Goal: Transaction & Acquisition: Purchase product/service

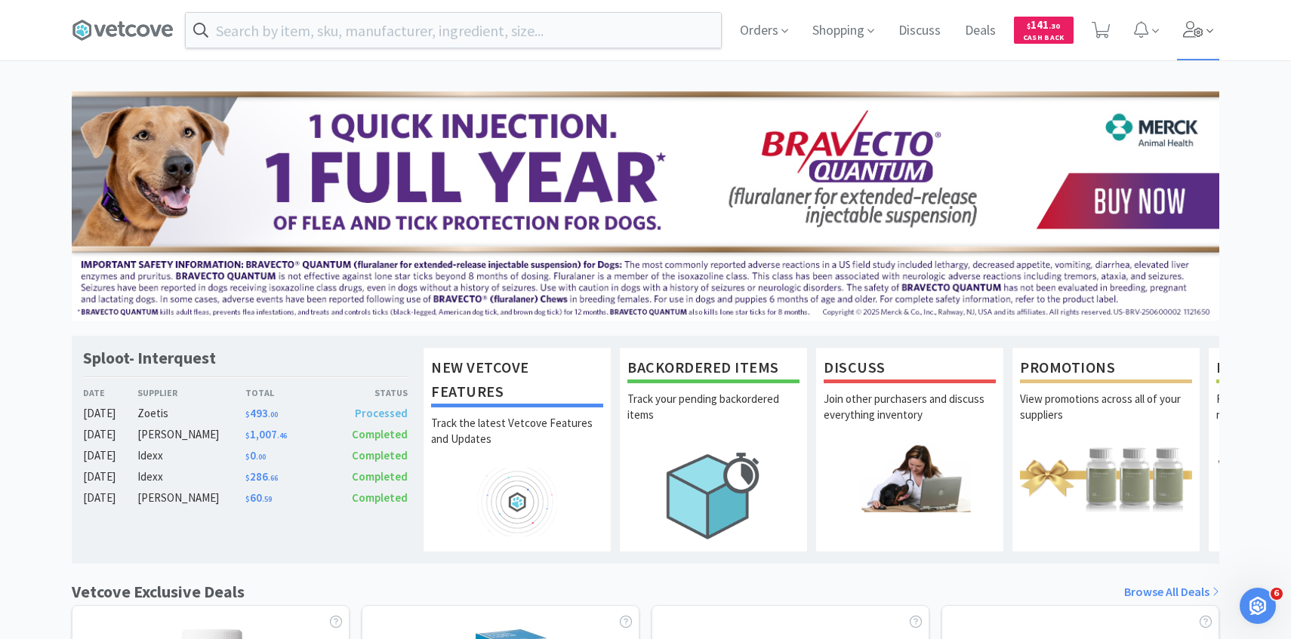
click at [1195, 32] on icon at bounding box center [1193, 29] width 21 height 17
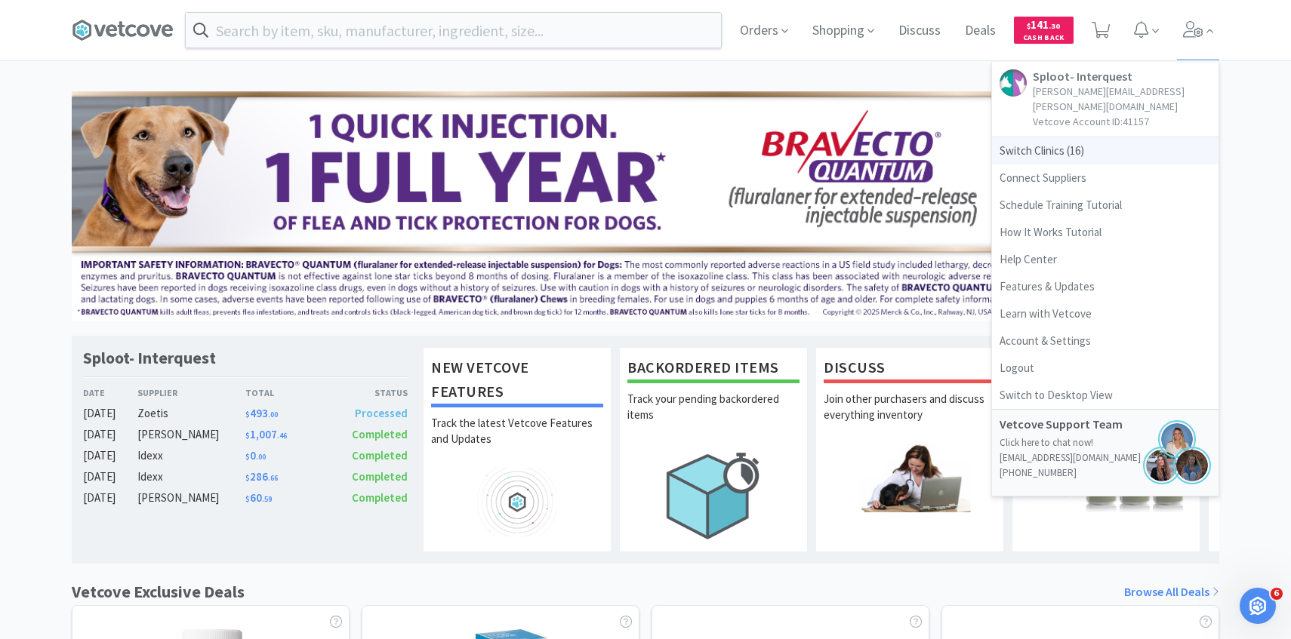
click at [1100, 137] on span "Switch Clinics ( 16 )" at bounding box center [1105, 150] width 226 height 27
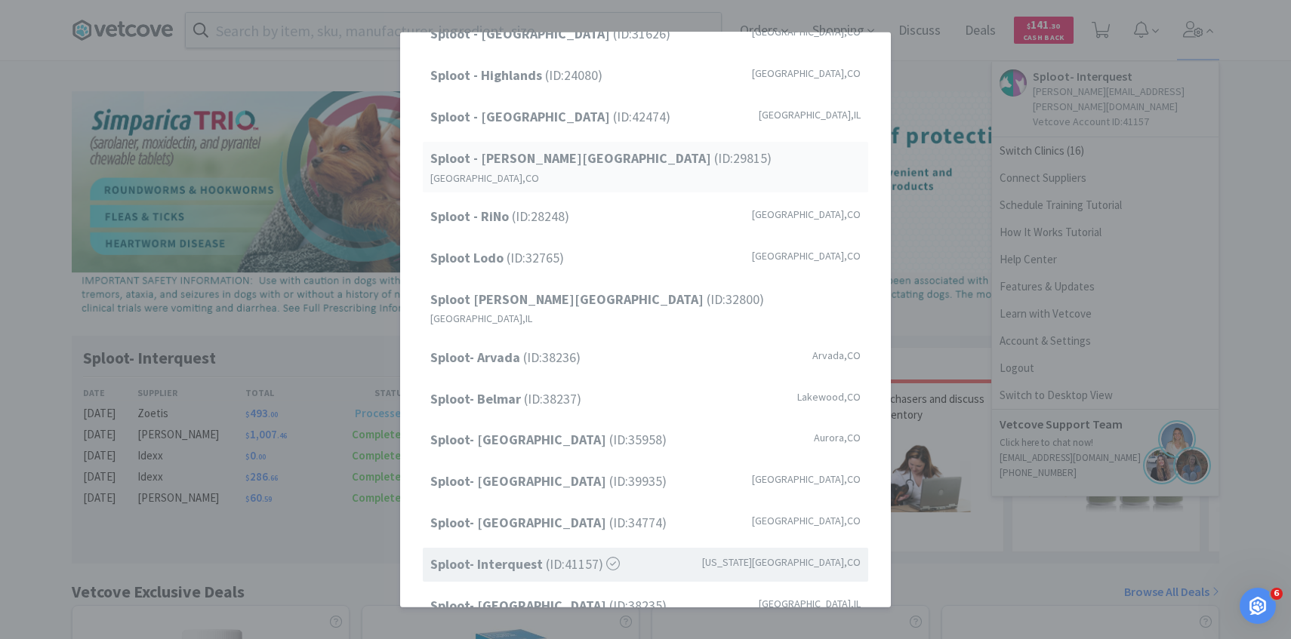
scroll to position [192, 0]
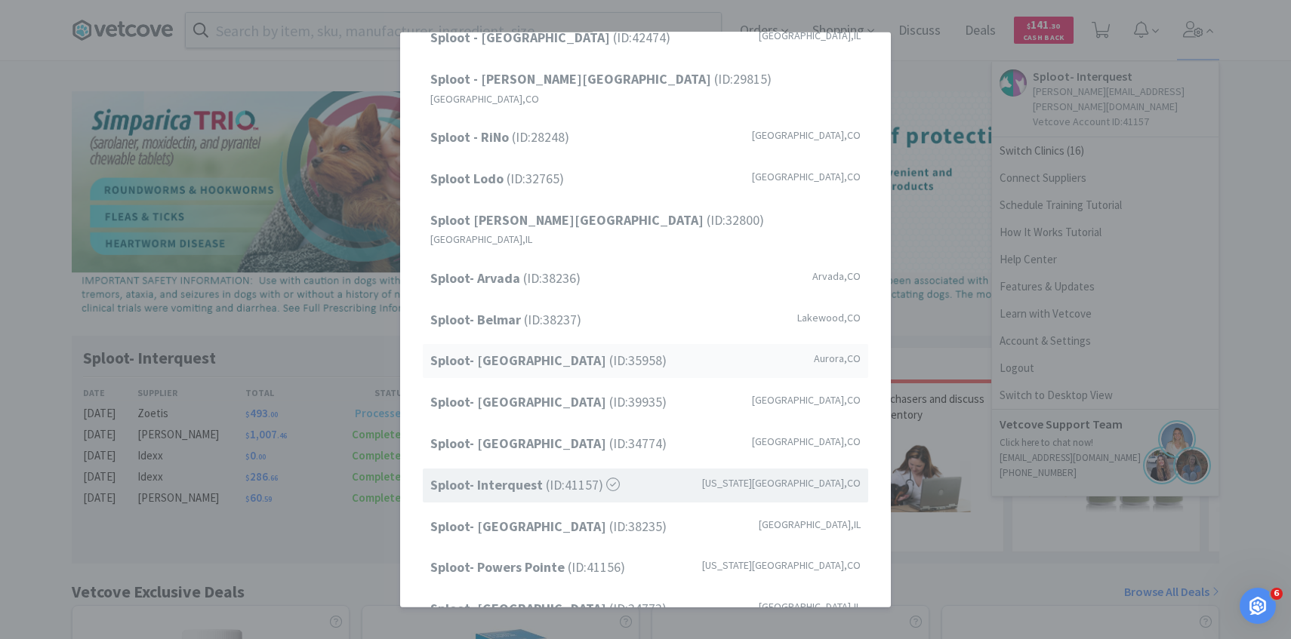
click at [570, 350] on span "Sploot- Central Park (ID: 35958 )" at bounding box center [548, 361] width 236 height 22
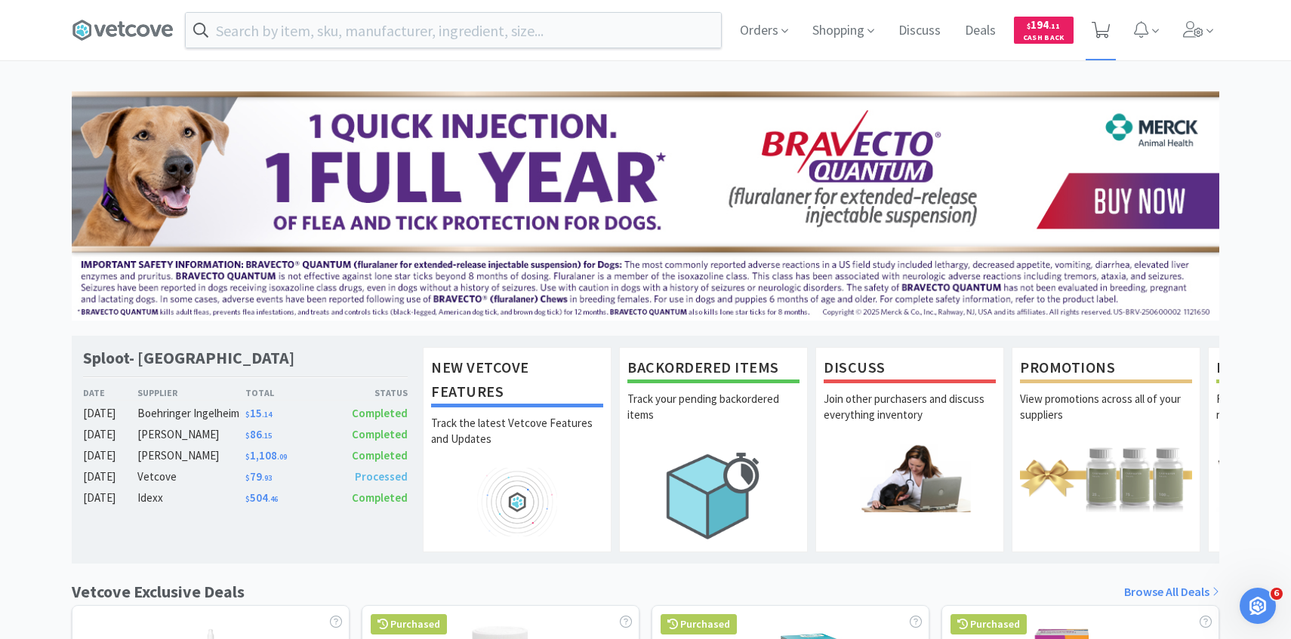
click at [1086, 38] on span at bounding box center [1100, 30] width 31 height 60
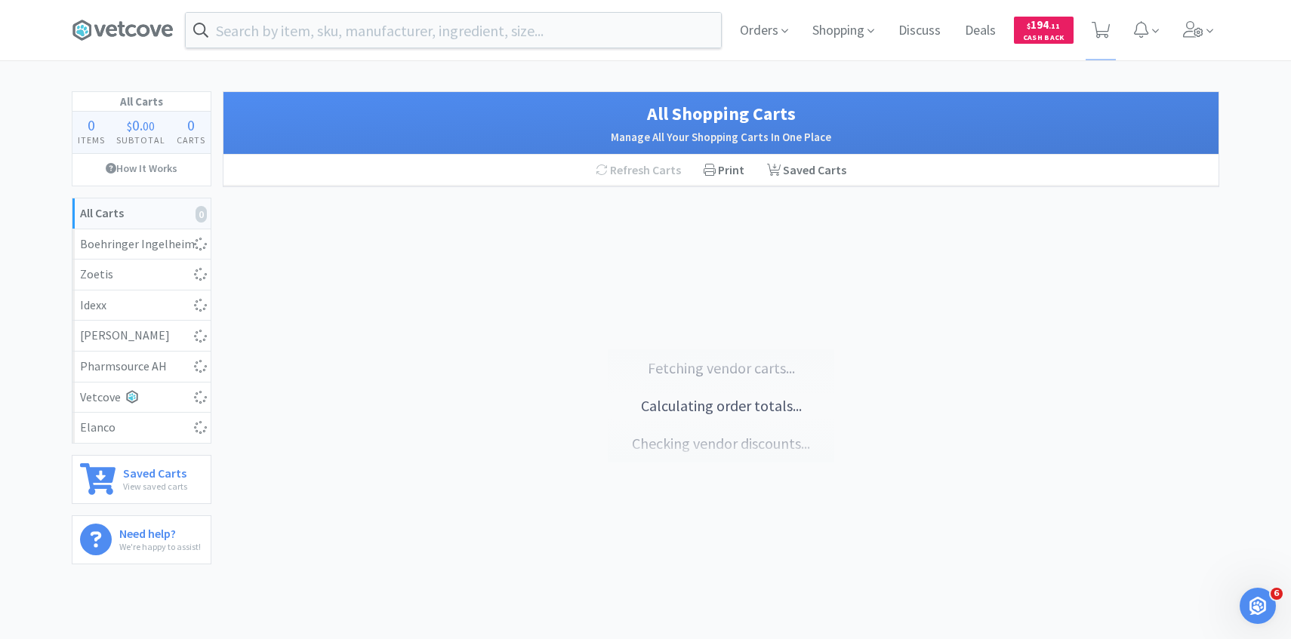
select select "1"
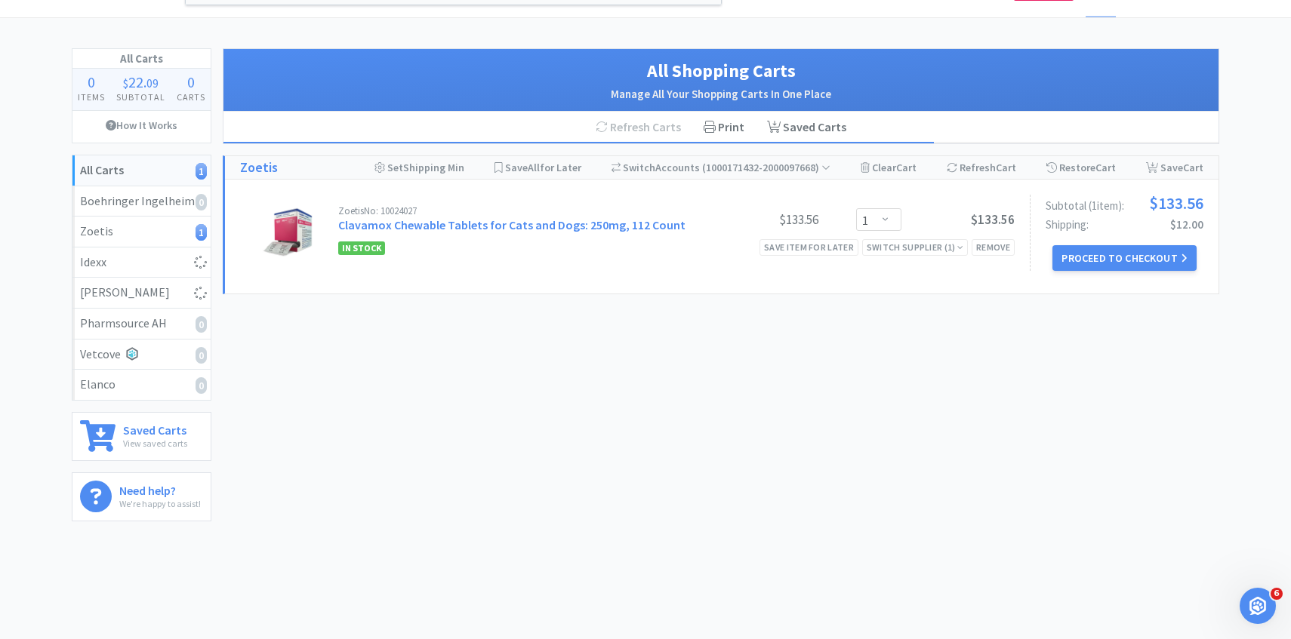
select select "1"
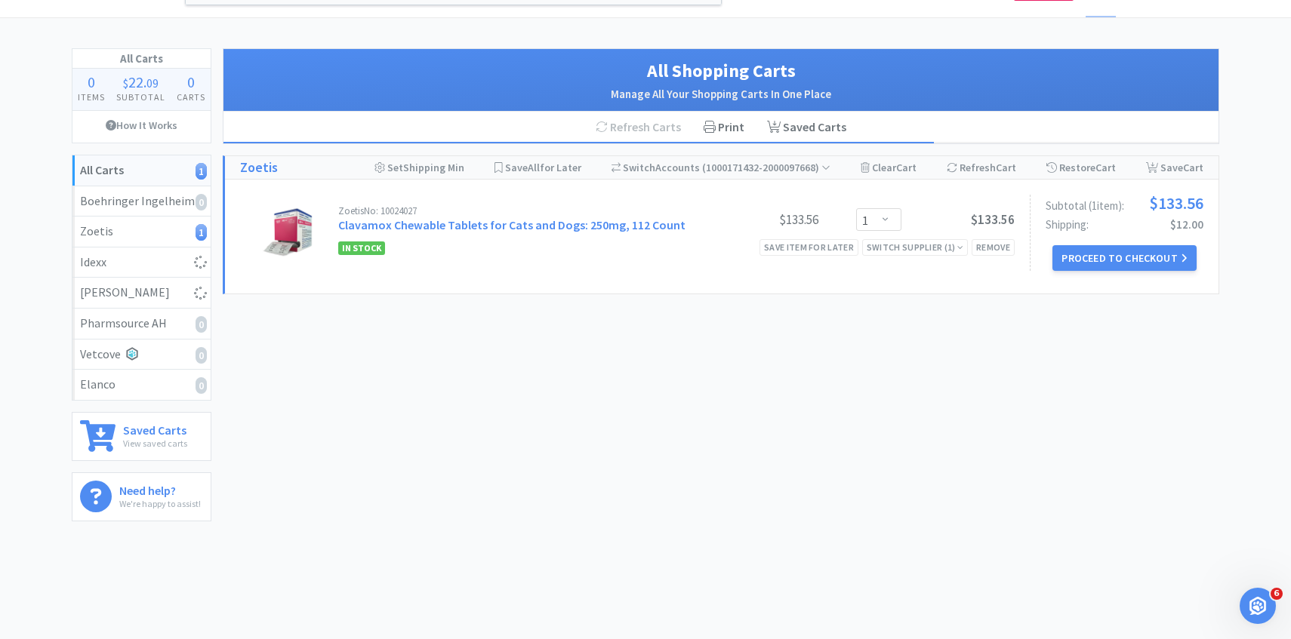
select select "4"
select select "2"
select select "5"
select select "1"
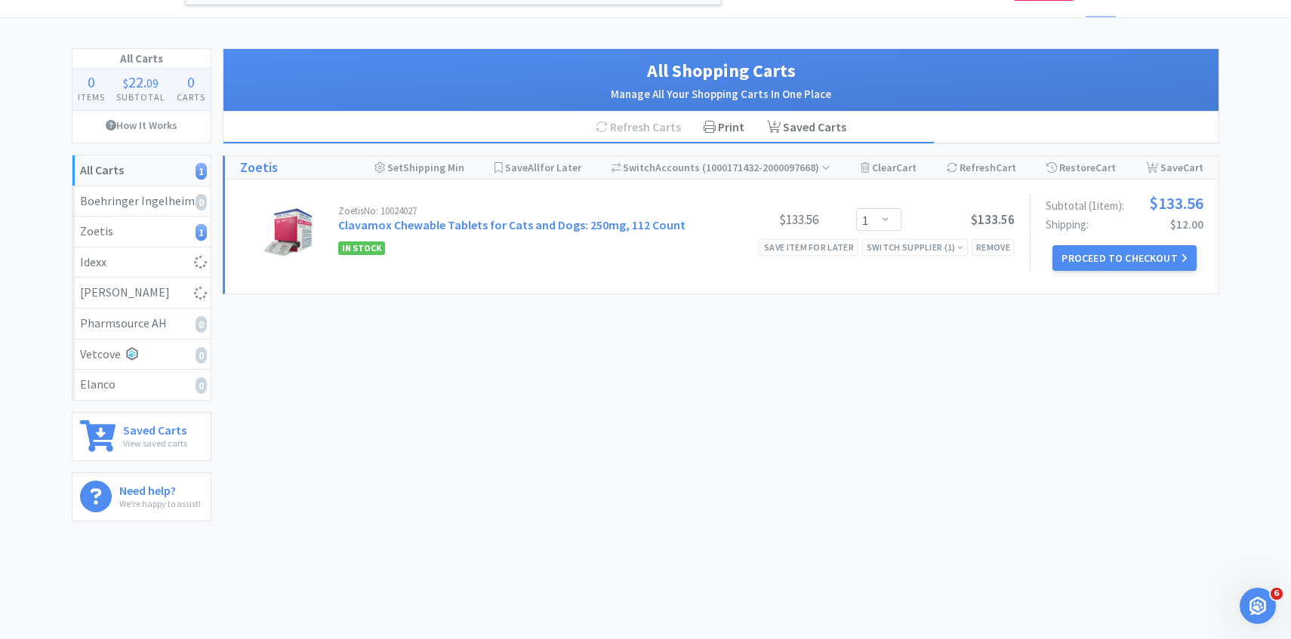
select select "1"
select select "2"
select select "1"
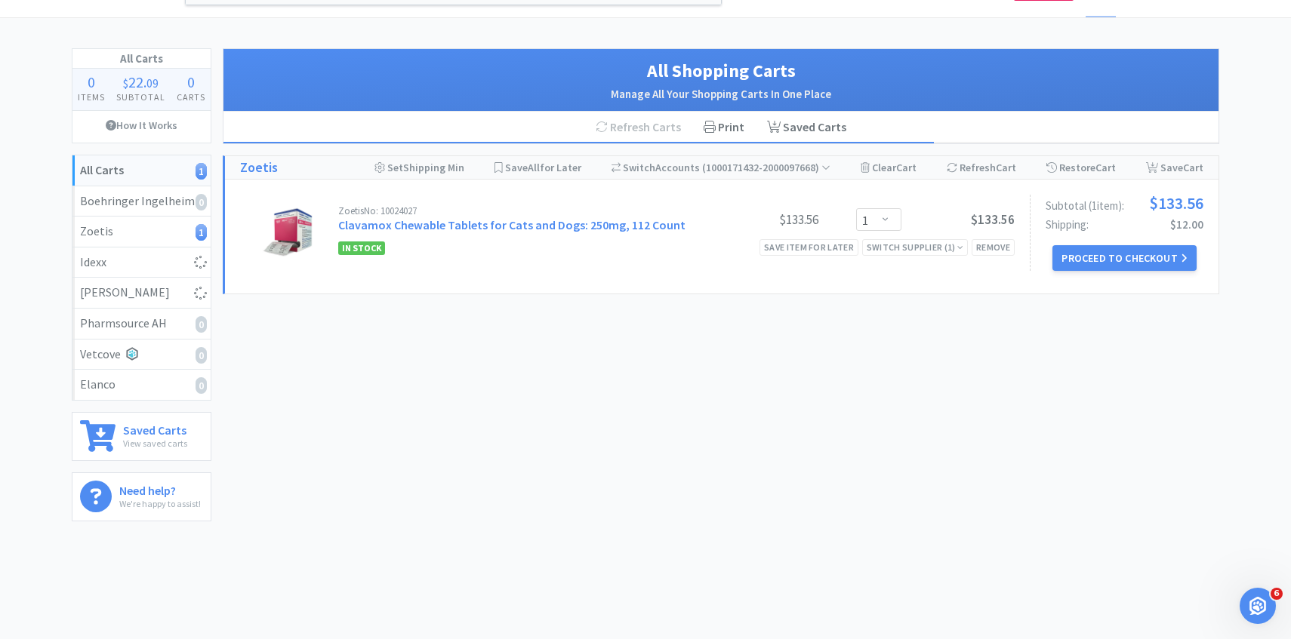
select select "6"
select select "1"
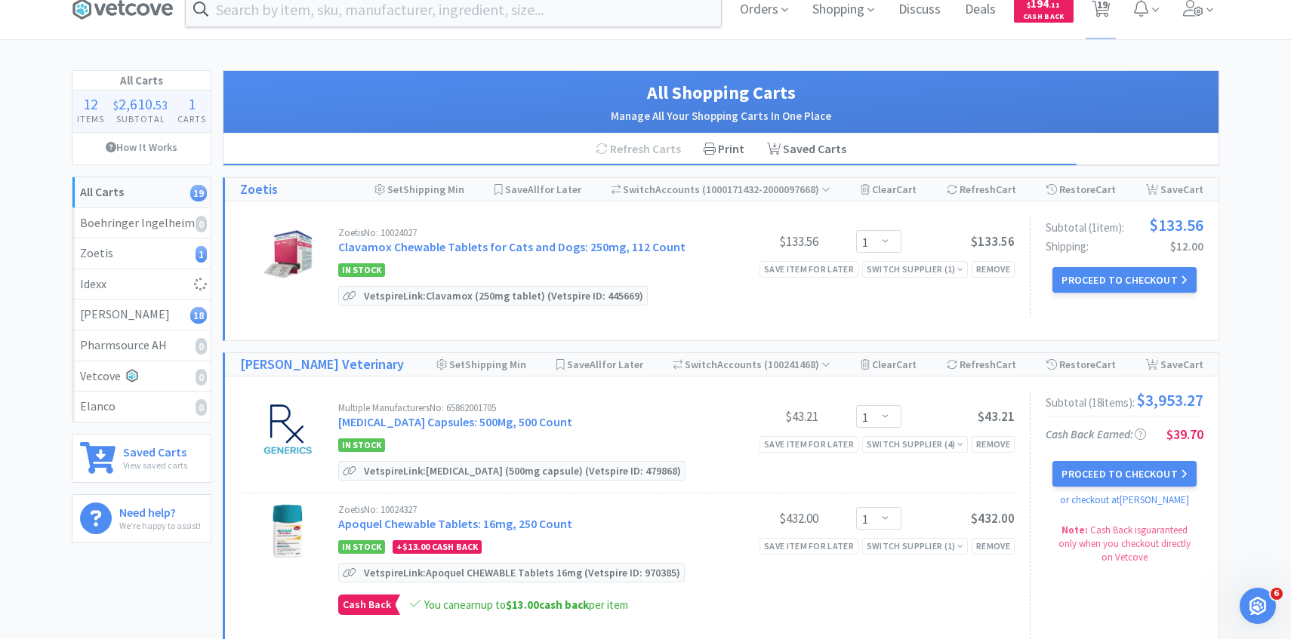
scroll to position [4, 0]
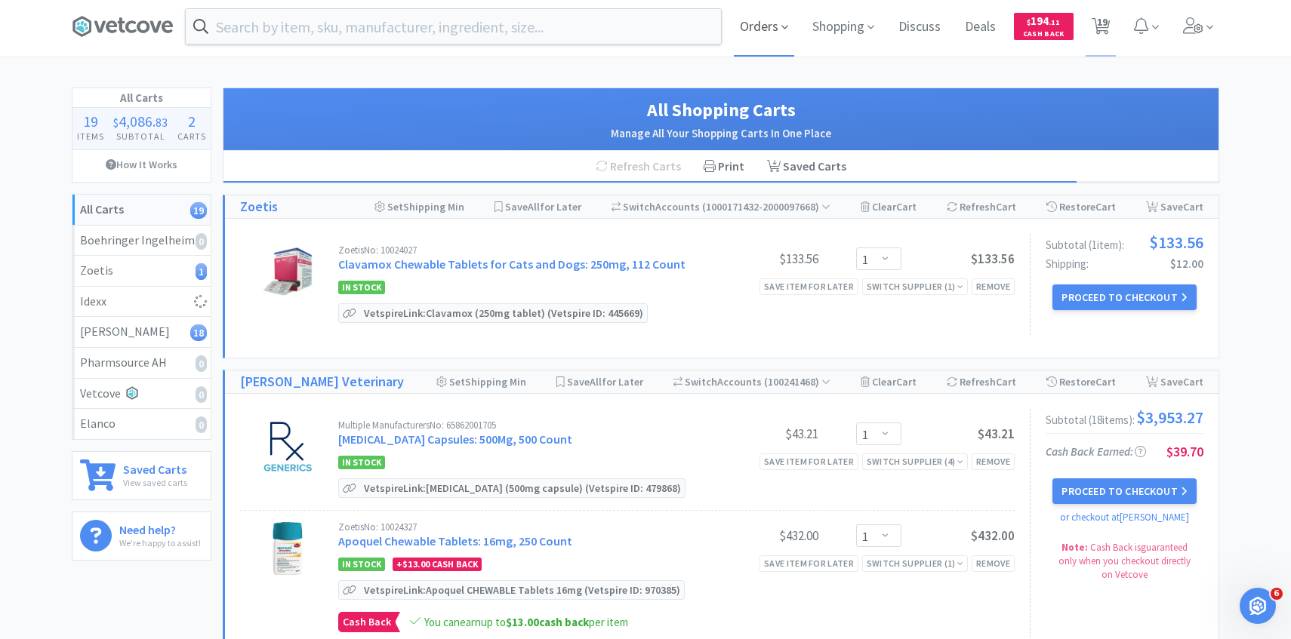
select select "250"
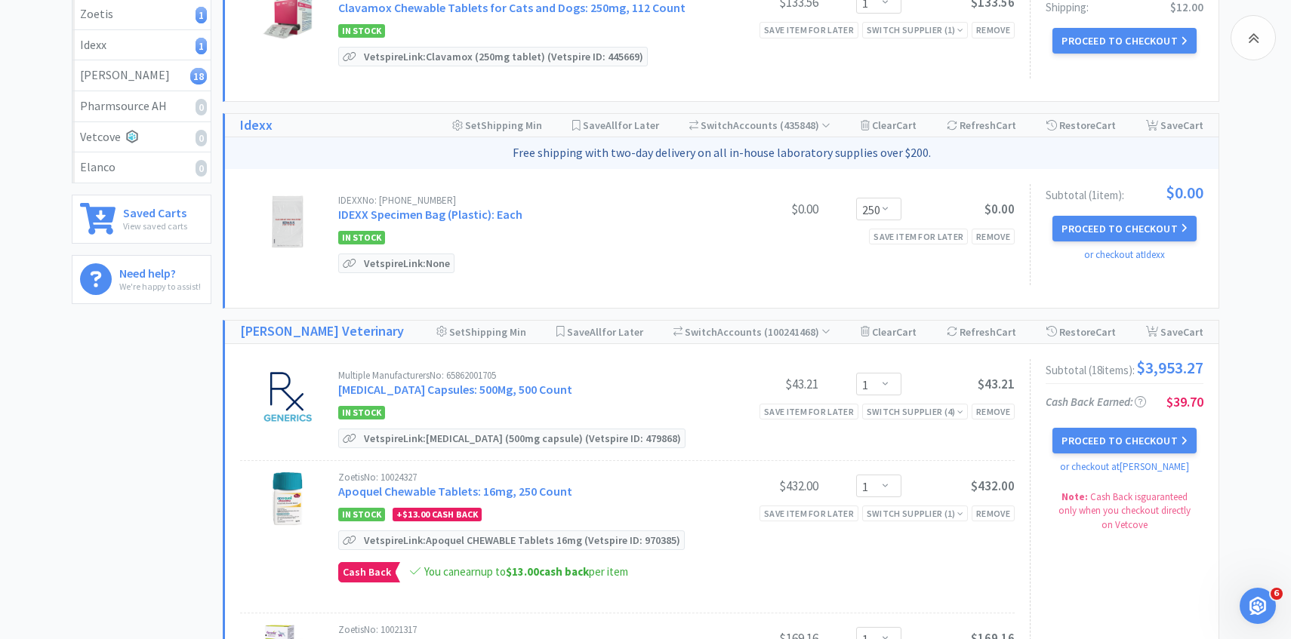
scroll to position [414, 0]
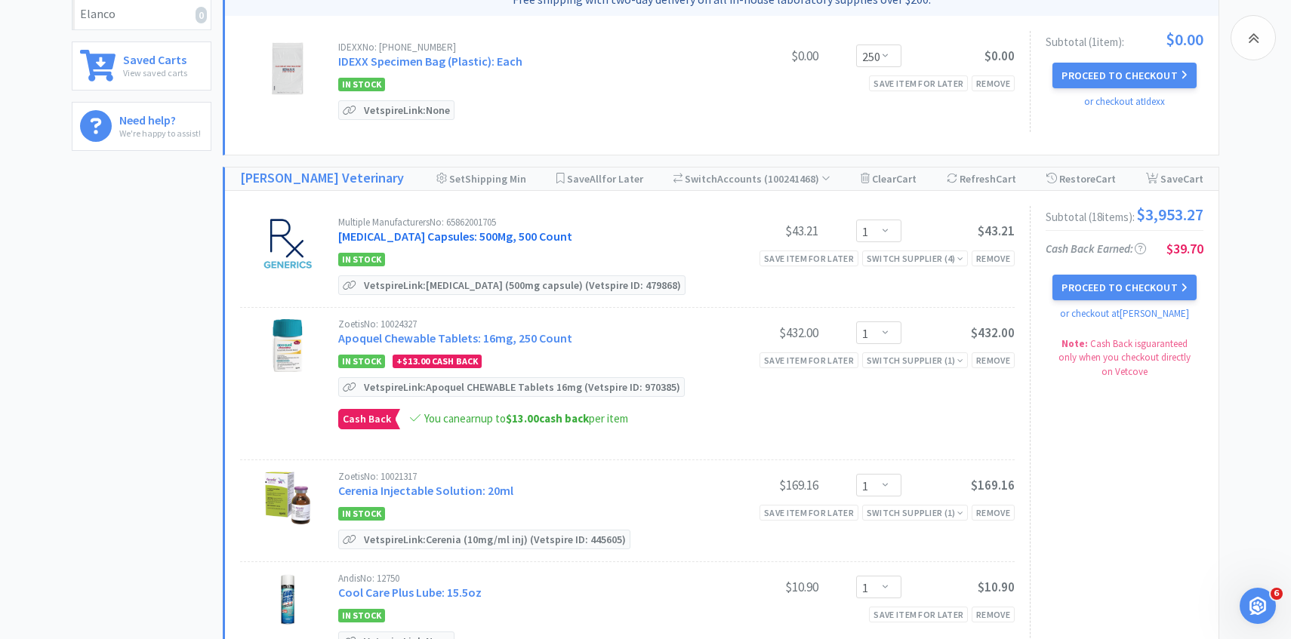
click at [525, 229] on link "Amoxicillin Capsules: 500Mg, 500 Count" at bounding box center [455, 236] width 234 height 15
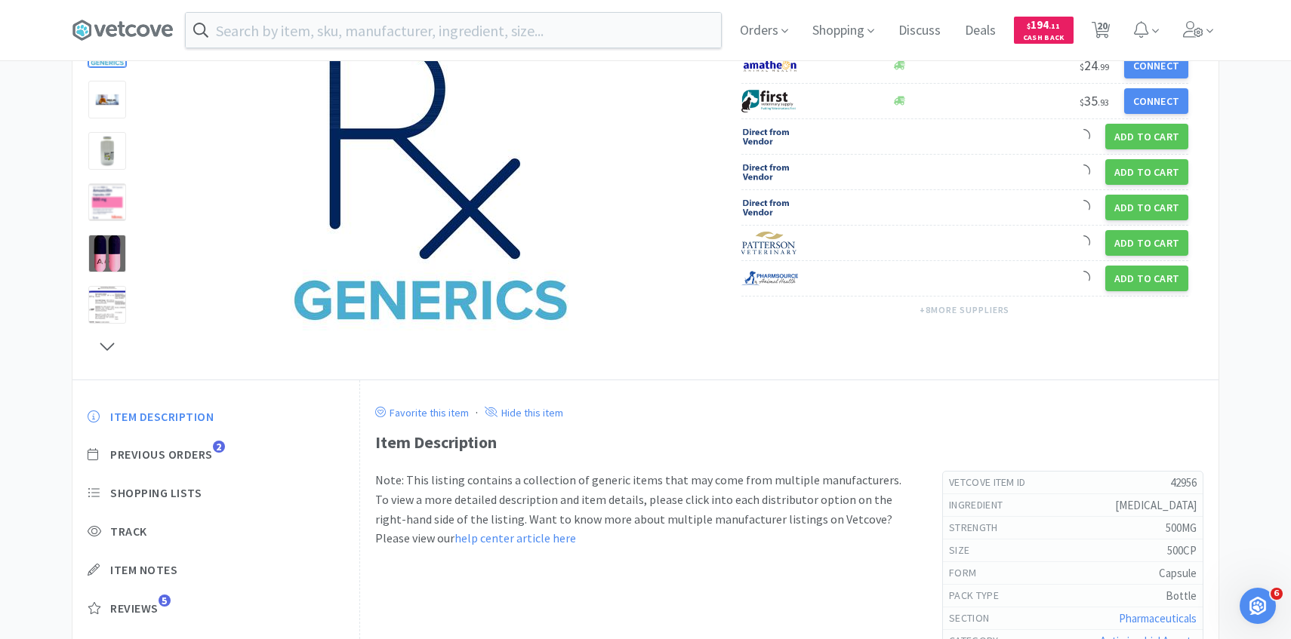
scroll to position [172, 0]
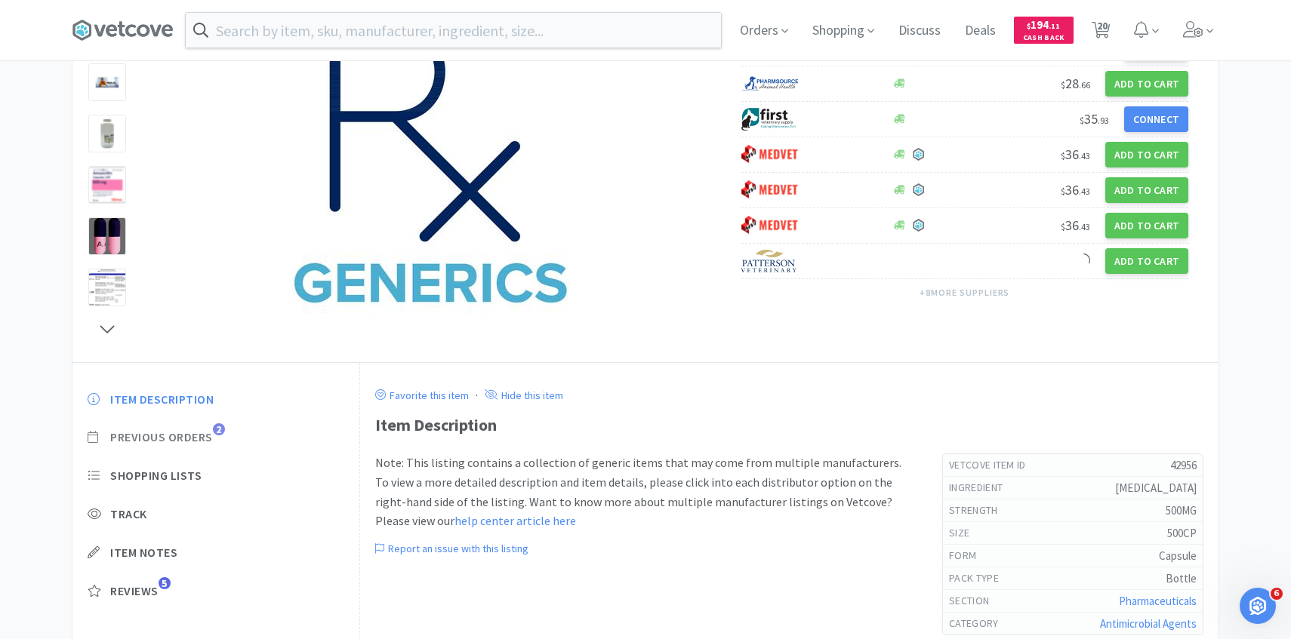
click at [210, 435] on span "Previous Orders" at bounding box center [161, 437] width 103 height 16
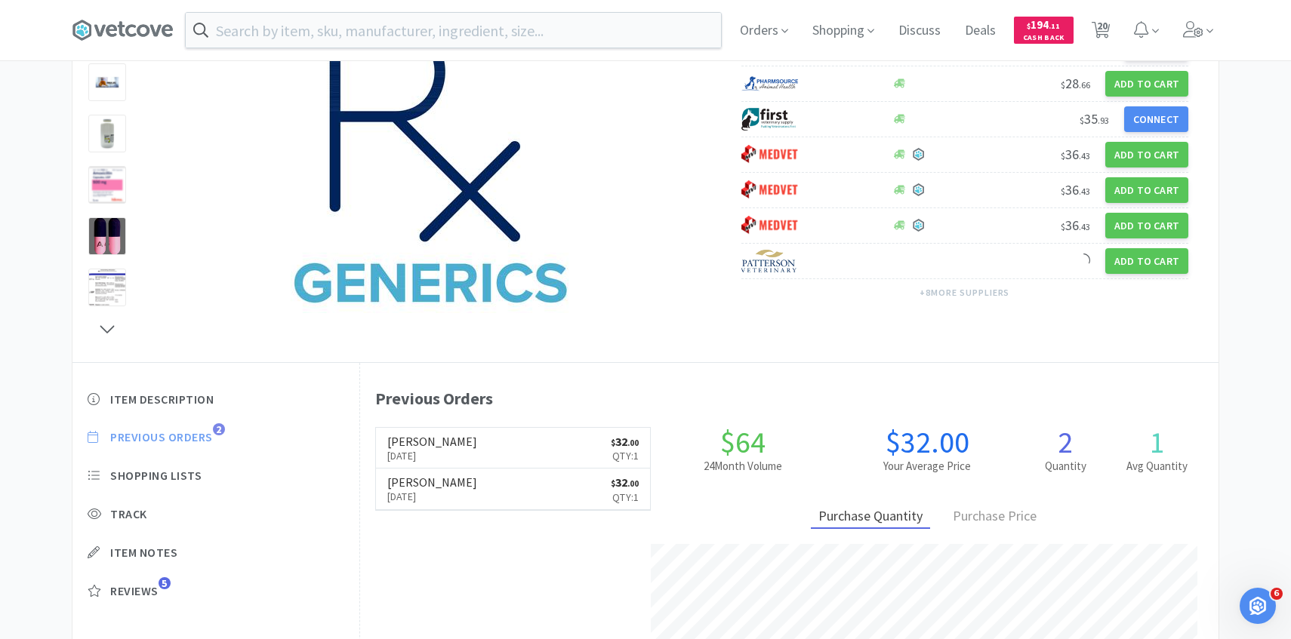
scroll to position [414, 858]
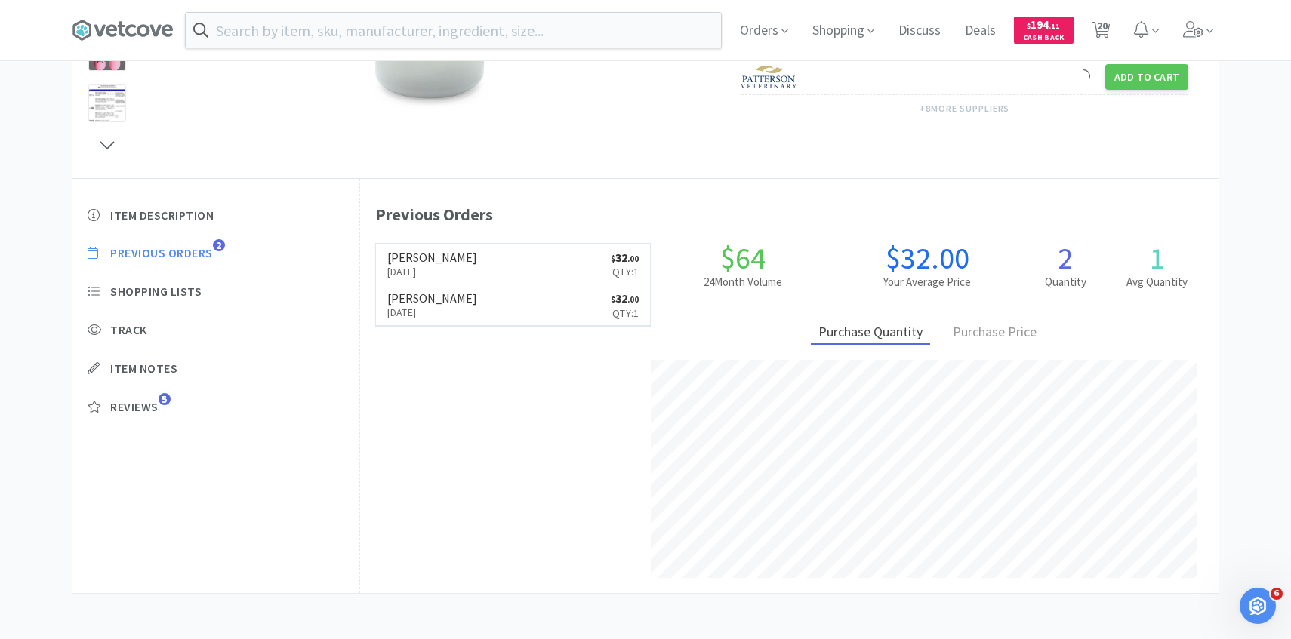
select select "1"
select select "250"
select select "1"
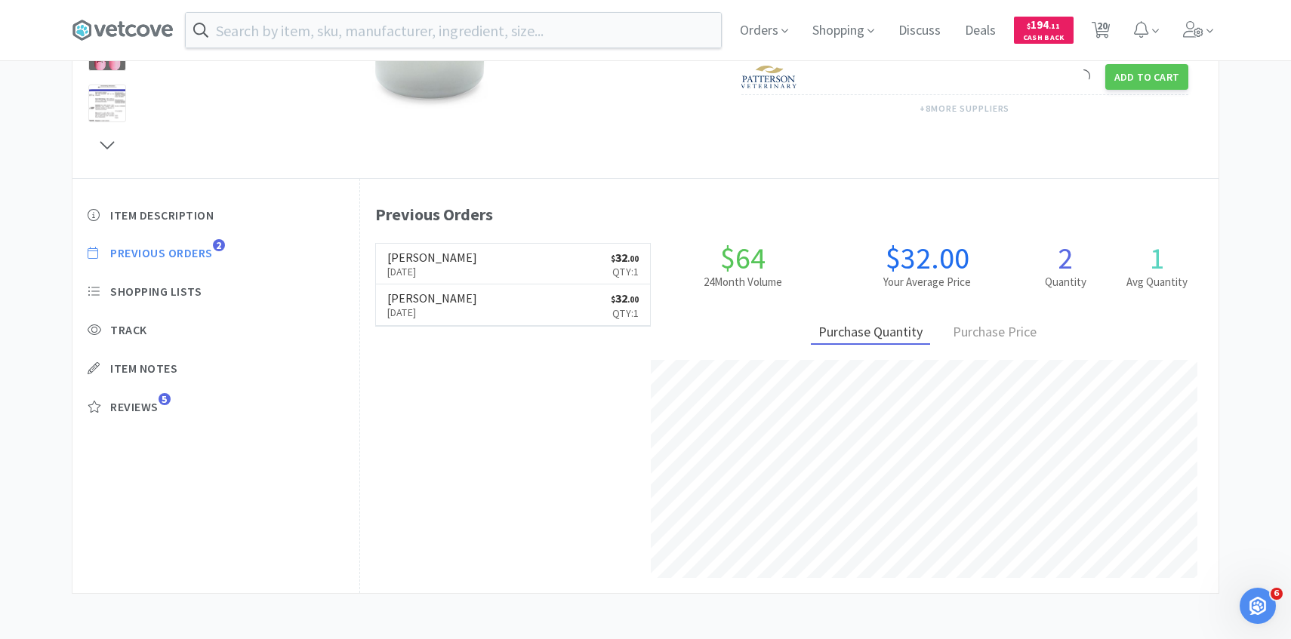
select select "1"
select select "4"
select select "2"
select select "5"
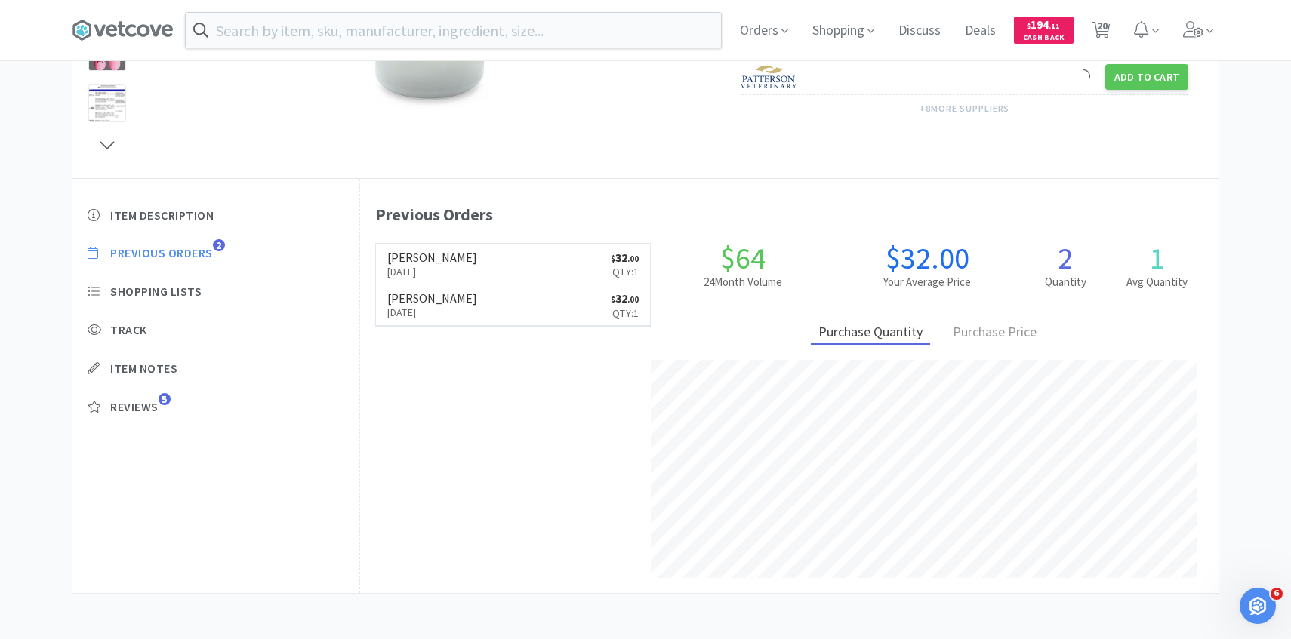
select select "1"
select select "2"
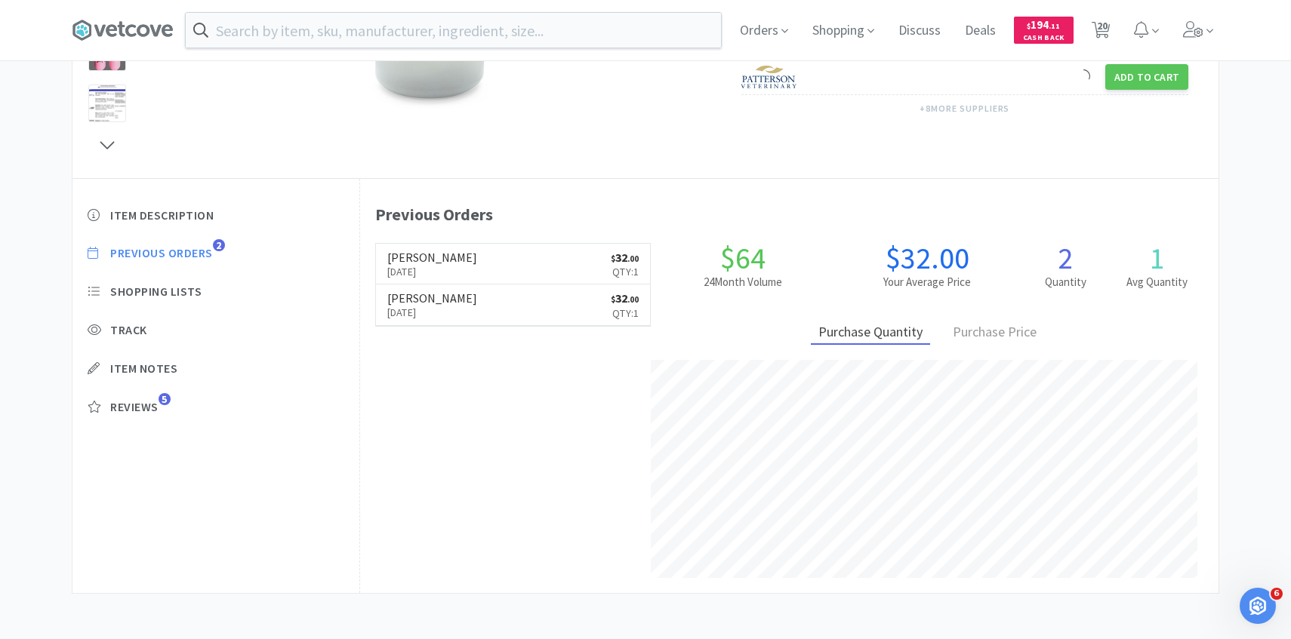
select select "2"
select select "1"
select select "6"
select select "1"
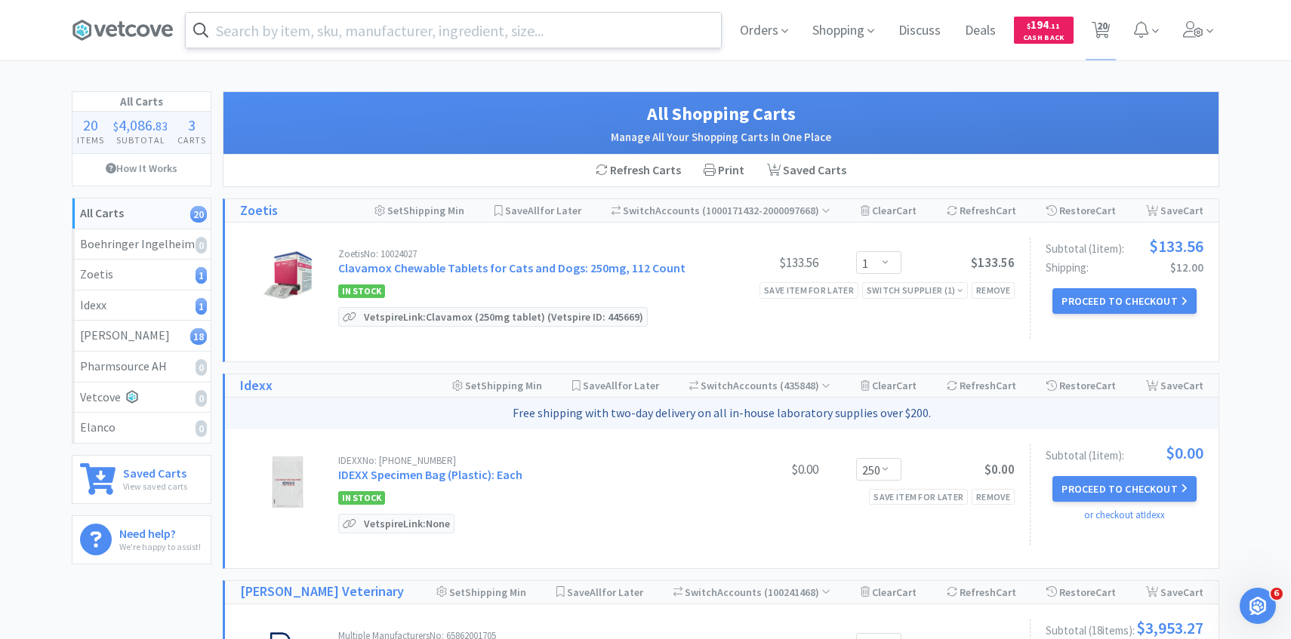
click at [414, 35] on input "text" at bounding box center [453, 30] width 535 height 35
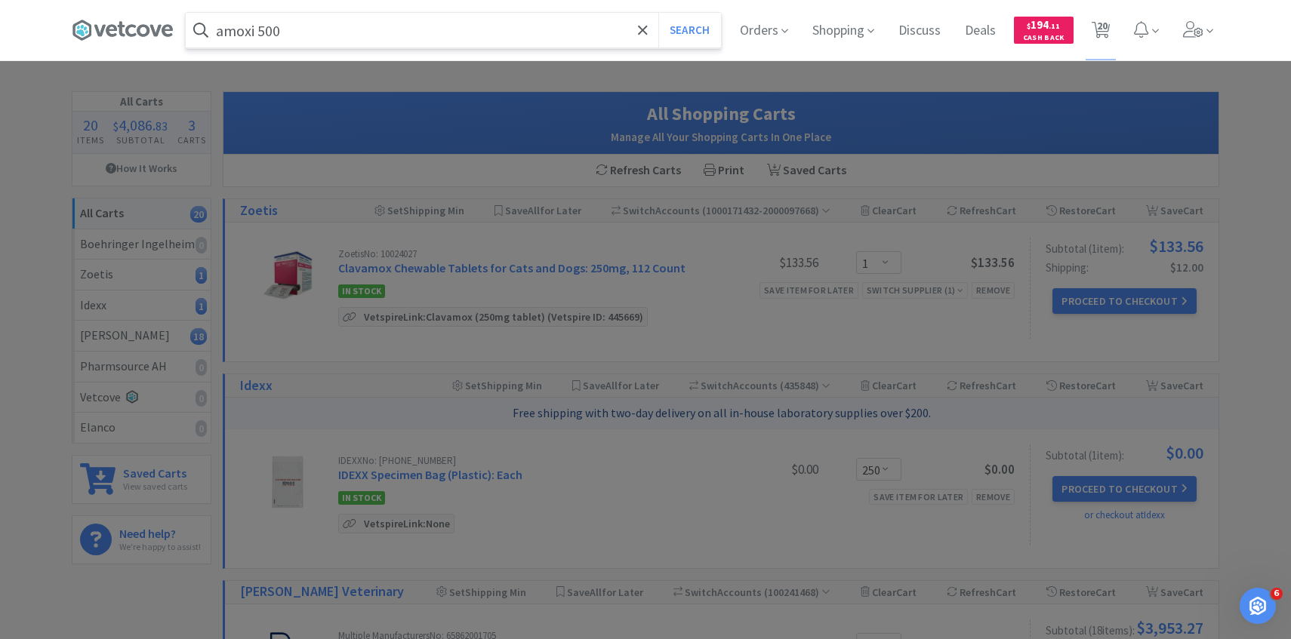
type input "amoxi 500"
click at [658, 13] on button "Search" at bounding box center [689, 30] width 63 height 35
select select "1"
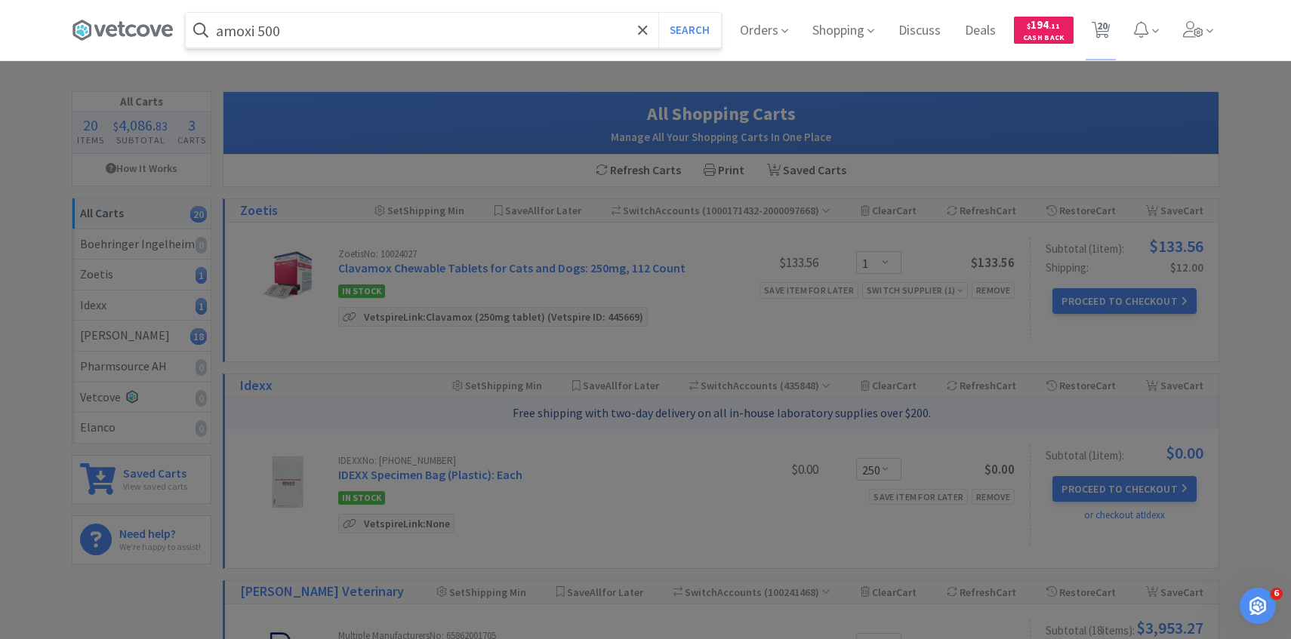
select select "1"
select select "4"
select select "2"
select select "5"
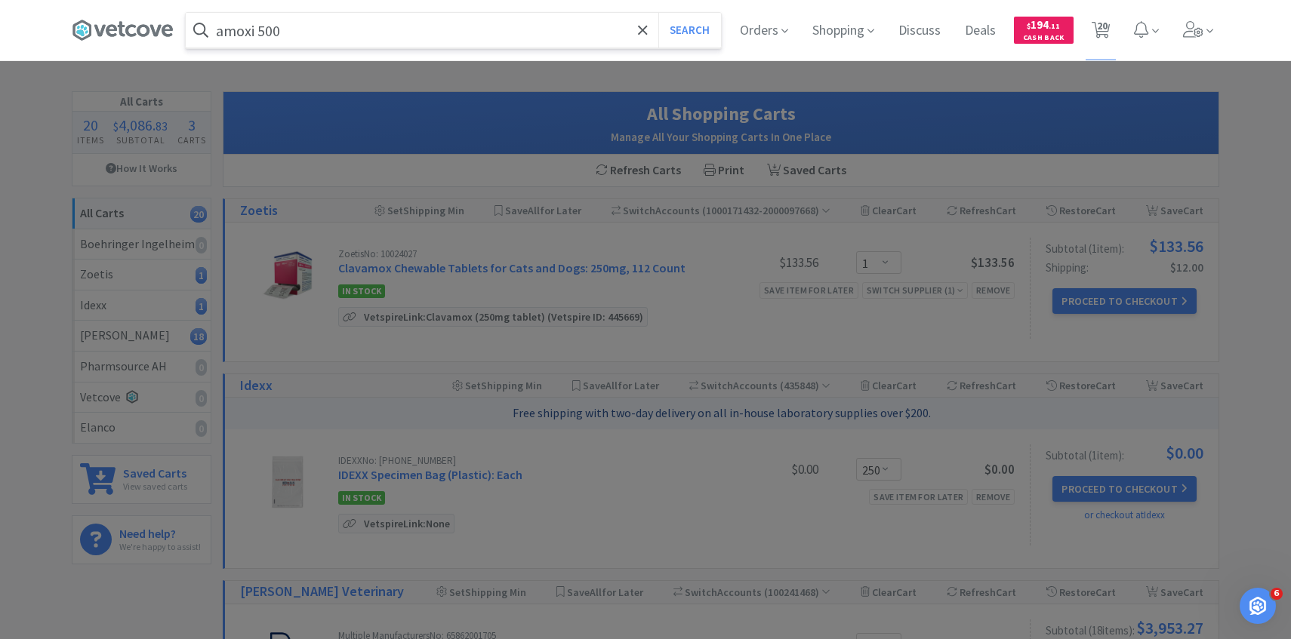
select select "1"
select select "2"
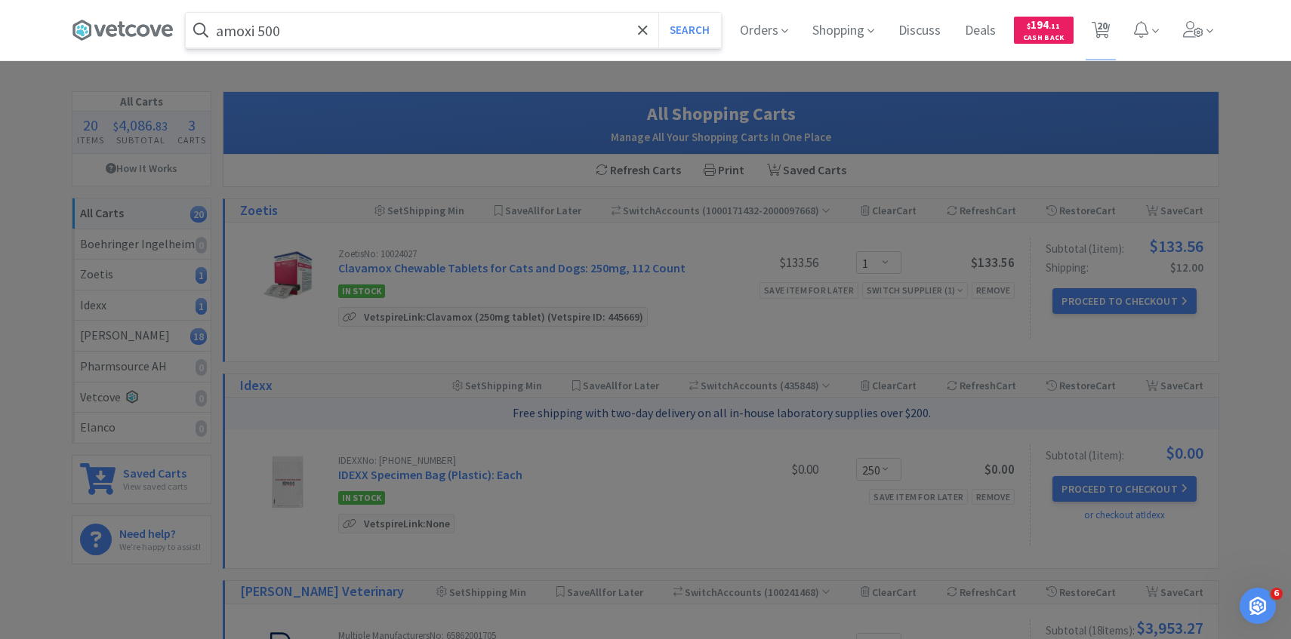
select select "2"
select select "1"
select select "6"
select select "1"
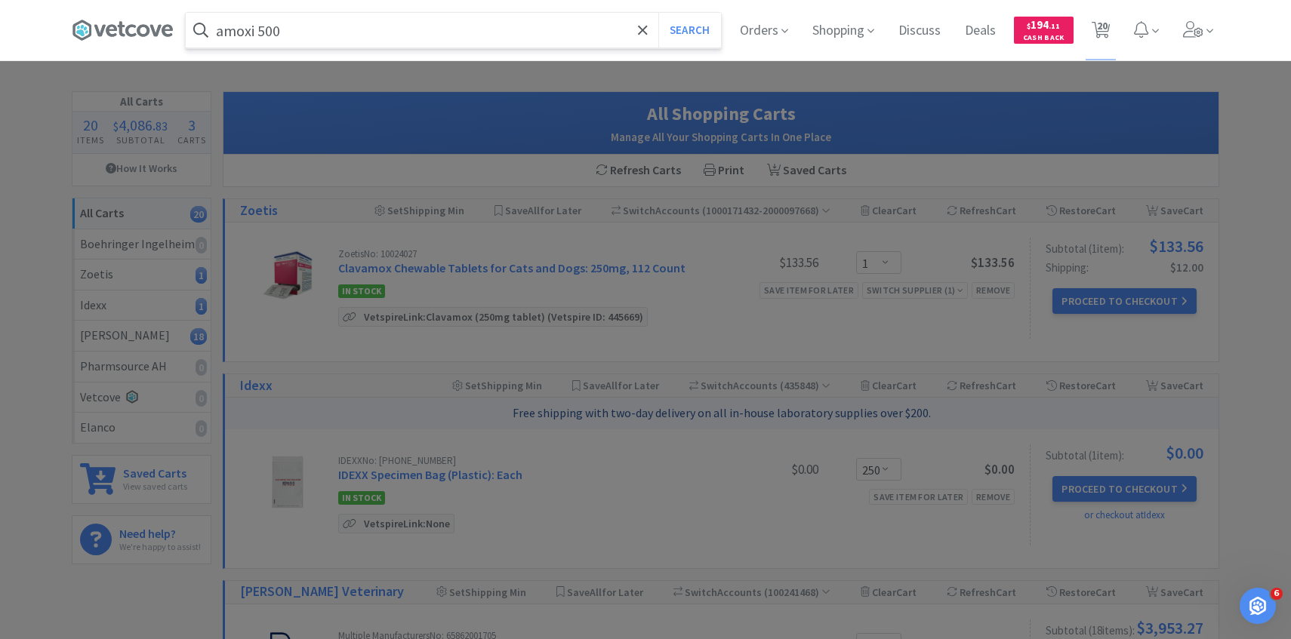
select select "250"
select select "1"
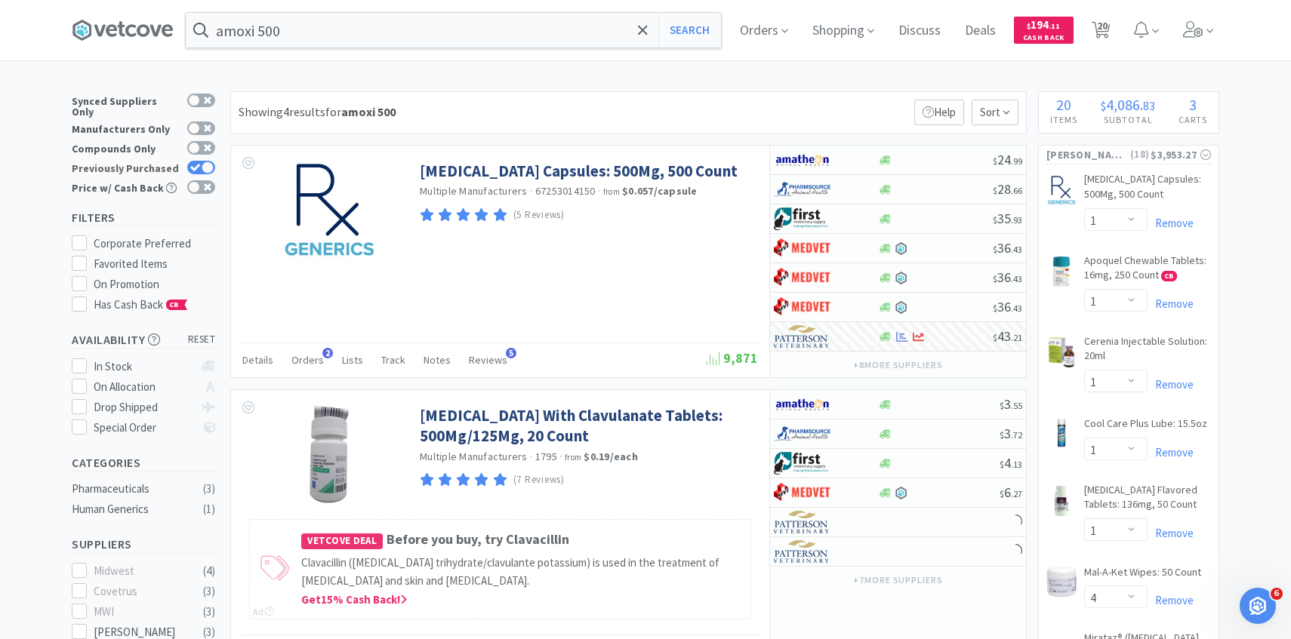
click at [201, 161] on div at bounding box center [201, 168] width 28 height 14
checkbox input "false"
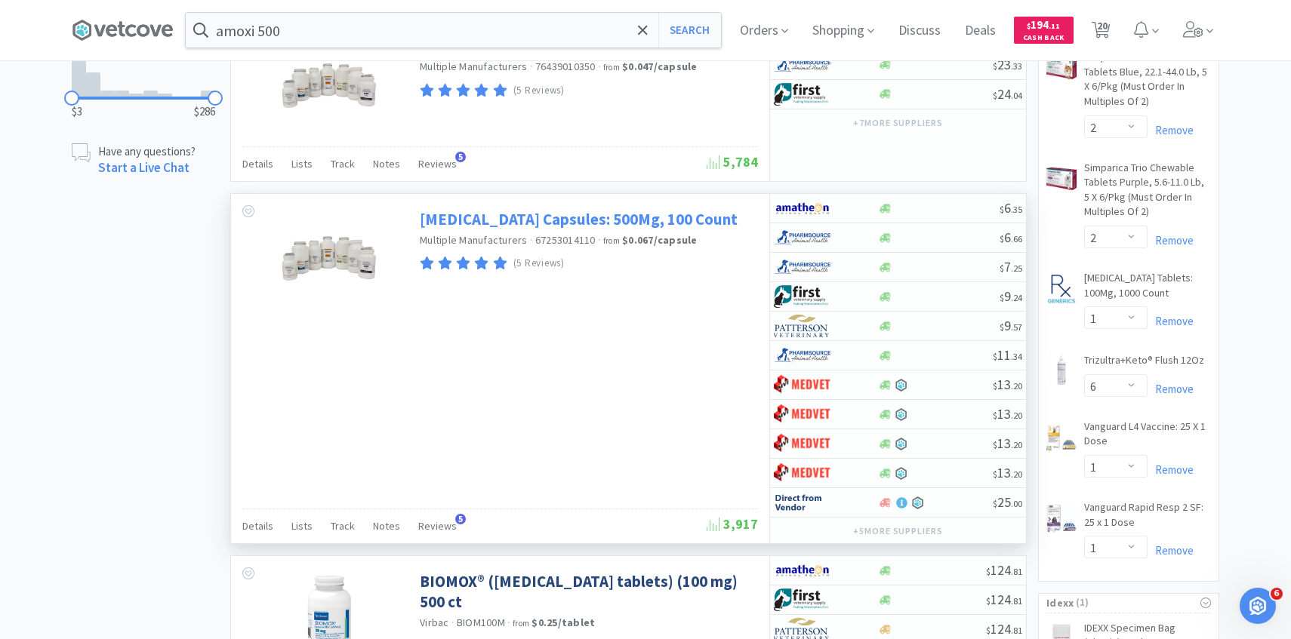
scroll to position [1114, 0]
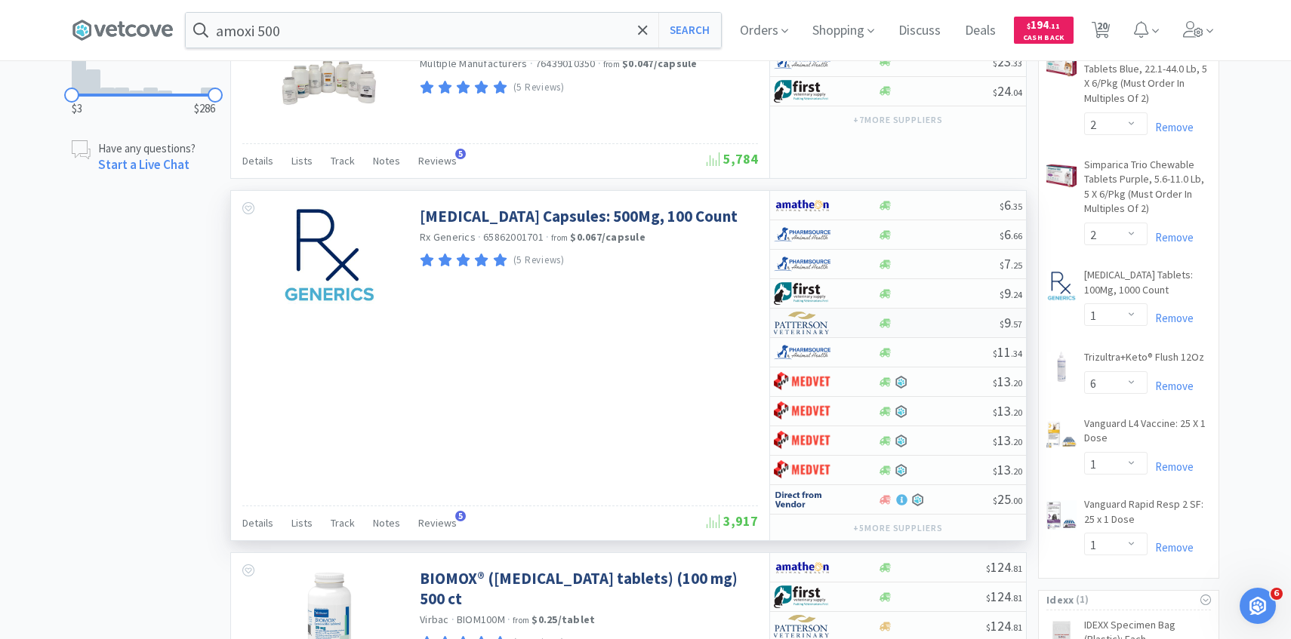
click at [823, 334] on img at bounding box center [802, 323] width 57 height 23
select select "1"
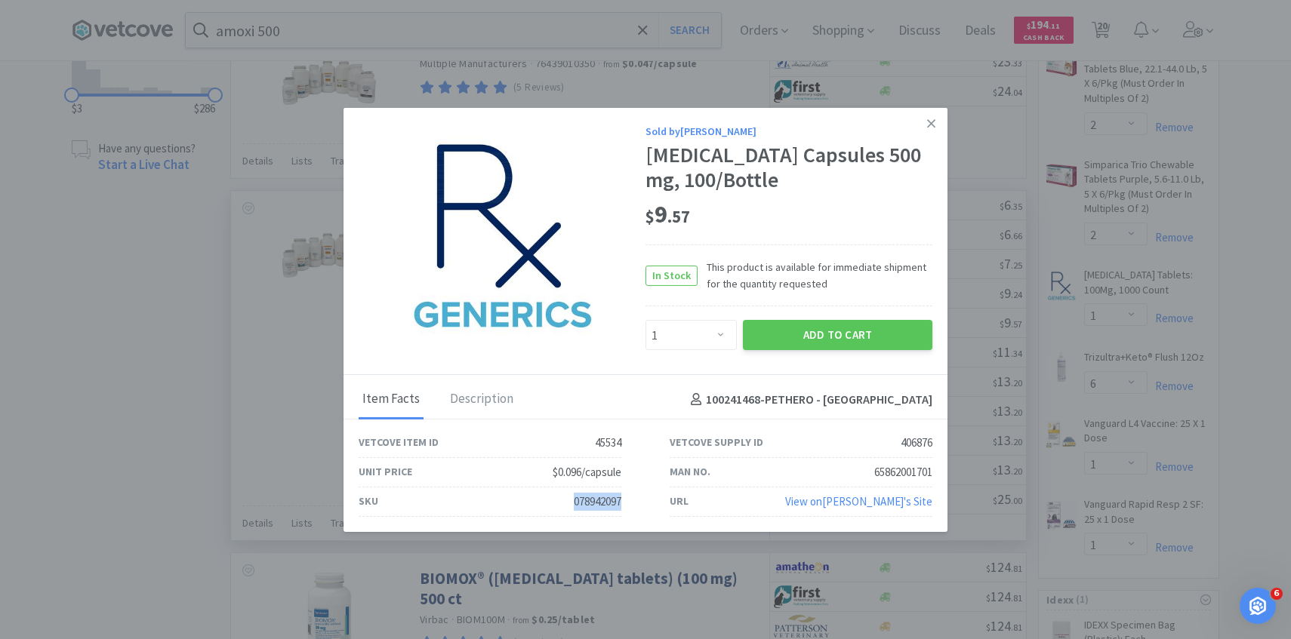
drag, startPoint x: 626, startPoint y: 497, endPoint x: 541, endPoint y: 497, distance: 84.5
click at [541, 497] on div "SKU 078942097" at bounding box center [489, 502] width 311 height 29
copy div "078942097"
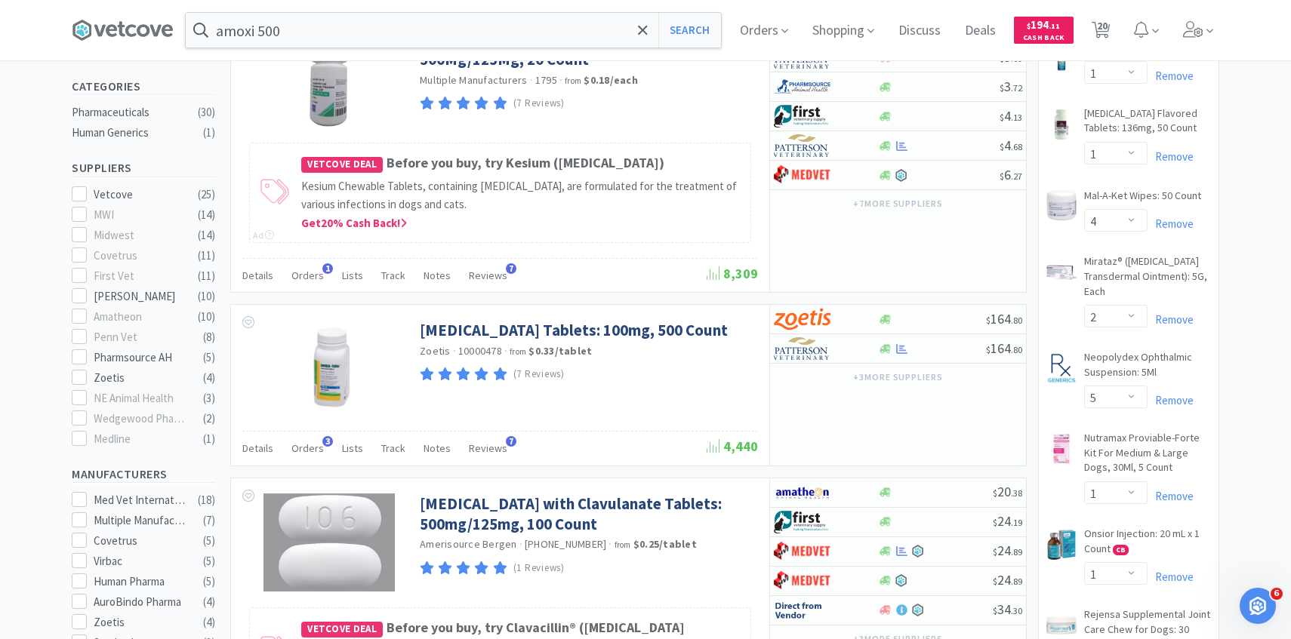
scroll to position [0, 0]
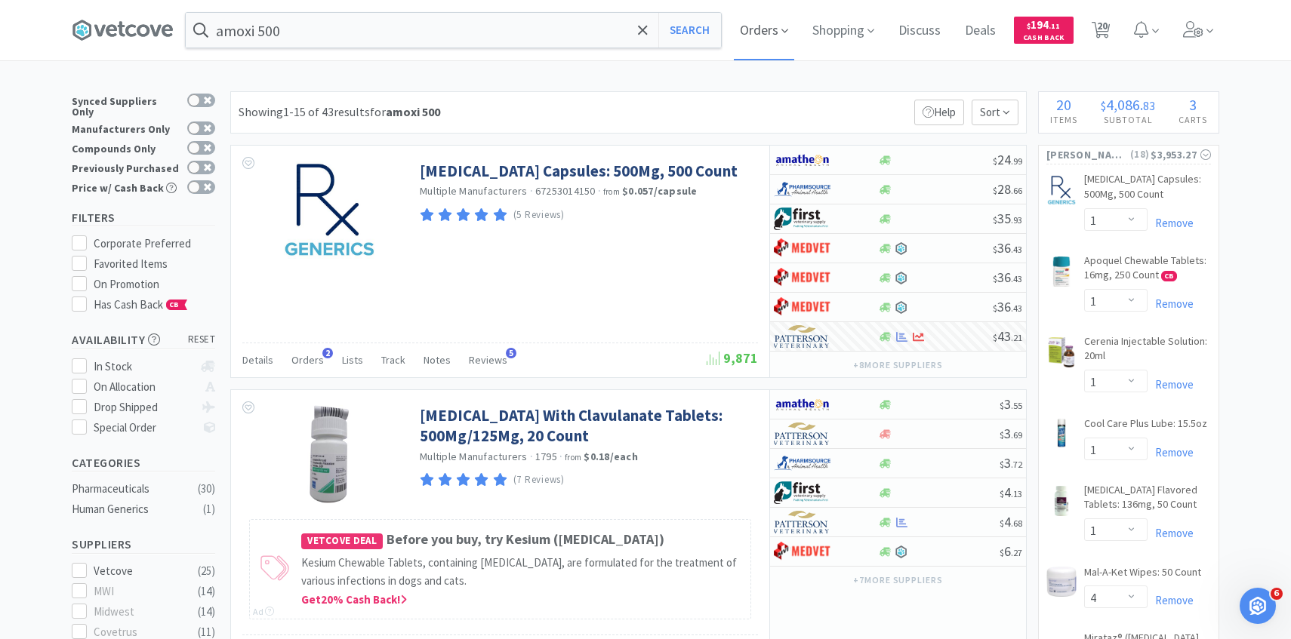
click at [765, 44] on span "Orders" at bounding box center [764, 30] width 60 height 60
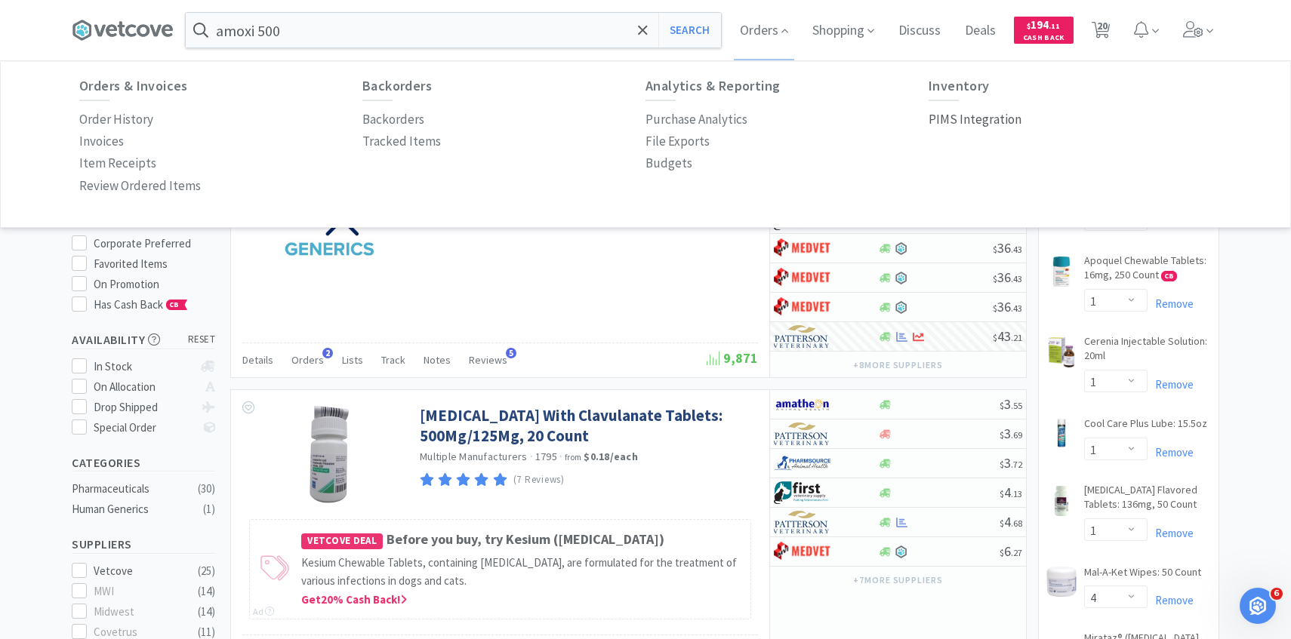
click at [982, 128] on p "PIMS Integration" at bounding box center [974, 119] width 93 height 20
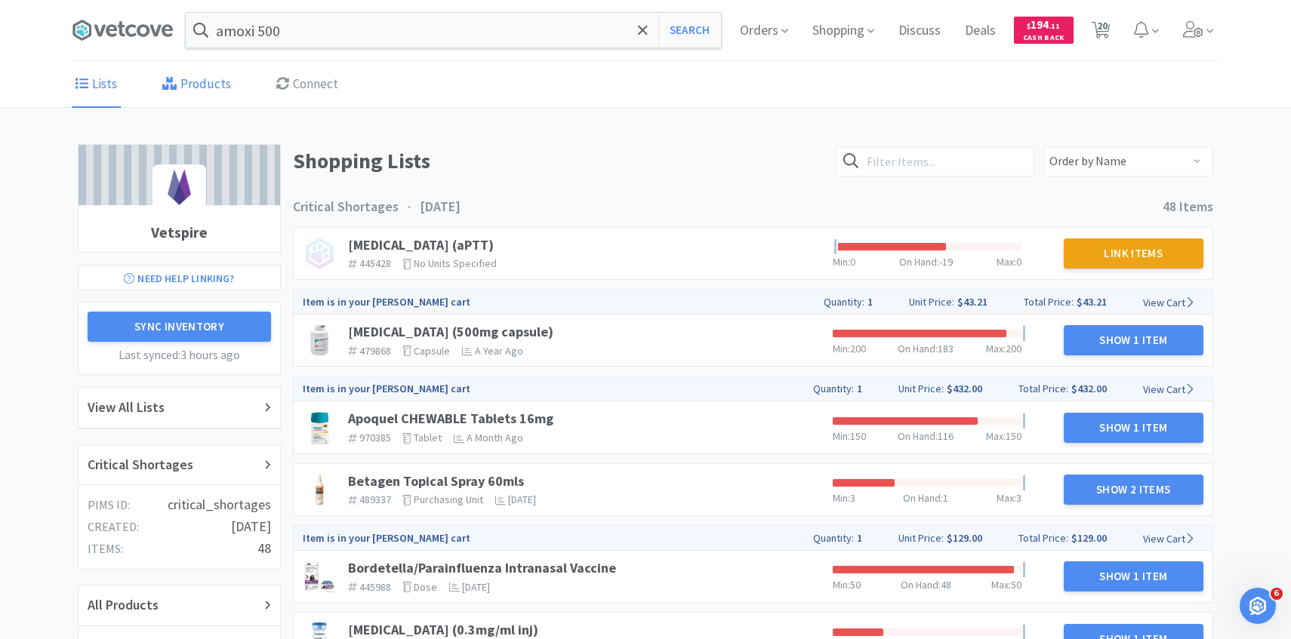
click at [200, 92] on link "Products" at bounding box center [196, 85] width 76 height 46
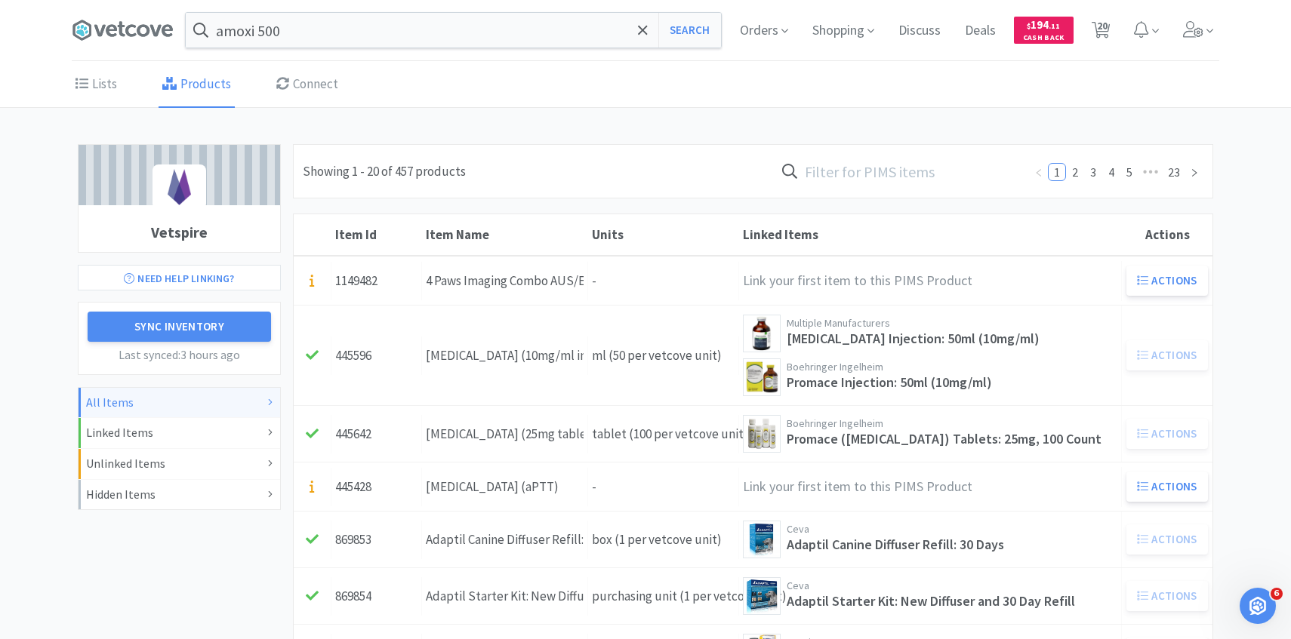
click at [873, 174] on input "text" at bounding box center [898, 171] width 249 height 35
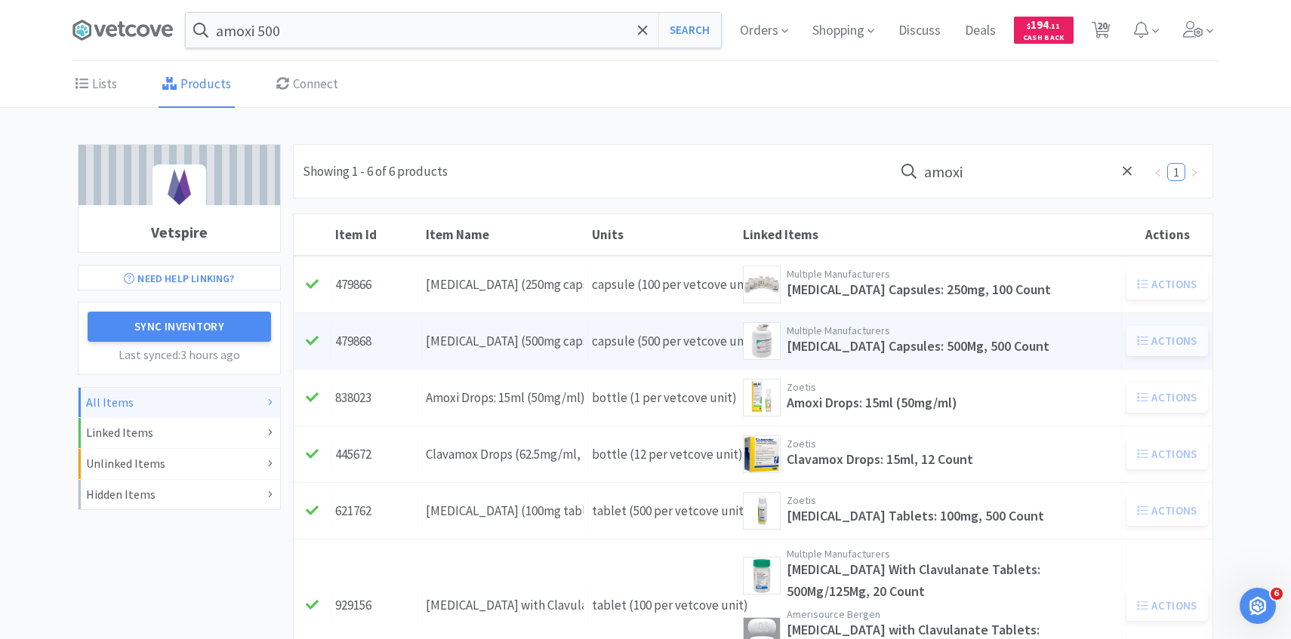
type input "amoxi"
click at [552, 328] on div "Item Name Amoxicillin (500mg capsule)" at bounding box center [505, 341] width 166 height 38
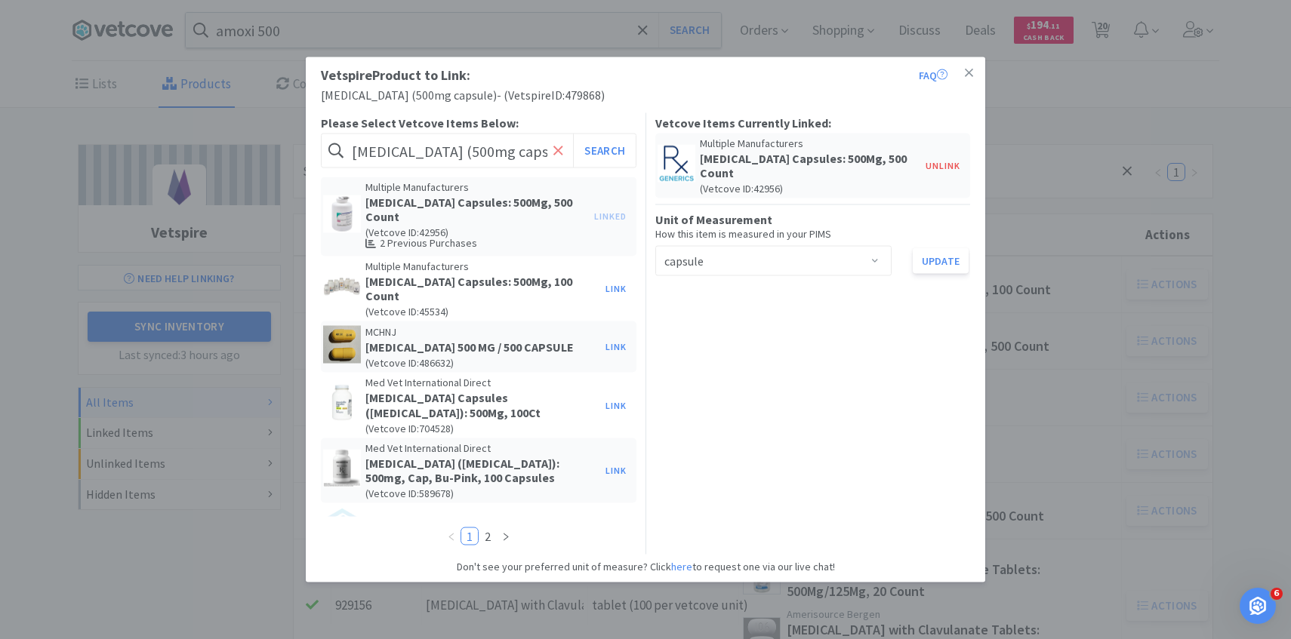
click at [556, 146] on icon at bounding box center [558, 150] width 10 height 15
paste input "078942097"
type input "078942097"
click at [614, 159] on button "Search" at bounding box center [604, 151] width 63 height 35
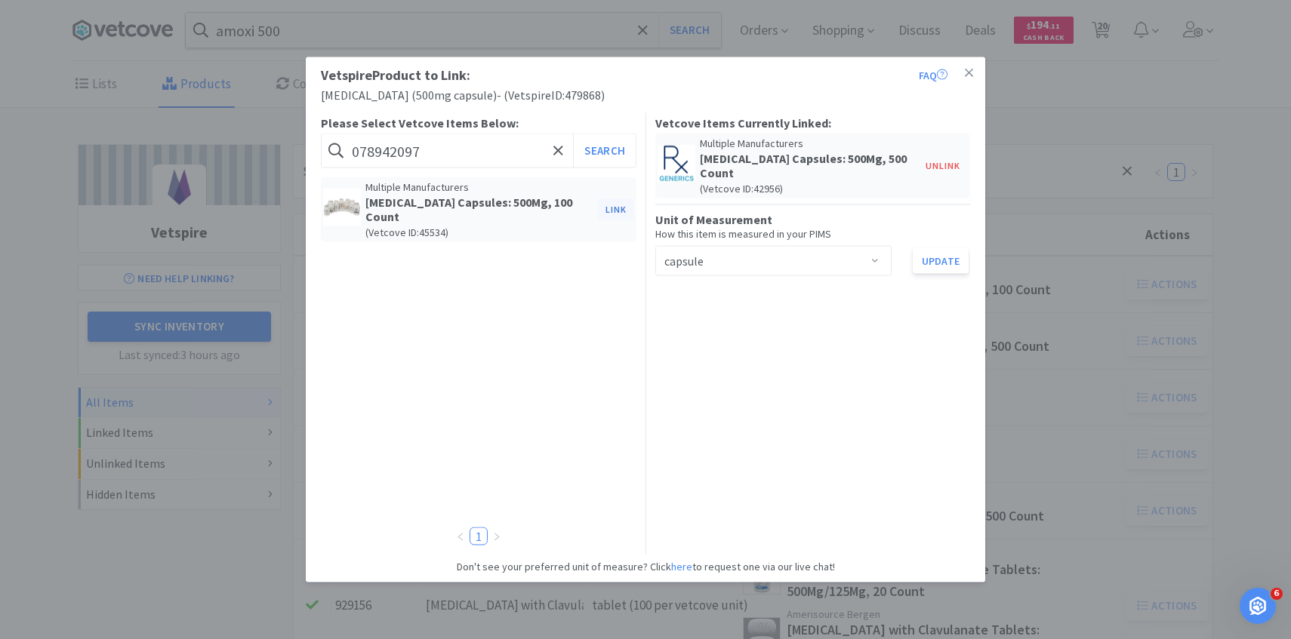
click at [618, 201] on button "Link" at bounding box center [616, 209] width 36 height 21
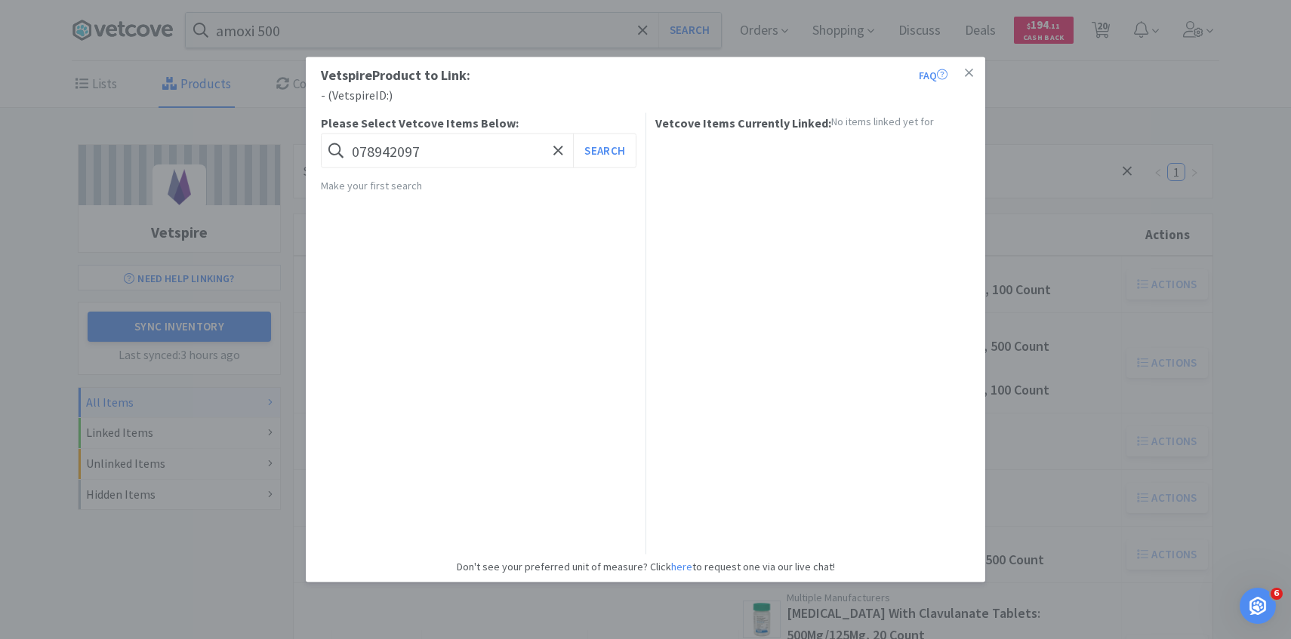
click at [1071, 203] on div "Vetspire Product to Link: FAQ - ( Vetspire ID: ) Please Select Vetcove Items Be…" at bounding box center [645, 319] width 1291 height 639
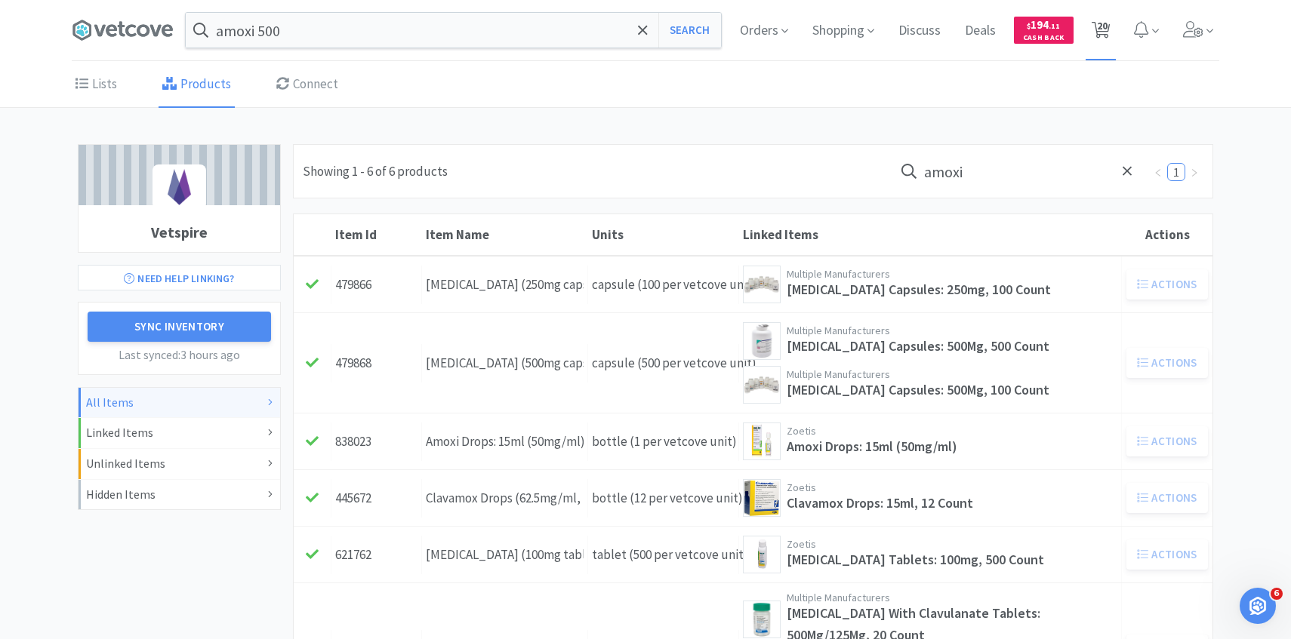
click at [1097, 41] on span "20" at bounding box center [1102, 25] width 11 height 60
select select "1"
select select "250"
select select "1"
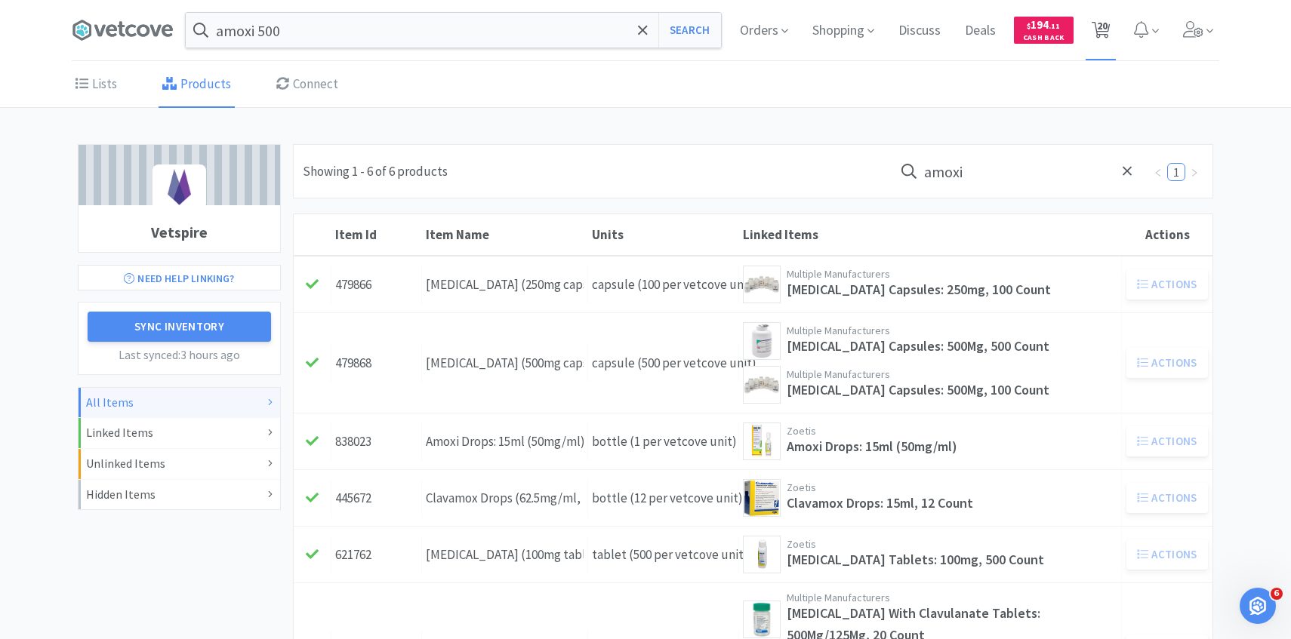
select select "1"
select select "4"
select select "2"
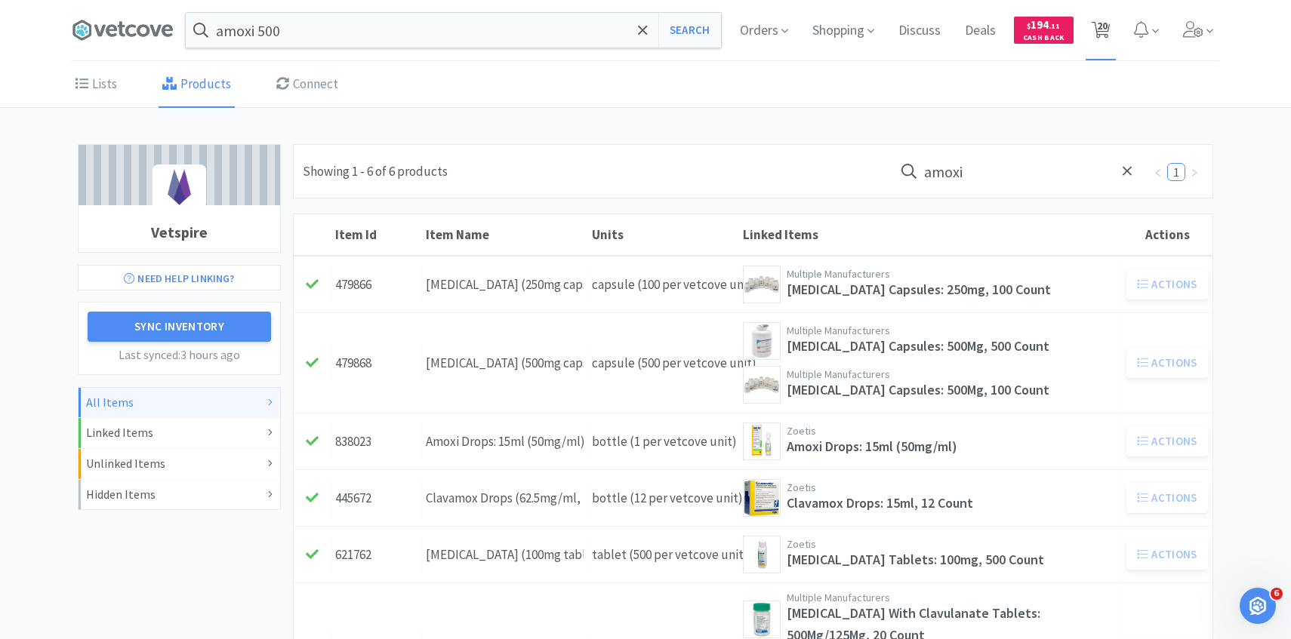
select select "5"
select select "1"
select select "2"
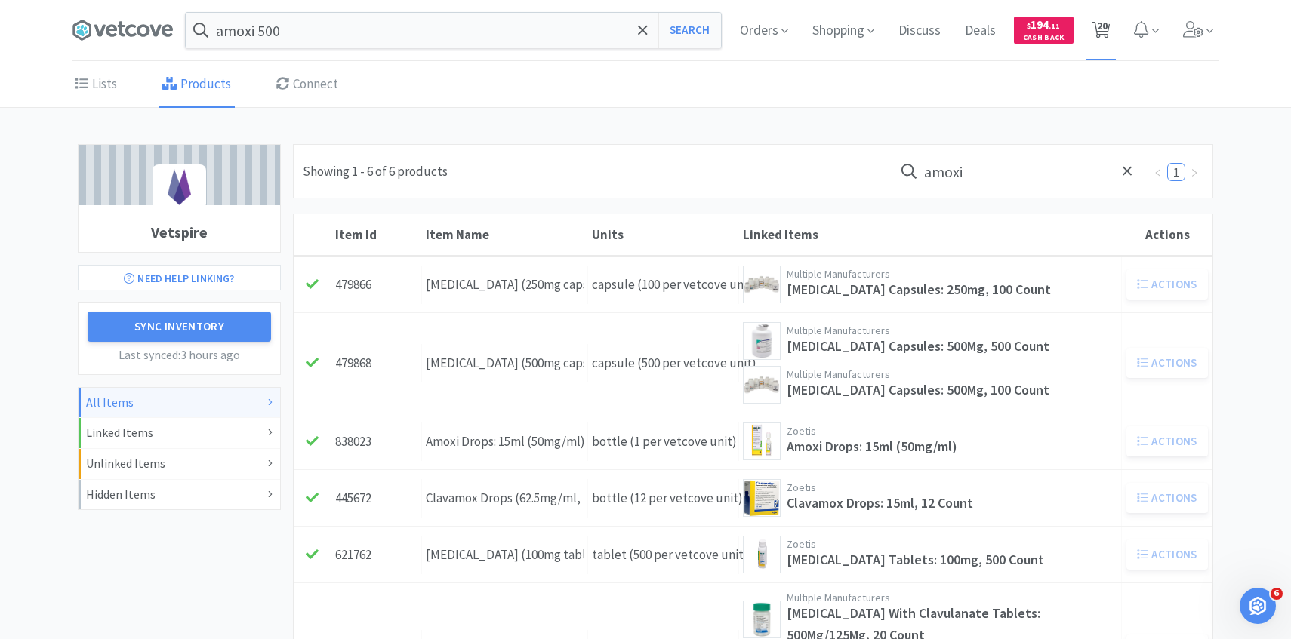
select select "2"
select select "1"
select select "6"
select select "1"
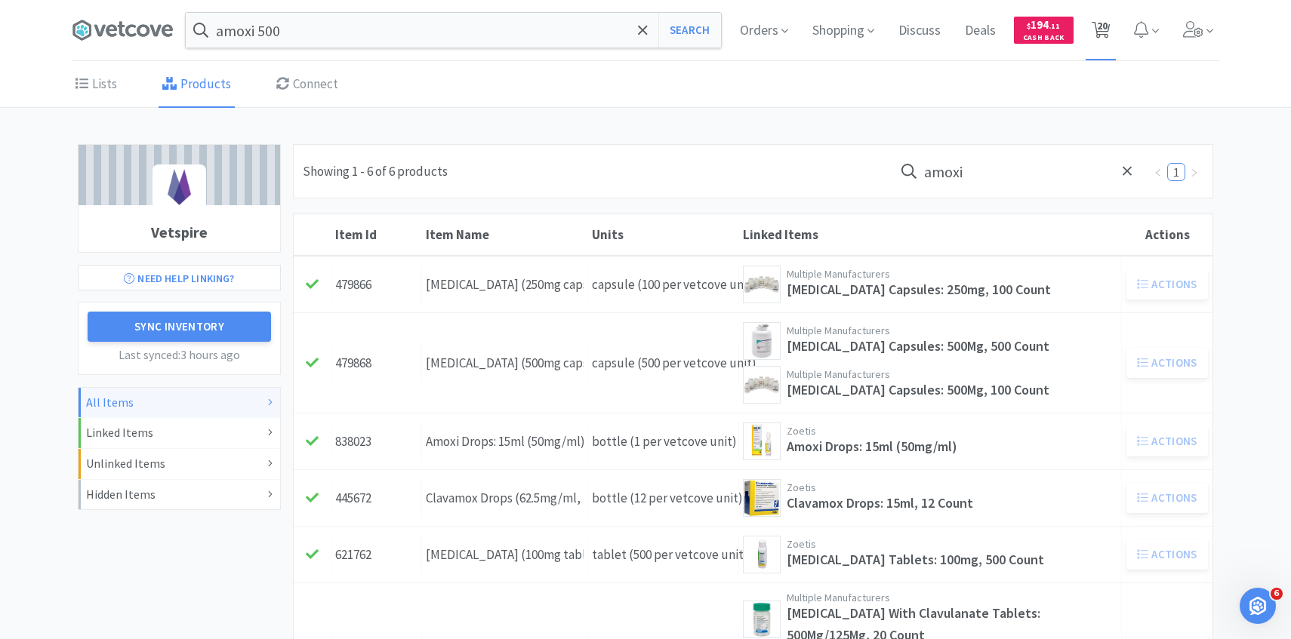
select select "1"
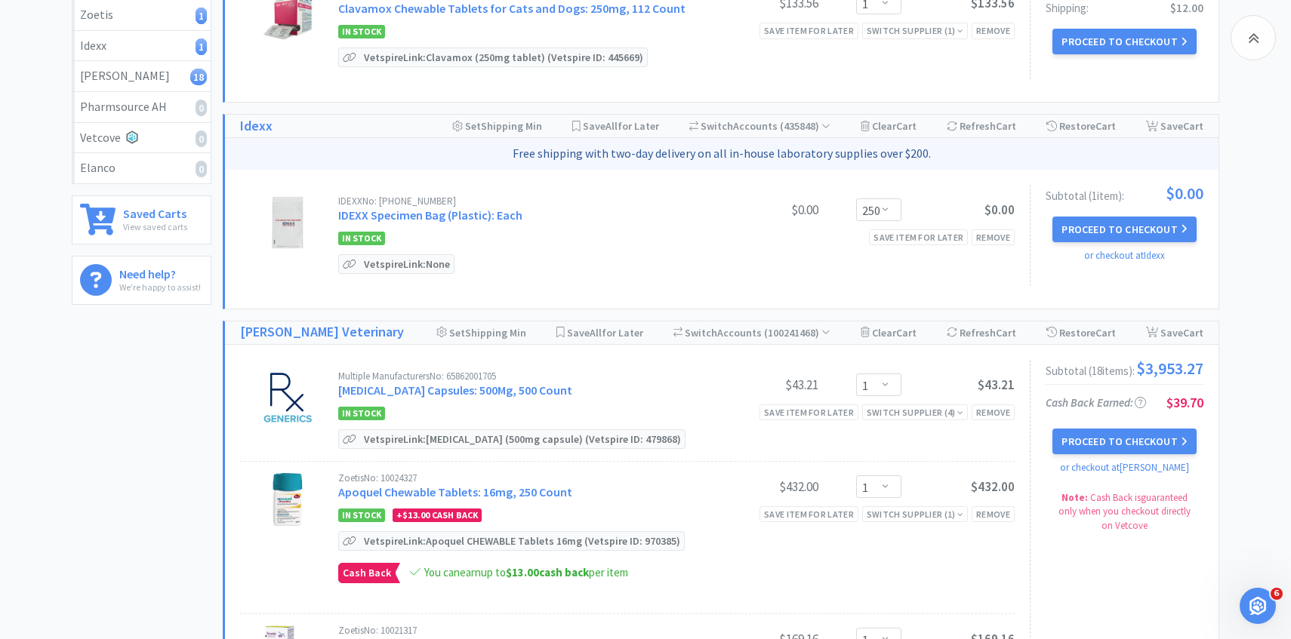
scroll to position [290, 0]
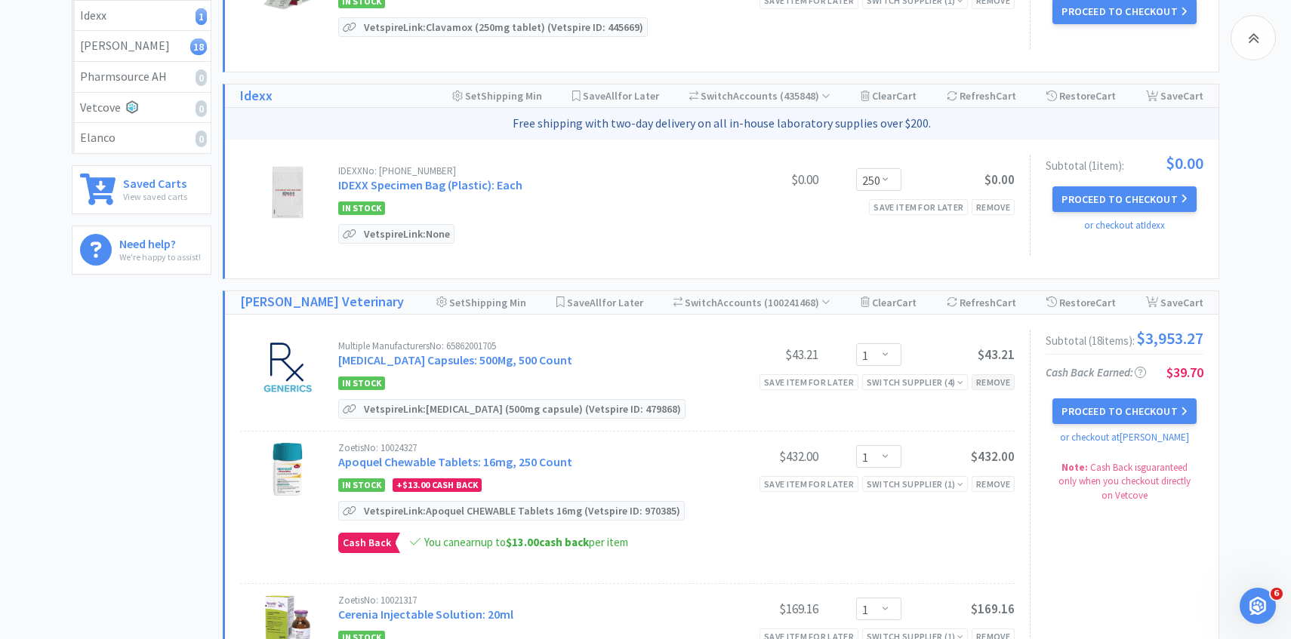
click at [1010, 382] on div "Remove" at bounding box center [992, 382] width 43 height 16
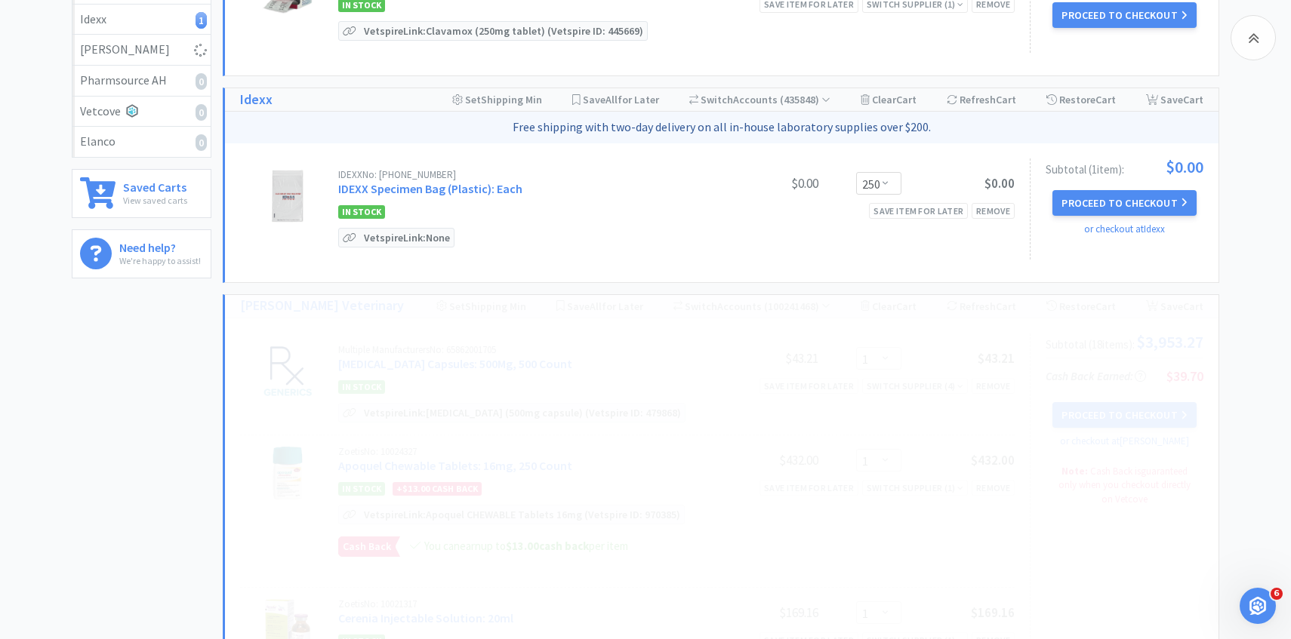
scroll to position [0, 0]
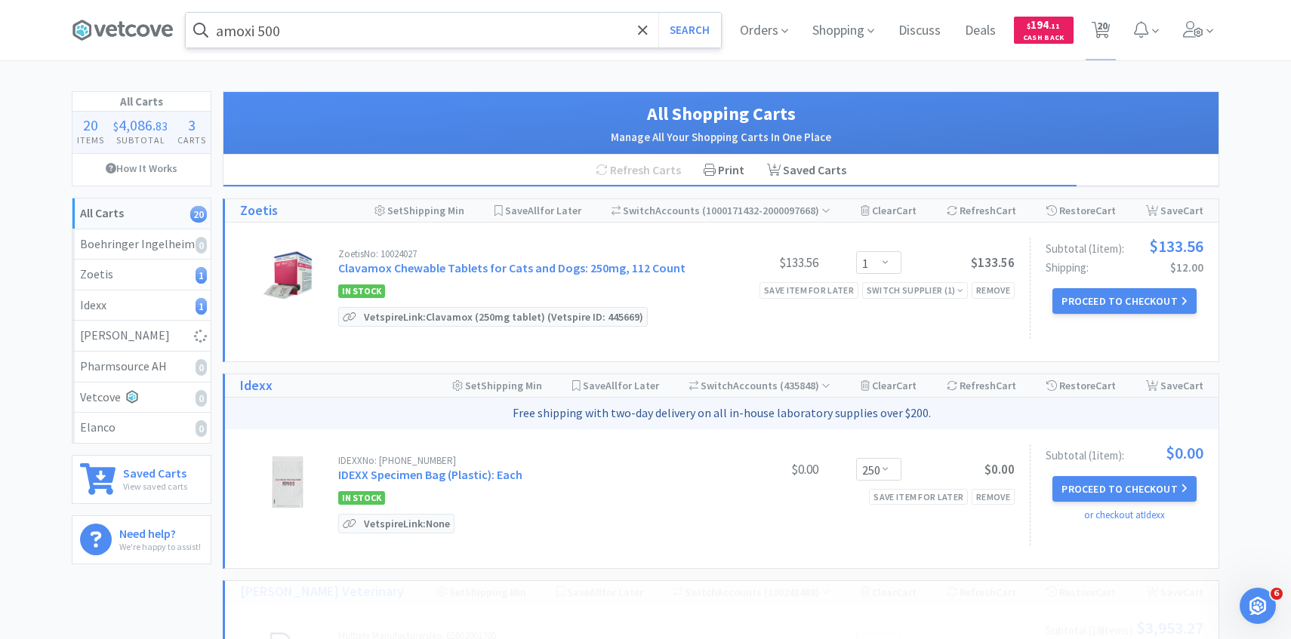
select select "4"
select select "2"
select select "5"
select select "1"
select select "2"
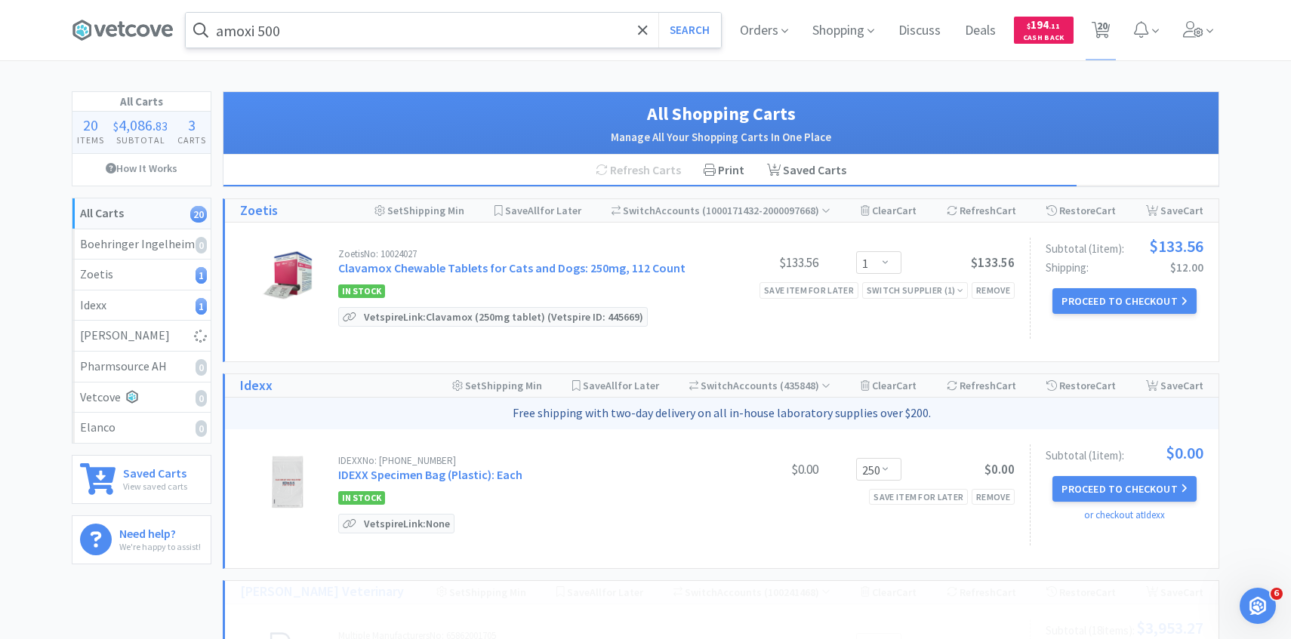
select select "6"
select select "1"
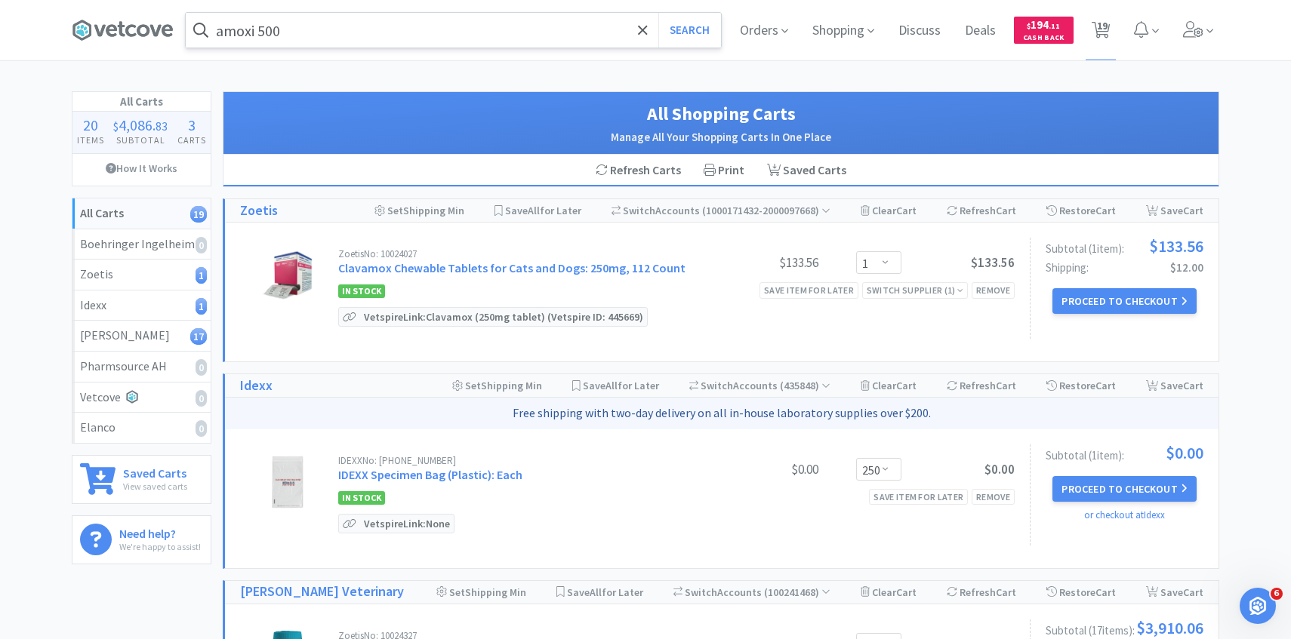
click at [417, 38] on input "amoxi 500" at bounding box center [453, 30] width 535 height 35
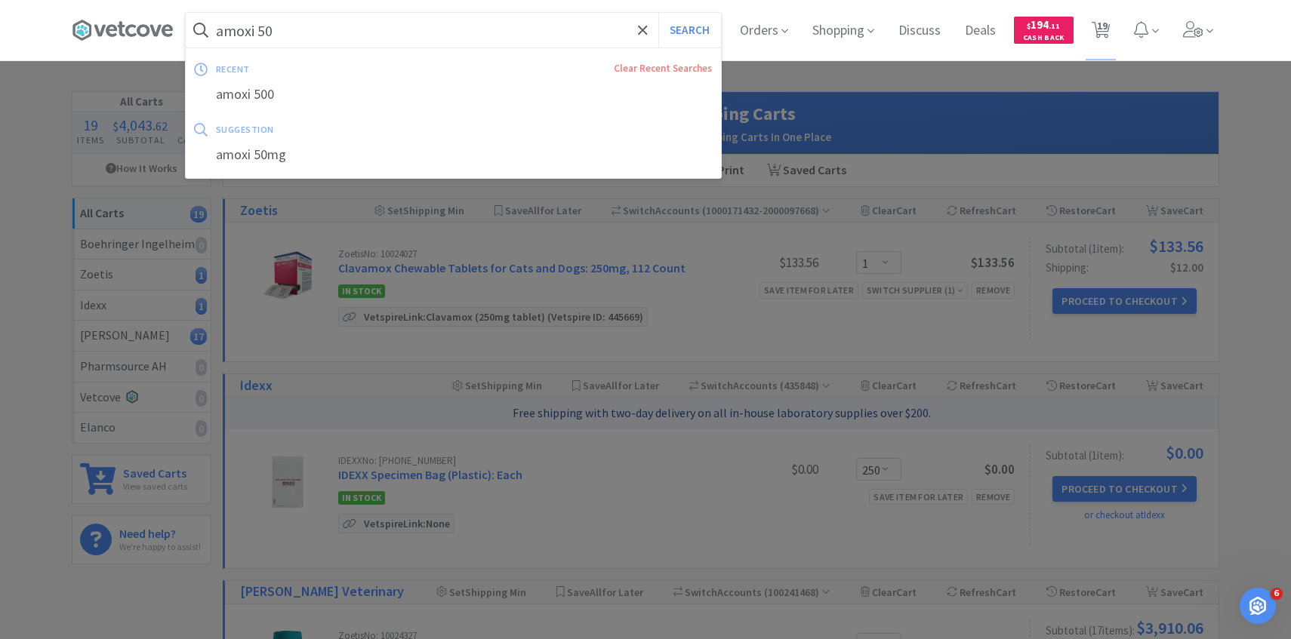
type input "amoxi 500"
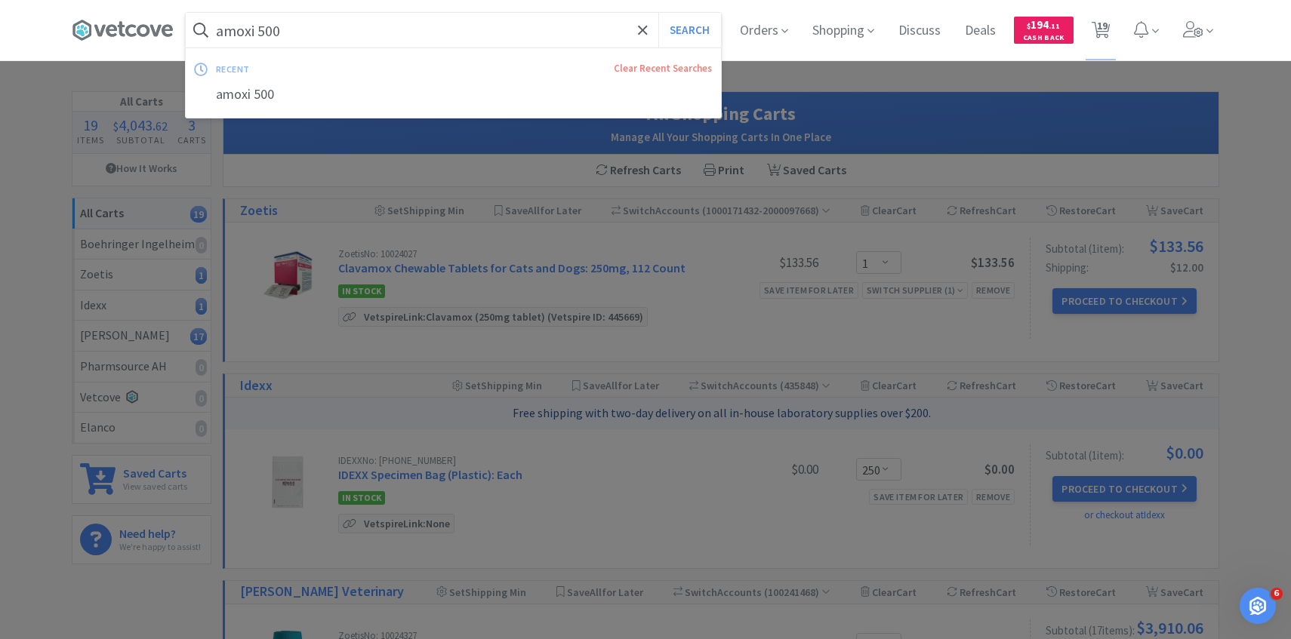
click at [658, 13] on button "Search" at bounding box center [689, 30] width 63 height 35
select select "1"
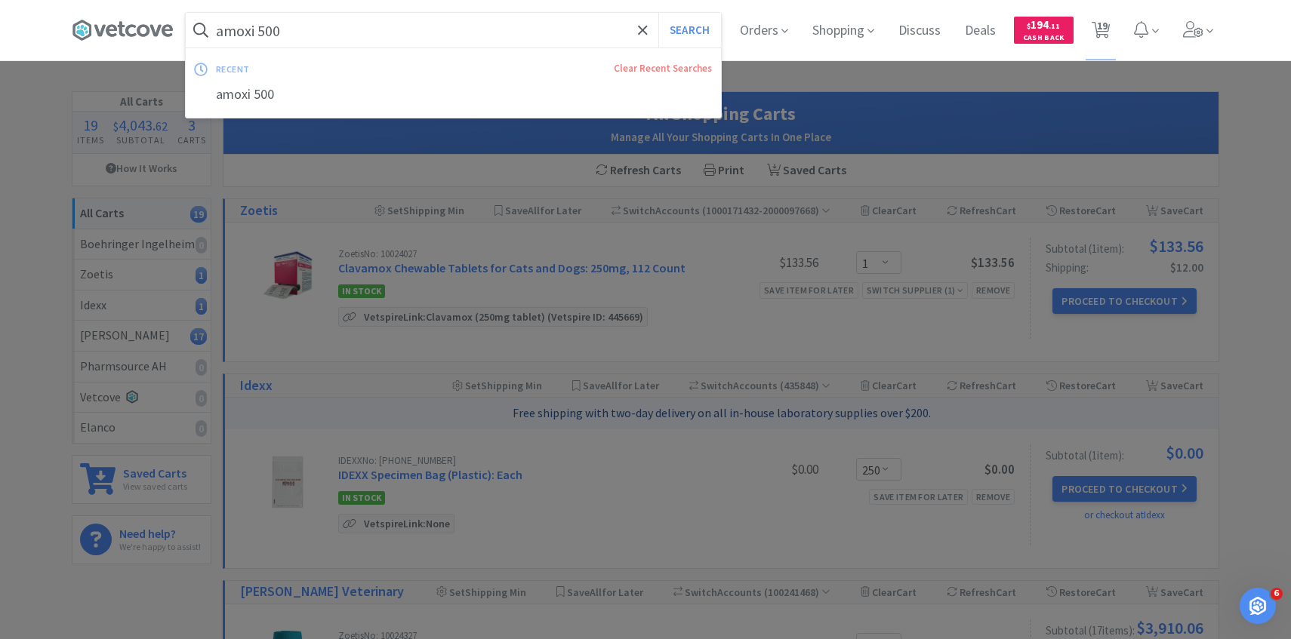
select select "4"
select select "2"
select select "5"
select select "1"
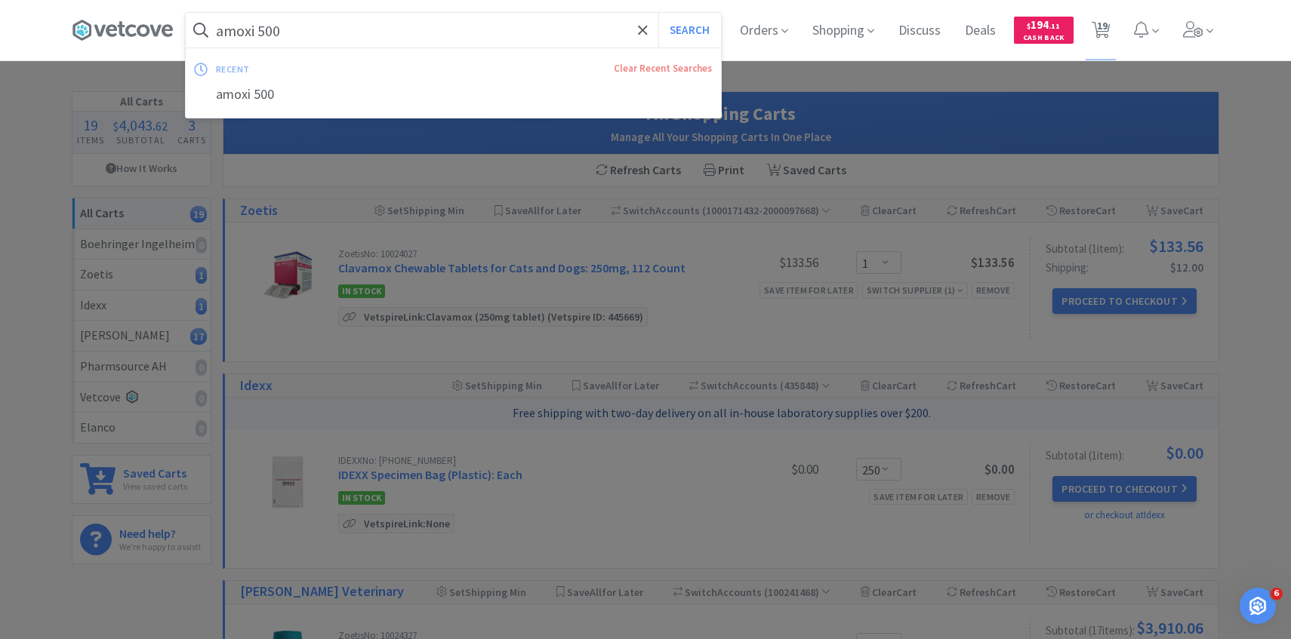
select select "1"
select select "2"
select select "1"
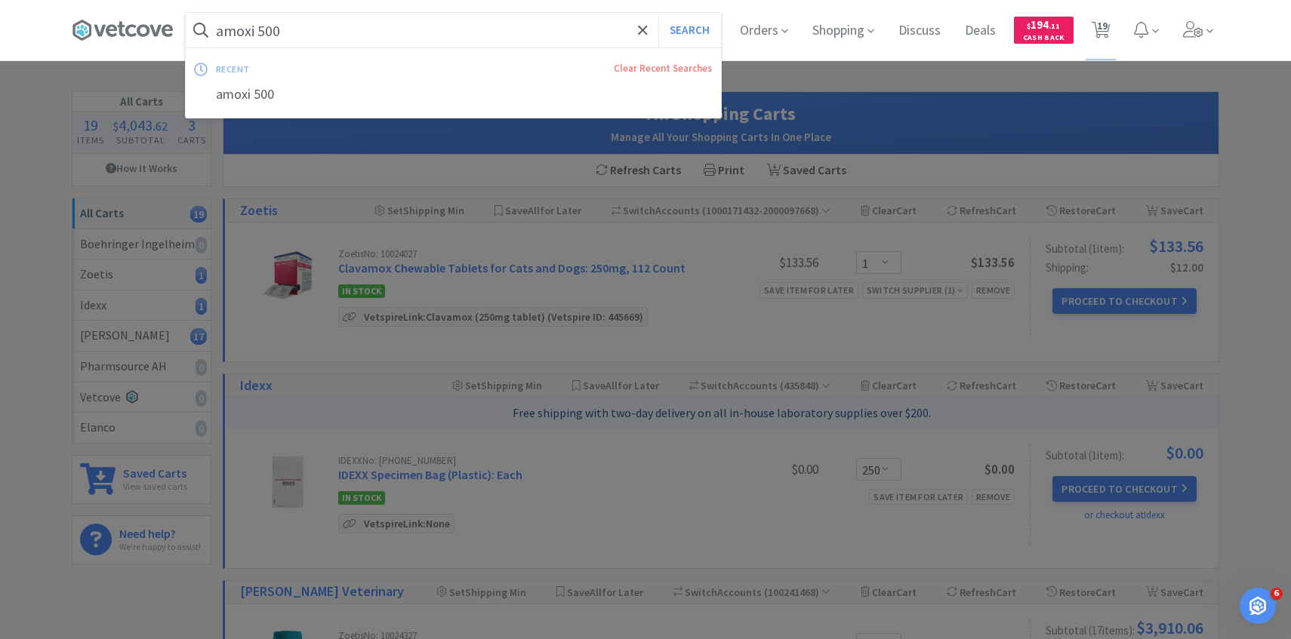
select select "6"
select select "1"
select select "250"
select select "1"
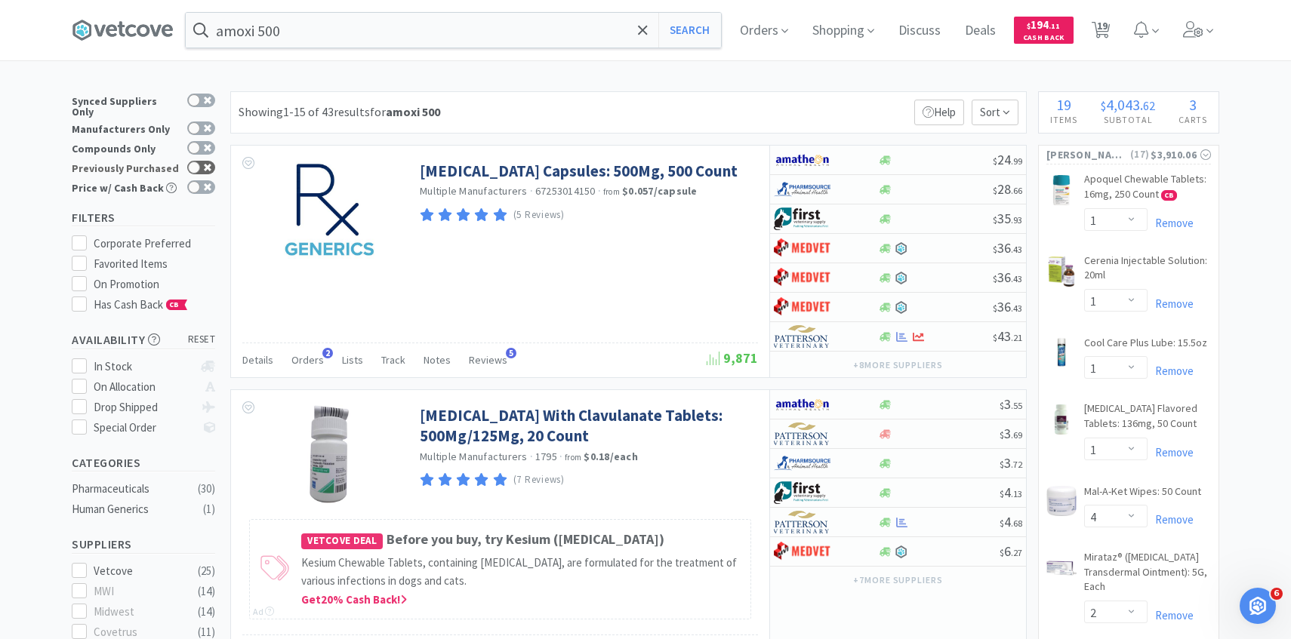
click at [195, 164] on div at bounding box center [194, 168] width 12 height 12
click at [210, 162] on div at bounding box center [208, 168] width 12 height 12
checkbox input "false"
click at [323, 32] on input "amoxi 500" at bounding box center [453, 30] width 535 height 35
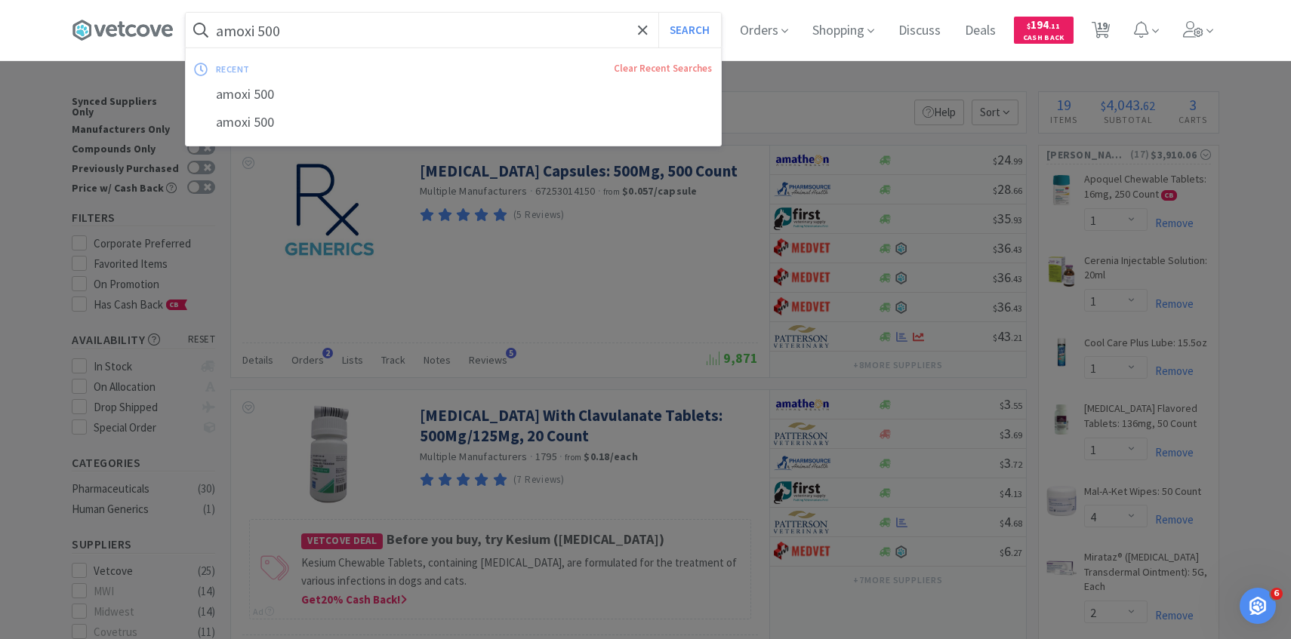
paste input "078942097"
type input "078942097"
click at [658, 13] on button "Search" at bounding box center [689, 30] width 63 height 35
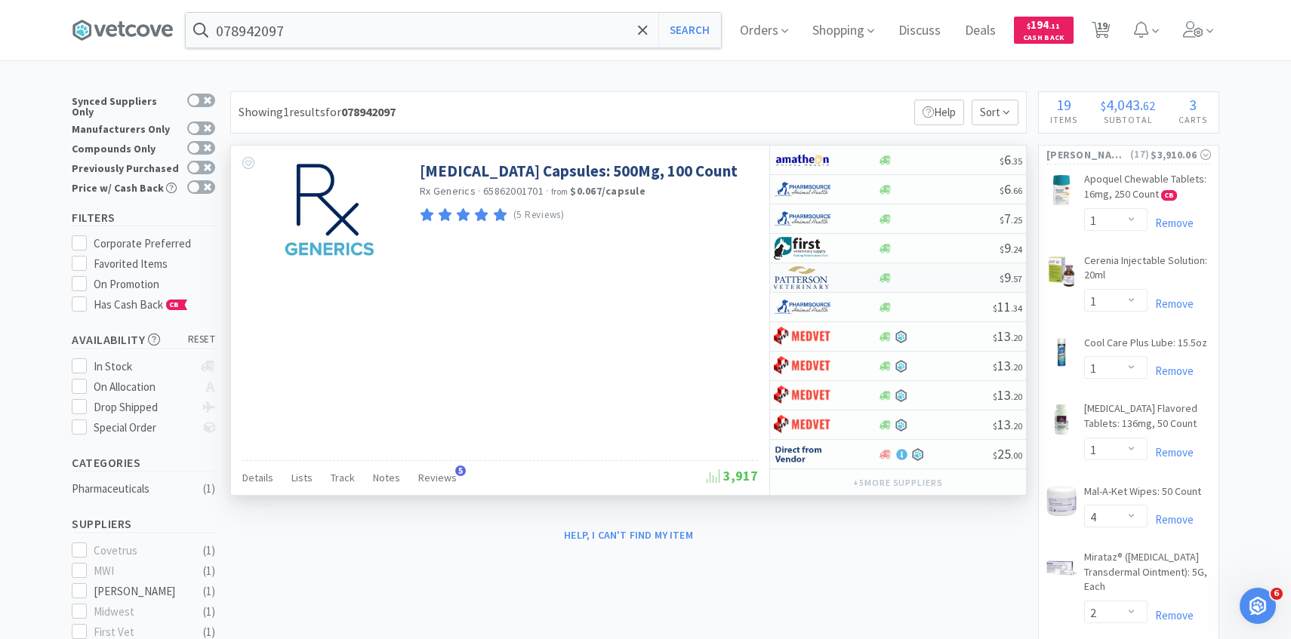
click at [825, 282] on img at bounding box center [802, 277] width 57 height 23
select select "1"
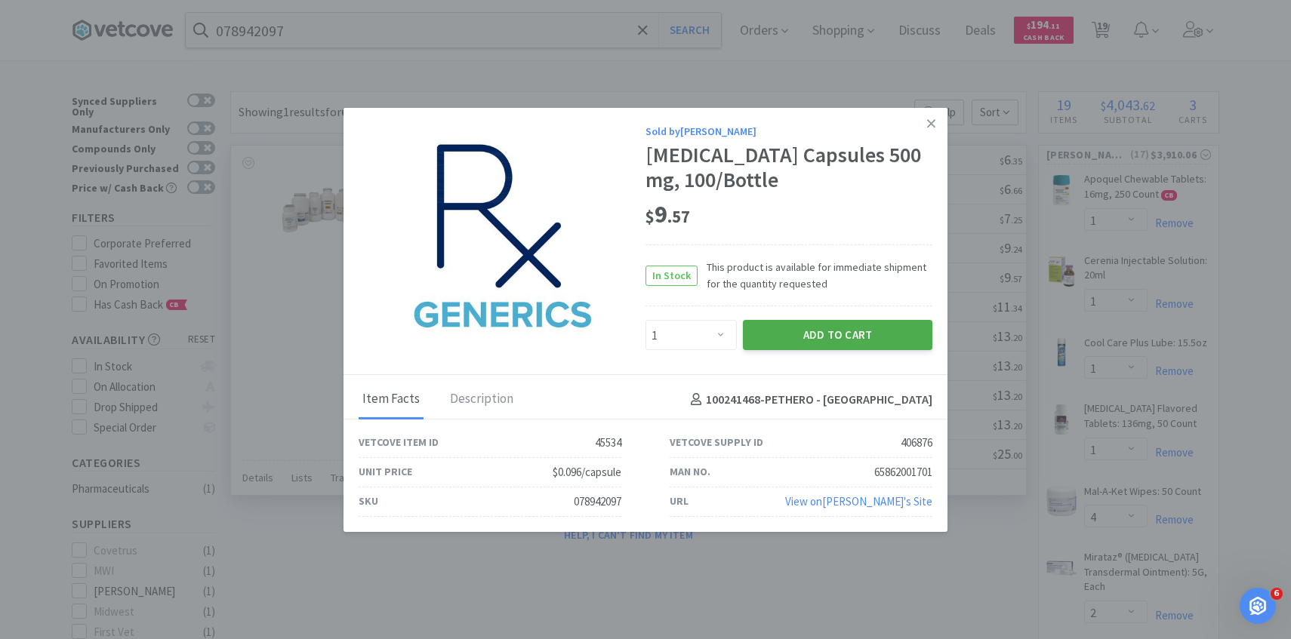
click at [808, 347] on button "Add to Cart" at bounding box center [837, 335] width 189 height 30
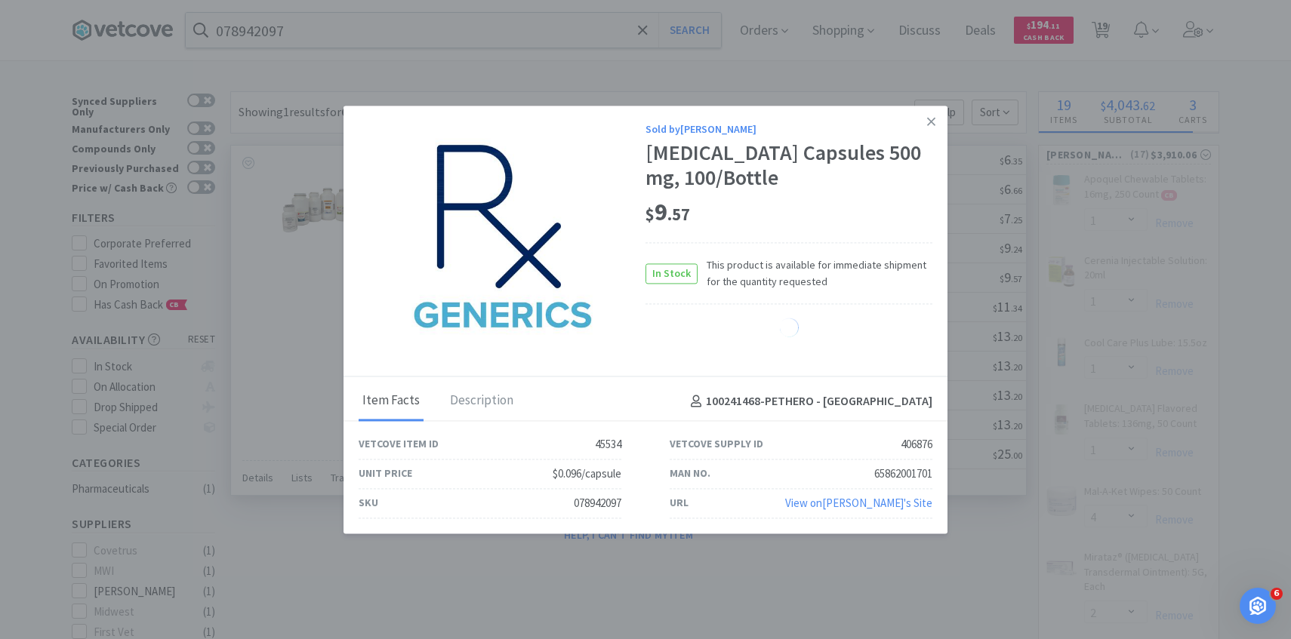
select select "1"
select select "4"
select select "2"
select select "5"
select select "1"
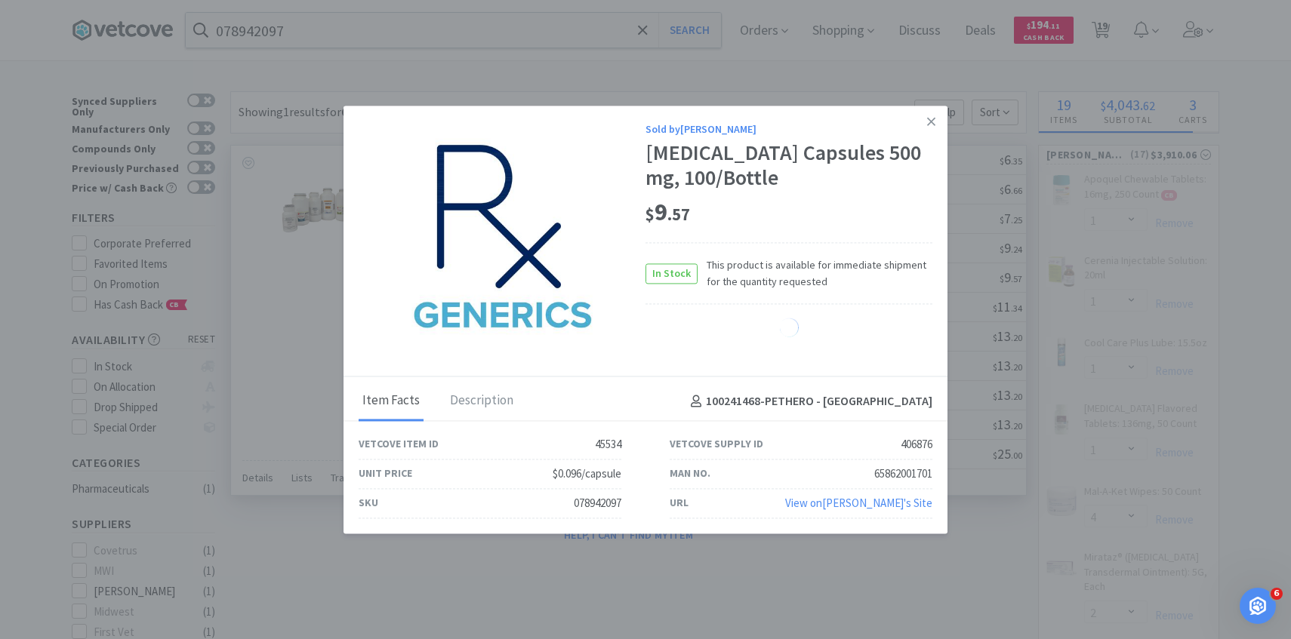
select select "2"
select select "1"
select select "6"
select select "1"
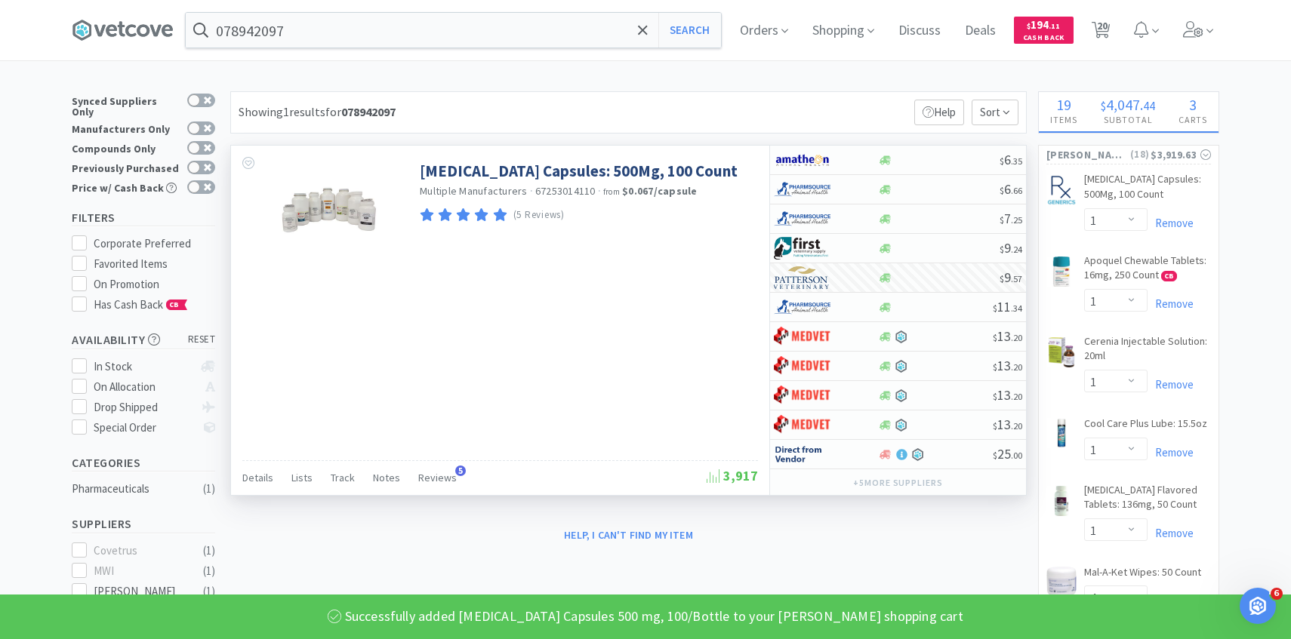
click at [1096, 32] on icon at bounding box center [1100, 30] width 19 height 17
select select "1"
select select "250"
select select "1"
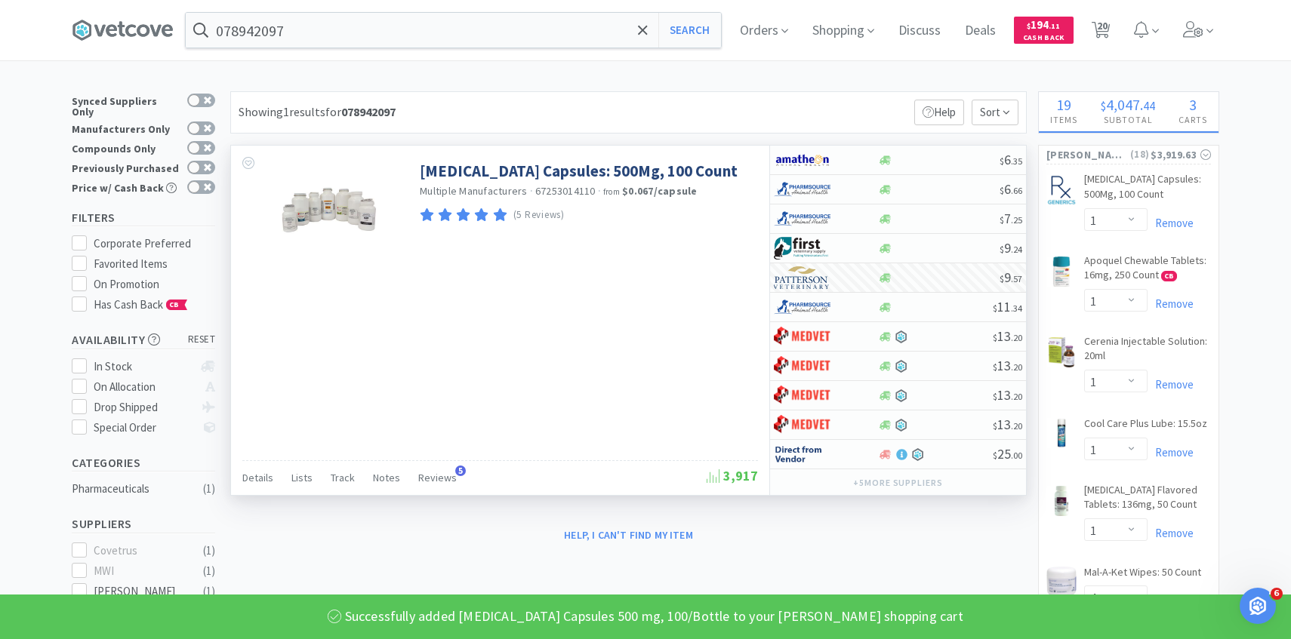
select select "1"
select select "4"
select select "2"
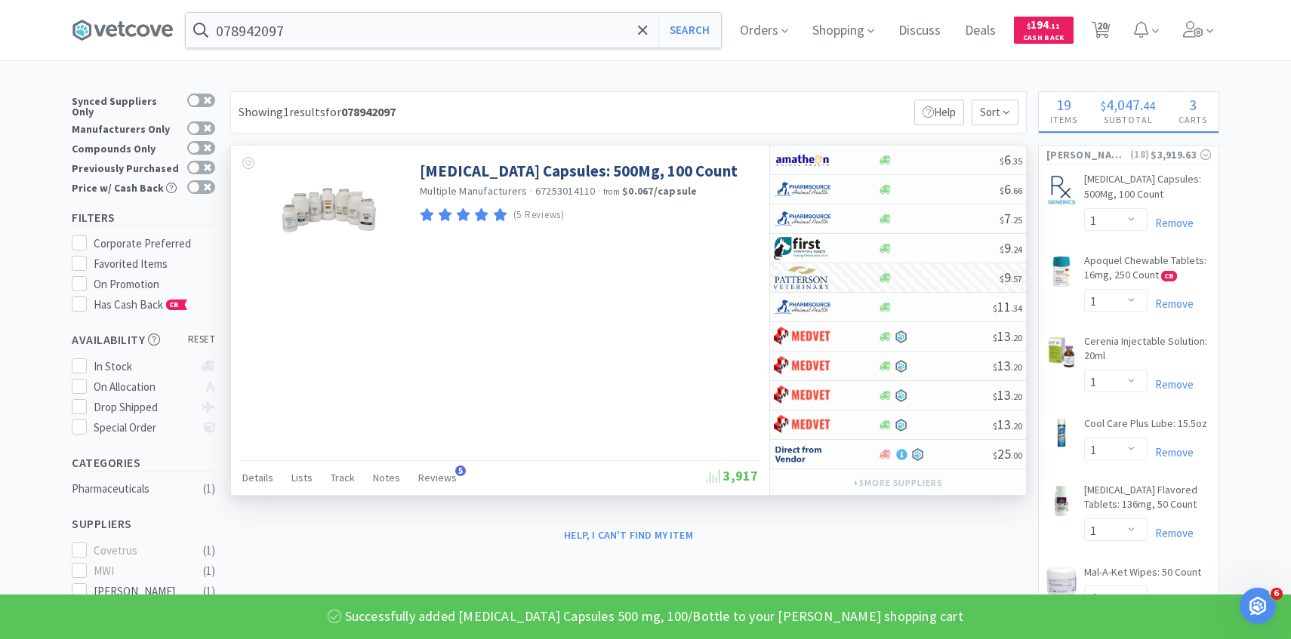
select select "5"
select select "1"
select select "2"
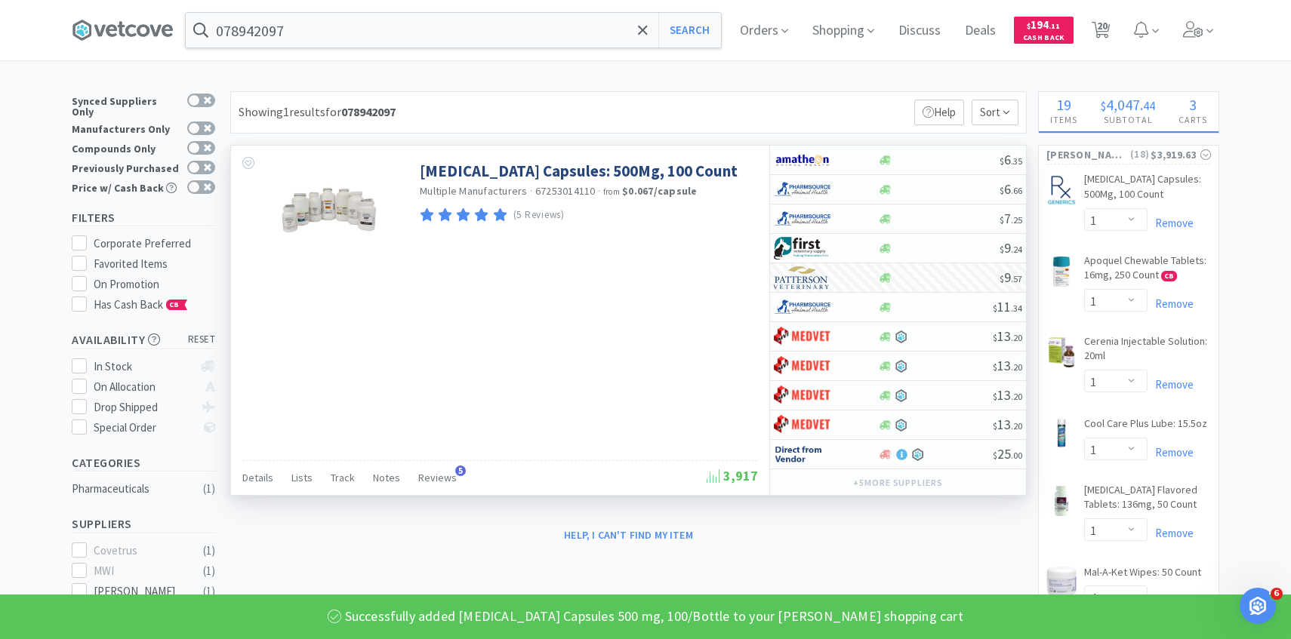
select select "2"
select select "1"
select select "6"
select select "1"
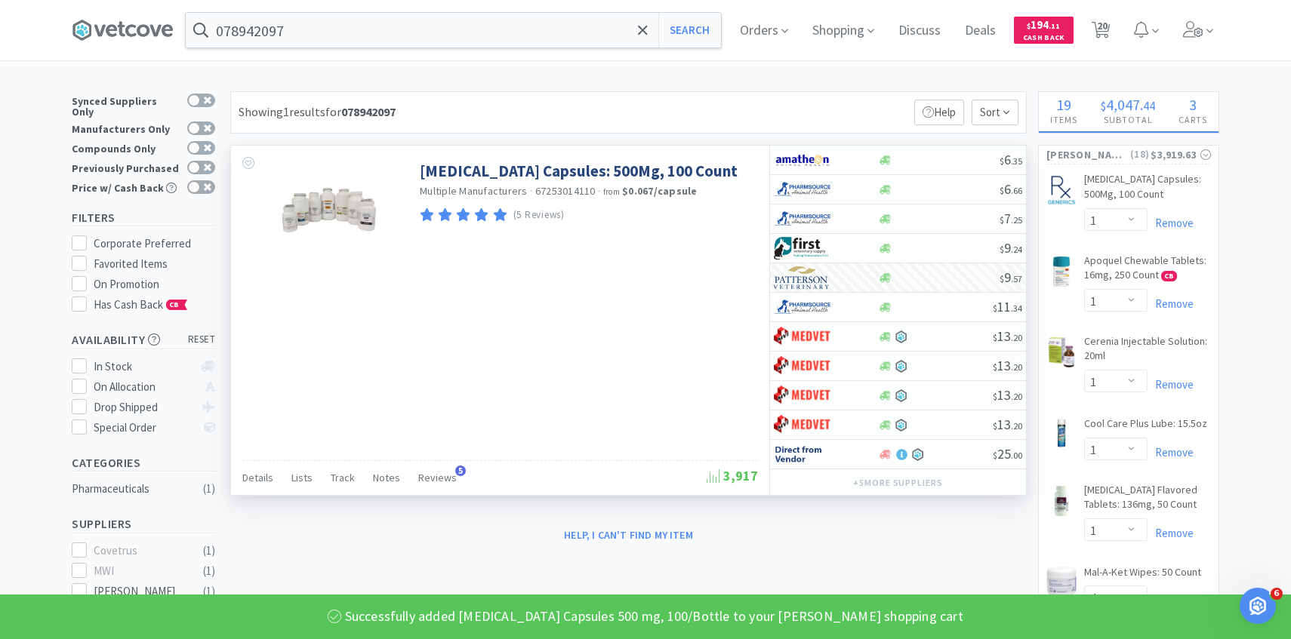
select select "1"
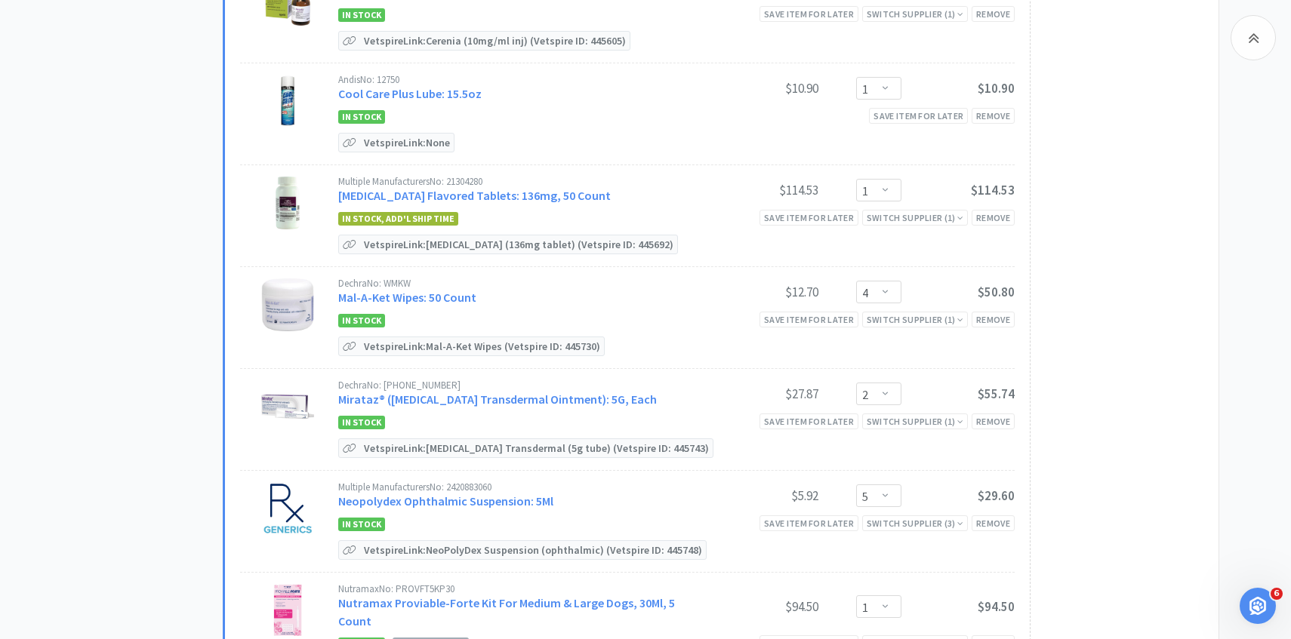
scroll to position [916, 0]
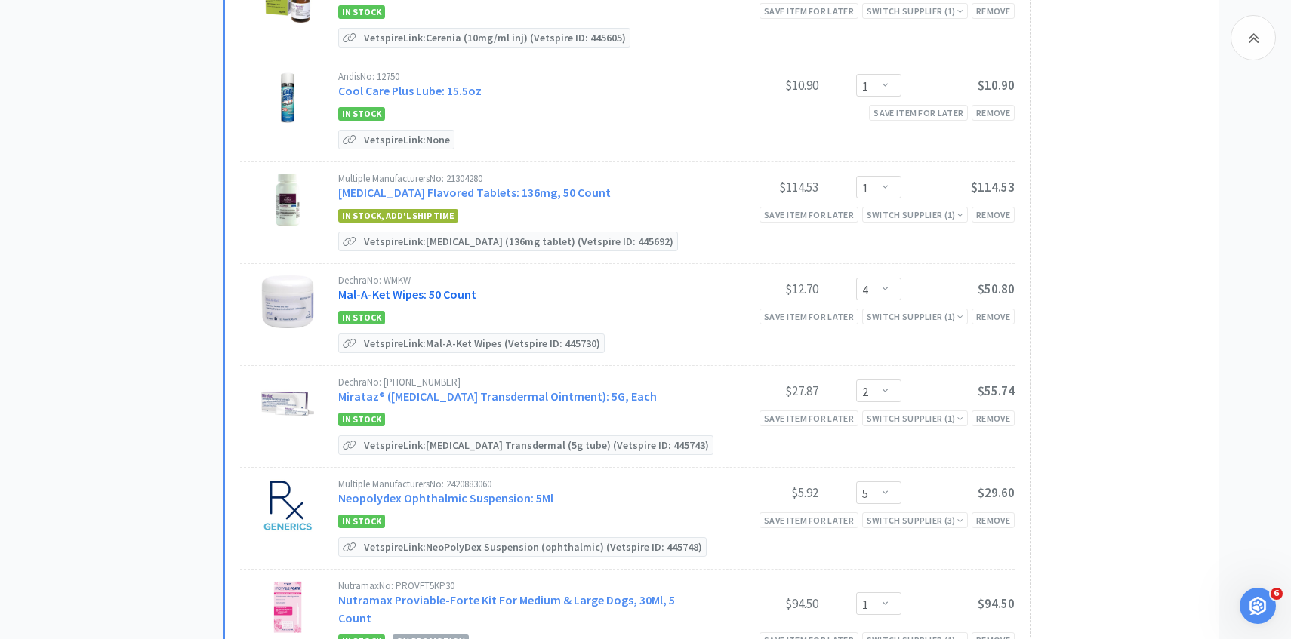
click at [457, 288] on link "Mal-A-Ket Wipes: 50 Count" at bounding box center [407, 294] width 138 height 15
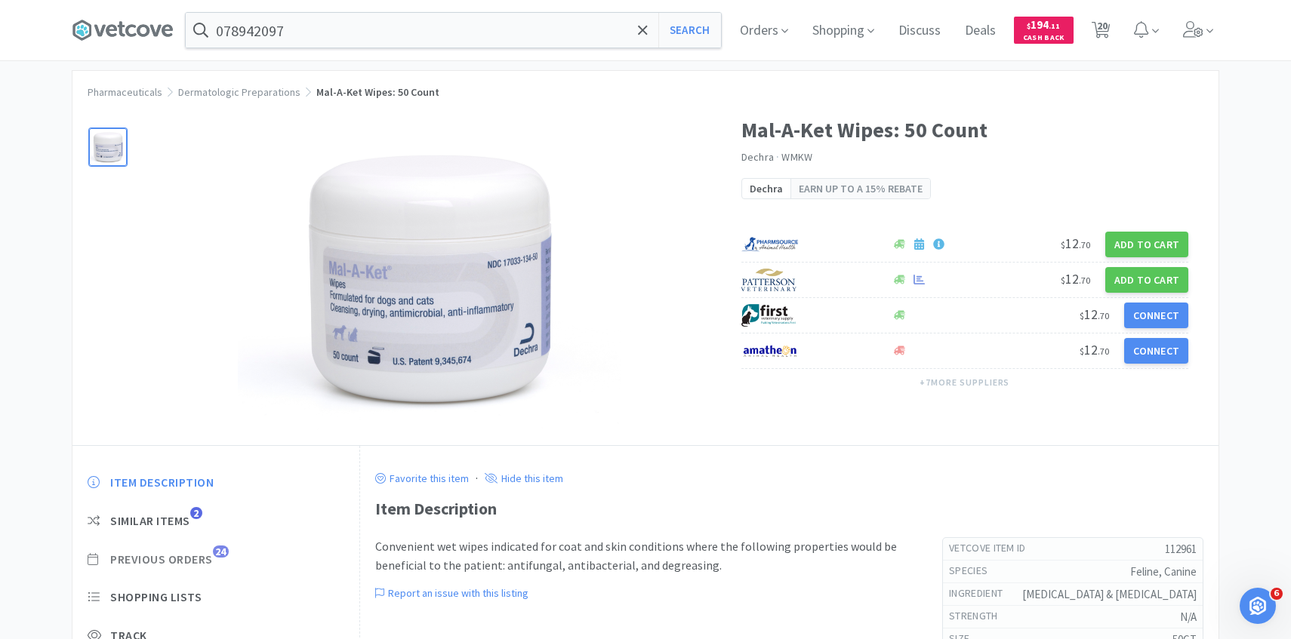
click at [205, 556] on span "Previous Orders" at bounding box center [161, 560] width 103 height 16
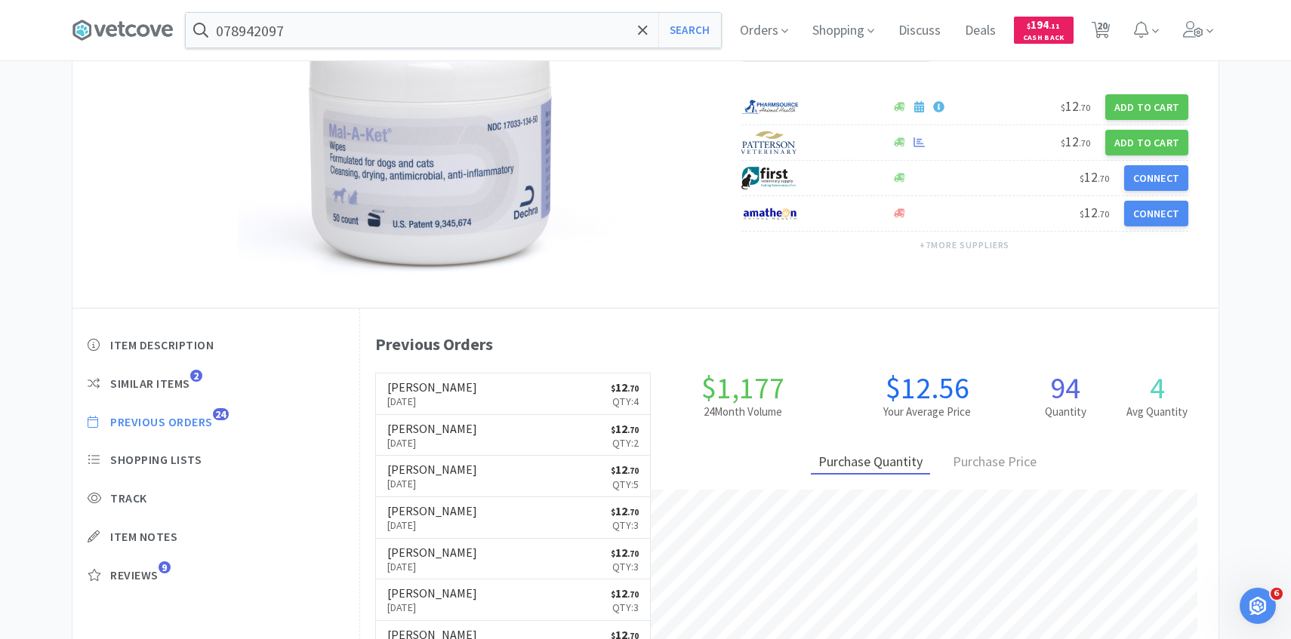
scroll to position [162, 0]
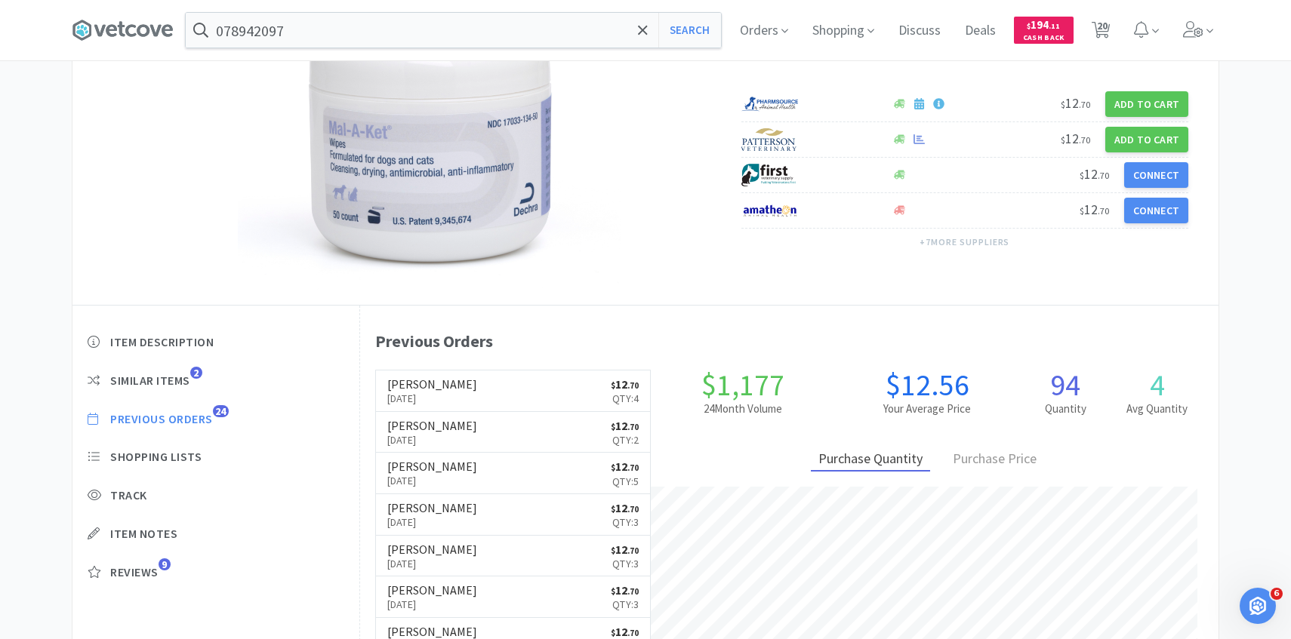
select select "1"
select select "250"
select select "1"
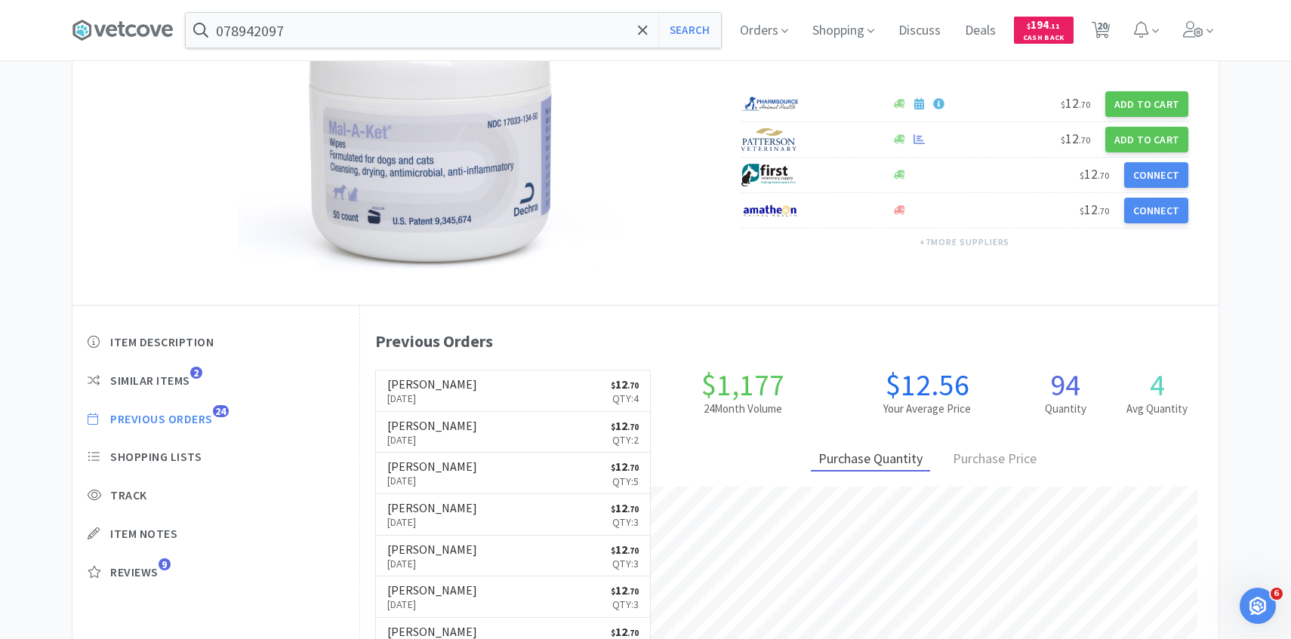
select select "1"
select select "4"
select select "2"
select select "5"
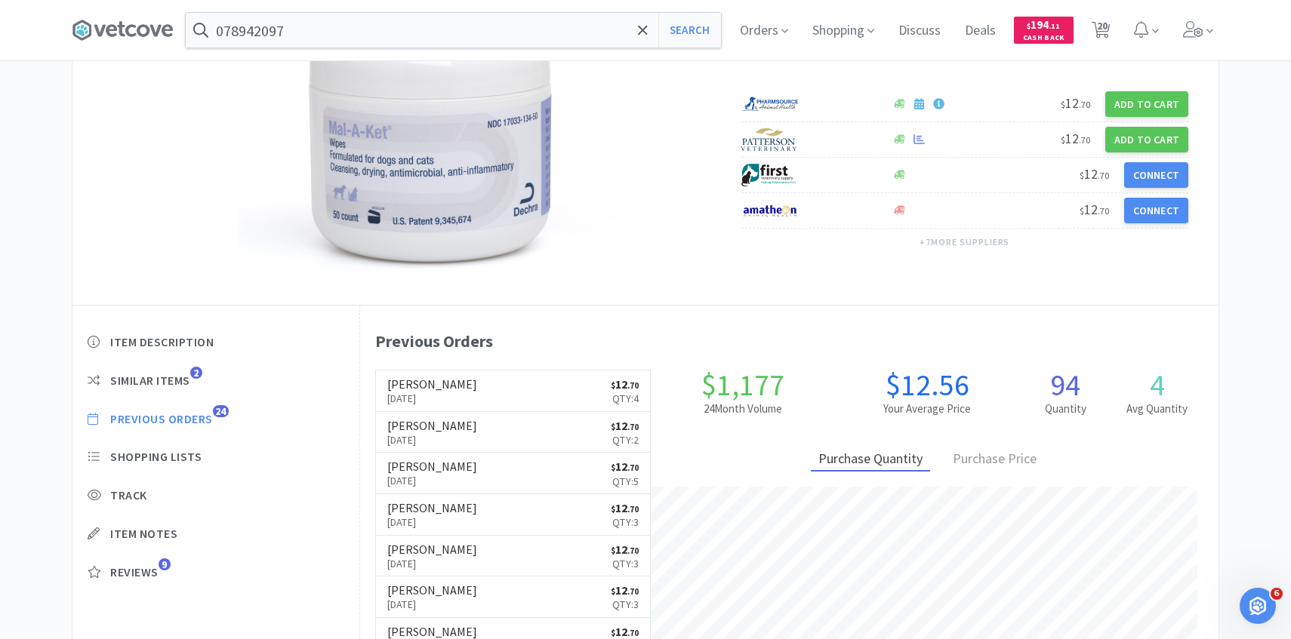
select select "1"
select select "2"
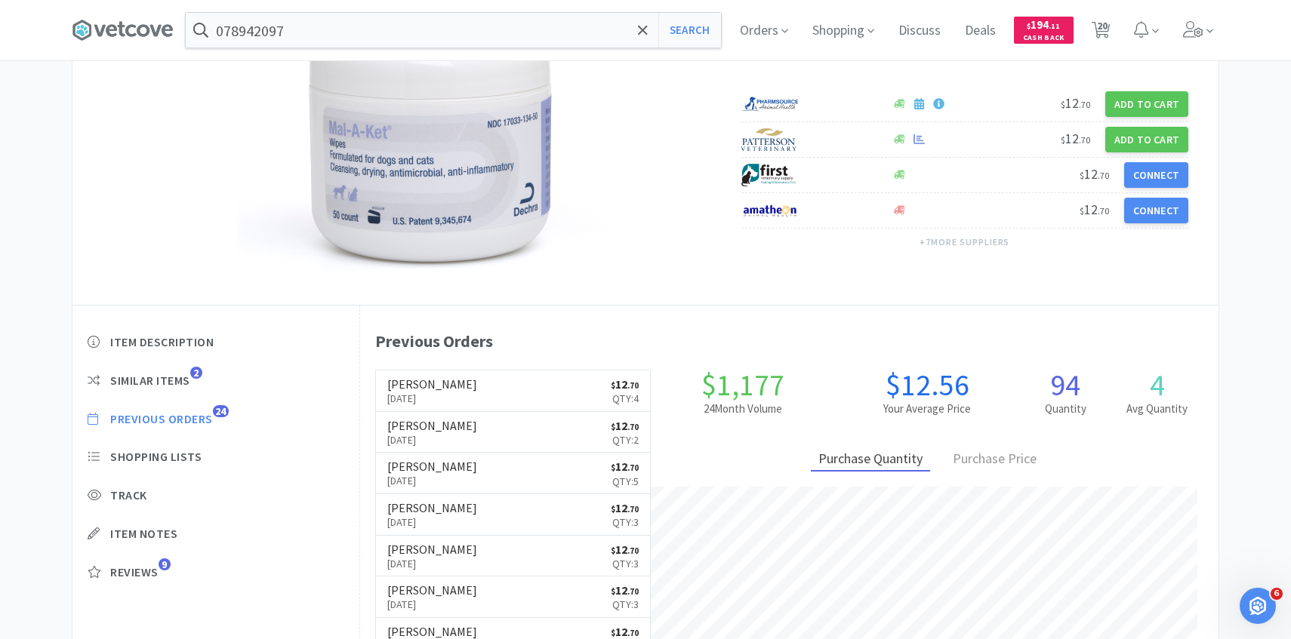
select select "2"
select select "1"
select select "6"
select select "1"
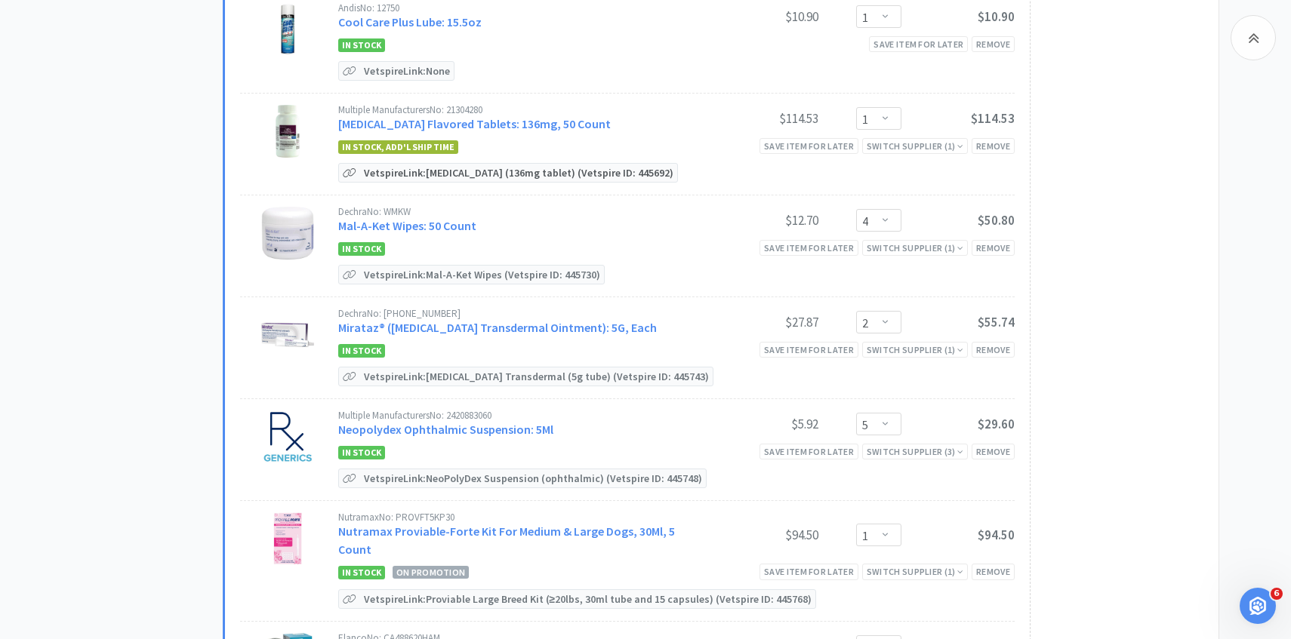
scroll to position [985, 0]
click at [466, 319] on link "Mirataz® (Mirtazapine Transdermal Ointment): 5G, Each" at bounding box center [497, 326] width 319 height 15
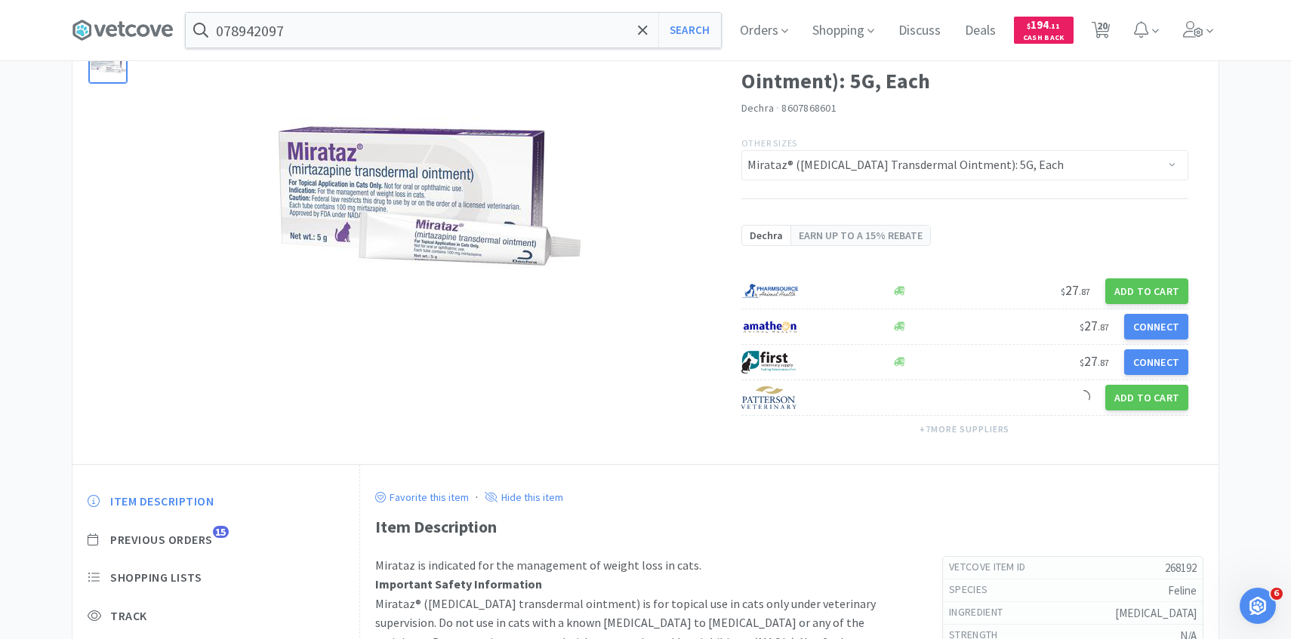
scroll to position [134, 0]
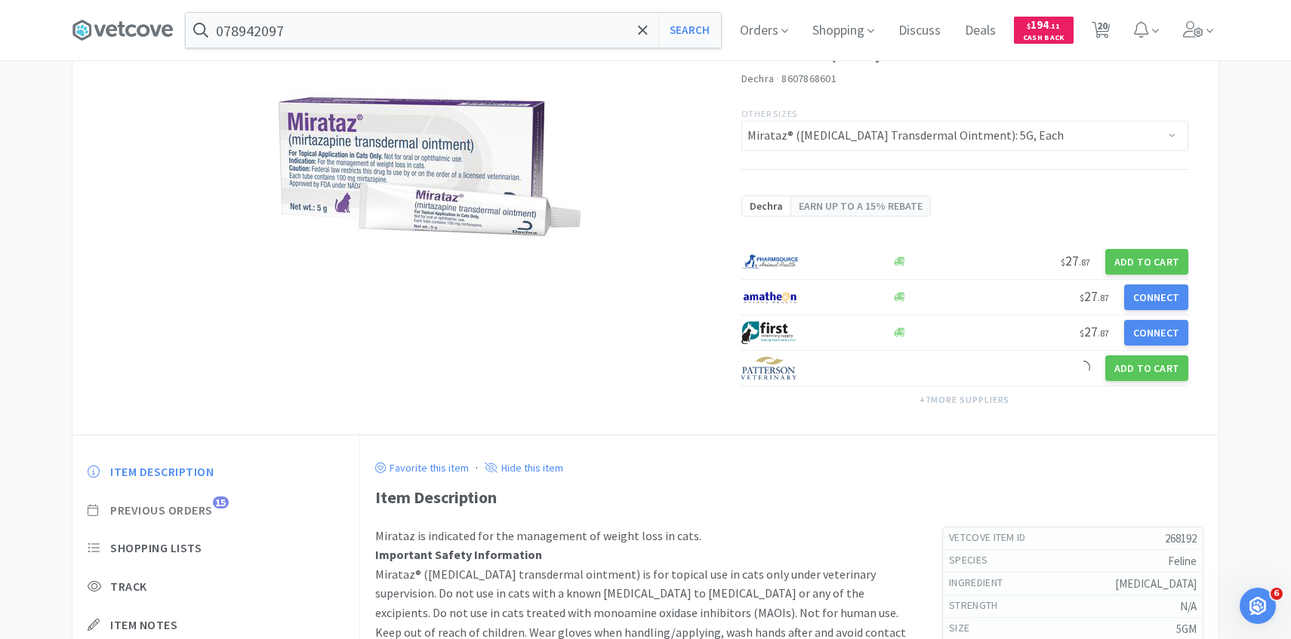
click at [204, 508] on span "Previous Orders" at bounding box center [161, 511] width 103 height 16
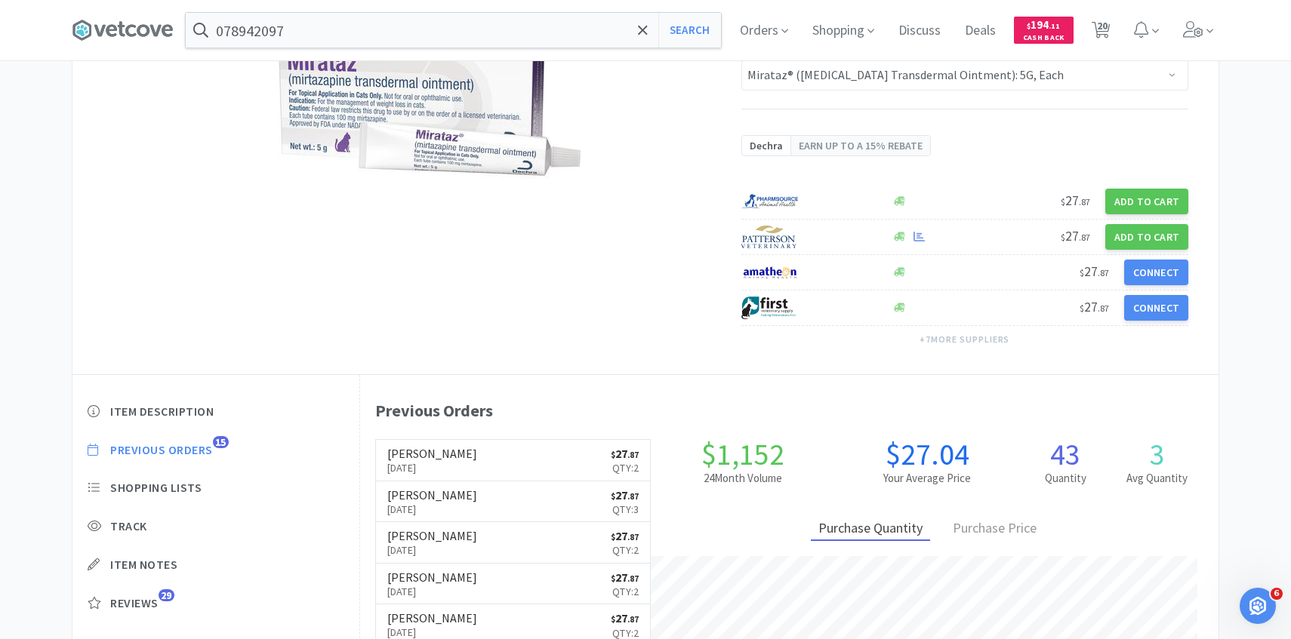
scroll to position [192, 0]
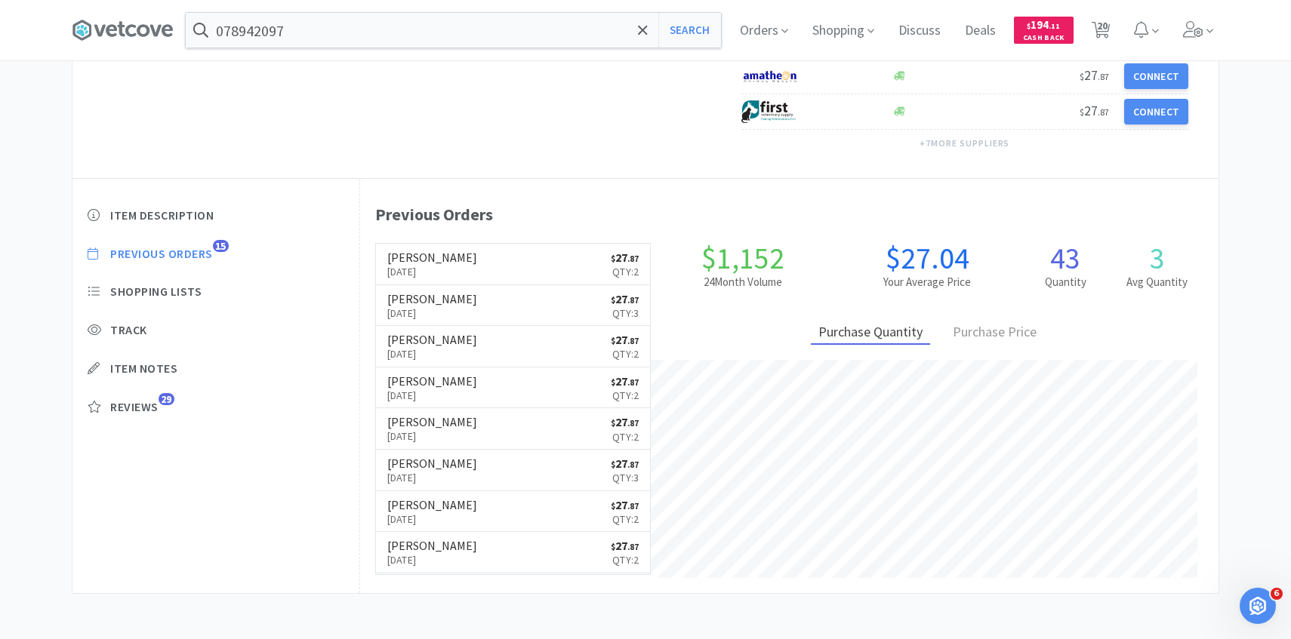
select select "1"
select select "250"
select select "1"
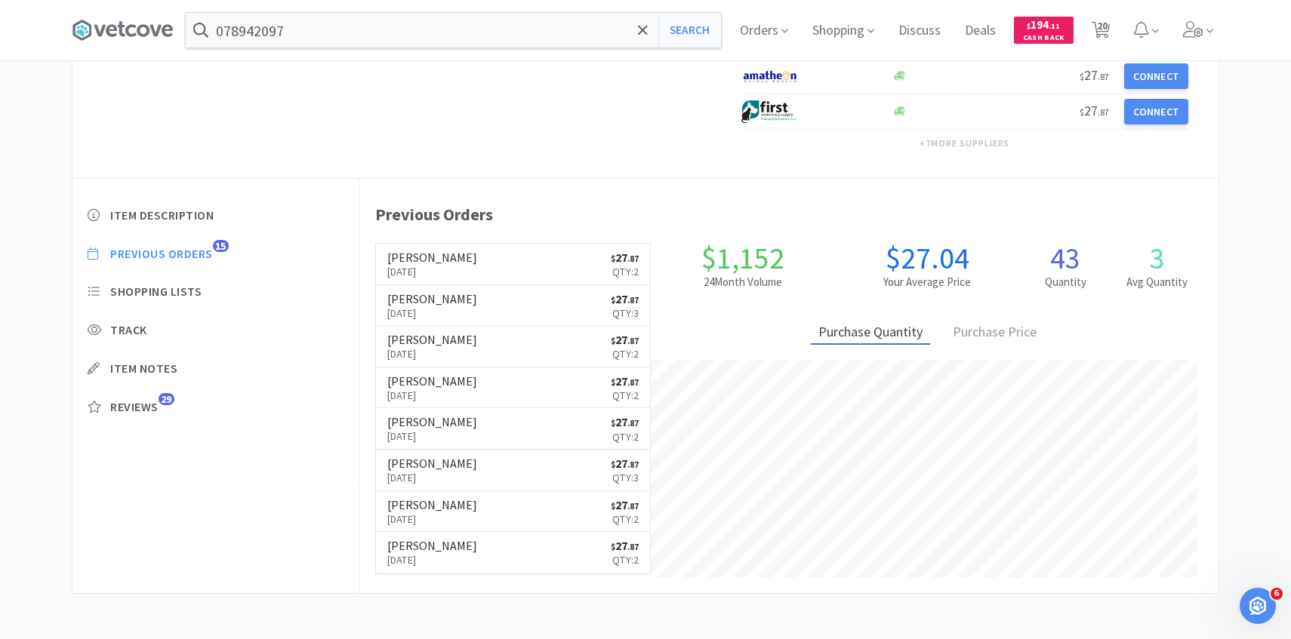
select select "1"
select select "4"
select select "2"
select select "5"
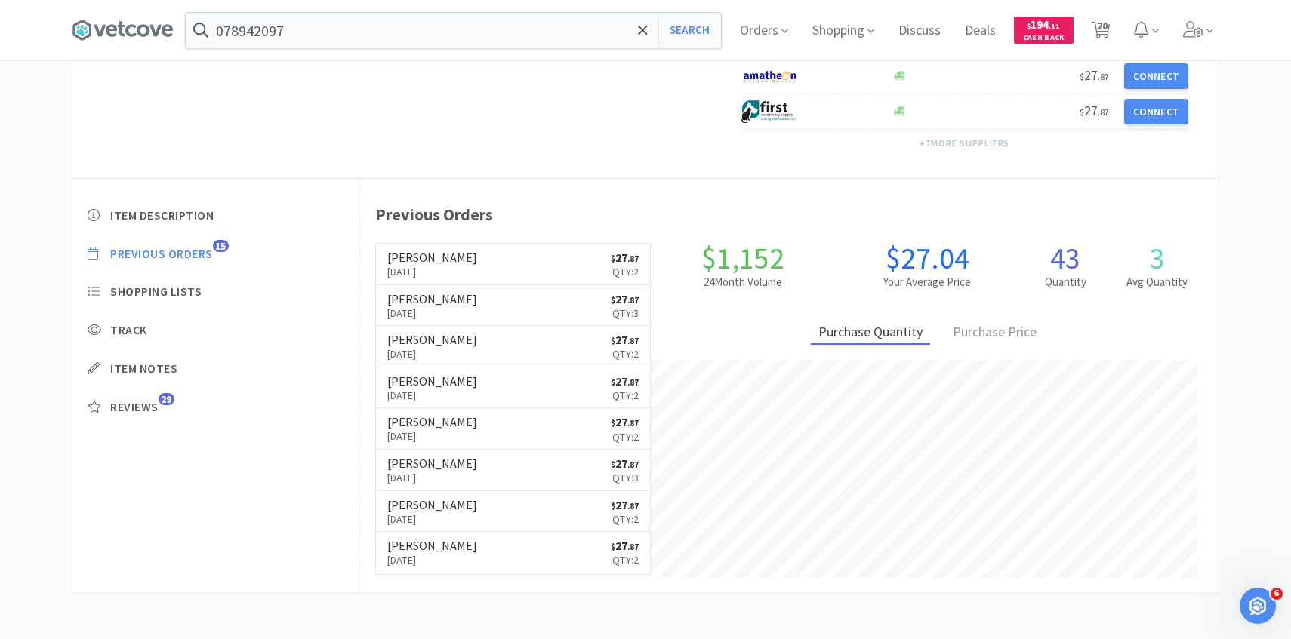
select select "1"
select select "2"
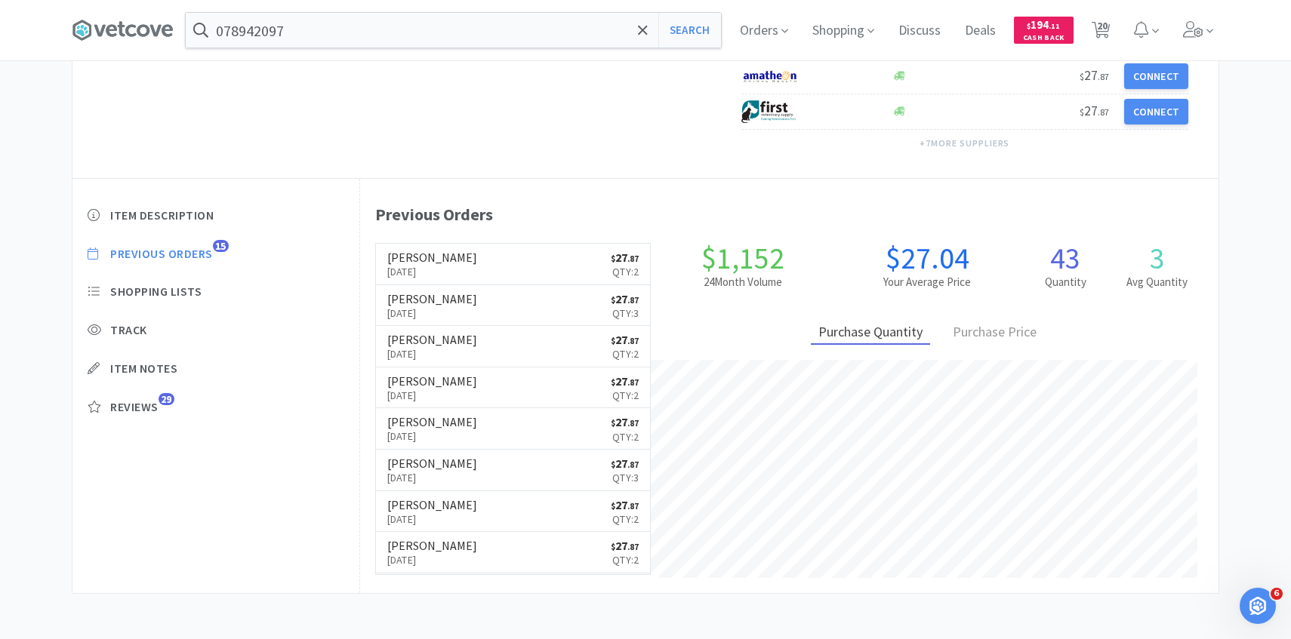
select select "2"
select select "1"
select select "6"
select select "1"
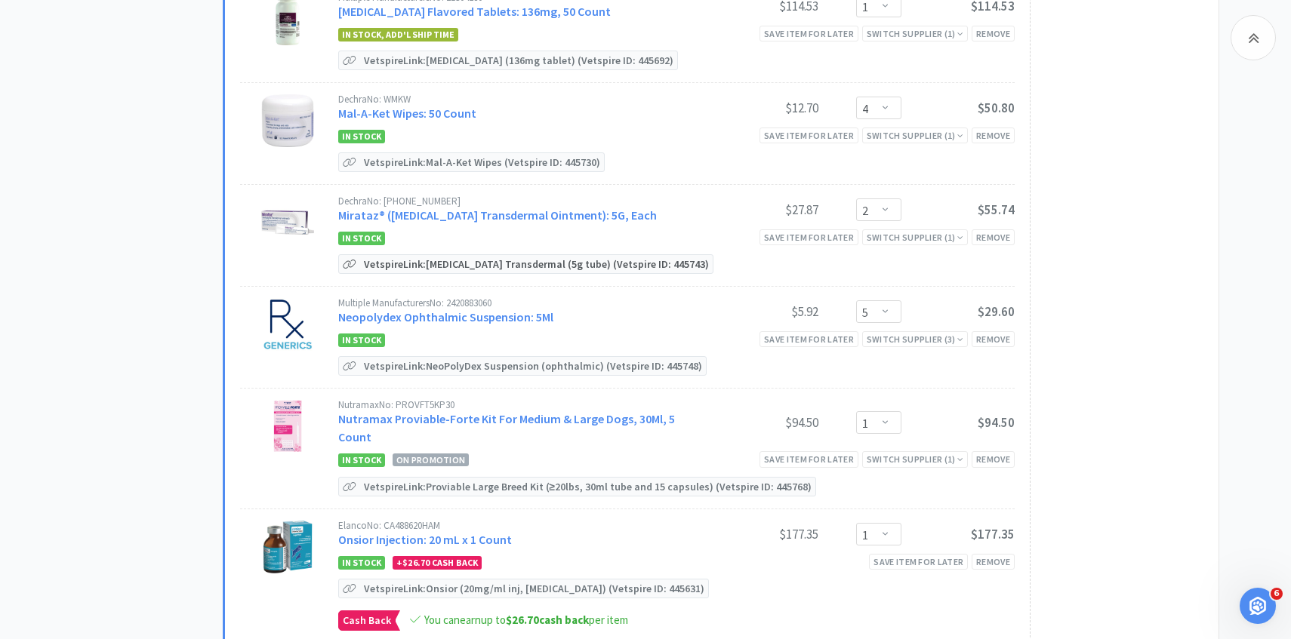
scroll to position [1102, 0]
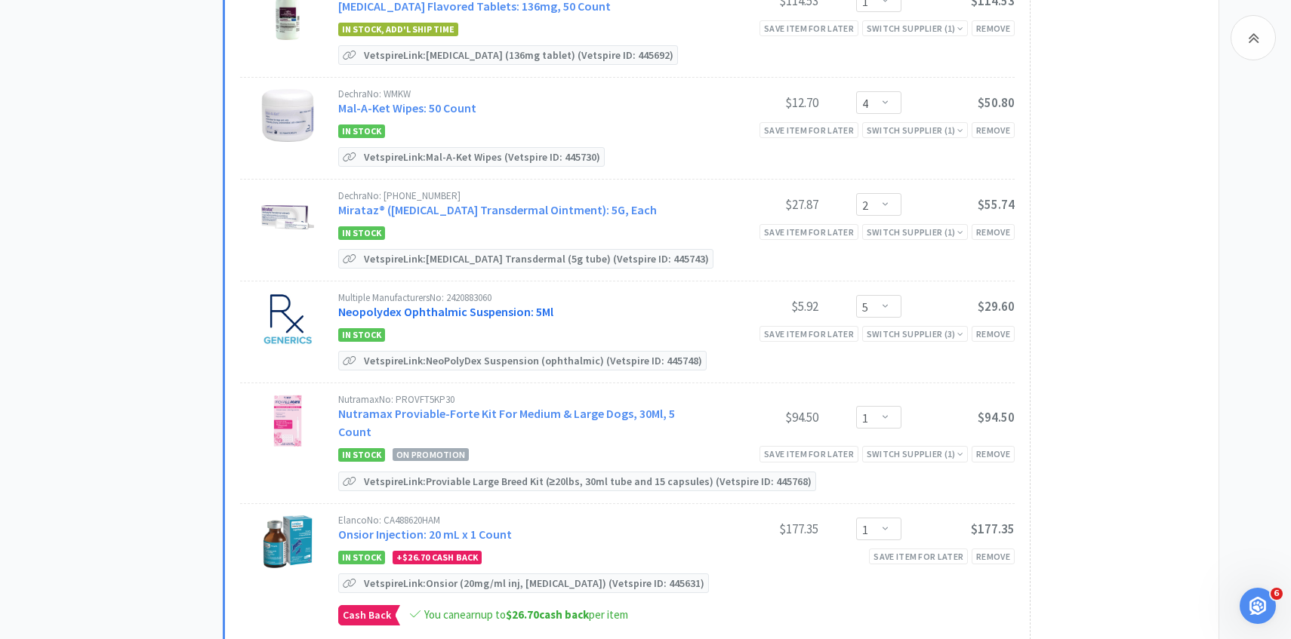
click at [451, 304] on link "Neopolydex Ophthalmic Suspension: 5Ml" at bounding box center [445, 311] width 215 height 15
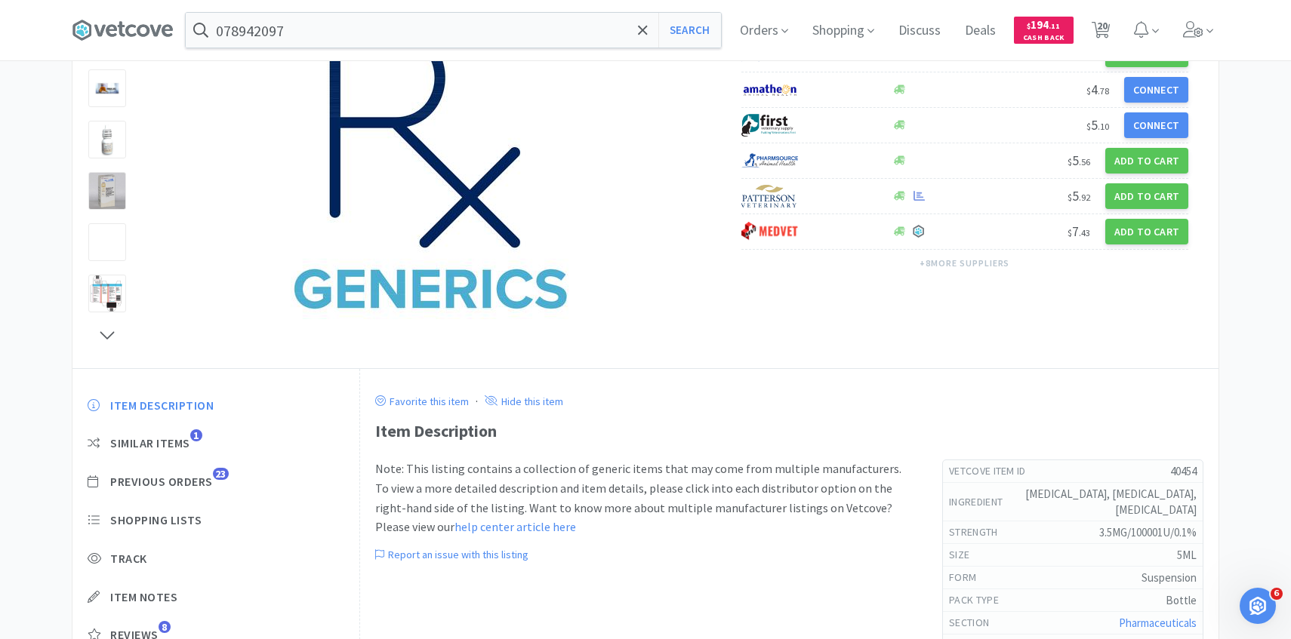
scroll to position [180, 0]
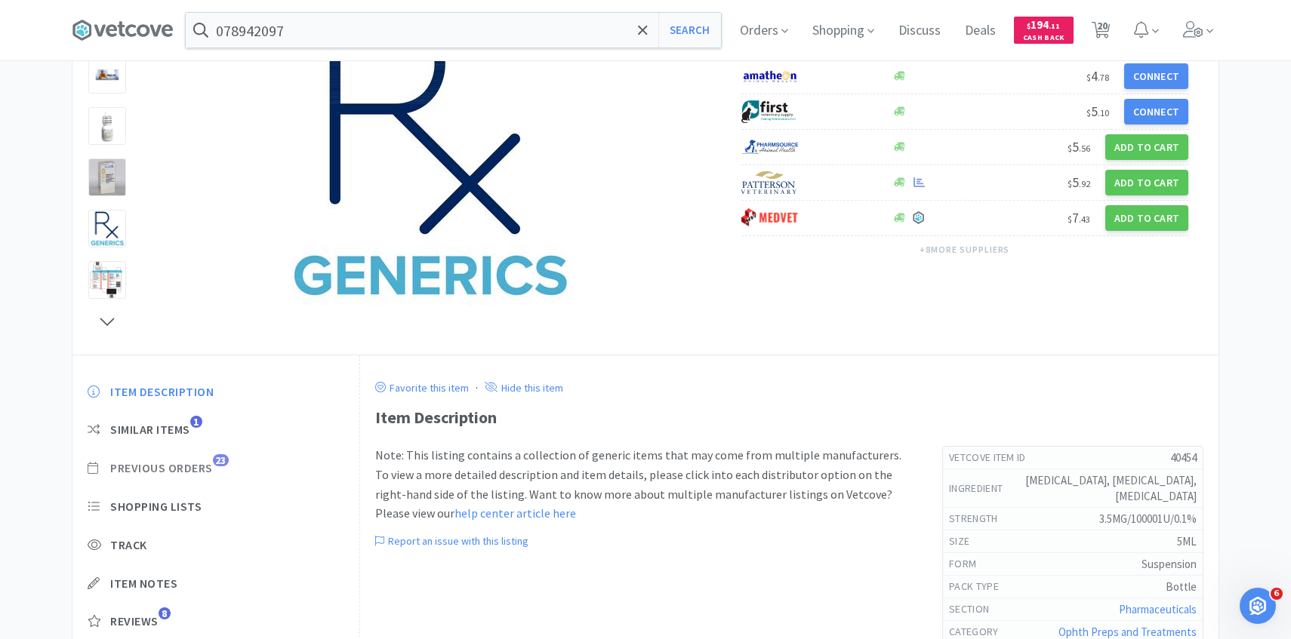
click at [209, 472] on span "Previous Orders" at bounding box center [161, 468] width 103 height 16
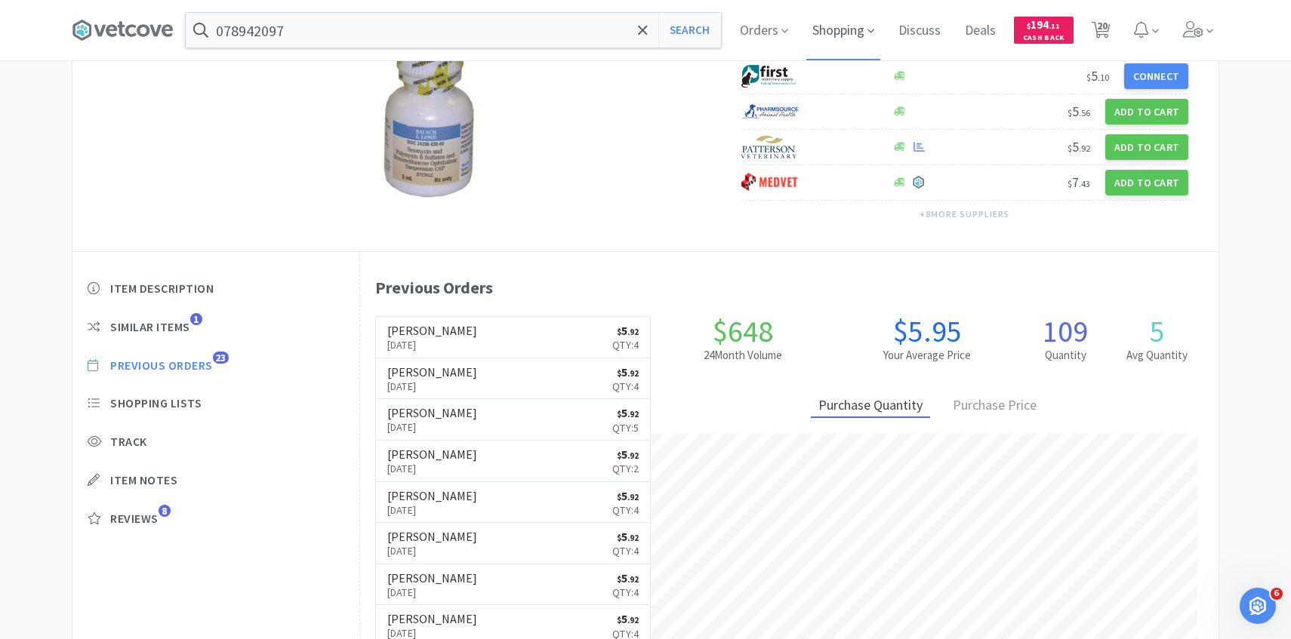
scroll to position [249, 0]
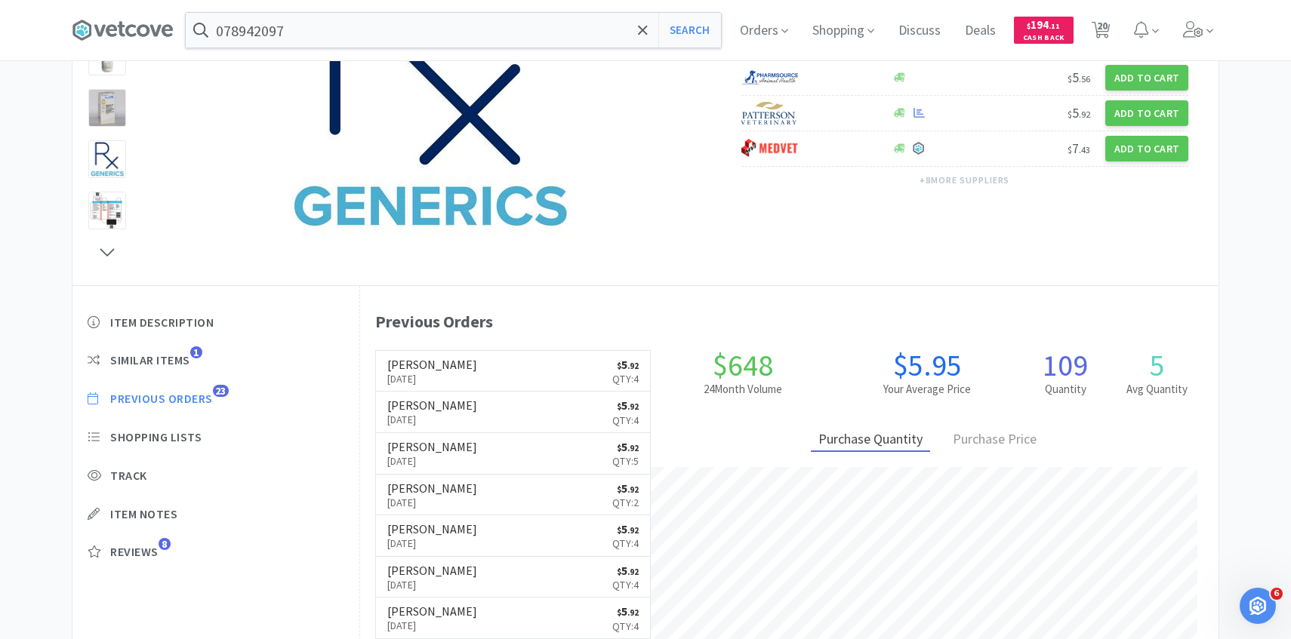
select select "1"
select select "250"
select select "1"
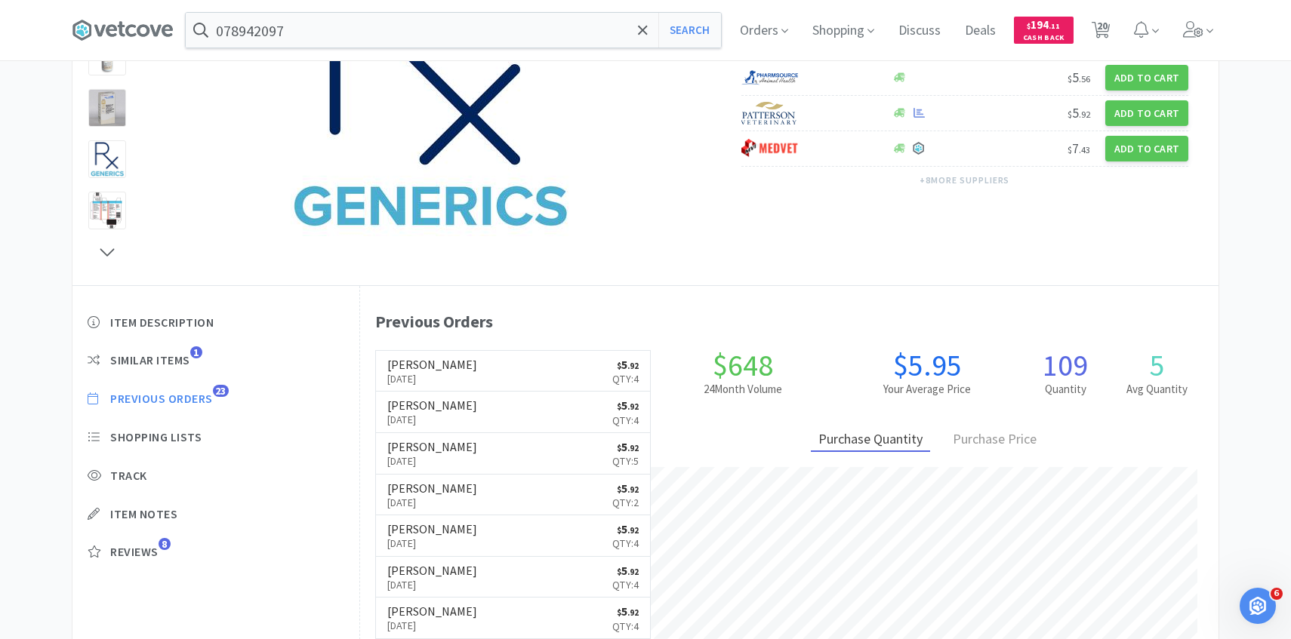
select select "1"
select select "4"
select select "2"
select select "5"
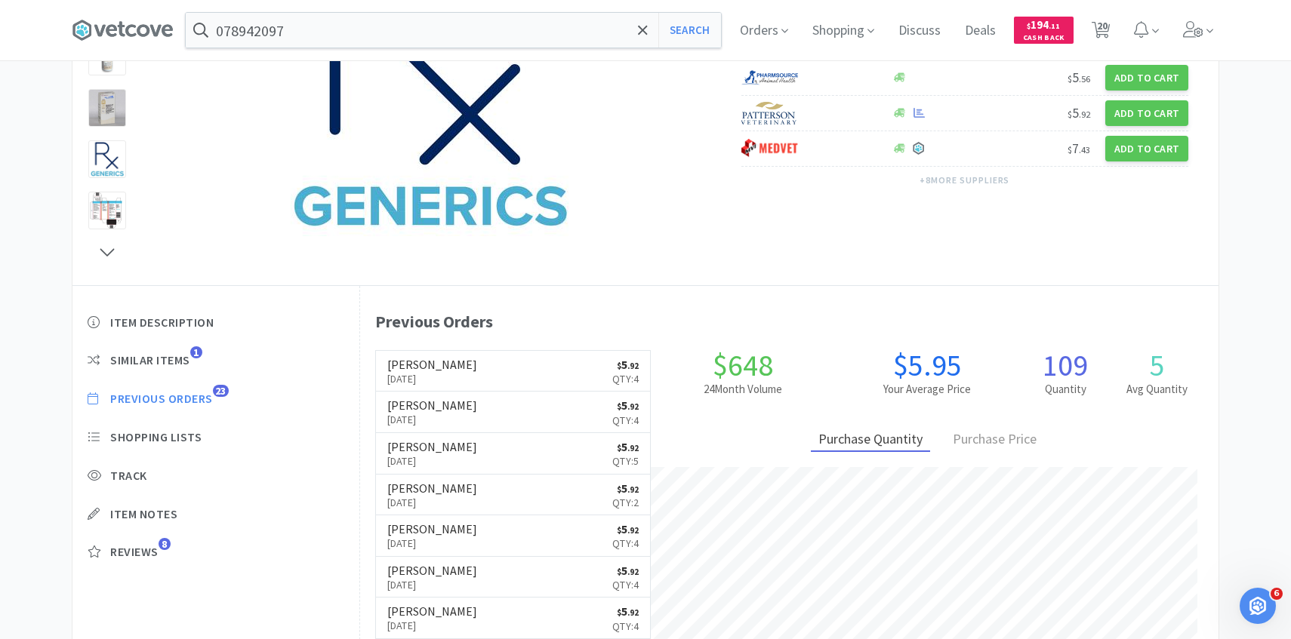
select select "1"
select select "2"
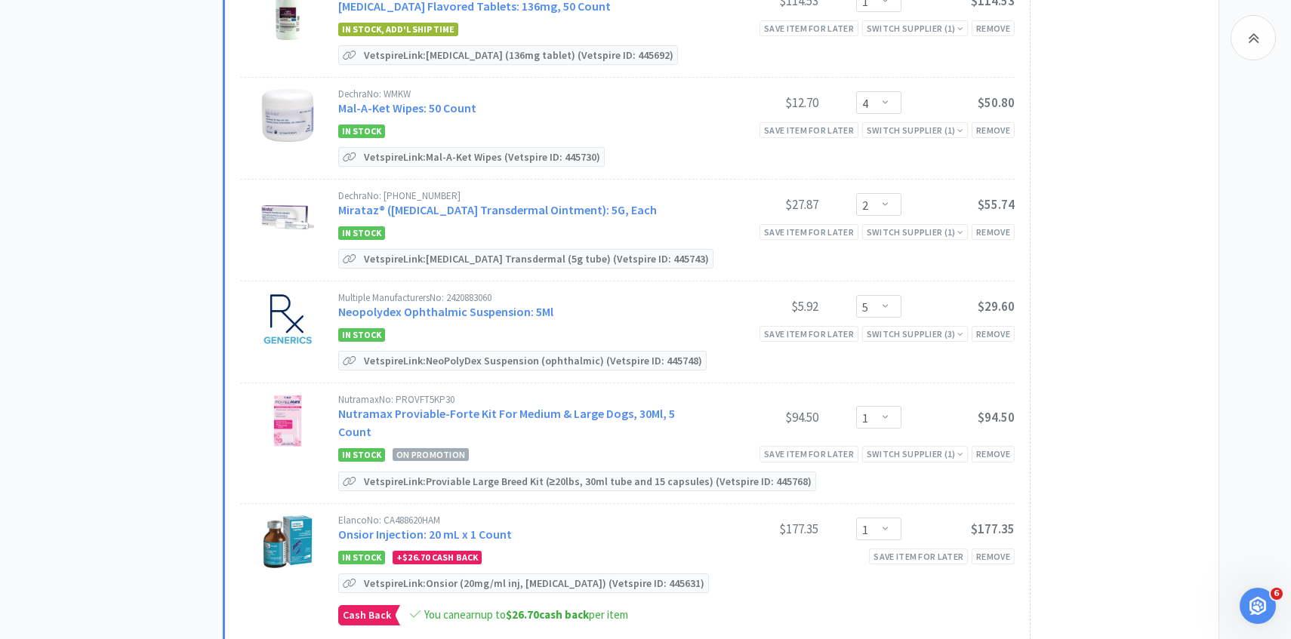
scroll to position [1100, 0]
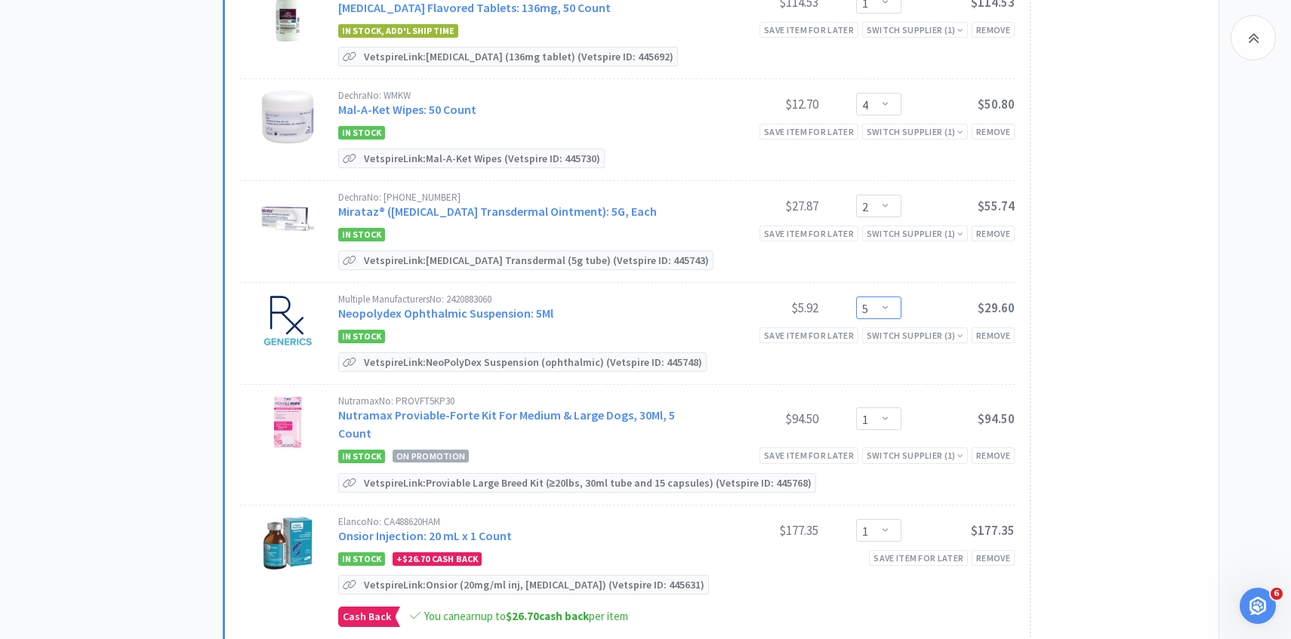
click at [890, 309] on select "Enter Quantity 1 2 3 4 5 6 7 8 9 10 11 12 13 14 15 16 17 18 19 20 Enter Quantity" at bounding box center [878, 308] width 45 height 23
click at [856, 297] on select "Enter Quantity 1 2 3 4 5 6 7 8 9 10 11 12 13 14 15 16 17 18 19 20 Enter Quantity" at bounding box center [878, 308] width 45 height 23
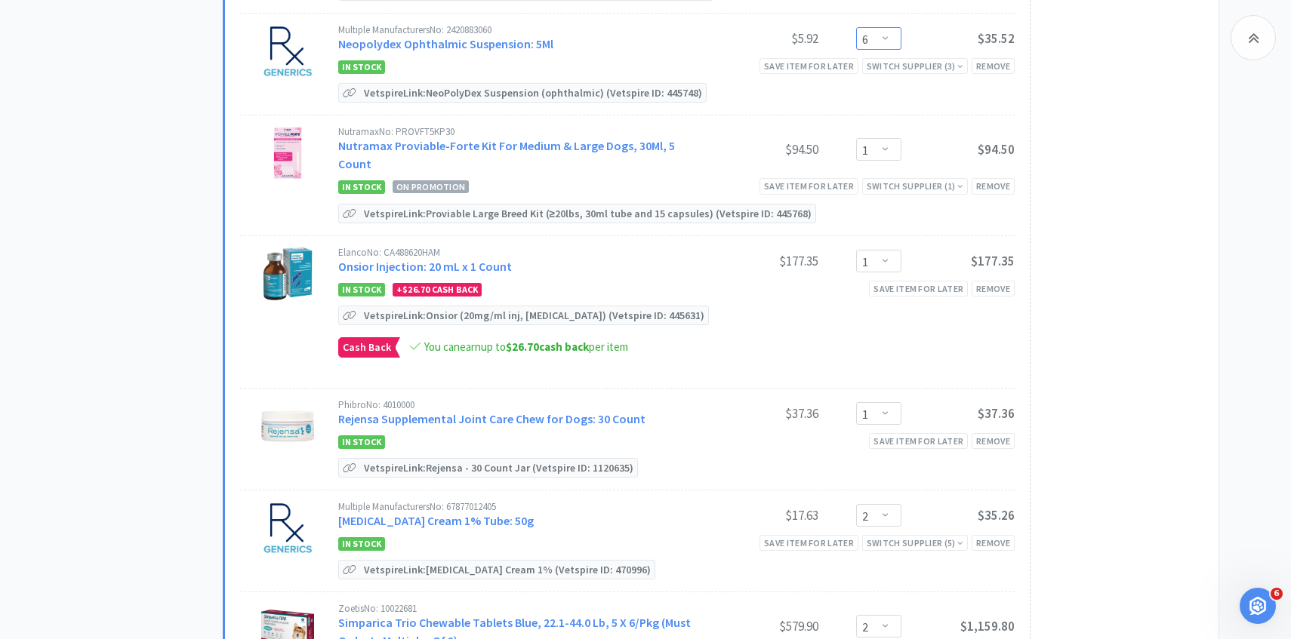
scroll to position [1377, 0]
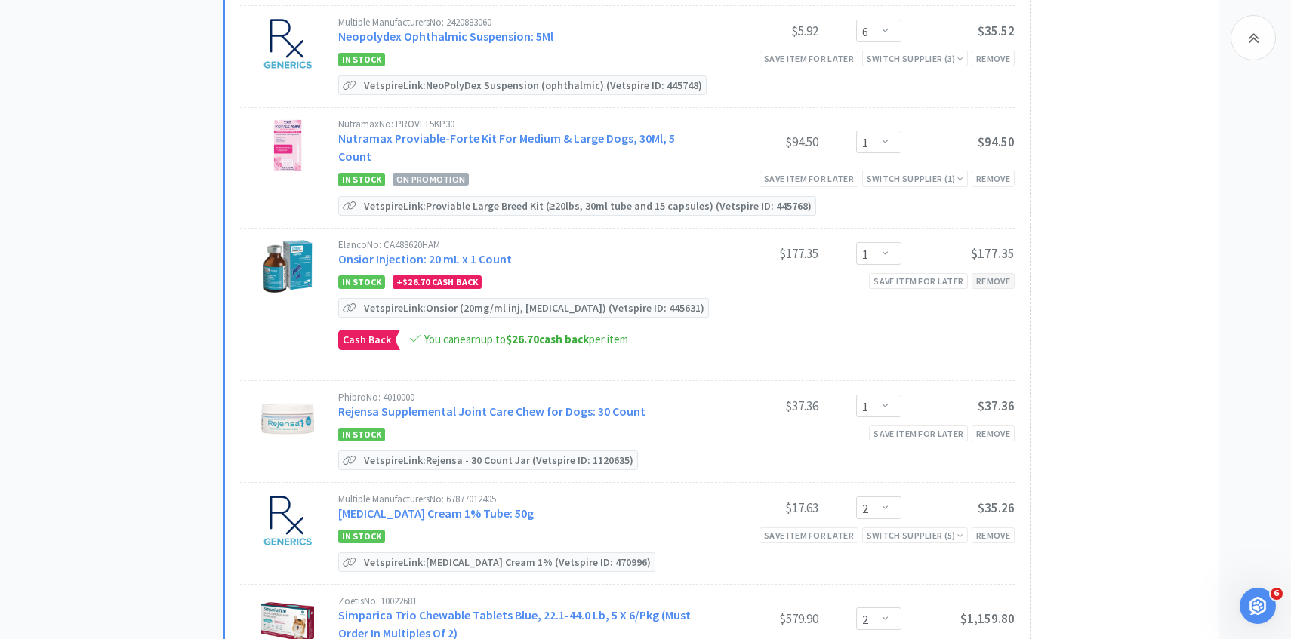
click at [986, 273] on div "Remove" at bounding box center [992, 281] width 43 height 16
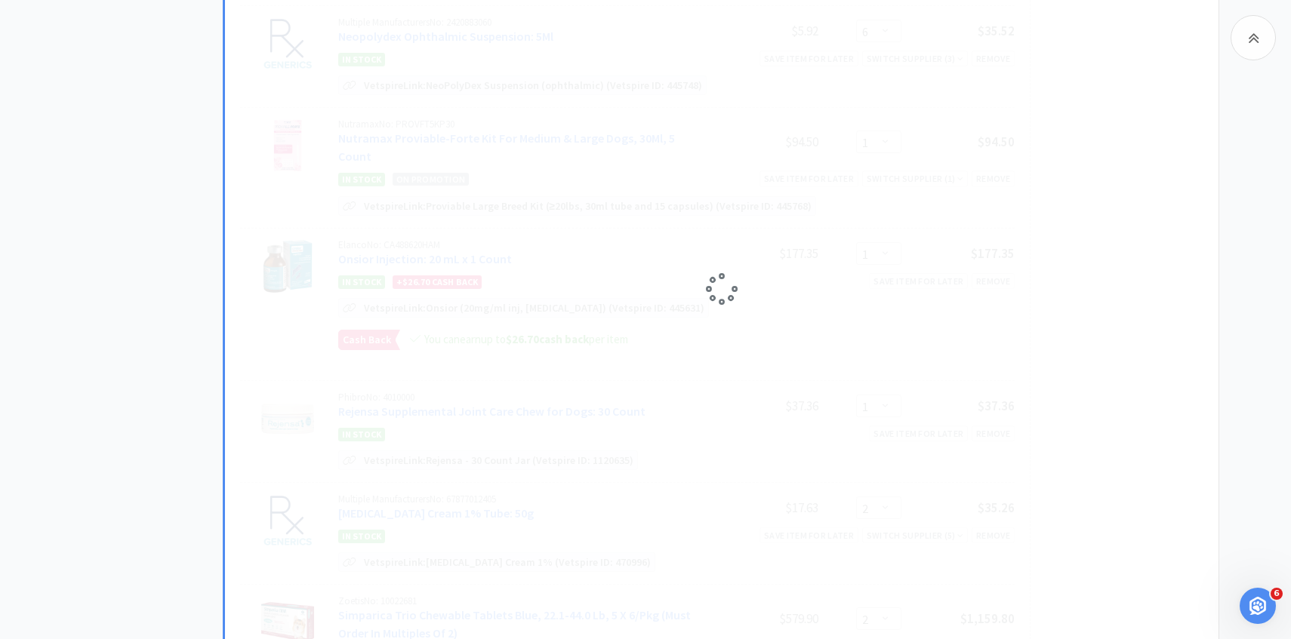
scroll to position [1458, 0]
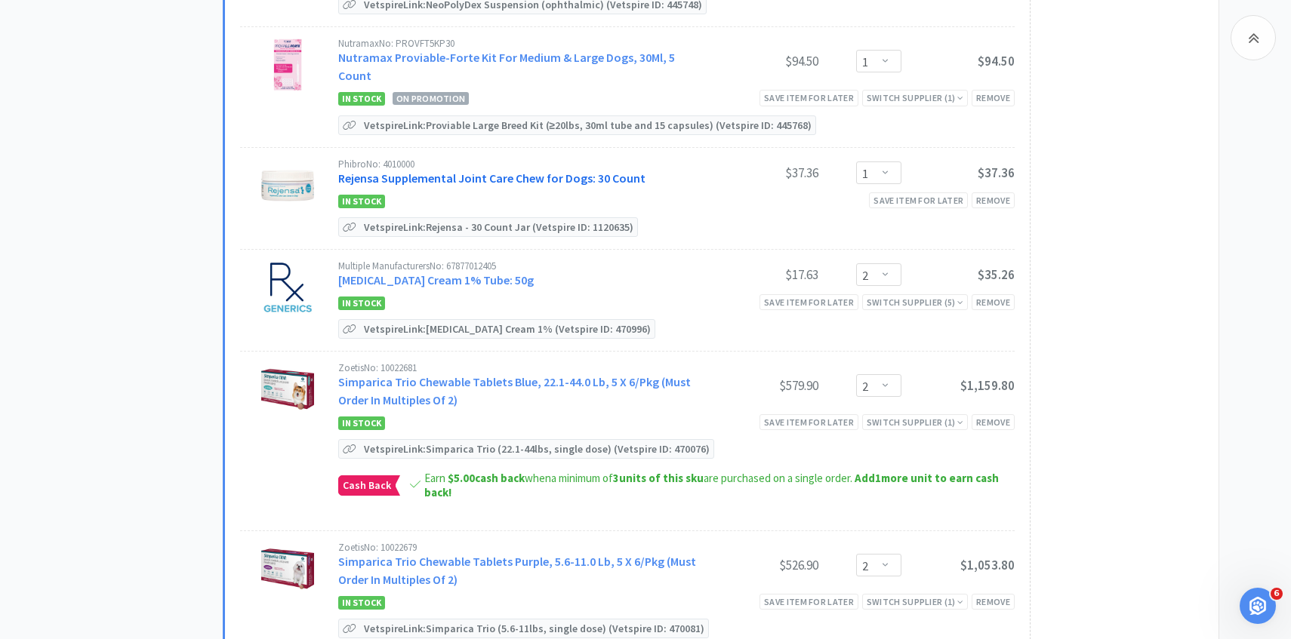
click at [535, 171] on link "Rejensa Supplemental Joint Care Chew for Dogs: 30 Count" at bounding box center [491, 178] width 307 height 15
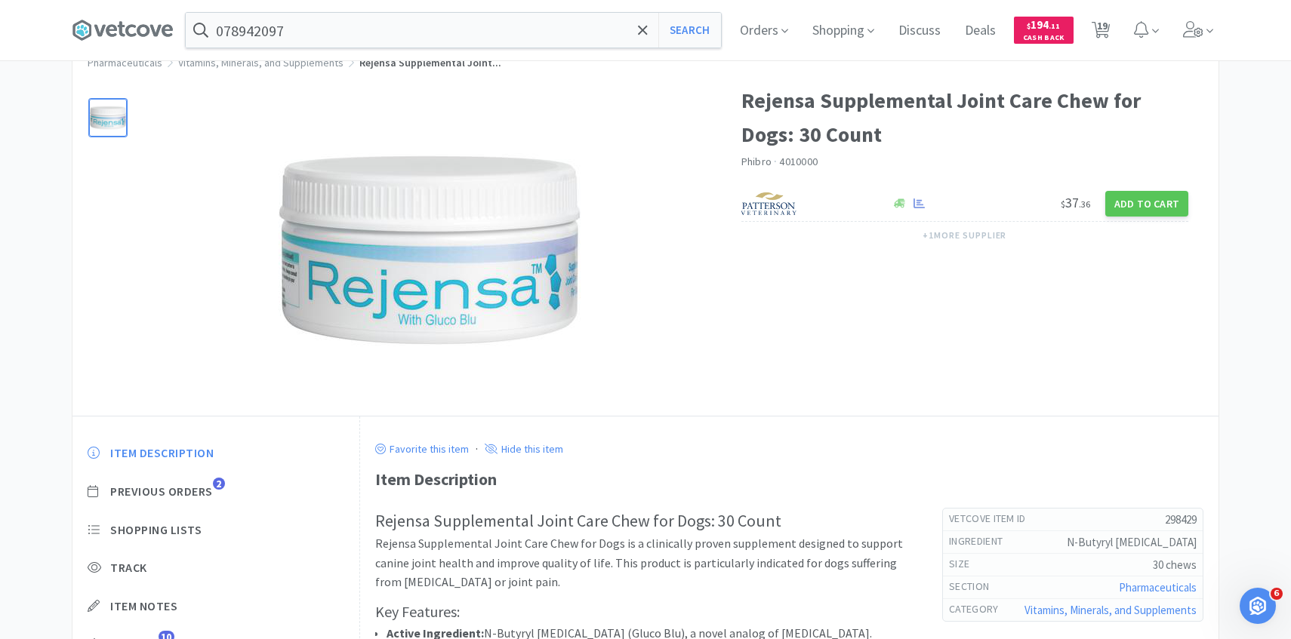
scroll to position [85, 0]
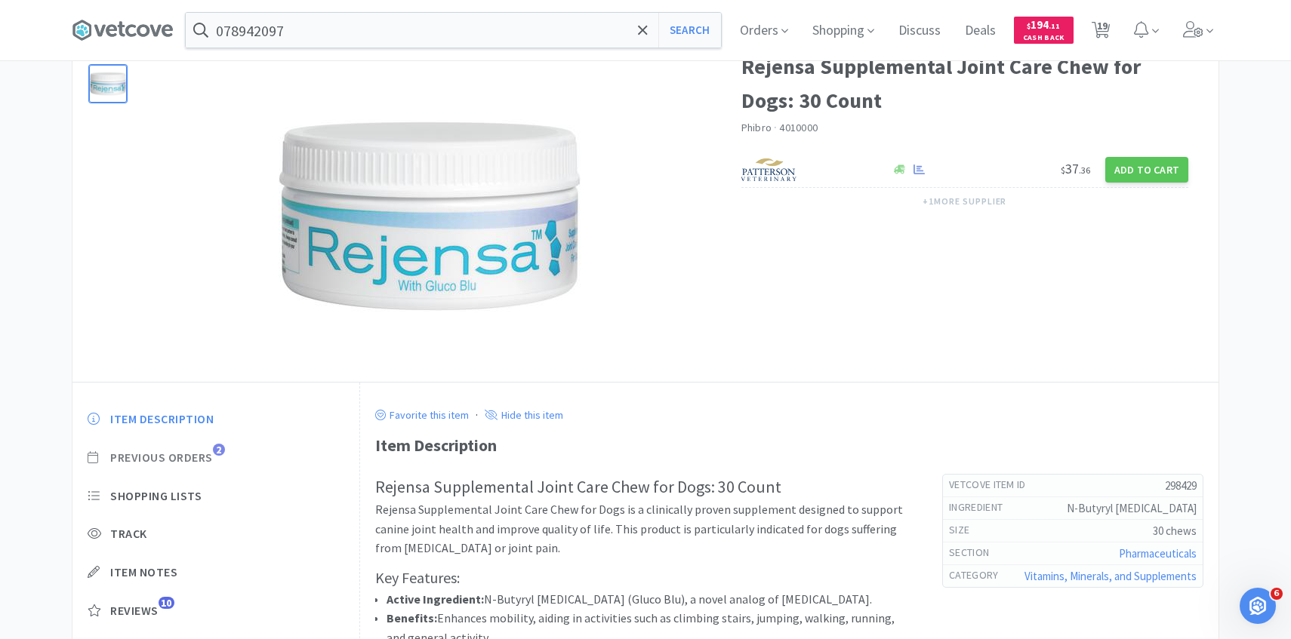
click at [207, 458] on span "Previous Orders" at bounding box center [161, 458] width 103 height 16
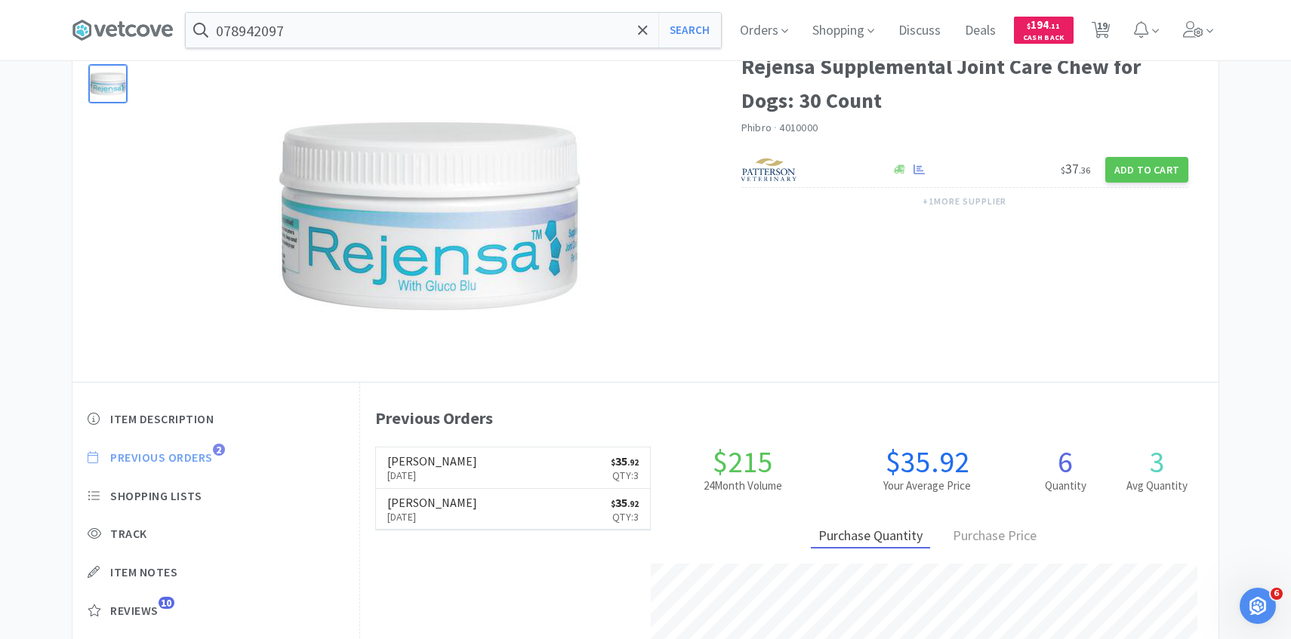
scroll to position [414, 858]
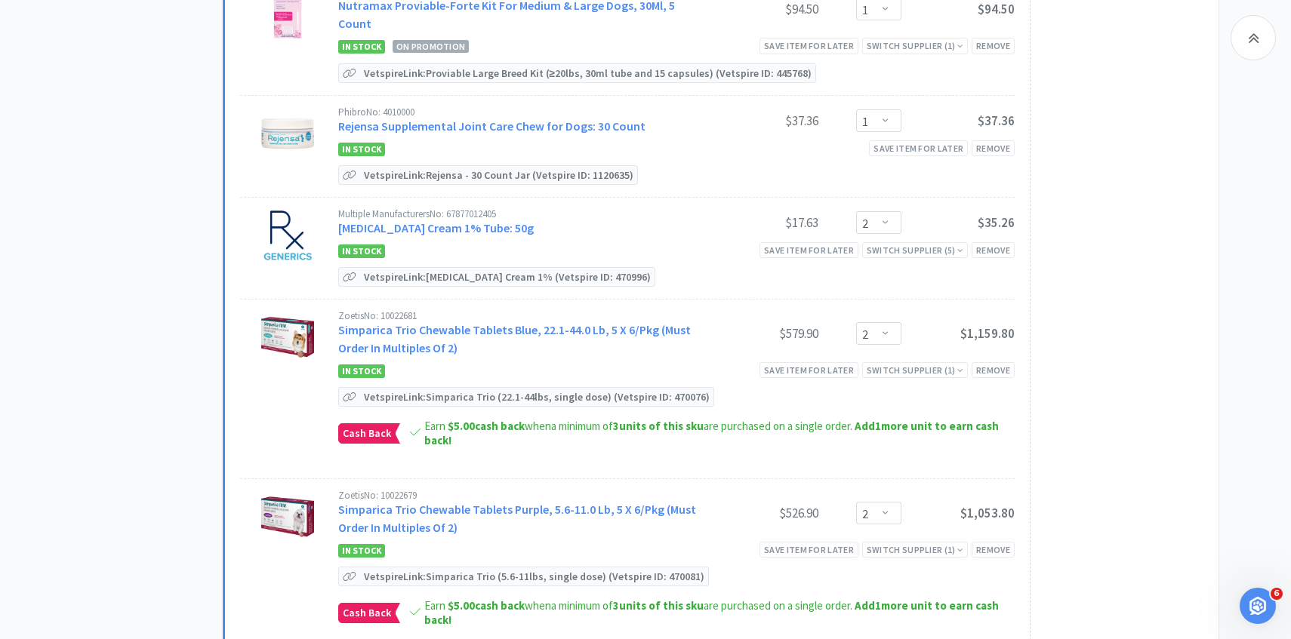
scroll to position [1513, 0]
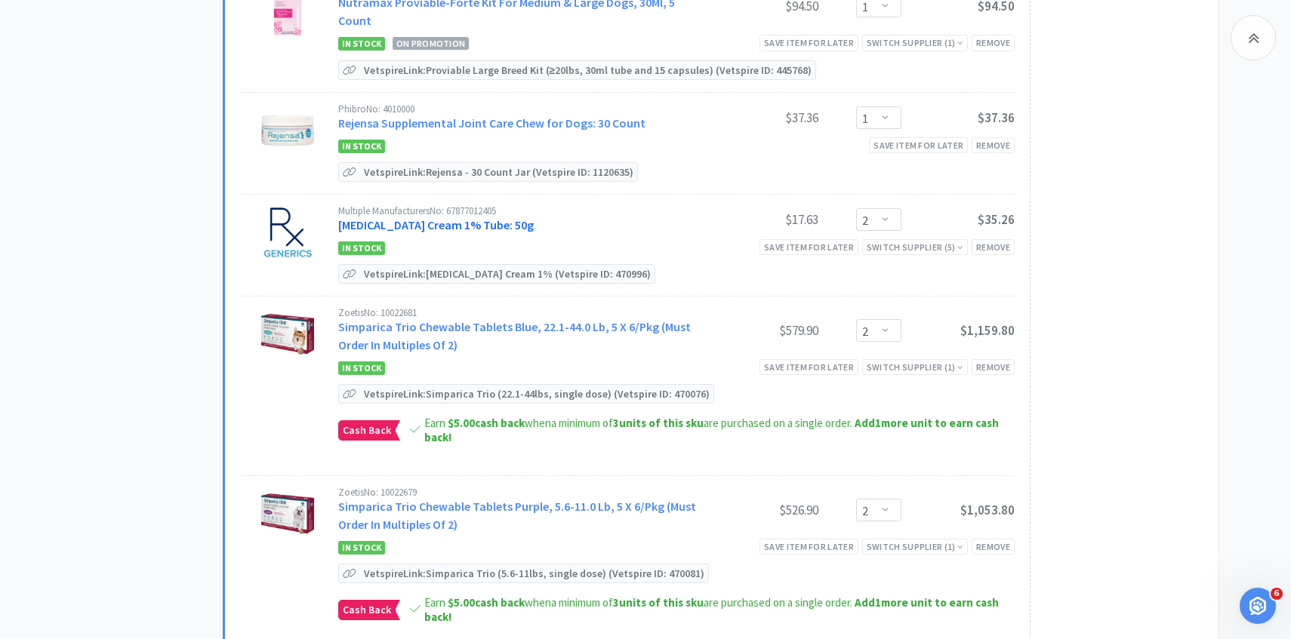
click at [519, 217] on link "Silver Sulfadiazine Cream 1% Tube: 50g" at bounding box center [435, 224] width 195 height 15
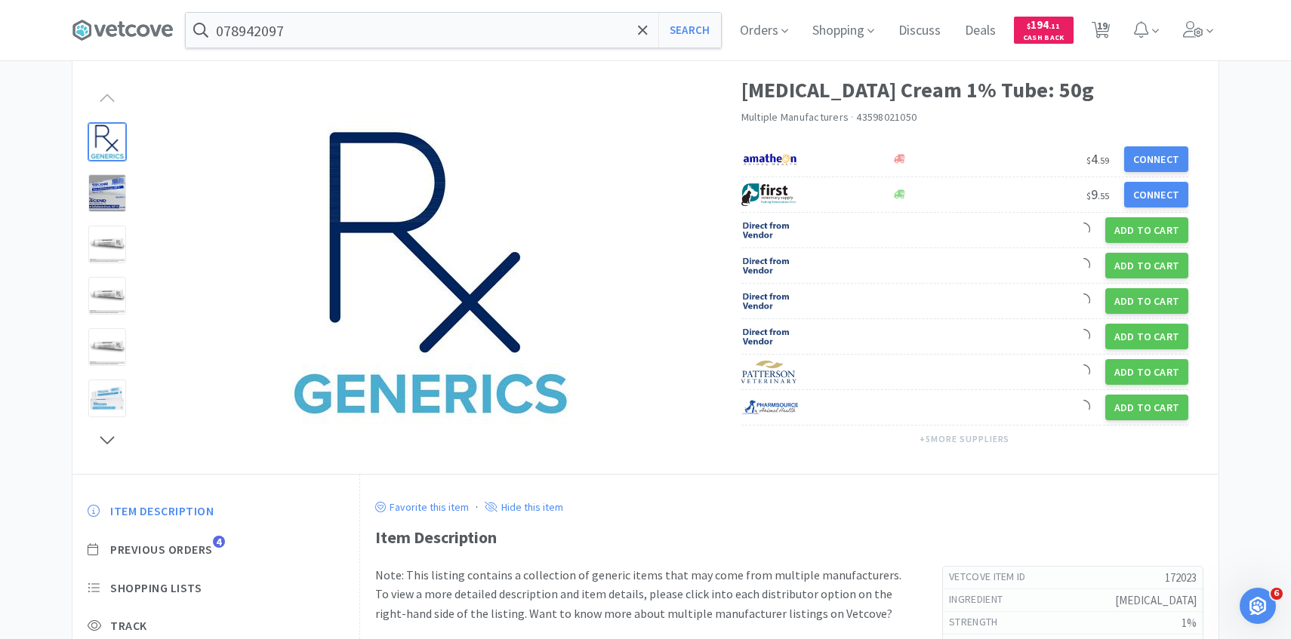
scroll to position [140, 0]
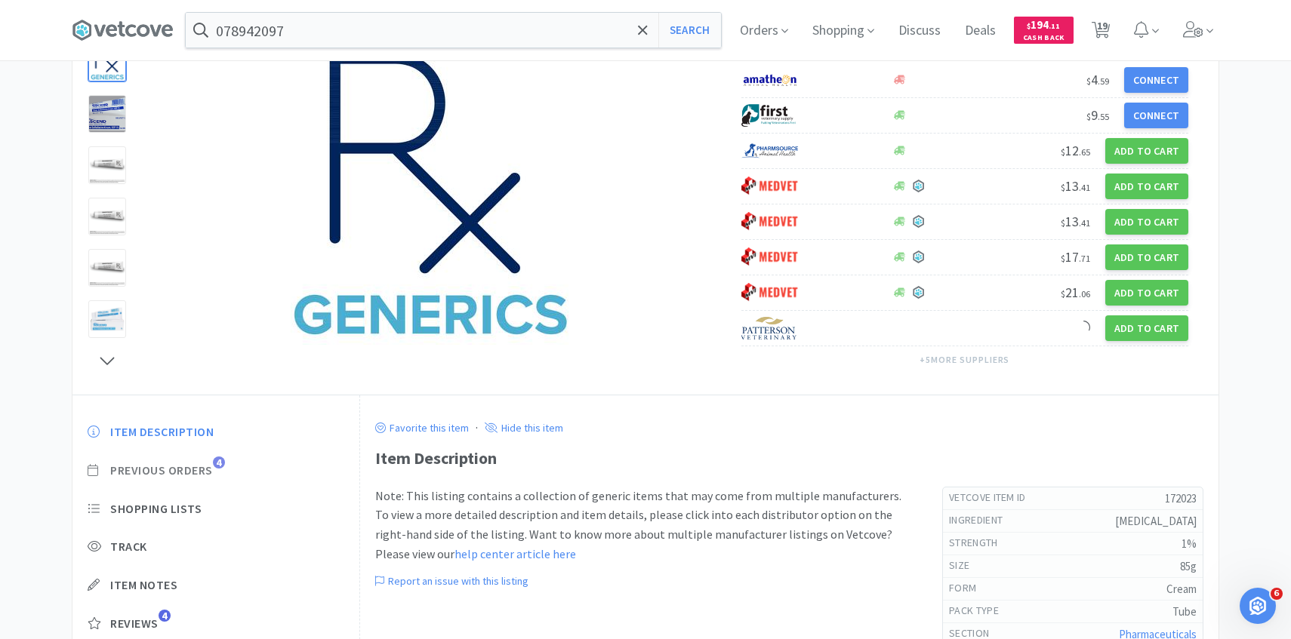
click at [198, 475] on span "Previous Orders" at bounding box center [161, 471] width 103 height 16
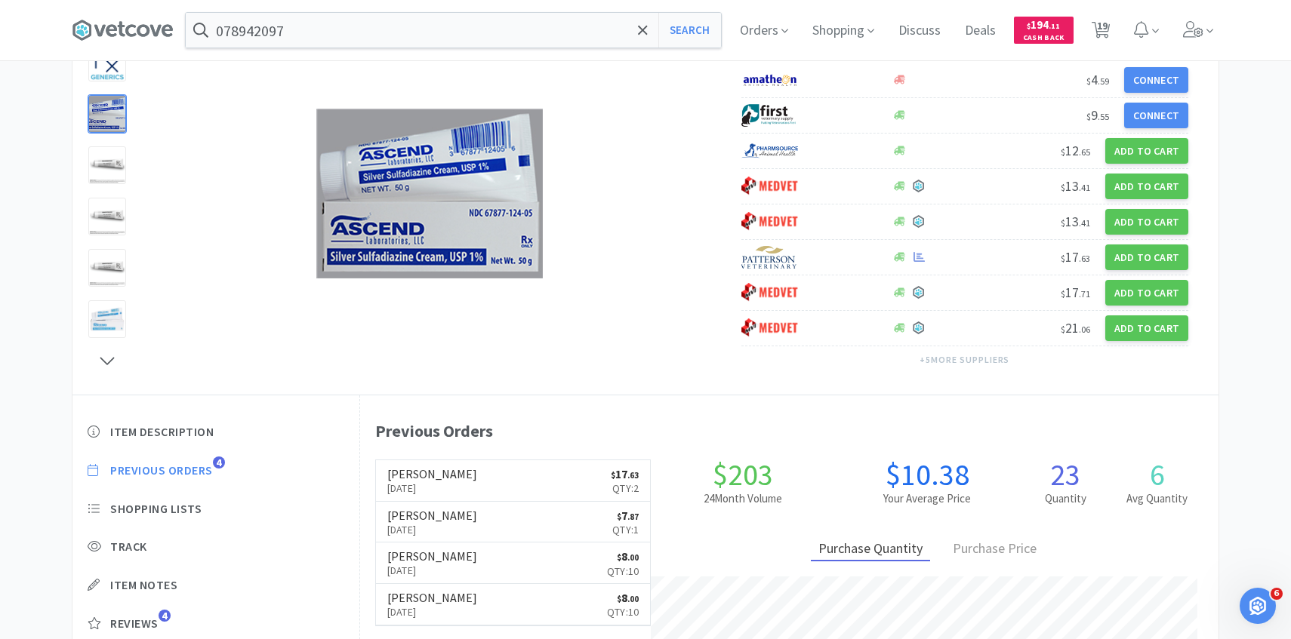
scroll to position [414, 858]
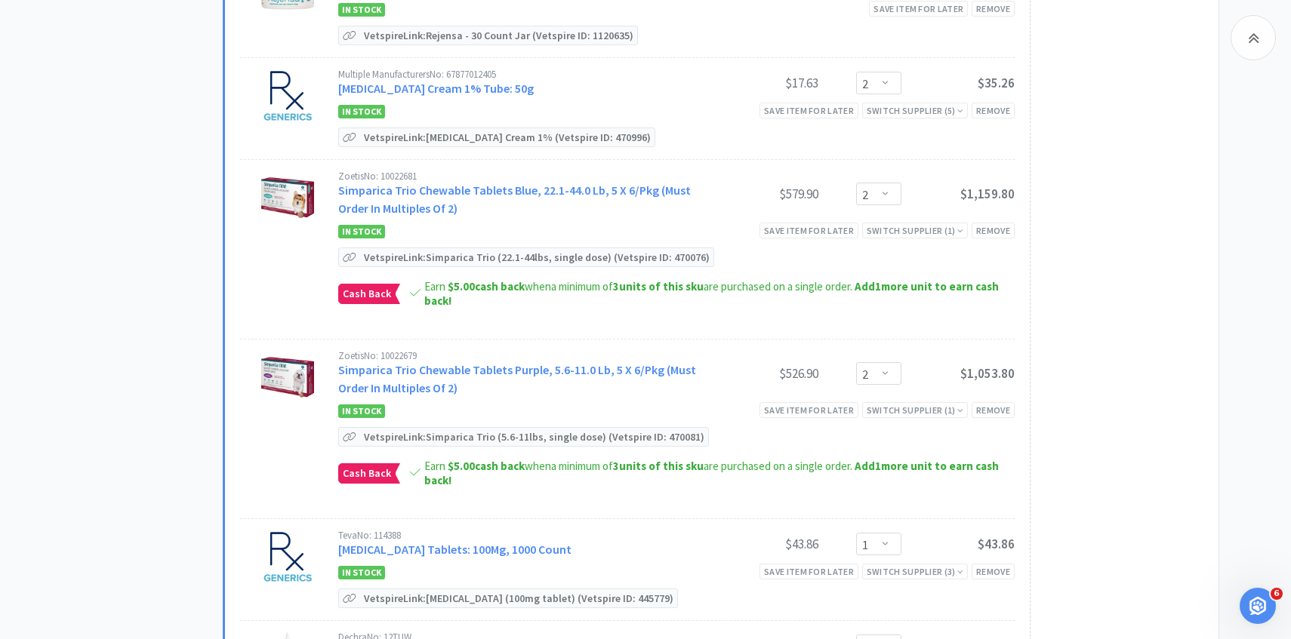
scroll to position [1651, 0]
click at [819, 402] on div "Save item for later" at bounding box center [808, 410] width 99 height 16
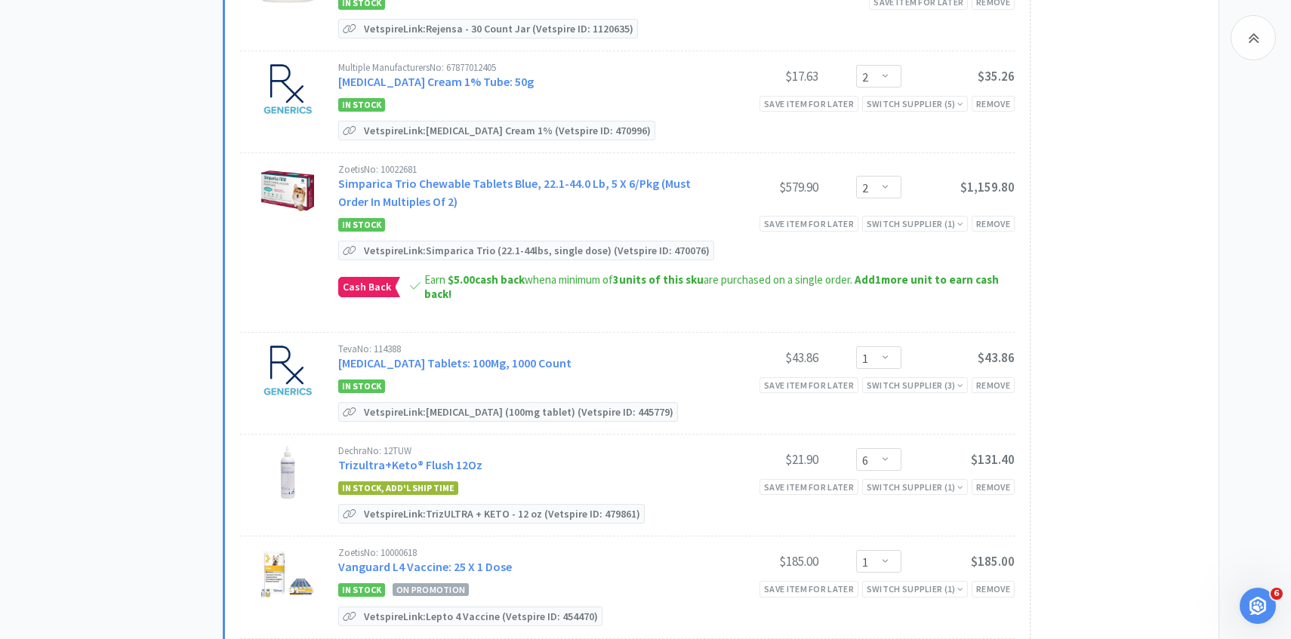
scroll to position [1658, 0]
click at [494, 354] on link "Trazodone Tablets: 100Mg, 1000 Count" at bounding box center [454, 361] width 233 height 15
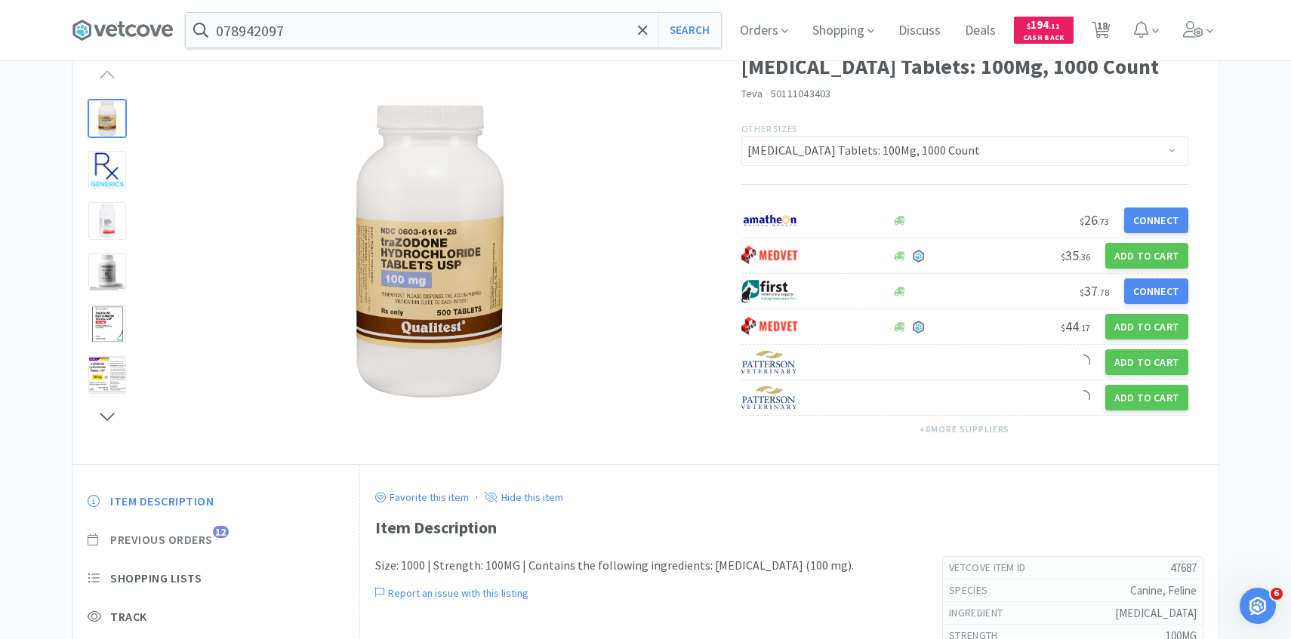
click at [186, 535] on span "Previous Orders" at bounding box center [161, 540] width 103 height 16
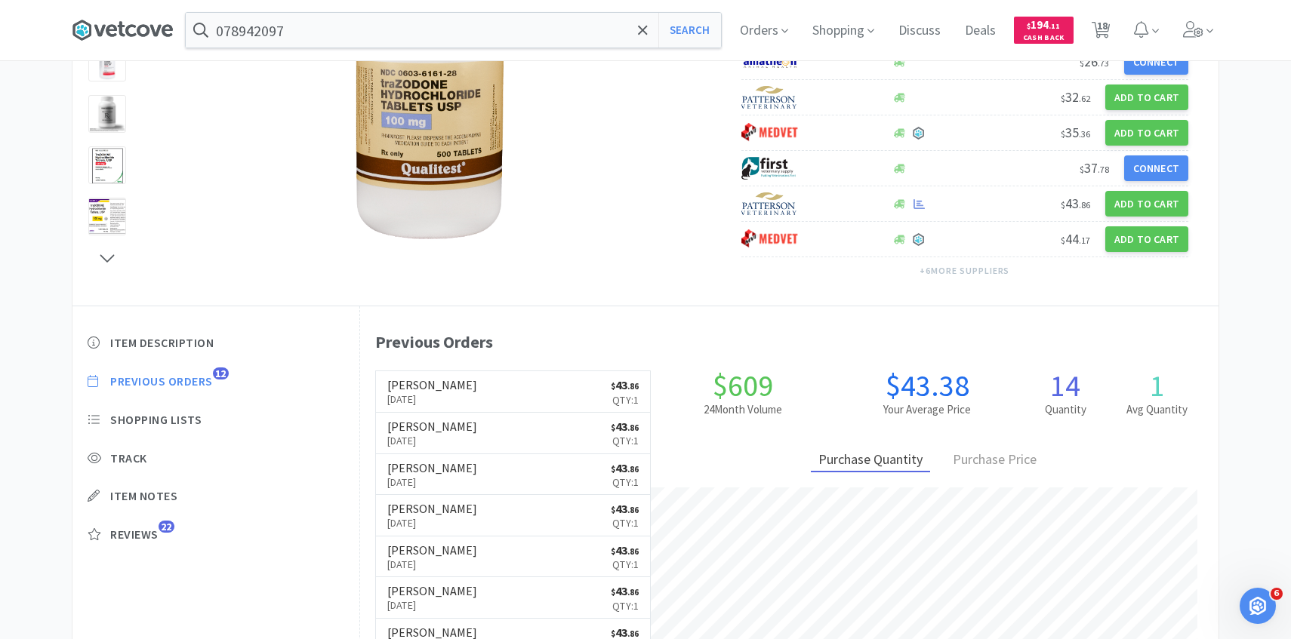
scroll to position [414, 858]
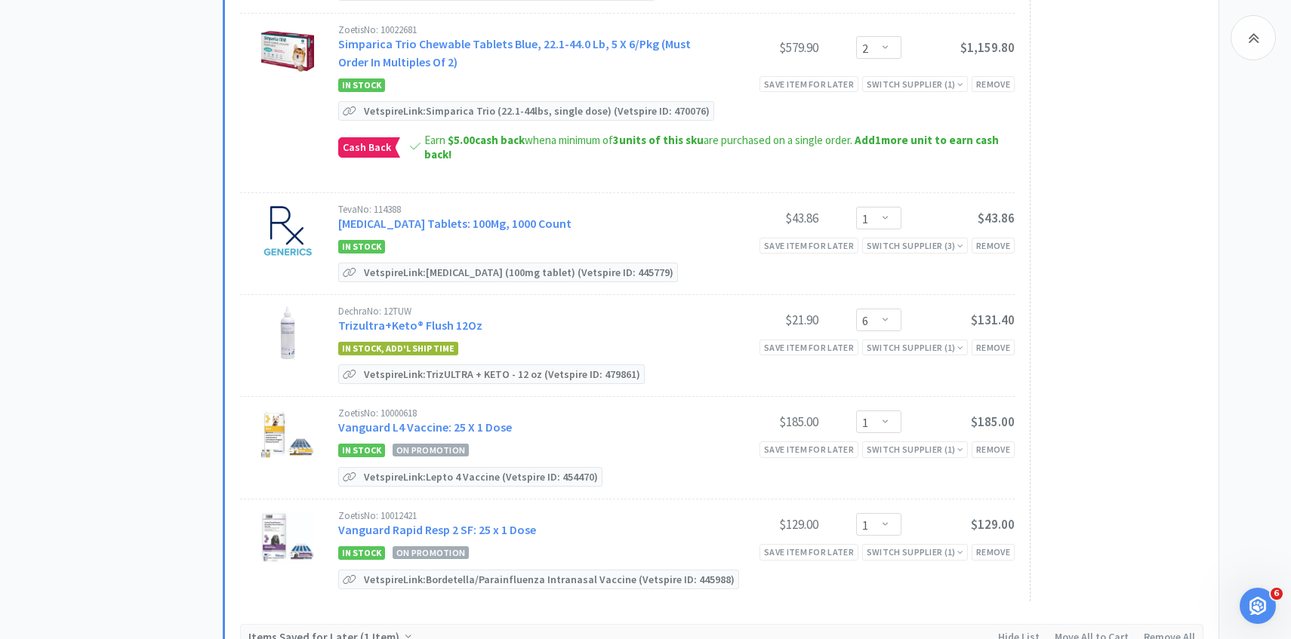
scroll to position [1802, 0]
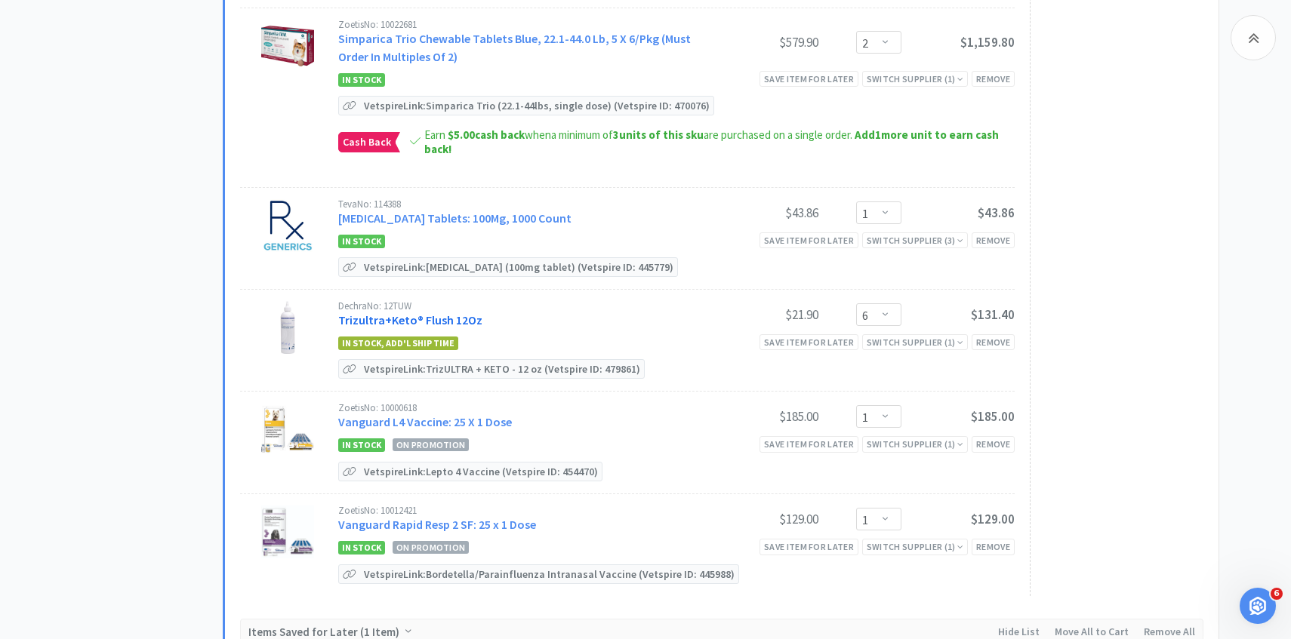
click at [444, 312] on link "Trizultra+Keto® Flush 12Oz" at bounding box center [410, 319] width 144 height 15
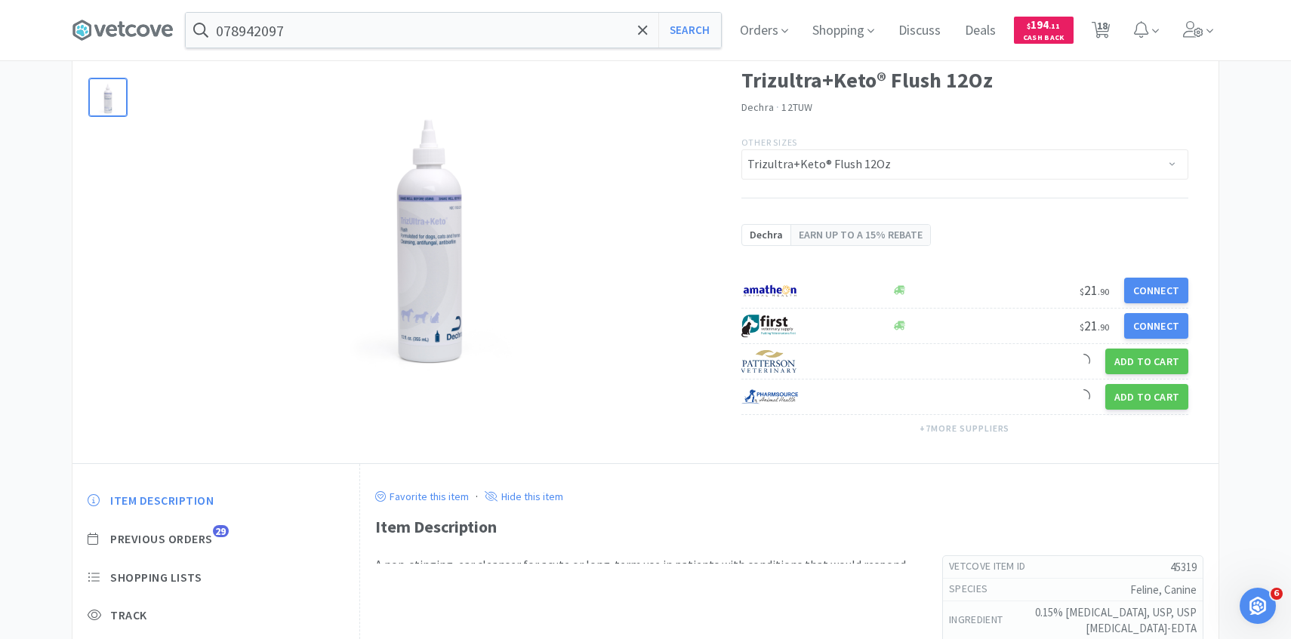
scroll to position [195, 0]
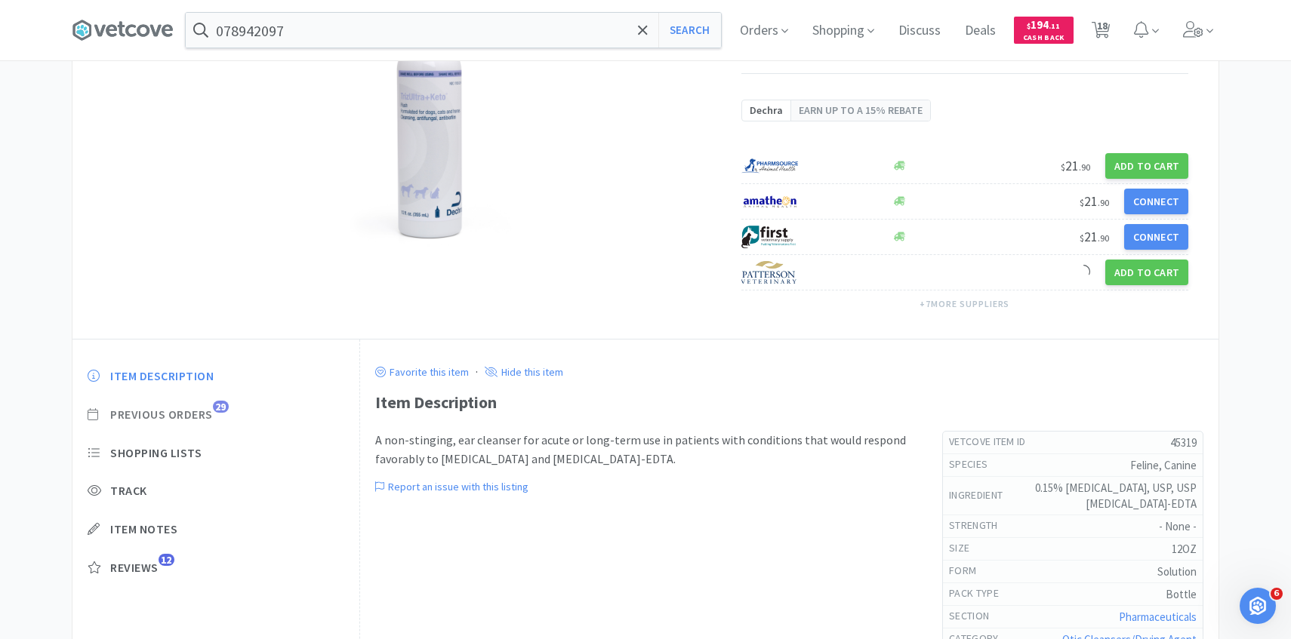
click at [199, 421] on span "Previous Orders" at bounding box center [161, 415] width 103 height 16
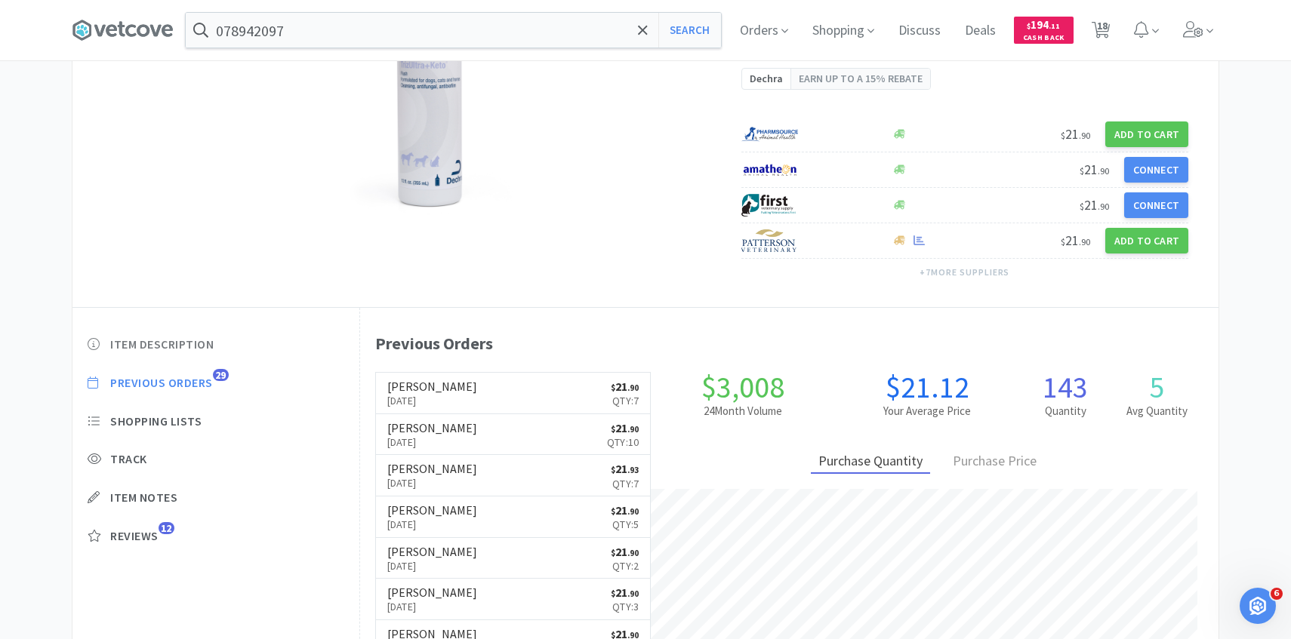
scroll to position [232, 0]
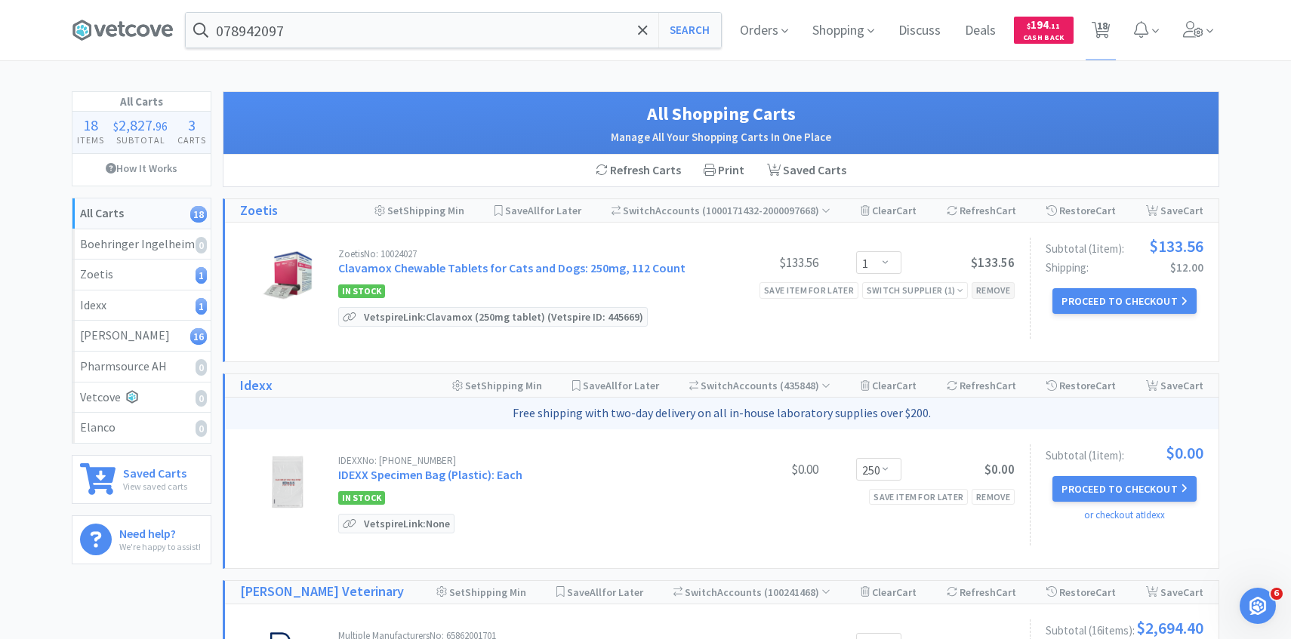
click at [1013, 289] on div "Remove" at bounding box center [992, 290] width 43 height 16
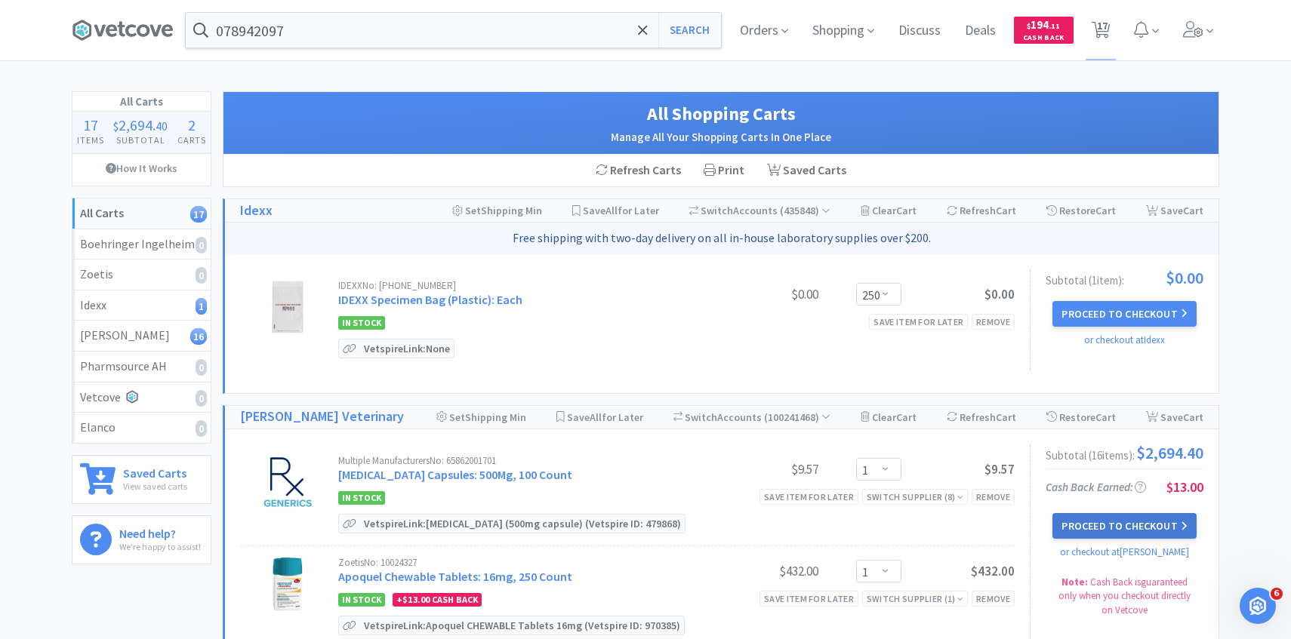
click at [1097, 531] on button "Proceed to Checkout" at bounding box center [1123, 526] width 143 height 26
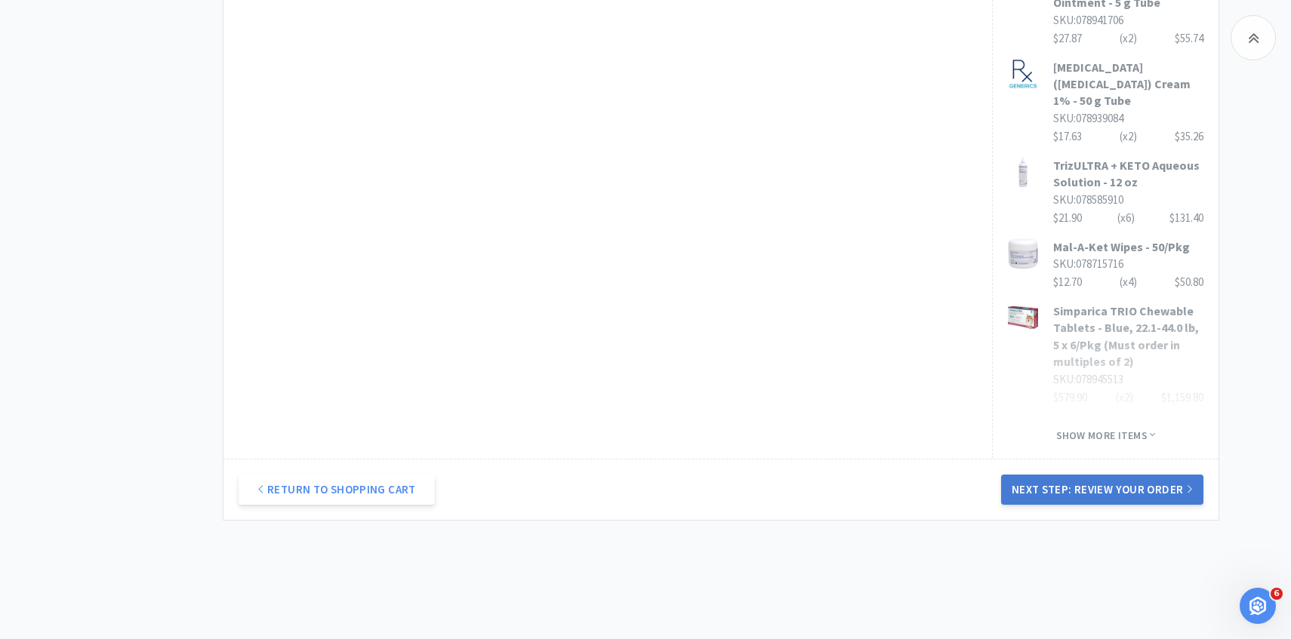
click at [1070, 475] on button "Next Step: Review Your Order" at bounding box center [1102, 490] width 202 height 30
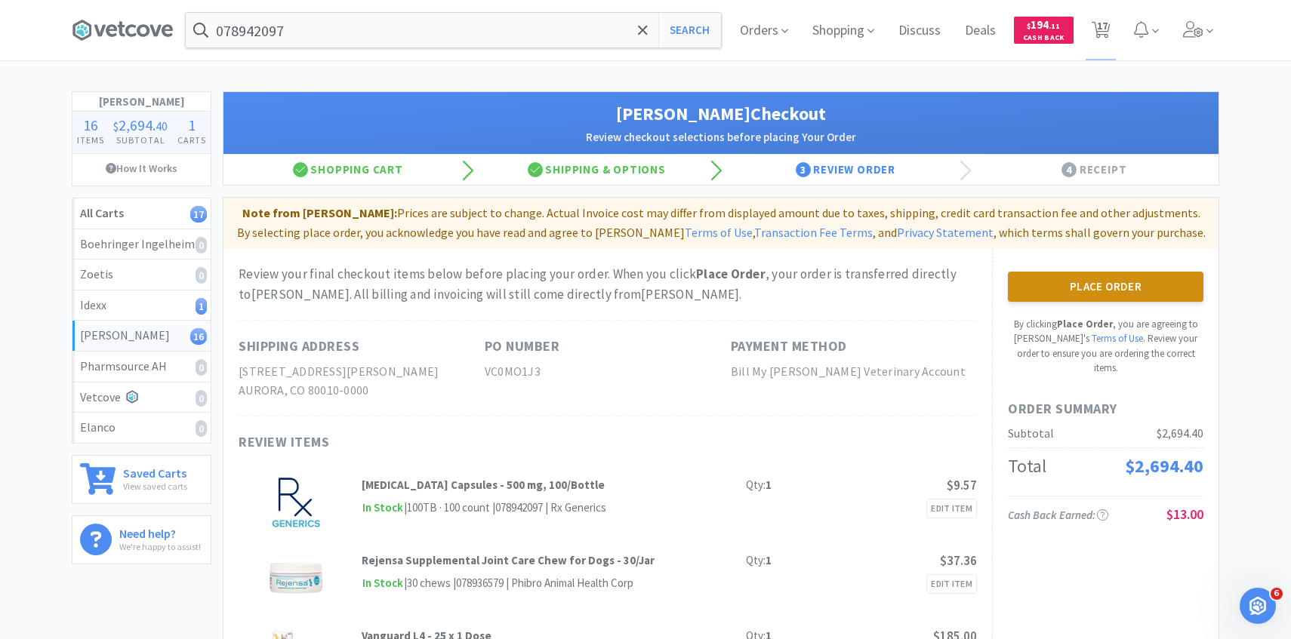
click at [1138, 293] on button "Place Order" at bounding box center [1105, 287] width 195 height 30
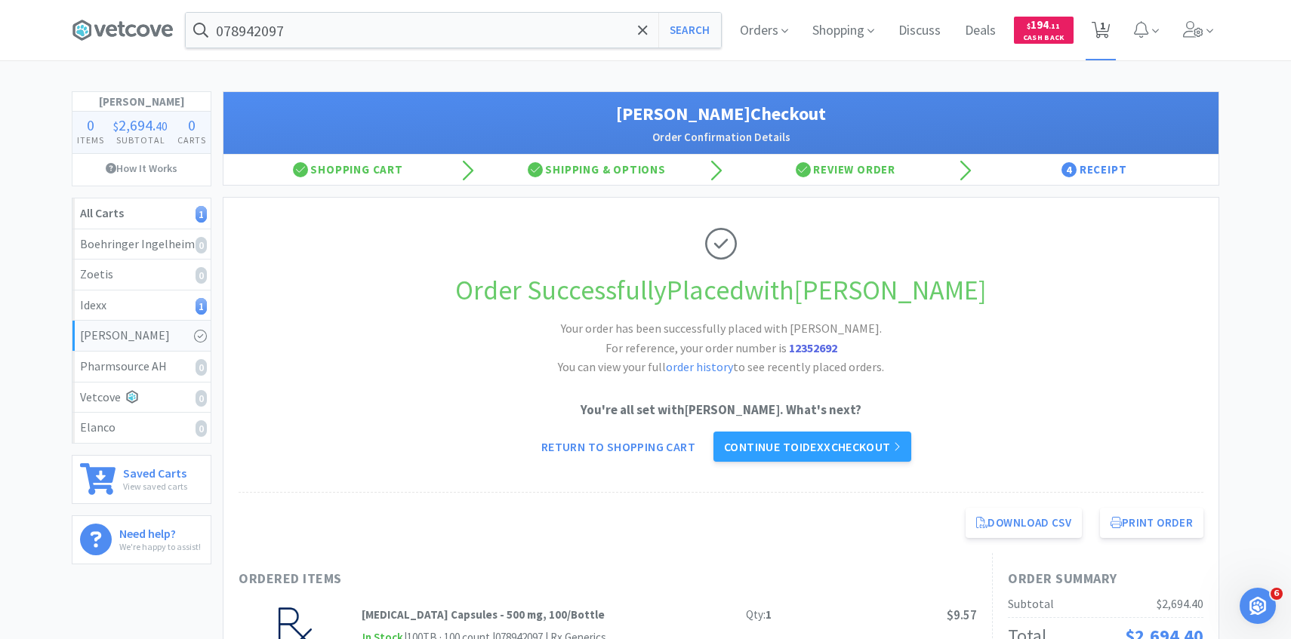
click at [1115, 26] on span "1" at bounding box center [1100, 30] width 31 height 60
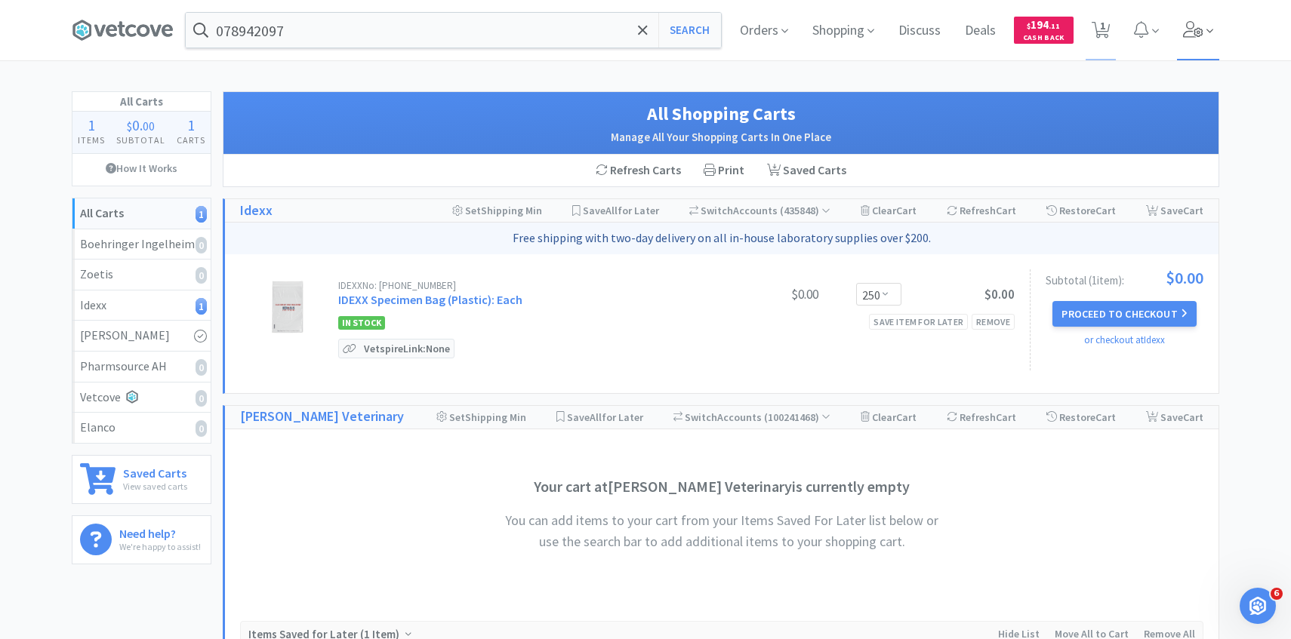
click at [1205, 22] on span at bounding box center [1198, 30] width 43 height 60
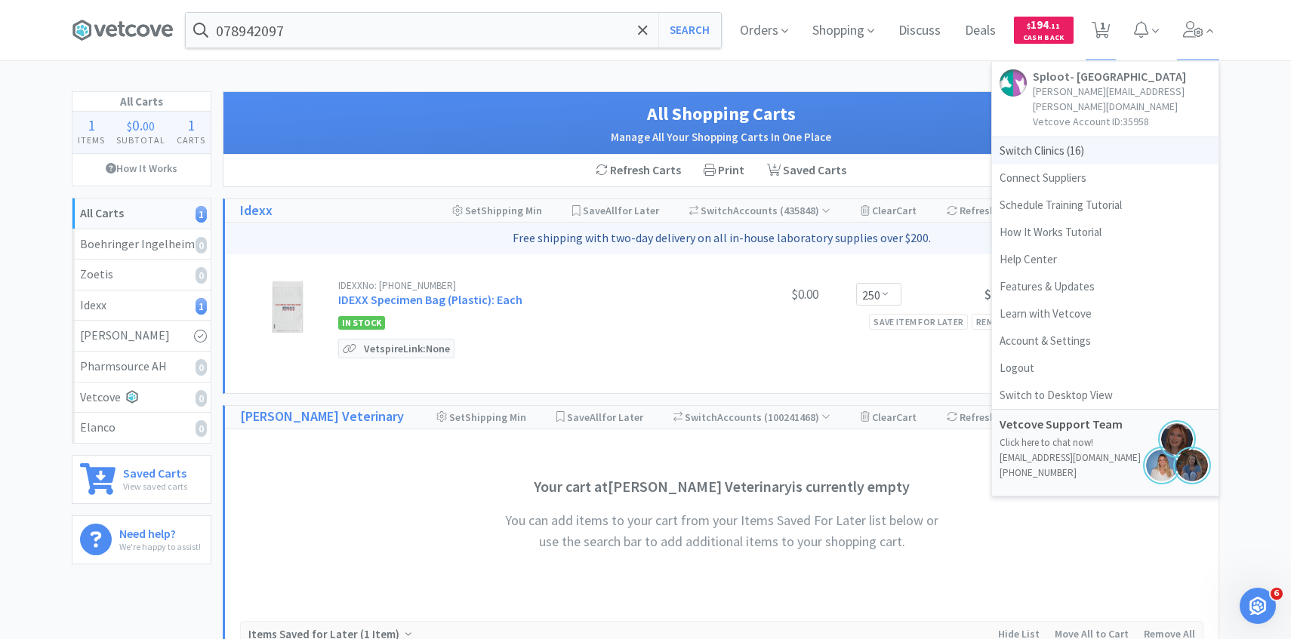
click at [1103, 137] on span "Switch Clinics ( 16 )" at bounding box center [1105, 150] width 226 height 27
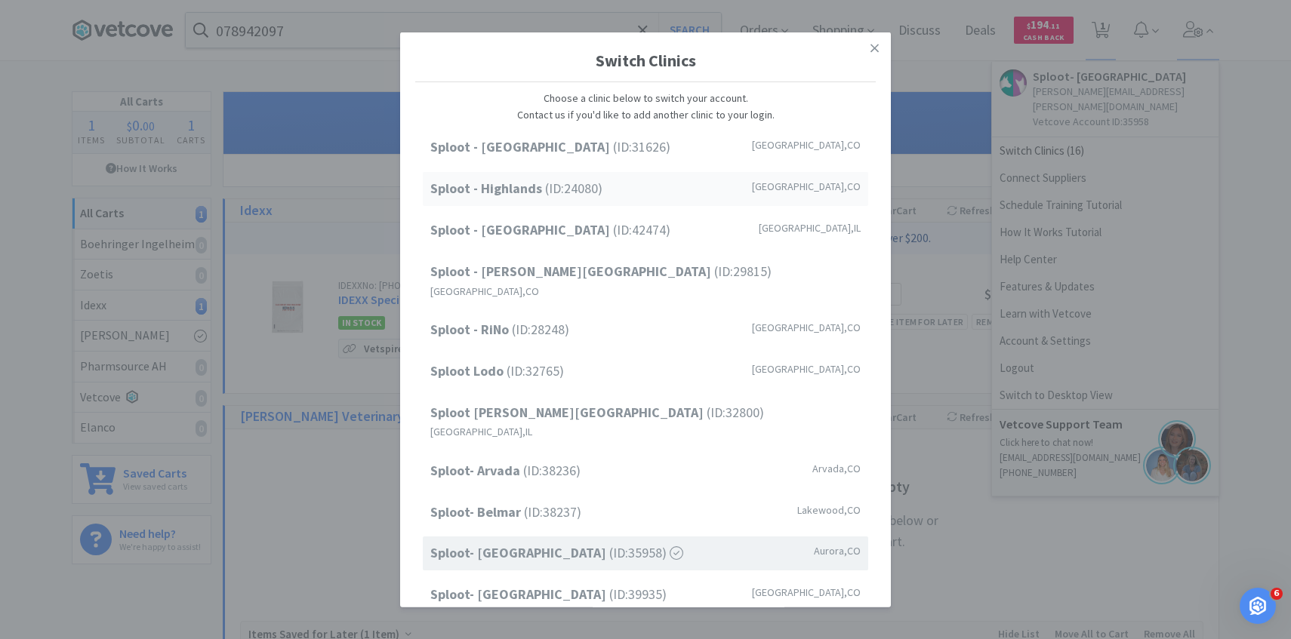
click at [712, 196] on div "Sploot - Highlands (ID: 24080 ) Denver , CO" at bounding box center [645, 189] width 445 height 34
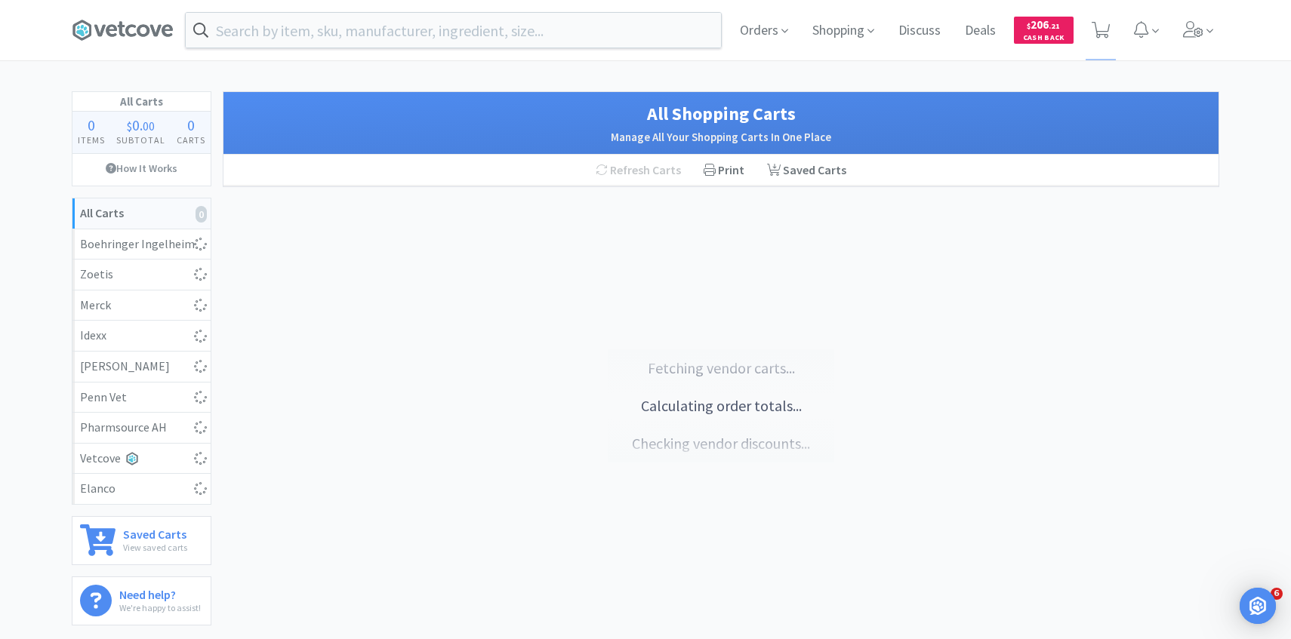
select select "10"
select select "8"
select select "1"
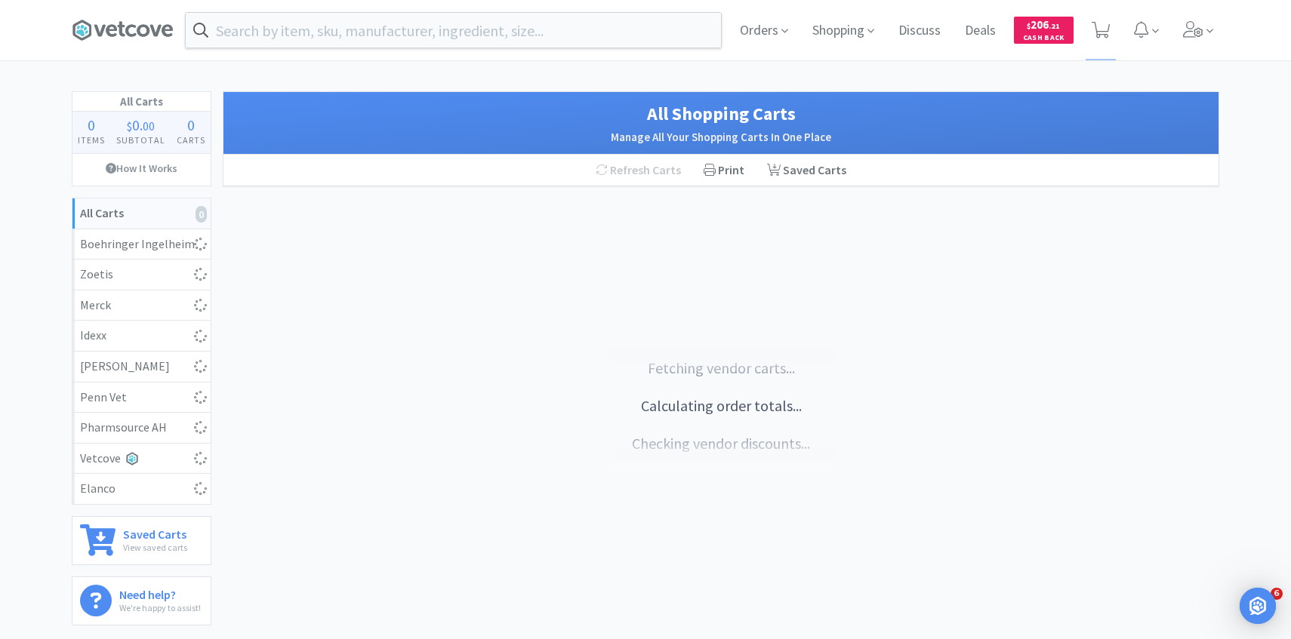
select select "1"
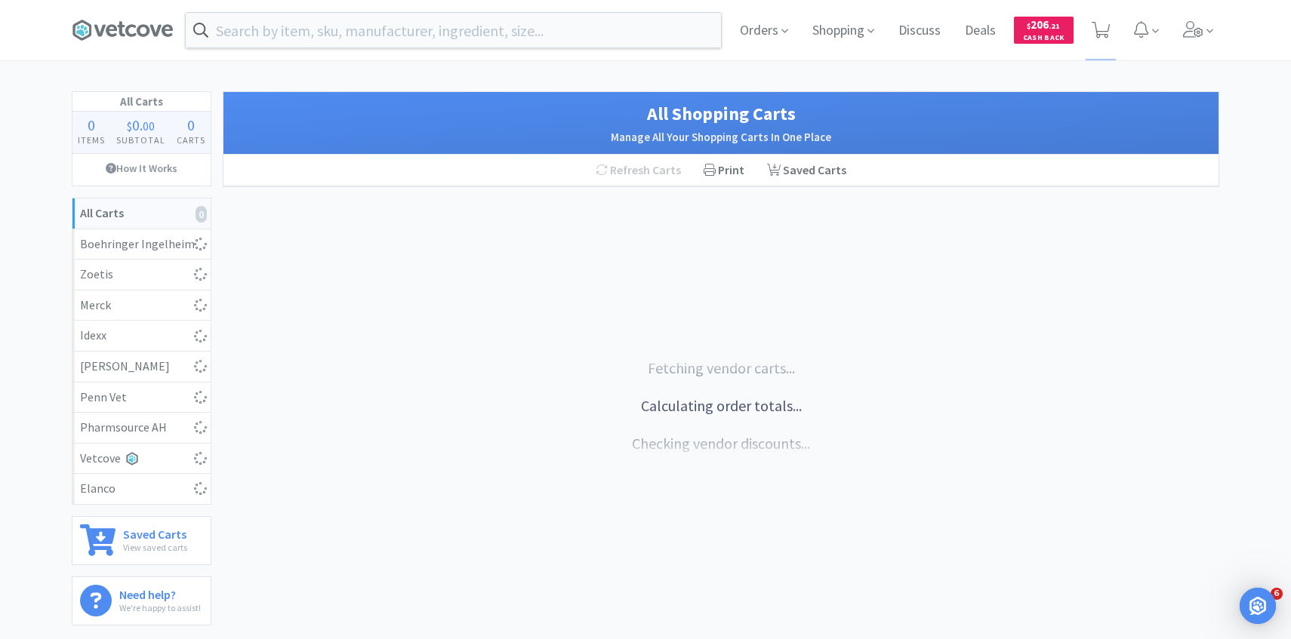
select select "1"
select select "2"
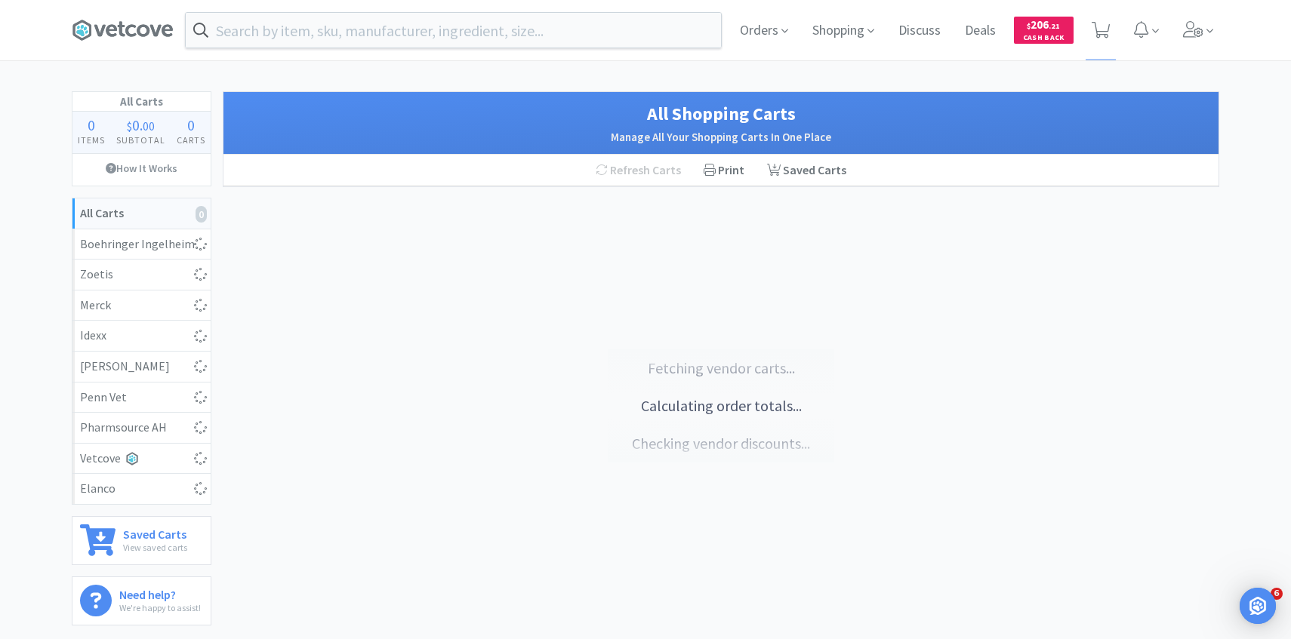
select select "1"
select select "2"
select select "4"
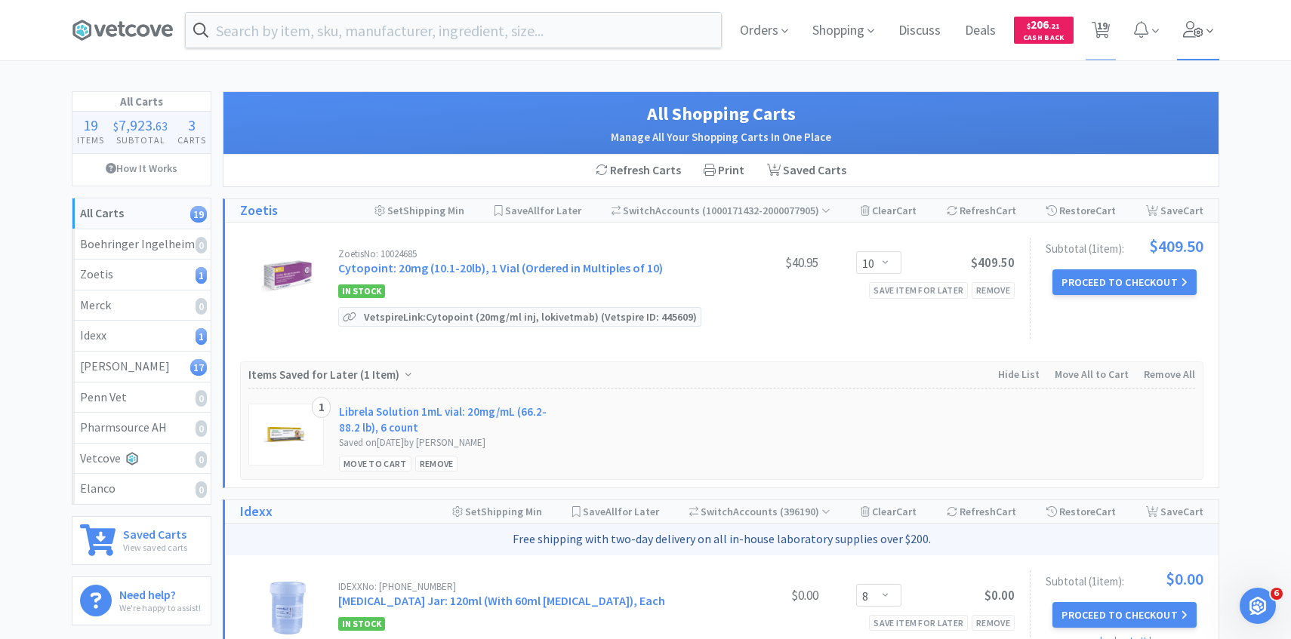
click at [1213, 49] on span at bounding box center [1198, 30] width 43 height 60
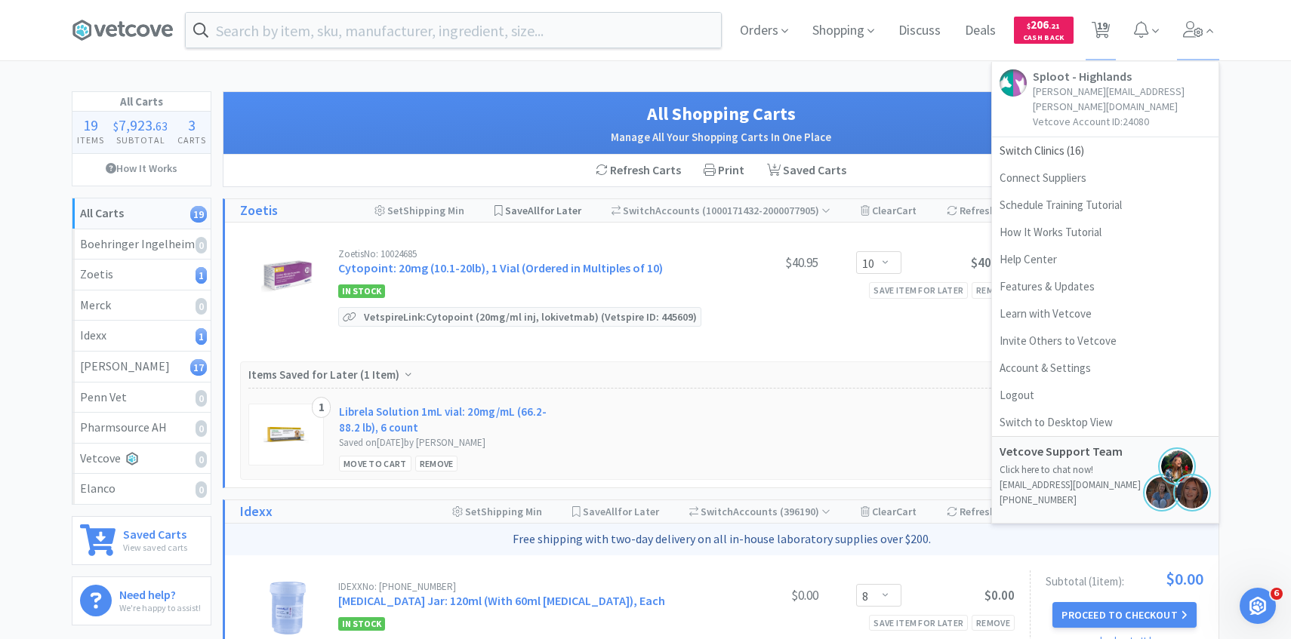
click at [565, 213] on span "Save All for Later" at bounding box center [543, 211] width 76 height 14
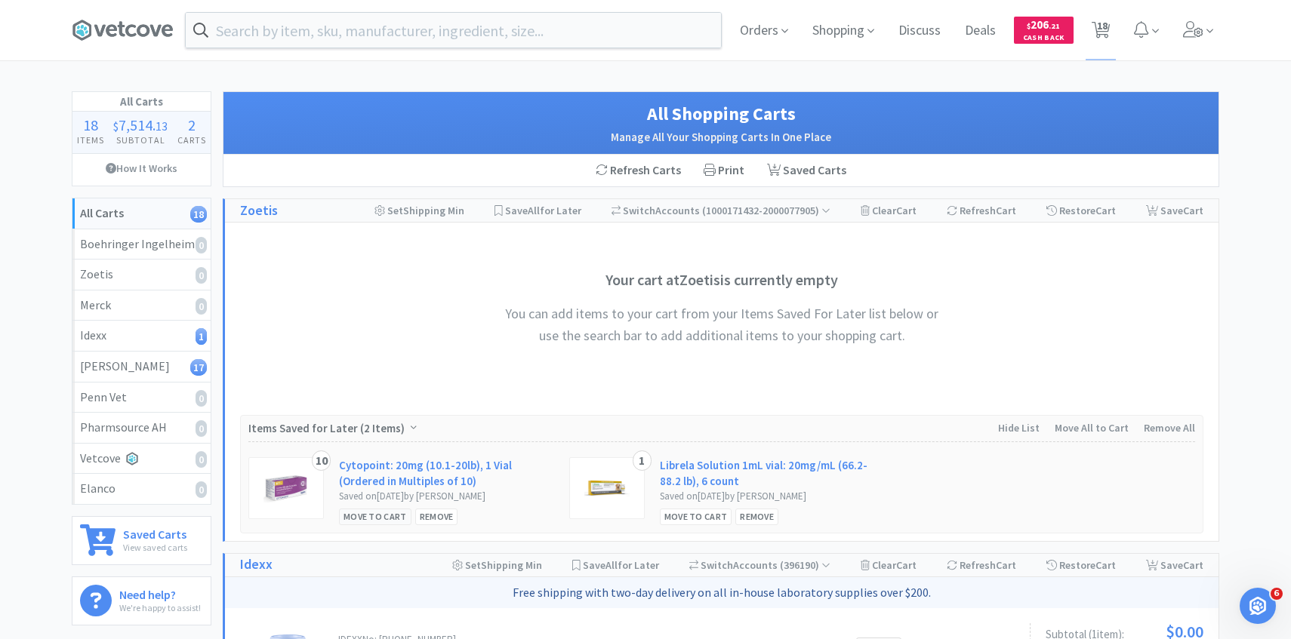
click at [379, 511] on div "Move to Cart" at bounding box center [375, 517] width 72 height 16
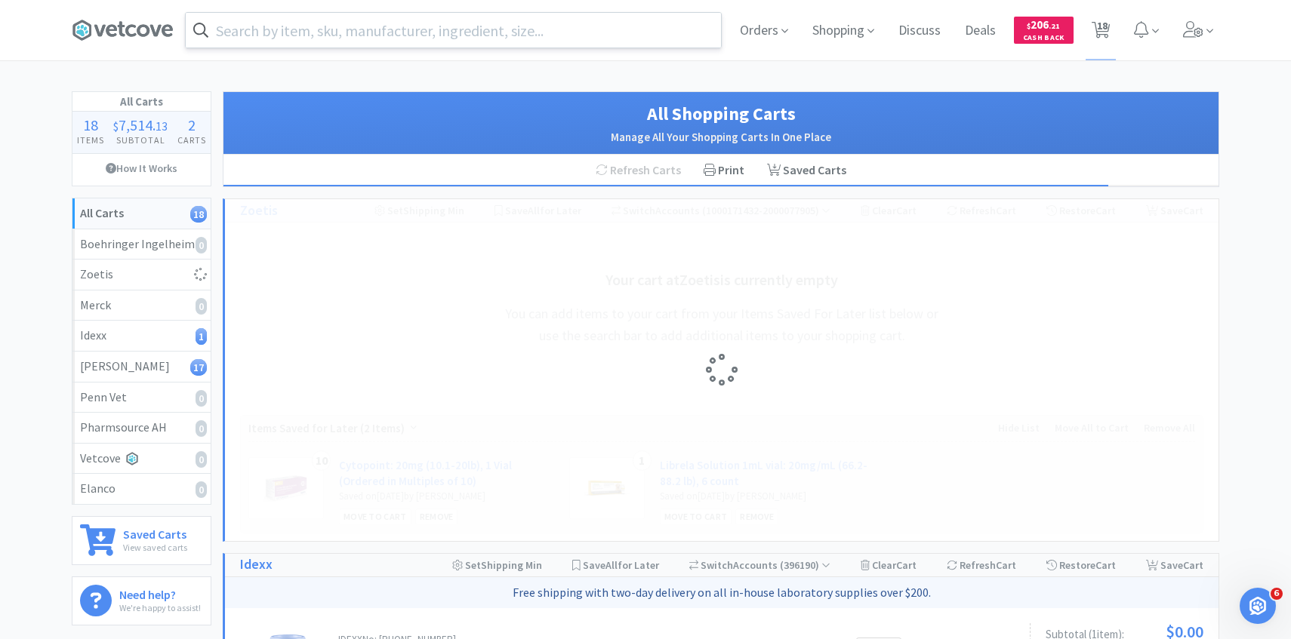
select select "10"
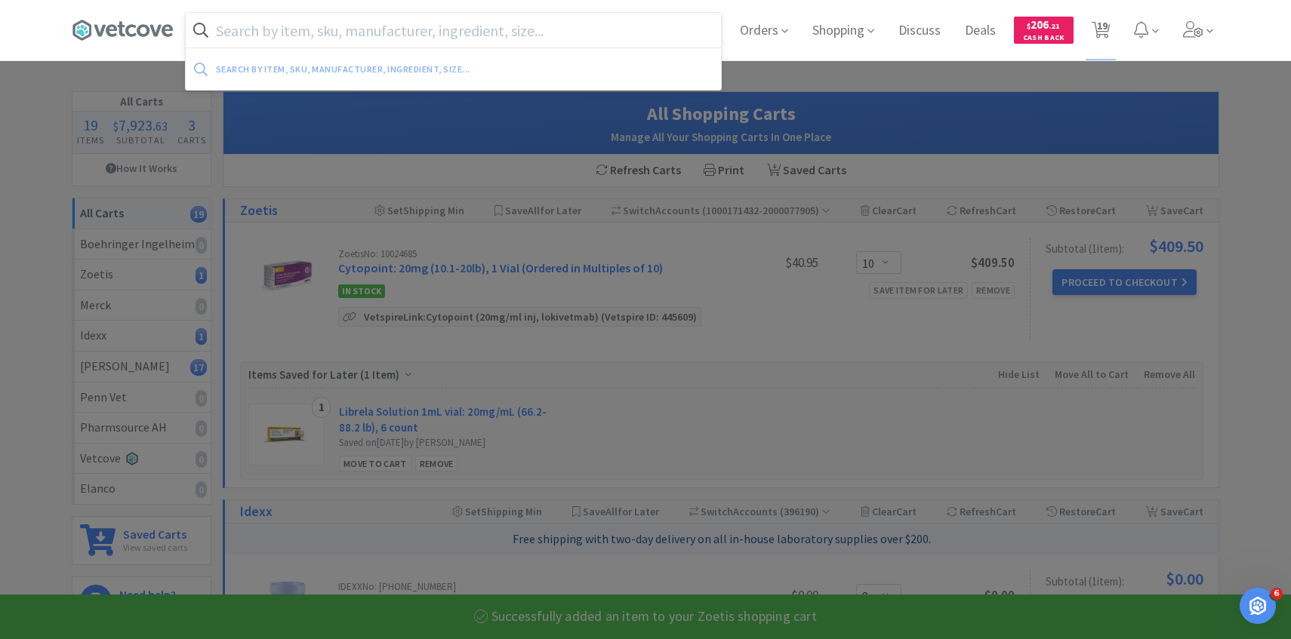
click at [387, 32] on input "text" at bounding box center [453, 30] width 535 height 35
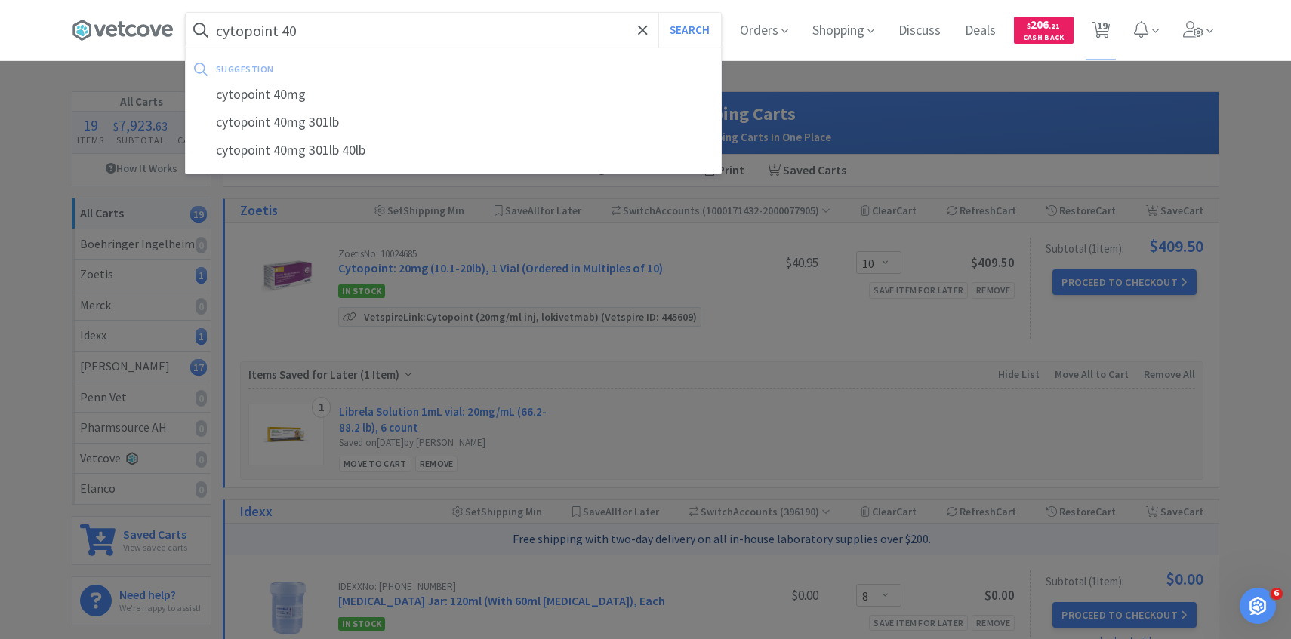
type input "cytopoint 40"
click at [658, 13] on button "Search" at bounding box center [689, 30] width 63 height 35
select select "1"
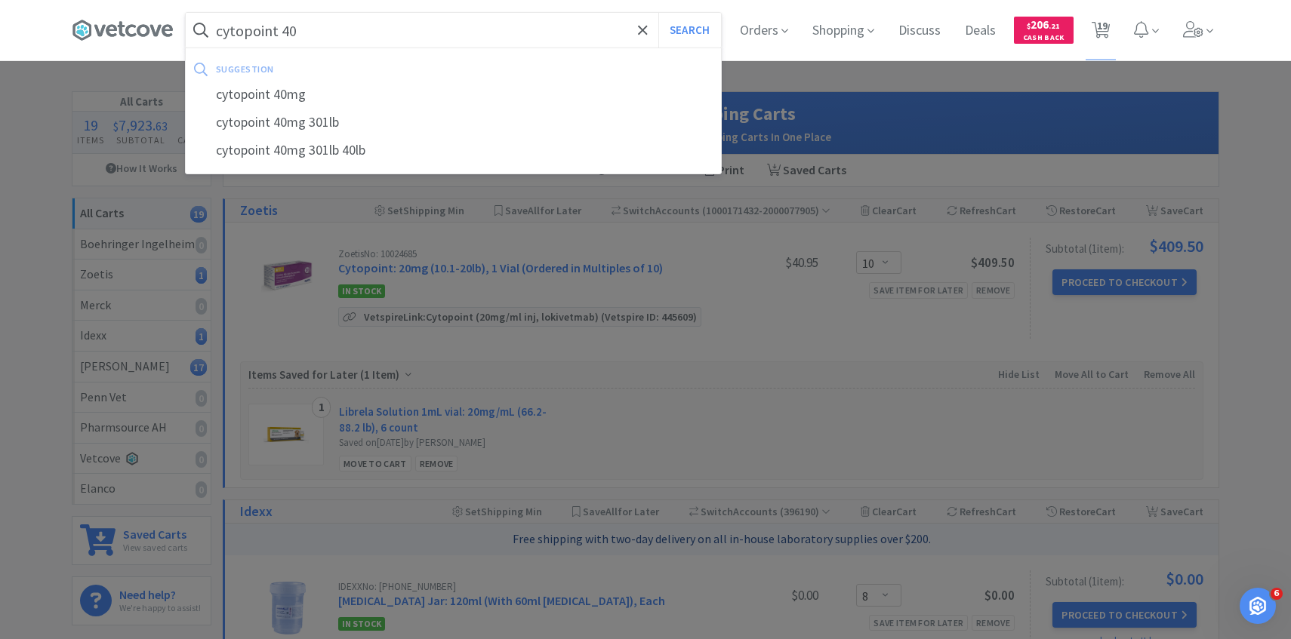
select select "1"
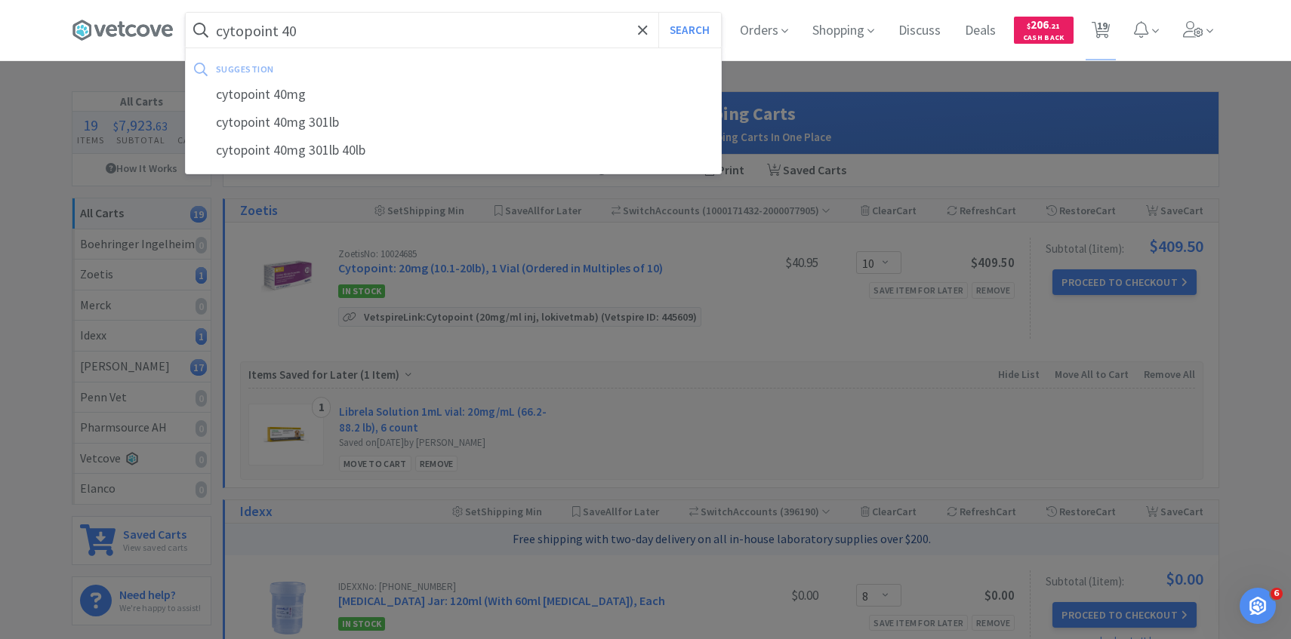
select select "1"
select select "2"
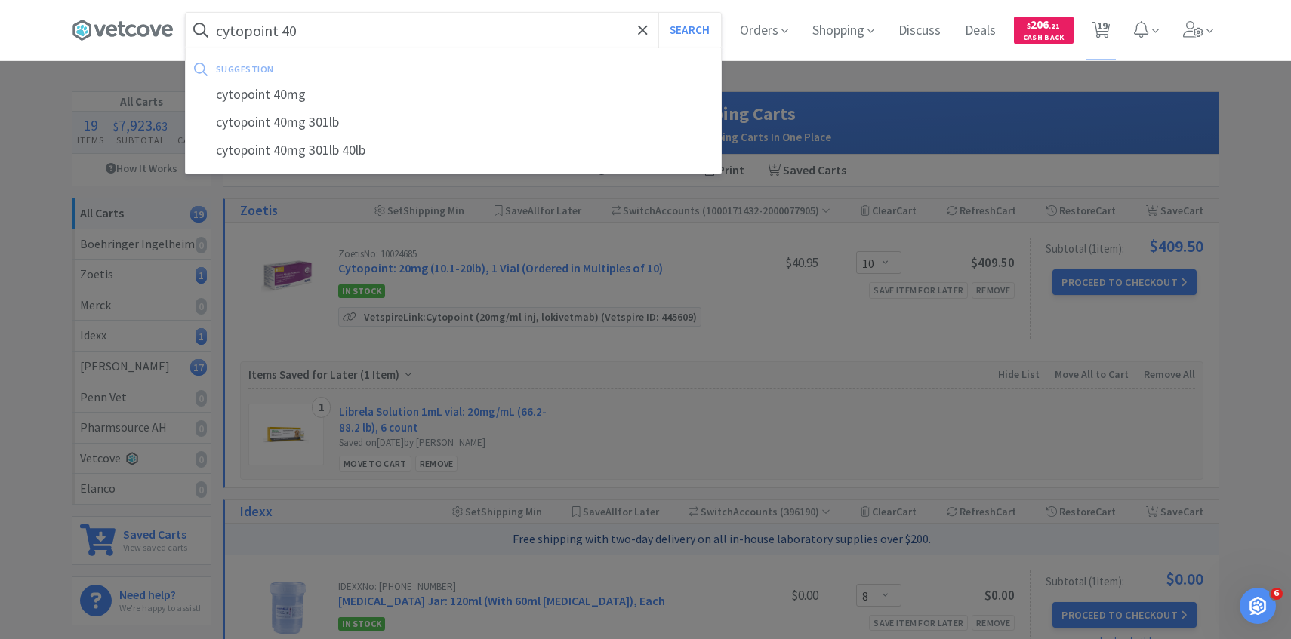
select select "1"
select select "2"
select select "4"
select select "8"
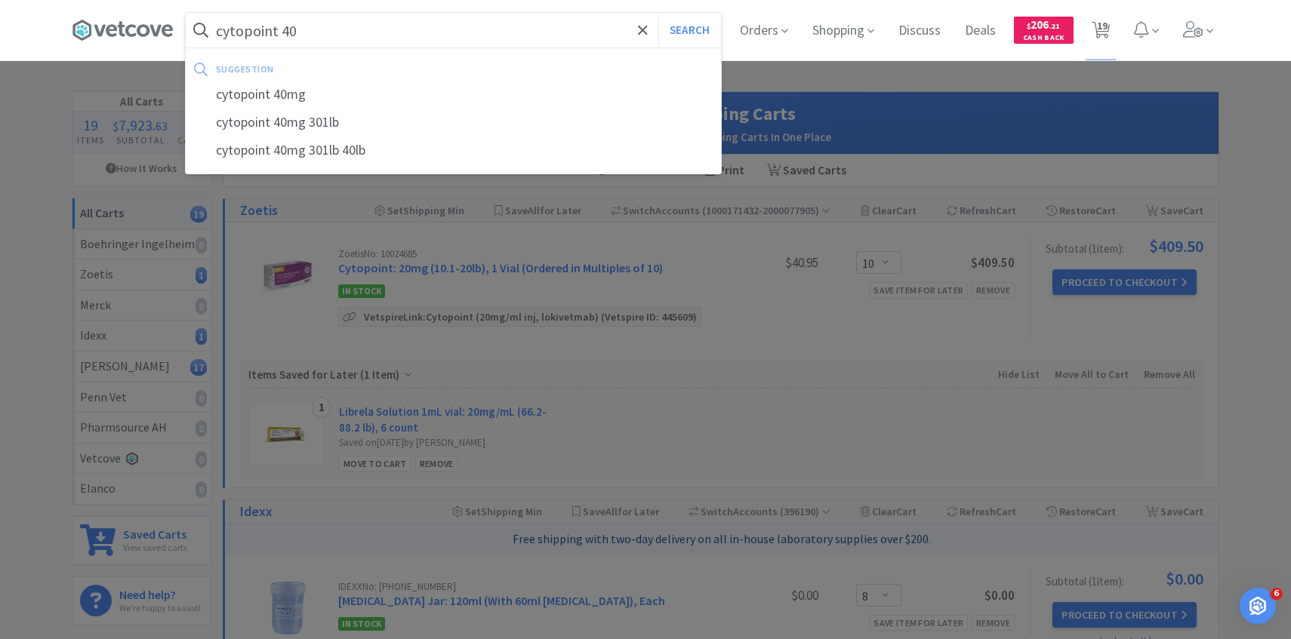
select select "10"
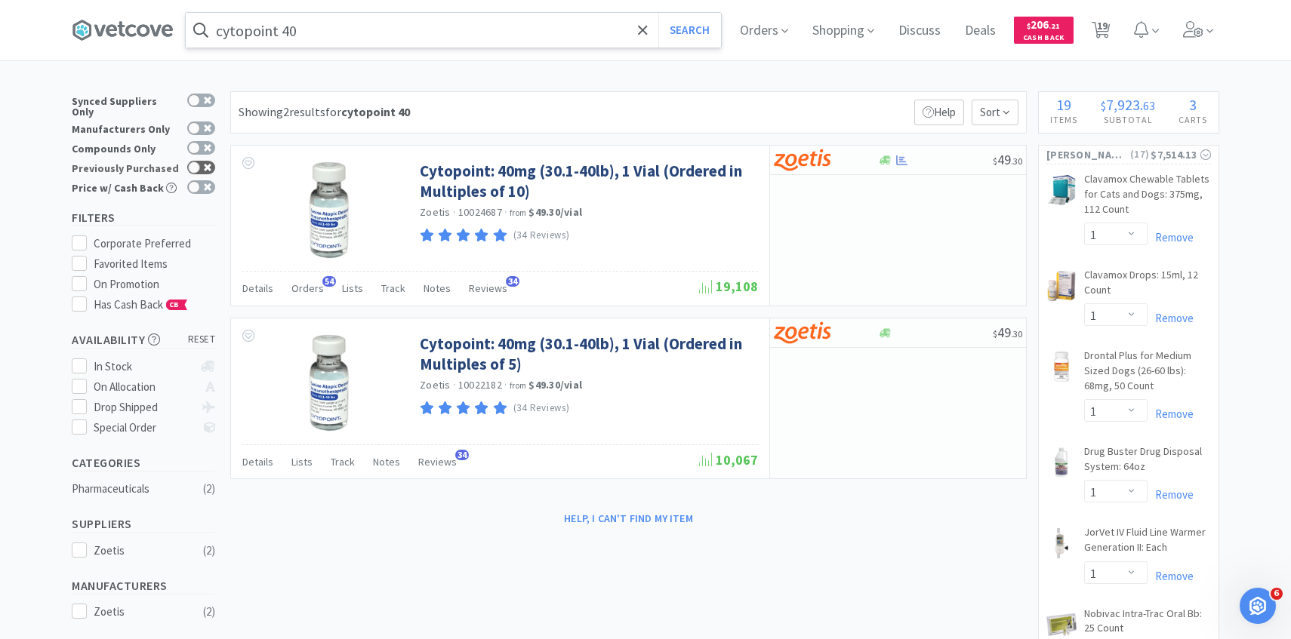
click at [208, 161] on div at bounding box center [201, 168] width 28 height 14
checkbox input "true"
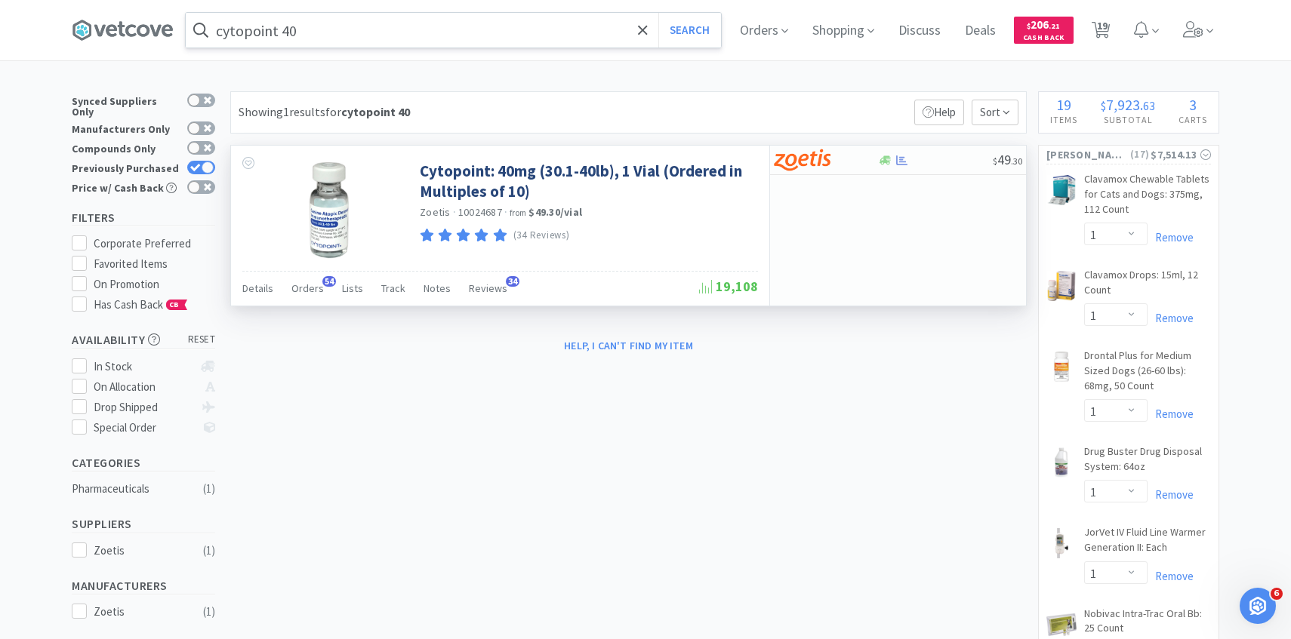
click at [318, 269] on div at bounding box center [325, 208] width 189 height 125
click at [317, 293] on span "Orders" at bounding box center [307, 289] width 32 height 14
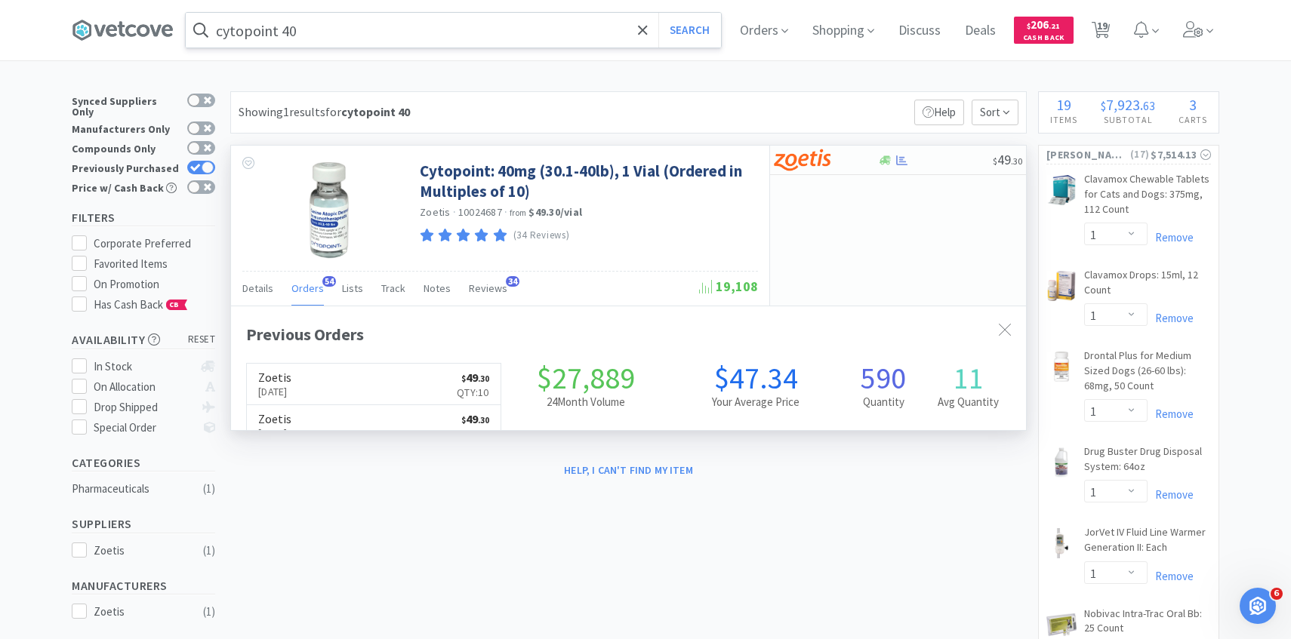
scroll to position [405, 795]
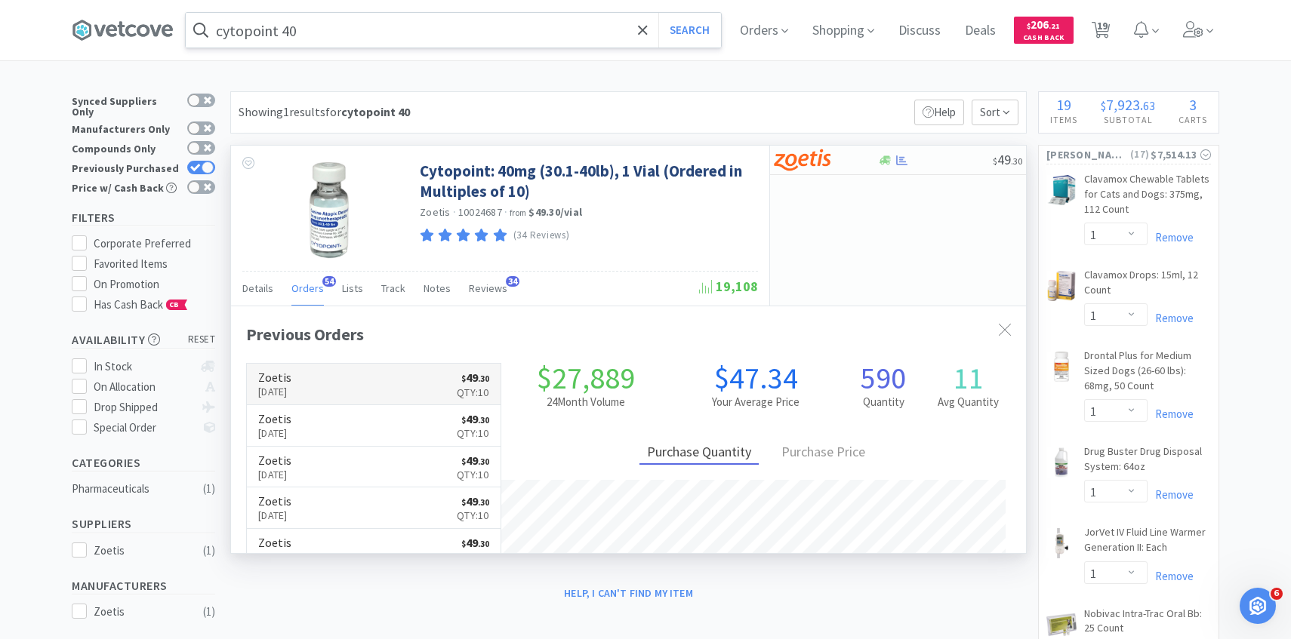
click at [334, 389] on link "Zoetis Oct 3rd, 2025 $ 49 . 30 Qty: 10" at bounding box center [374, 385] width 254 height 42
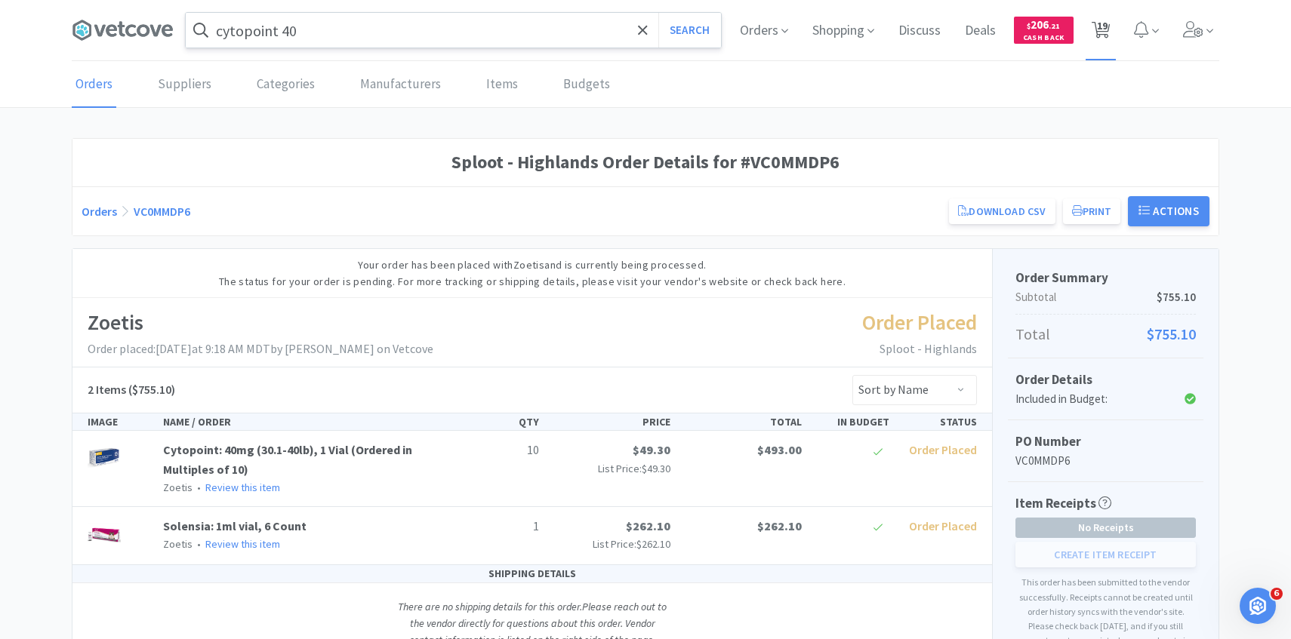
click at [1105, 42] on span "19" at bounding box center [1102, 25] width 11 height 60
select select "10"
select select "8"
select select "1"
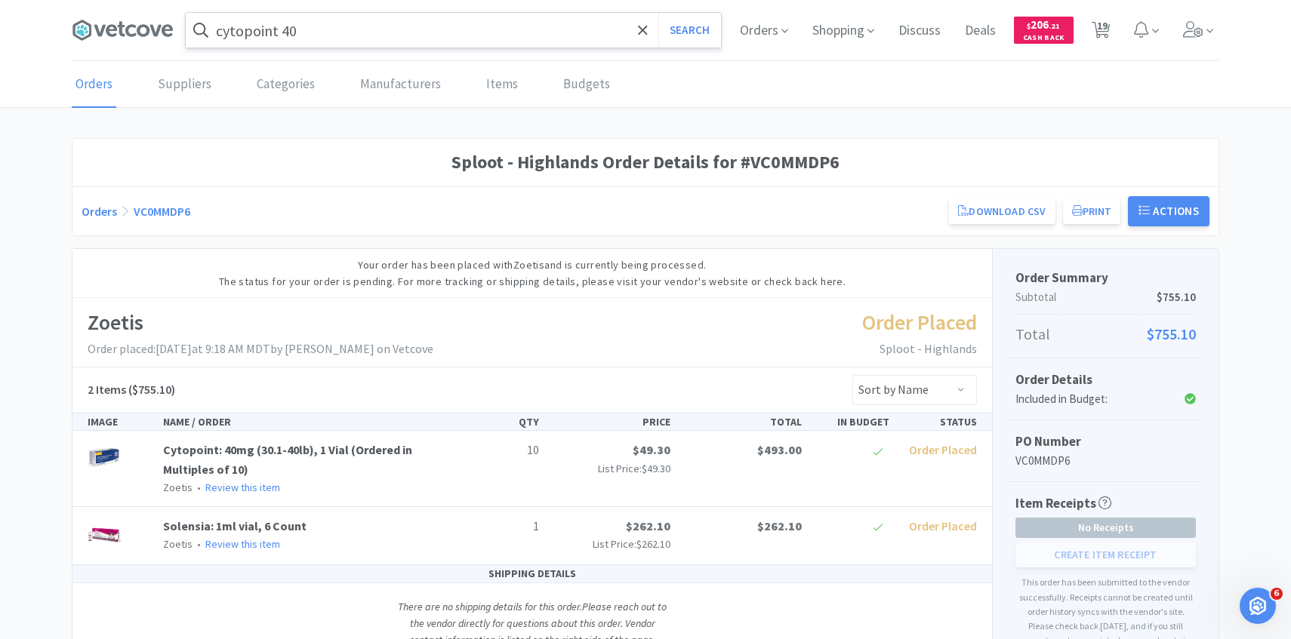
select select "1"
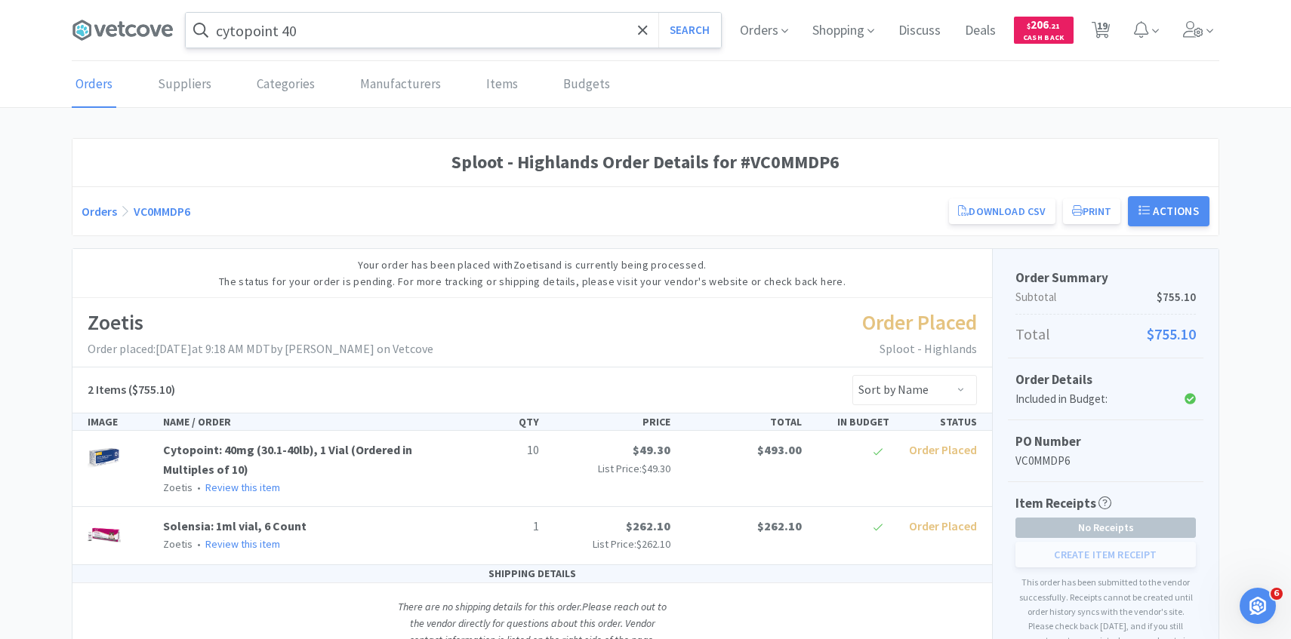
select select "1"
select select "2"
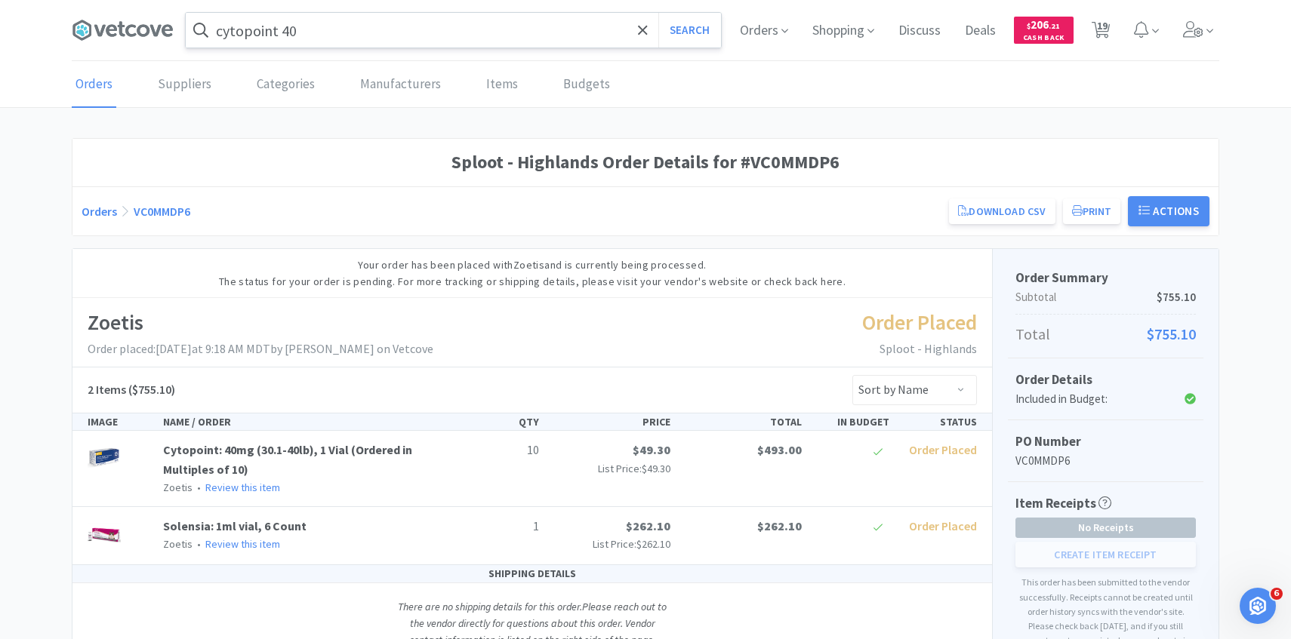
select select "2"
select select "1"
select select "2"
select select "4"
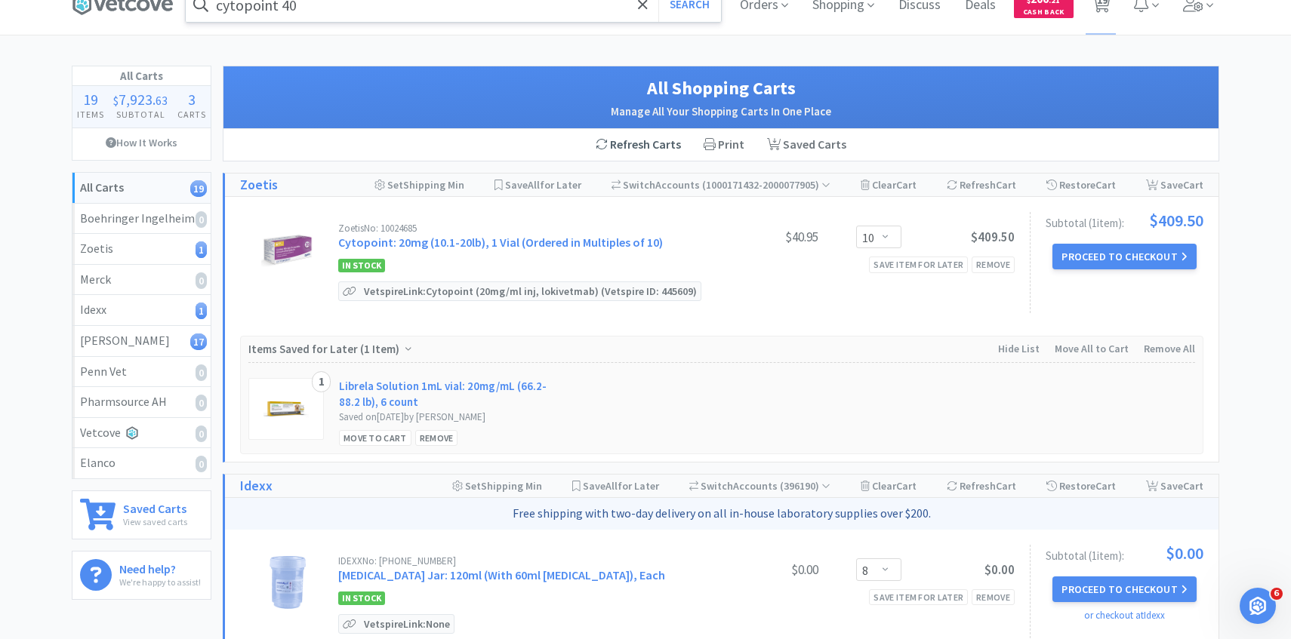
scroll to position [44, 0]
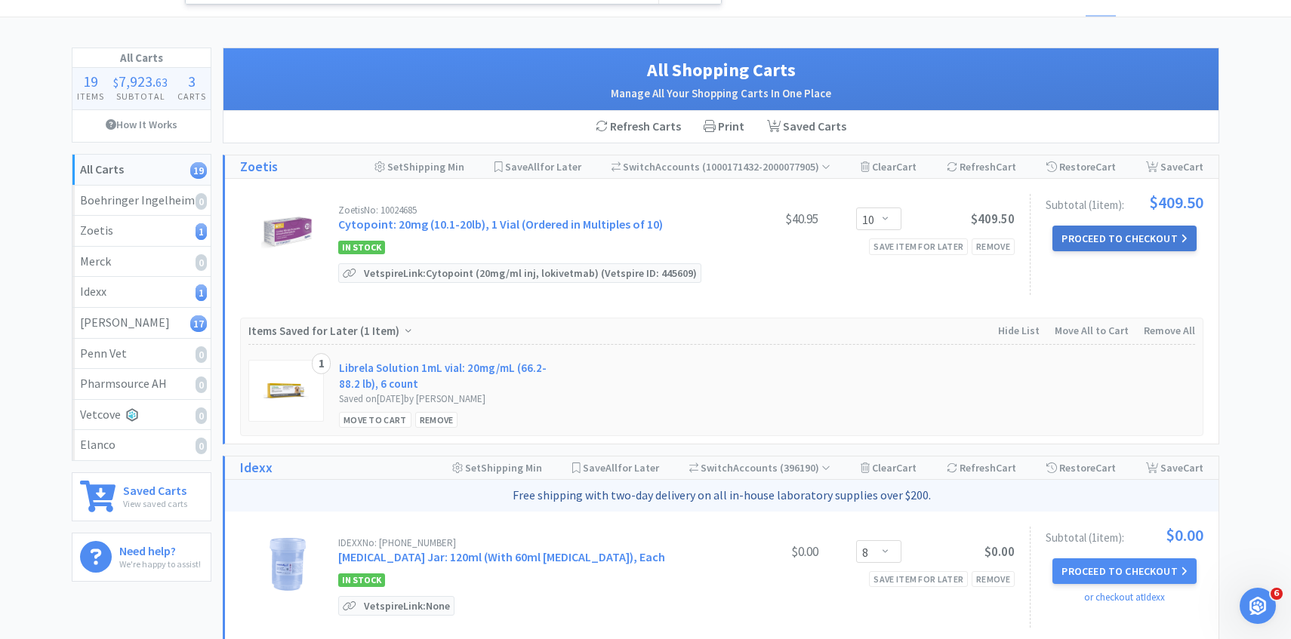
click at [1106, 243] on button "Proceed to Checkout" at bounding box center [1123, 239] width 143 height 26
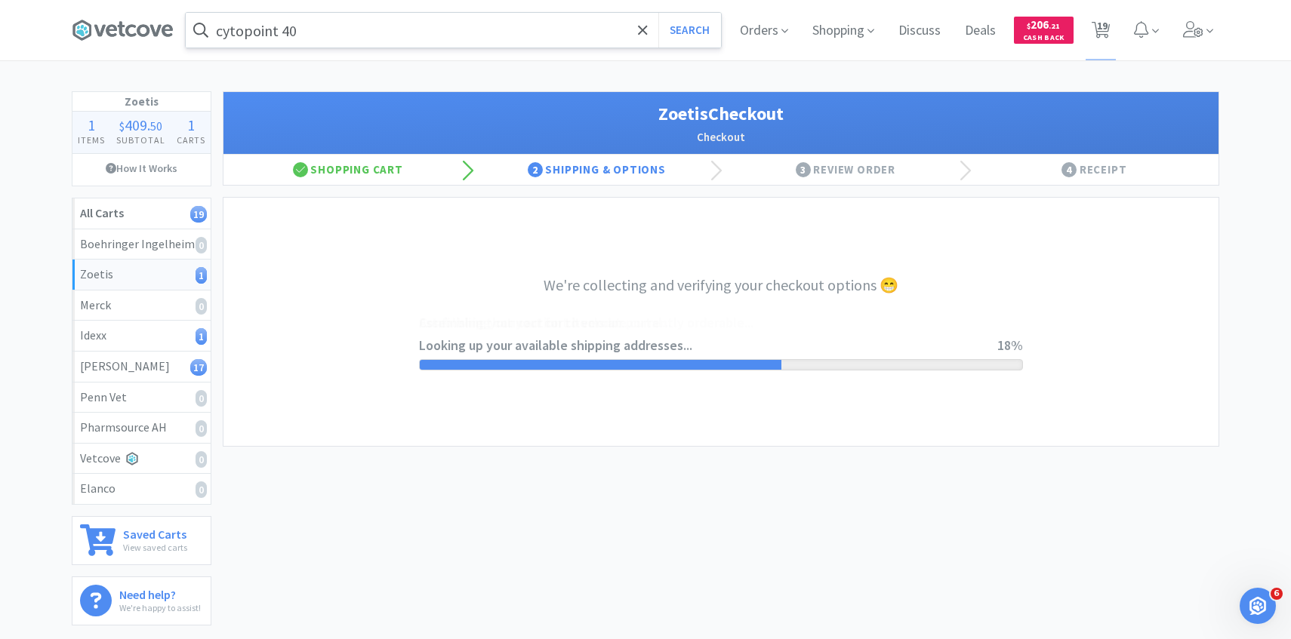
select select "invoice"
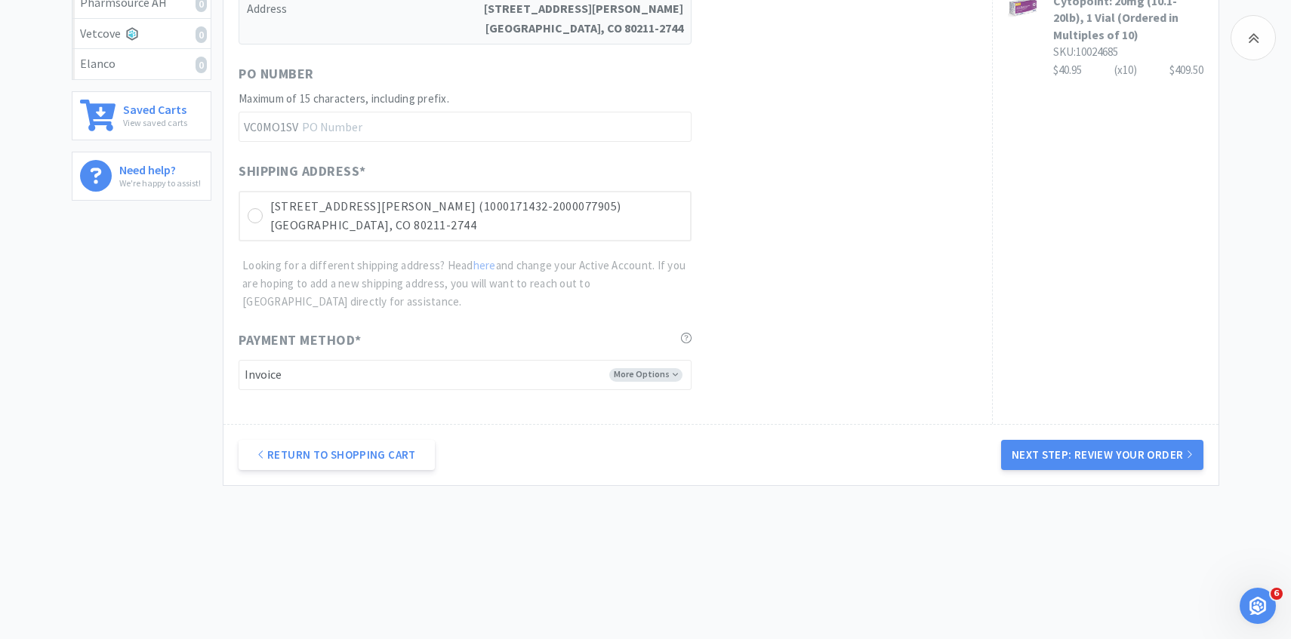
scroll to position [423, 0]
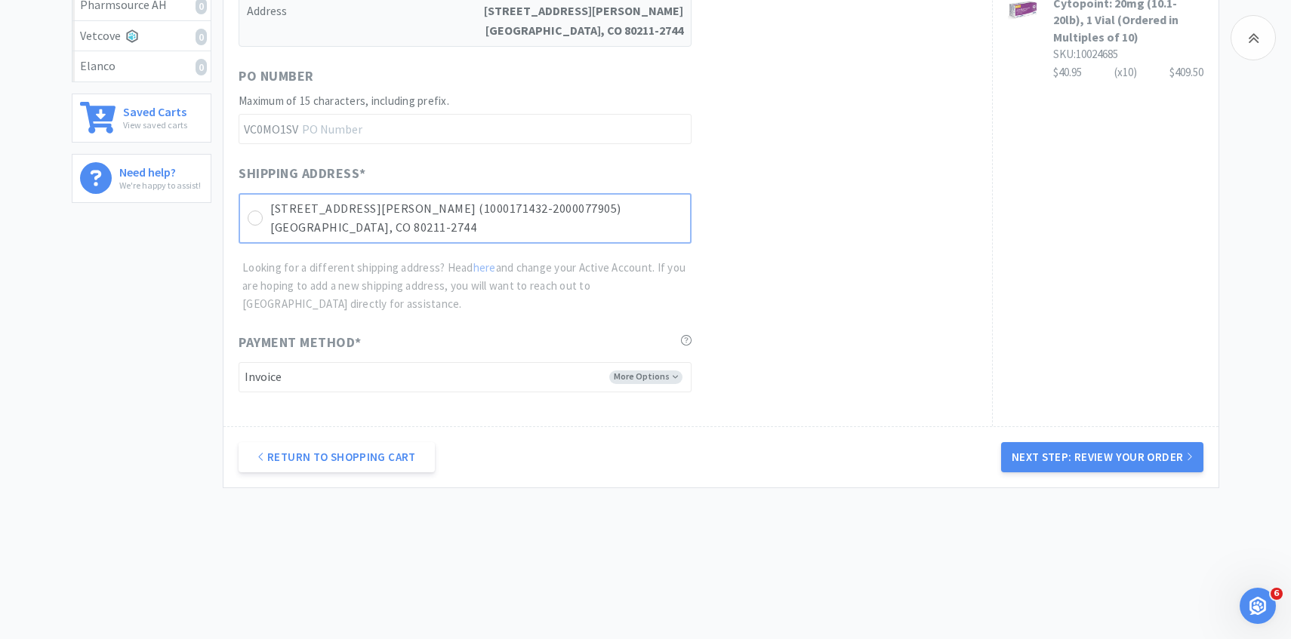
click at [592, 243] on div "3774 Julian St (1000171432-2000077905) Denver, CO 80211-2744" at bounding box center [465, 218] width 453 height 51
click at [1050, 469] on button "Next Step: Review Your Order" at bounding box center [1102, 457] width 202 height 30
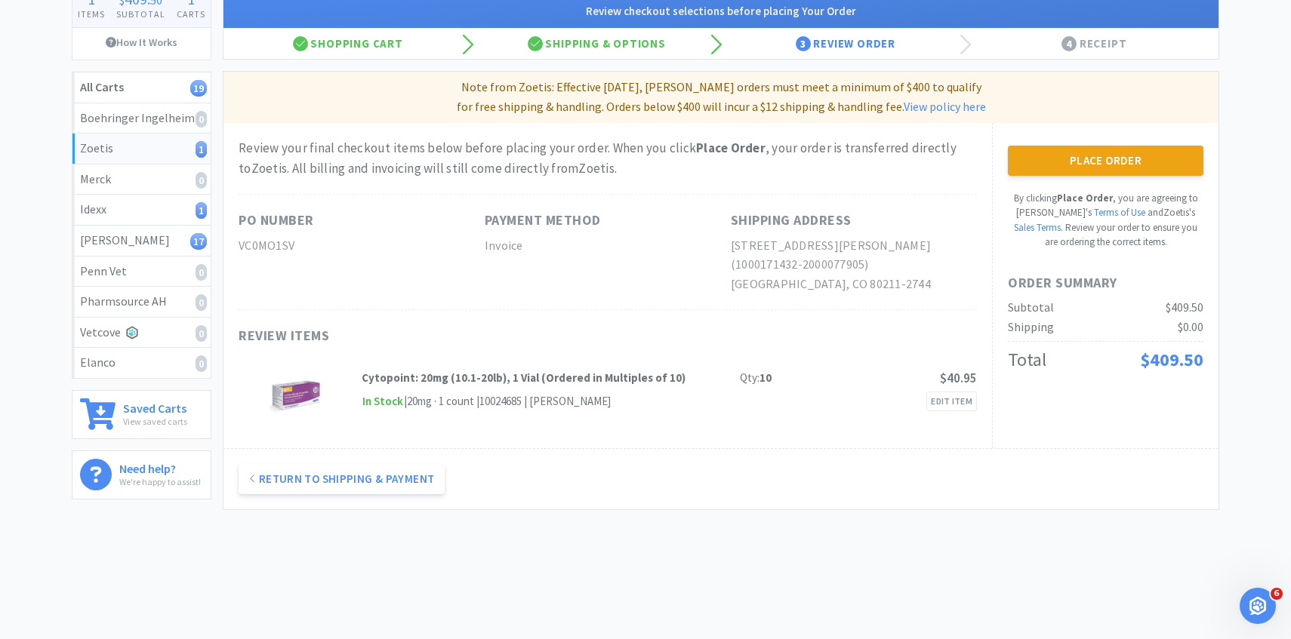
scroll to position [0, 0]
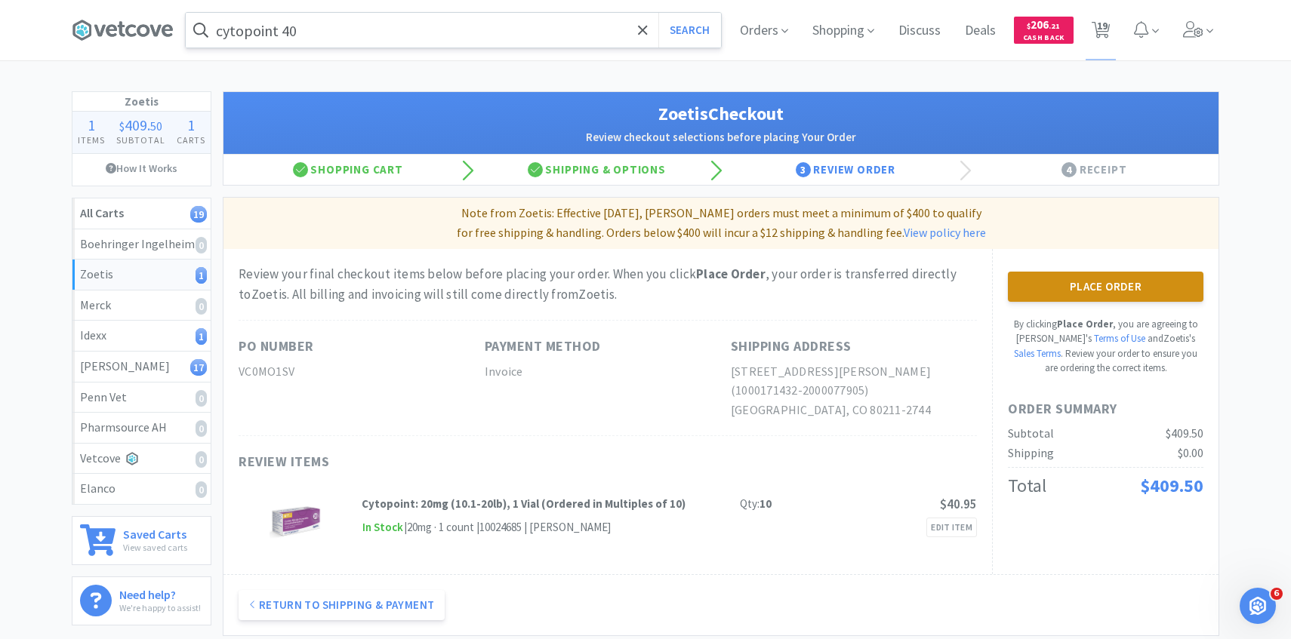
click at [1056, 282] on button "Place Order" at bounding box center [1105, 287] width 195 height 30
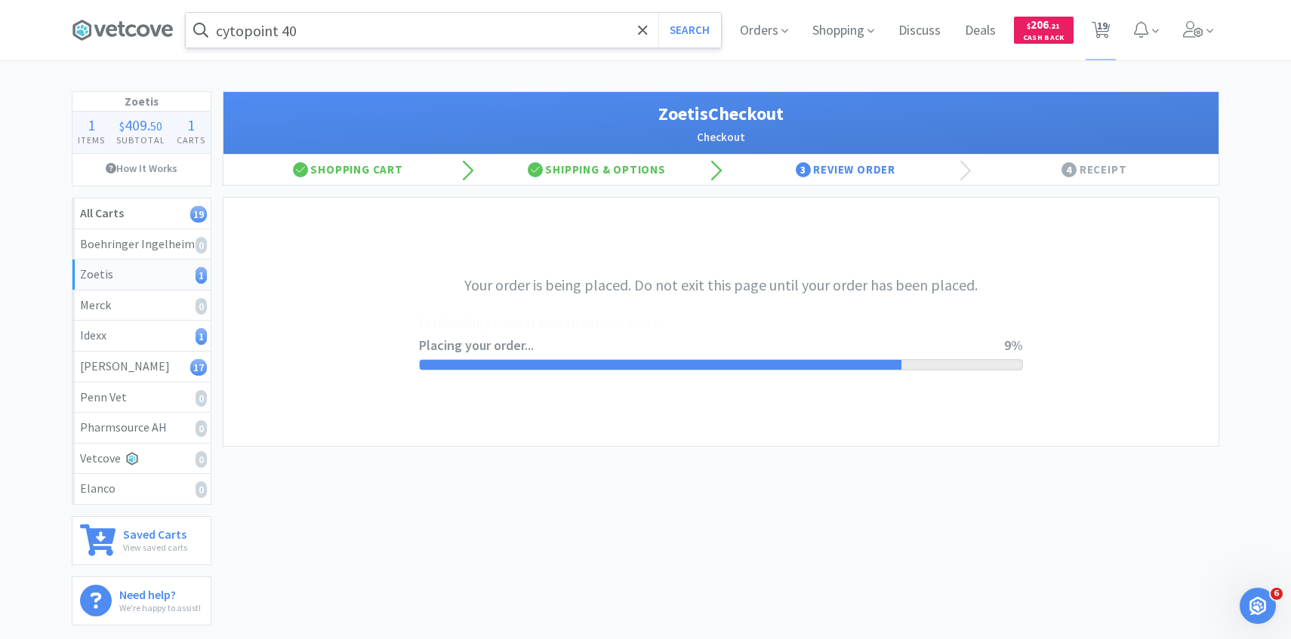
click at [1188, 63] on div "cytopoint 40 Search Orders Shopping Discuss Discuss Deals Deals $ 206 . 21 Cash…" at bounding box center [645, 318] width 1291 height 637
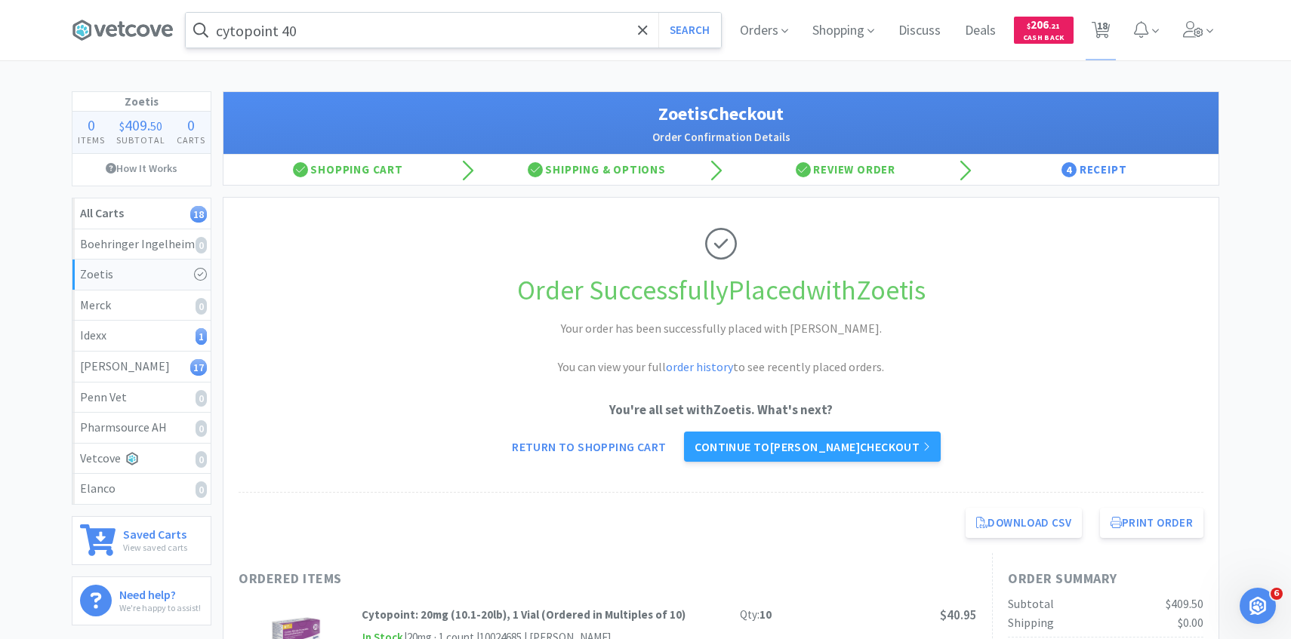
click at [1081, 32] on div "Orders Shopping Discuss Discuss Deals Deals $ 206 . 21 Cash Back 18 18" at bounding box center [973, 30] width 491 height 60
click at [1108, 35] on icon at bounding box center [1100, 30] width 19 height 17
select select "8"
select select "1"
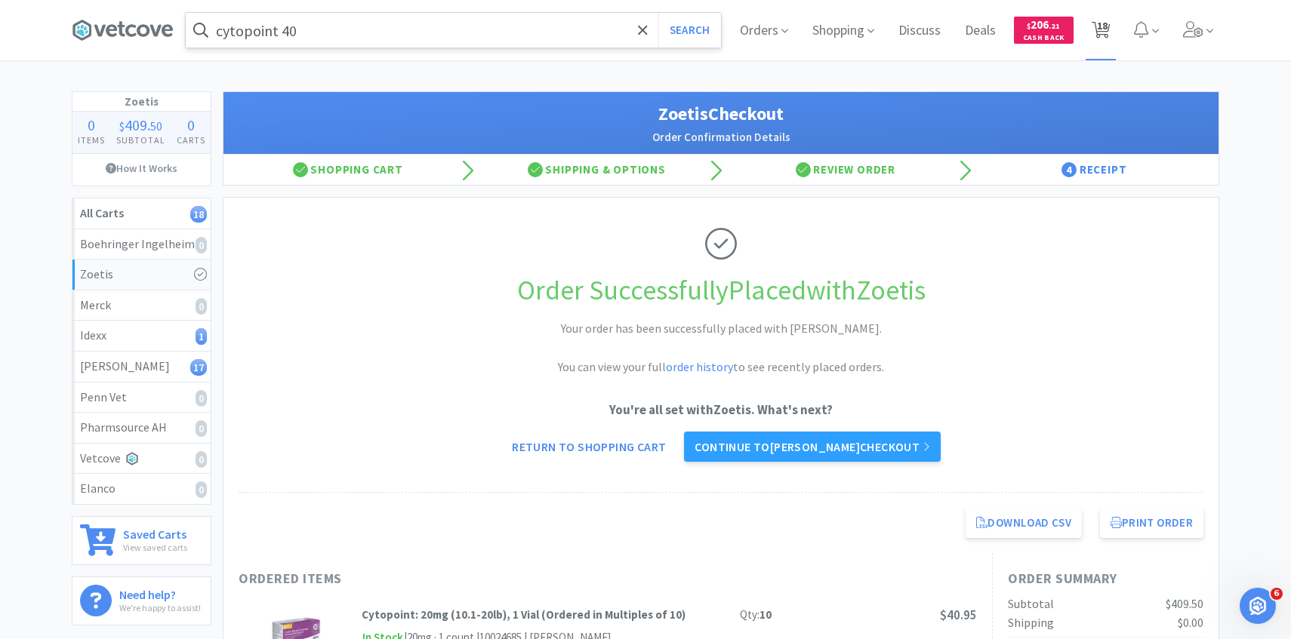
select select "1"
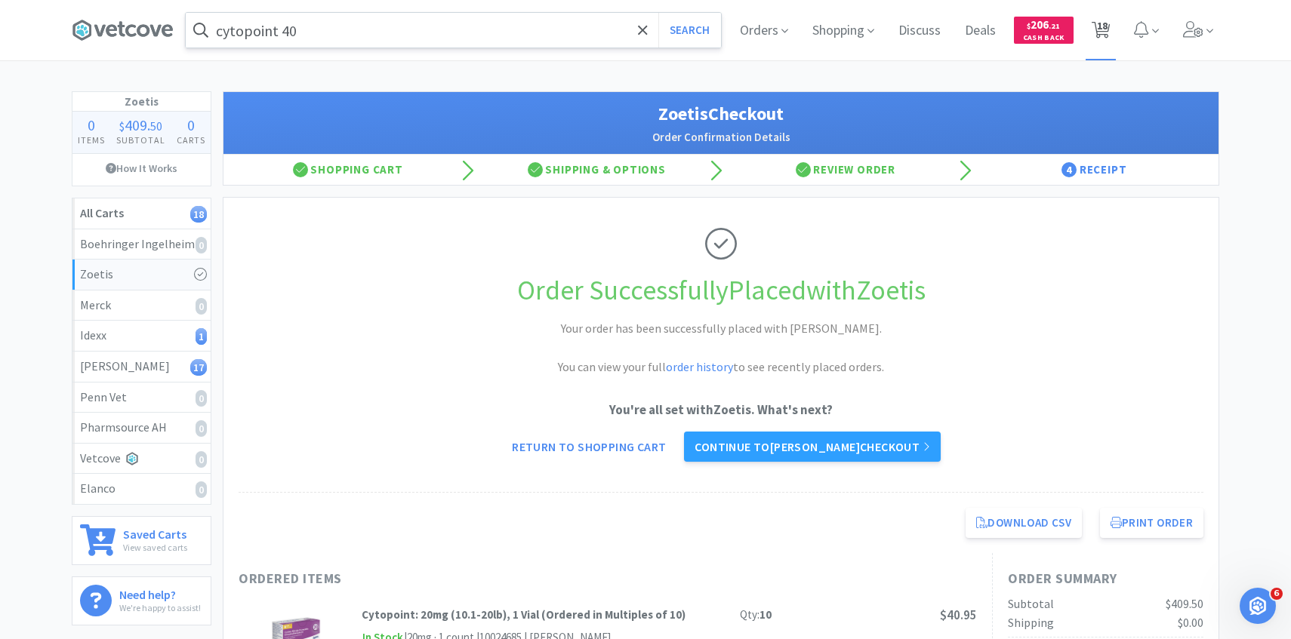
select select "1"
select select "2"
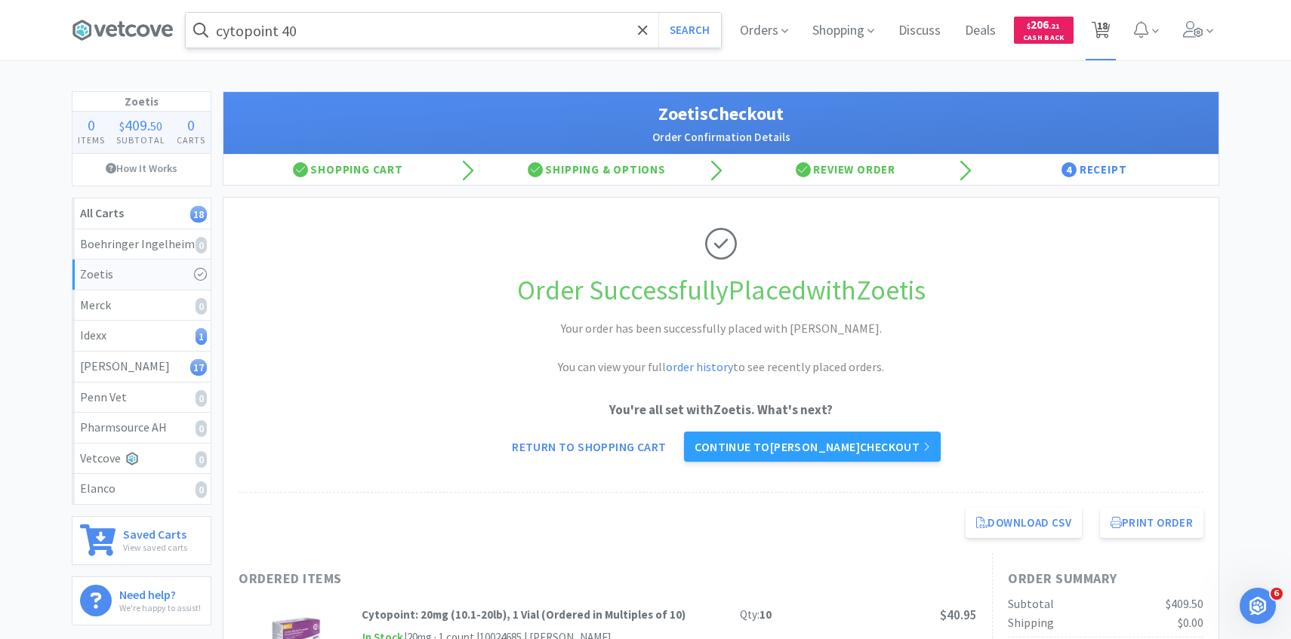
select select "2"
select select "1"
select select "2"
select select "4"
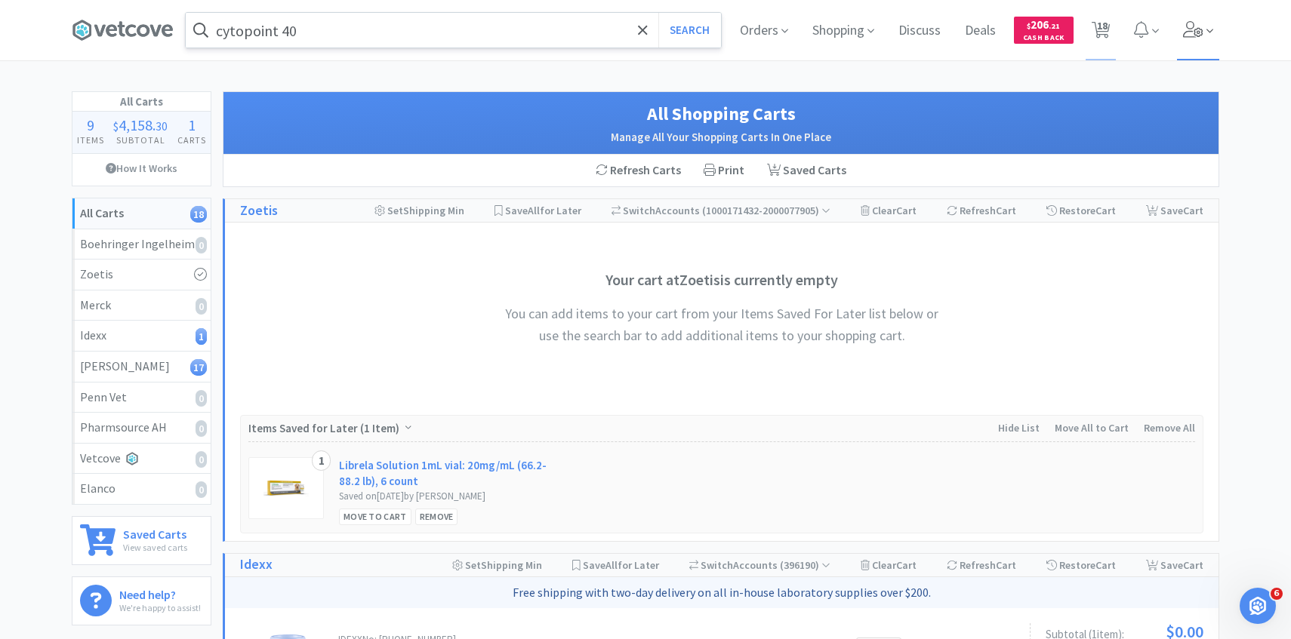
click at [1180, 31] on span at bounding box center [1198, 30] width 43 height 60
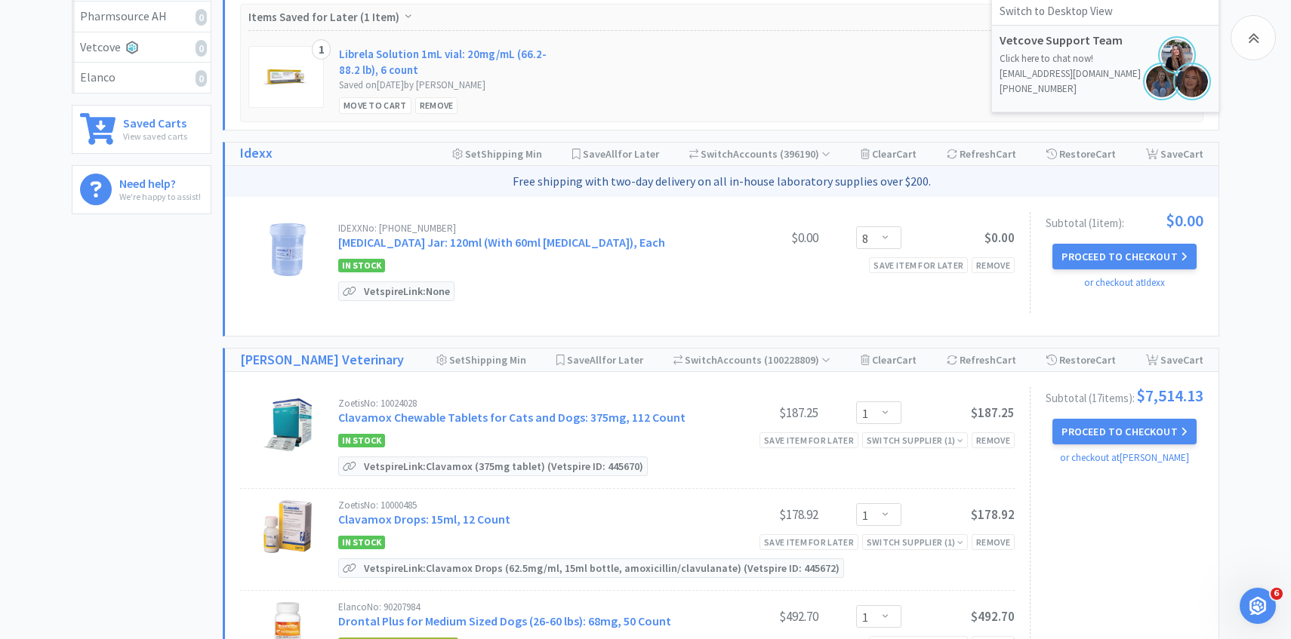
scroll to position [423, 0]
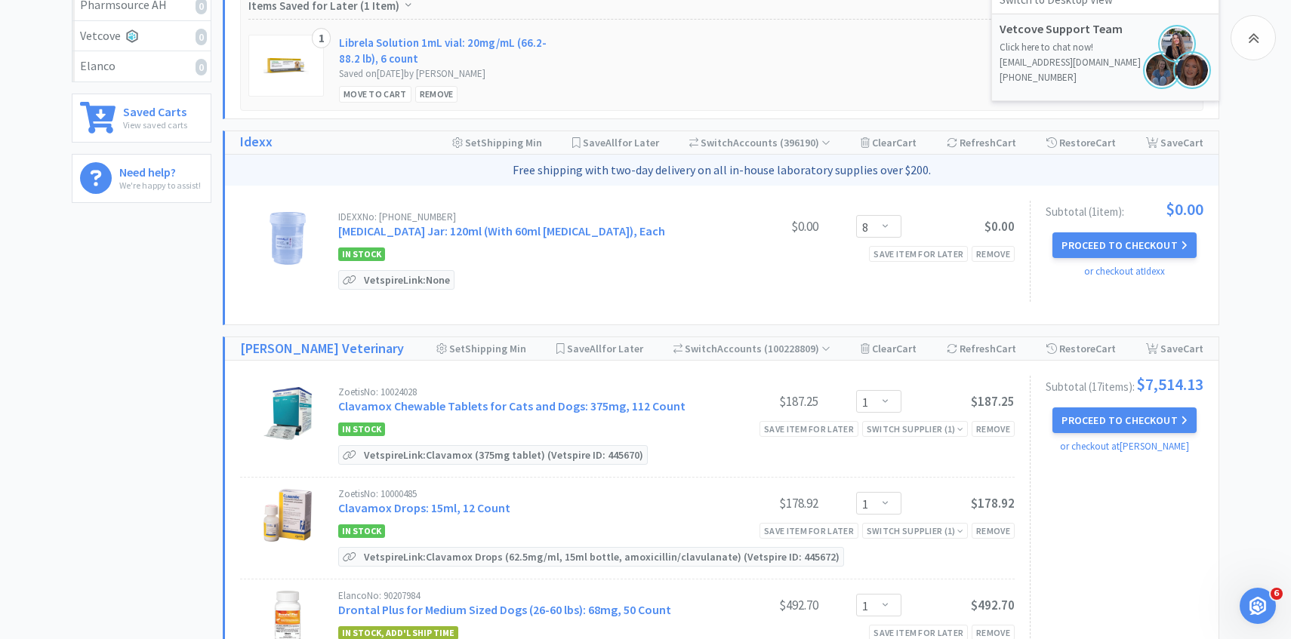
click at [663, 279] on div "IDEXX No: 98-0001064-01 Biopsy Jar: 120ml (With 60ml Formalin), Each $0.00 Ente…" at bounding box center [676, 251] width 676 height 78
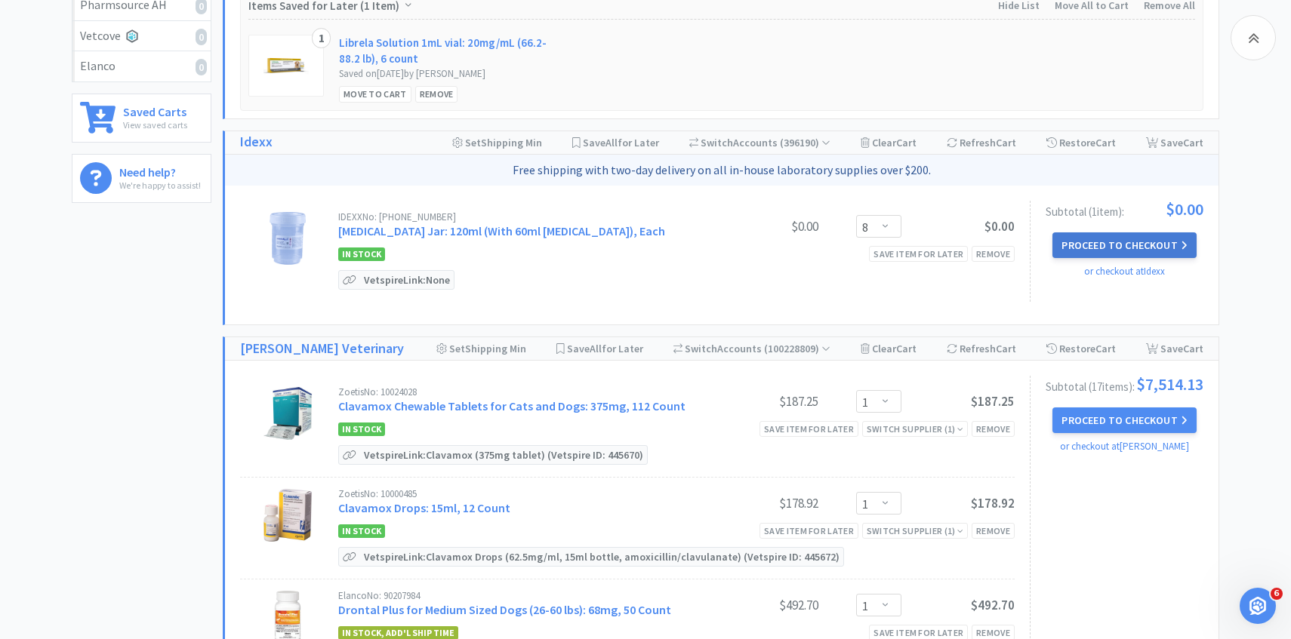
click at [1106, 254] on button "Proceed to Checkout" at bounding box center [1123, 245] width 143 height 26
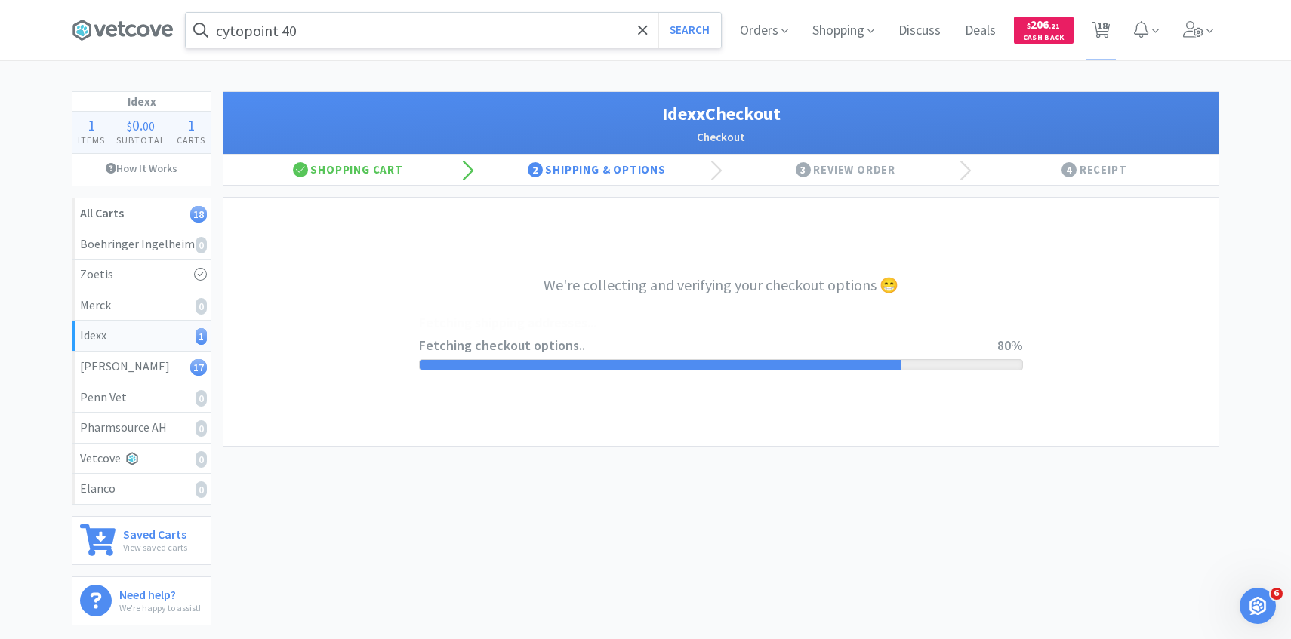
select select "900"
select select "003"
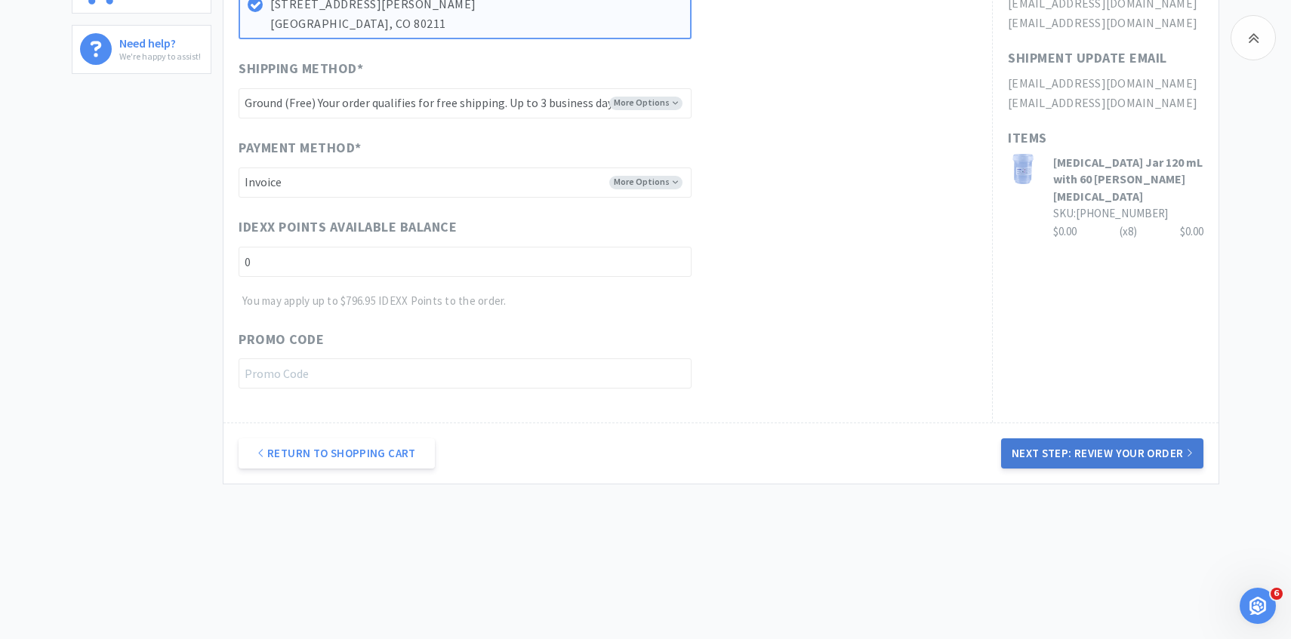
click at [1005, 441] on button "Next Step: Review Your Order" at bounding box center [1102, 454] width 202 height 30
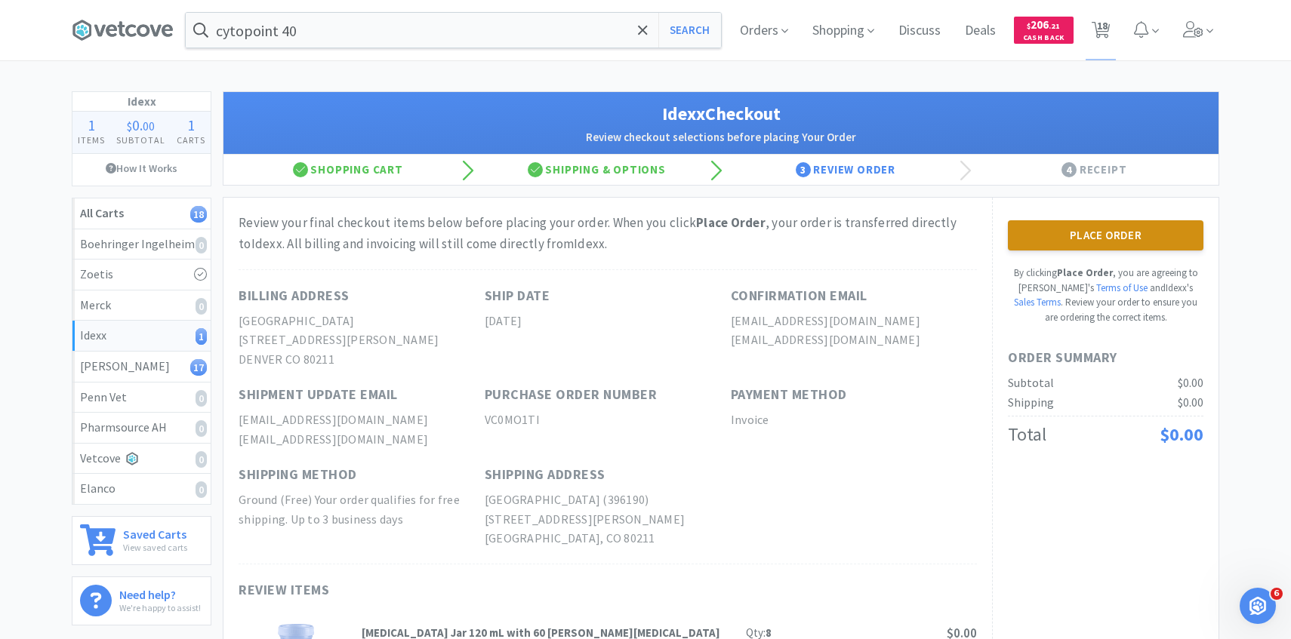
click at [1114, 232] on button "Place Order" at bounding box center [1105, 235] width 195 height 30
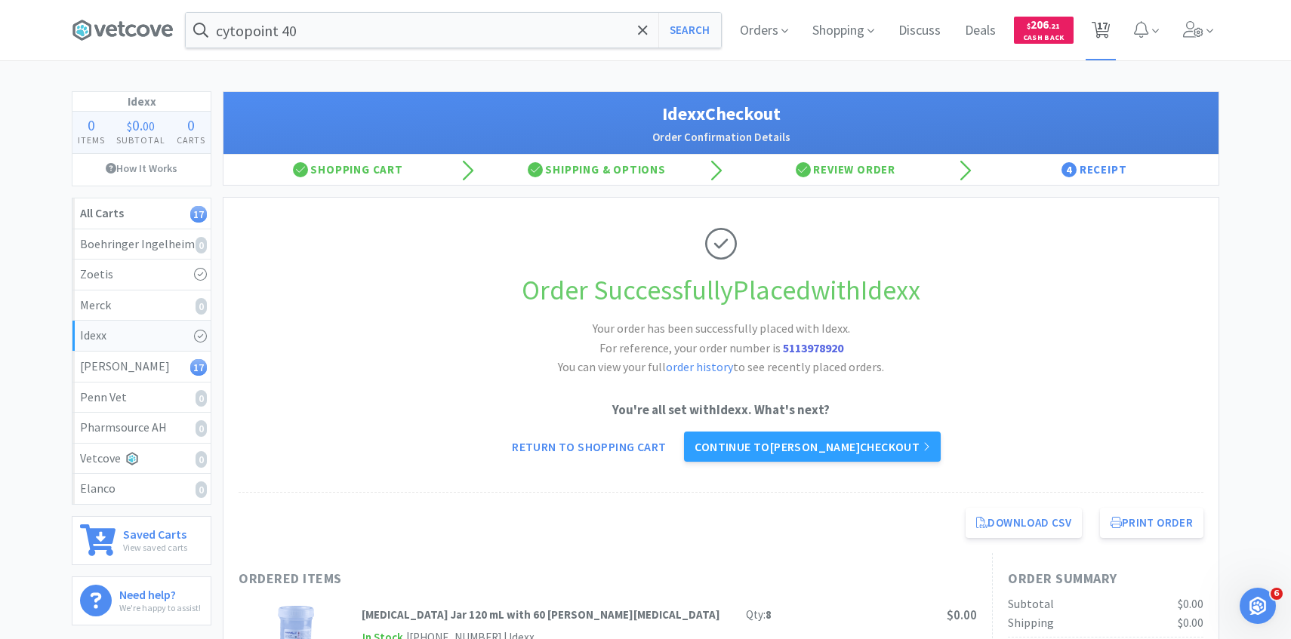
click at [1100, 37] on span "17" at bounding box center [1102, 25] width 11 height 60
select select "1"
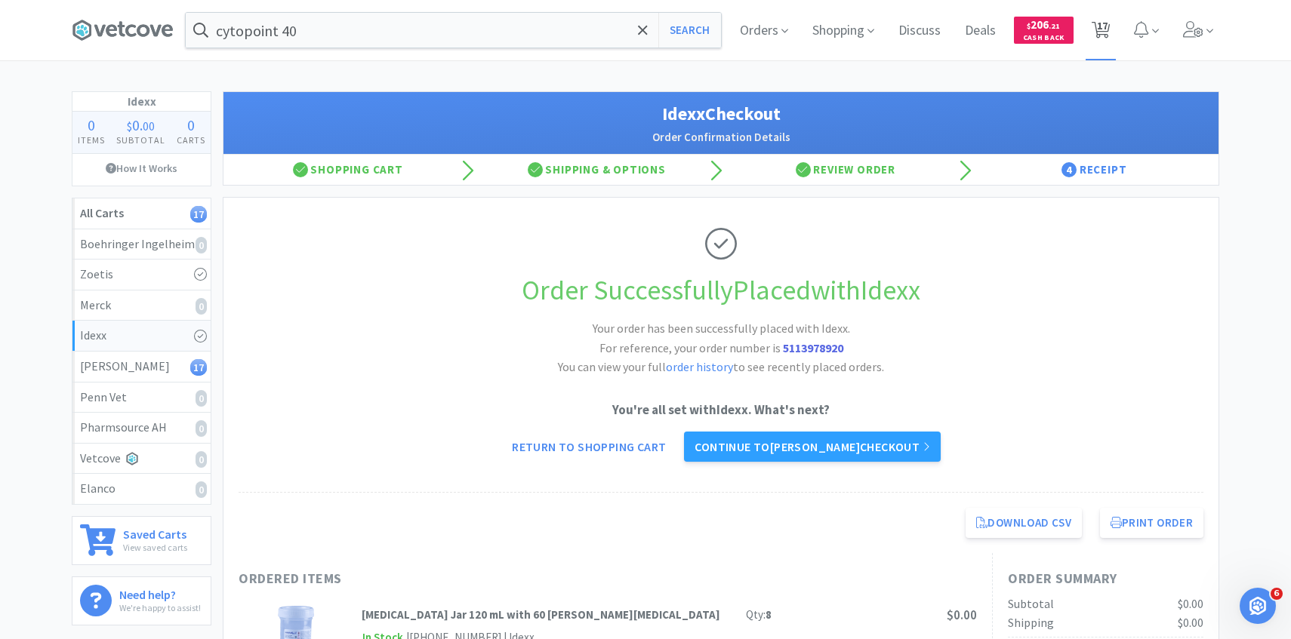
select select "1"
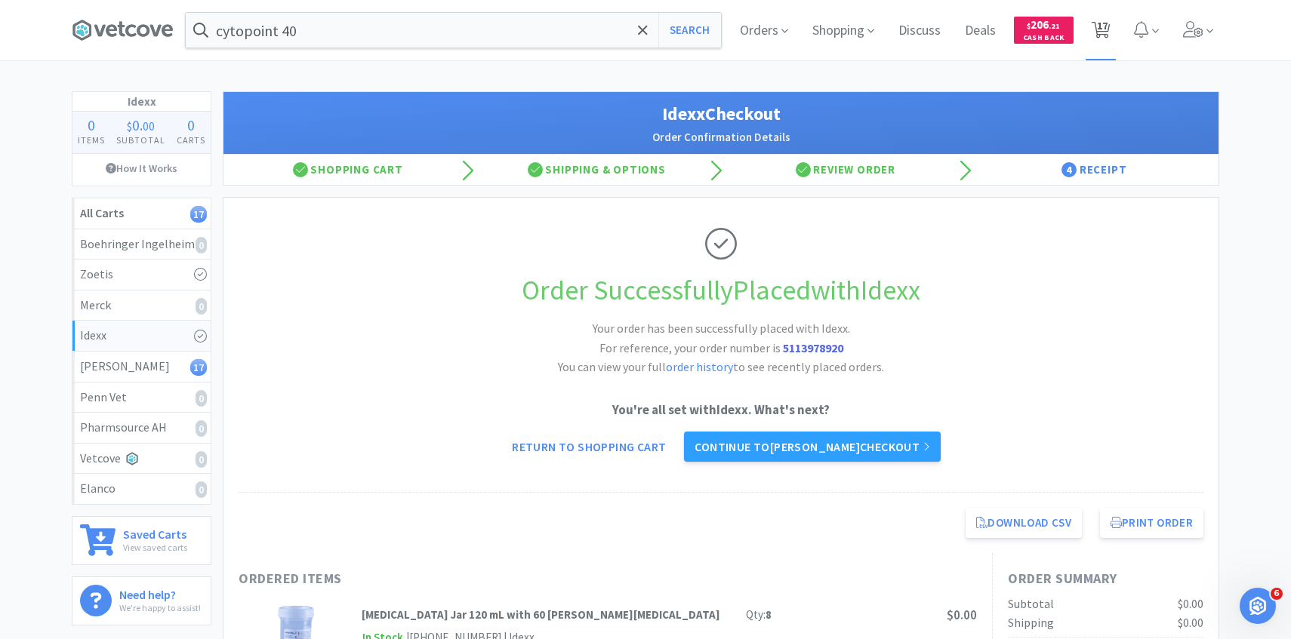
select select "1"
select select "2"
select select "1"
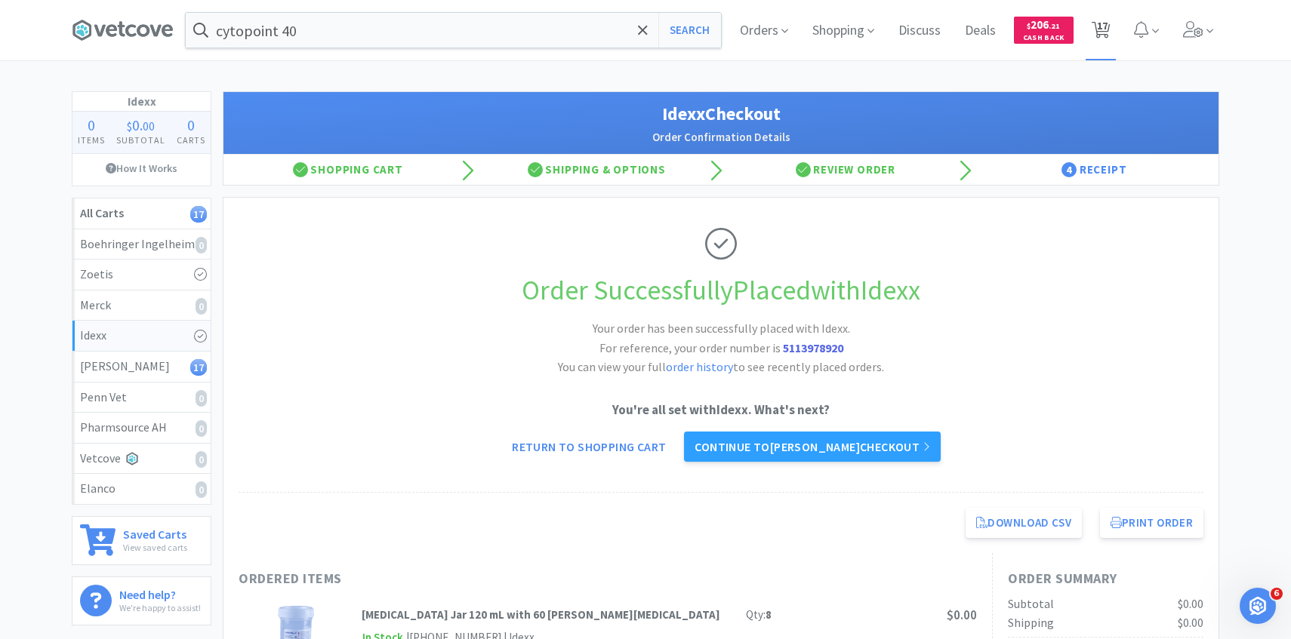
select select "1"
select select "2"
select select "4"
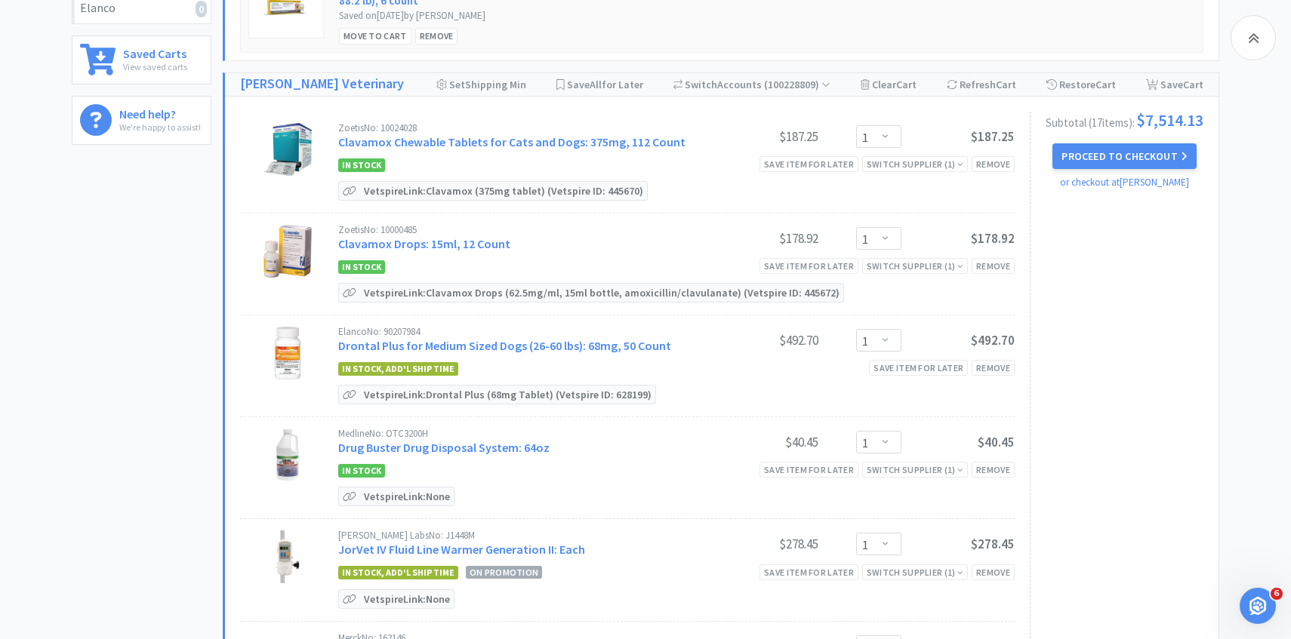
scroll to position [488, 0]
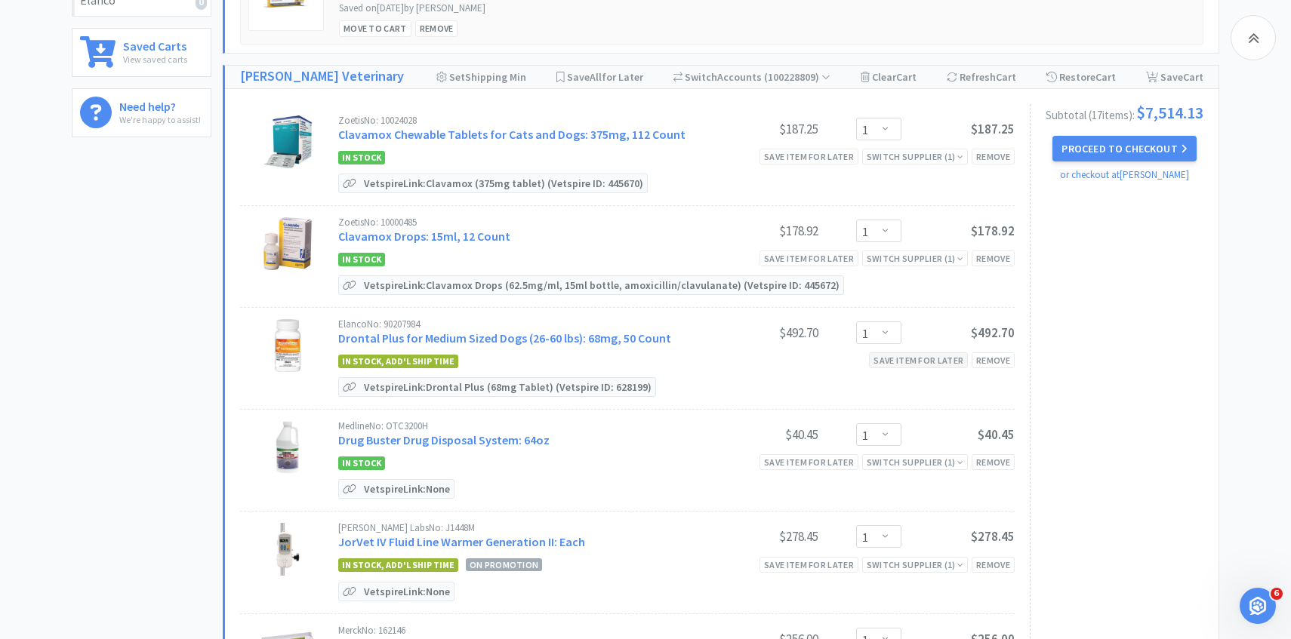
click at [938, 365] on div "Save item for later" at bounding box center [918, 360] width 99 height 16
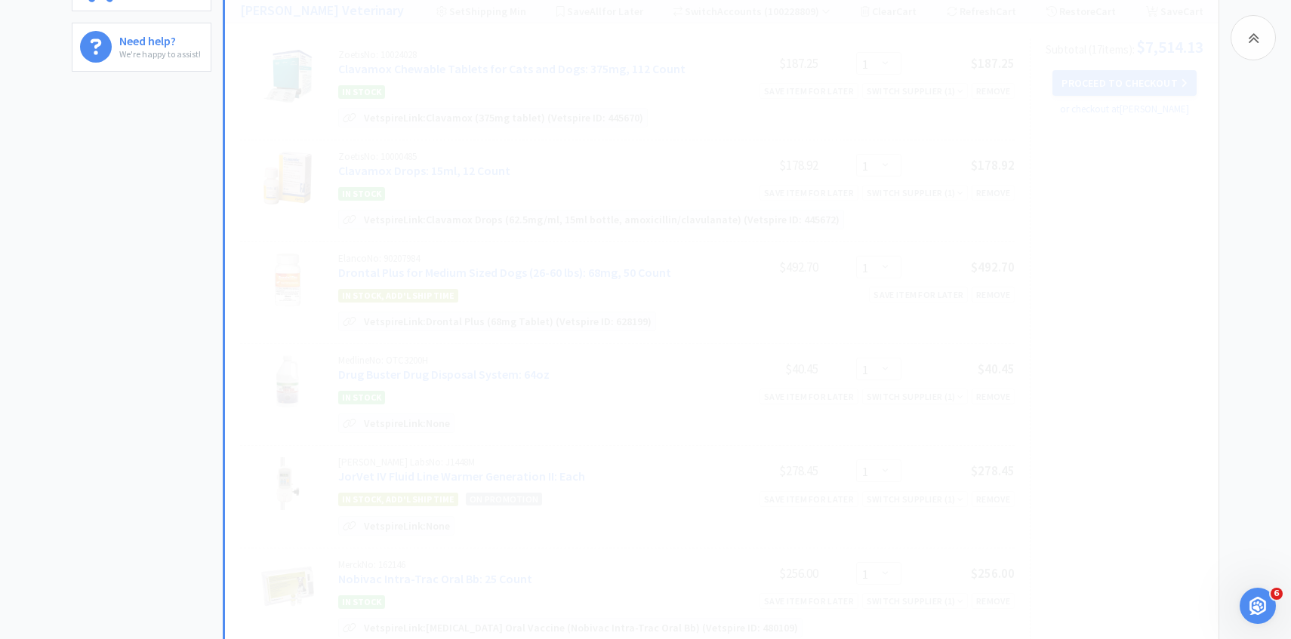
scroll to position [556, 0]
select select "2"
select select "4"
select select "1"
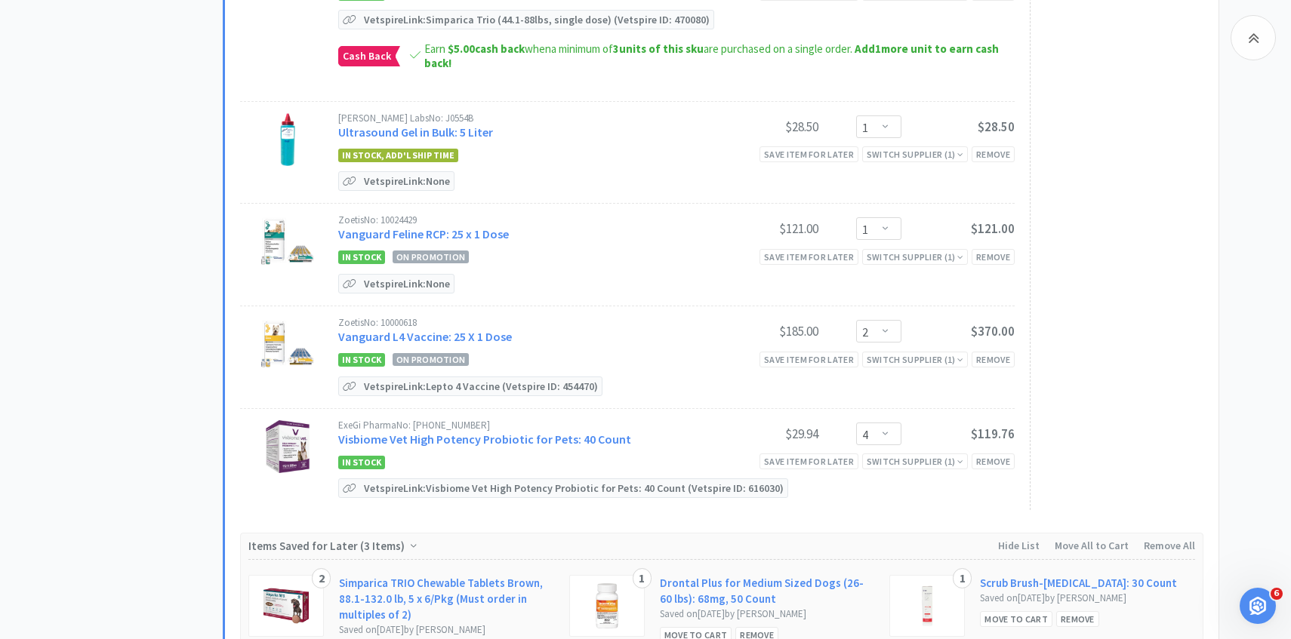
scroll to position [1984, 0]
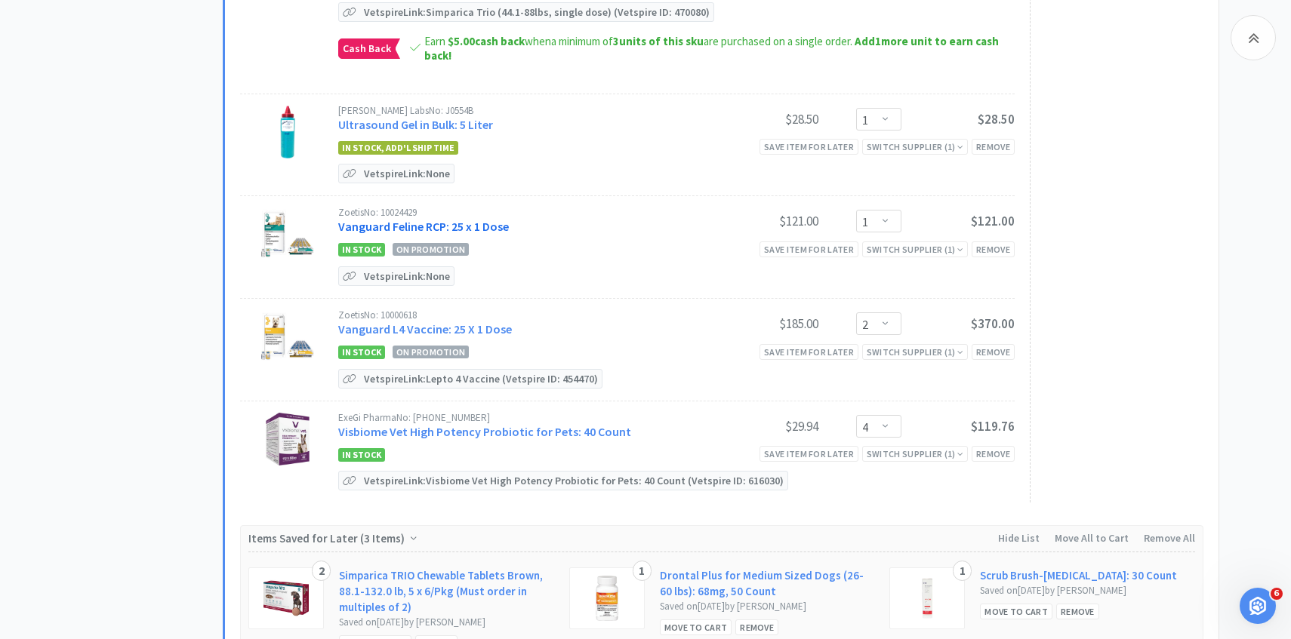
click at [472, 219] on link "Vanguard Feline RCP: 25 x 1 Dose" at bounding box center [423, 226] width 171 height 15
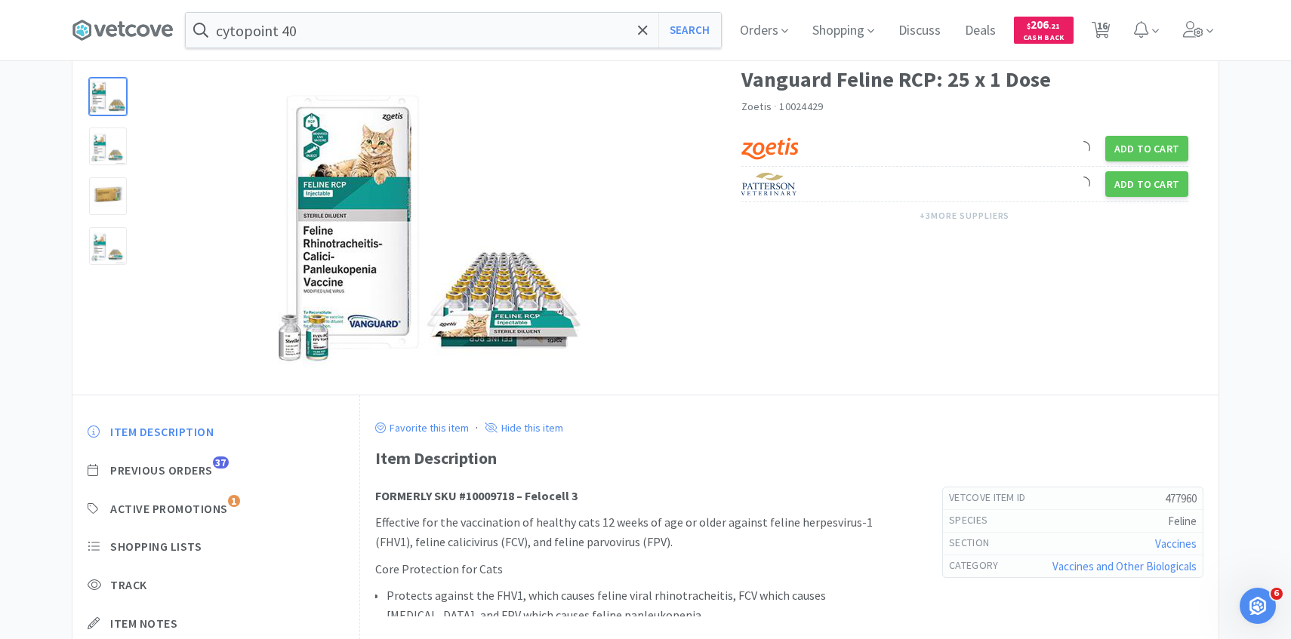
scroll to position [82, 0]
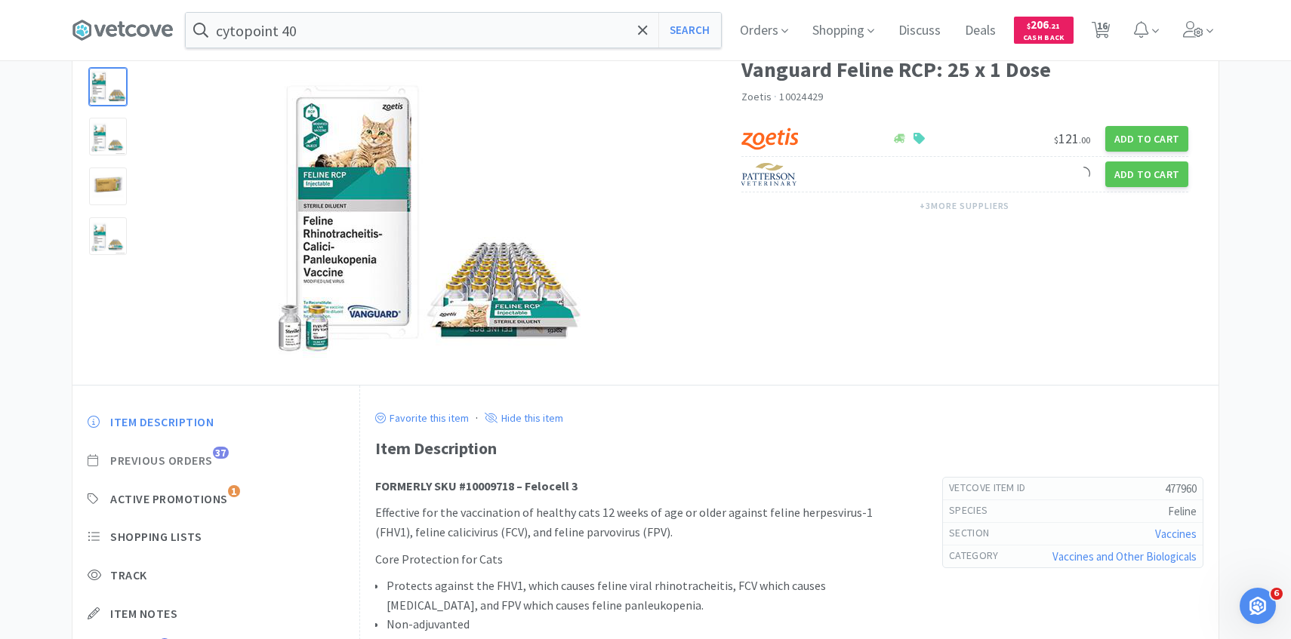
click at [192, 467] on span "Previous Orders" at bounding box center [161, 461] width 103 height 16
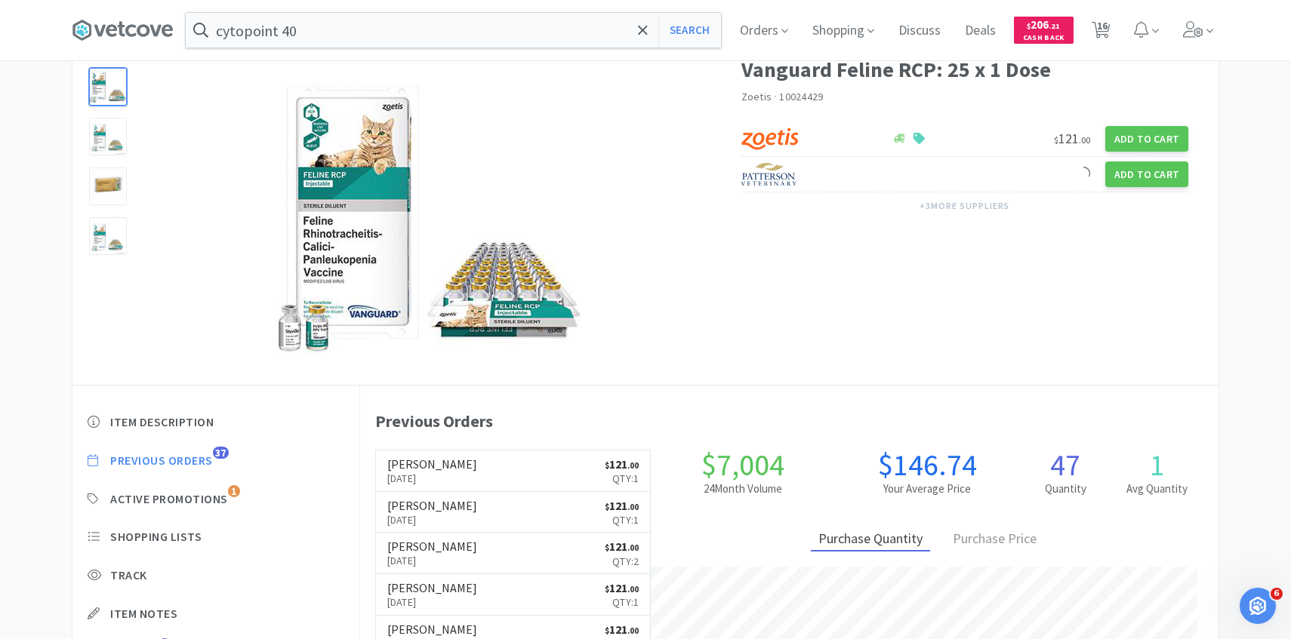
scroll to position [414, 858]
select select "1"
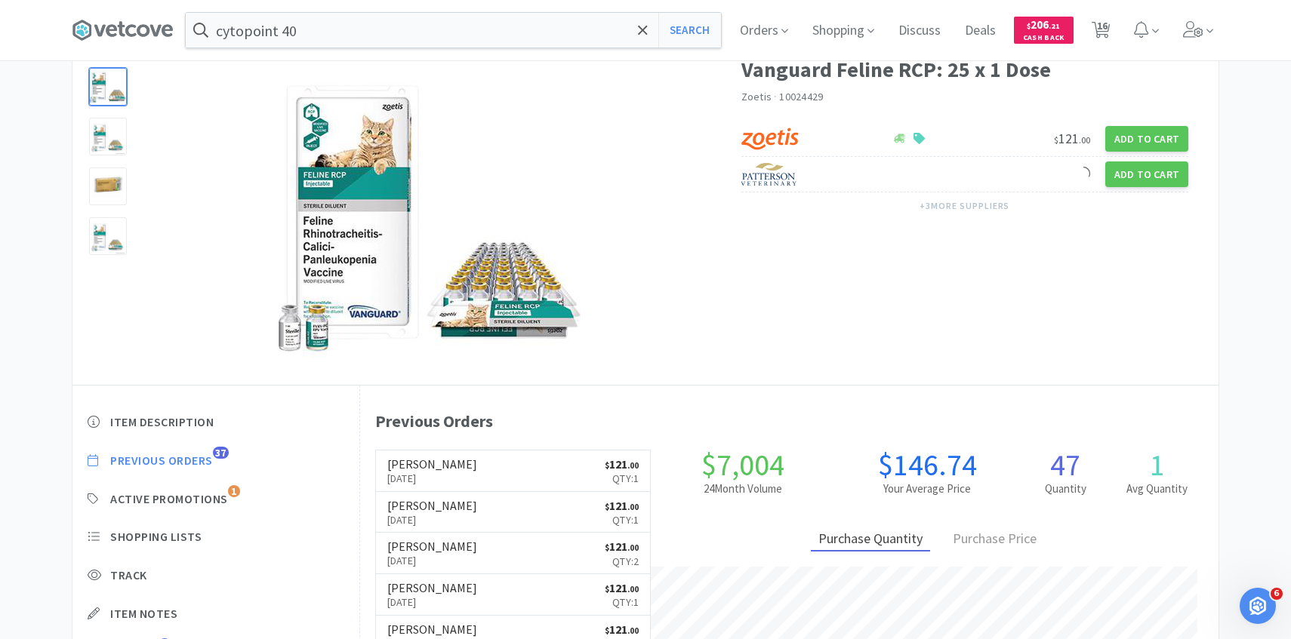
select select "1"
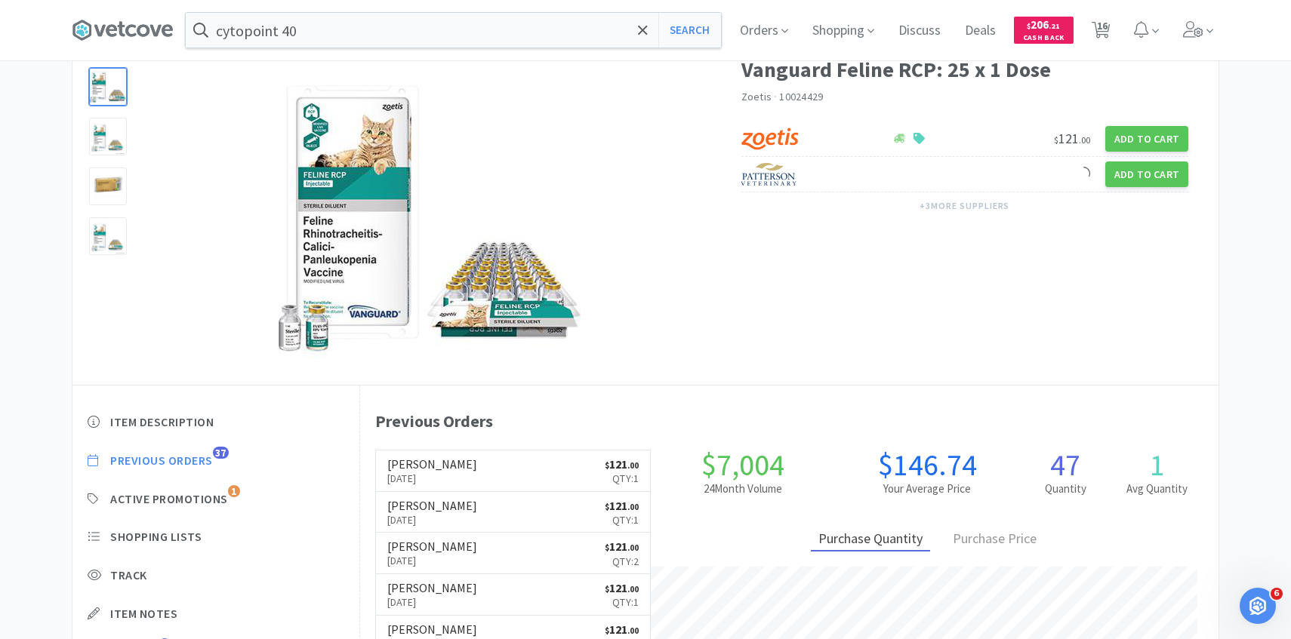
select select "2"
select select "1"
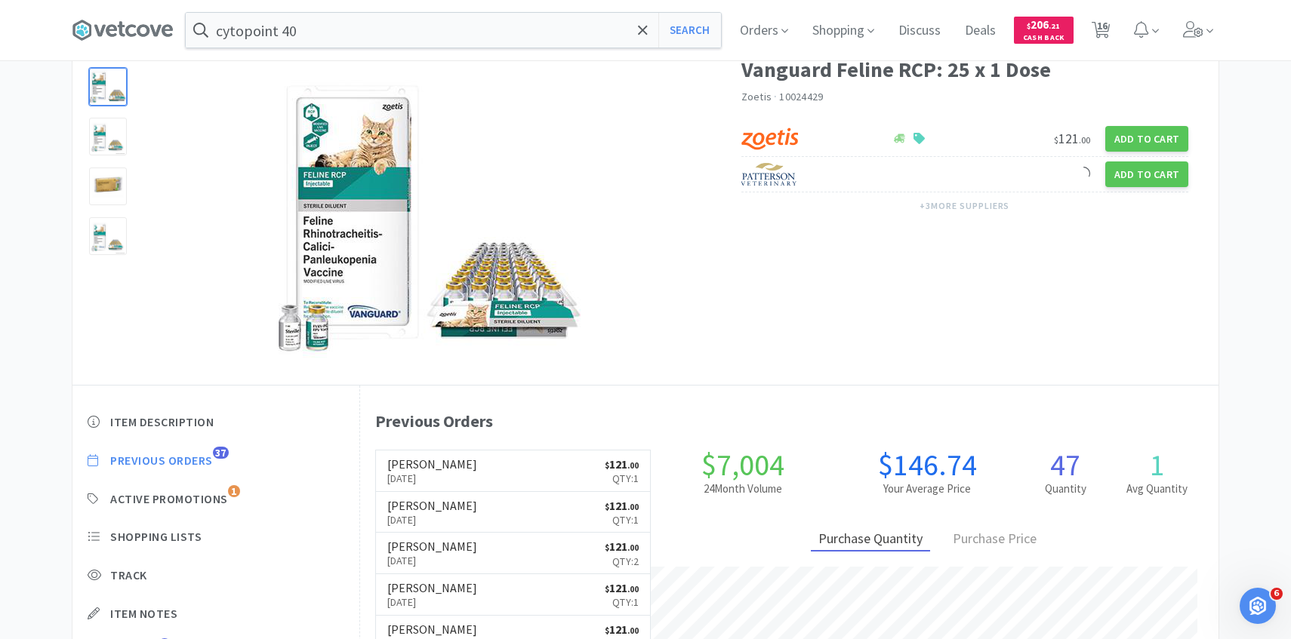
select select "2"
select select "4"
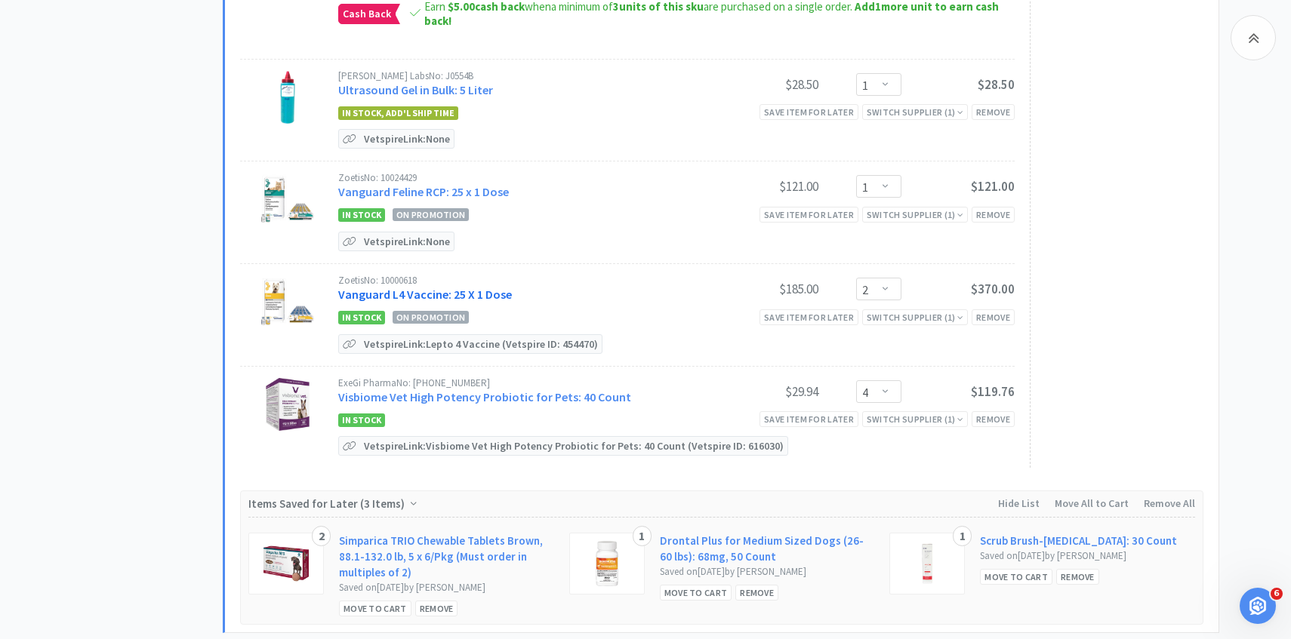
scroll to position [2025, 0]
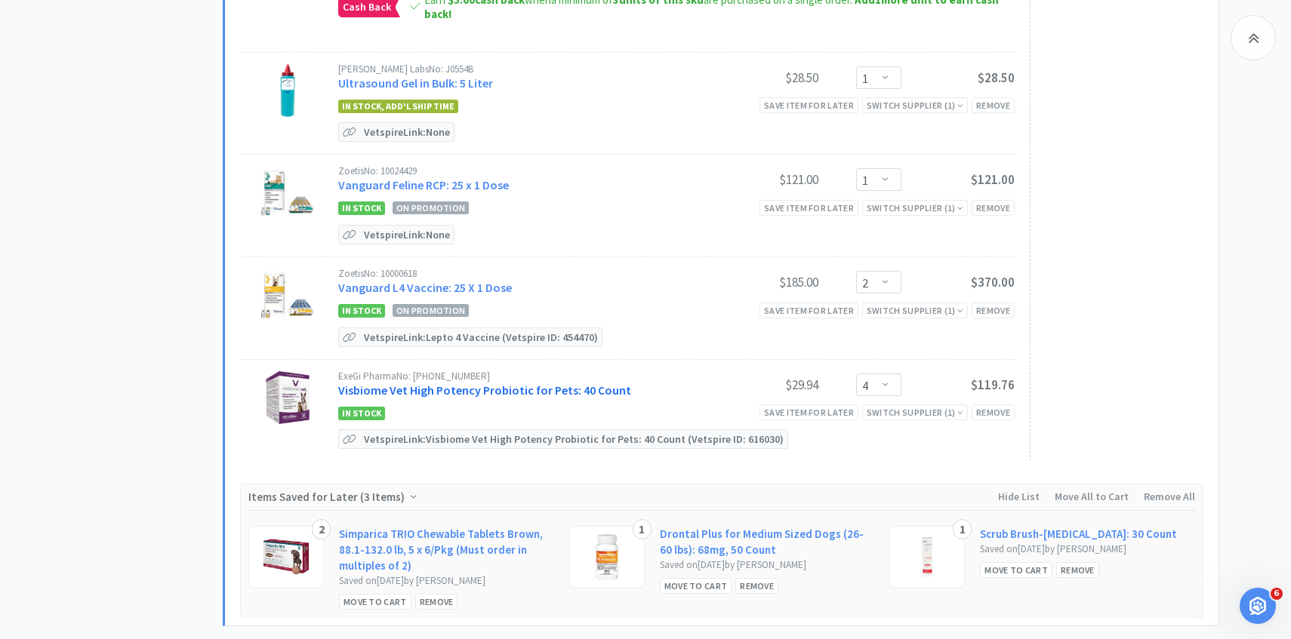
click at [466, 383] on link "Visbiome Vet High Potency Probiotic for Pets: 40 Count" at bounding box center [484, 390] width 293 height 15
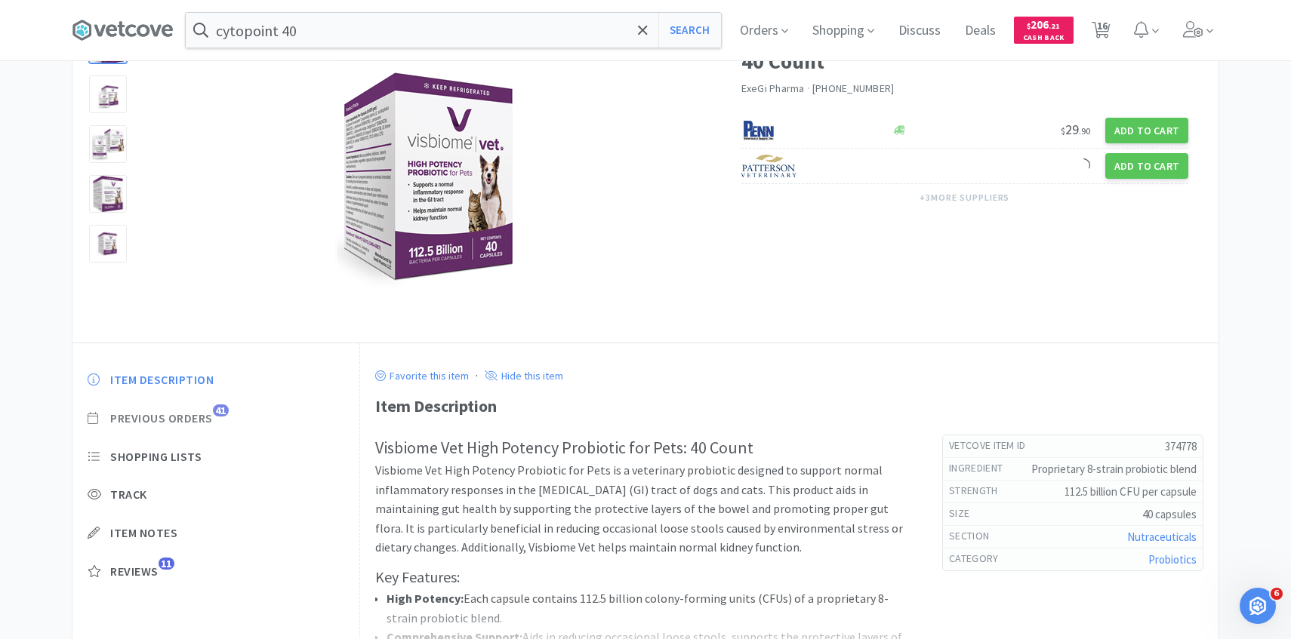
click at [209, 415] on span "Previous Orders" at bounding box center [161, 419] width 103 height 16
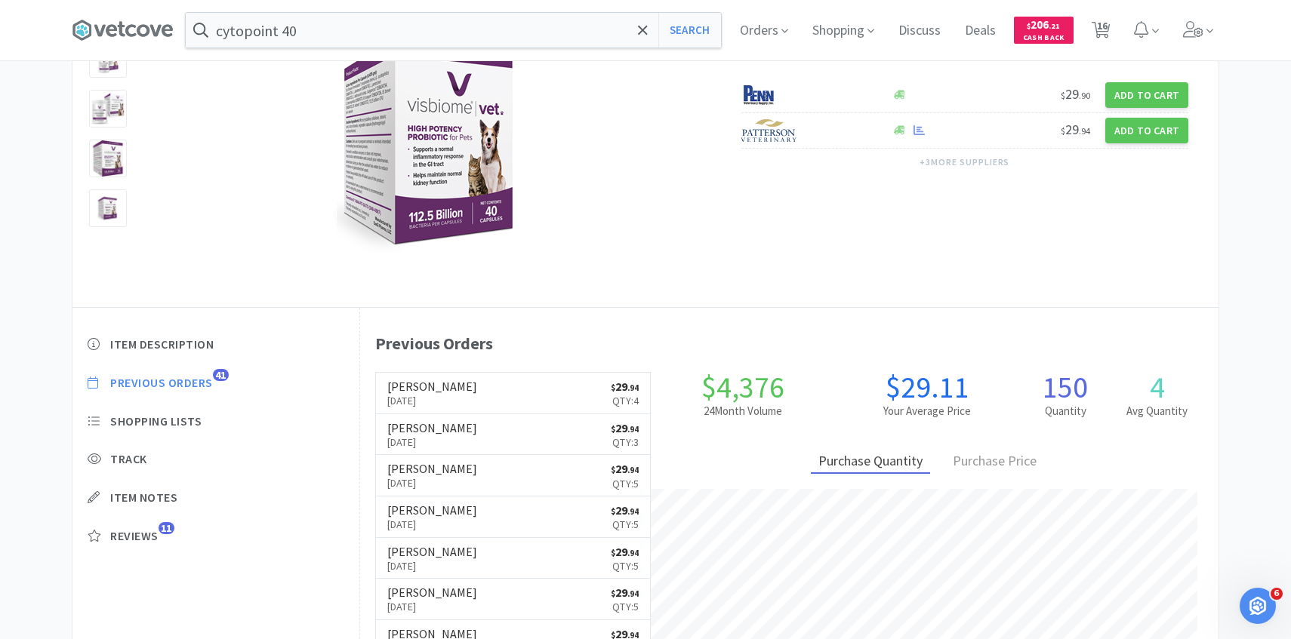
scroll to position [414, 858]
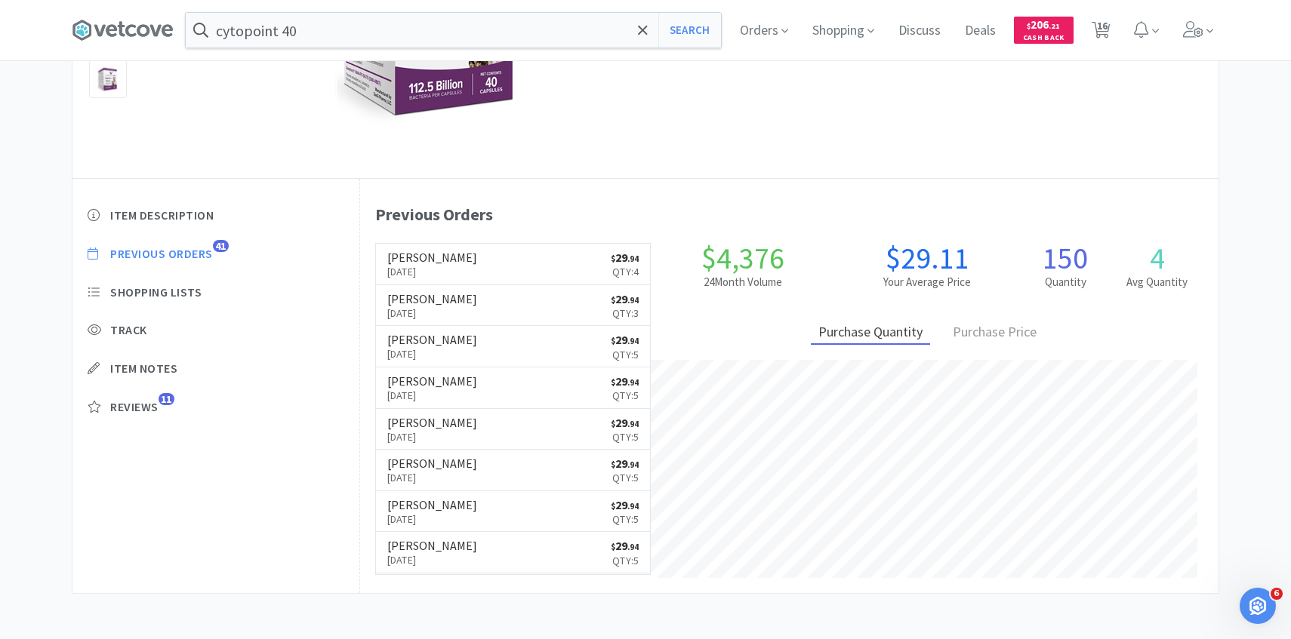
select select "1"
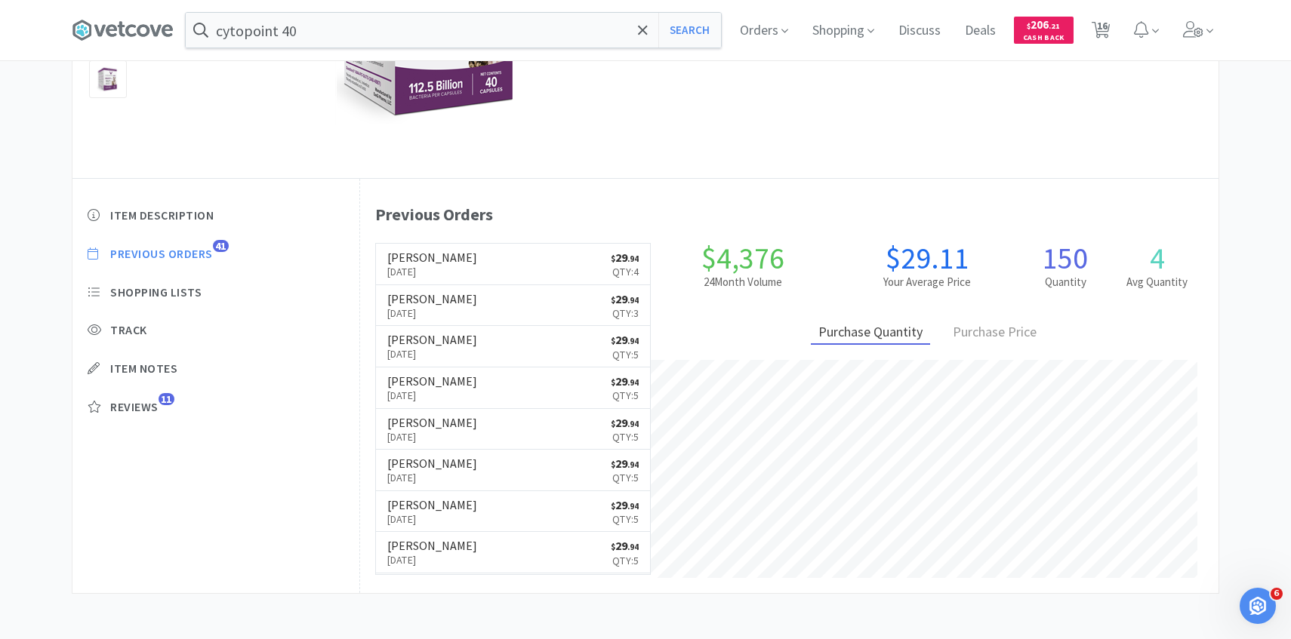
select select "1"
select select "2"
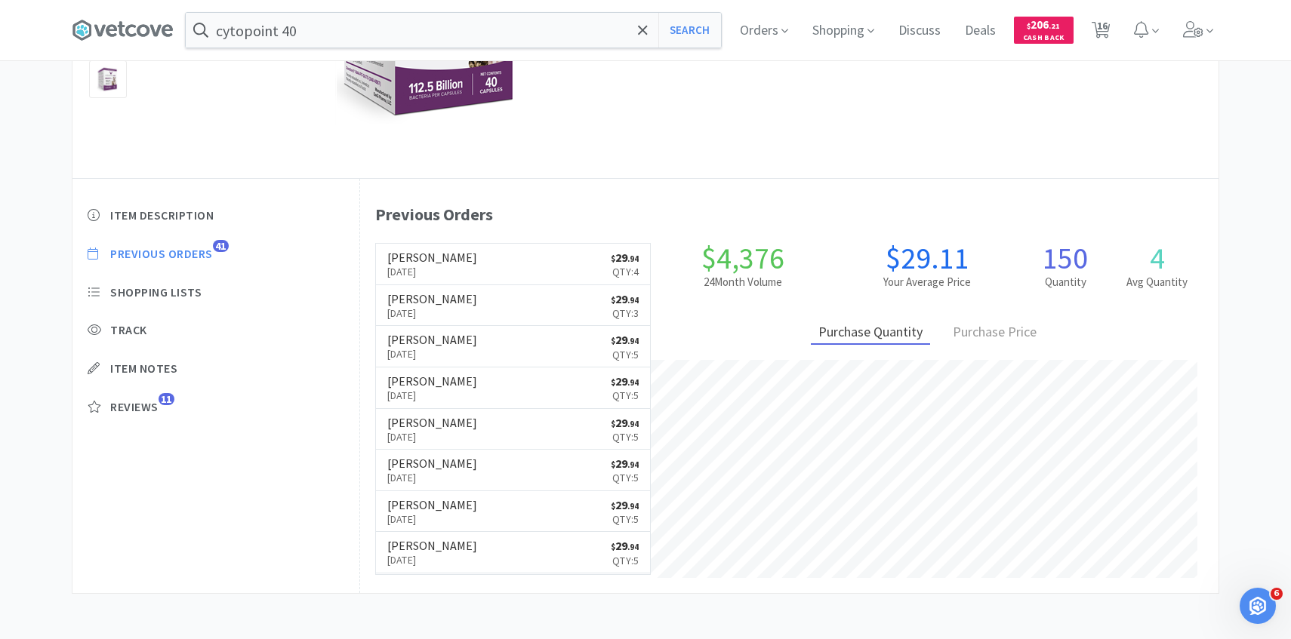
select select "2"
select select "1"
select select "2"
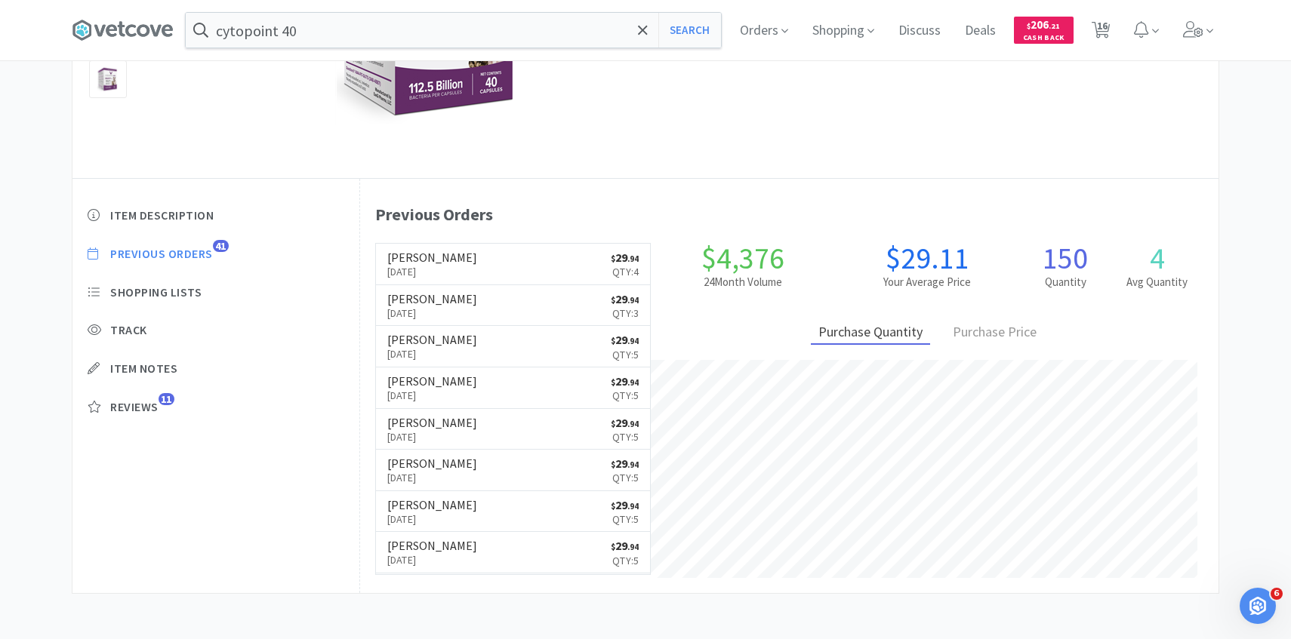
select select "4"
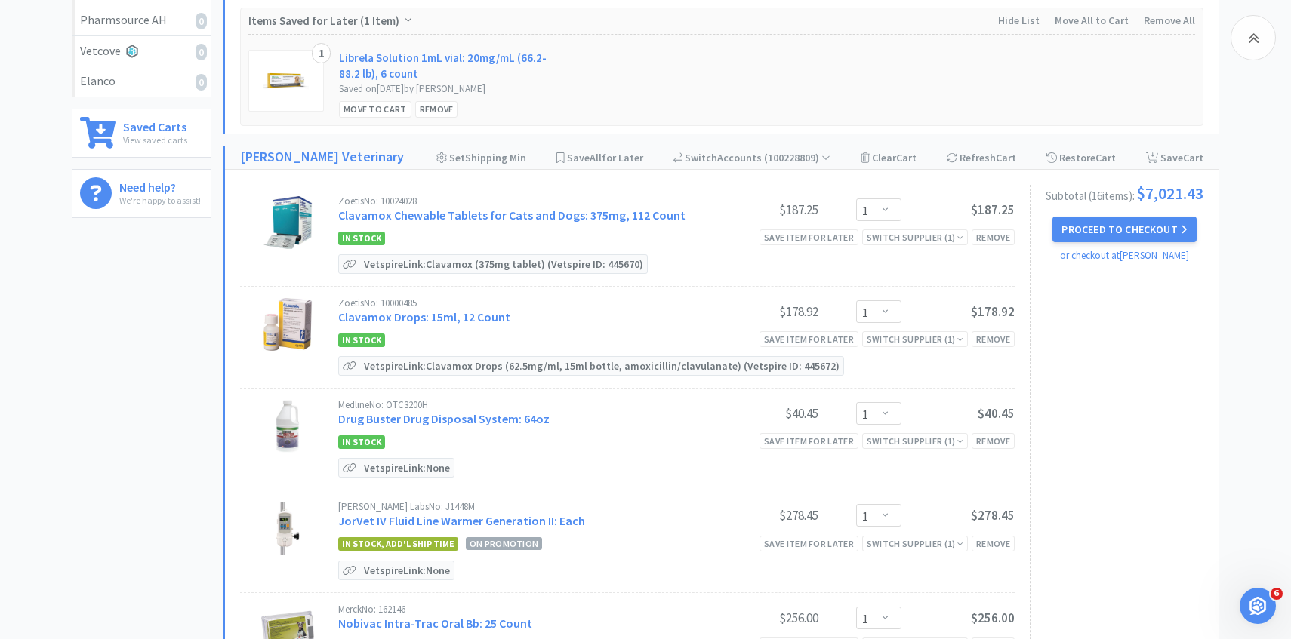
scroll to position [411, 0]
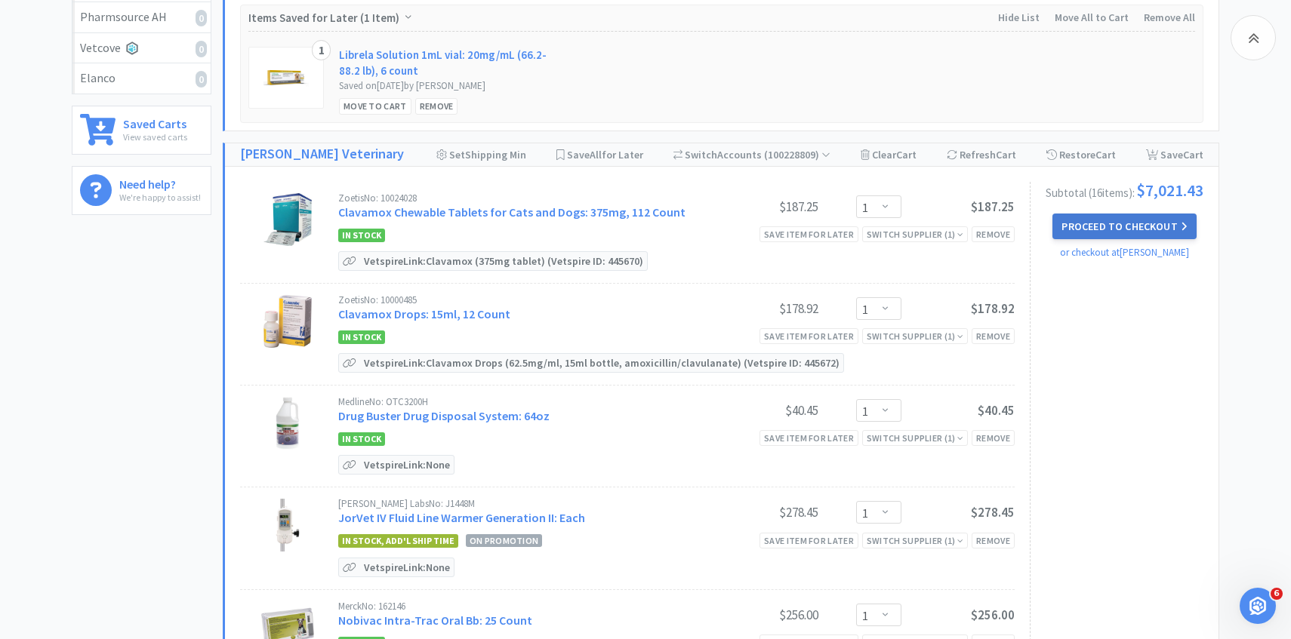
click at [1102, 231] on button "Proceed to Checkout" at bounding box center [1123, 227] width 143 height 26
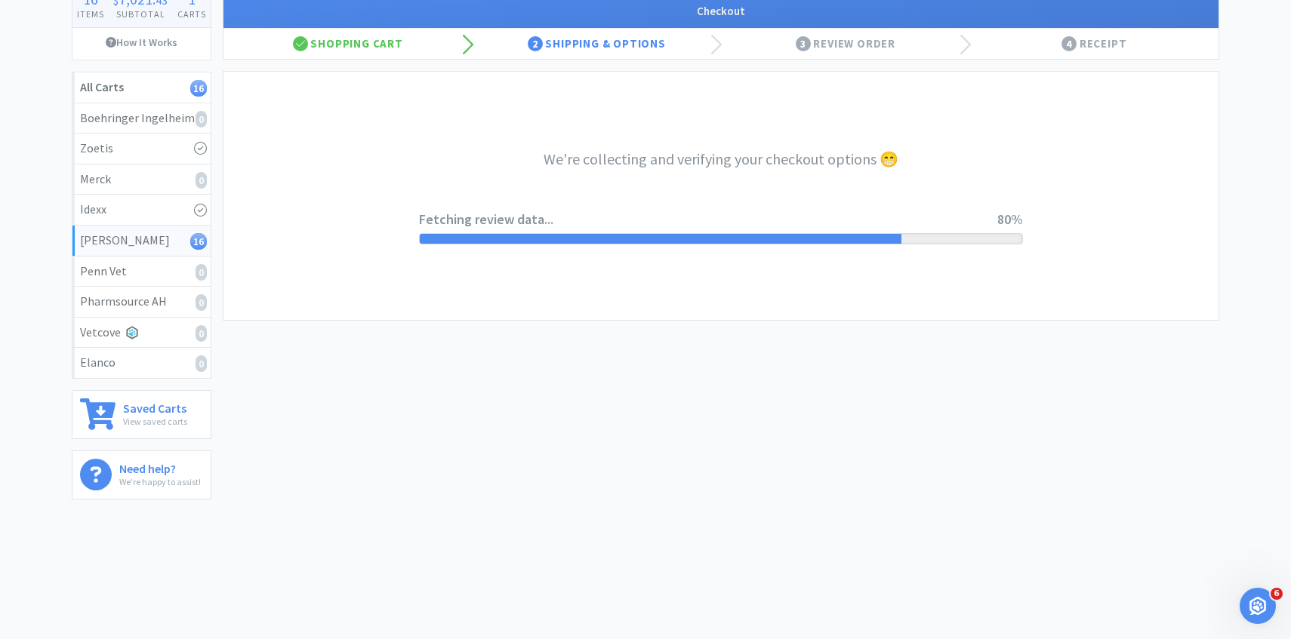
select select "1"
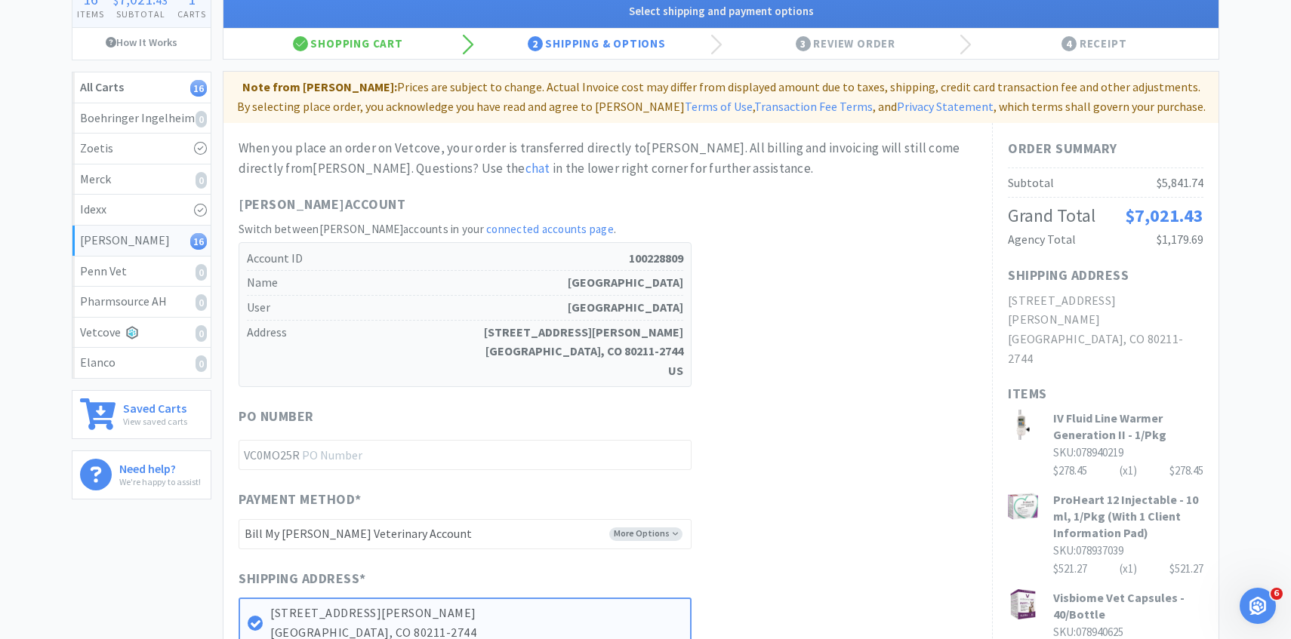
scroll to position [0, 0]
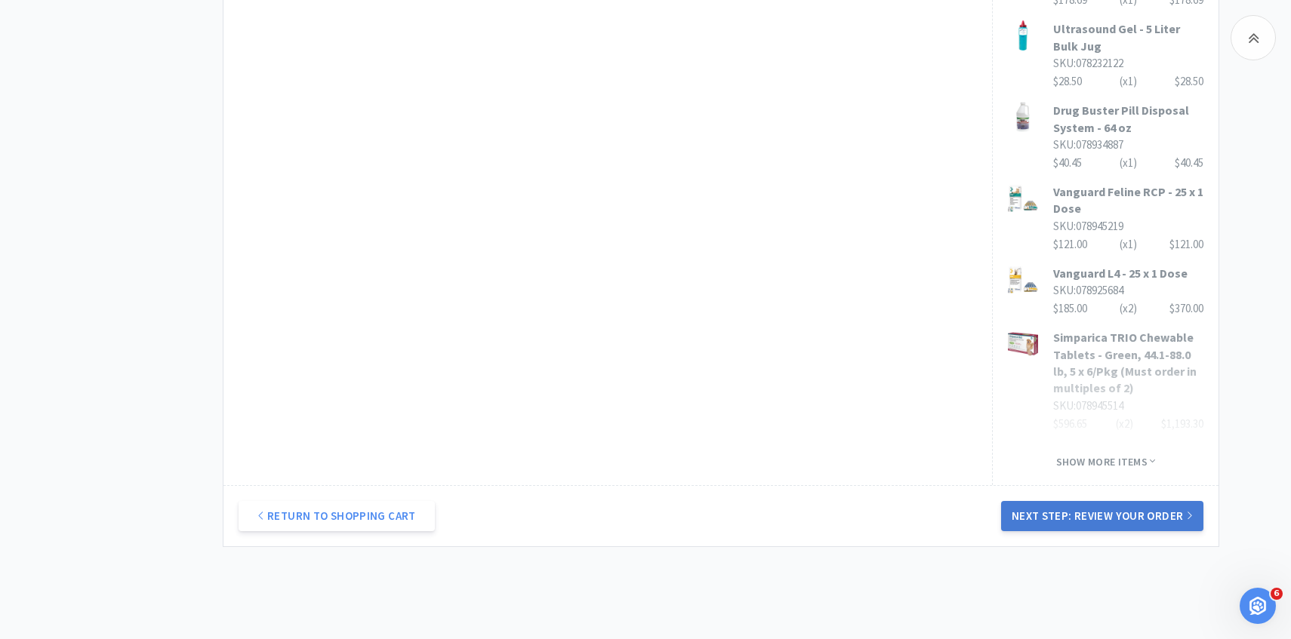
click at [1101, 501] on button "Next Step: Review Your Order" at bounding box center [1102, 516] width 202 height 30
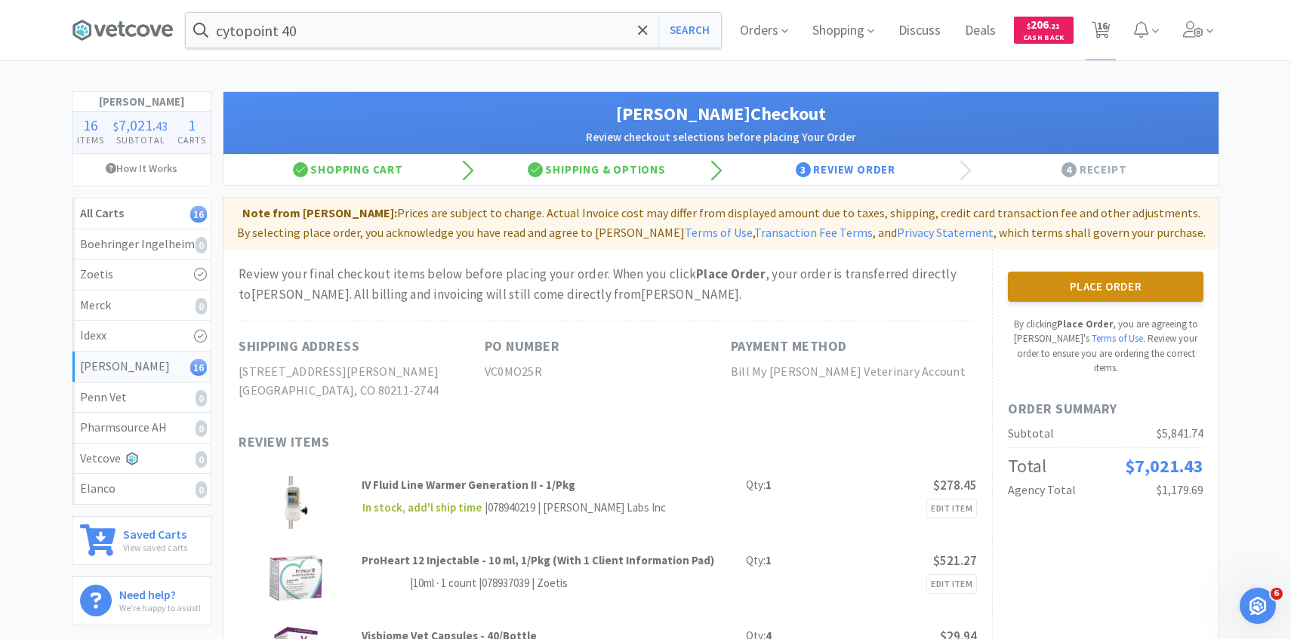
click at [1049, 272] on button "Place Order" at bounding box center [1105, 287] width 195 height 30
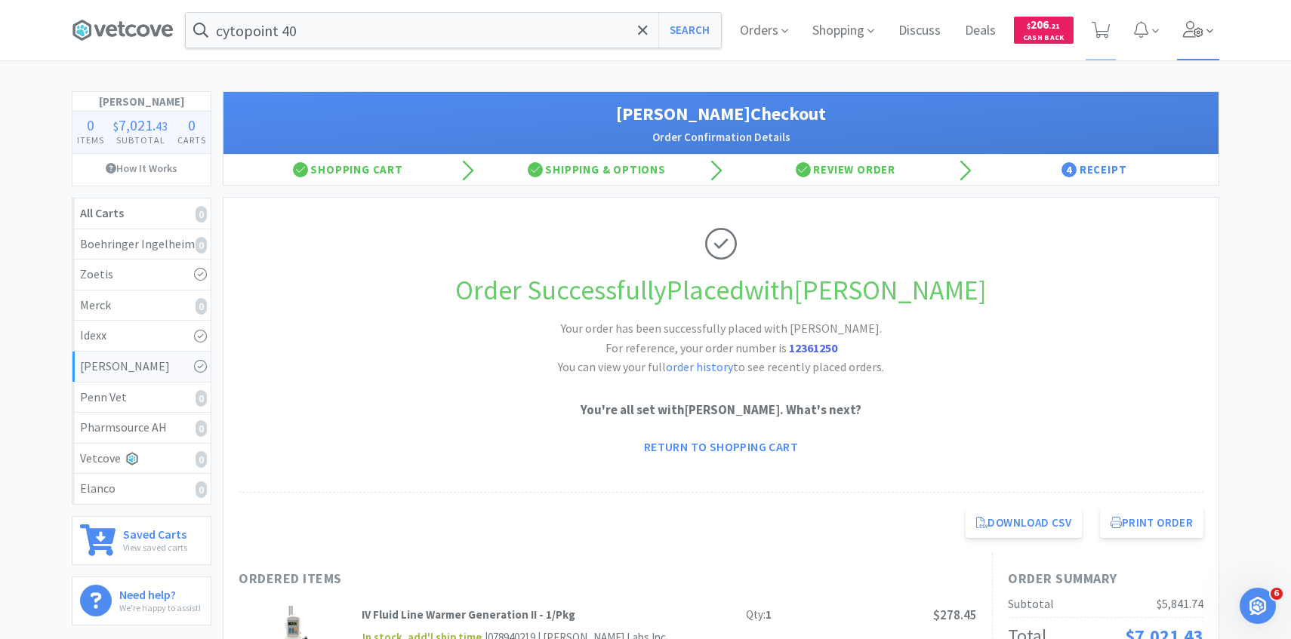
click at [1189, 33] on icon at bounding box center [1193, 29] width 21 height 17
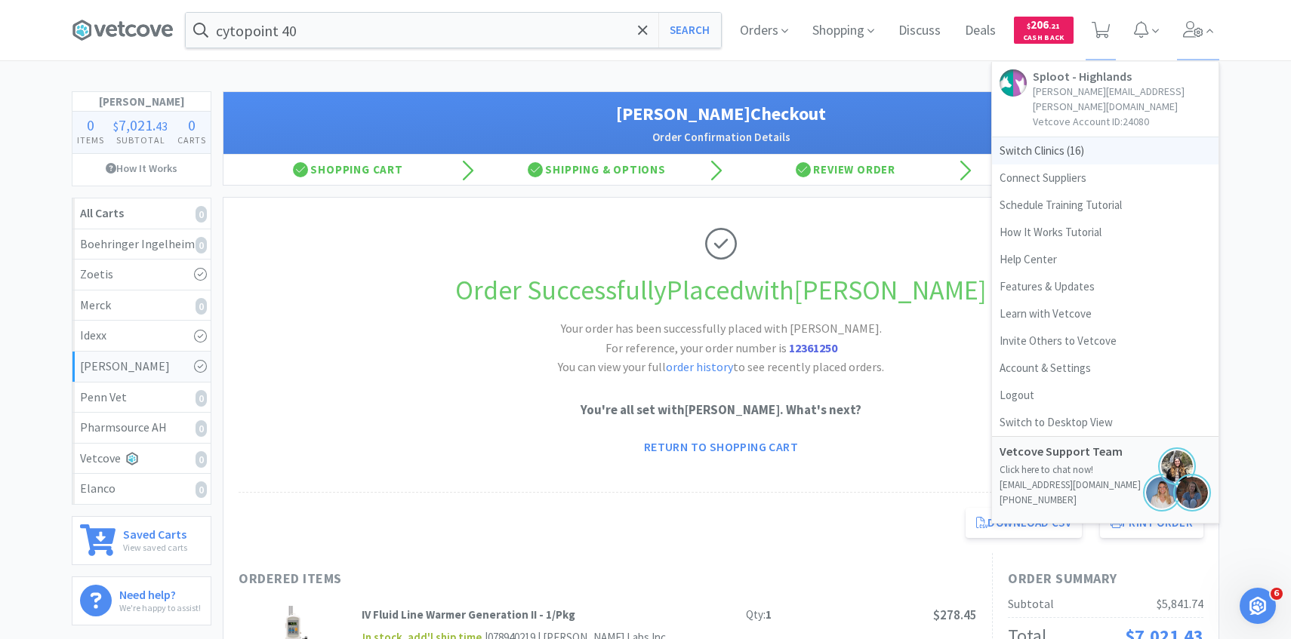
click at [1092, 137] on span "Switch Clinics ( 16 )" at bounding box center [1105, 150] width 226 height 27
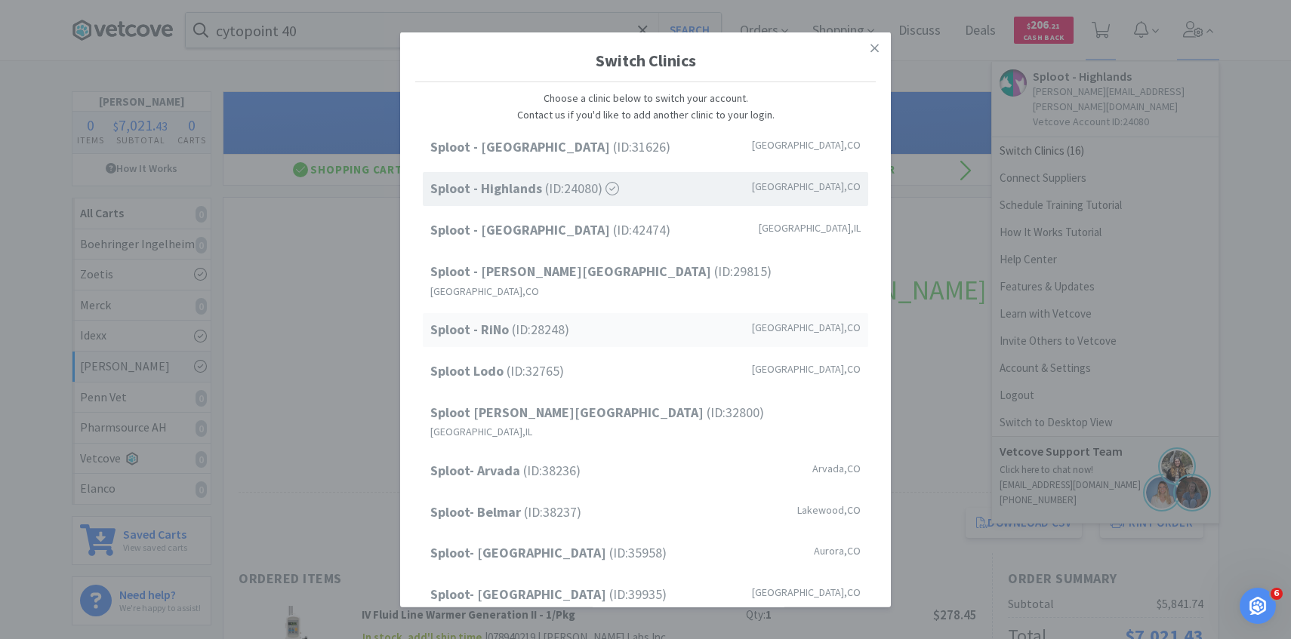
click at [569, 319] on span "Sploot - RiNo (ID: 28248 )" at bounding box center [499, 330] width 139 height 22
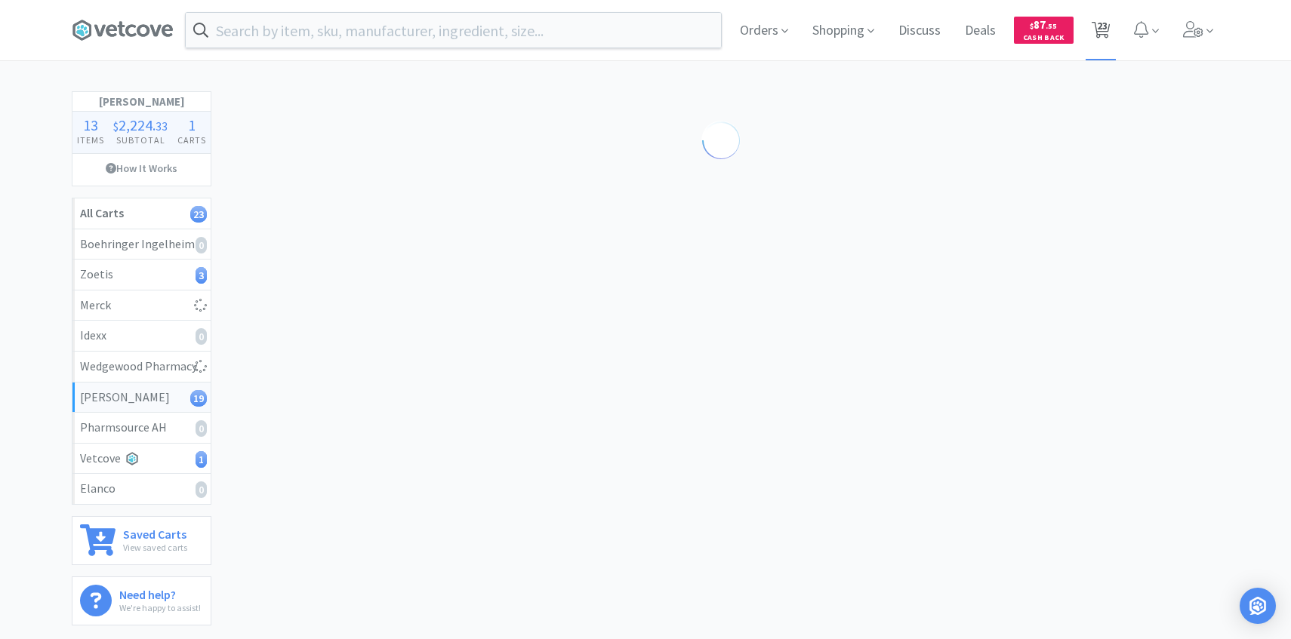
click at [1099, 41] on span "23" at bounding box center [1102, 25] width 11 height 60
select select "10"
select select "1"
select select "2"
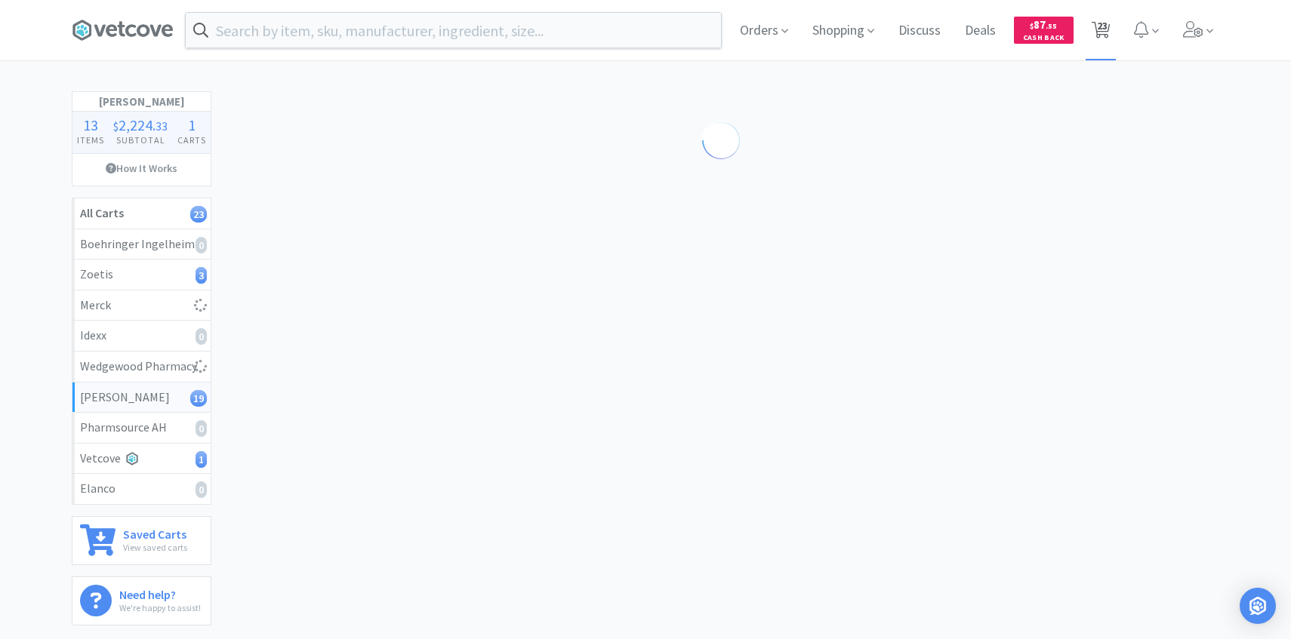
select select "1"
select select "2"
select select "1"
select select "3"
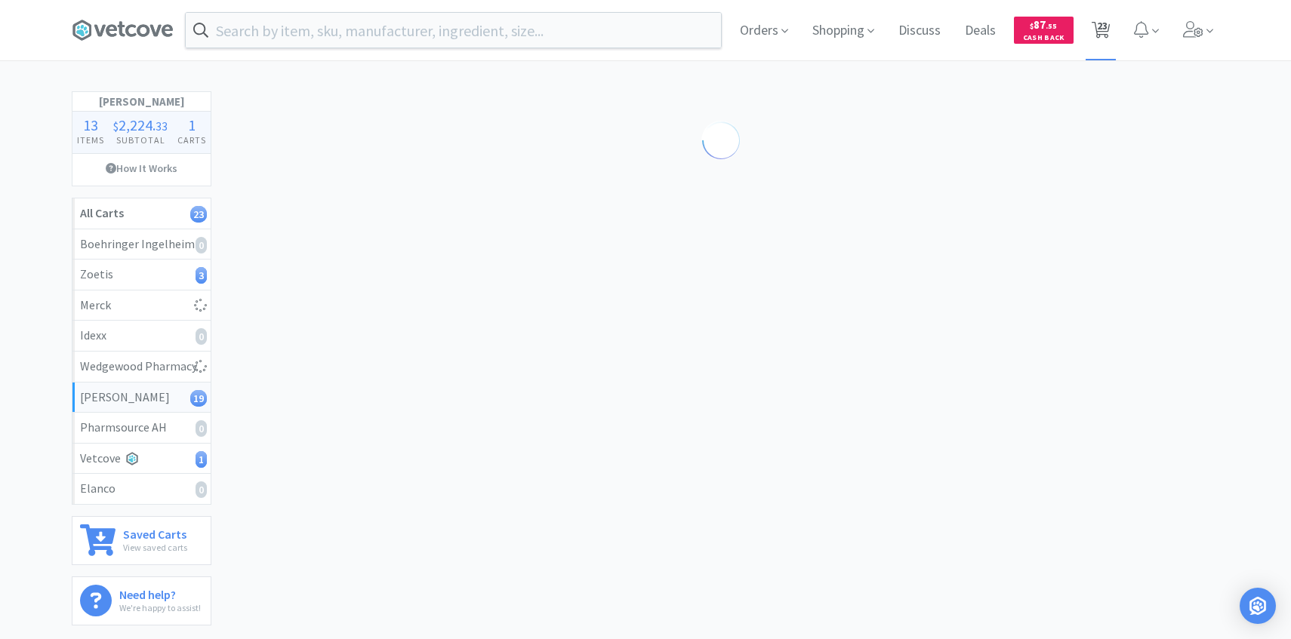
select select "1"
select select "5"
select select "2"
select select "1"
select select "2"
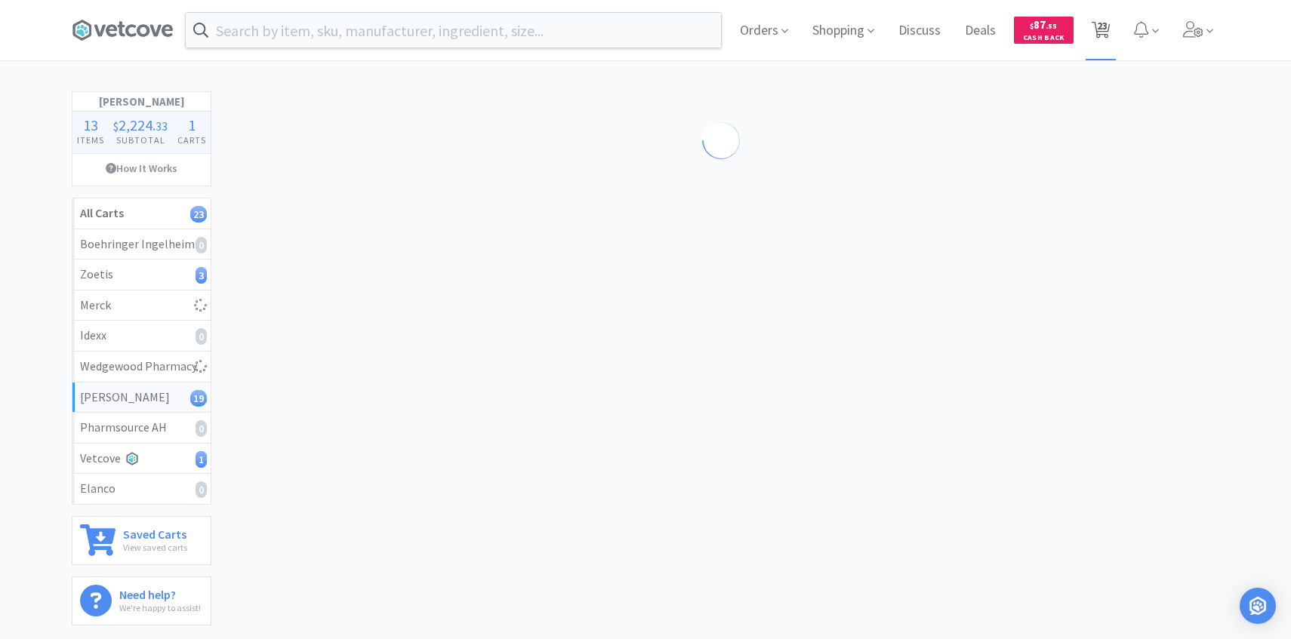
select select "1"
select select "2"
select select "1"
select select "2"
select select "1"
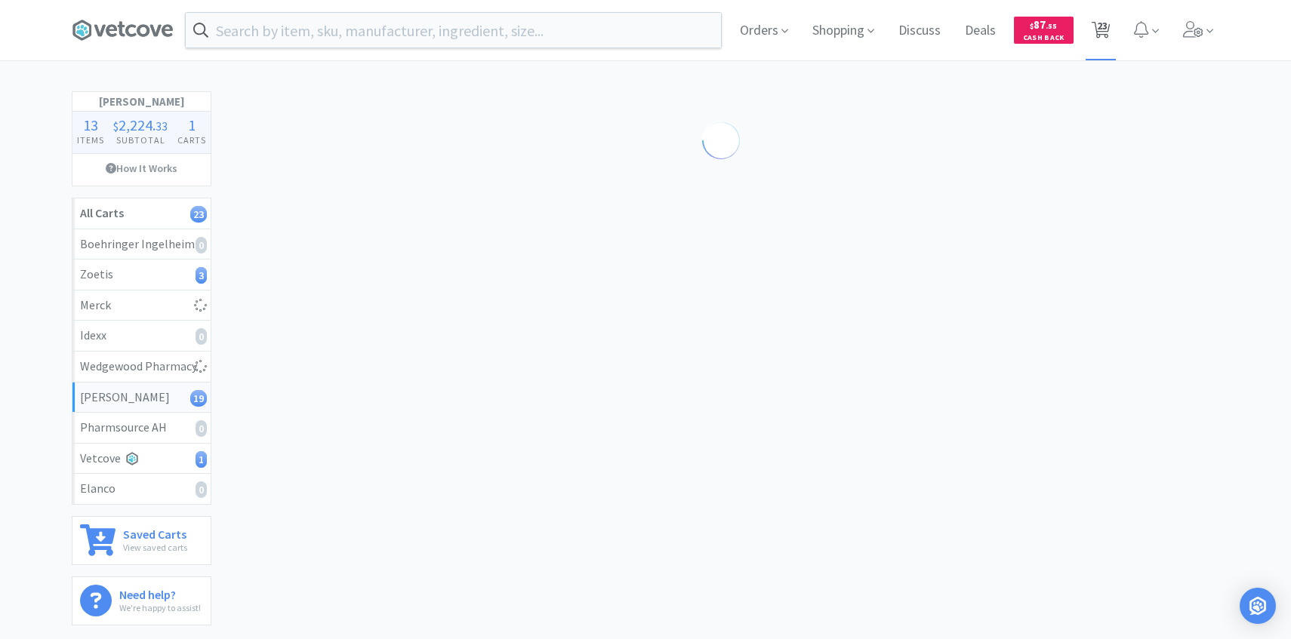
select select "1"
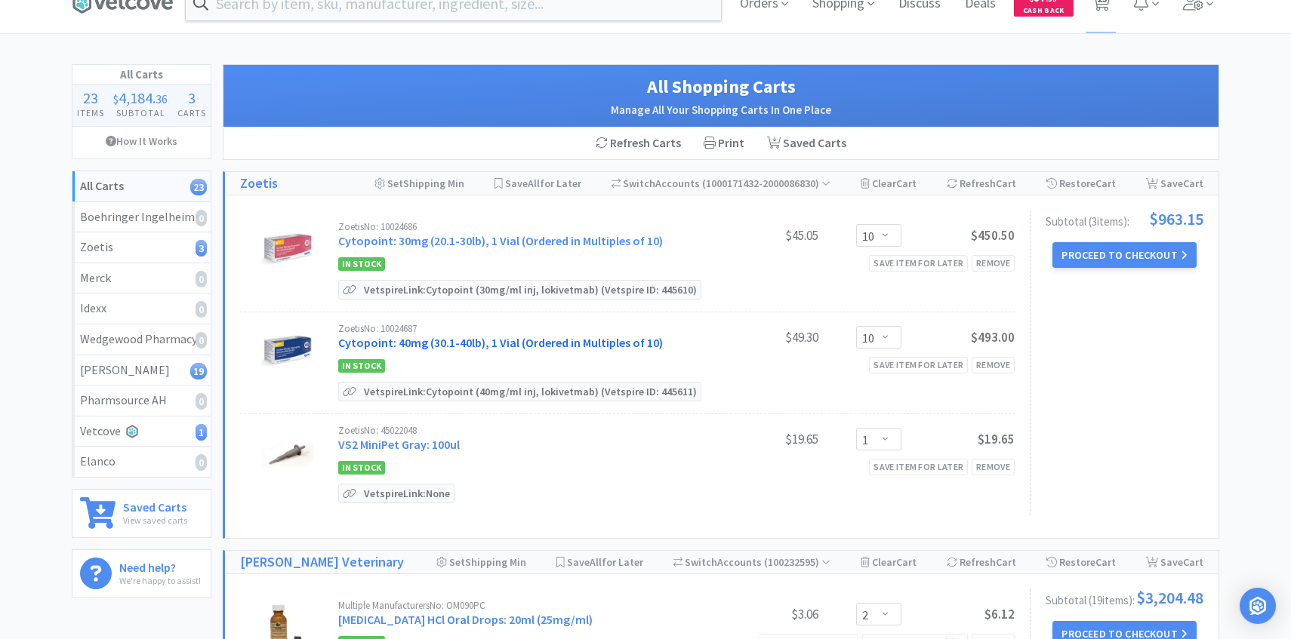
scroll to position [34, 0]
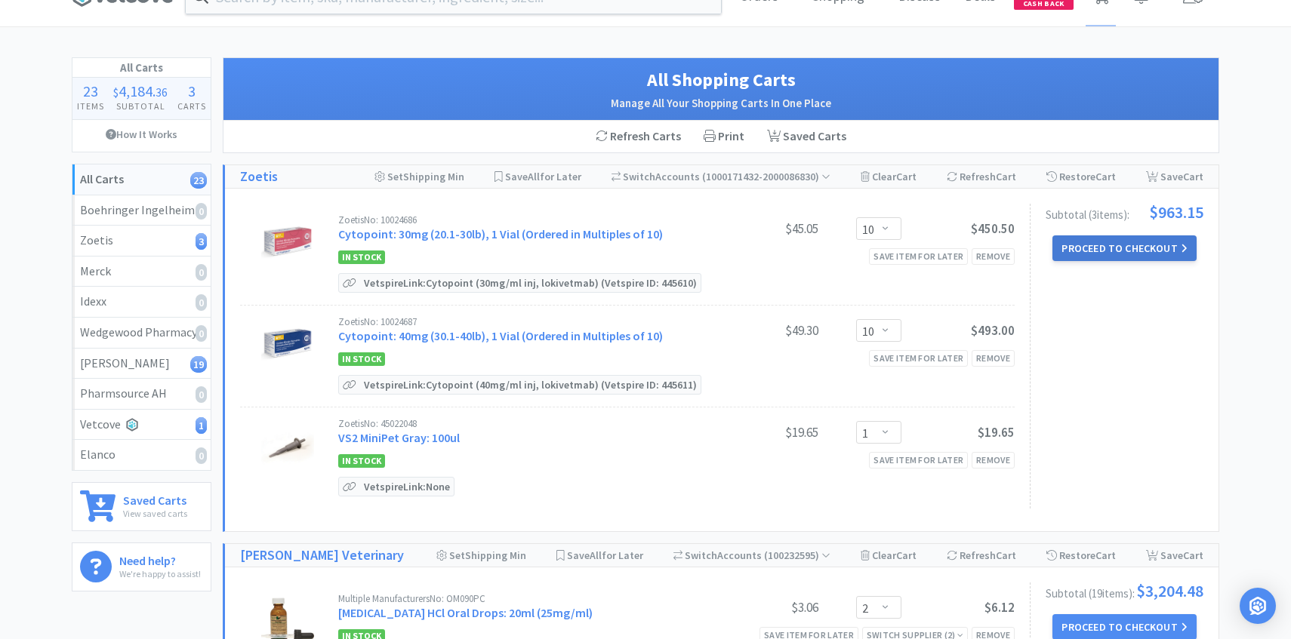
click at [1074, 251] on button "Proceed to Checkout" at bounding box center [1123, 248] width 143 height 26
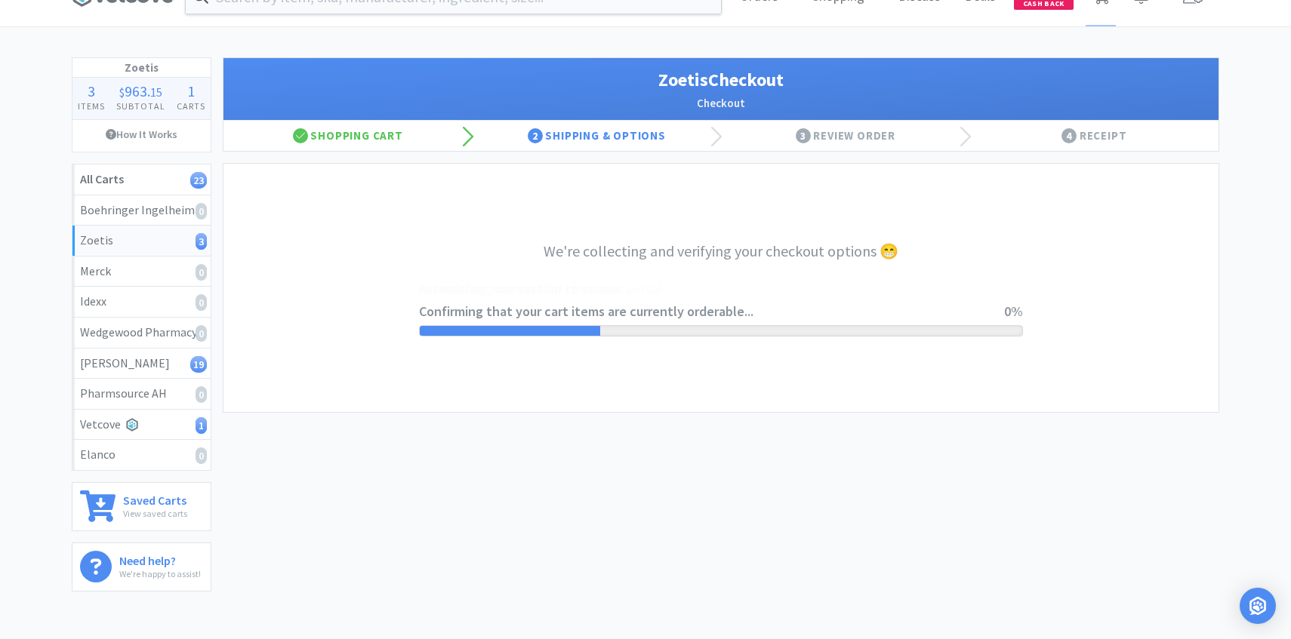
select select "invoice"
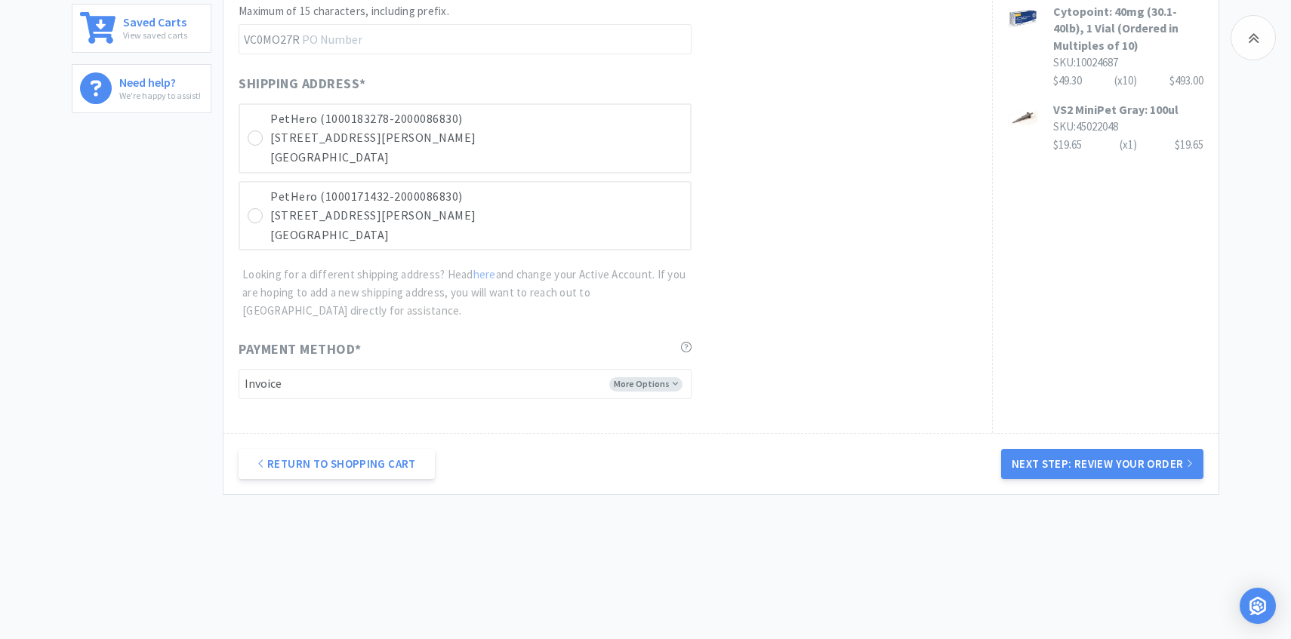
scroll to position [523, 0]
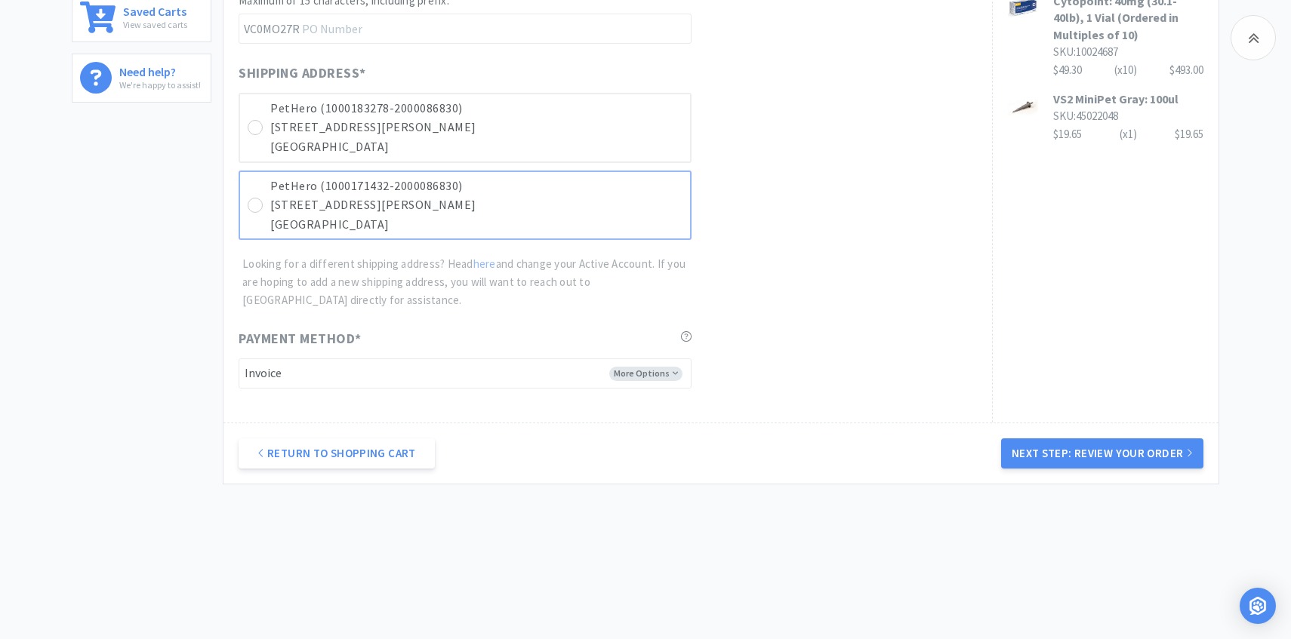
click at [678, 222] on p "Denver, CO 80205" at bounding box center [476, 225] width 412 height 20
click at [1103, 469] on div "Return to Shopping Cart Next Step: Review Your Order" at bounding box center [720, 453] width 995 height 61
click at [1099, 457] on button "Next Step: Review Your Order" at bounding box center [1102, 454] width 202 height 30
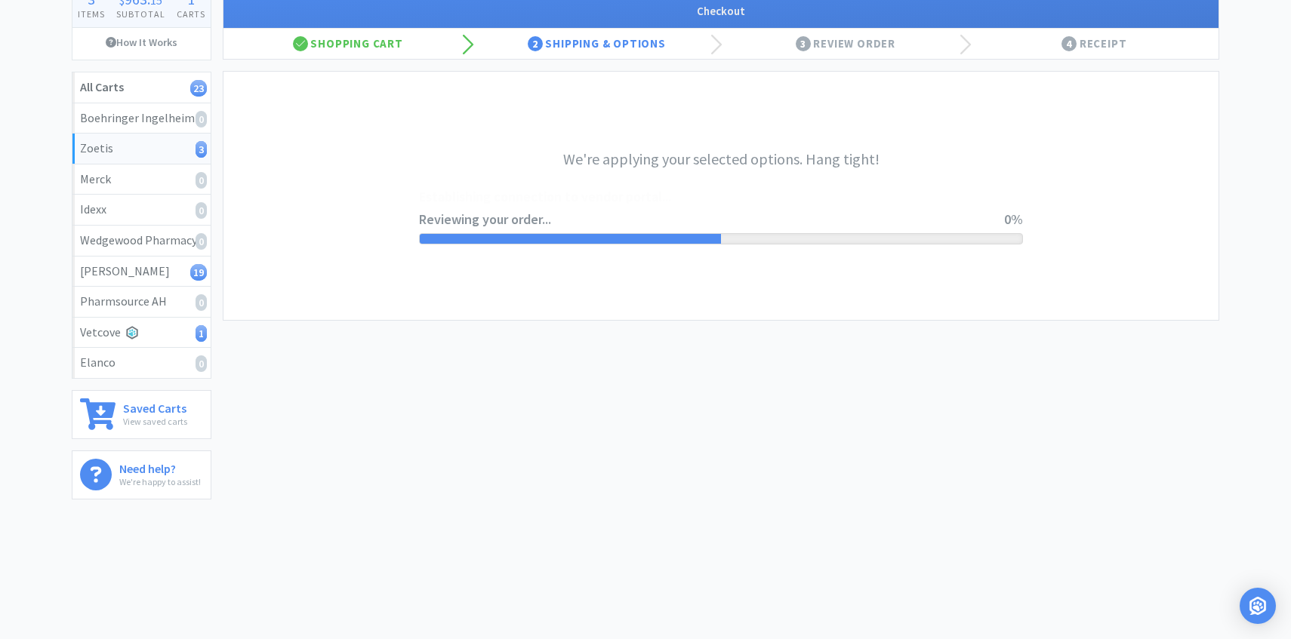
scroll to position [0, 0]
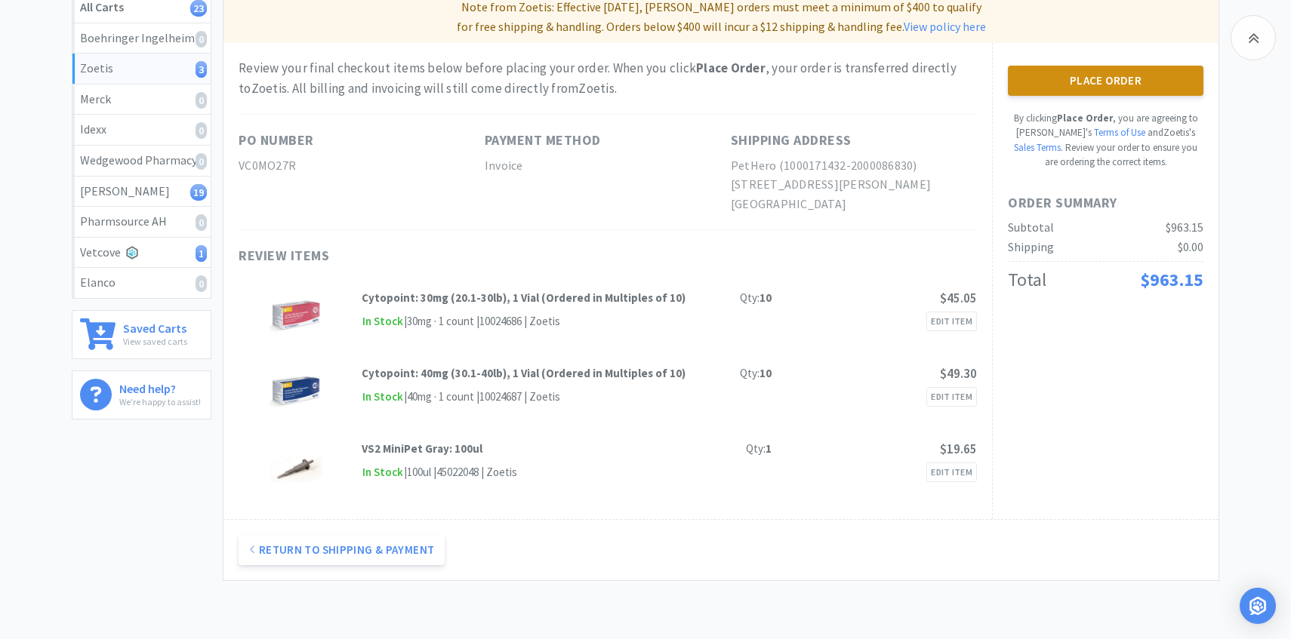
click at [1048, 88] on button "Place Order" at bounding box center [1105, 81] width 195 height 30
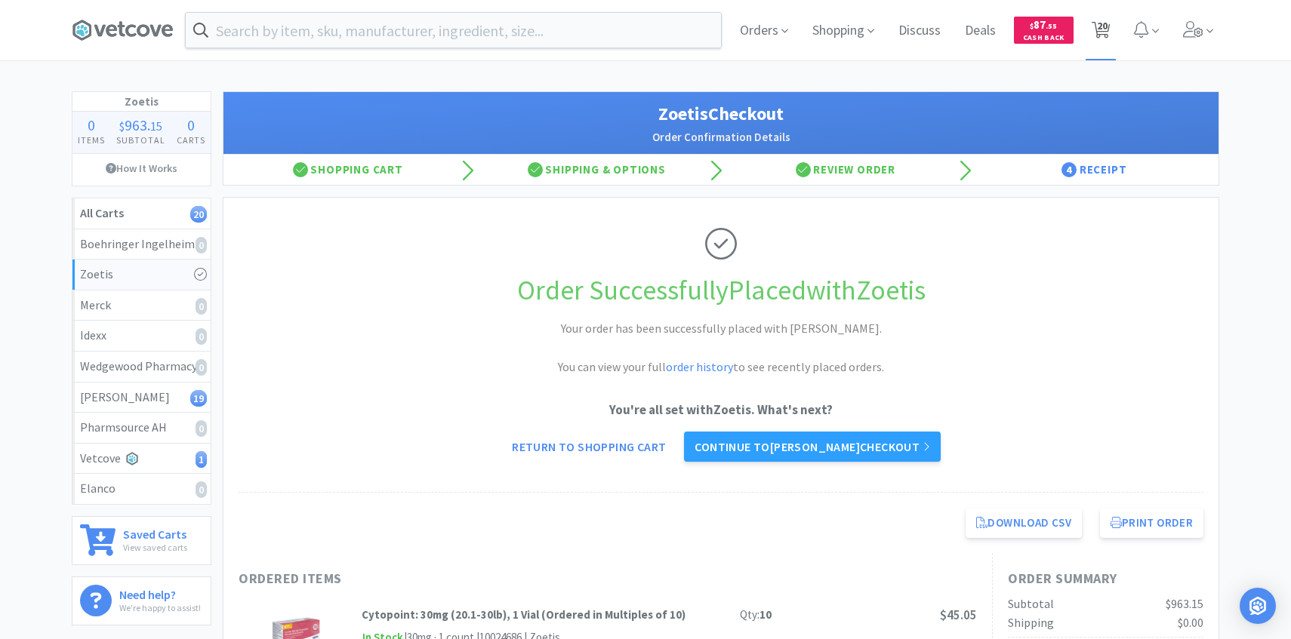
click at [1104, 21] on span "20" at bounding box center [1102, 25] width 11 height 60
select select "2"
select select "1"
select select "2"
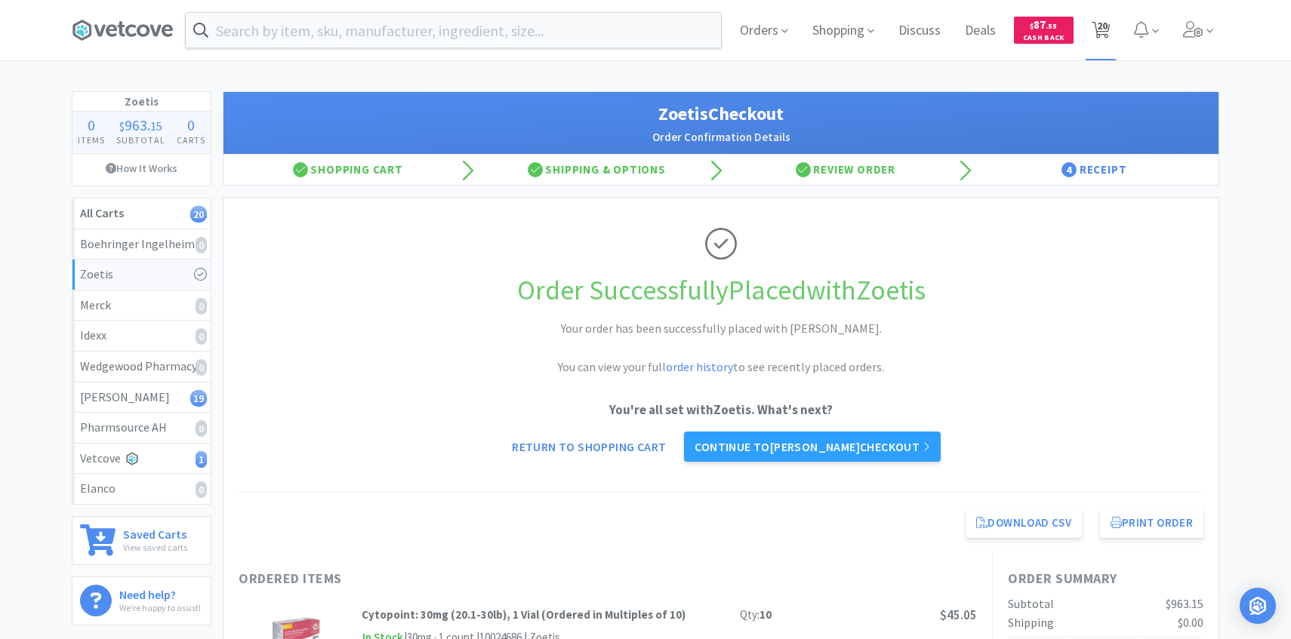
select select "1"
select select "3"
select select "1"
select select "5"
select select "2"
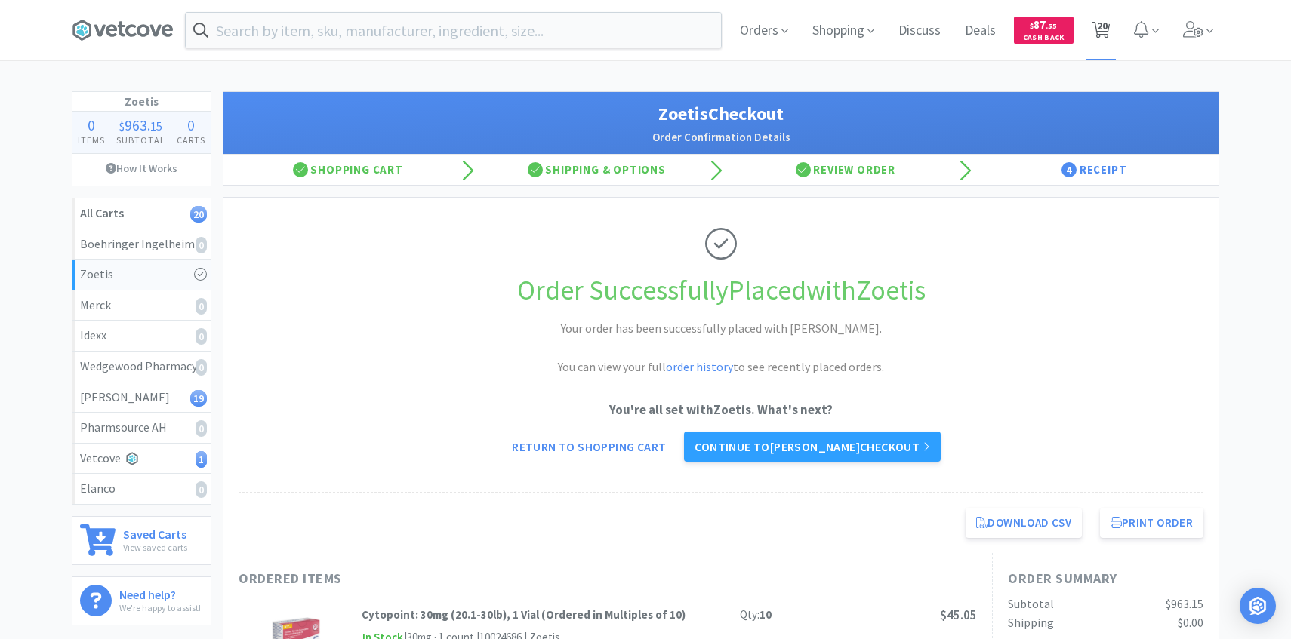
select select "1"
select select "2"
select select "1"
select select "2"
select select "1"
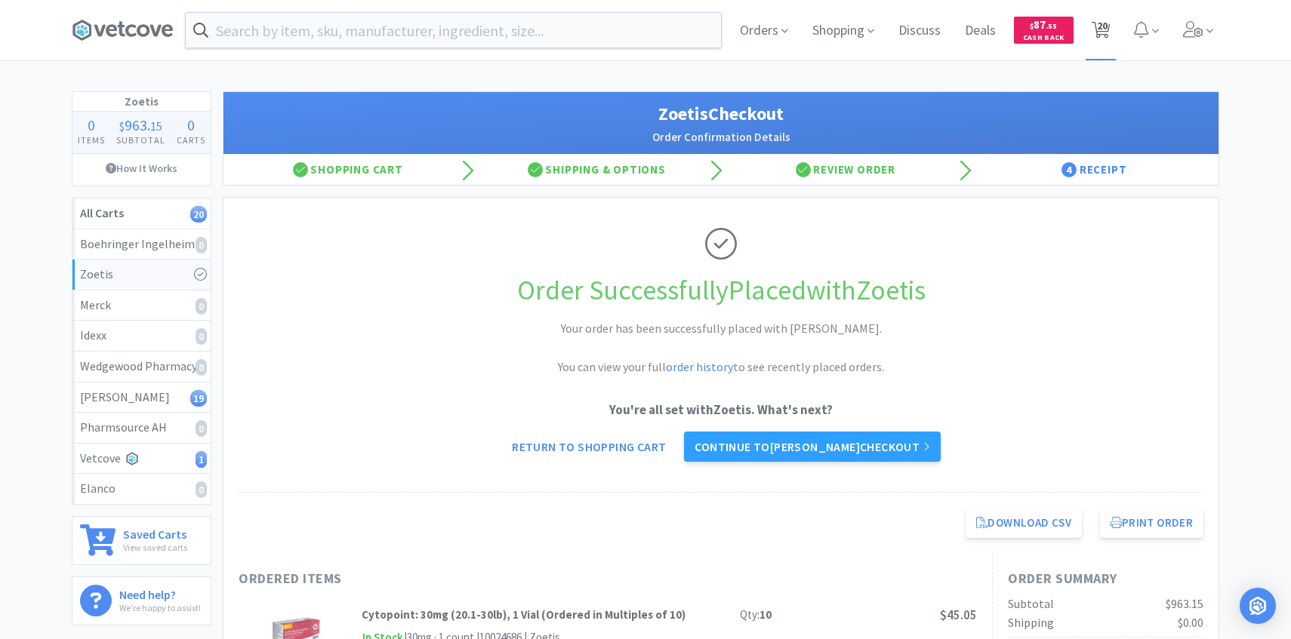
select select "2"
select select "1"
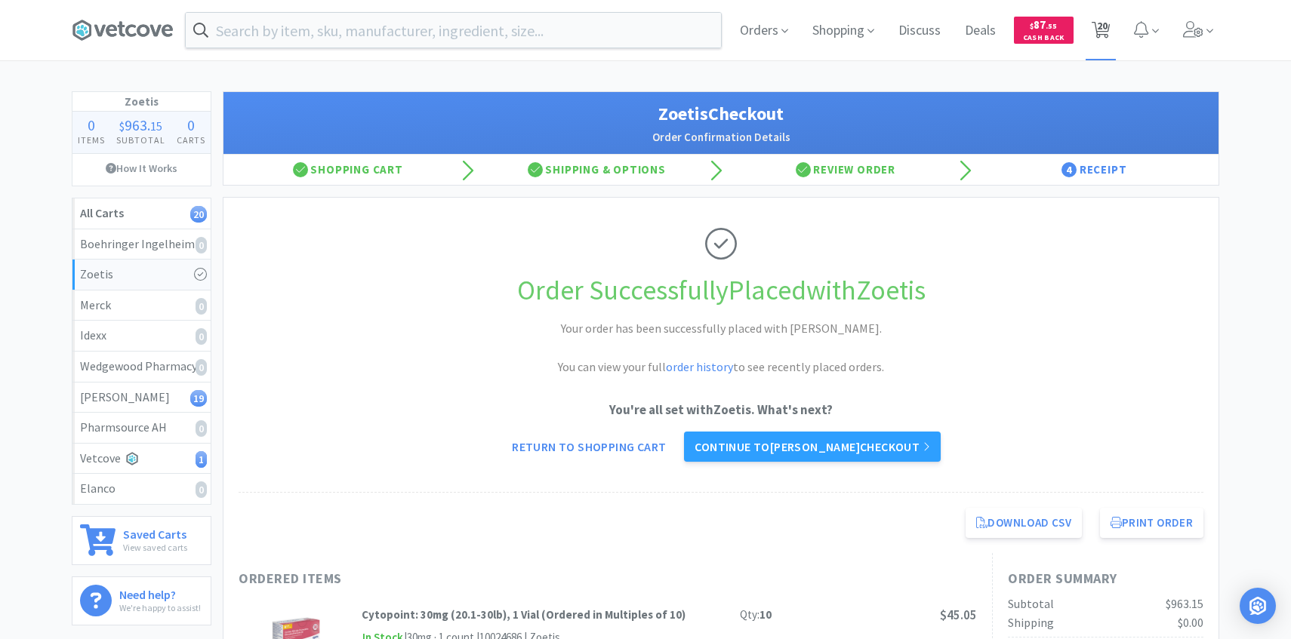
select select "1"
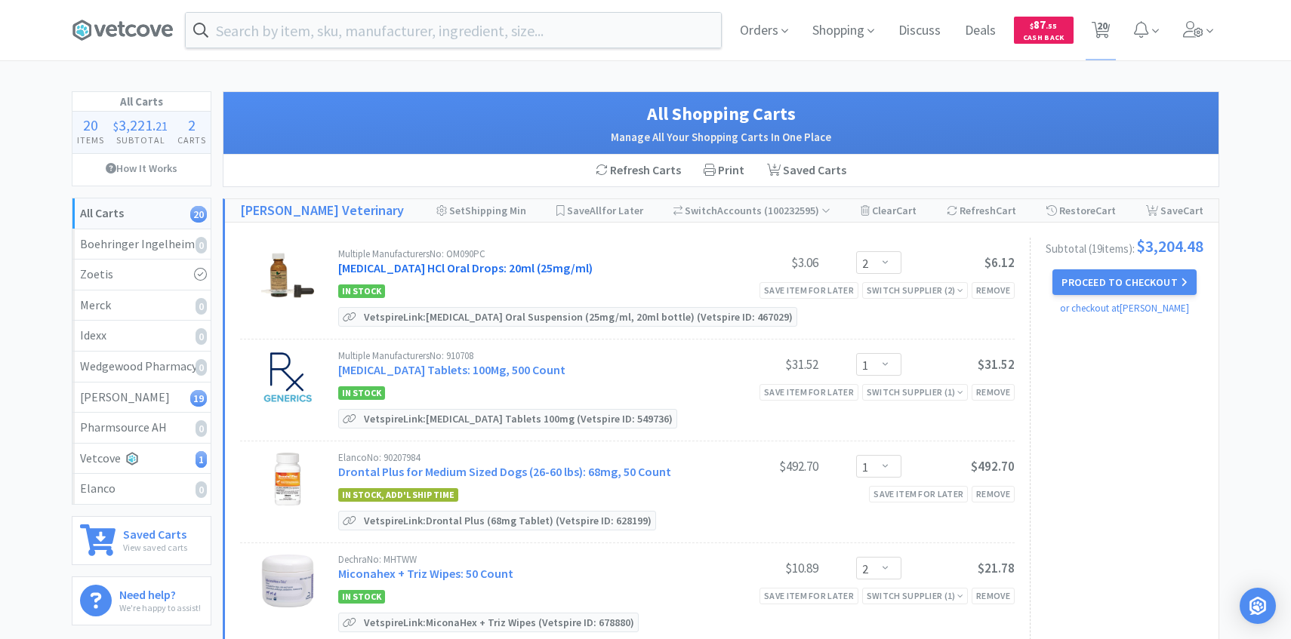
click at [525, 263] on link "Clindamycin HCl Oral Drops: 20ml (25mg/ml)" at bounding box center [465, 267] width 254 height 15
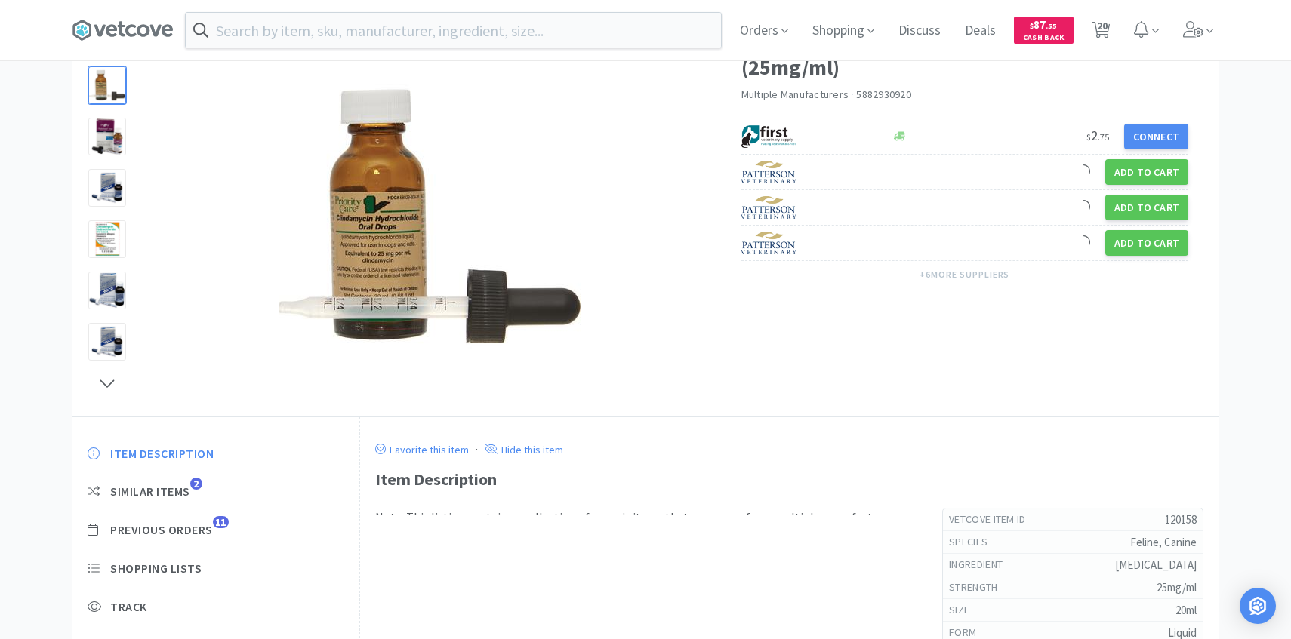
scroll to position [119, 0]
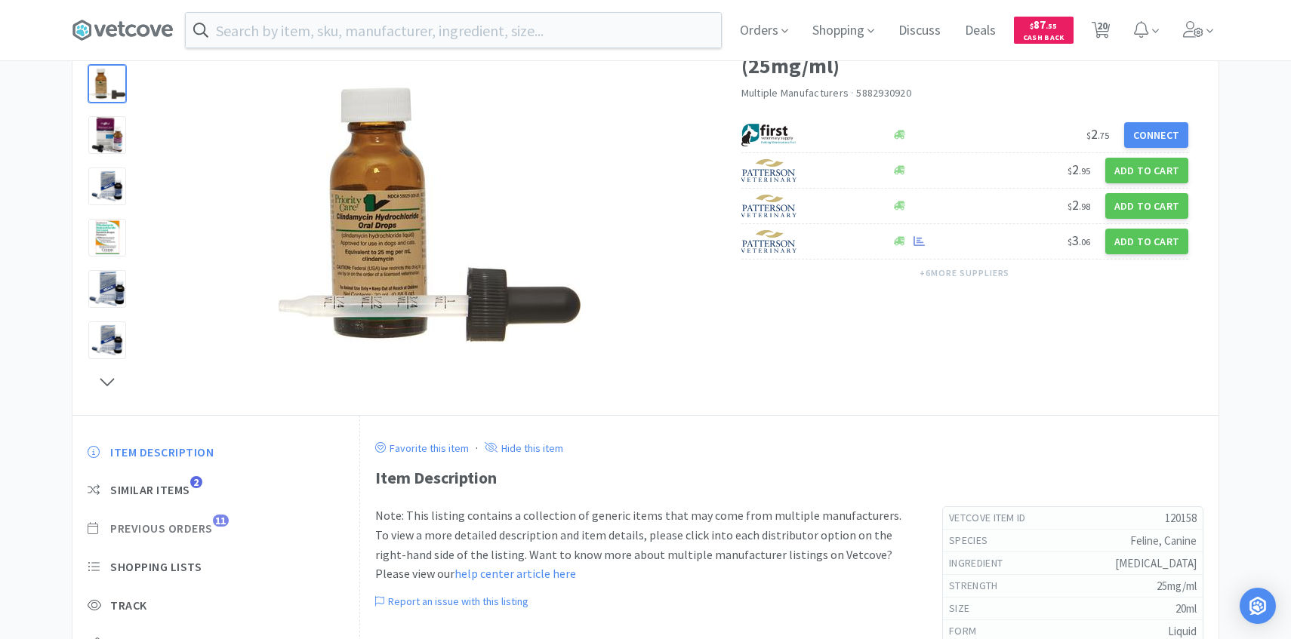
click at [202, 534] on span "Previous Orders" at bounding box center [161, 529] width 103 height 16
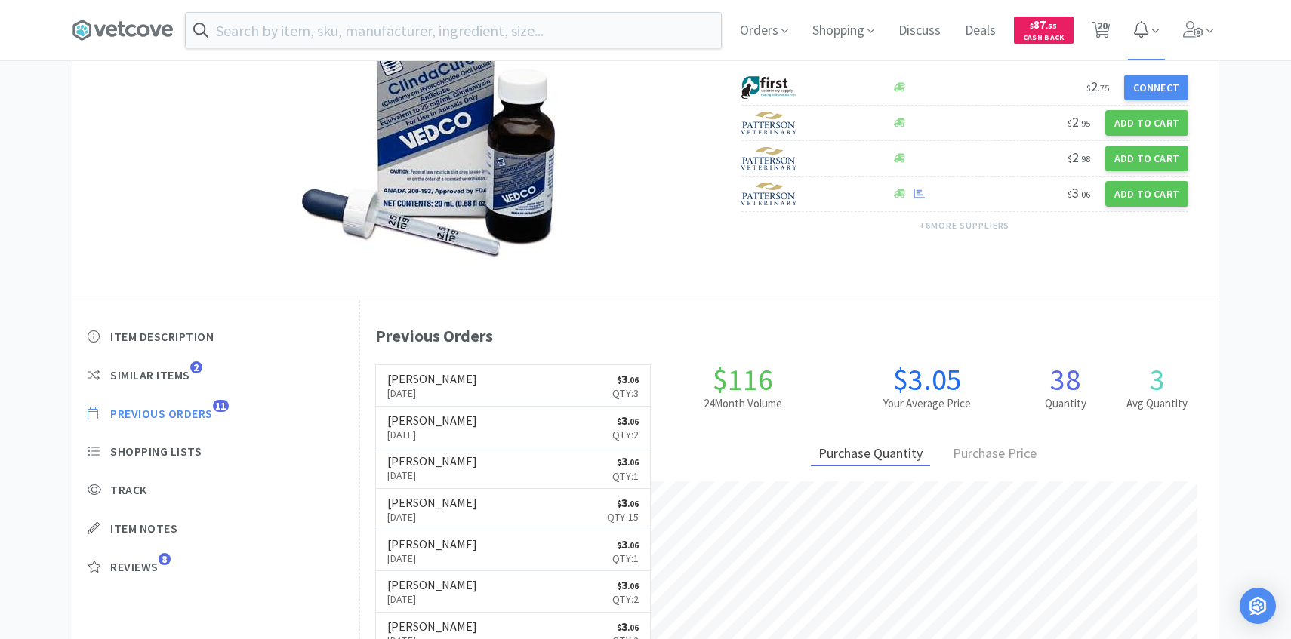
scroll to position [201, 0]
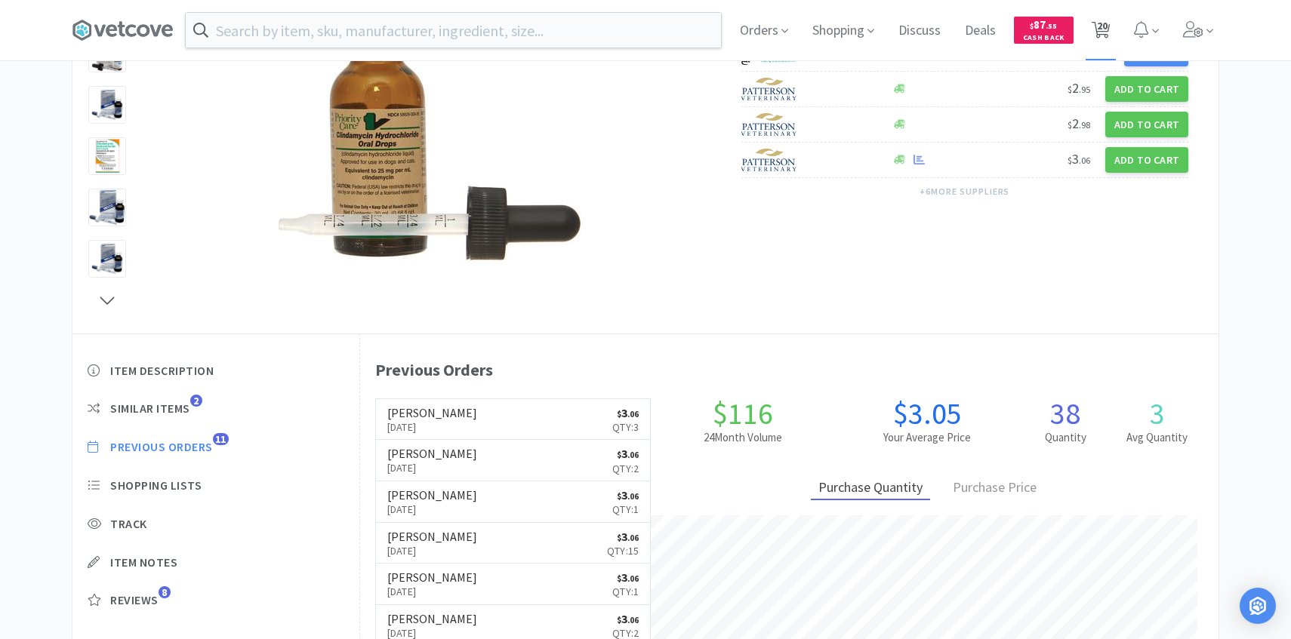
click at [1106, 25] on span "20" at bounding box center [1102, 25] width 11 height 60
select select "2"
select select "1"
select select "2"
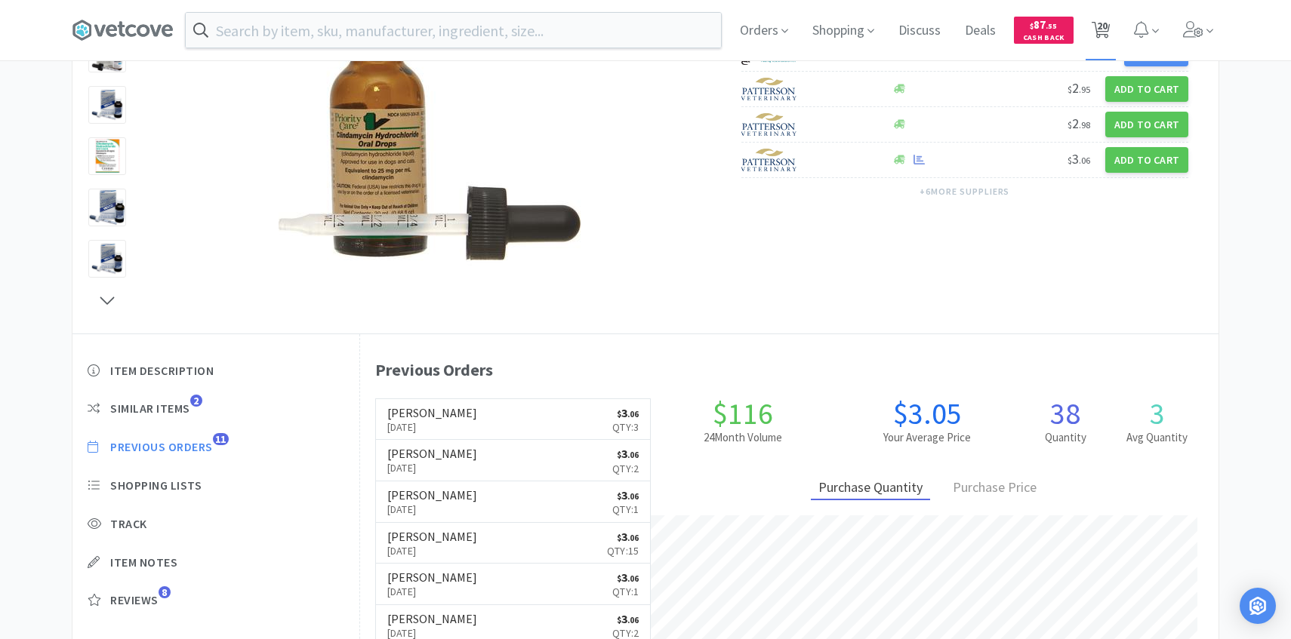
select select "1"
select select "3"
select select "1"
select select "5"
select select "2"
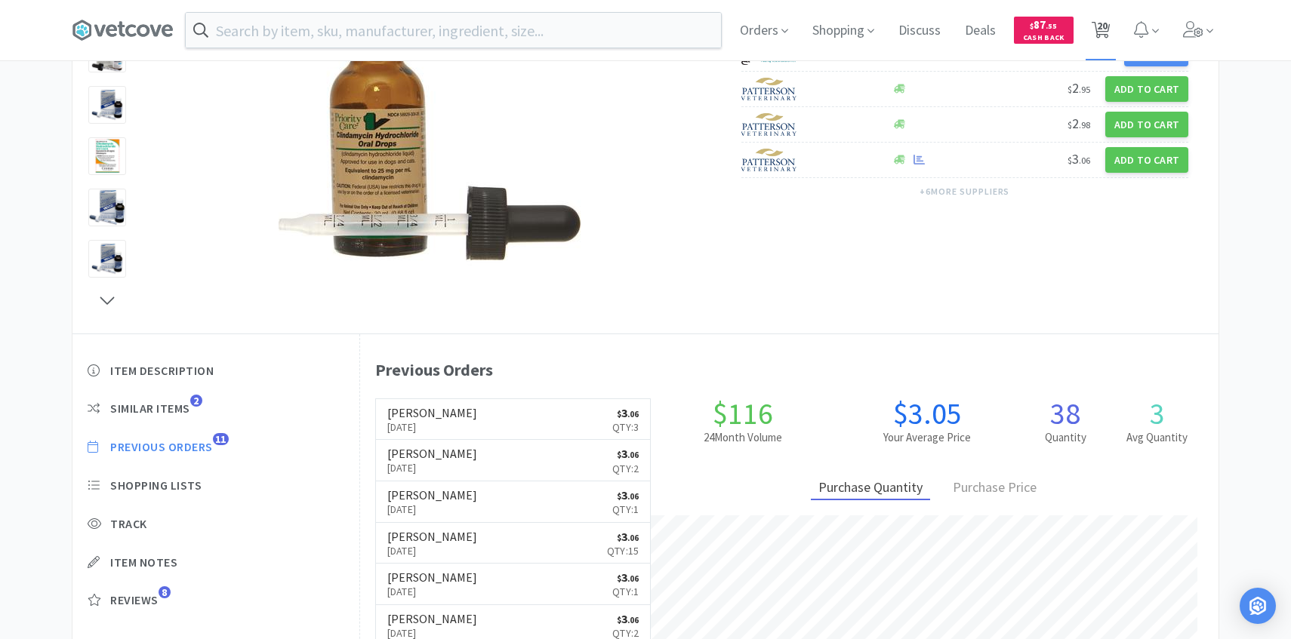
select select "1"
select select "2"
select select "1"
select select "2"
select select "1"
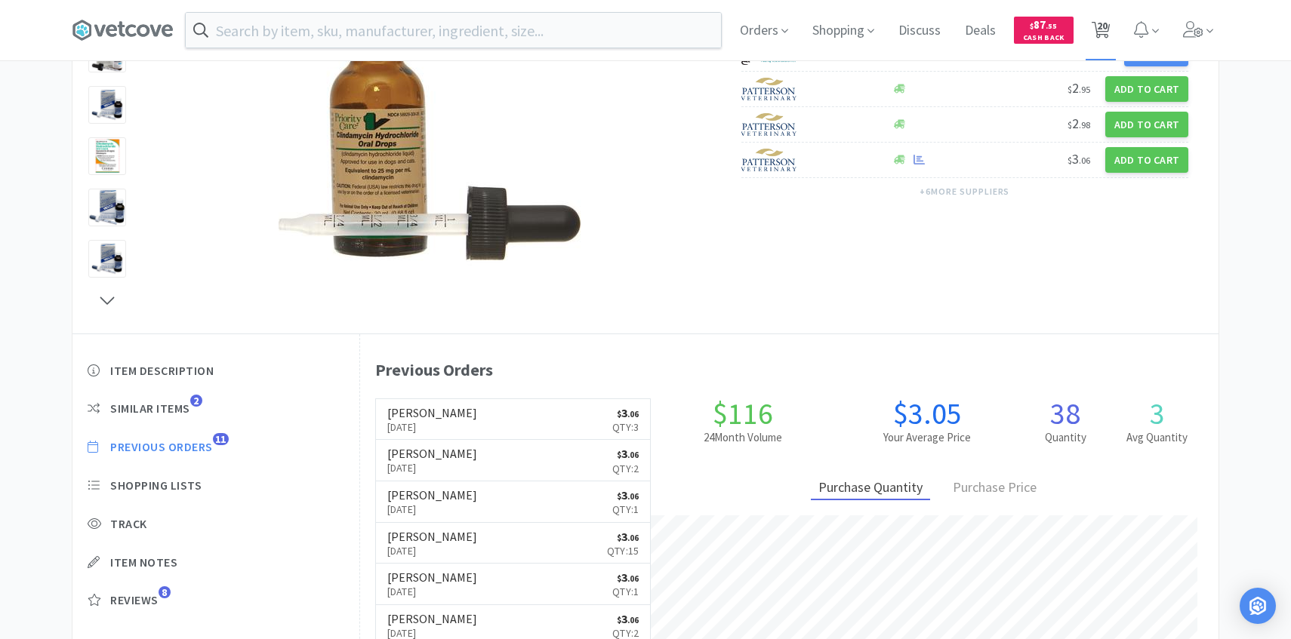
select select "2"
select select "1"
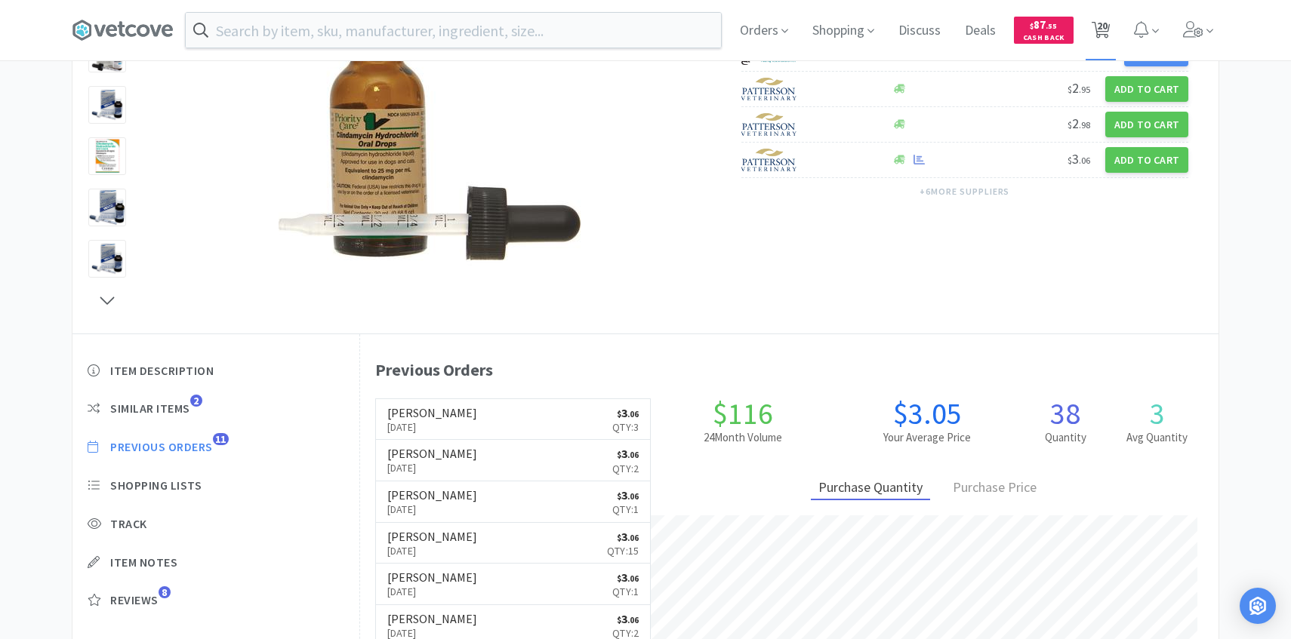
select select "1"
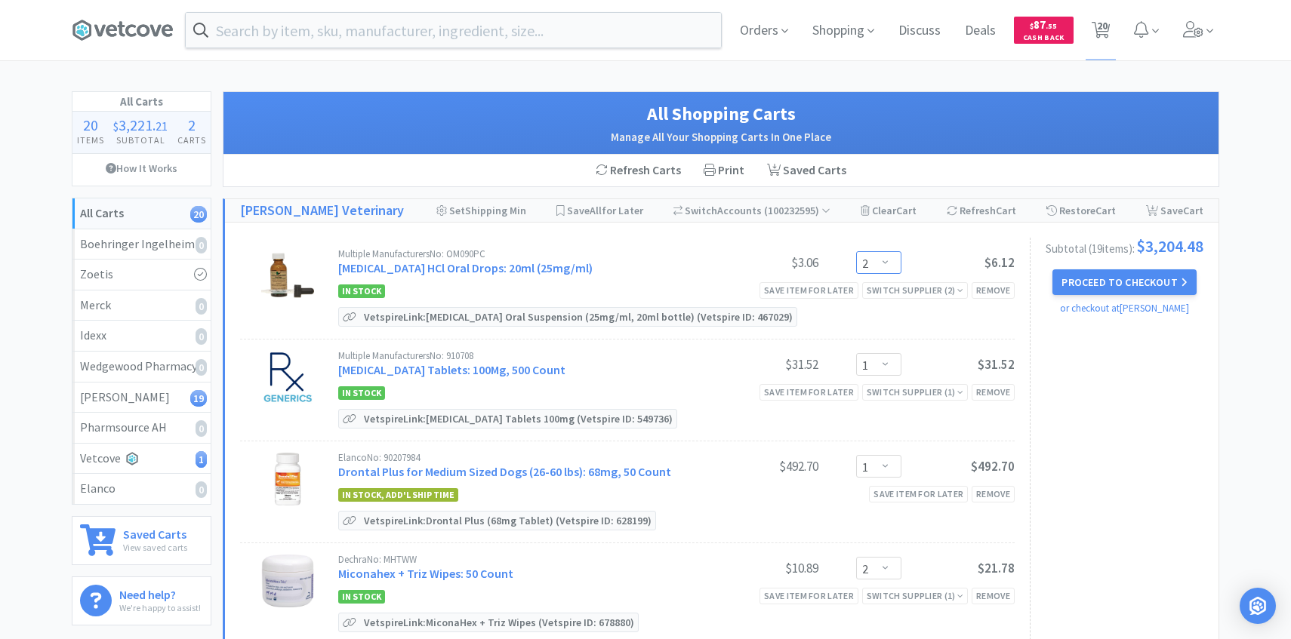
click at [883, 260] on select "Enter Quantity 1 2 3 4 5 6 7 8 9 10 11 12 13 14 15 16 17 18 19 20 Enter Quantity" at bounding box center [878, 262] width 45 height 23
click at [856, 251] on select "Enter Quantity 1 2 3 4 5 6 7 8 9 10 11 12 13 14 15 16 17 18 19 20 Enter Quantity" at bounding box center [878, 262] width 45 height 23
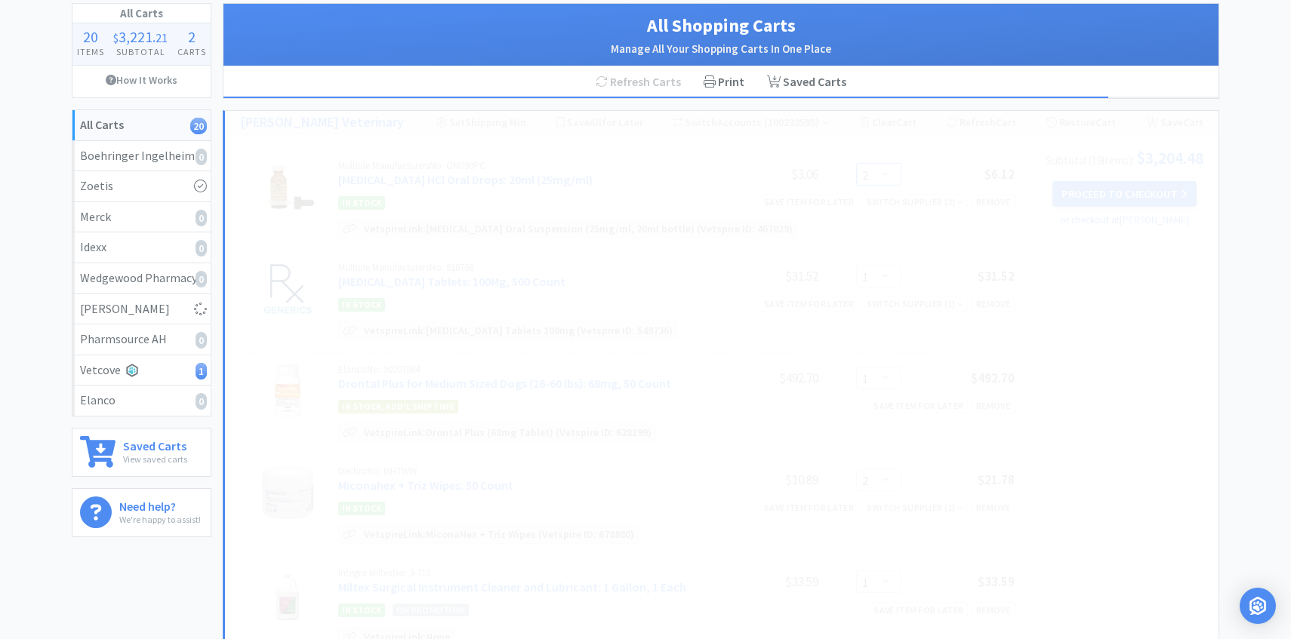
scroll to position [89, 0]
select select "4"
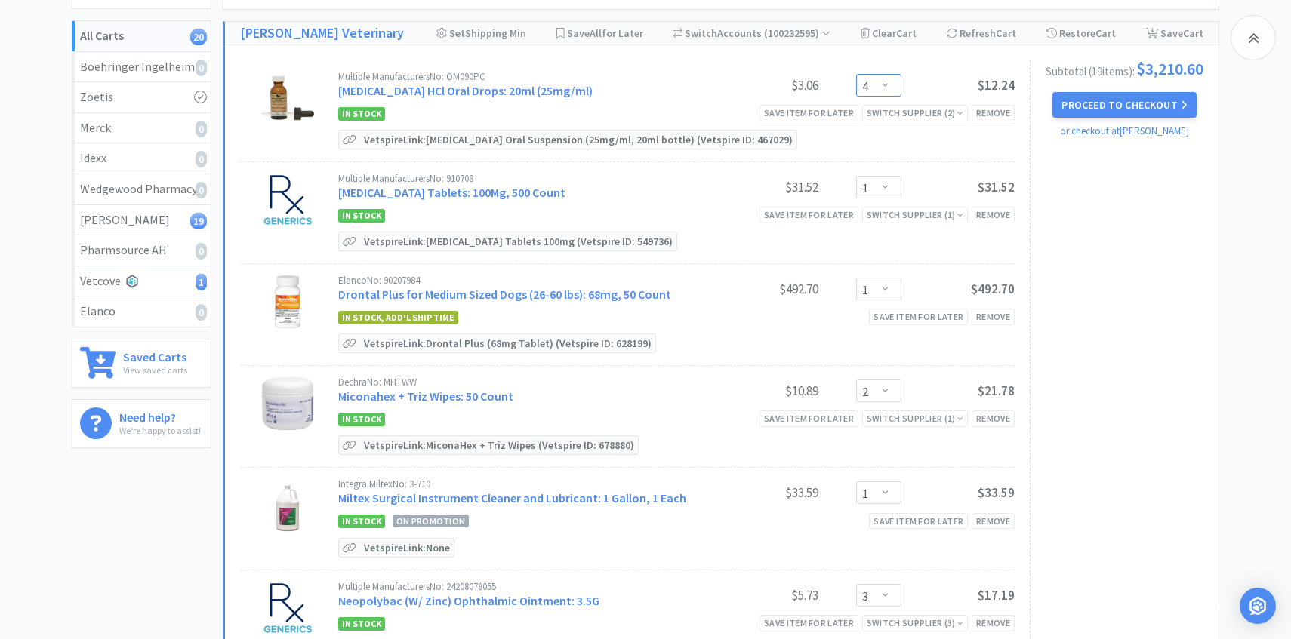
scroll to position [183, 0]
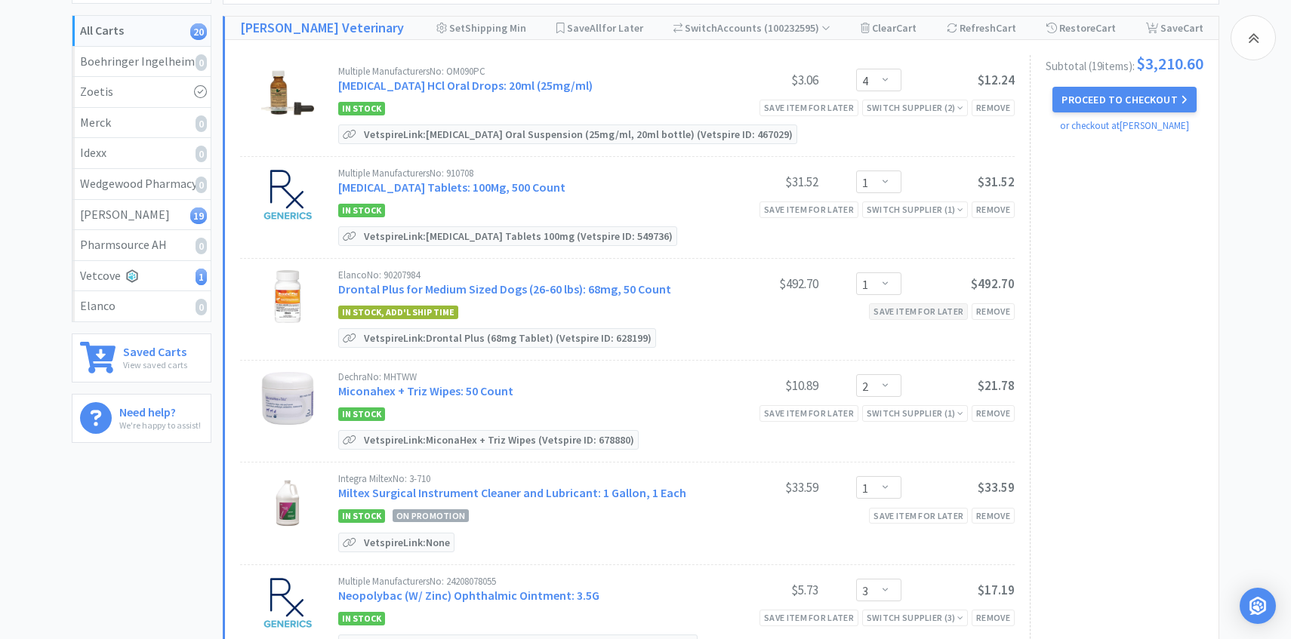
click at [898, 311] on div "Save item for later" at bounding box center [918, 311] width 99 height 16
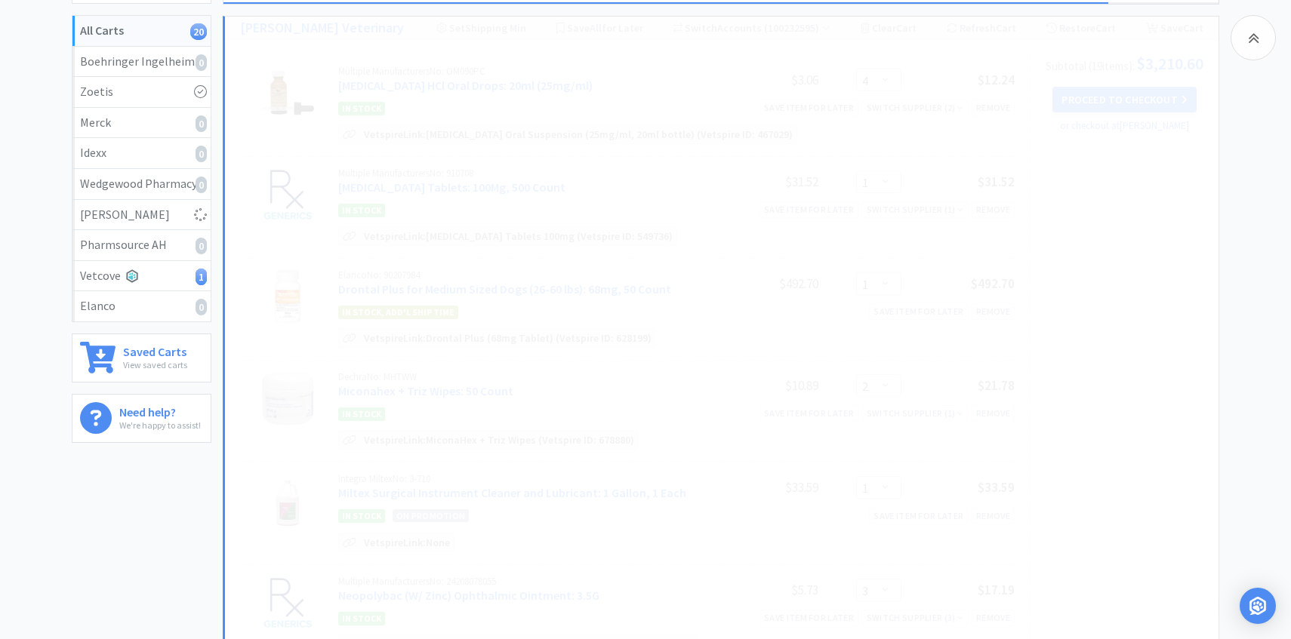
select select "2"
select select "1"
select select "3"
select select "1"
select select "5"
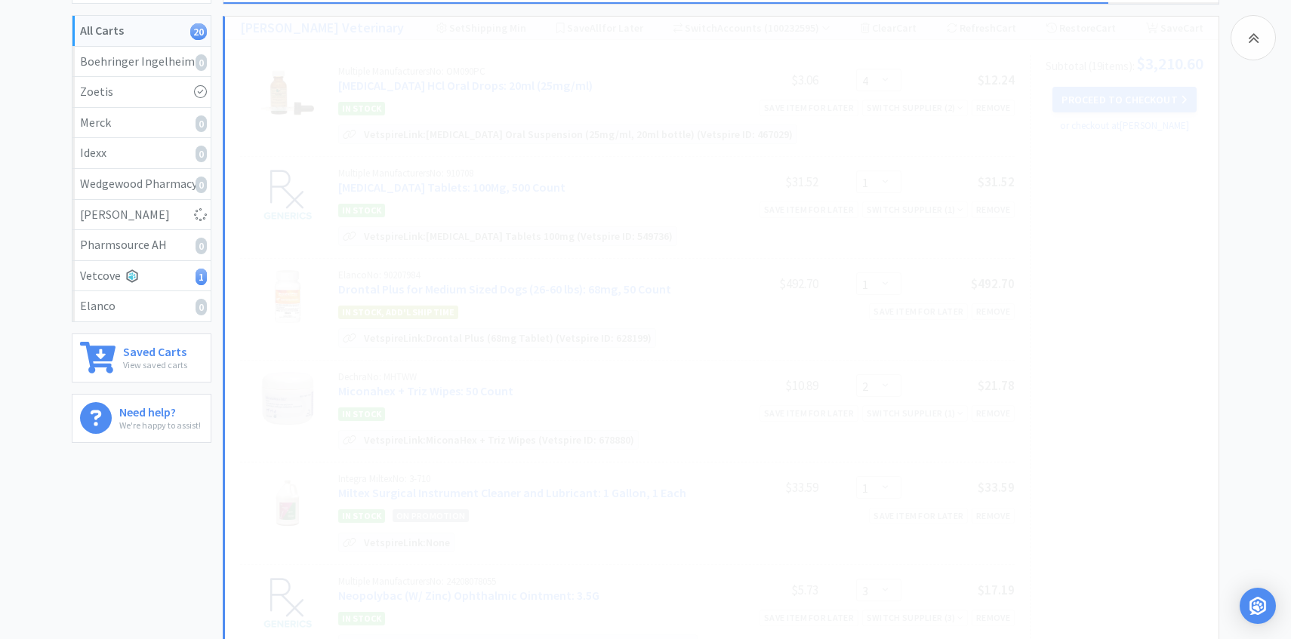
select select "2"
select select "1"
select select "2"
select select "1"
select select "2"
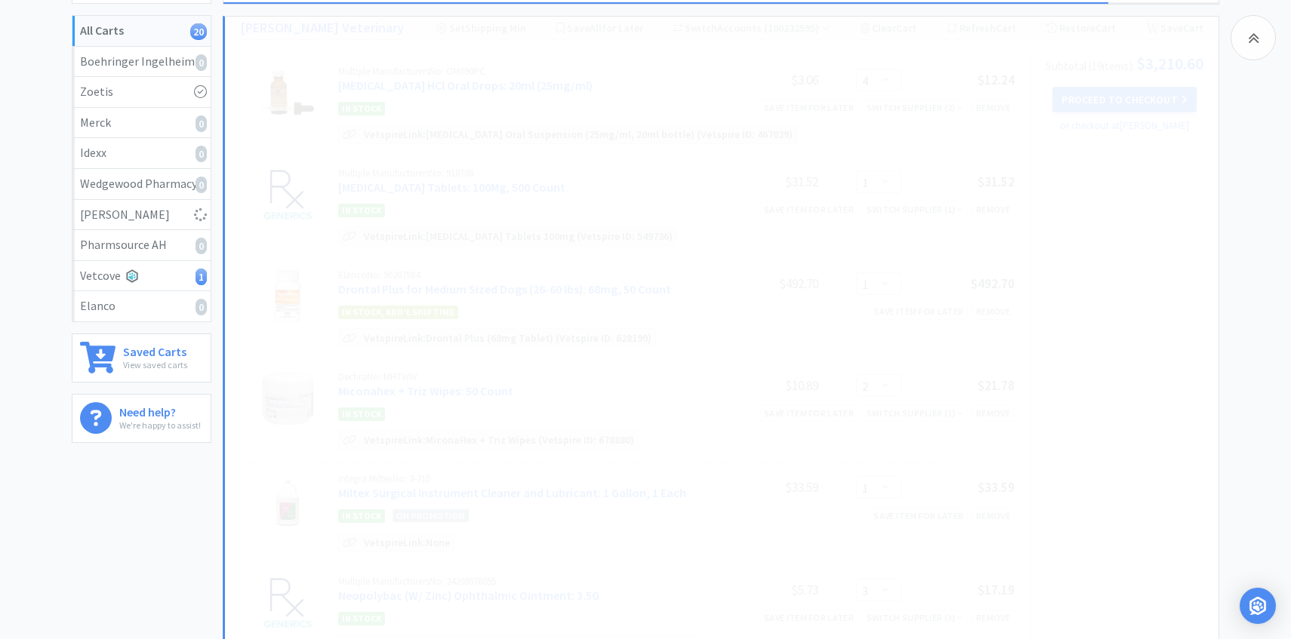
select select "1"
select select "2"
select select "1"
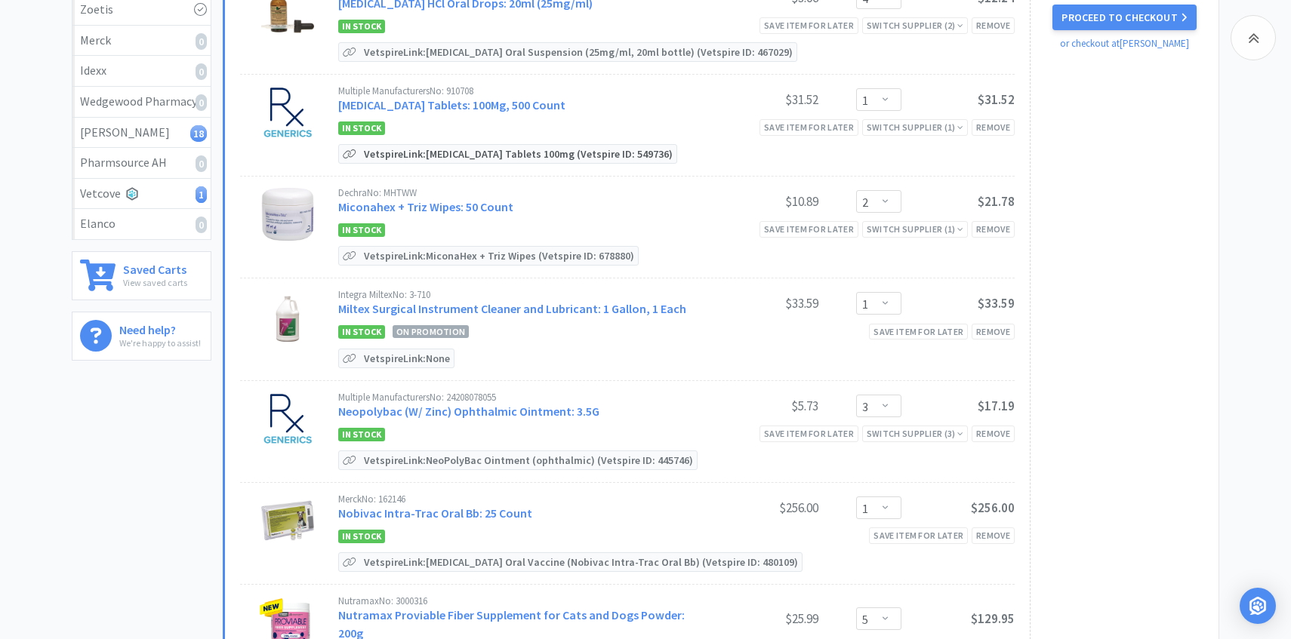
scroll to position [282, 0]
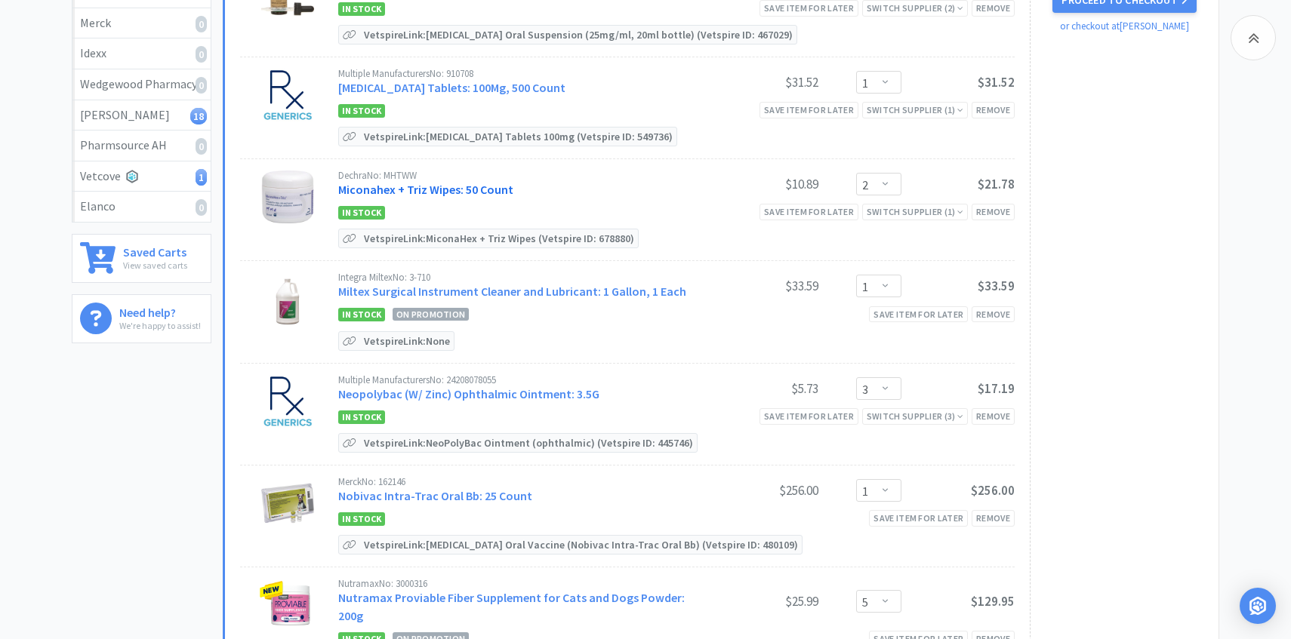
click at [471, 190] on link "Miconahex + Triz Wipes: 50 Count" at bounding box center [425, 189] width 175 height 15
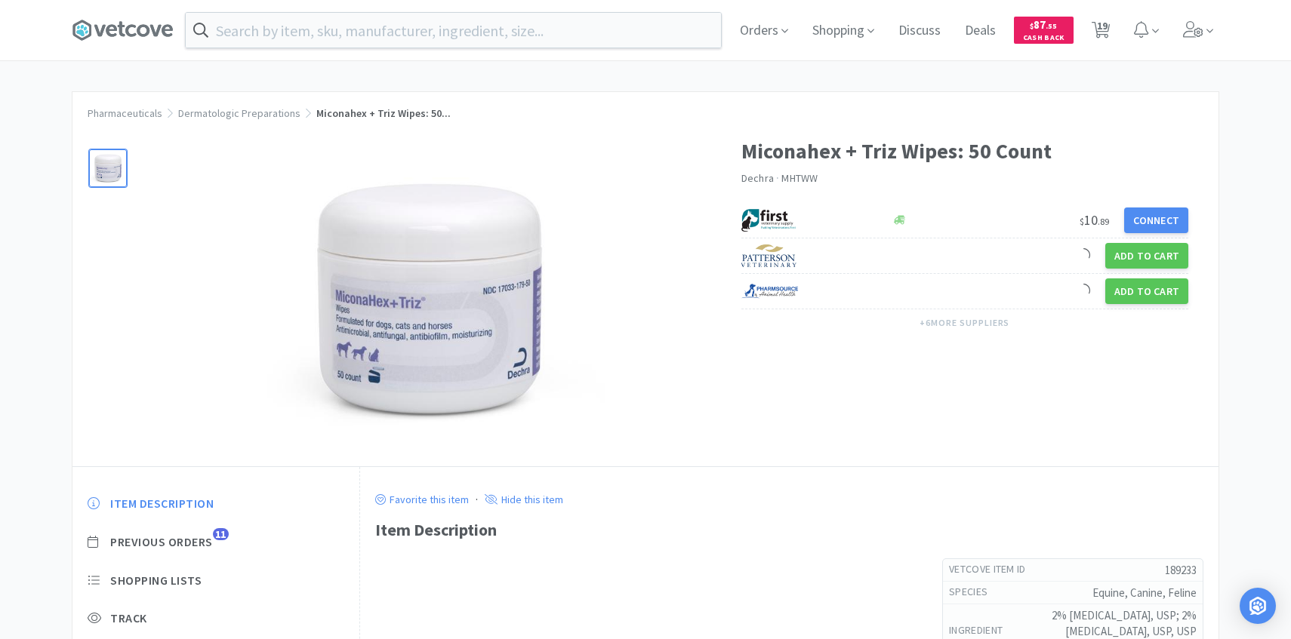
scroll to position [6, 0]
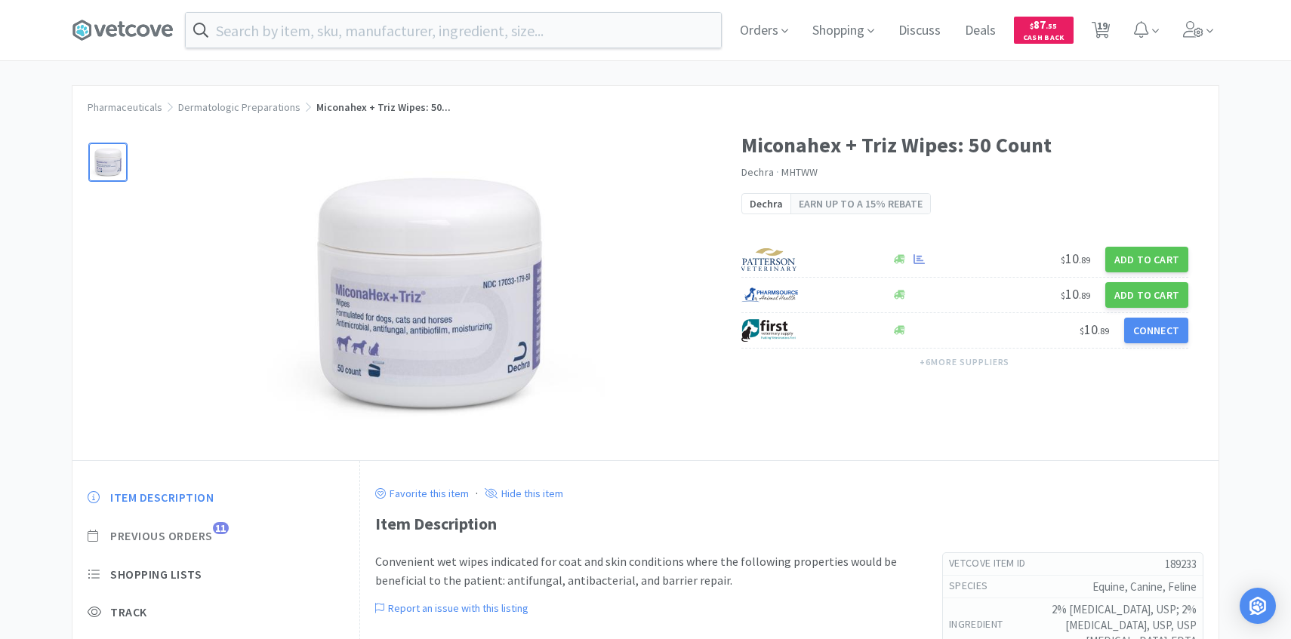
click at [204, 532] on span "Previous Orders" at bounding box center [161, 536] width 103 height 16
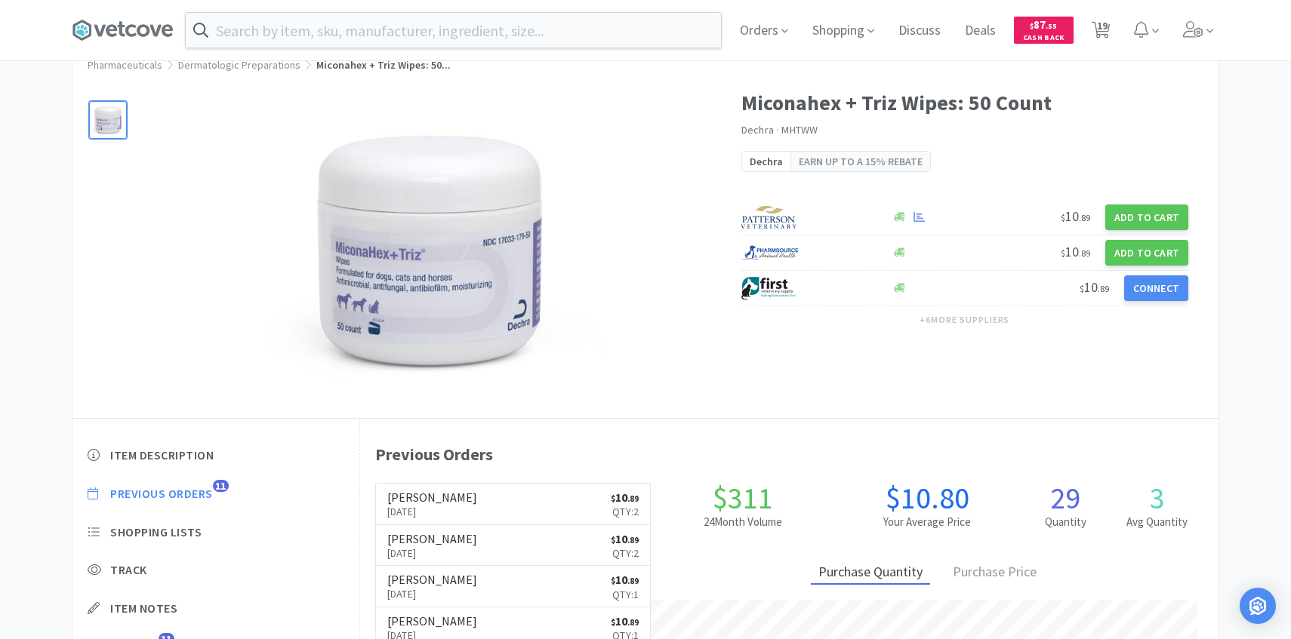
scroll to position [51, 0]
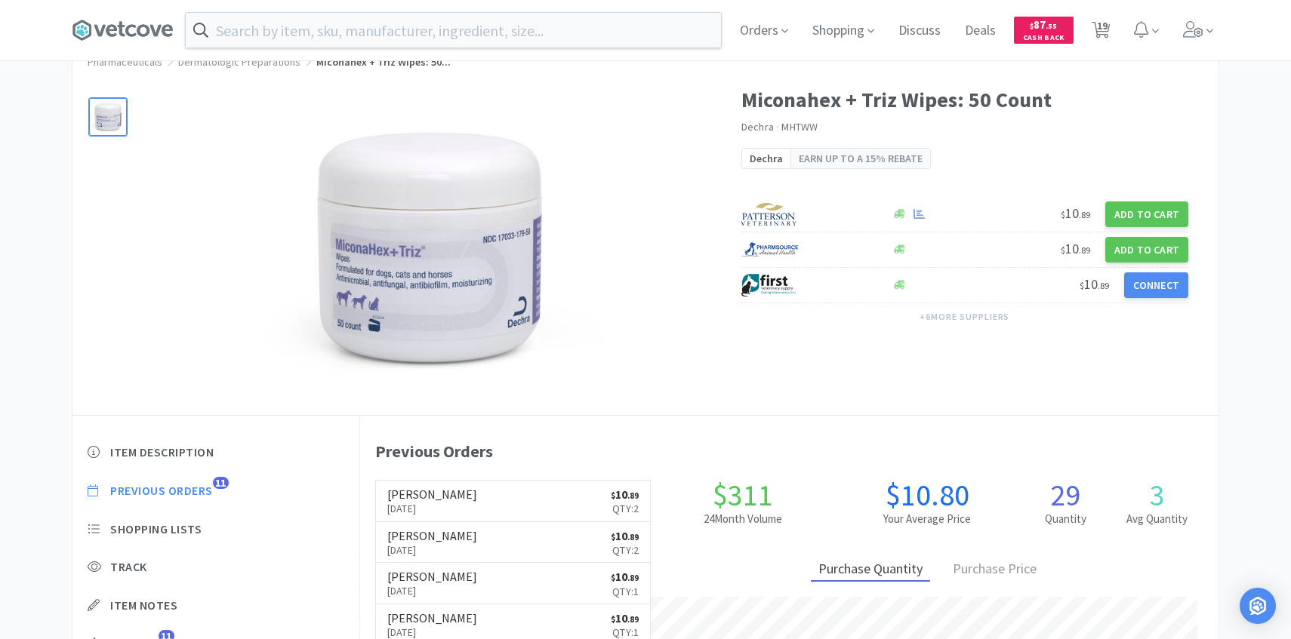
select select "4"
select select "1"
select select "2"
select select "1"
select select "3"
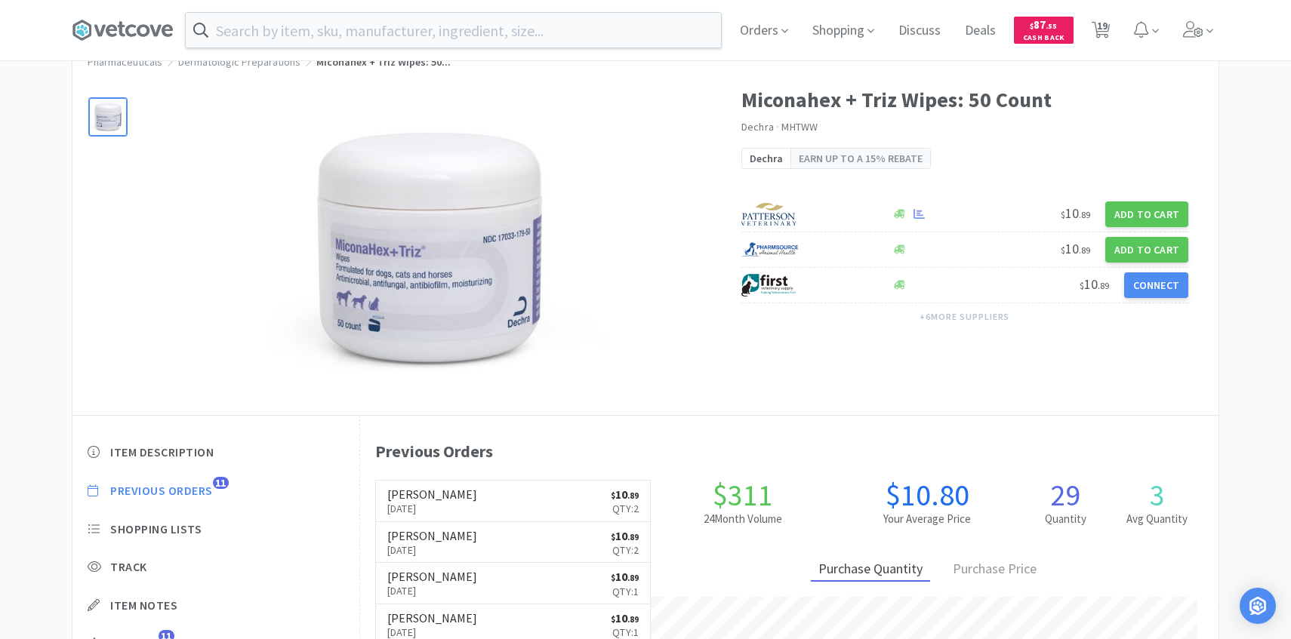
select select "1"
select select "5"
select select "2"
select select "1"
select select "2"
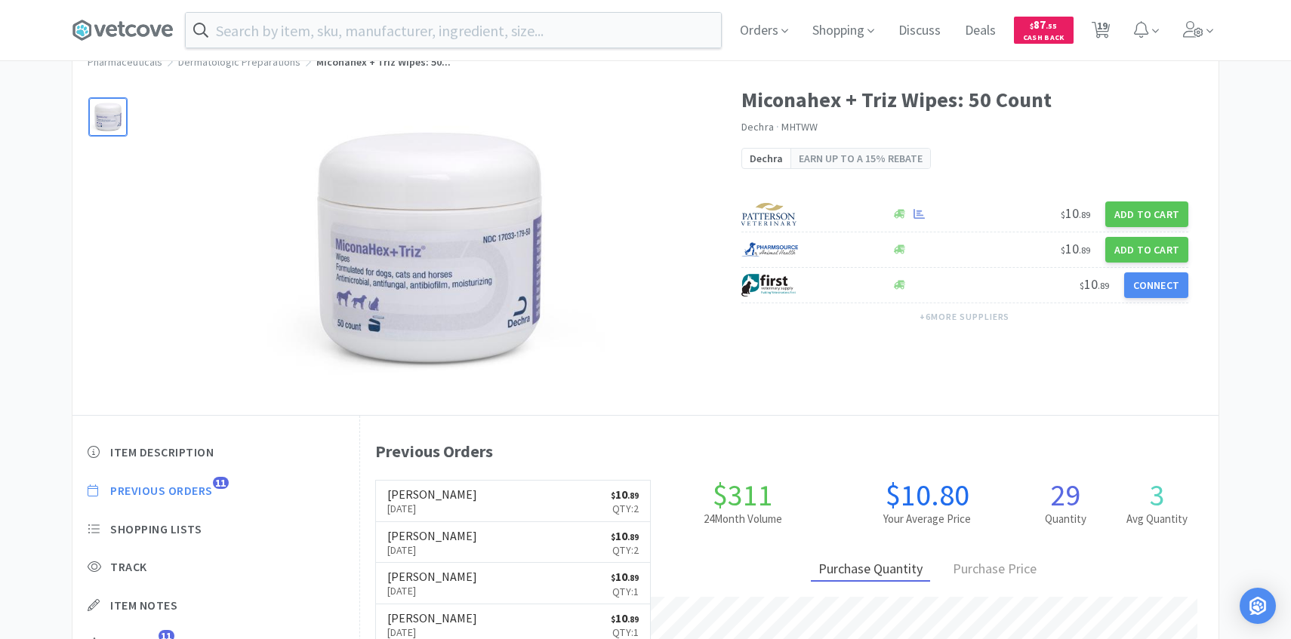
select select "1"
select select "2"
select select "1"
select select "2"
select select "1"
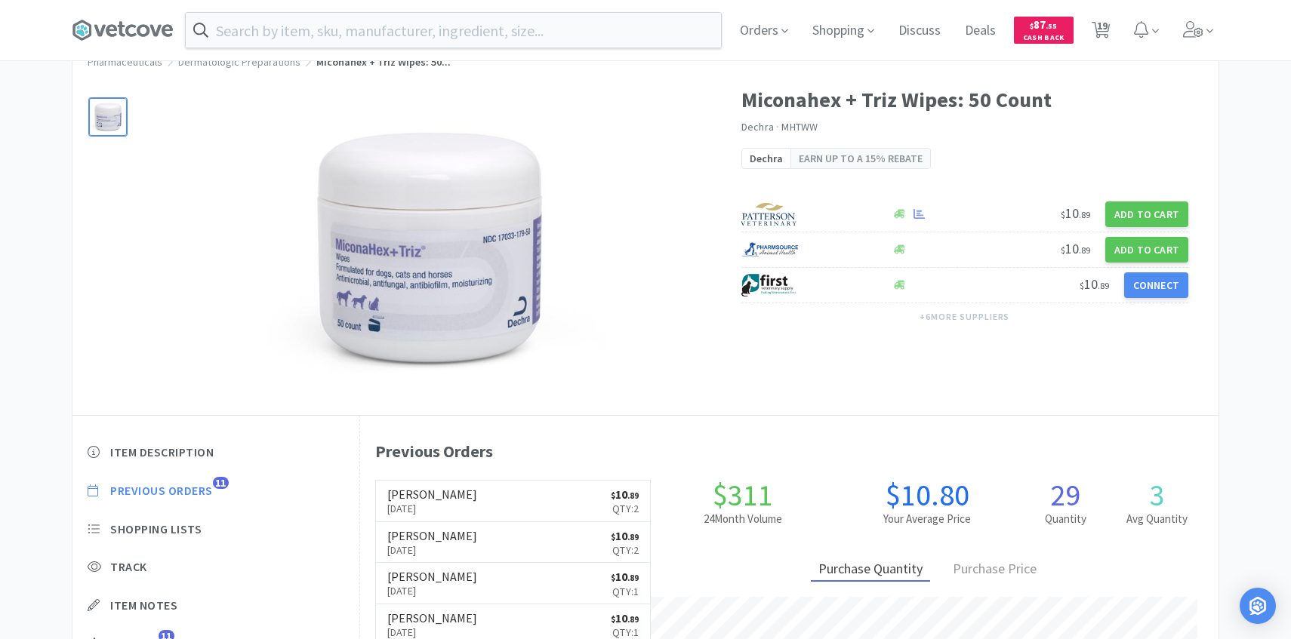
select select "1"
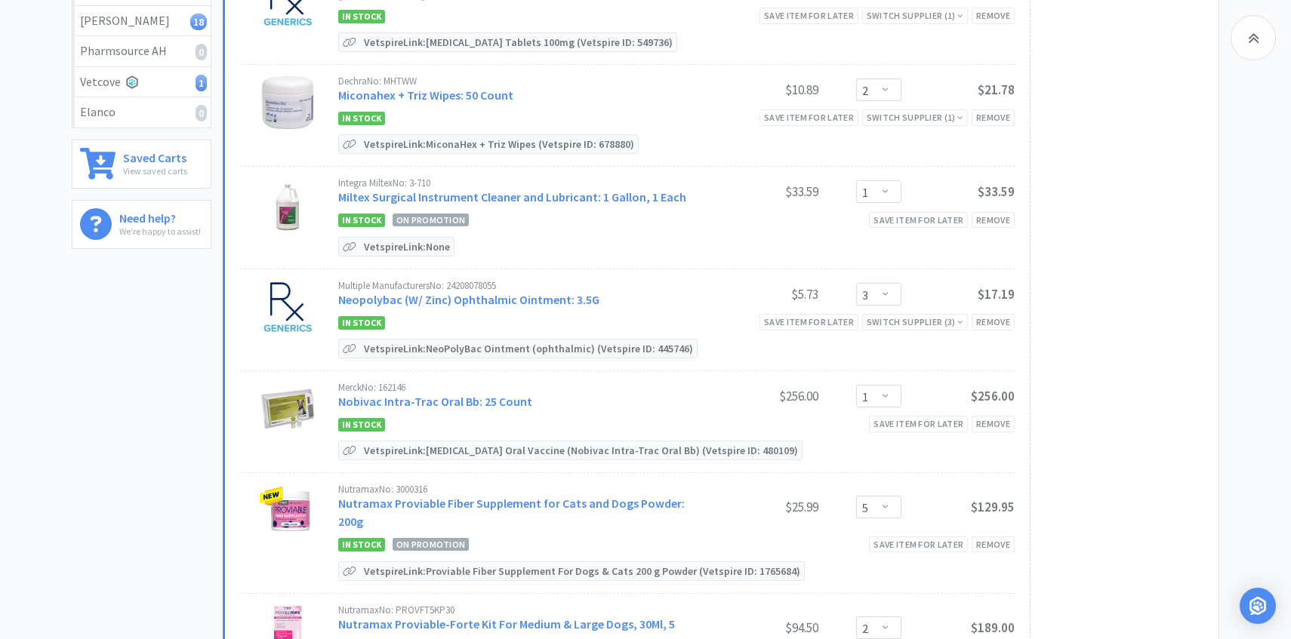
scroll to position [384, 0]
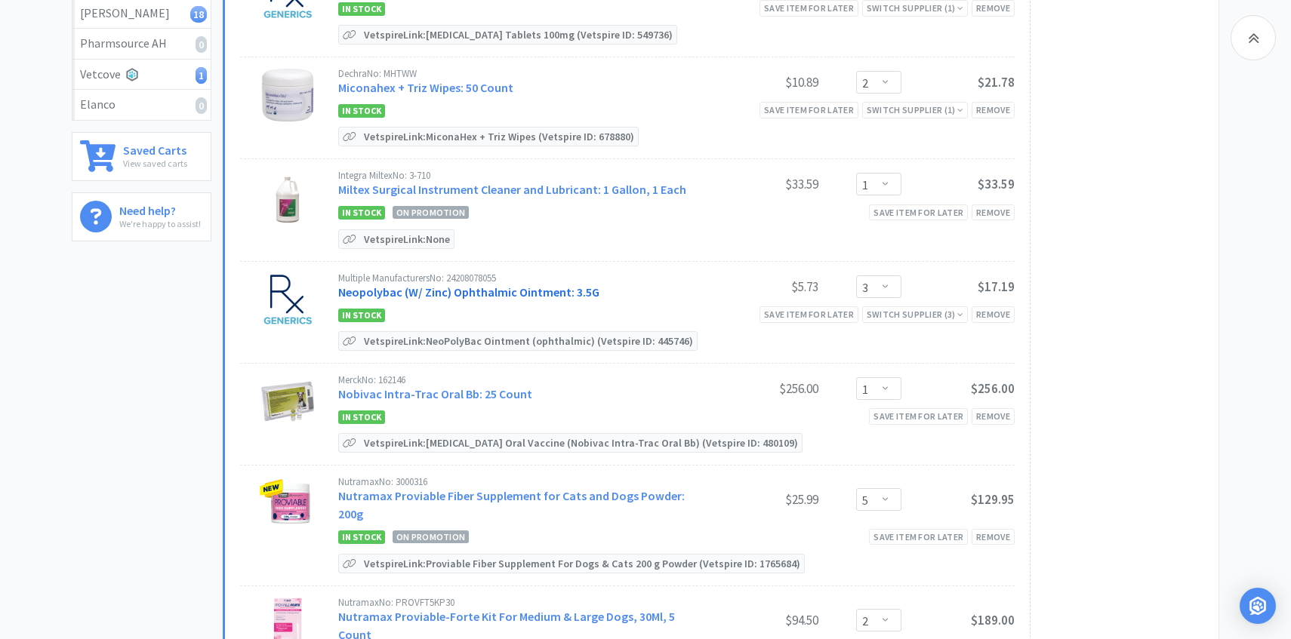
click at [442, 287] on link "Neopolybac (W/ Zinc) Ophthalmic Ointment: 3.5G" at bounding box center [468, 292] width 261 height 15
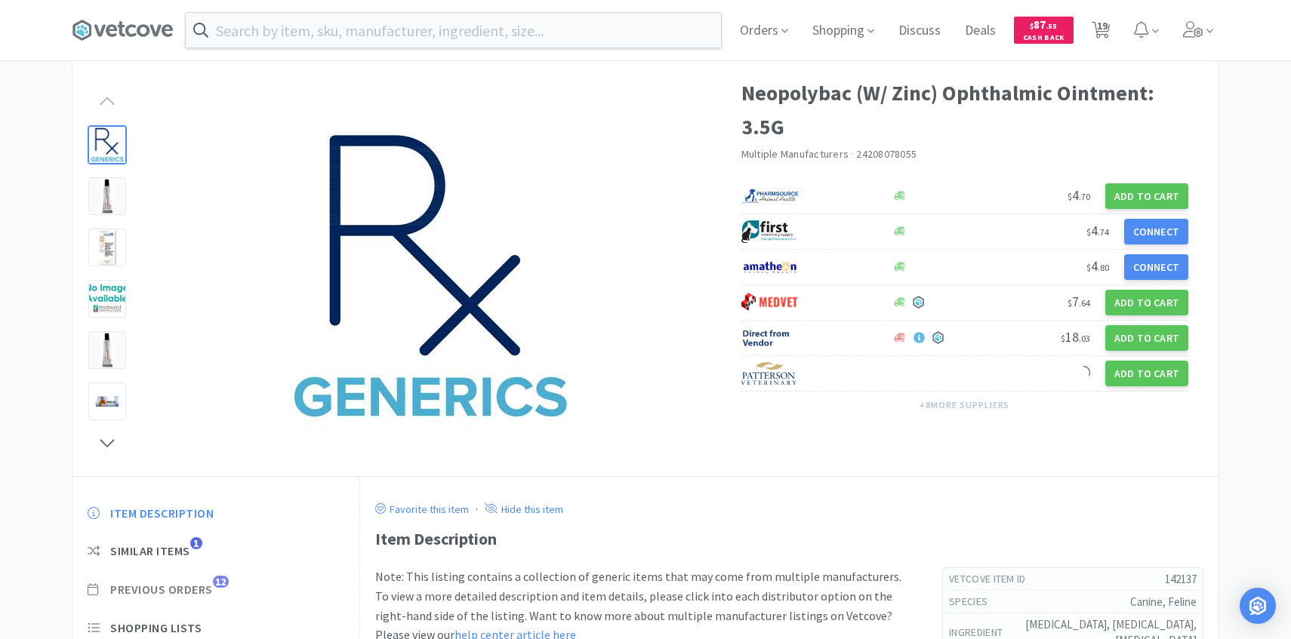
click at [205, 589] on span "Previous Orders" at bounding box center [161, 590] width 103 height 16
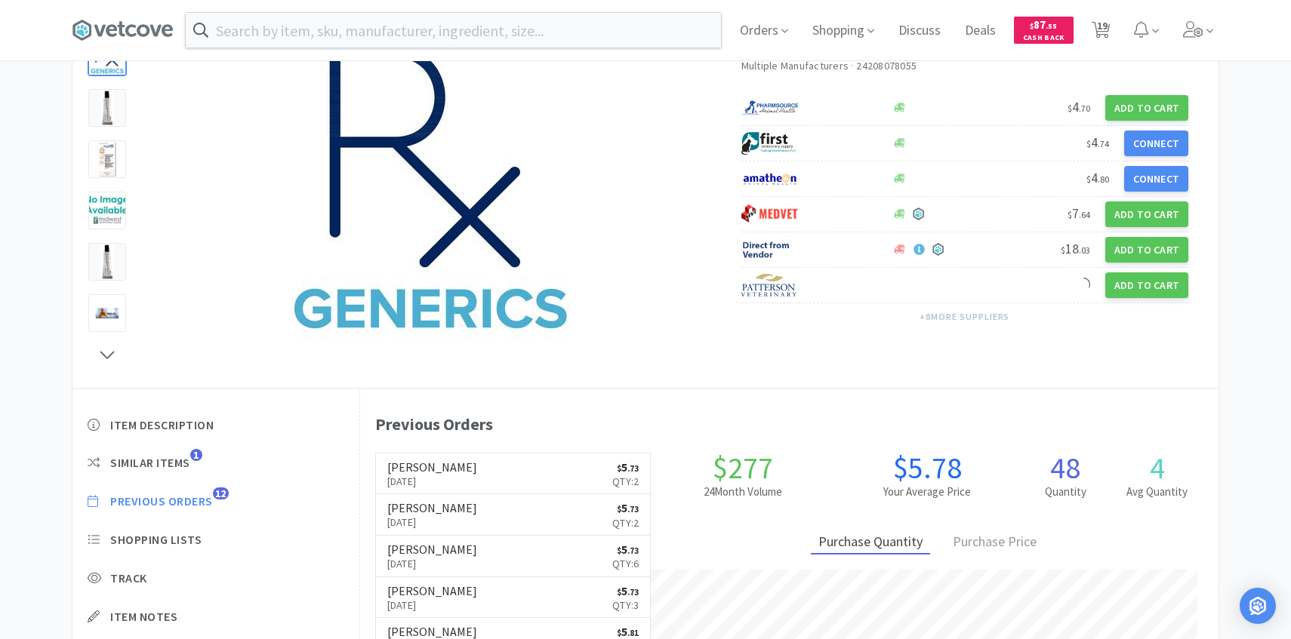
scroll to position [414, 858]
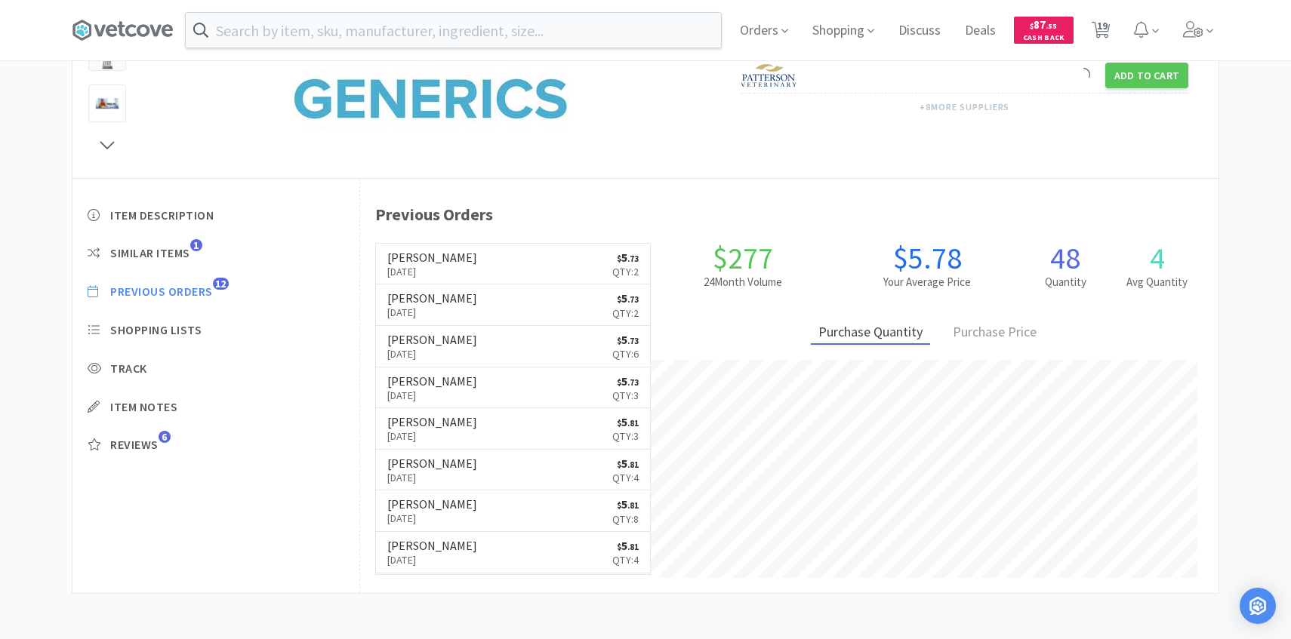
select select "4"
select select "1"
select select "2"
select select "1"
select select "3"
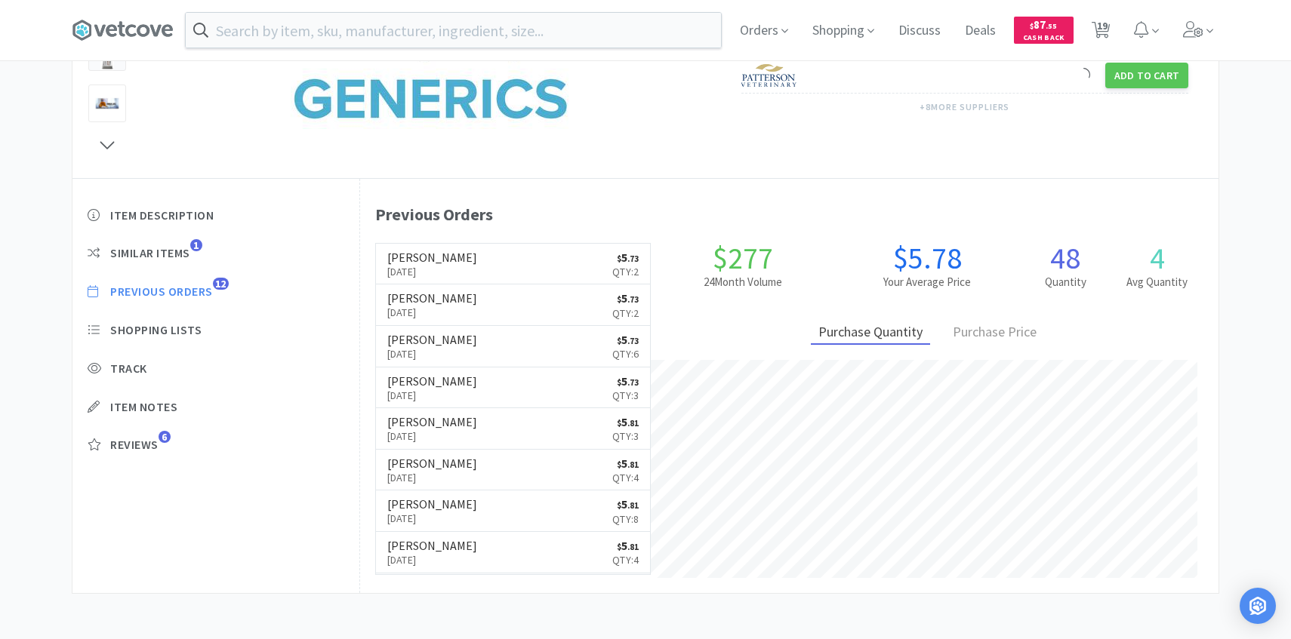
select select "1"
select select "5"
select select "2"
select select "1"
select select "2"
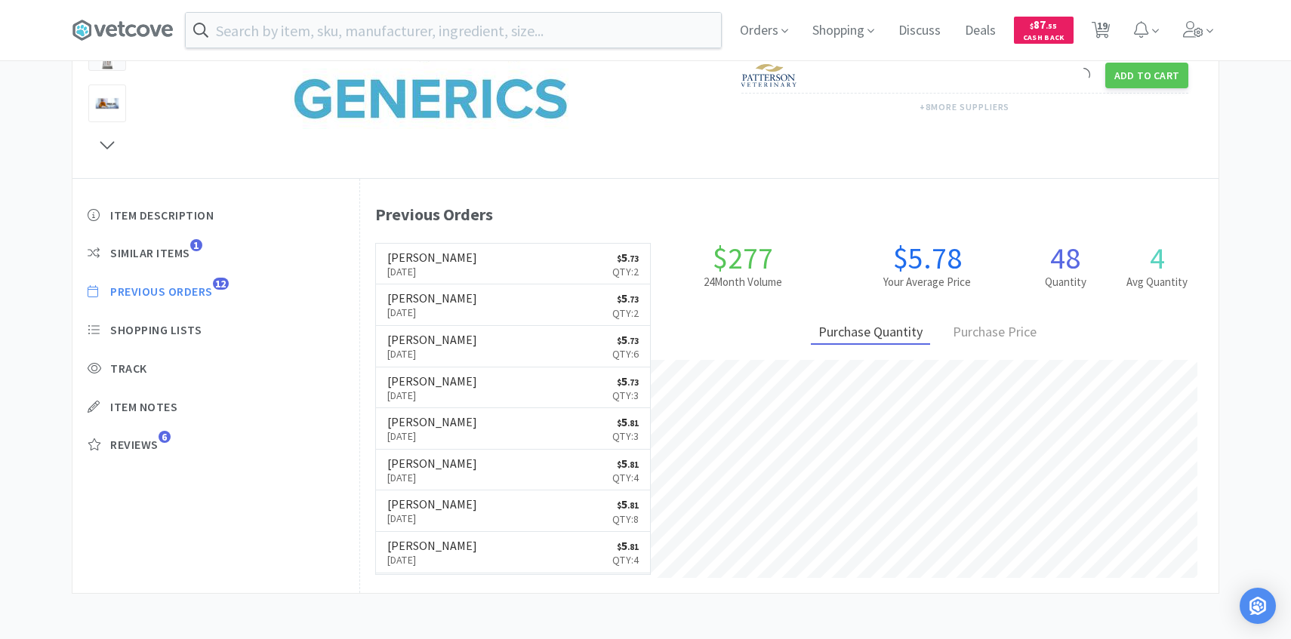
select select "1"
select select "2"
select select "1"
select select "2"
select select "1"
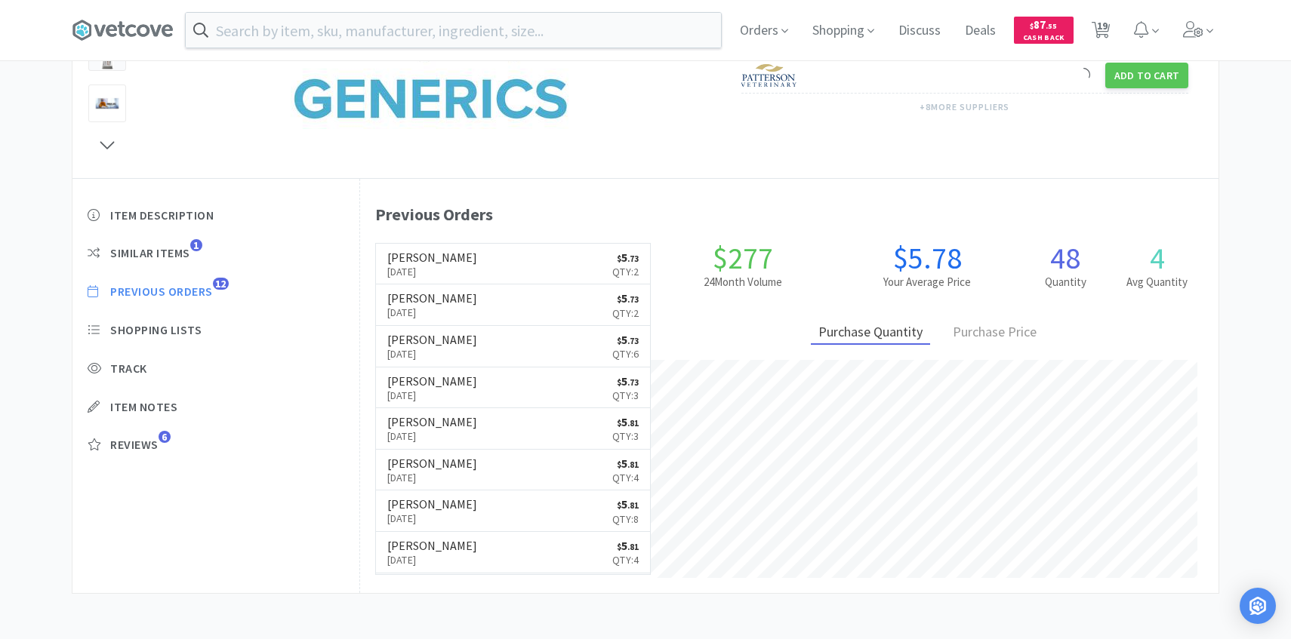
select select "1"
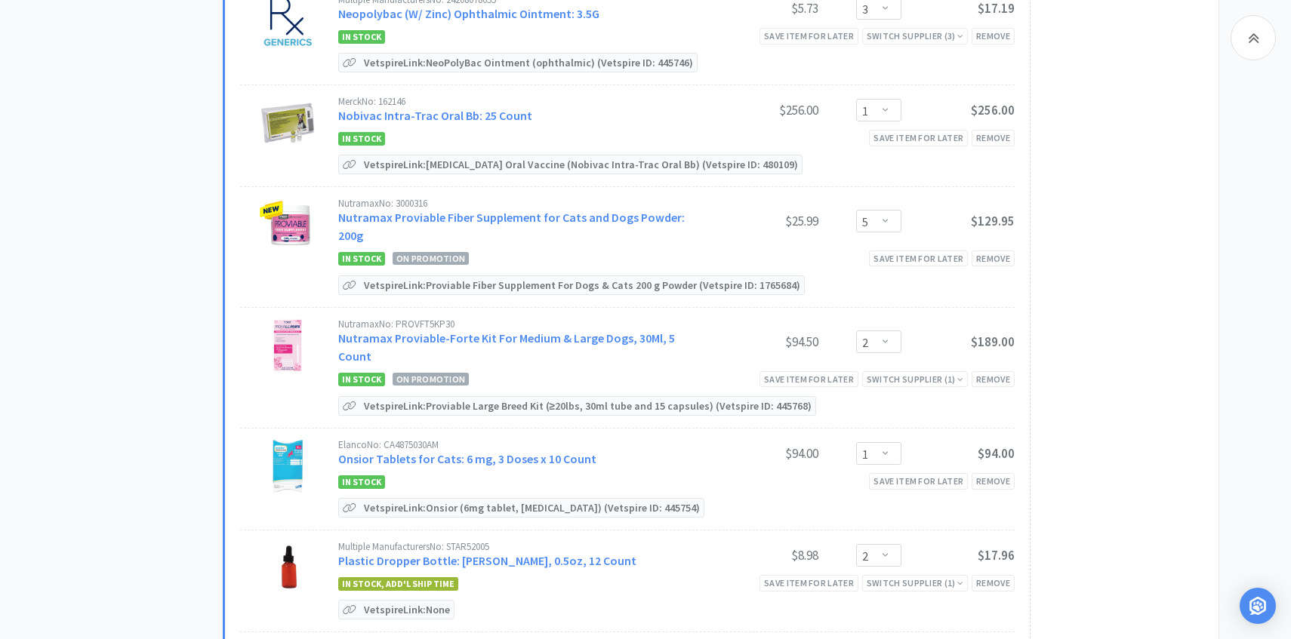
scroll to position [685, 0]
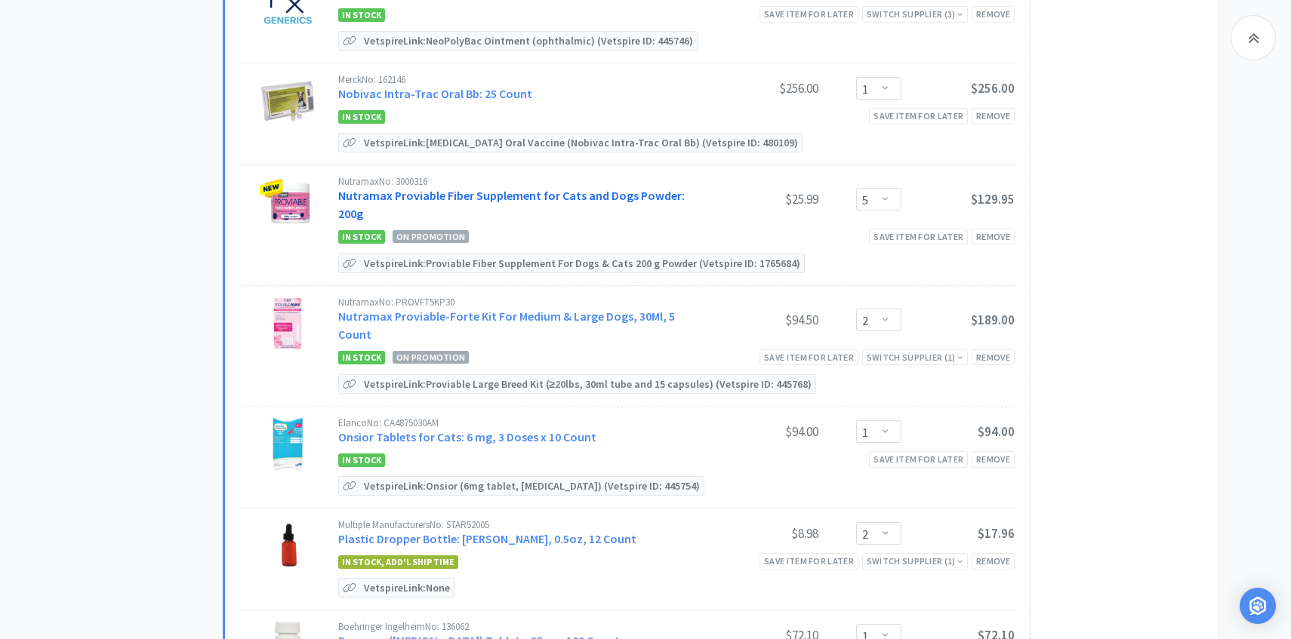
click at [520, 191] on link "Nutramax Proviable Fiber Supplement for Cats and Dogs Powder: 200g" at bounding box center [511, 204] width 346 height 33
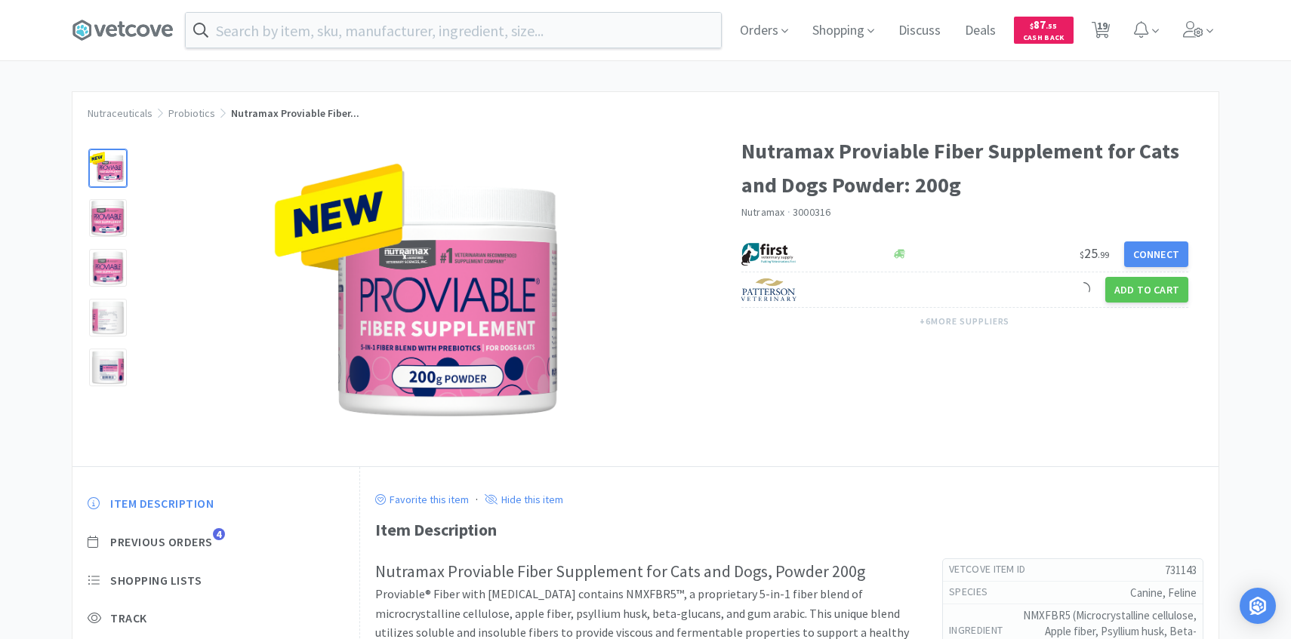
scroll to position [122, 0]
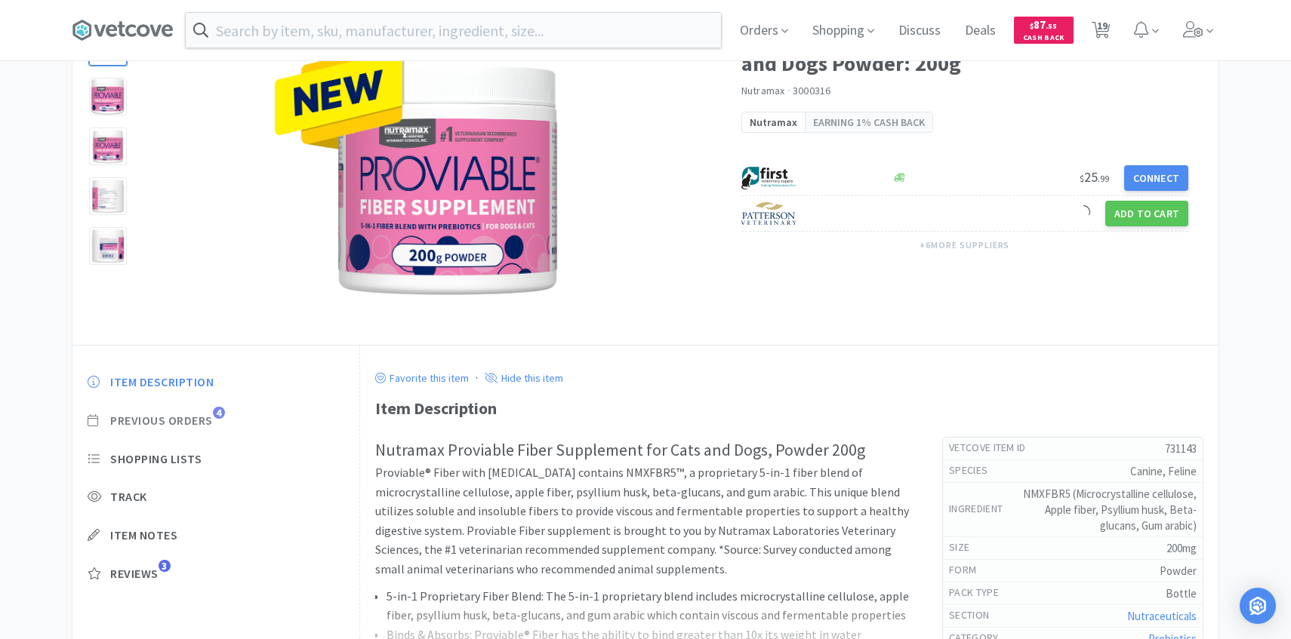
click at [198, 422] on span "Previous Orders" at bounding box center [161, 421] width 103 height 16
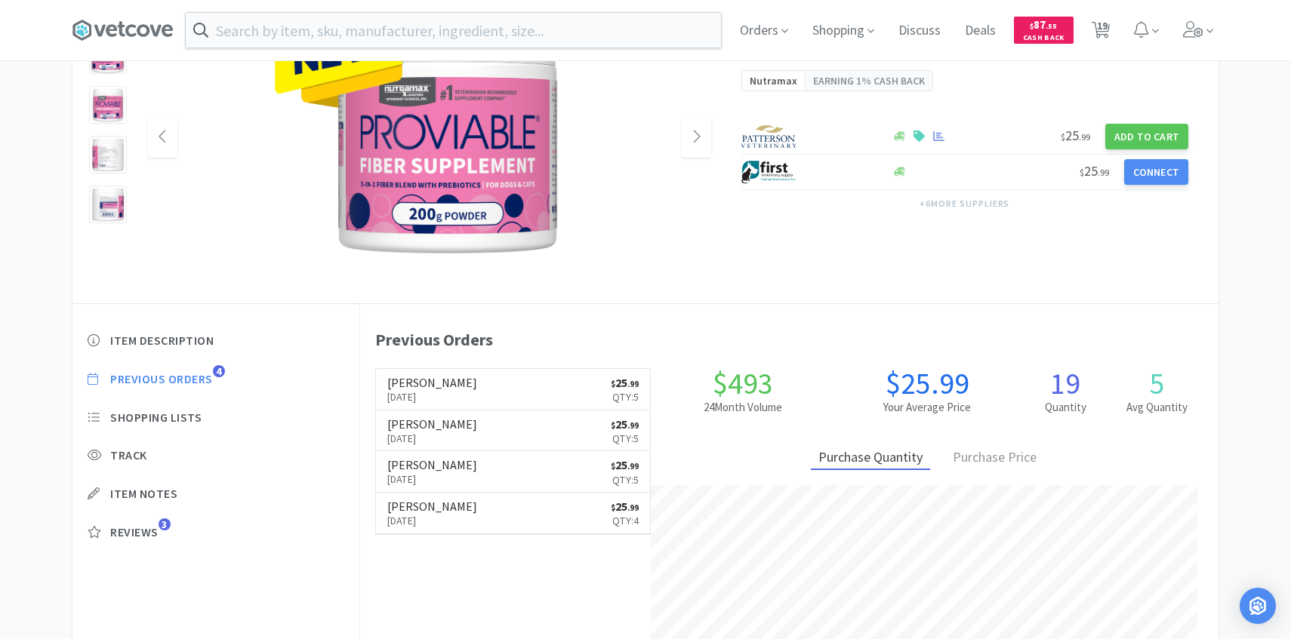
scroll to position [170, 0]
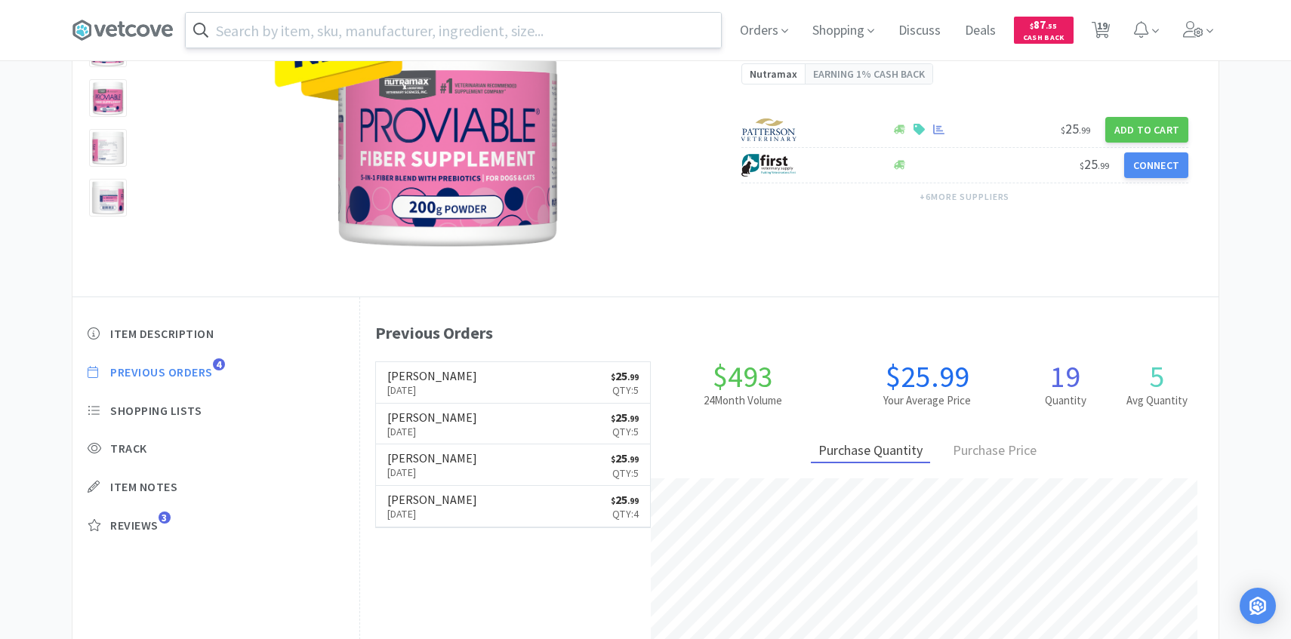
scroll to position [685, 0]
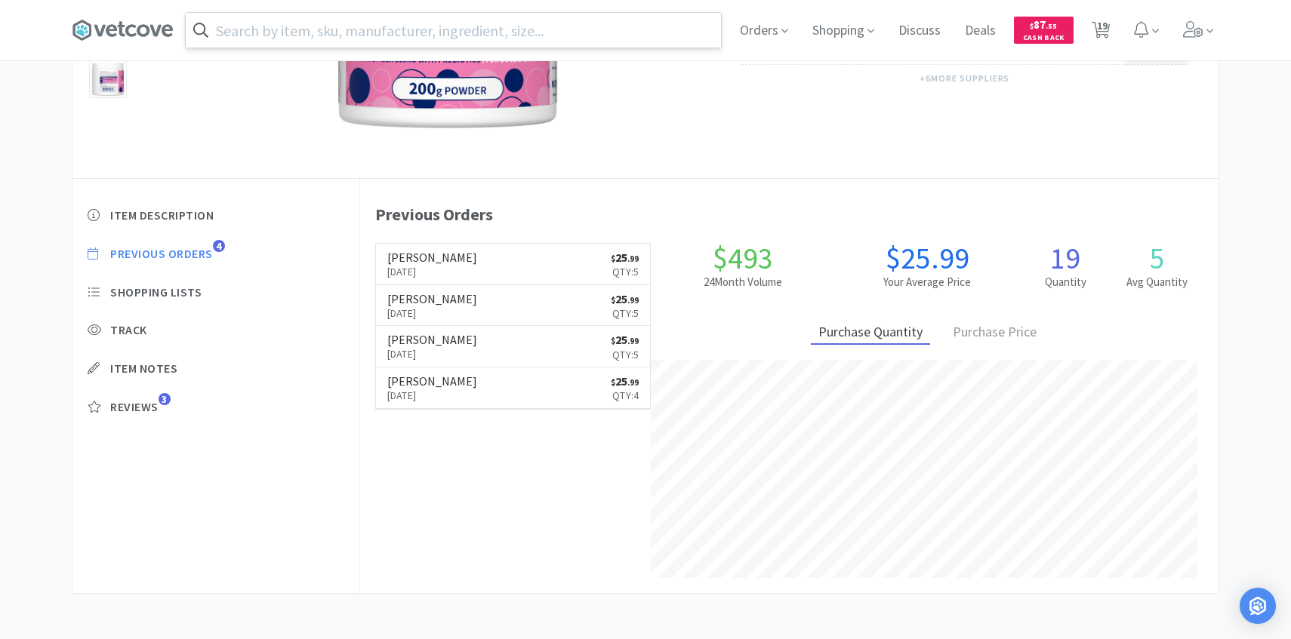
select select "4"
select select "1"
select select "2"
select select "1"
select select "3"
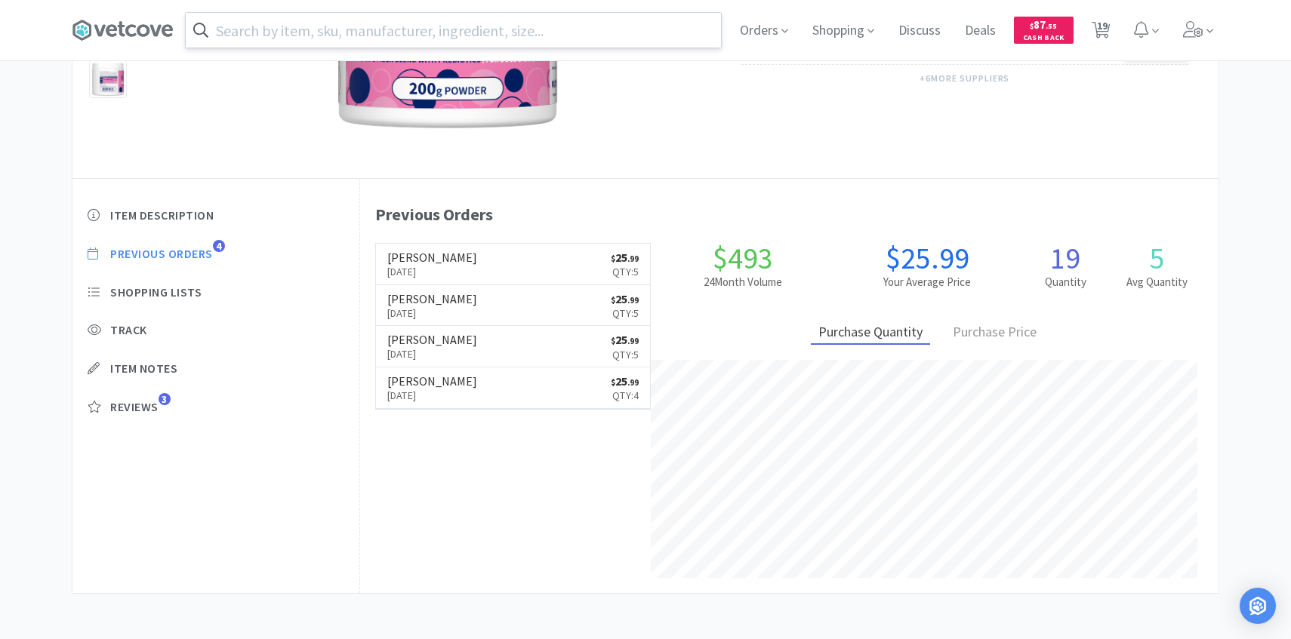
select select "1"
select select "5"
select select "2"
select select "1"
select select "2"
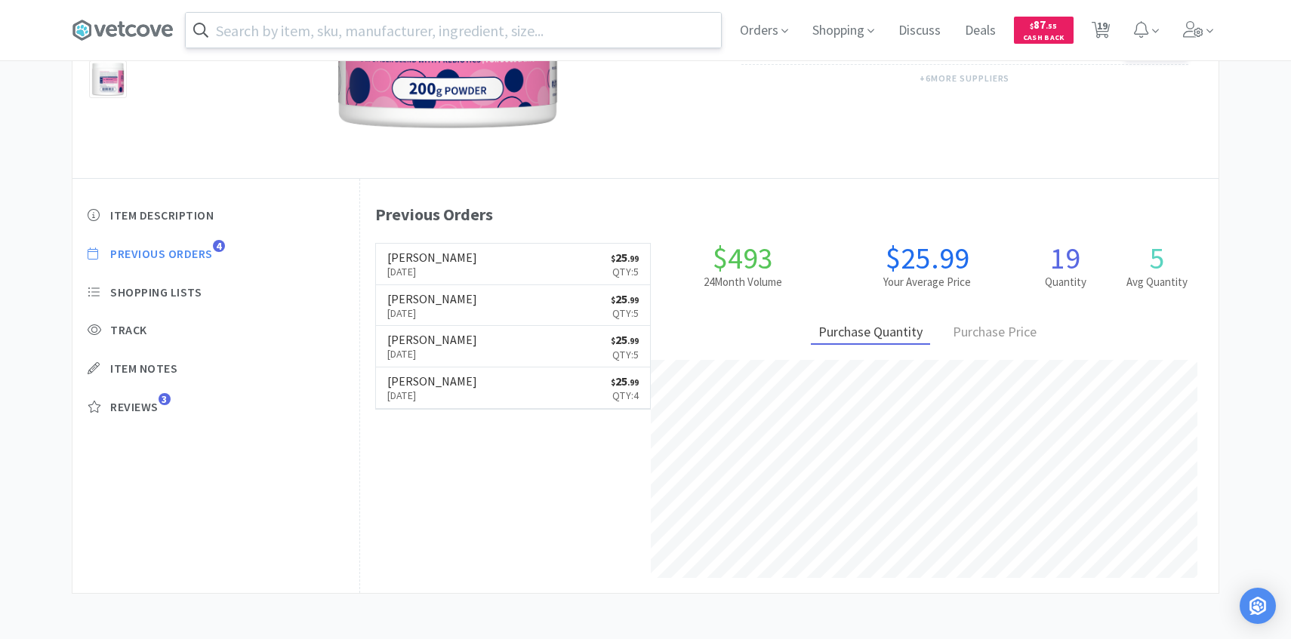
select select "1"
select select "2"
select select "1"
select select "2"
select select "1"
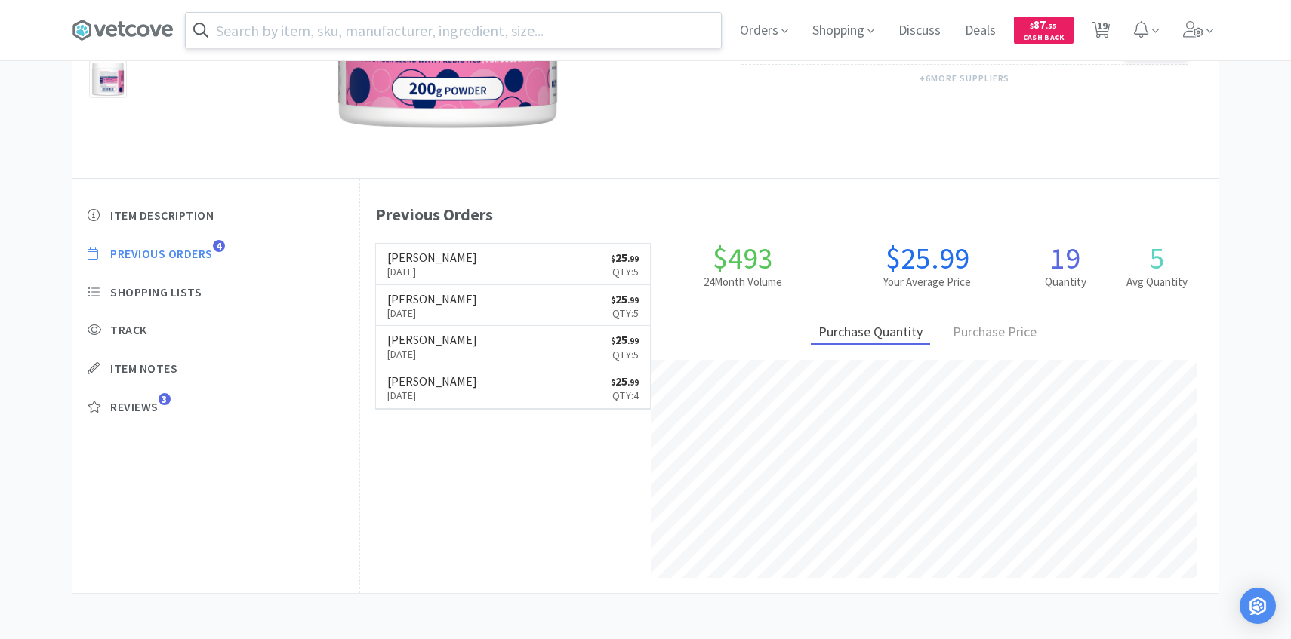
select select "1"
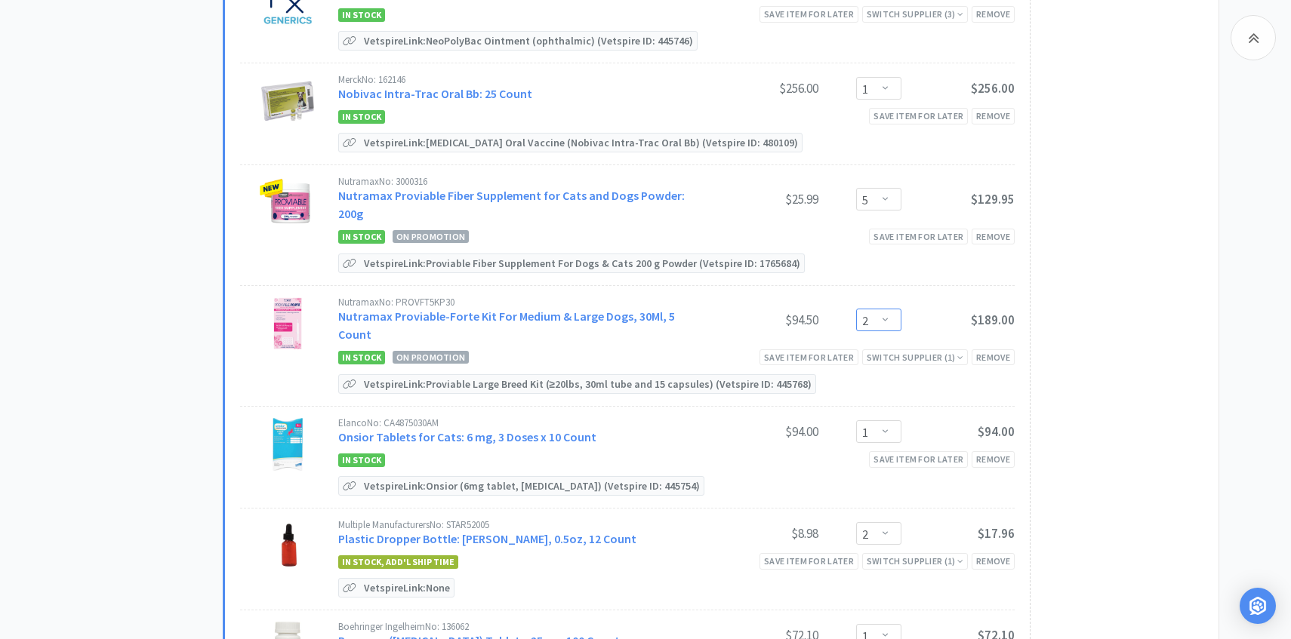
click at [891, 309] on select "Enter Quantity 1 2 3 4 5 6 7 8 9 10 11 12 13 14 15 16 17 18 19 20 Enter Quantity" at bounding box center [878, 320] width 45 height 23
click at [856, 309] on select "Enter Quantity 1 2 3 4 5 6 7 8 9 10 11 12 13 14 15 16 17 18 19 20 Enter Quantity" at bounding box center [878, 320] width 45 height 23
click at [894, 309] on select "Enter Quantity 1 2 3 4 5 6 7 8 9 10 11 12 13 14 15 16 17 18 19 20 Enter Quantity" at bounding box center [878, 320] width 45 height 23
click at [856, 309] on select "Enter Quantity 1 2 3 4 5 6 7 8 9 10 11 12 13 14 15 16 17 18 19 20 Enter Quantity" at bounding box center [878, 320] width 45 height 23
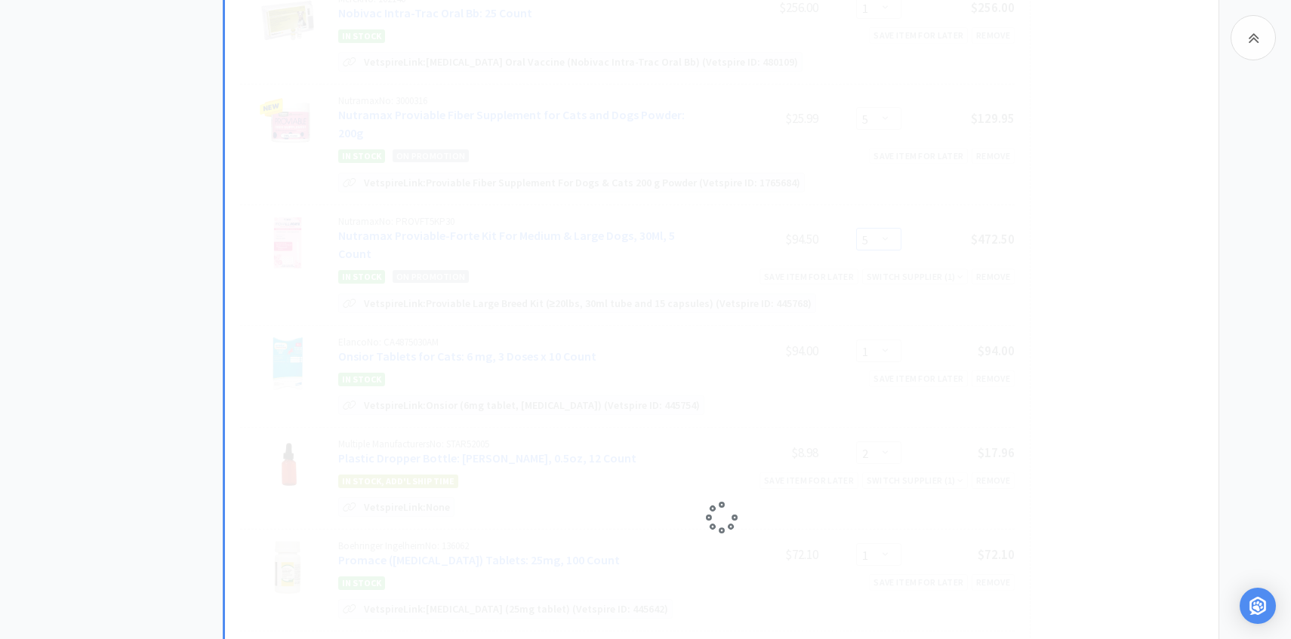
scroll to position [783, 0]
select select "2"
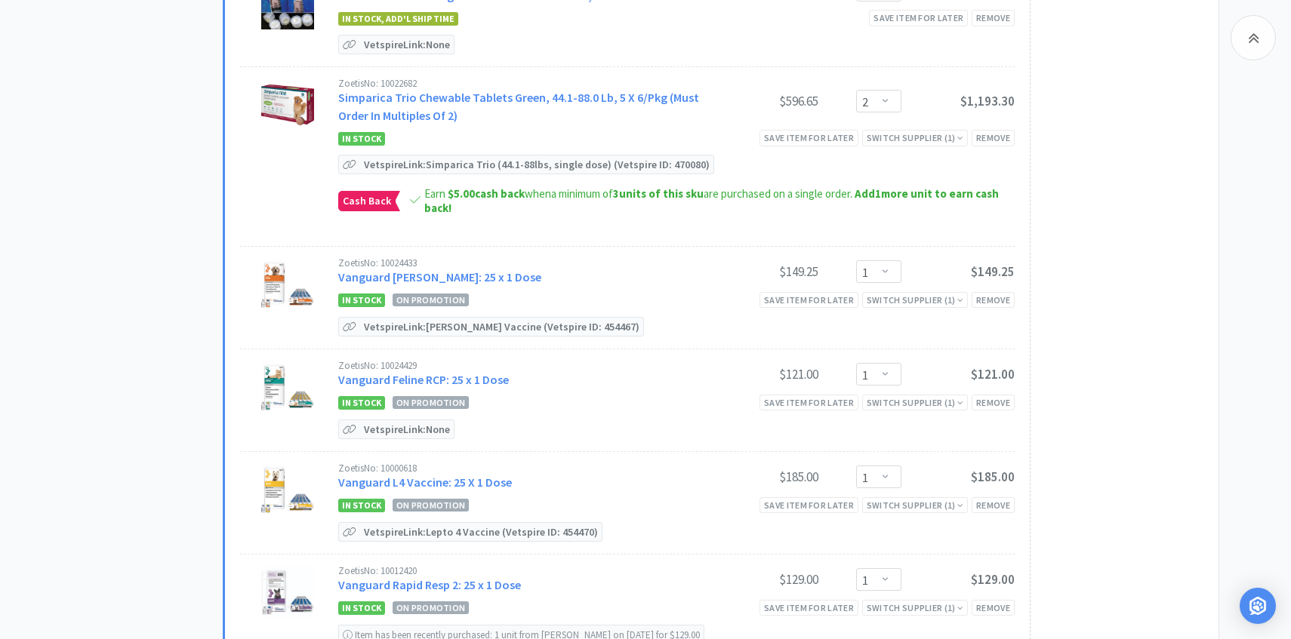
scroll to position [1583, 0]
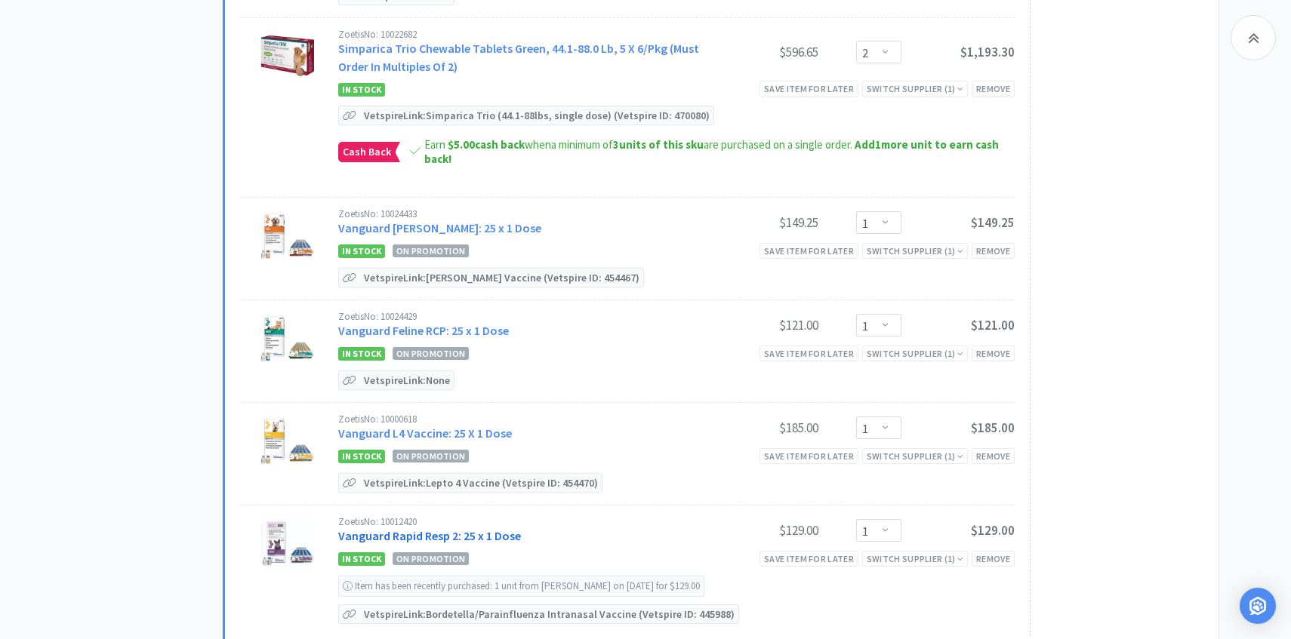
click at [485, 528] on link "Vanguard Rapid Resp 2: 25 x 1 Dose" at bounding box center [429, 535] width 183 height 15
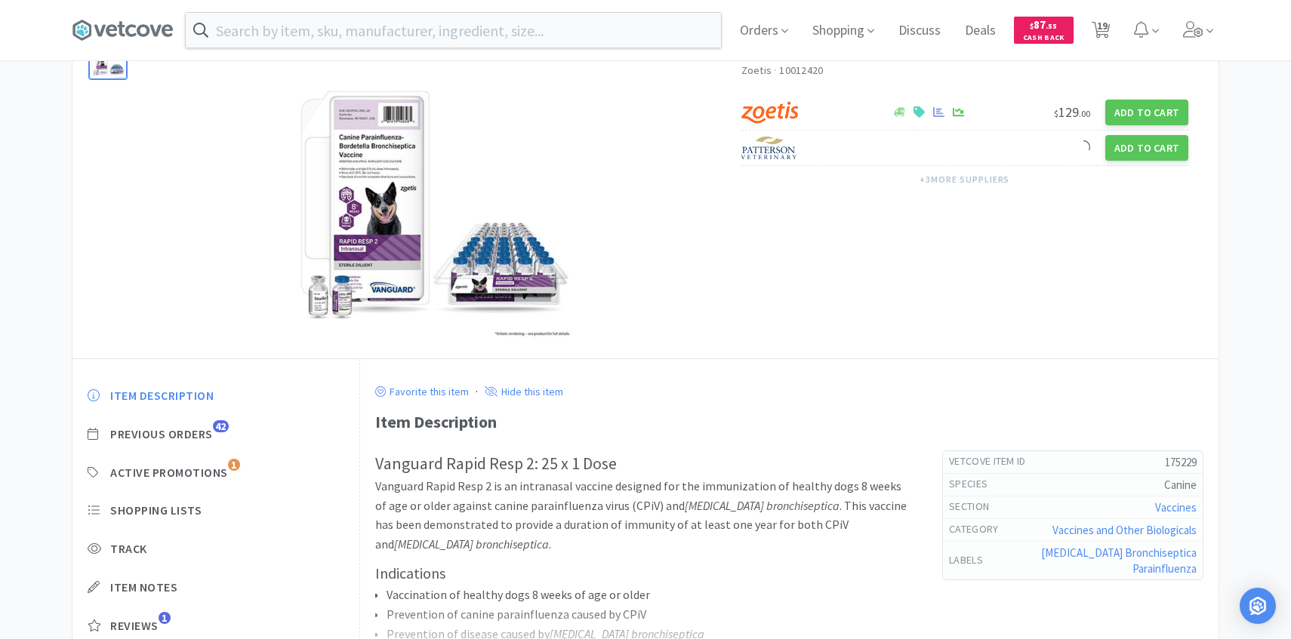
scroll to position [124, 0]
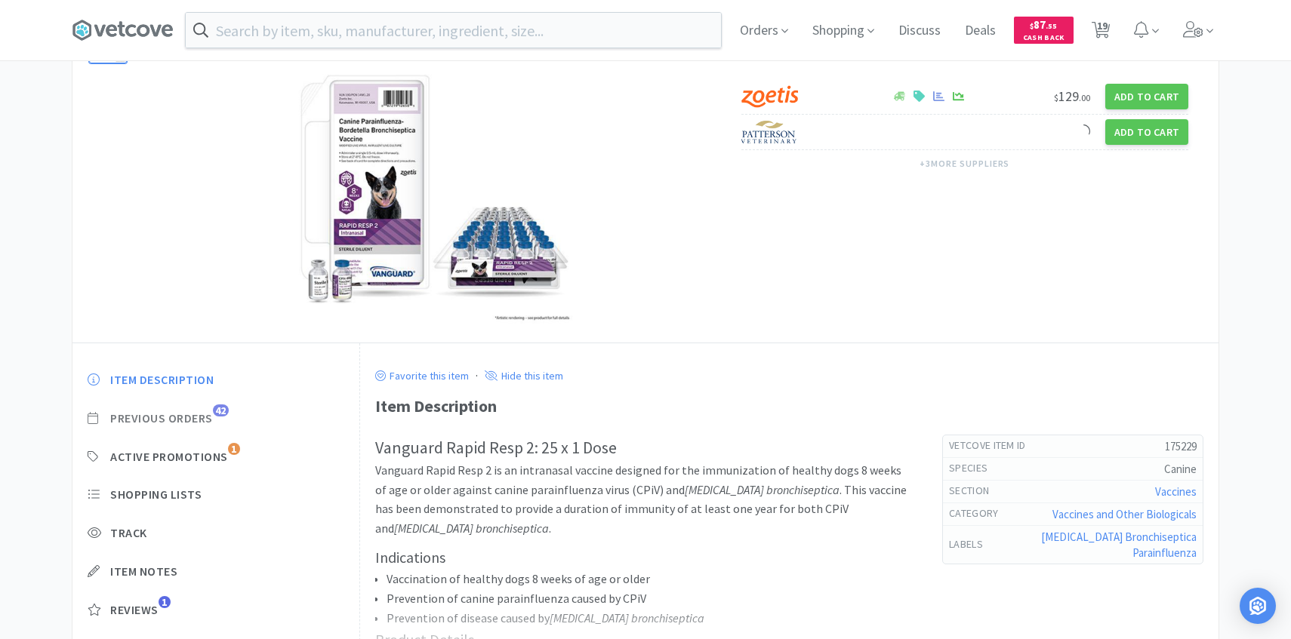
click at [204, 413] on span "Previous Orders" at bounding box center [161, 419] width 103 height 16
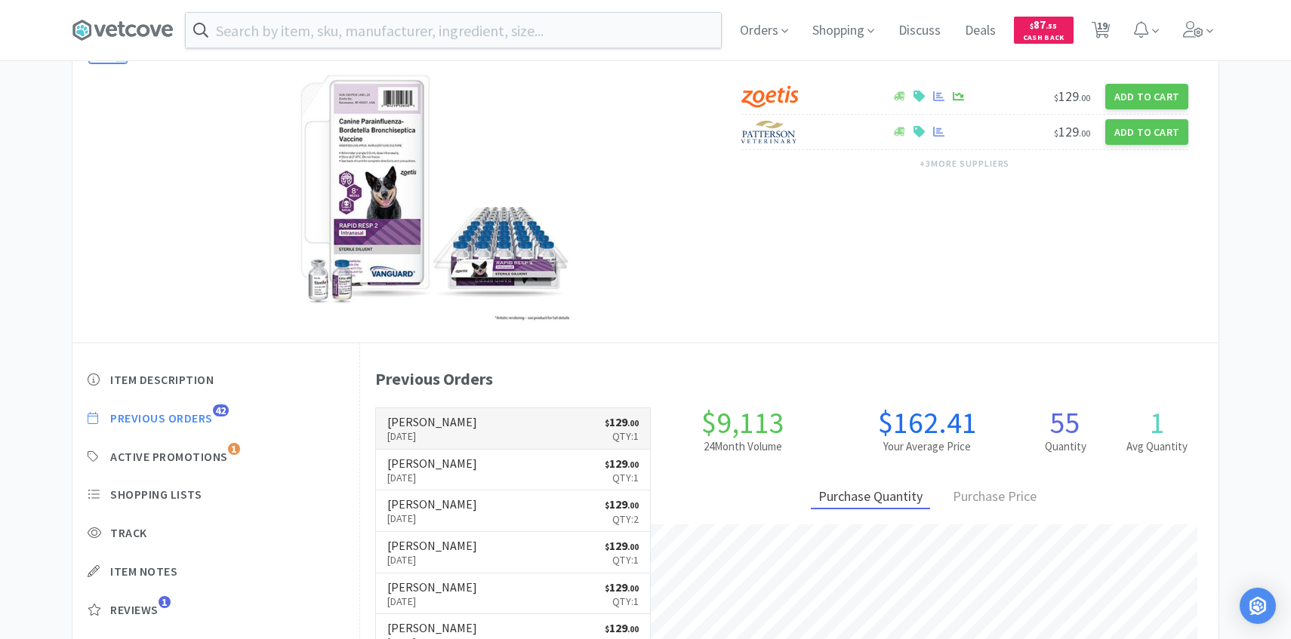
scroll to position [1, 0]
click at [439, 429] on p "[DATE]" at bounding box center [432, 435] width 90 height 17
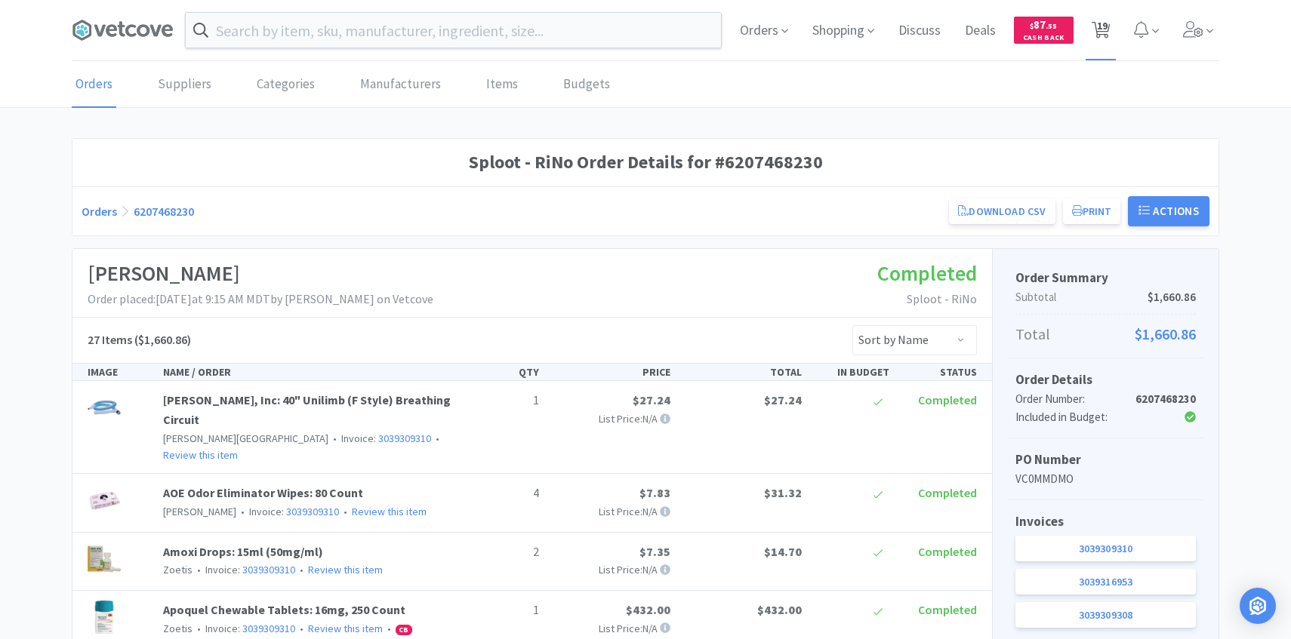
click at [1103, 23] on span "19" at bounding box center [1102, 25] width 11 height 60
select select "4"
select select "1"
select select "2"
select select "1"
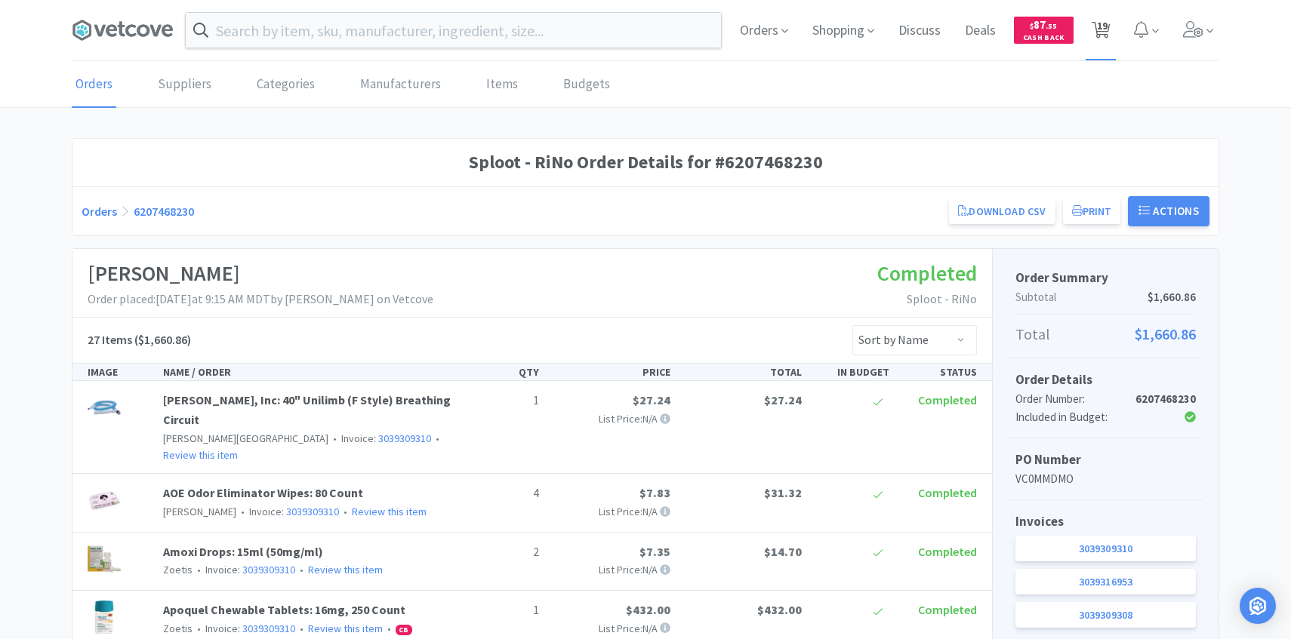
select select "3"
select select "1"
select select "5"
select select "2"
select select "1"
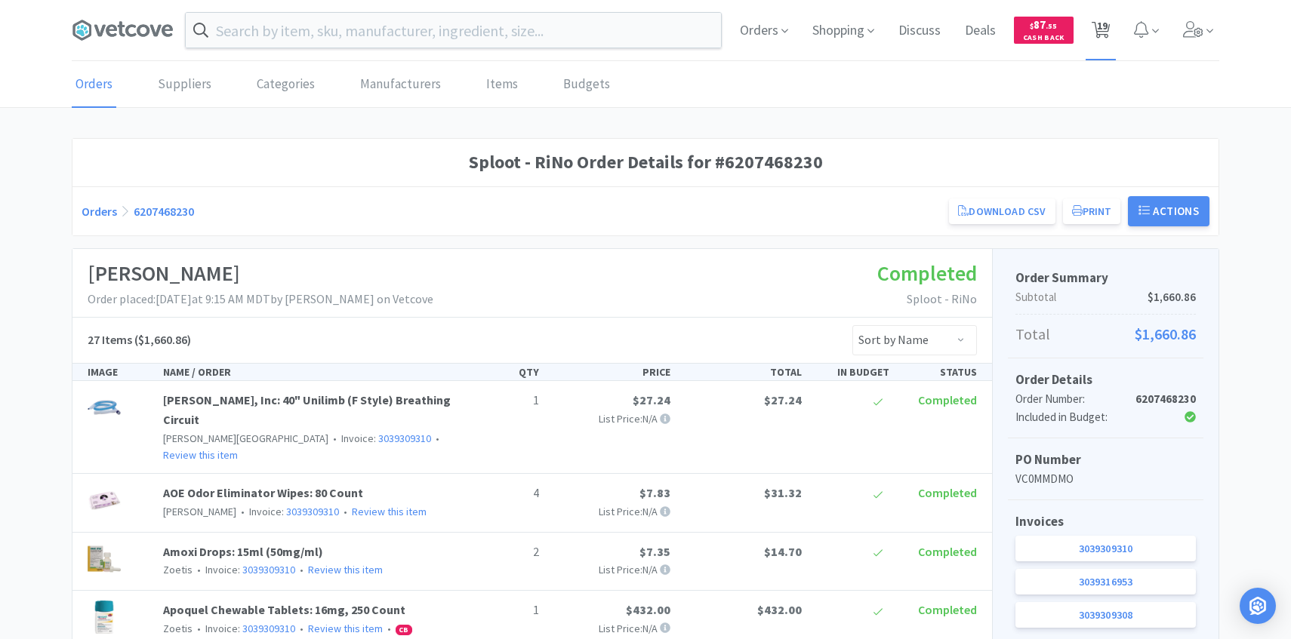
select select "2"
select select "1"
select select "2"
select select "1"
select select "2"
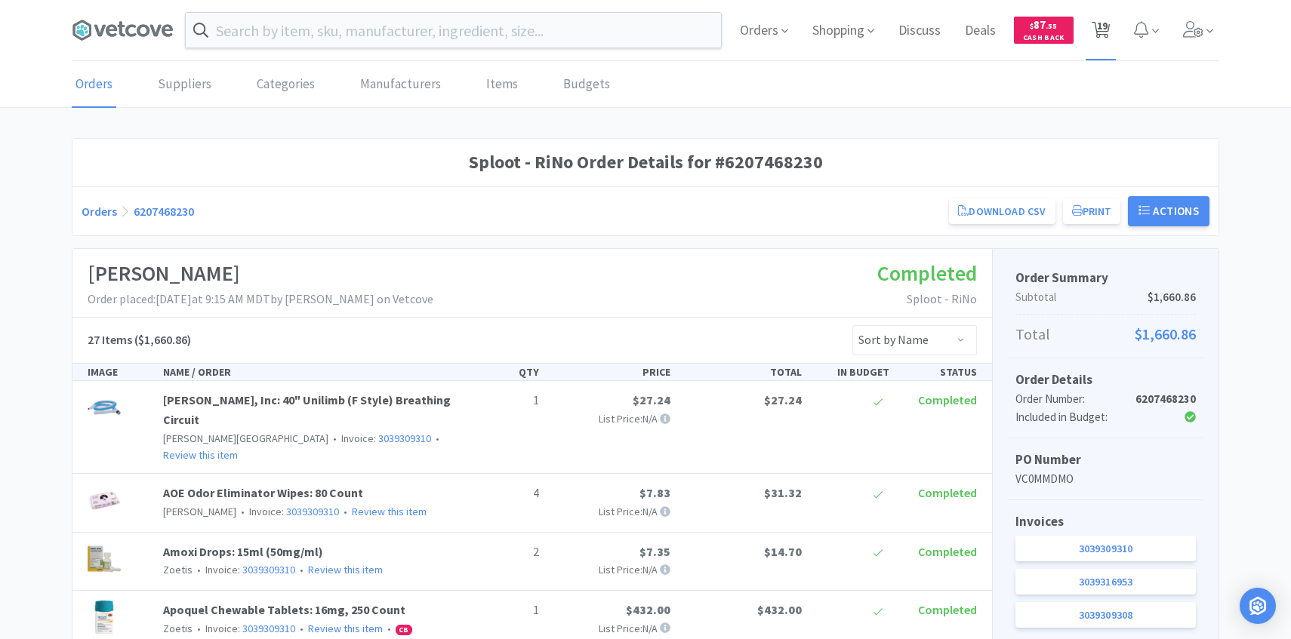
select select "1"
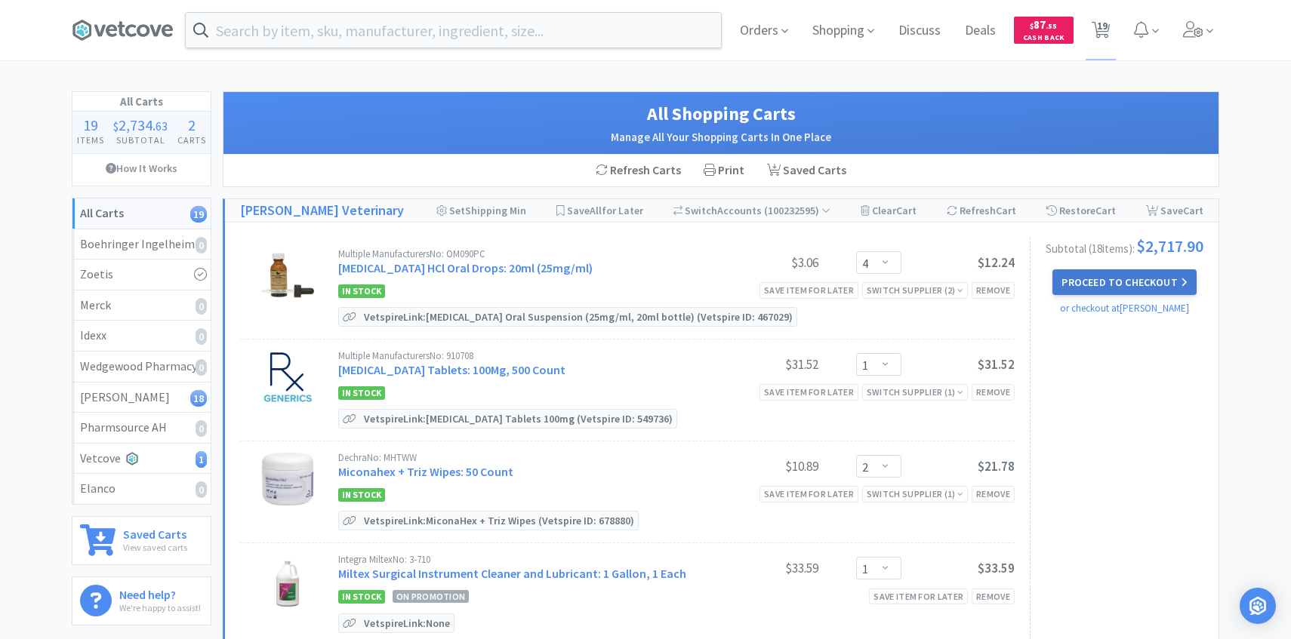
click at [1106, 294] on button "Proceed to Checkout" at bounding box center [1123, 282] width 143 height 26
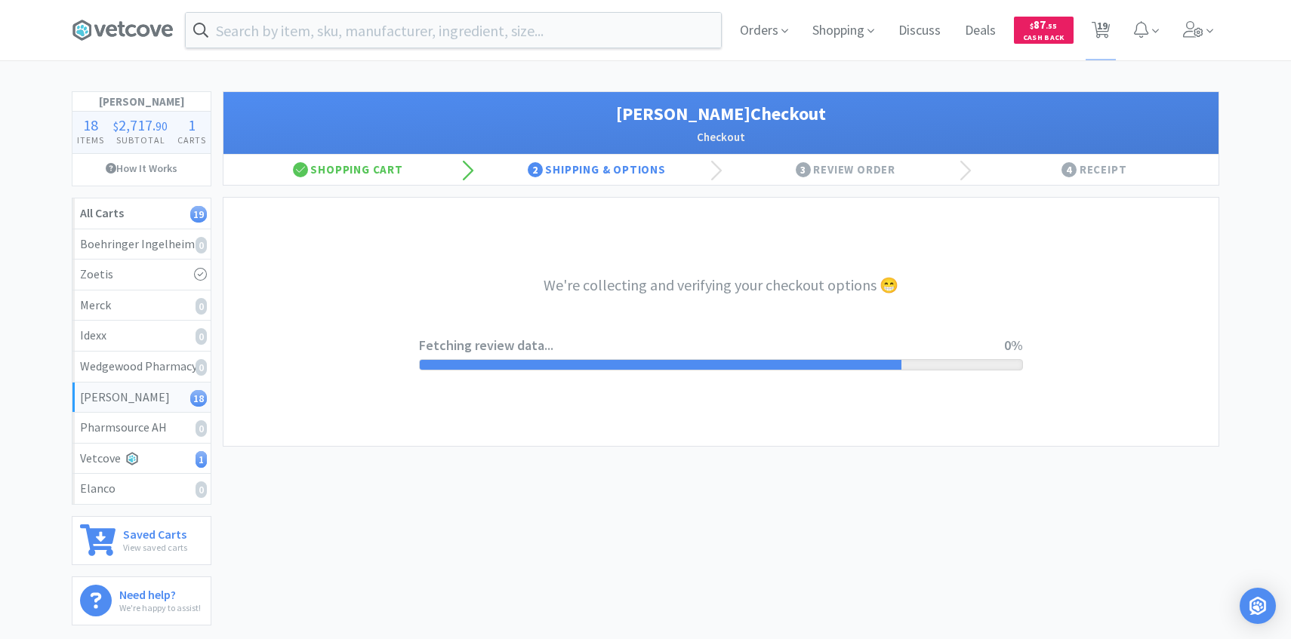
select select "1"
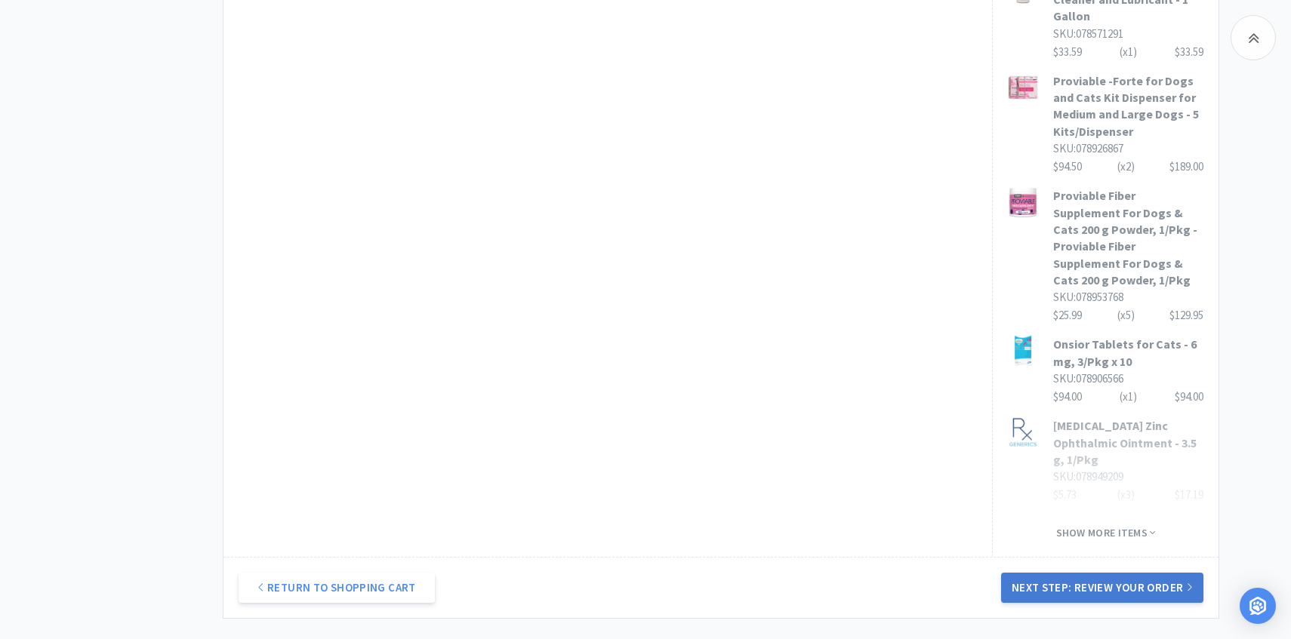
click at [1085, 573] on button "Next Step: Review Your Order" at bounding box center [1102, 588] width 202 height 30
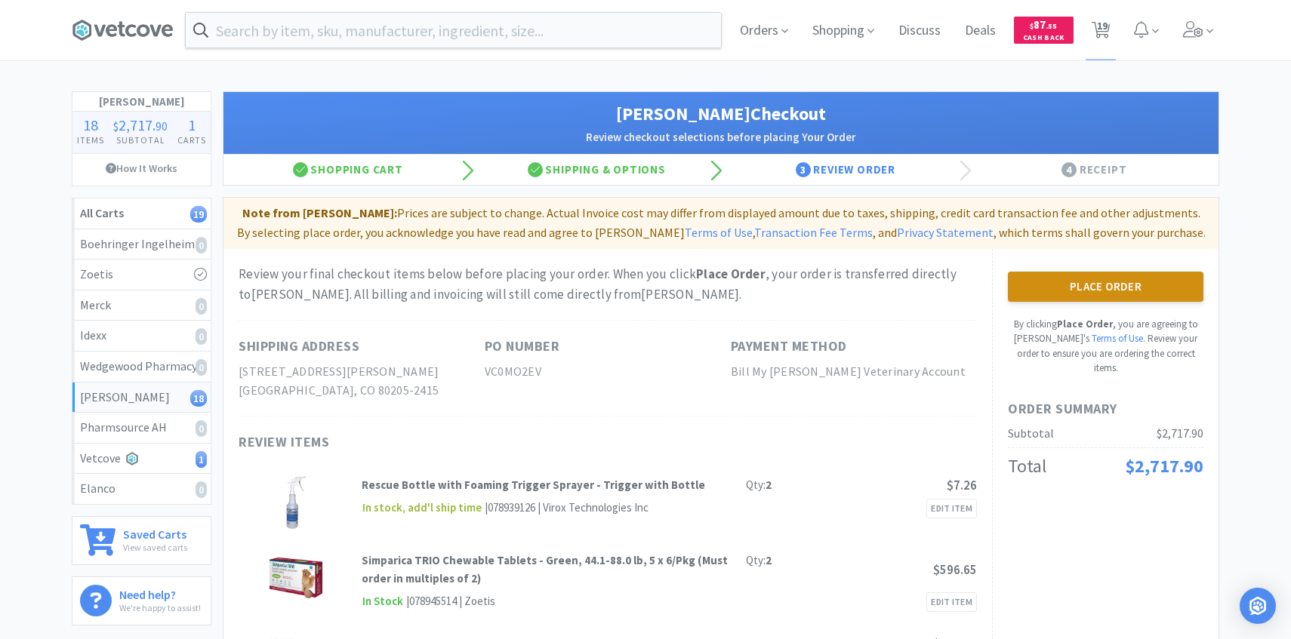
click at [1053, 277] on button "Place Order" at bounding box center [1105, 287] width 195 height 30
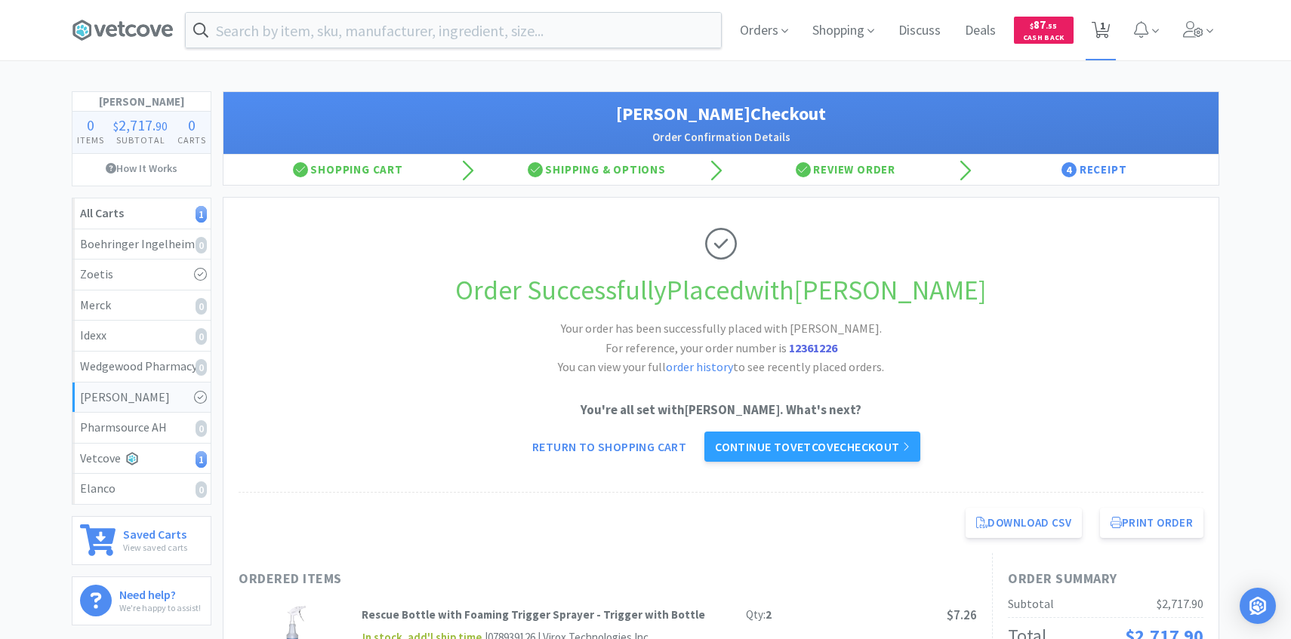
click at [1100, 23] on span "1" at bounding box center [1102, 25] width 5 height 60
select select "1"
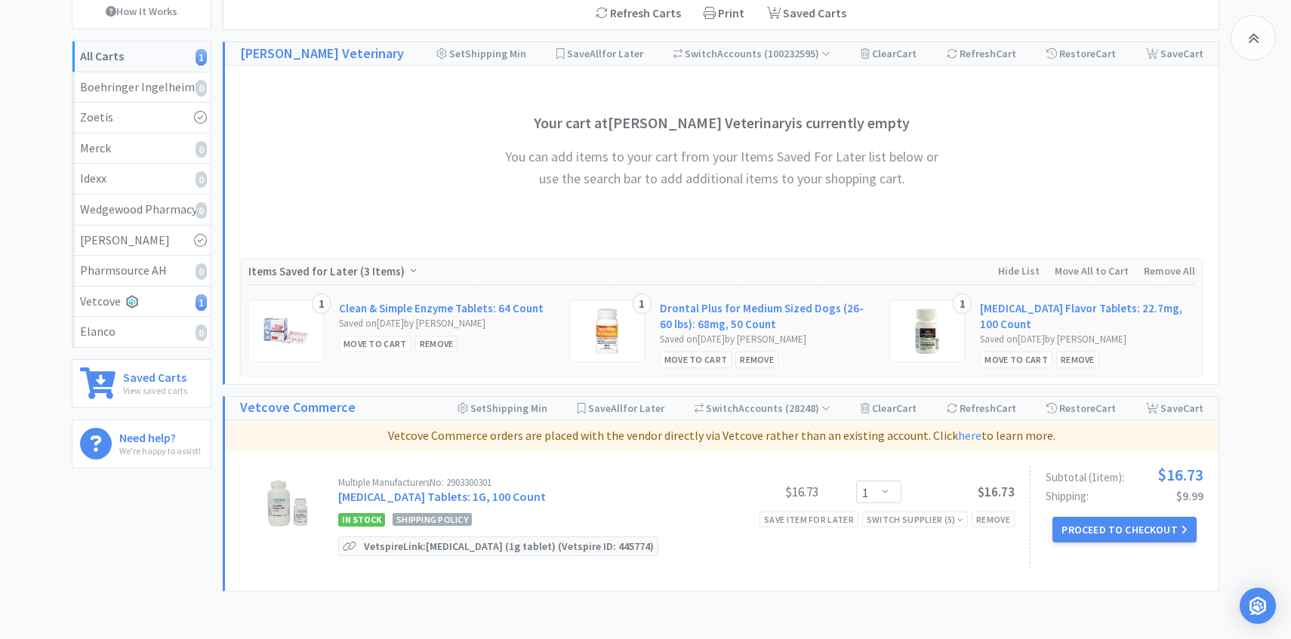
scroll to position [264, 0]
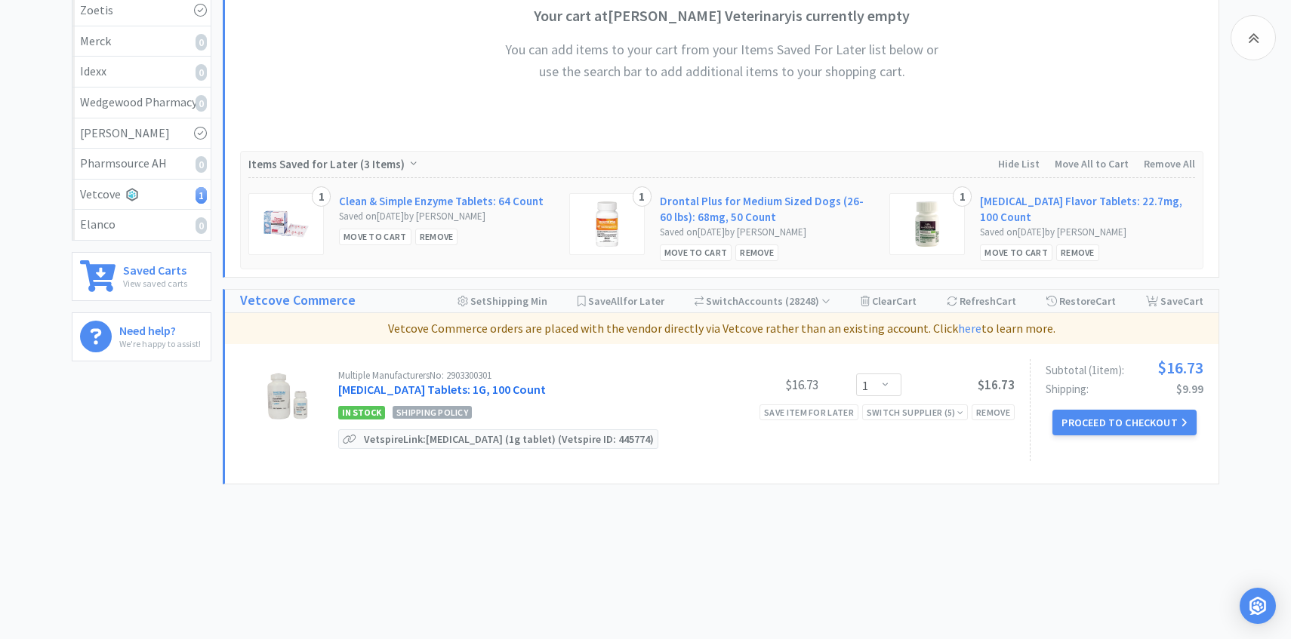
click at [506, 390] on link "Sucralfate Tablets: 1G, 100 Count" at bounding box center [442, 389] width 208 height 15
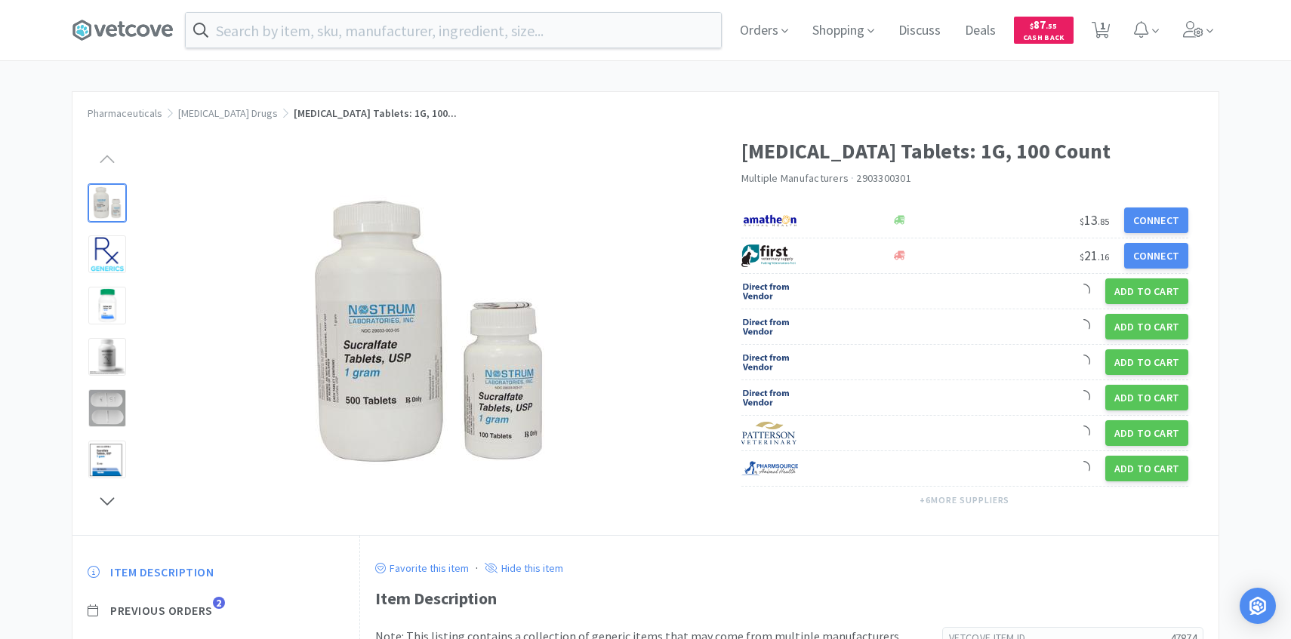
scroll to position [123, 0]
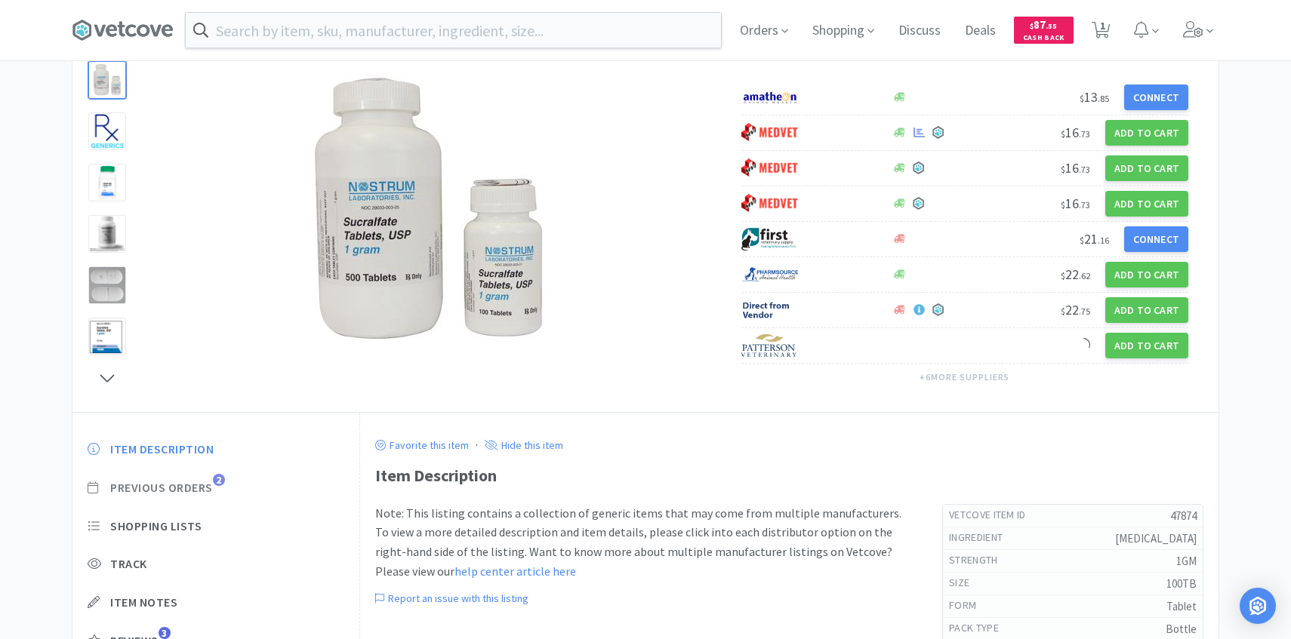
click at [205, 492] on span "Previous Orders" at bounding box center [161, 488] width 103 height 16
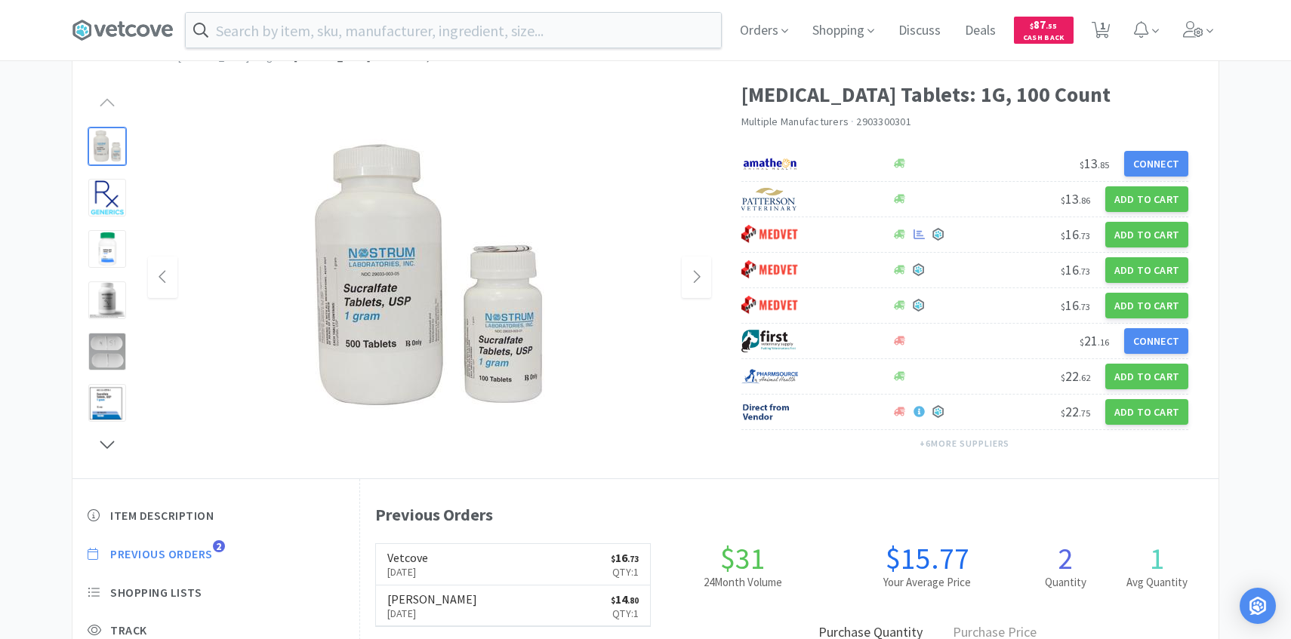
scroll to position [53, 0]
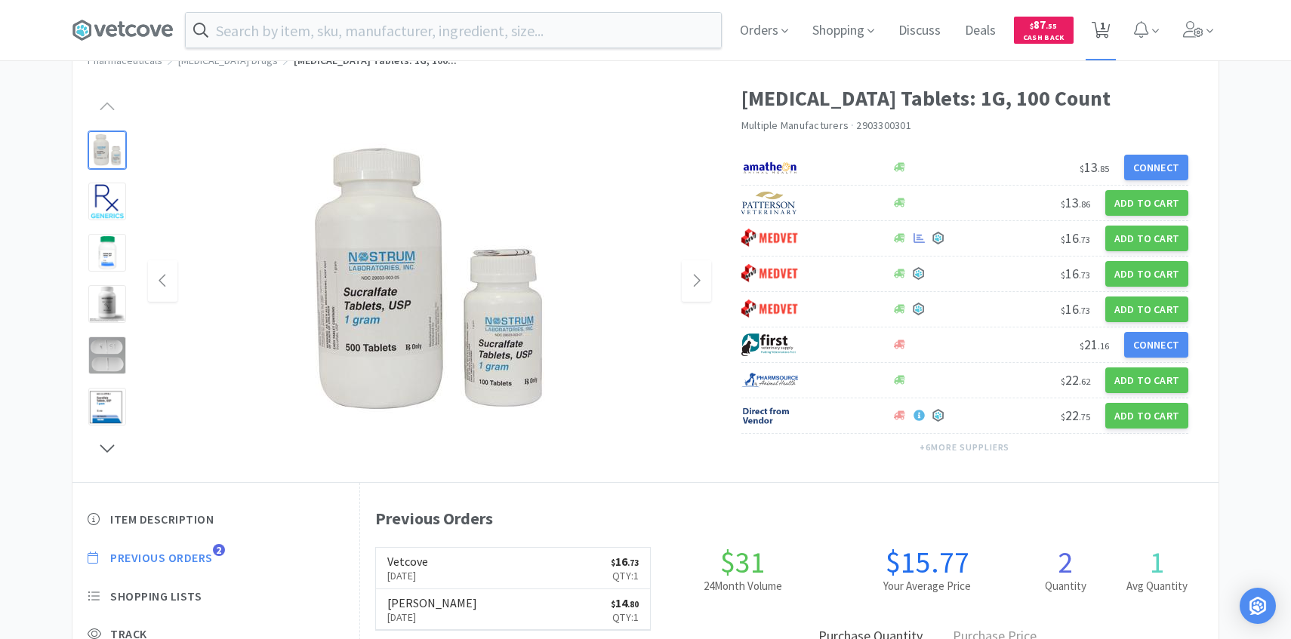
click at [1101, 33] on span "1" at bounding box center [1102, 25] width 5 height 60
select select "1"
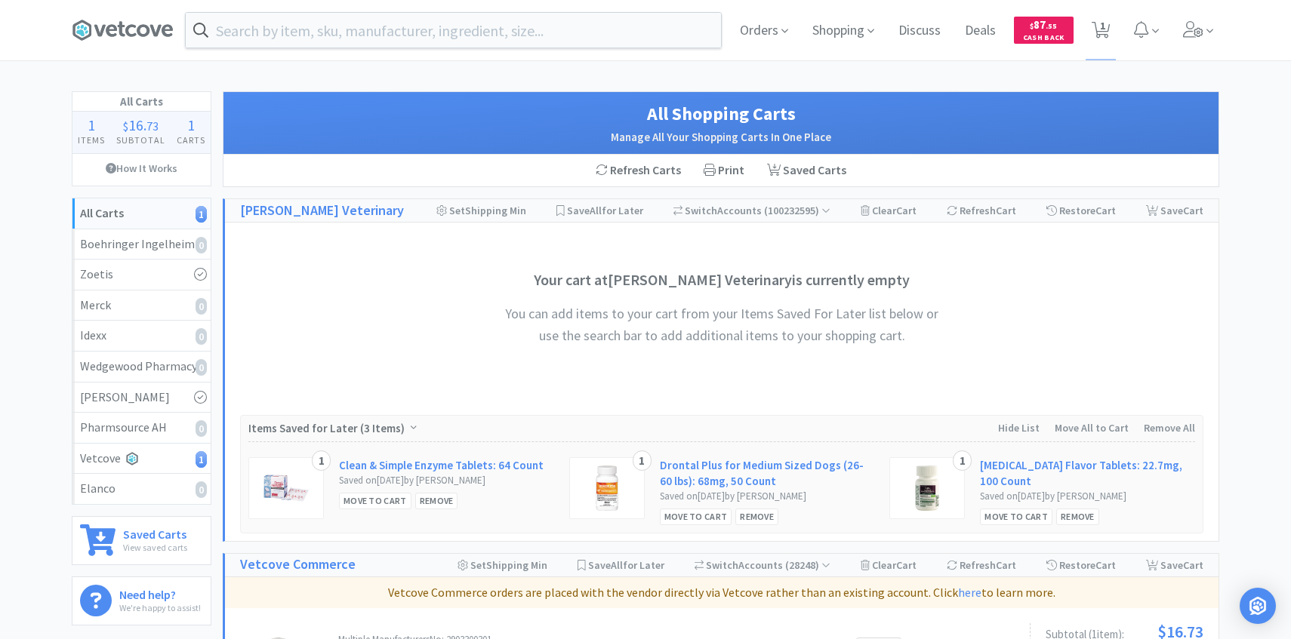
scroll to position [264, 0]
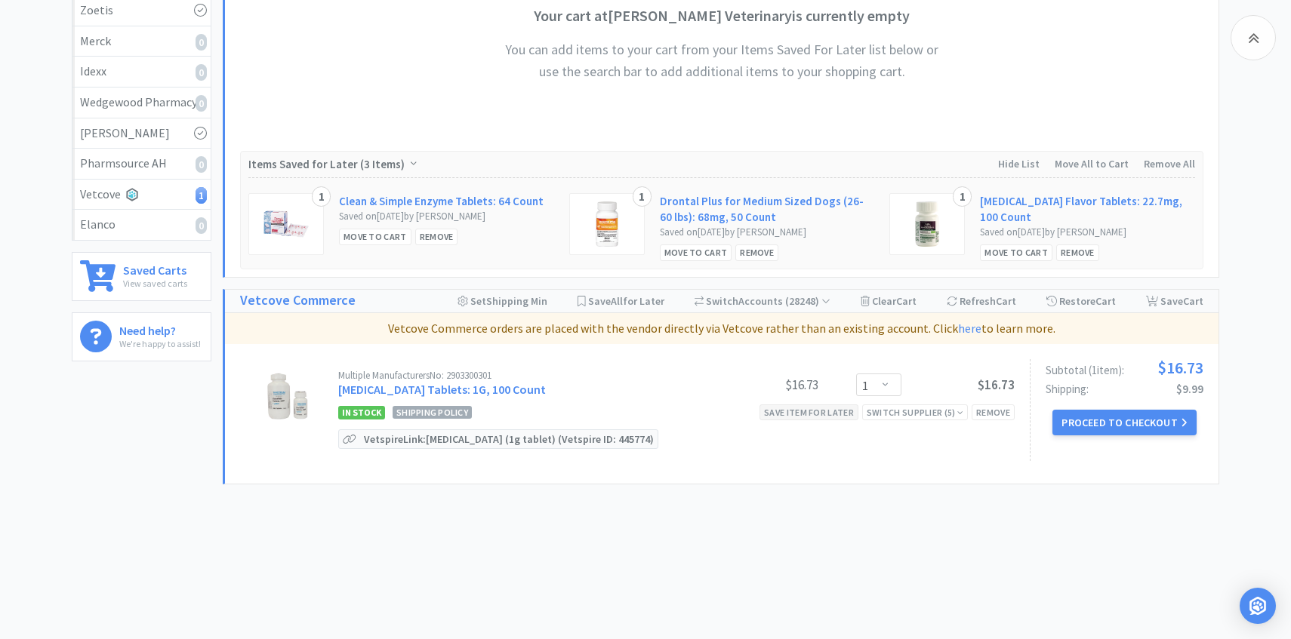
click at [829, 416] on div "Save item for later" at bounding box center [808, 413] width 99 height 16
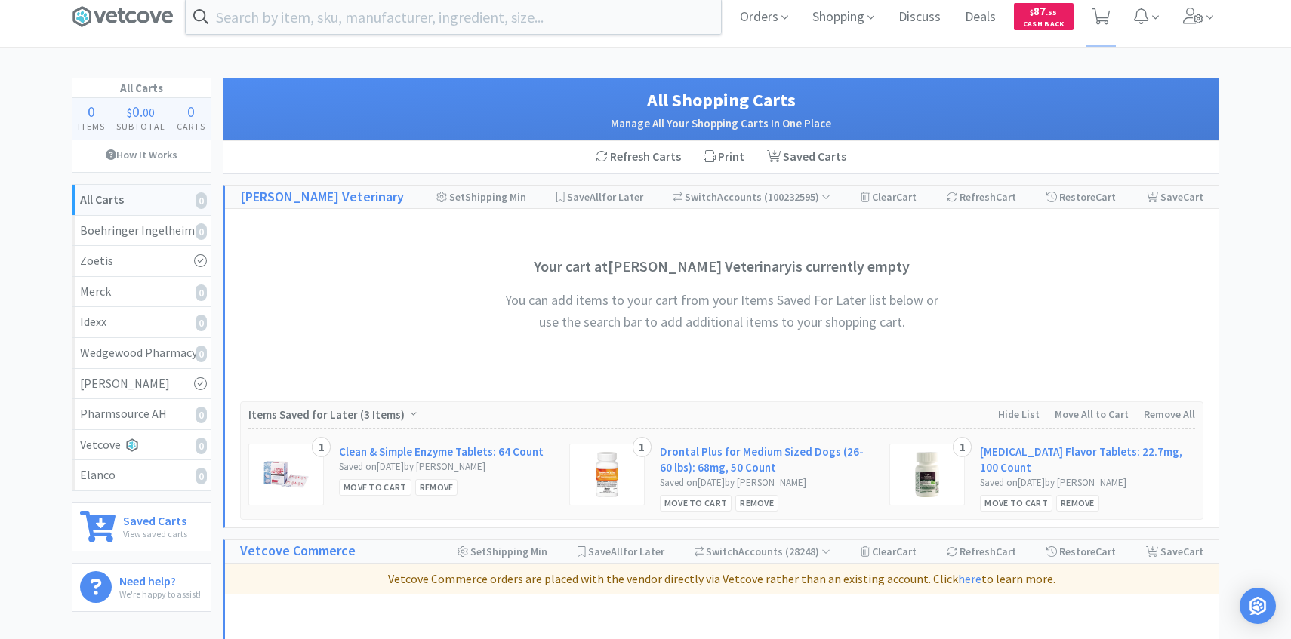
scroll to position [0, 0]
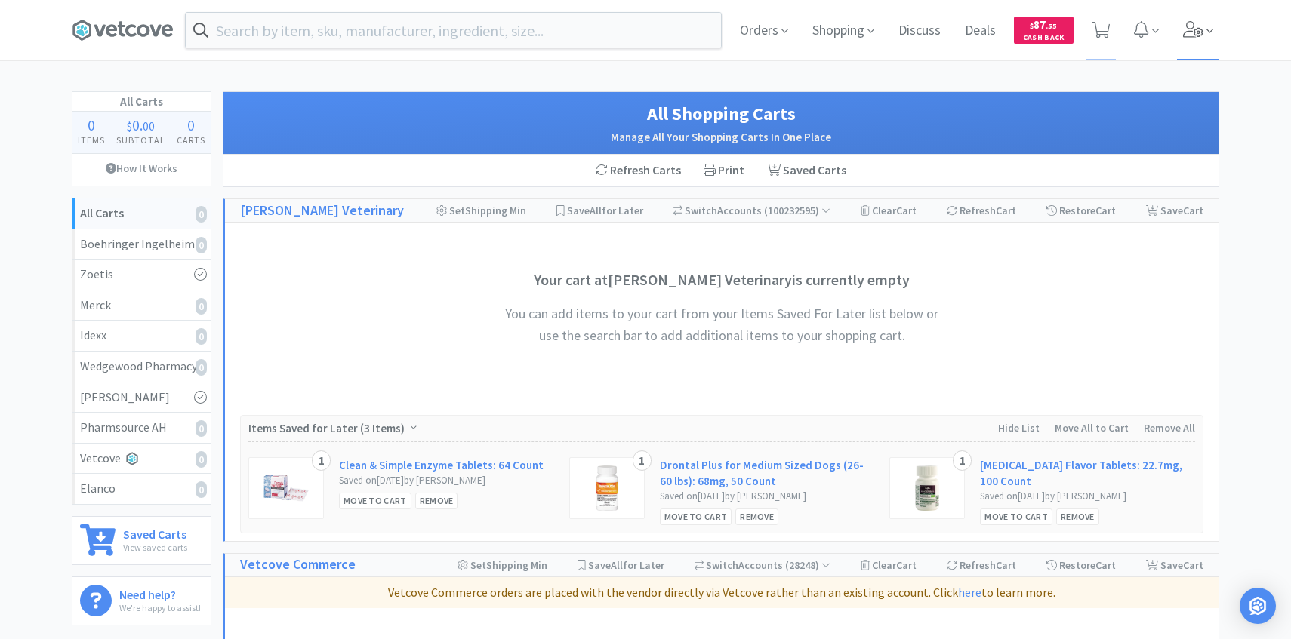
click at [1190, 19] on span at bounding box center [1198, 30] width 43 height 60
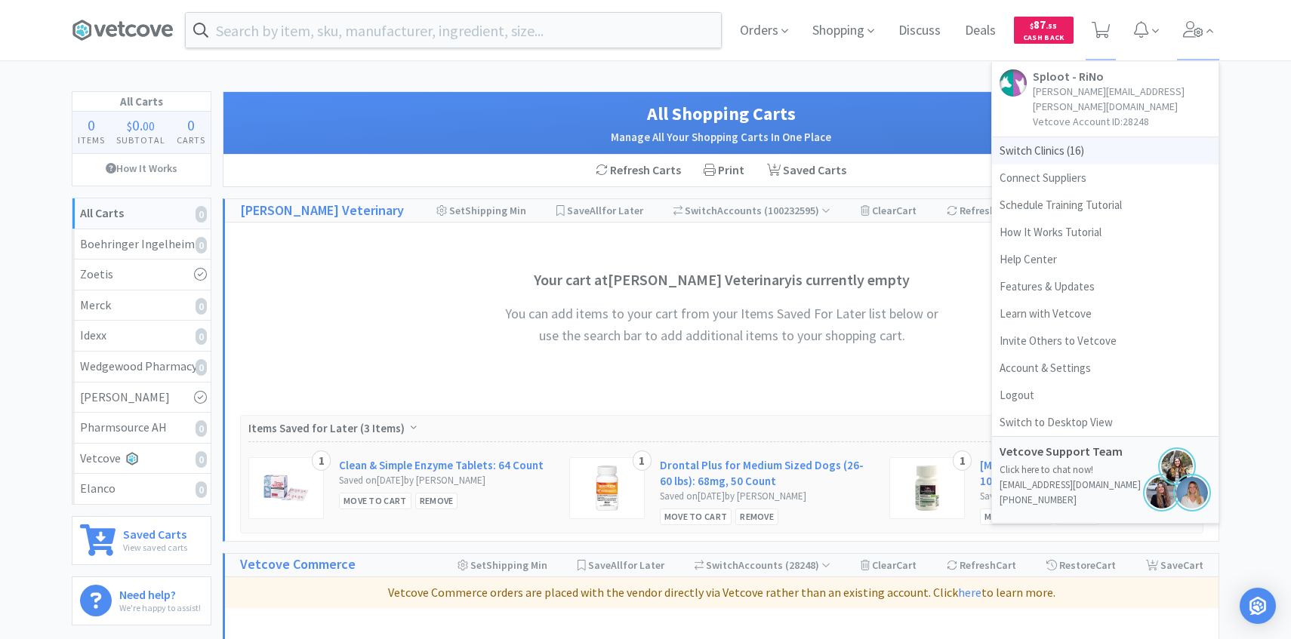
click at [1109, 137] on span "Switch Clinics ( 16 )" at bounding box center [1105, 150] width 226 height 27
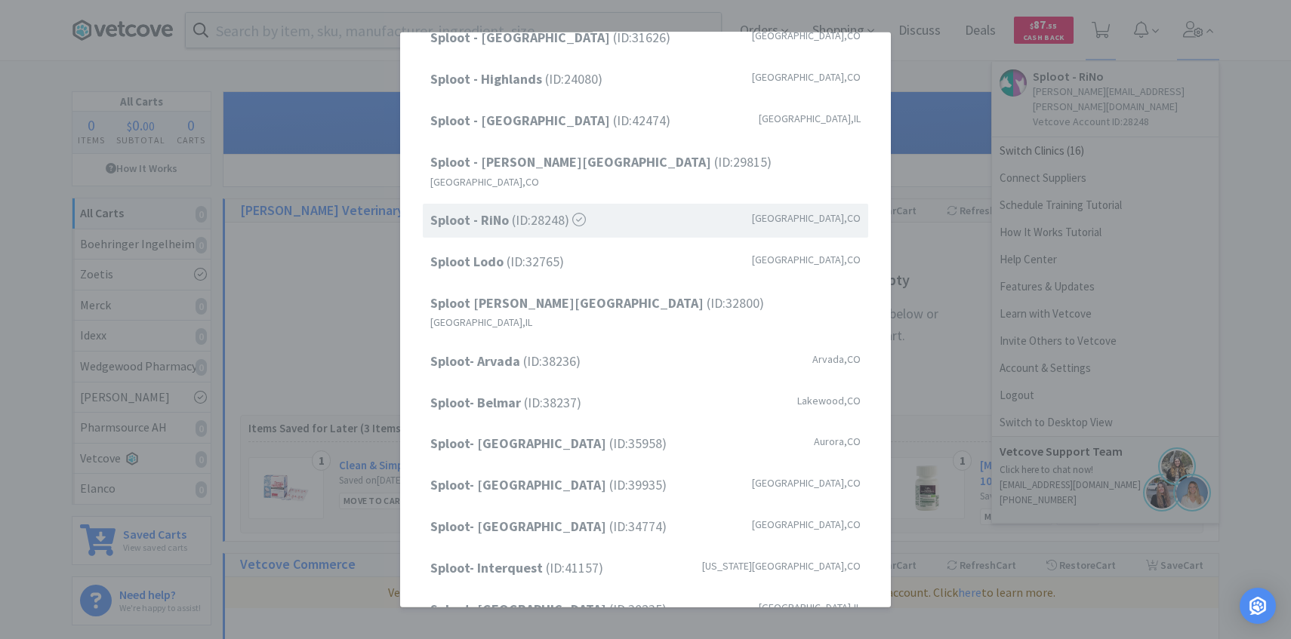
scroll to position [106, 0]
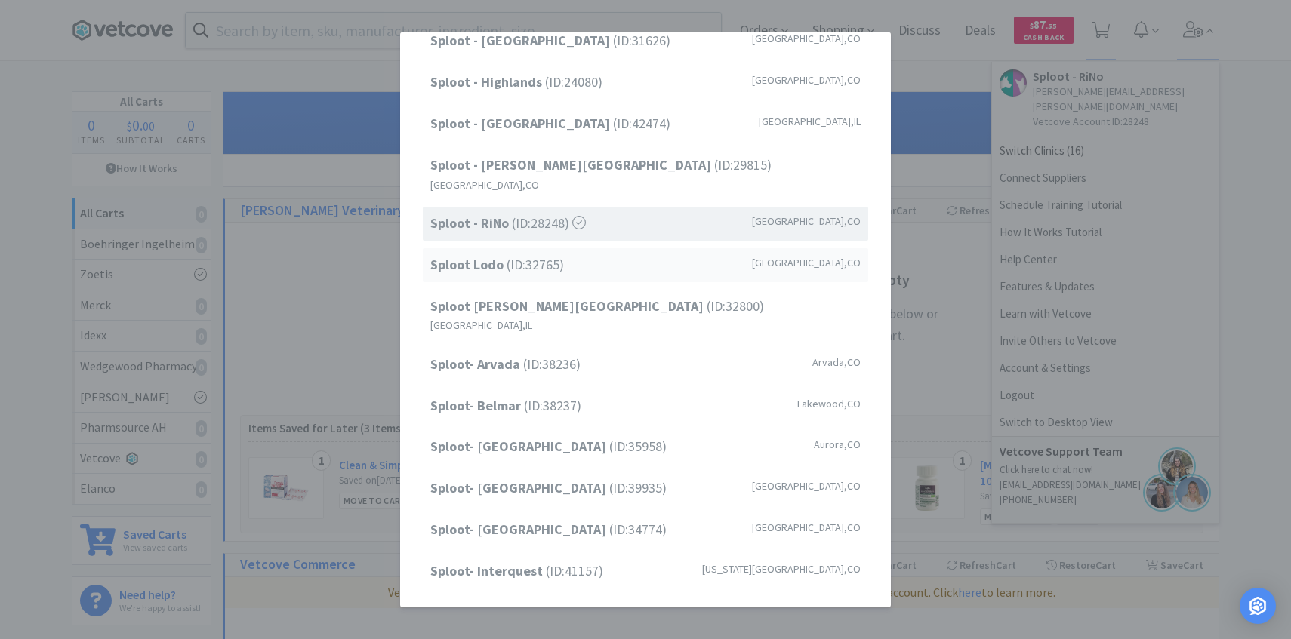
click at [602, 248] on div "Sploot Lodo (ID: 32765 ) Denver , CO" at bounding box center [645, 265] width 445 height 34
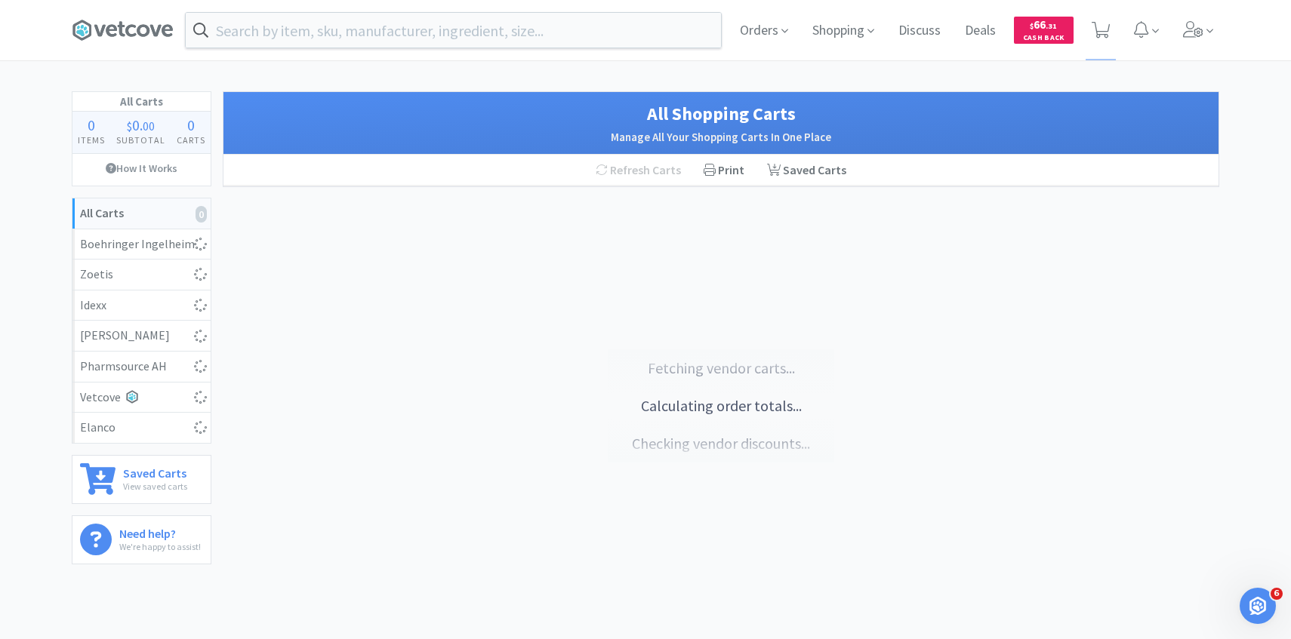
select select "4"
select select "1"
select select "3"
select select "4"
select select "1"
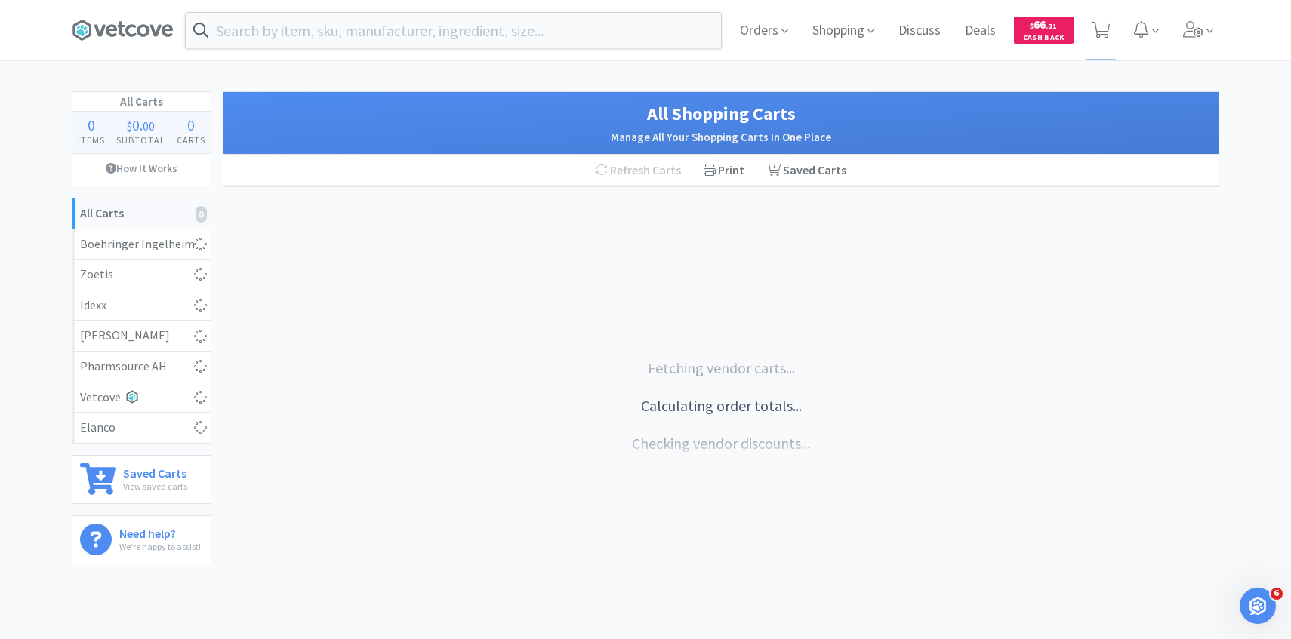
select select "3"
select select "1"
select select "3"
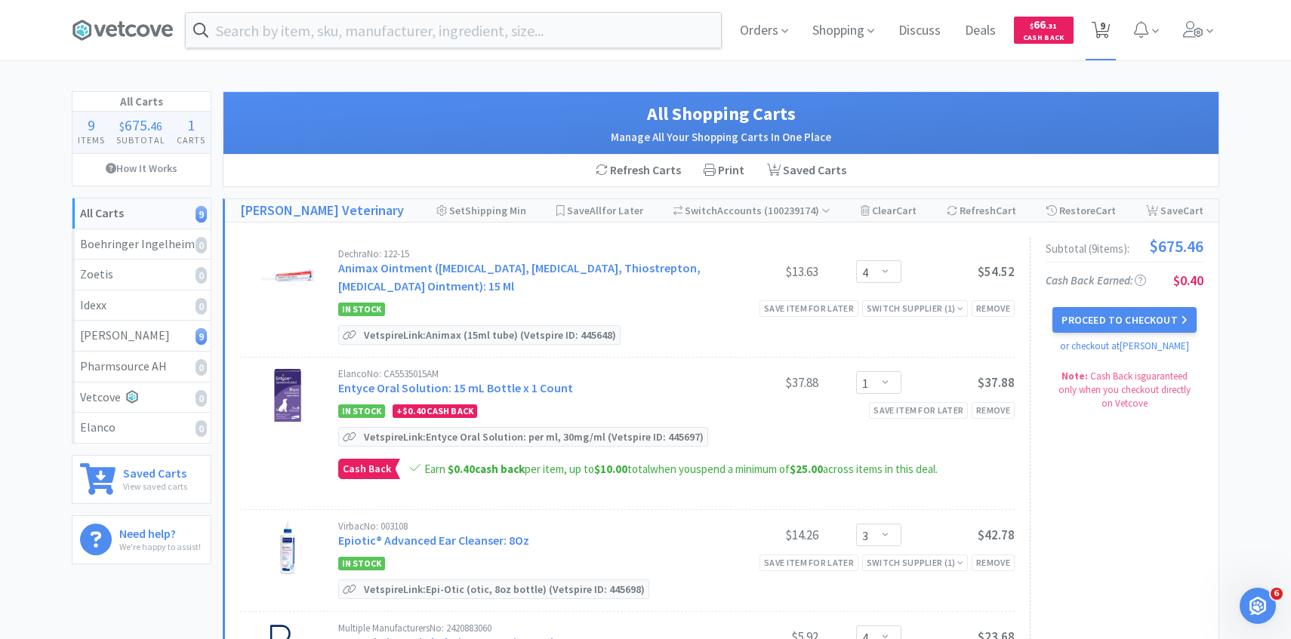
click at [1098, 32] on icon at bounding box center [1100, 30] width 19 height 17
click at [1202, 30] on icon at bounding box center [1193, 29] width 20 height 17
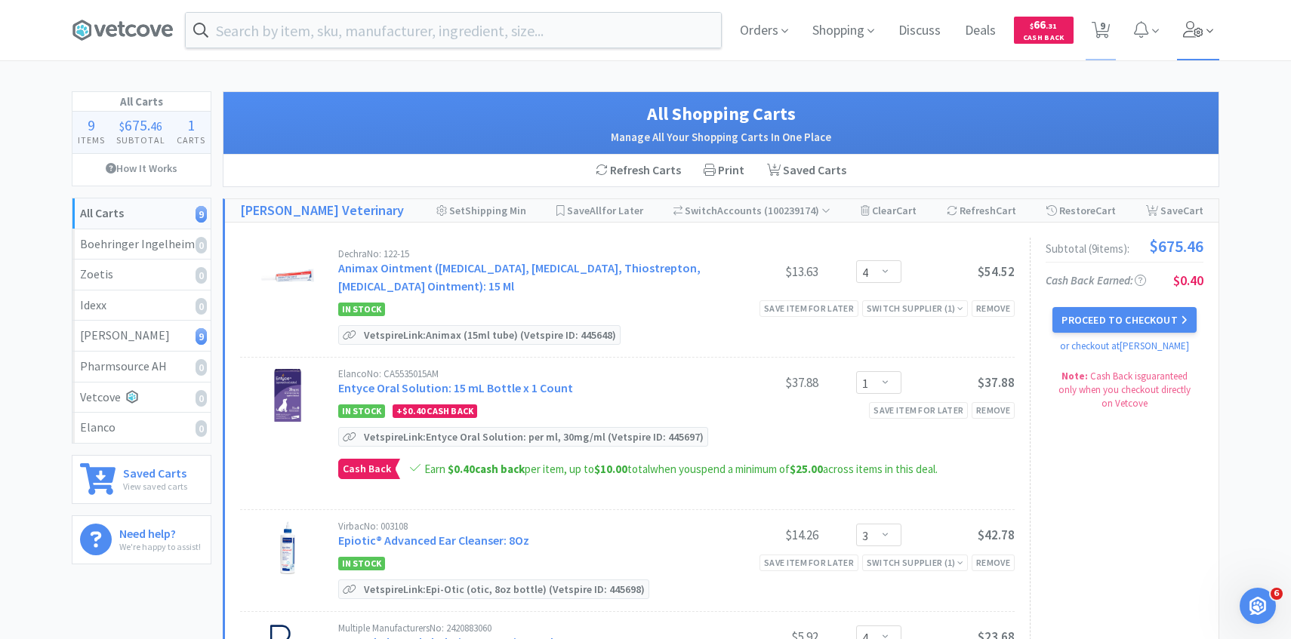
click at [1201, 23] on icon at bounding box center [1193, 29] width 21 height 17
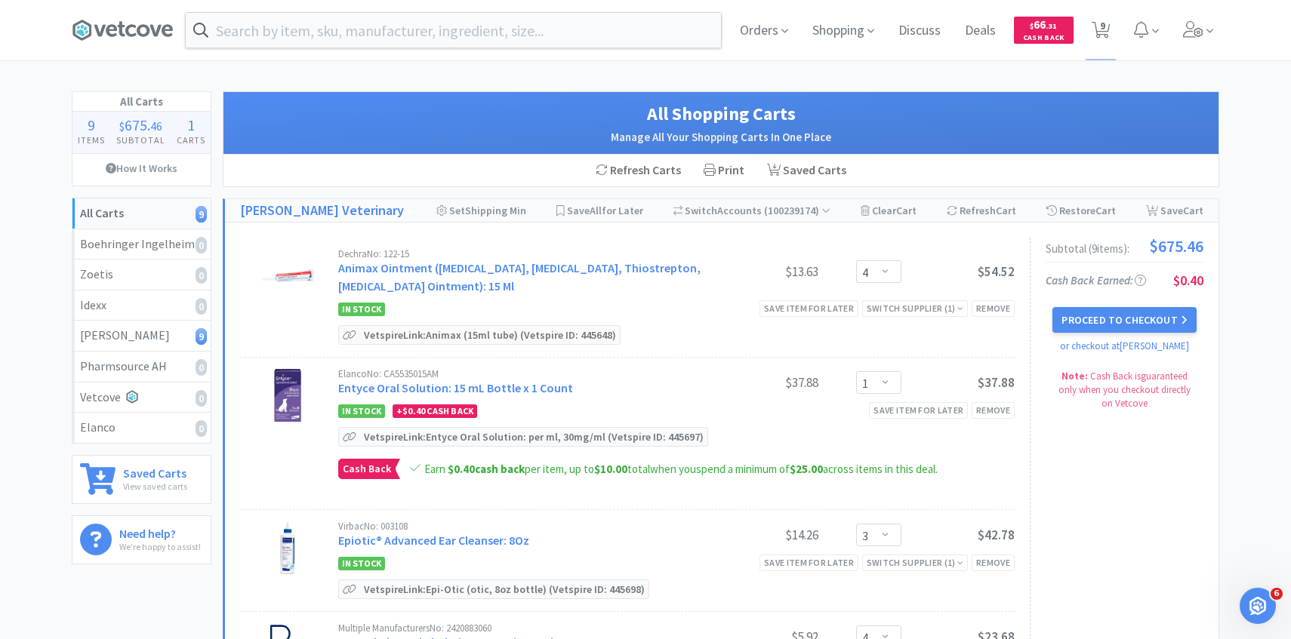
click at [485, 275] on div "Dechra No: 122-15 Animax Ointment ([MEDICAL_DATA], [MEDICAL_DATA], Thiostrepton…" at bounding box center [521, 272] width 367 height 46
click at [494, 285] on link "Animax Ointment ([MEDICAL_DATA], [MEDICAL_DATA], Thiostrepton, [MEDICAL_DATA] O…" at bounding box center [519, 276] width 362 height 33
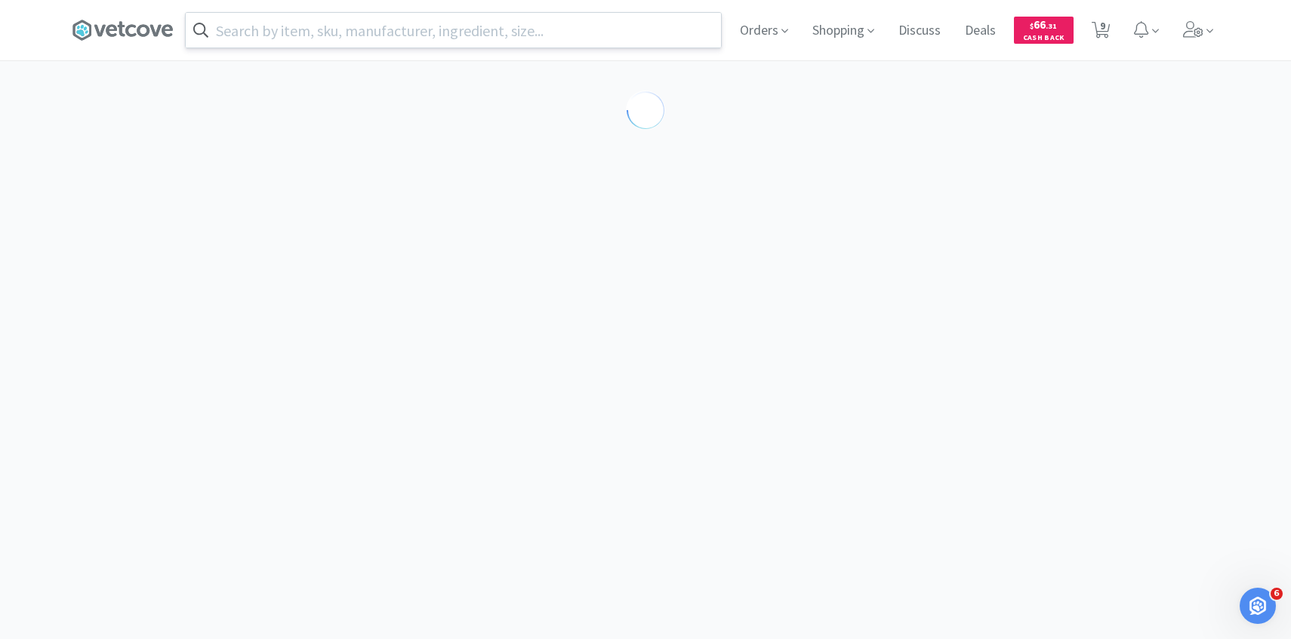
select select "143513"
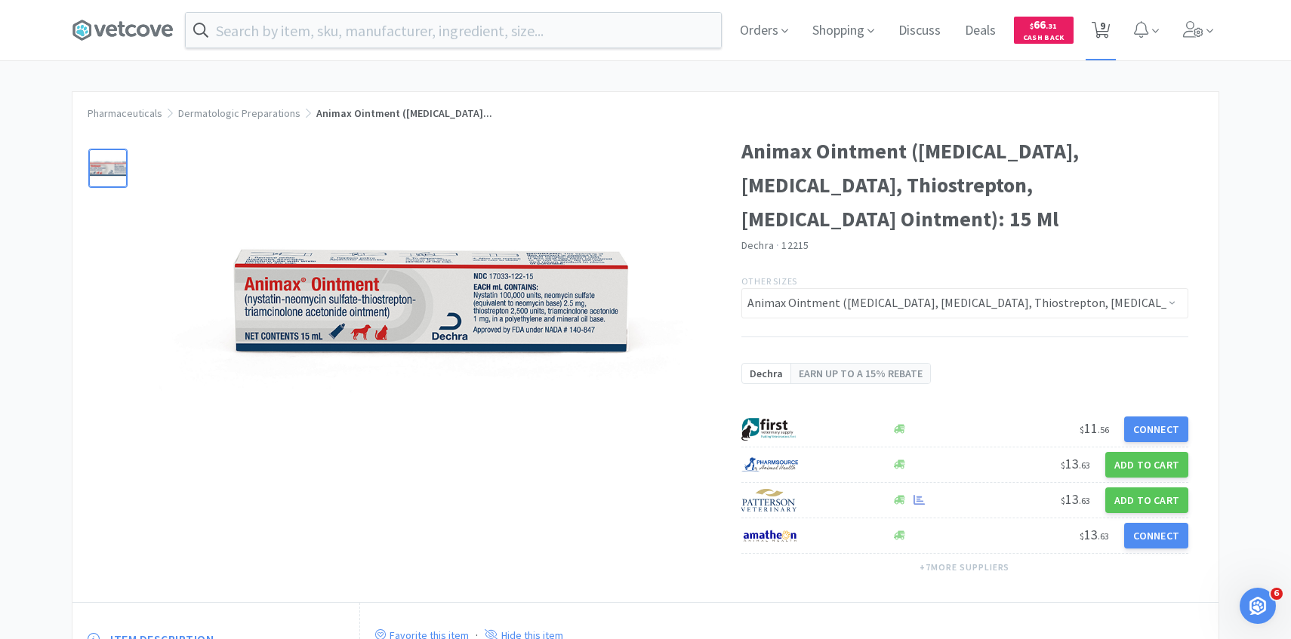
click at [1110, 16] on span "9" at bounding box center [1100, 30] width 31 height 60
select select "4"
select select "1"
select select "3"
select select "4"
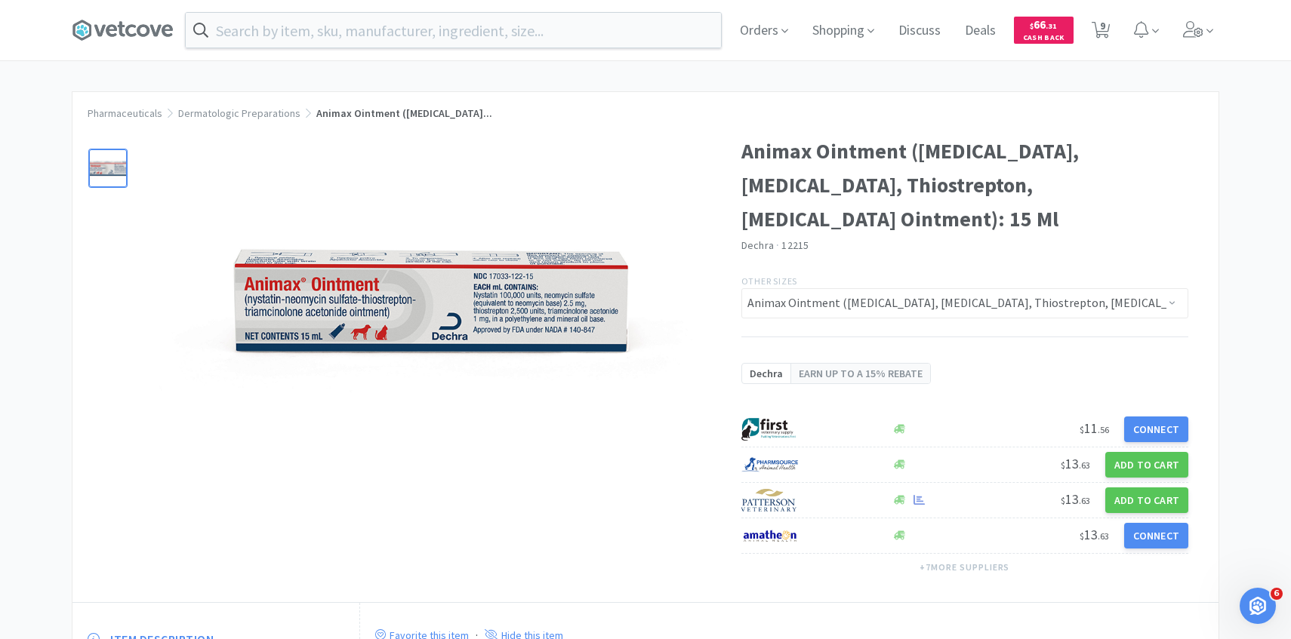
select select "1"
select select "3"
select select "1"
select select "3"
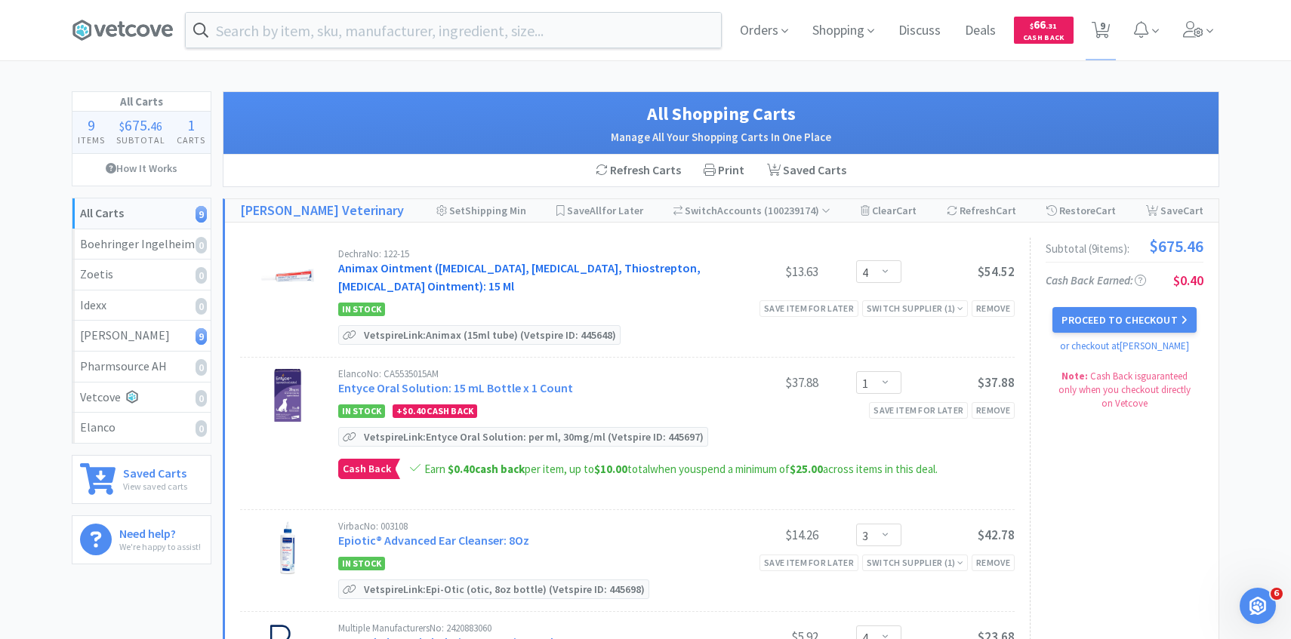
click at [540, 267] on link "Animax Ointment ([MEDICAL_DATA], [MEDICAL_DATA], Thiostrepton, [MEDICAL_DATA] O…" at bounding box center [519, 276] width 362 height 33
select select "143513"
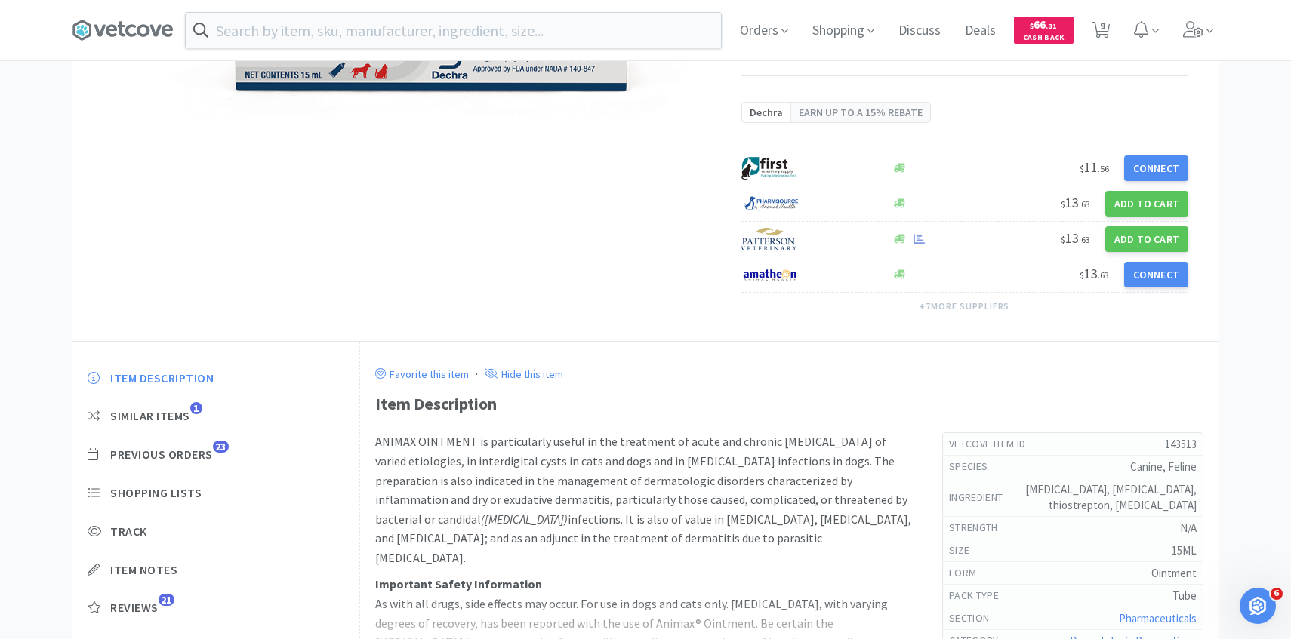
scroll to position [284, 0]
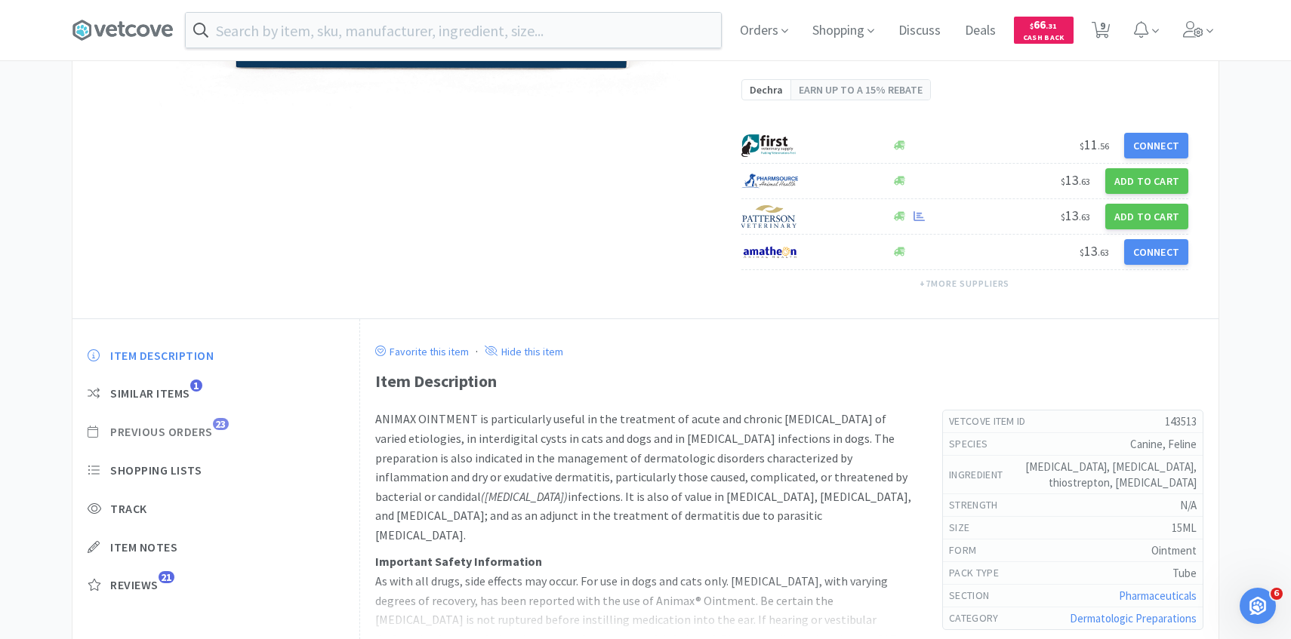
click at [202, 429] on span "Previous Orders" at bounding box center [161, 432] width 103 height 16
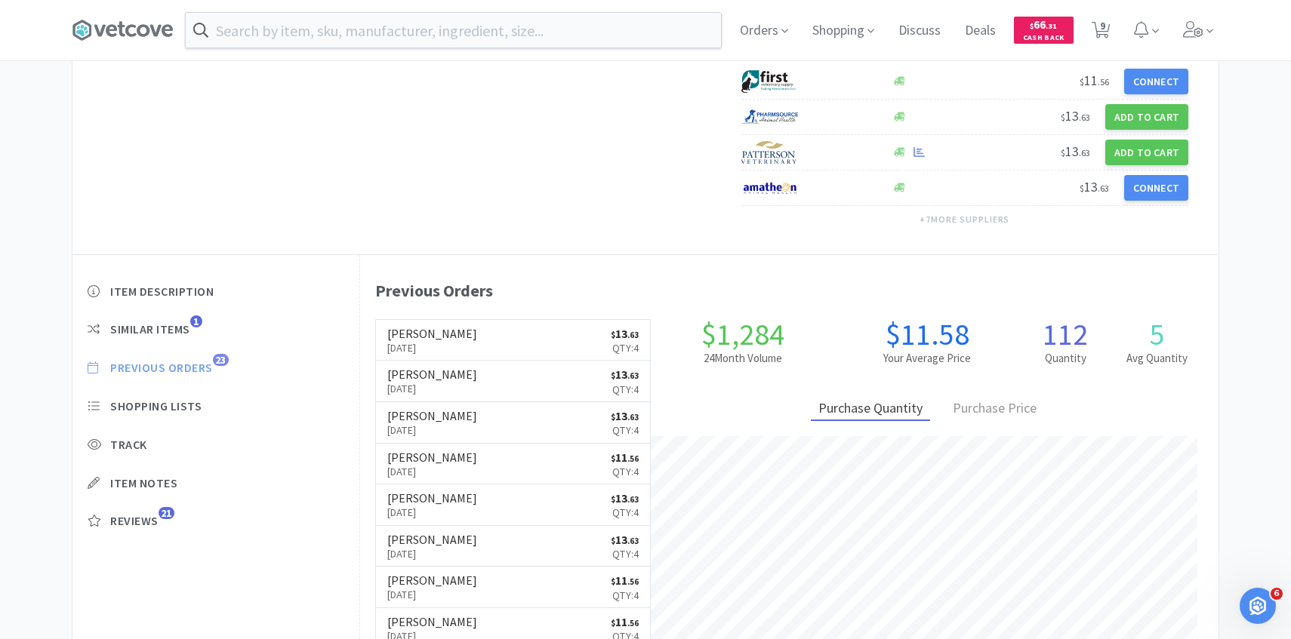
scroll to position [368, 0]
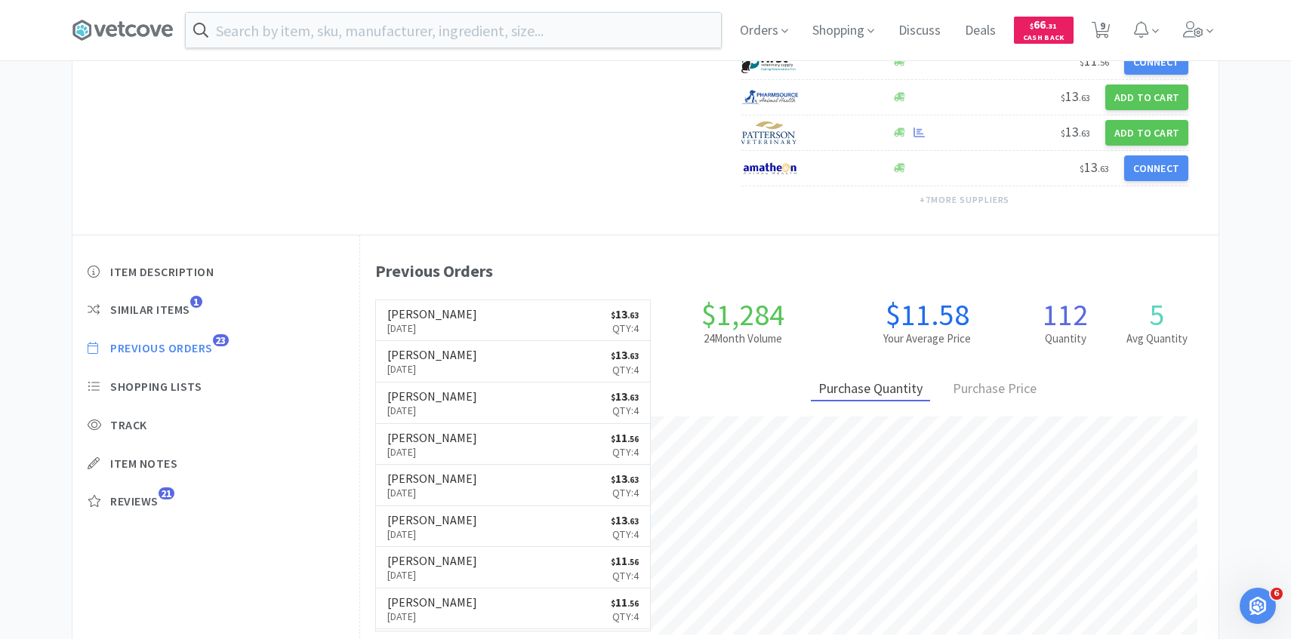
select select "4"
select select "1"
select select "3"
select select "4"
select select "1"
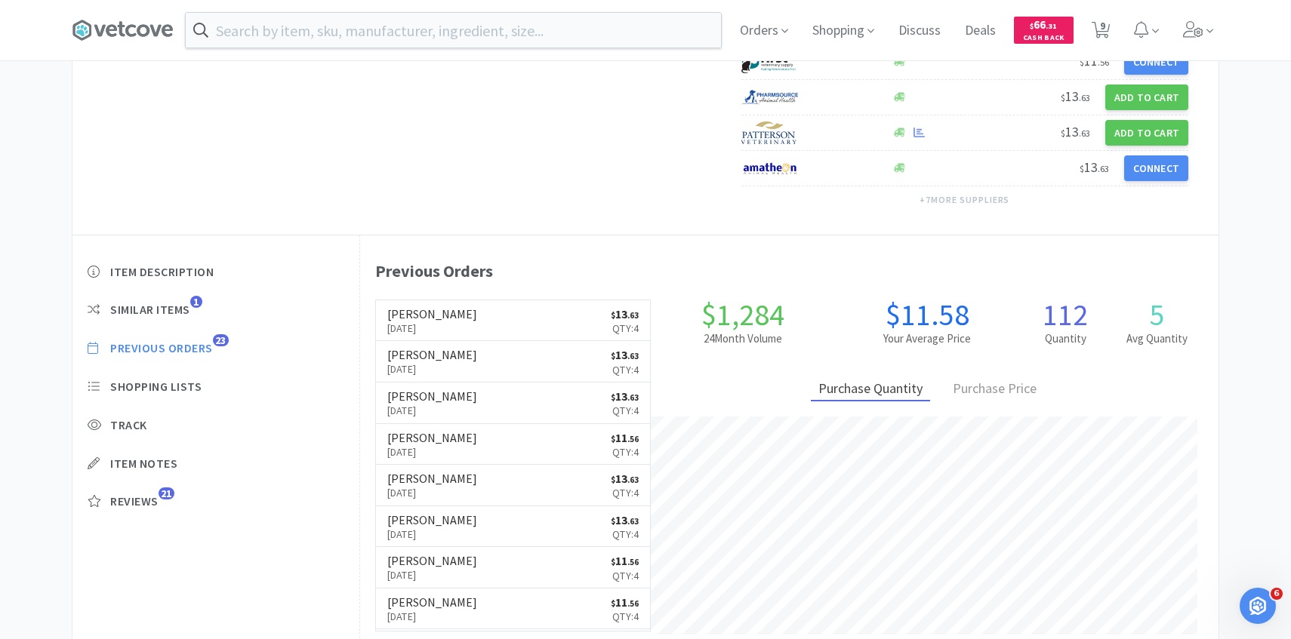
select select "3"
select select "1"
select select "3"
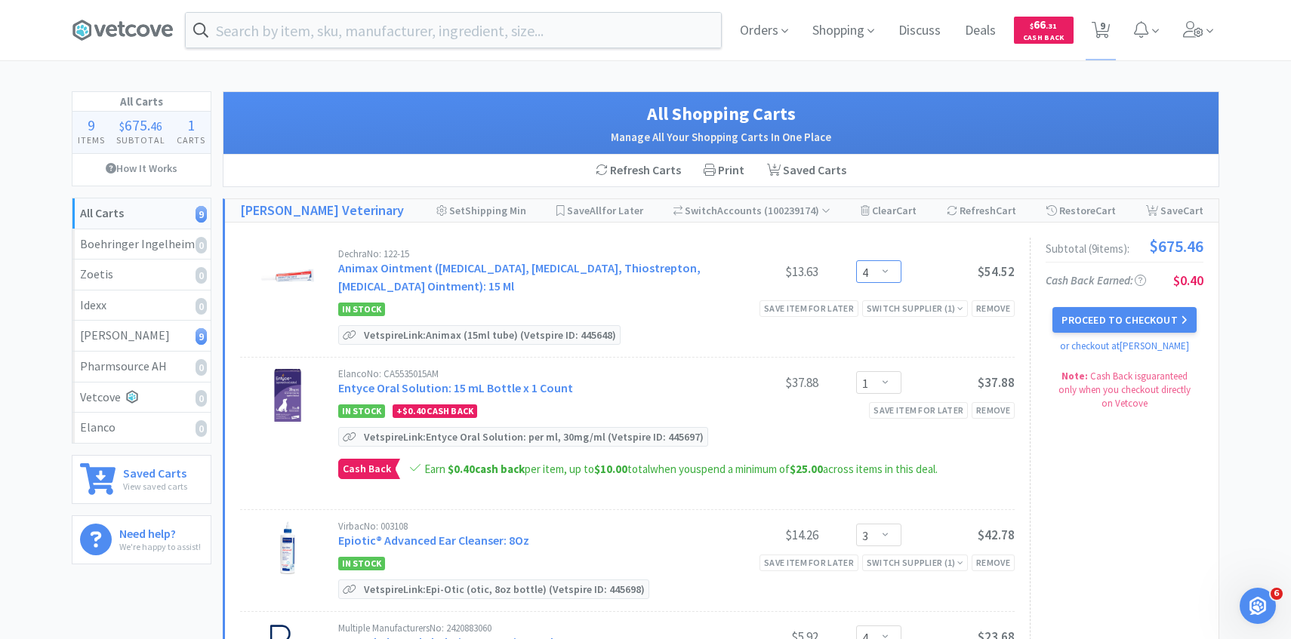
click at [876, 270] on select "Enter Quantity 1 2 3 4 5 6 7 8 9 10 11 12 13 14 15 16 17 18 19 20 Enter Quantity" at bounding box center [878, 271] width 45 height 23
click at [856, 260] on select "Enter Quantity 1 2 3 4 5 6 7 8 9 10 11 12 13 14 15 16 17 18 19 20 Enter Quantity" at bounding box center [878, 271] width 45 height 23
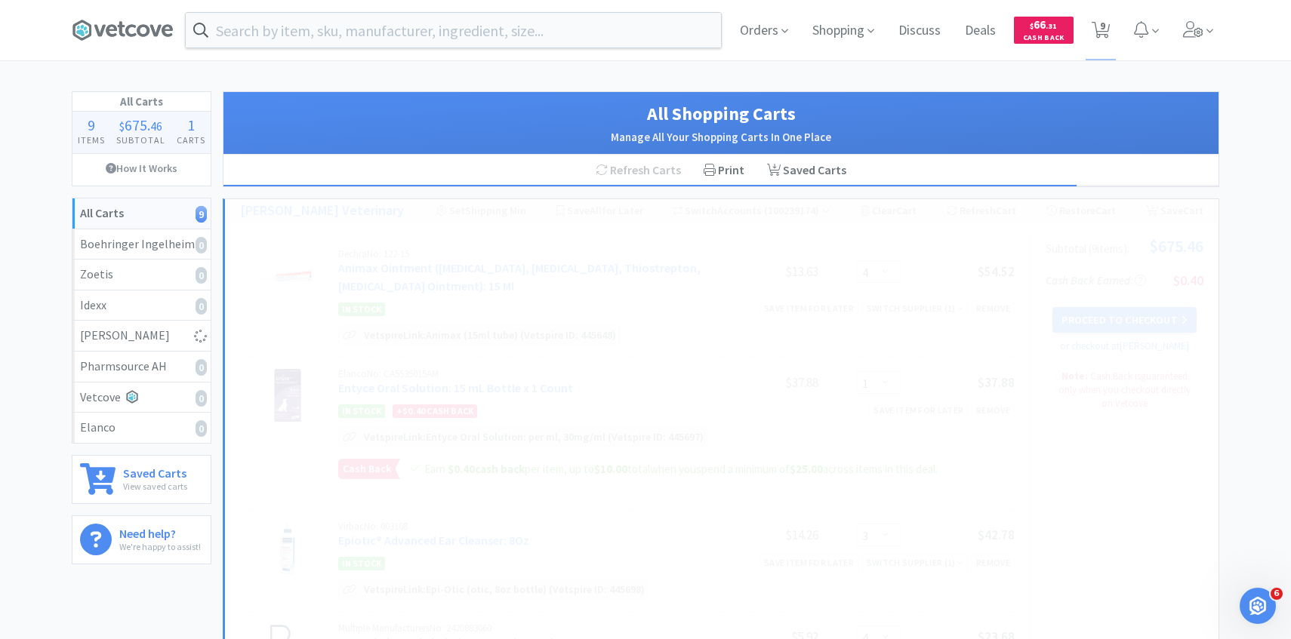
select select "7"
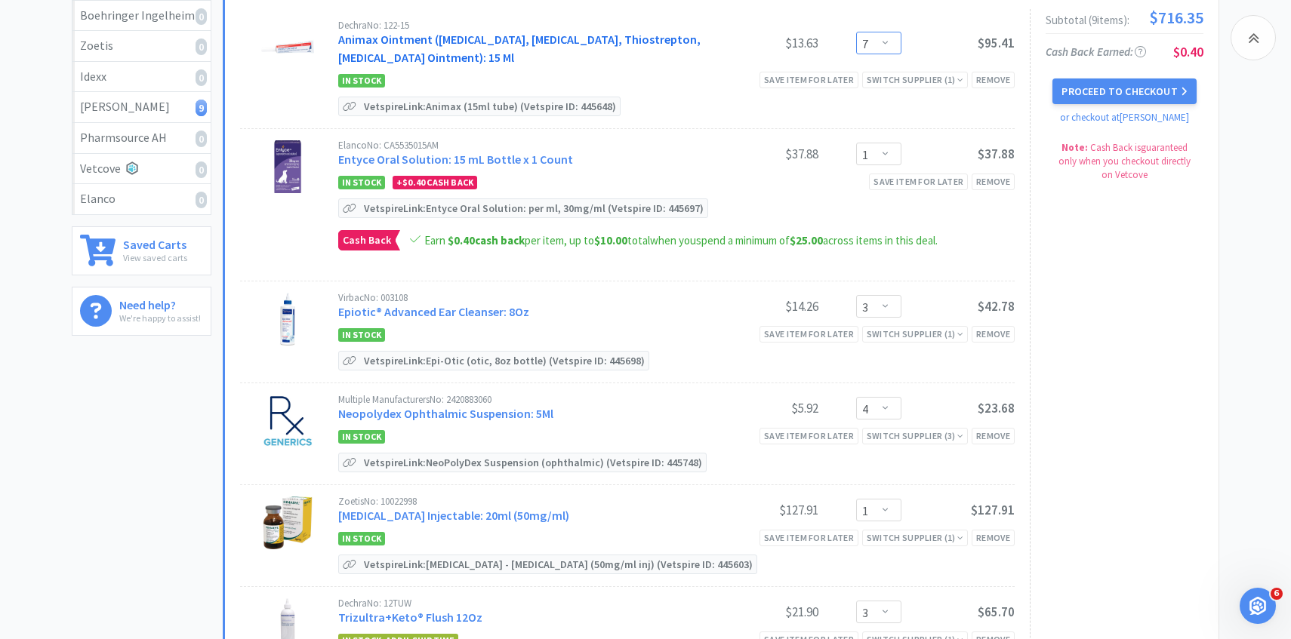
scroll to position [317, 0]
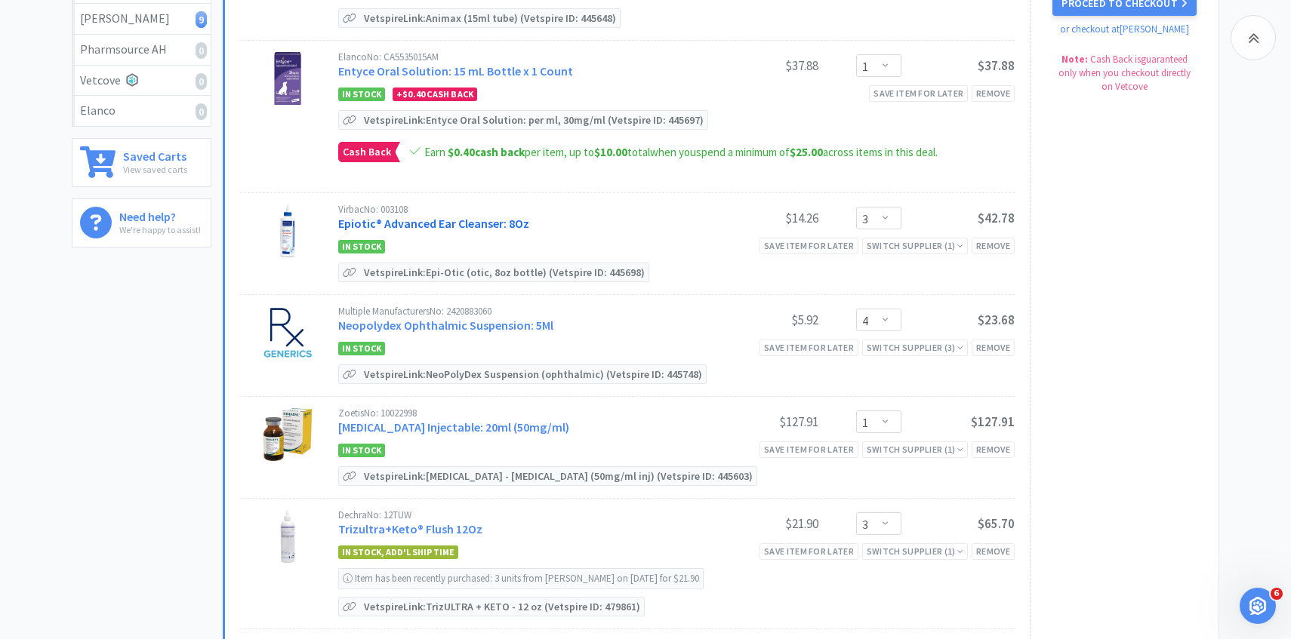
click at [452, 220] on link "Epiotic® Advanced Ear Cleanser: 8Oz" at bounding box center [433, 223] width 191 height 15
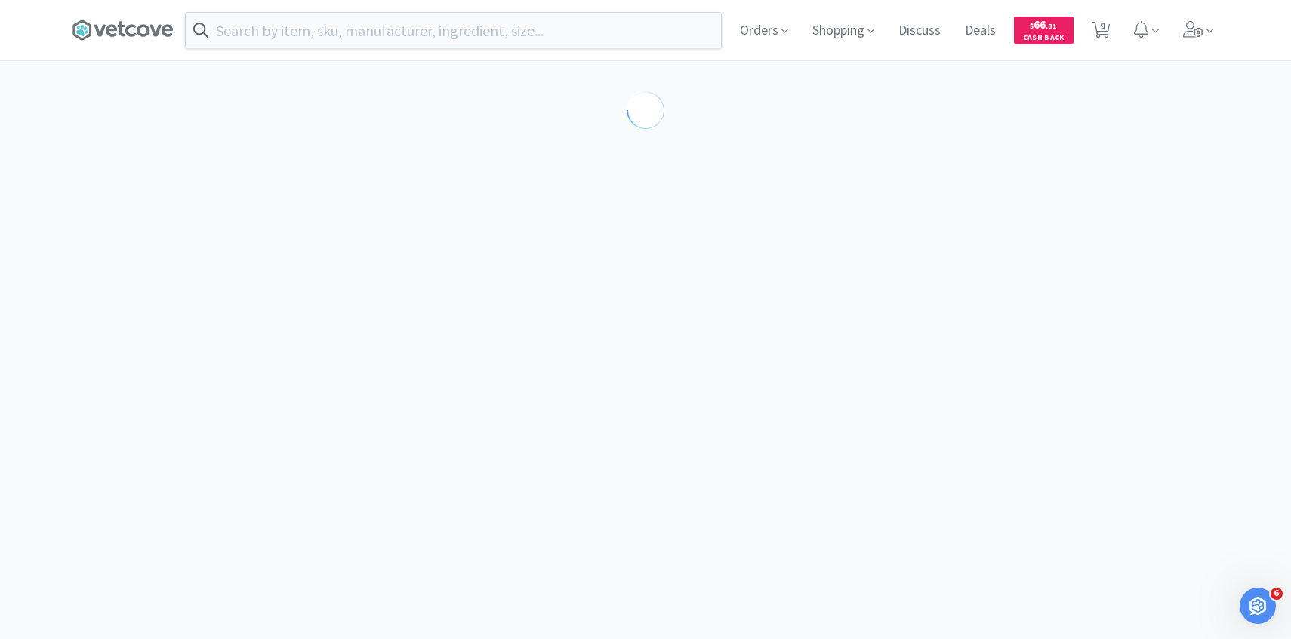
select select "189581"
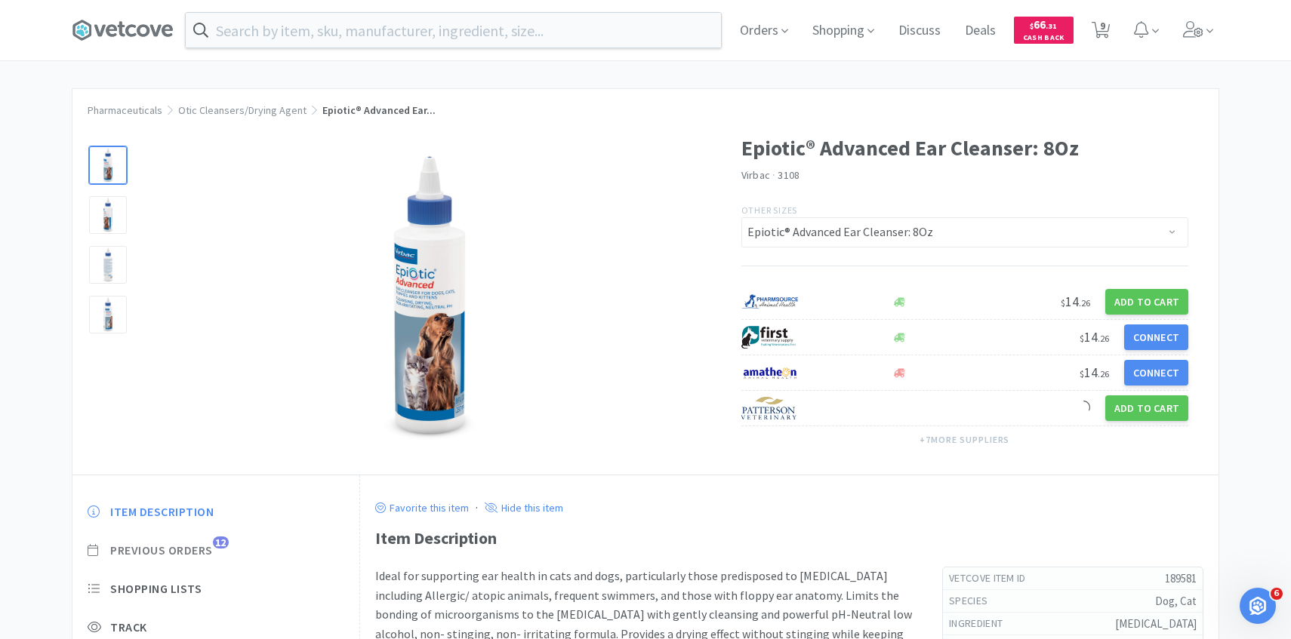
click at [201, 558] on span "Previous Orders" at bounding box center [161, 551] width 103 height 16
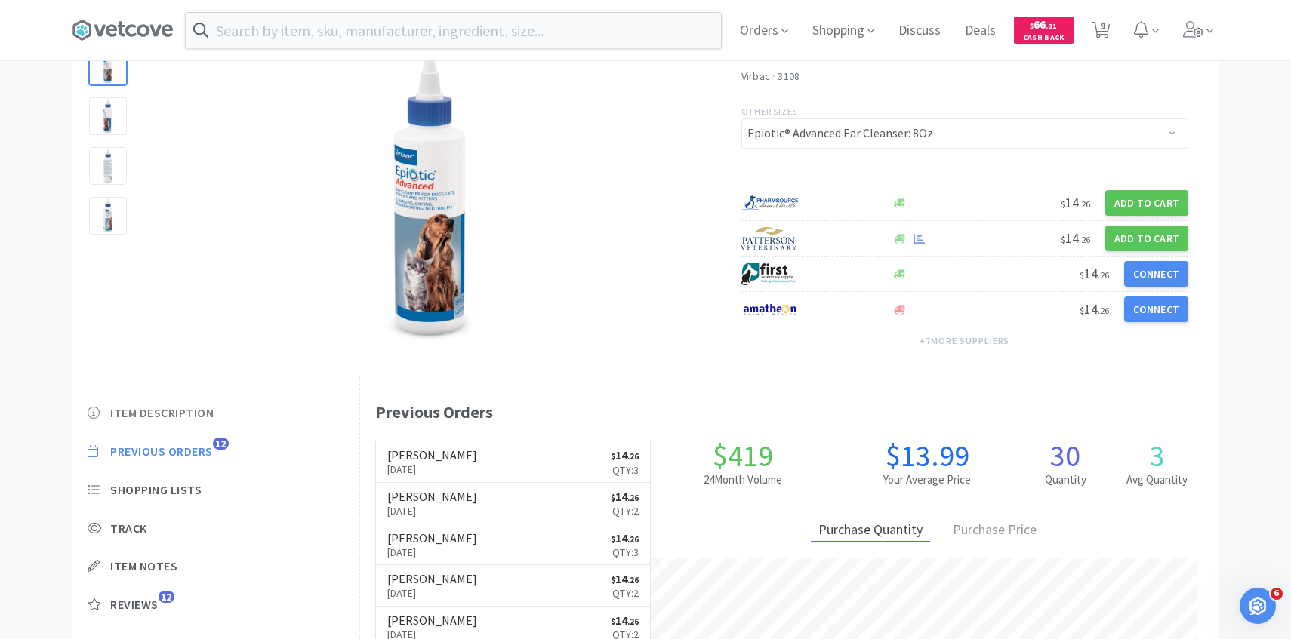
scroll to position [109, 0]
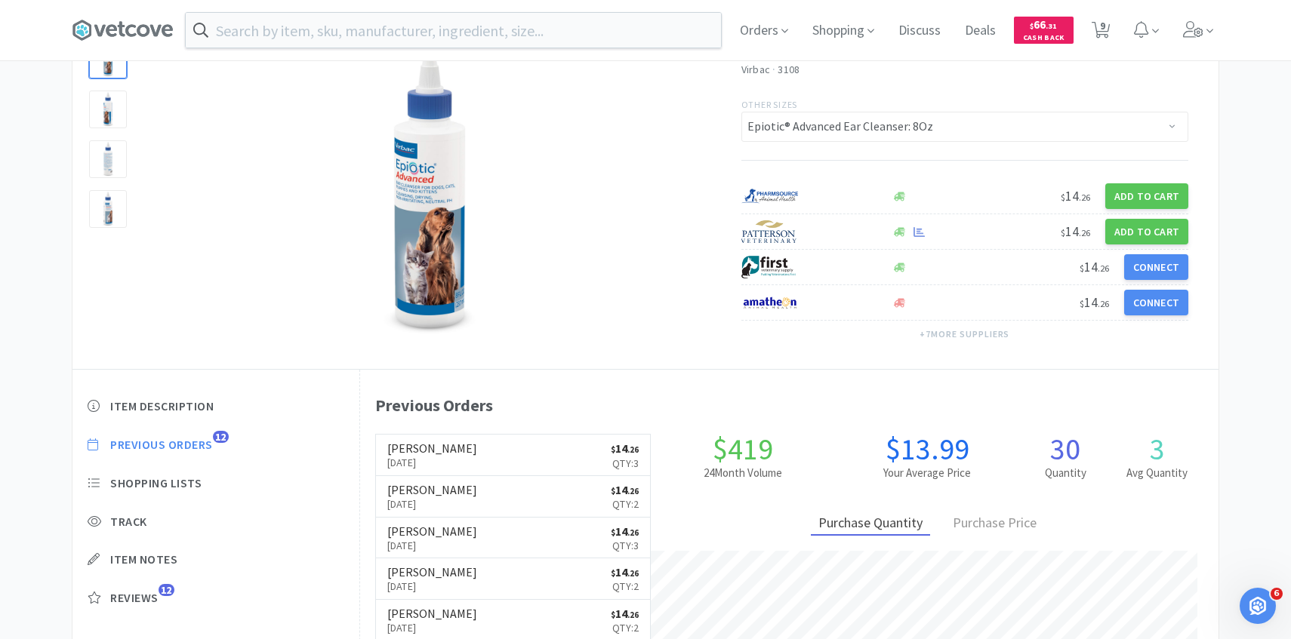
select select "7"
select select "1"
select select "3"
select select "4"
select select "1"
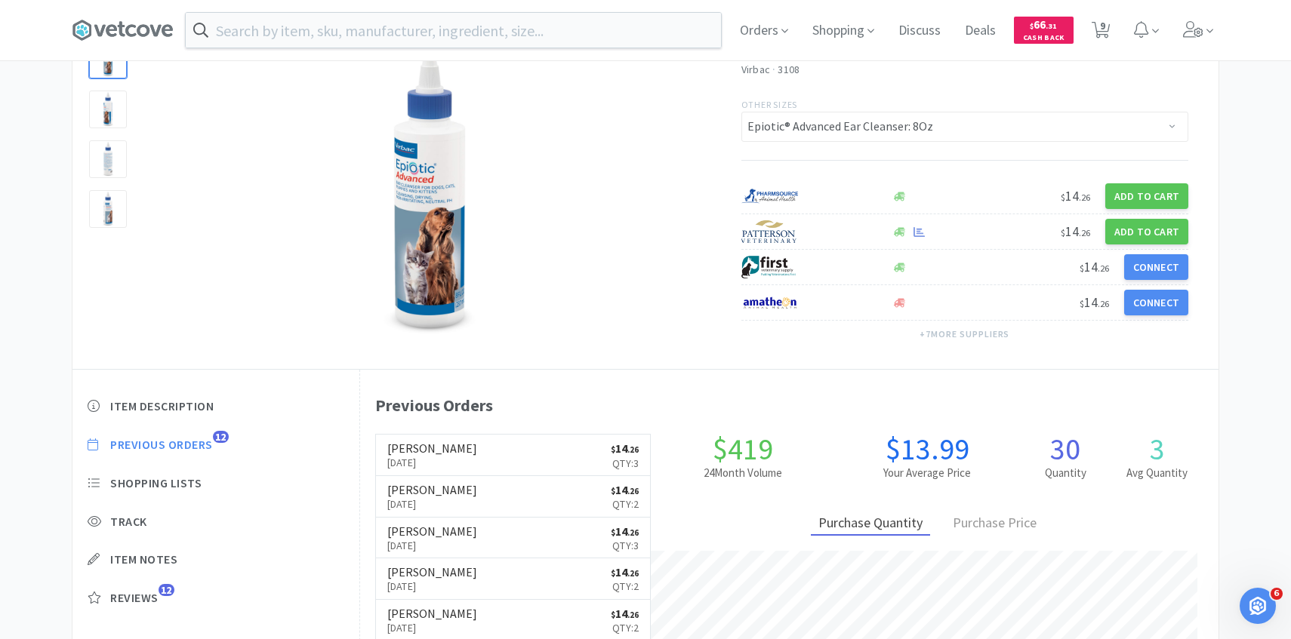
select select "3"
select select "1"
select select "3"
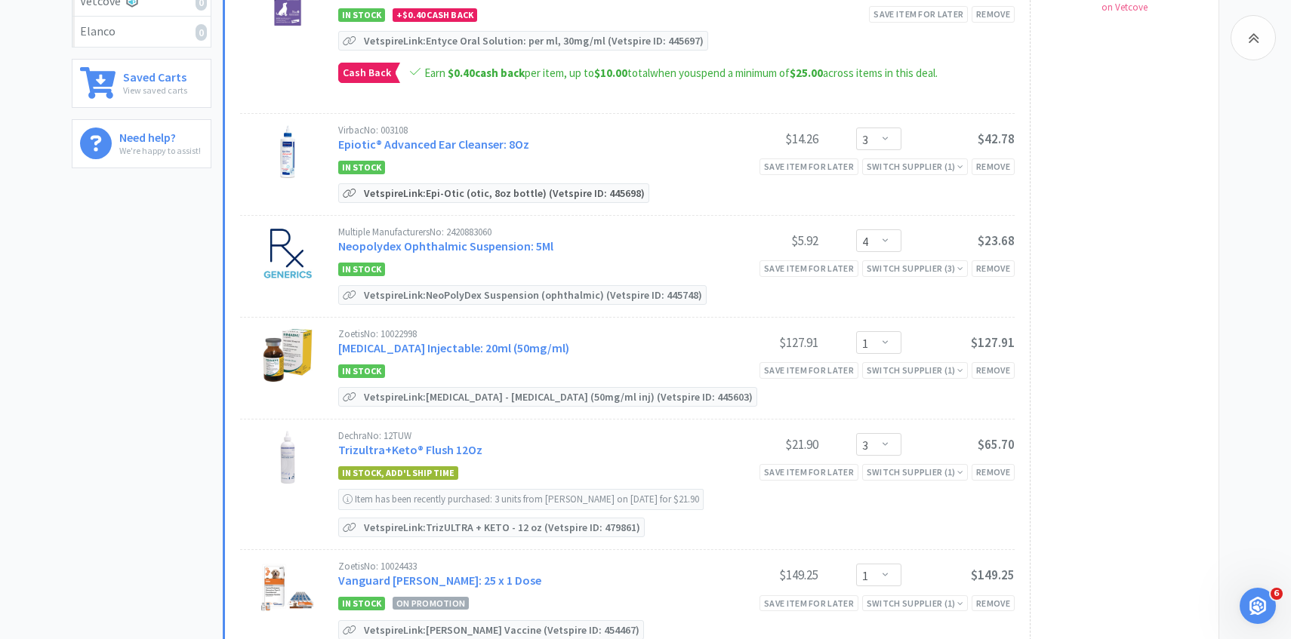
scroll to position [444, 0]
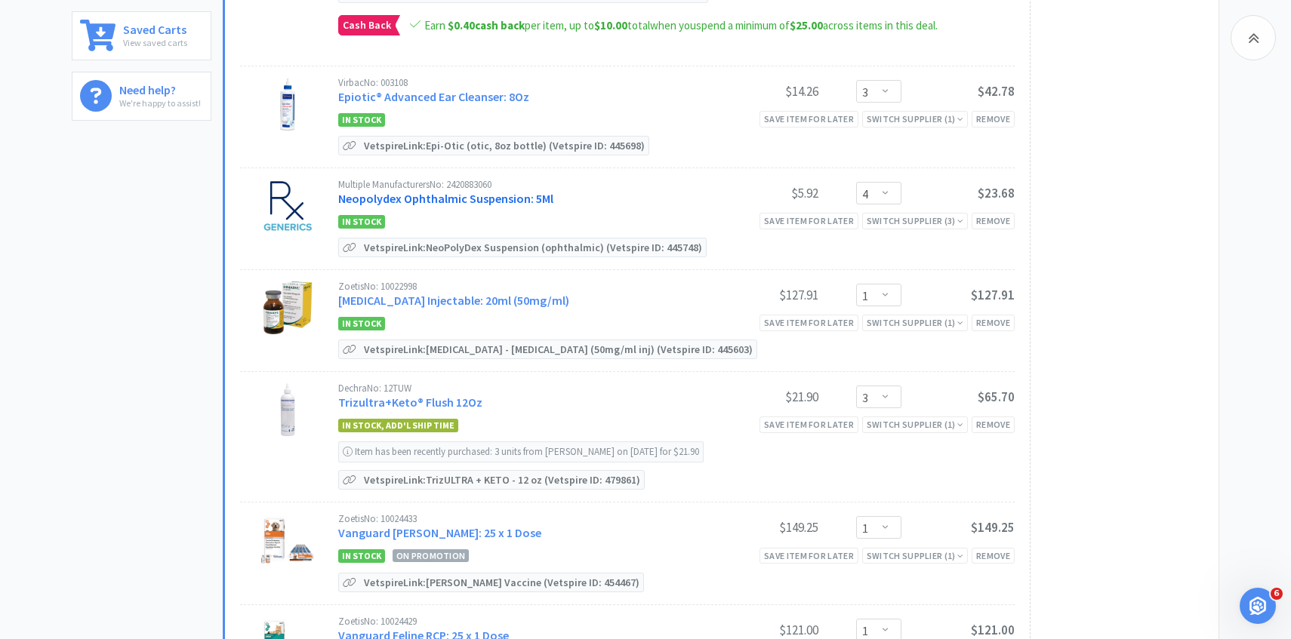
click at [466, 195] on link "Neopolydex Ophthalmic Suspension: 5Ml" at bounding box center [445, 198] width 215 height 15
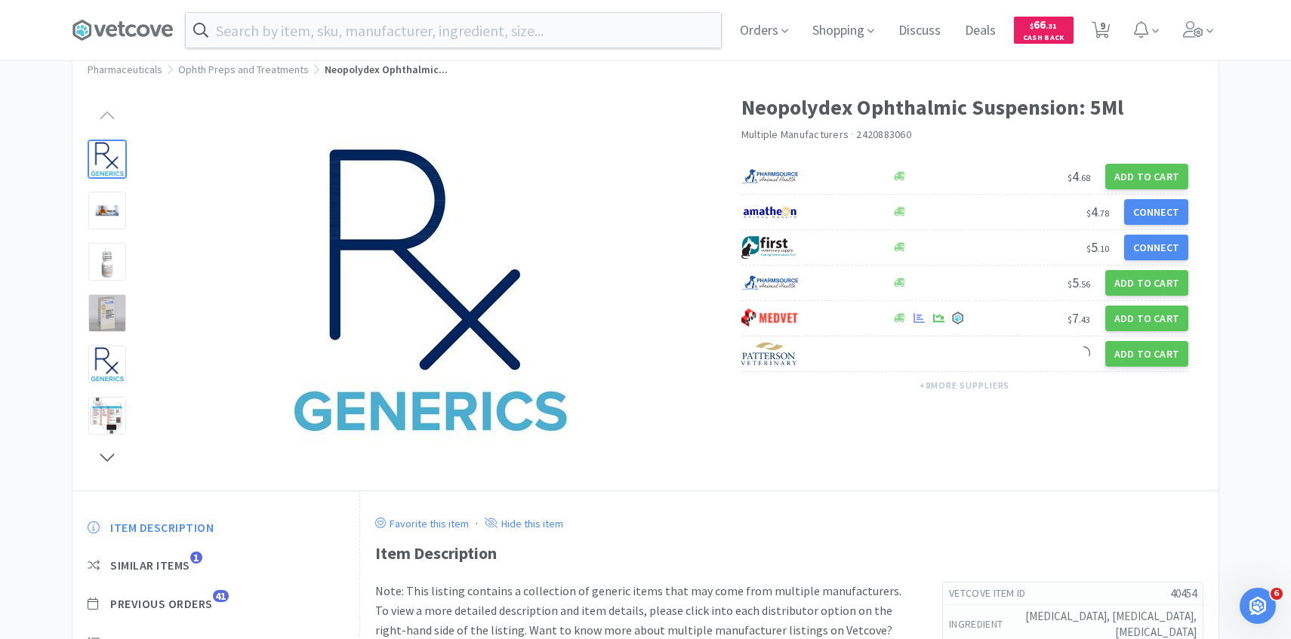
scroll to position [82, 0]
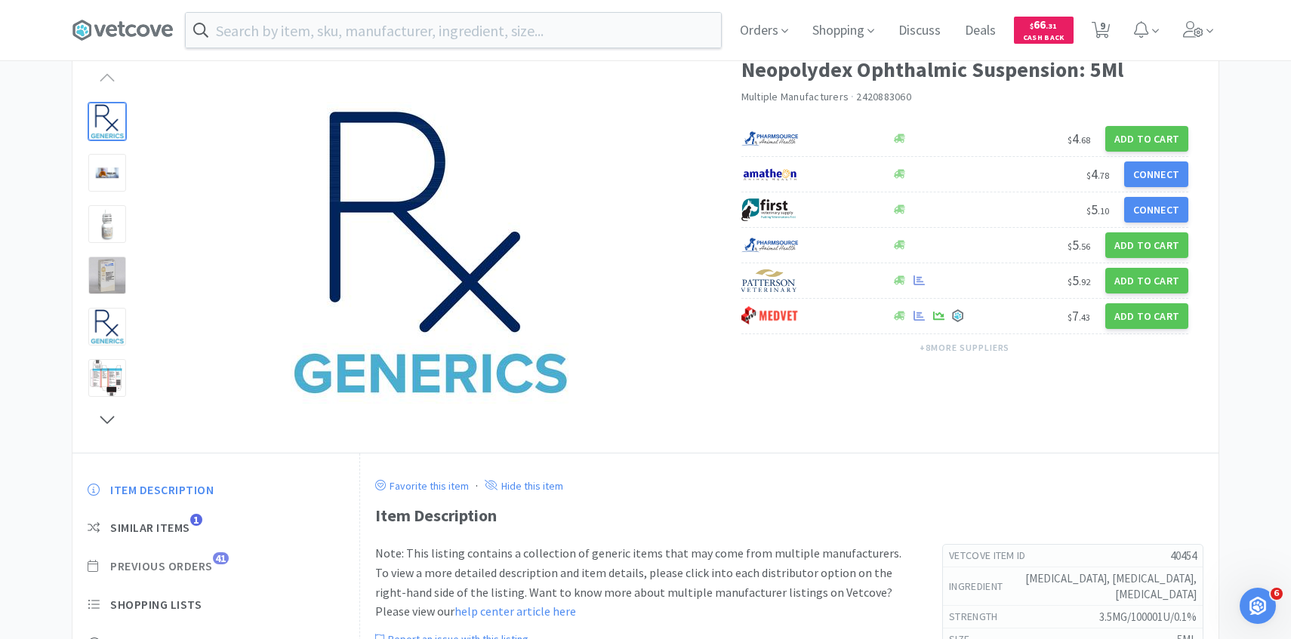
click at [201, 570] on span "Previous Orders" at bounding box center [161, 567] width 103 height 16
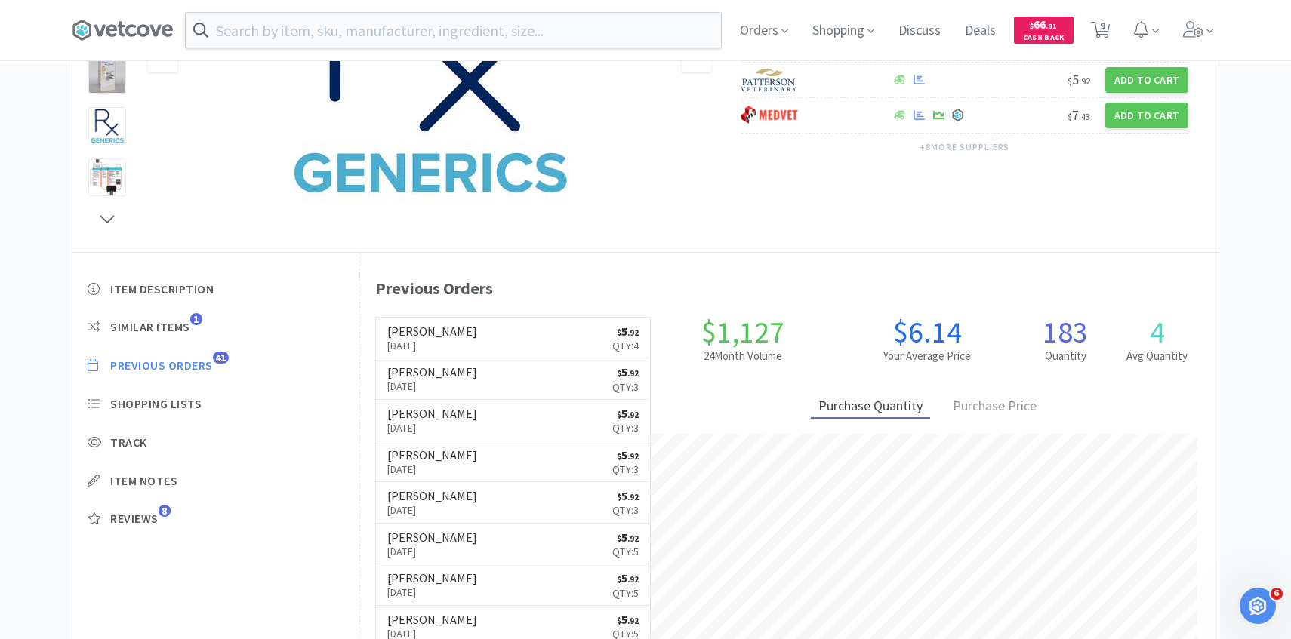
scroll to position [284, 0]
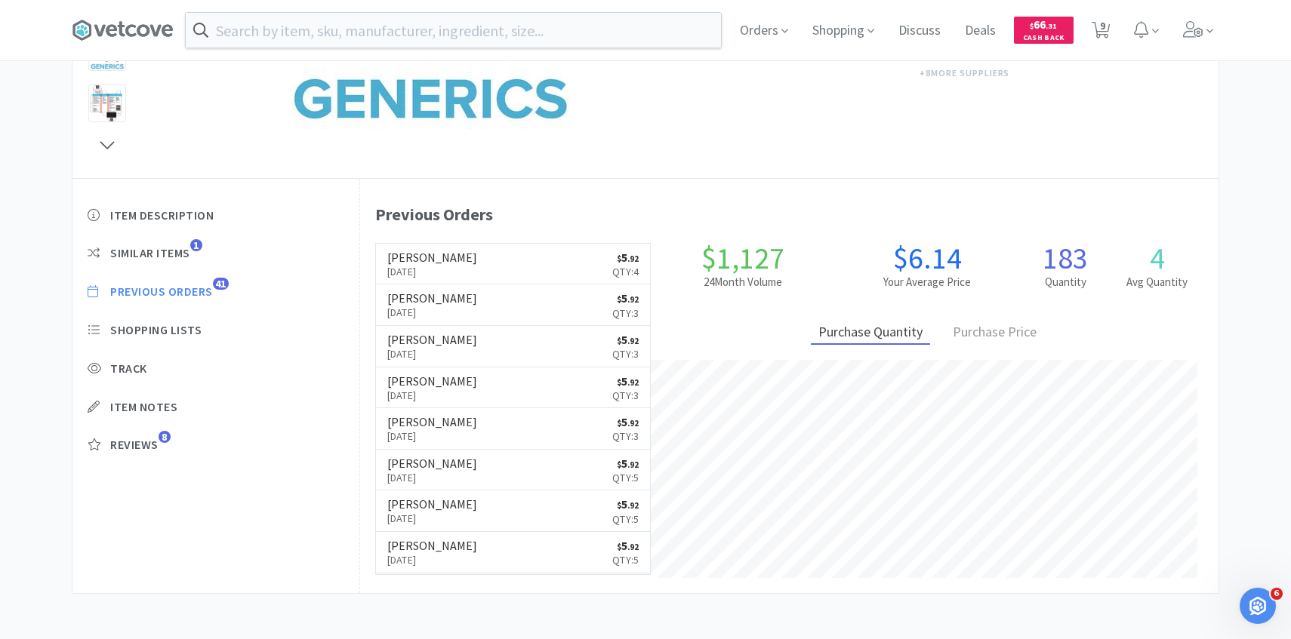
select select "7"
select select "1"
select select "3"
select select "4"
select select "1"
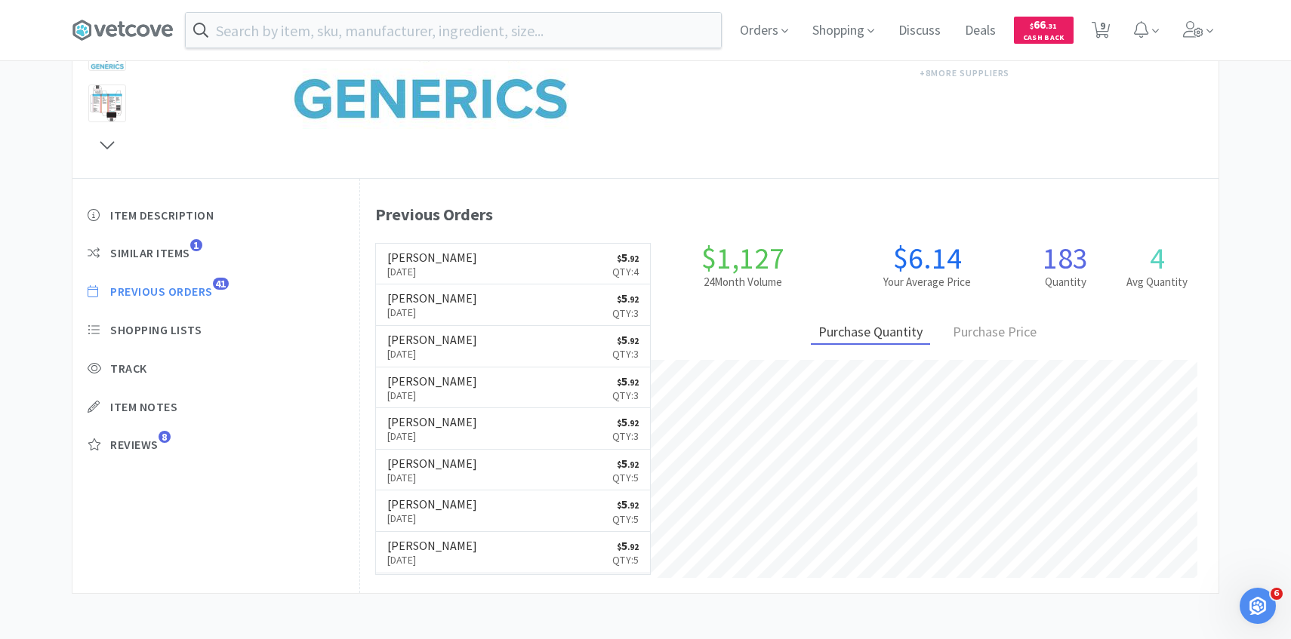
select select "3"
select select "1"
select select "3"
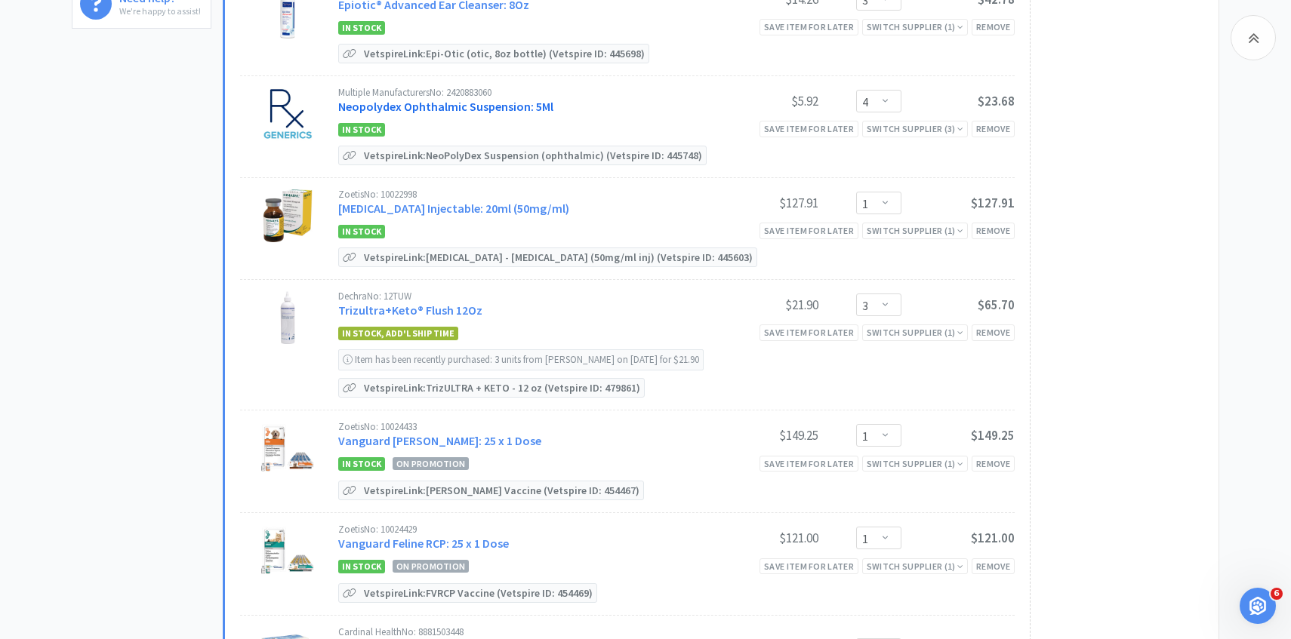
scroll to position [552, 0]
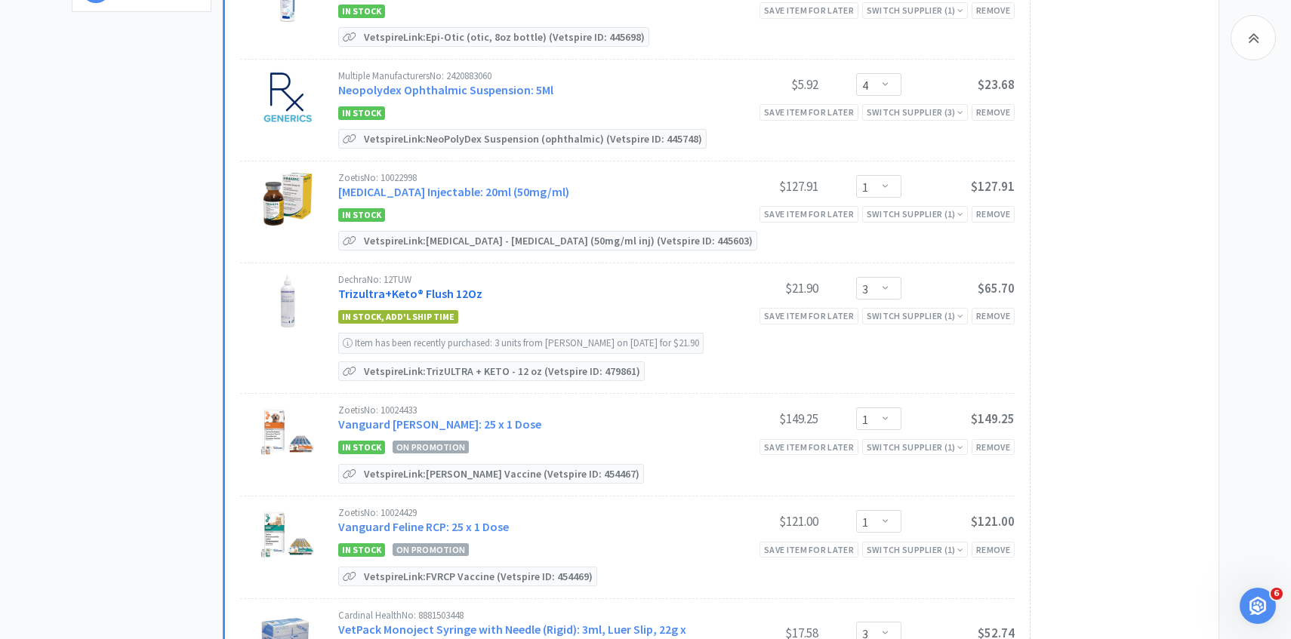
click at [460, 294] on link "Trizultra+Keto® Flush 12Oz" at bounding box center [410, 293] width 144 height 15
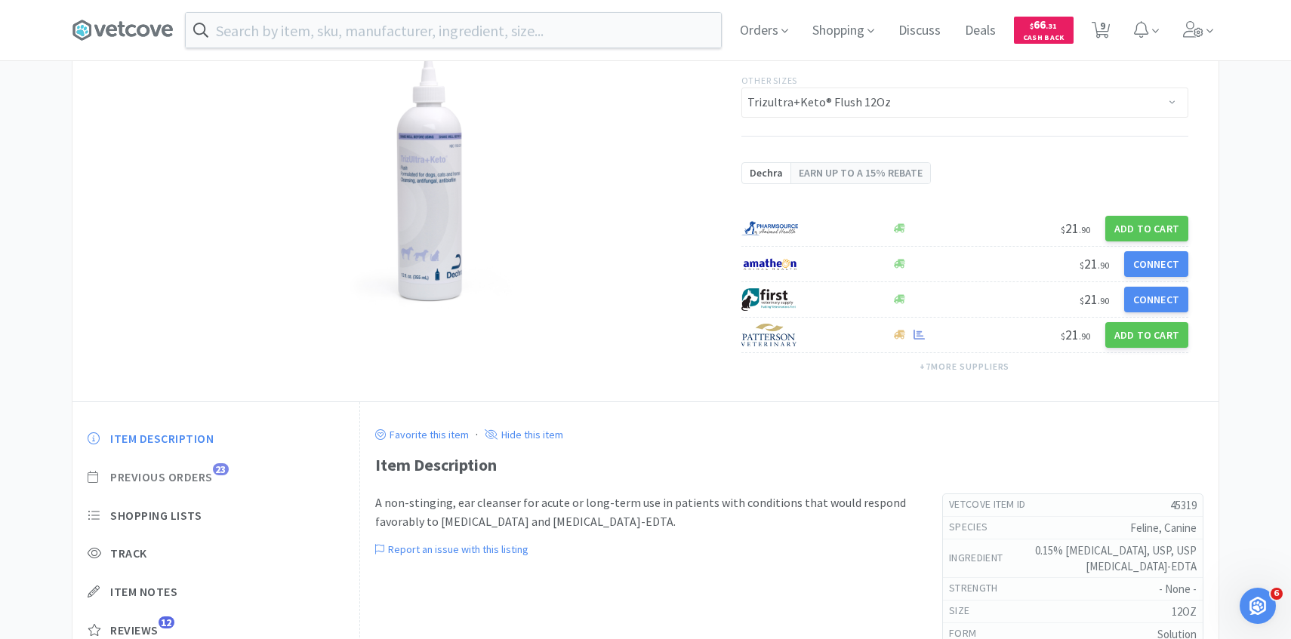
click at [209, 479] on span "Previous Orders" at bounding box center [161, 477] width 103 height 16
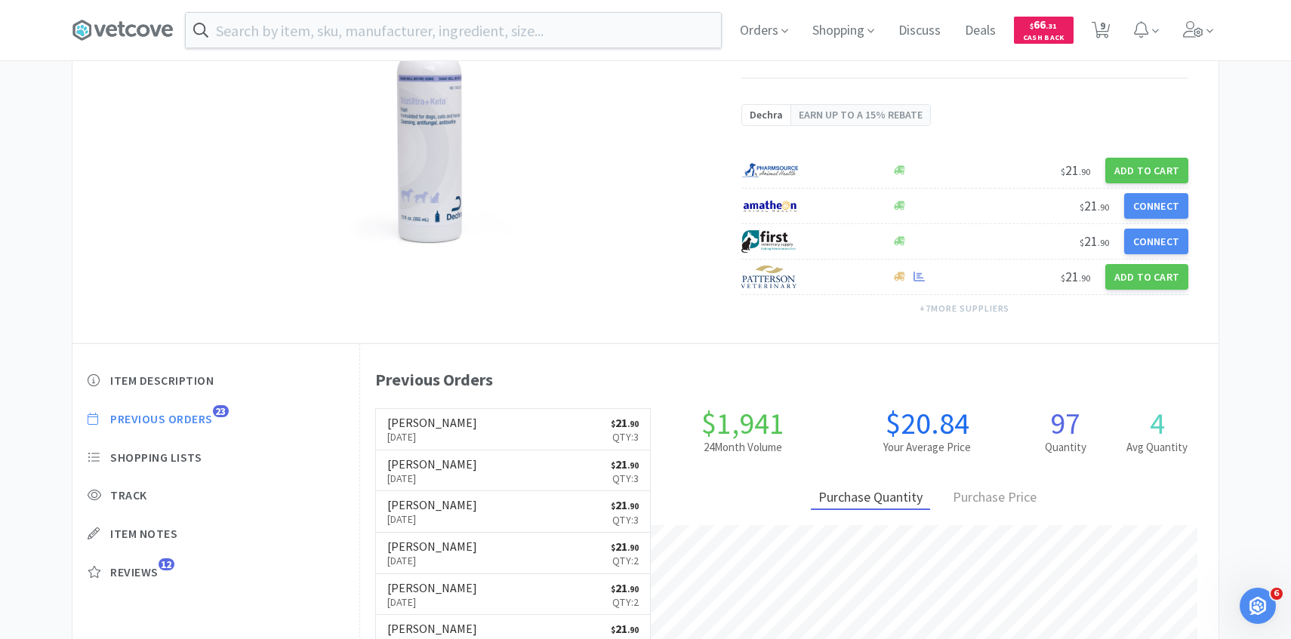
scroll to position [414, 858]
select select "7"
select select "1"
select select "3"
select select "4"
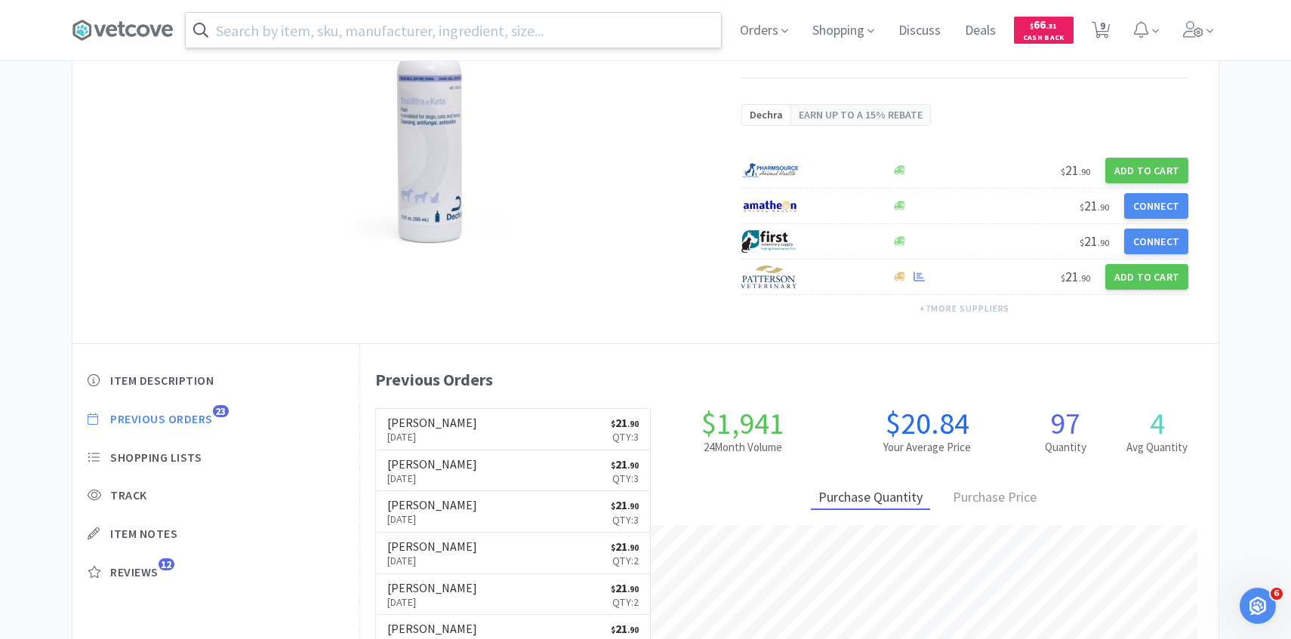
select select "1"
select select "3"
select select "1"
select select "3"
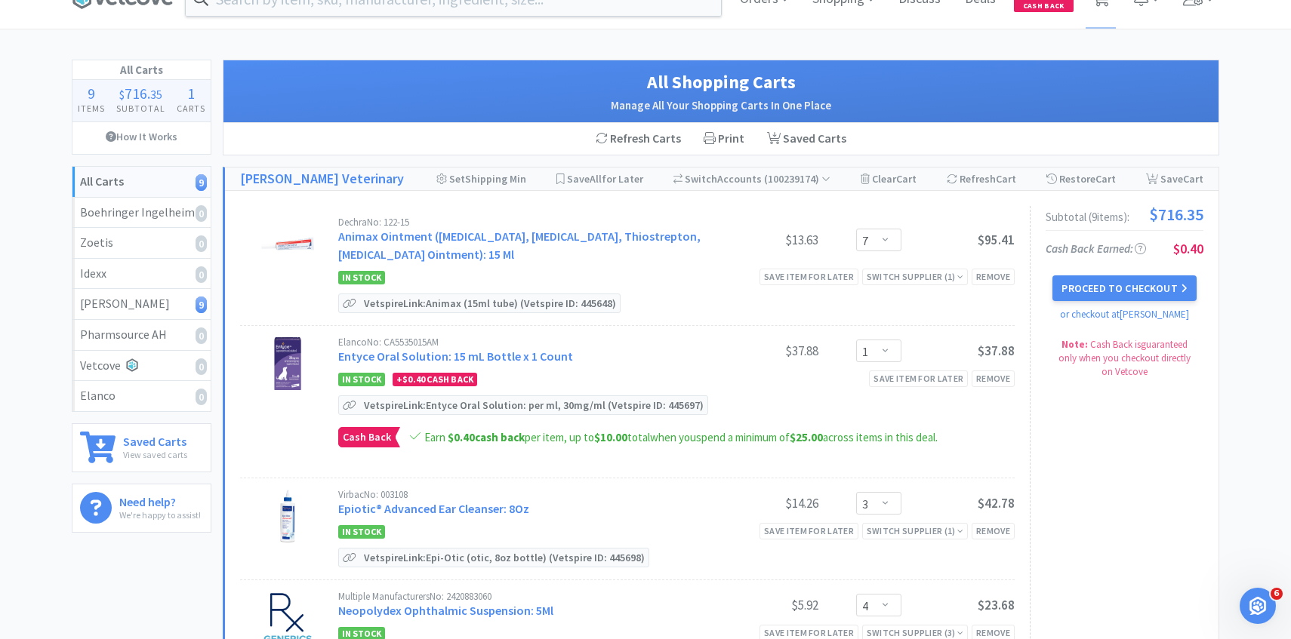
scroll to position [24, 0]
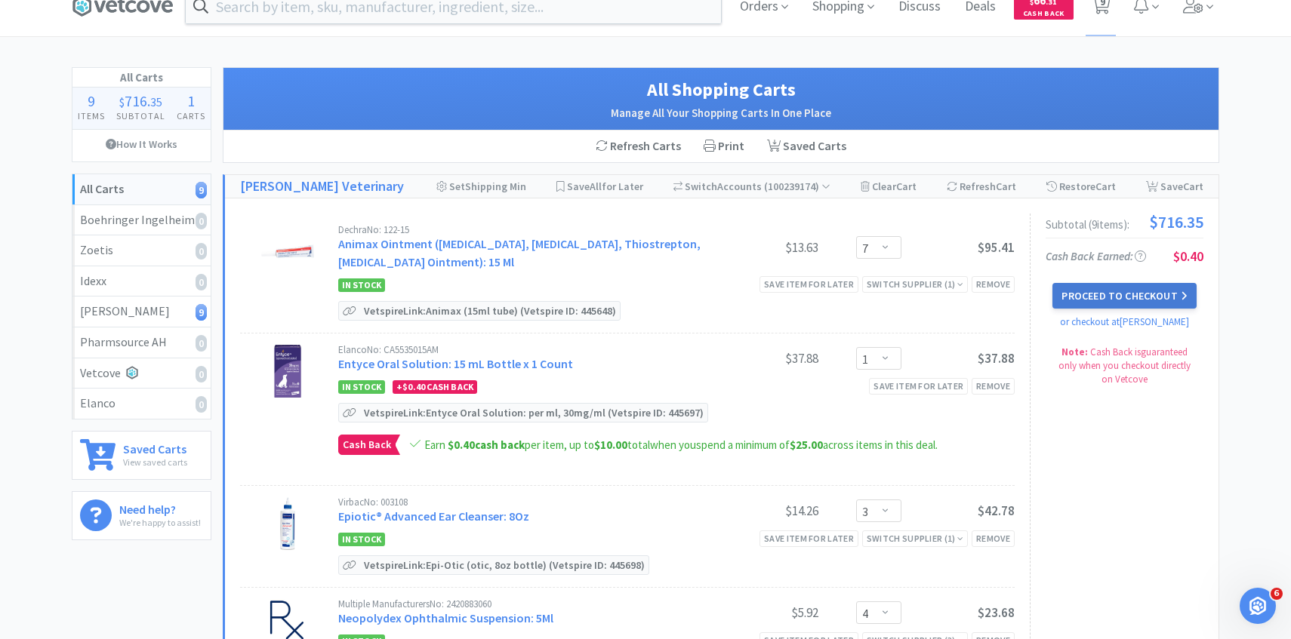
click at [1082, 296] on button "Proceed to Checkout" at bounding box center [1123, 296] width 143 height 26
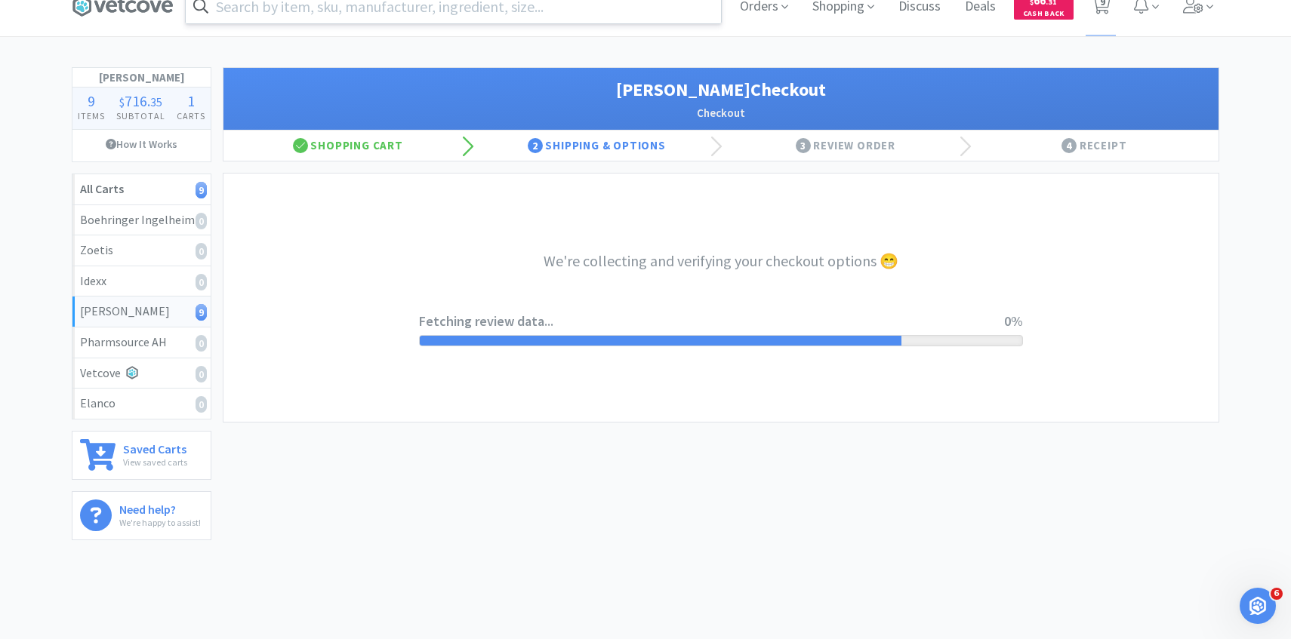
select select "1"
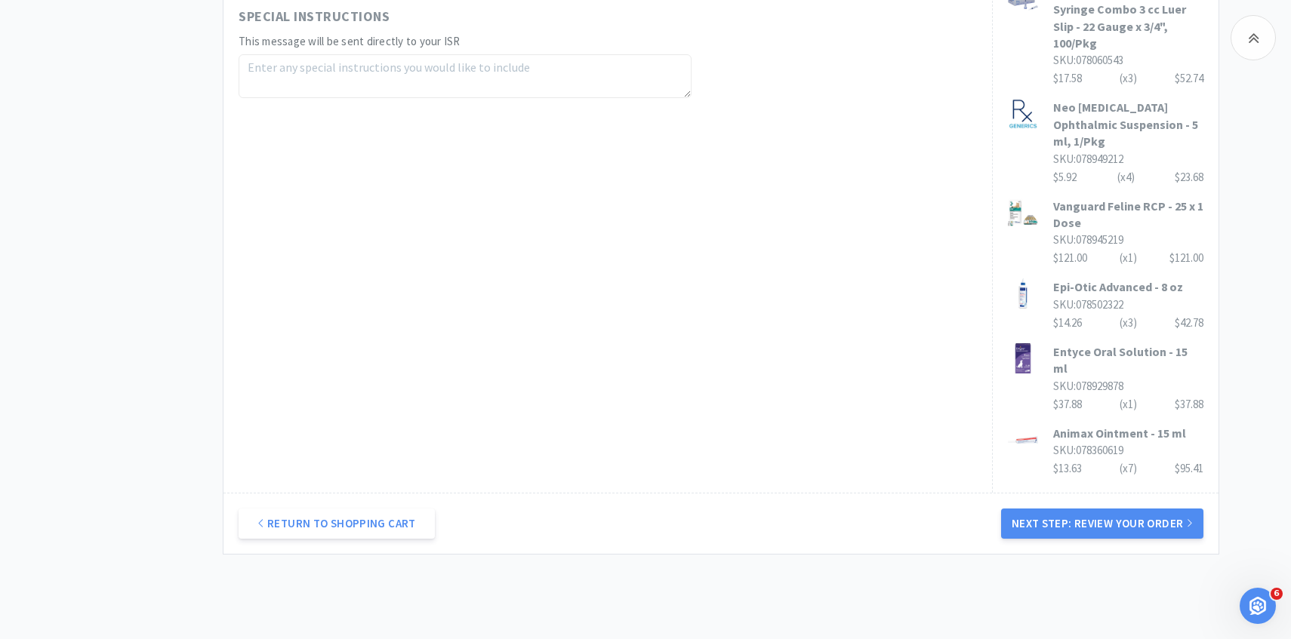
click at [1029, 509] on button "Next Step: Review Your Order" at bounding box center [1102, 524] width 202 height 30
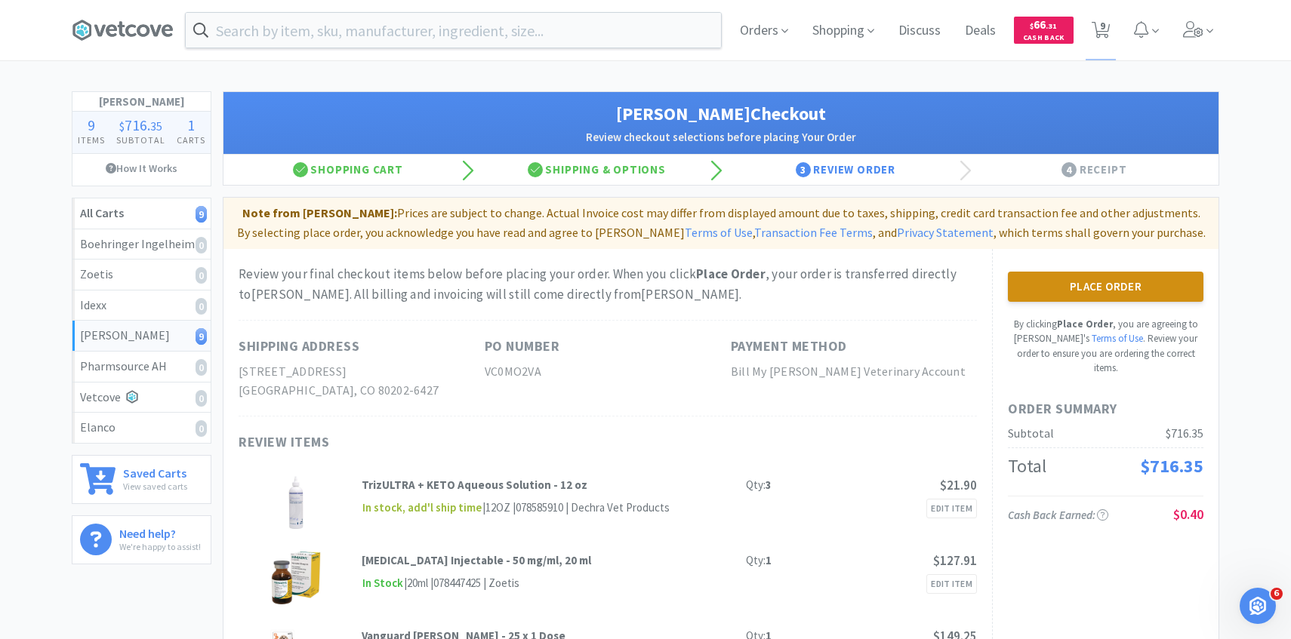
click at [1066, 290] on button "Place Order" at bounding box center [1105, 287] width 195 height 30
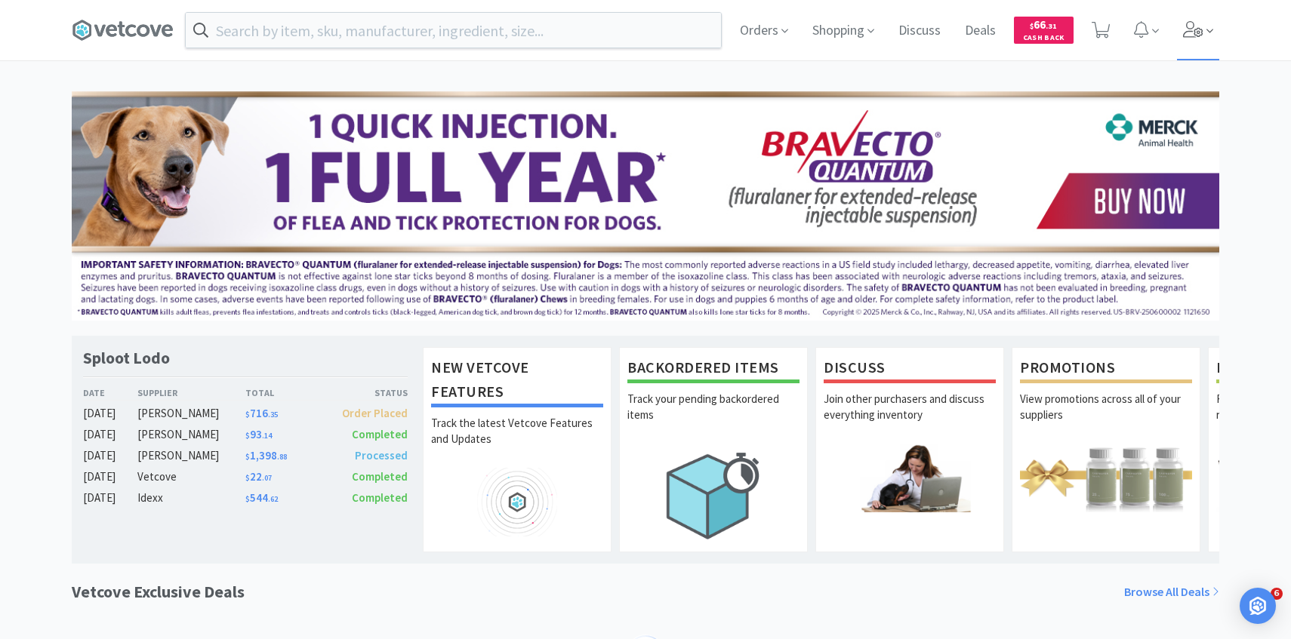
click at [1187, 48] on span at bounding box center [1198, 30] width 43 height 60
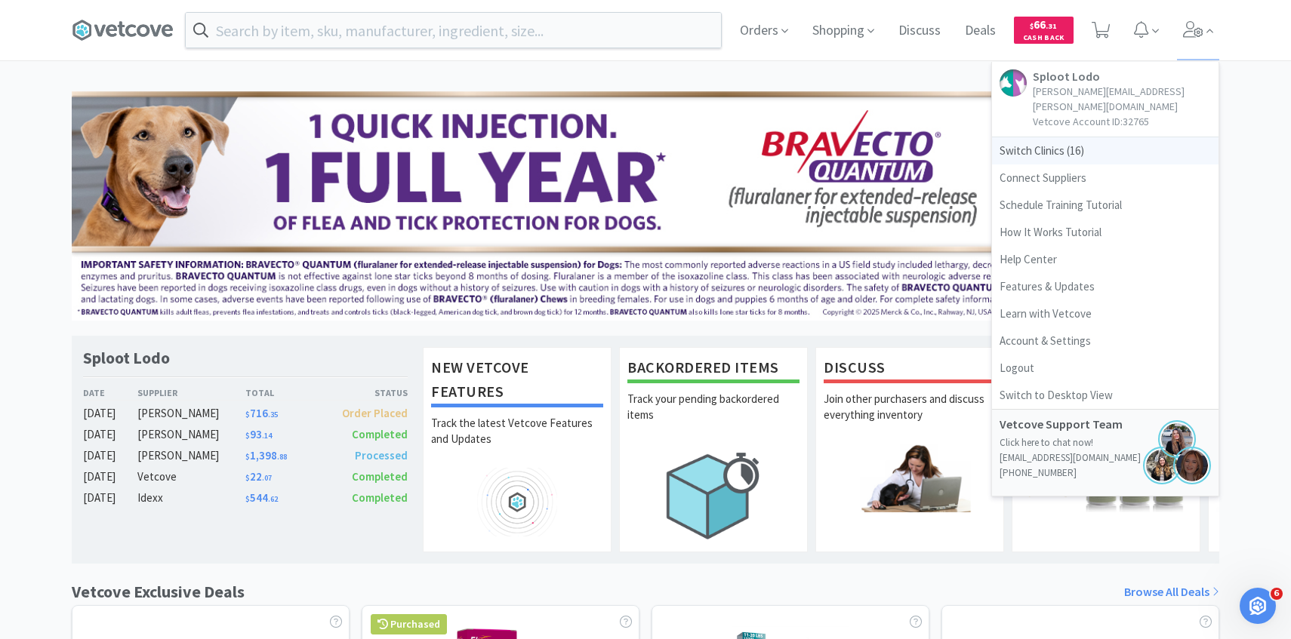
click at [1106, 137] on span "Switch Clinics ( 16 )" at bounding box center [1105, 150] width 226 height 27
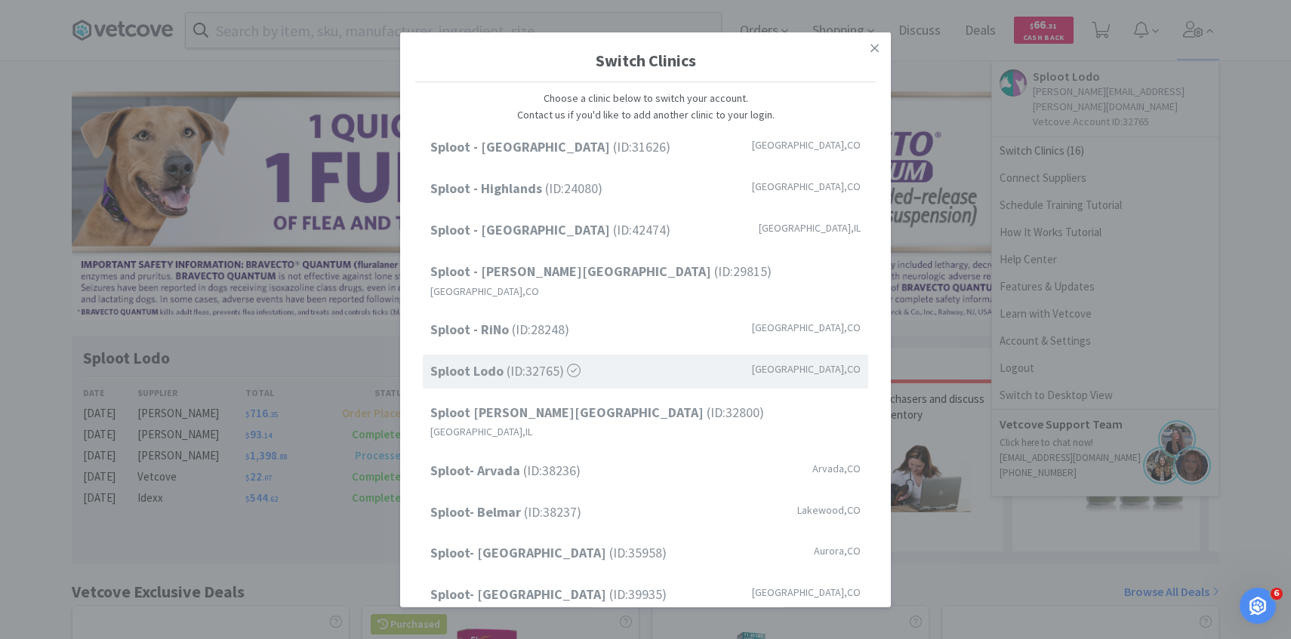
scroll to position [192, 0]
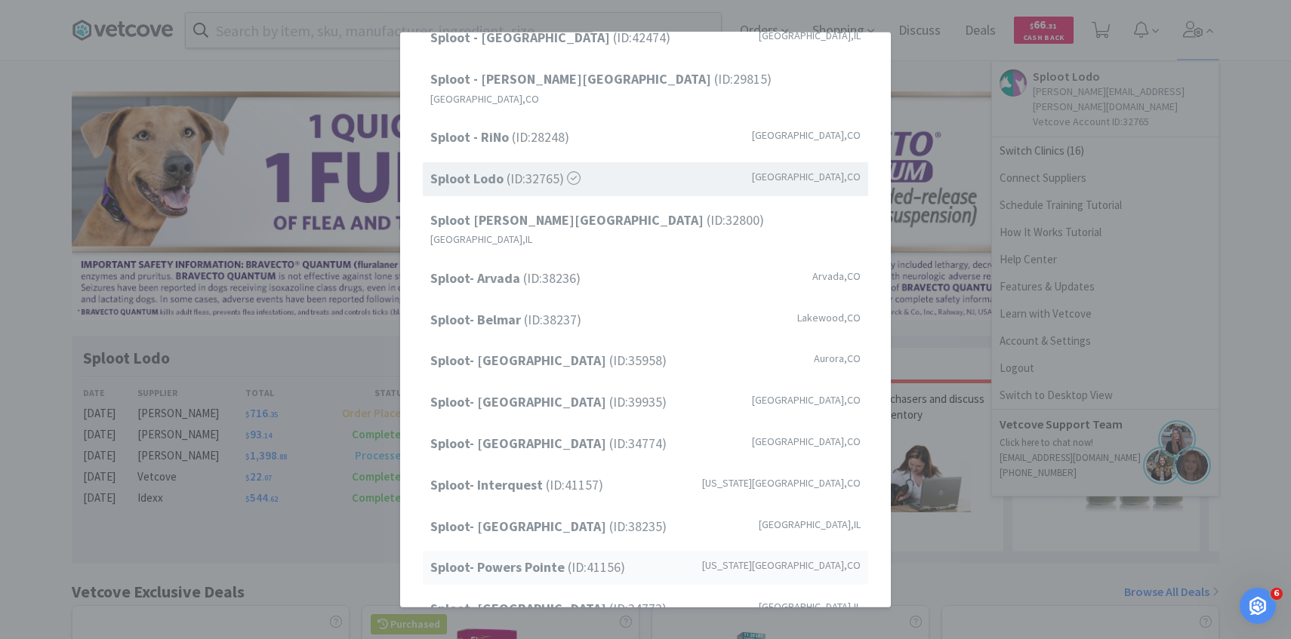
click at [567, 557] on span "Sploot- Powers Pointe (ID: 41156 )" at bounding box center [527, 568] width 195 height 22
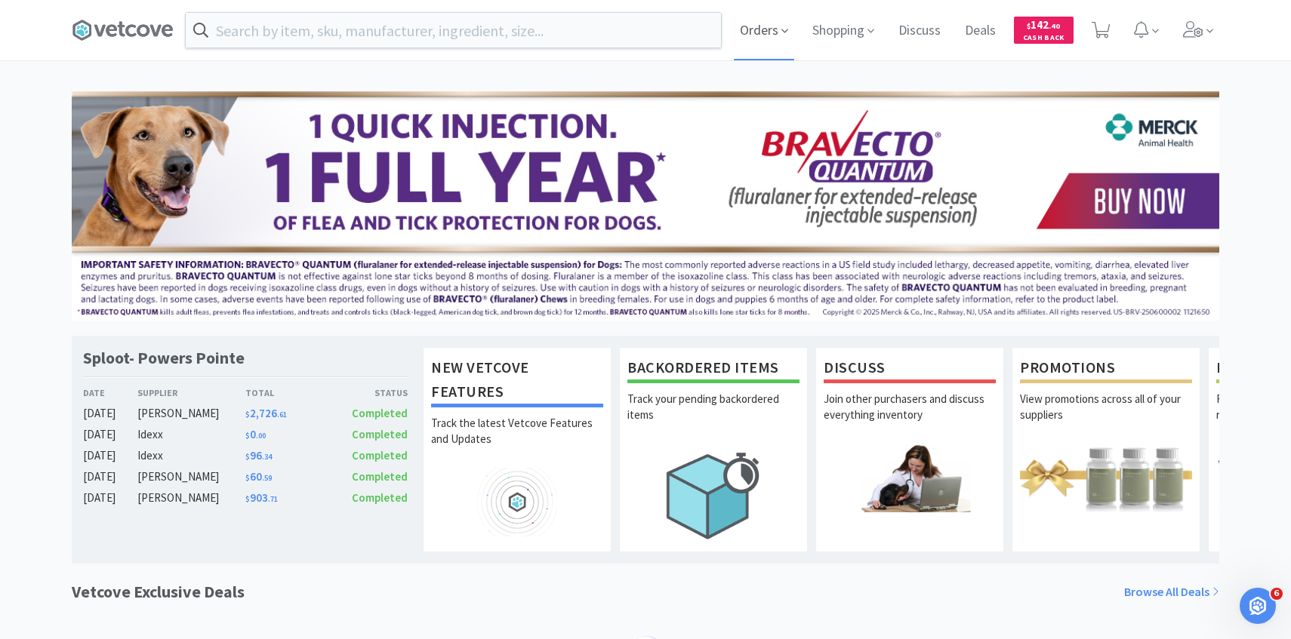
click at [777, 45] on span "Orders" at bounding box center [764, 30] width 60 height 60
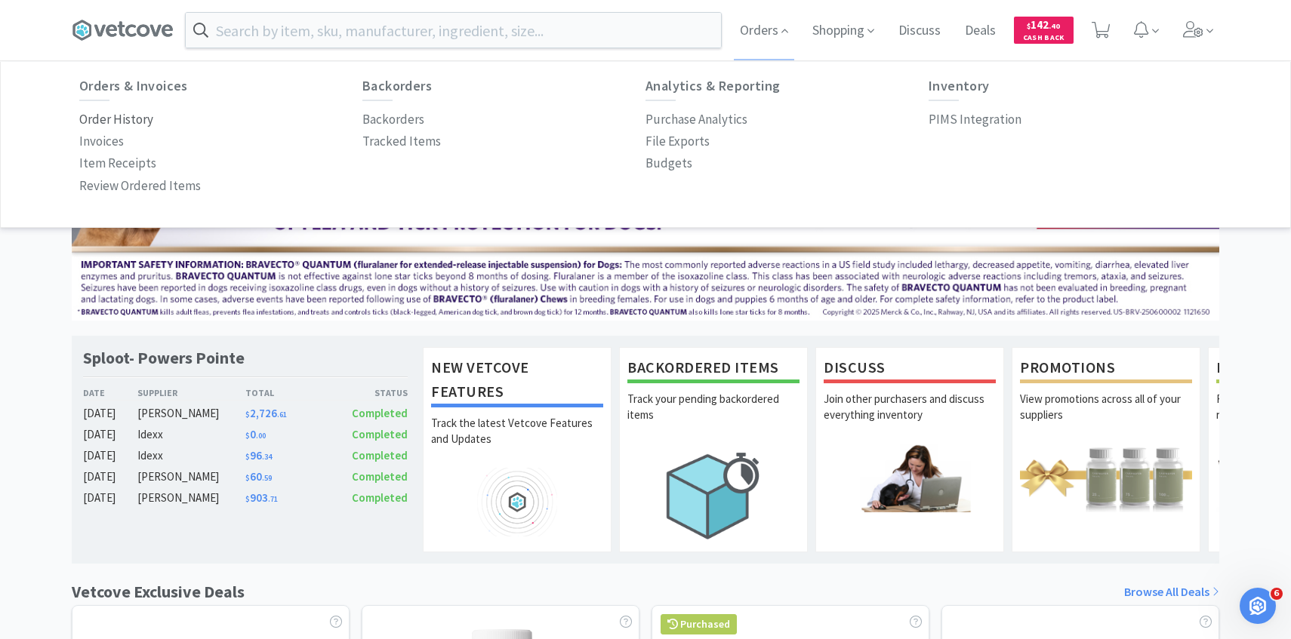
click at [136, 128] on p "Order History" at bounding box center [116, 119] width 74 height 20
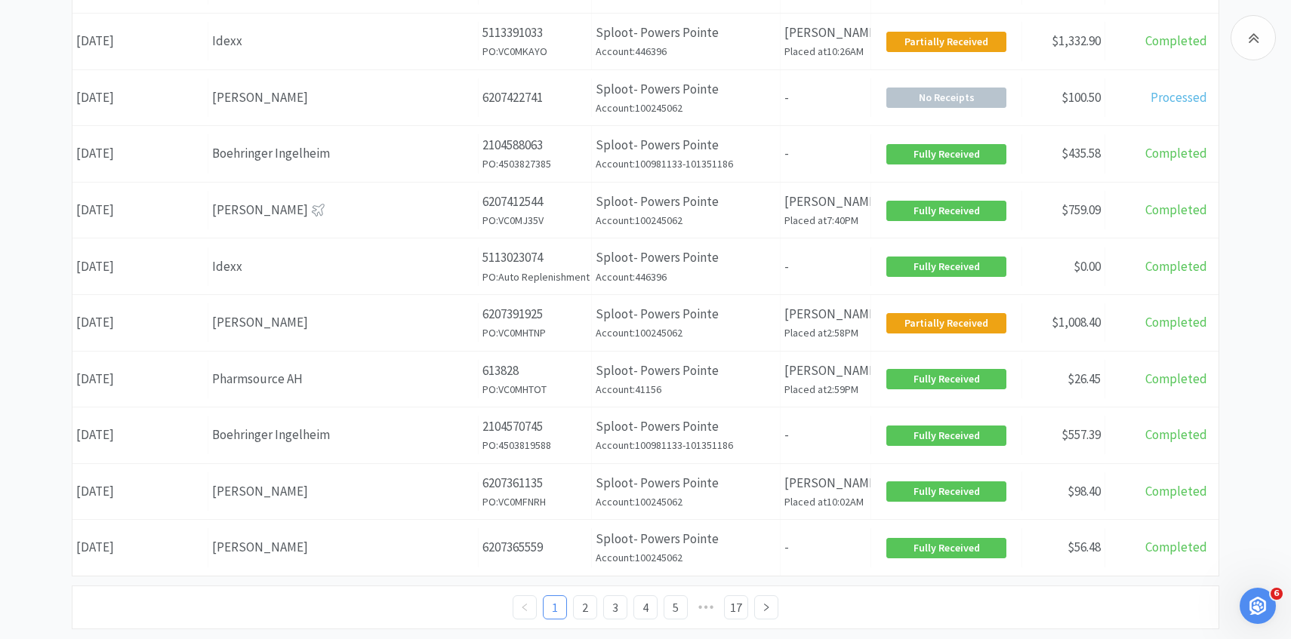
scroll to position [585, 0]
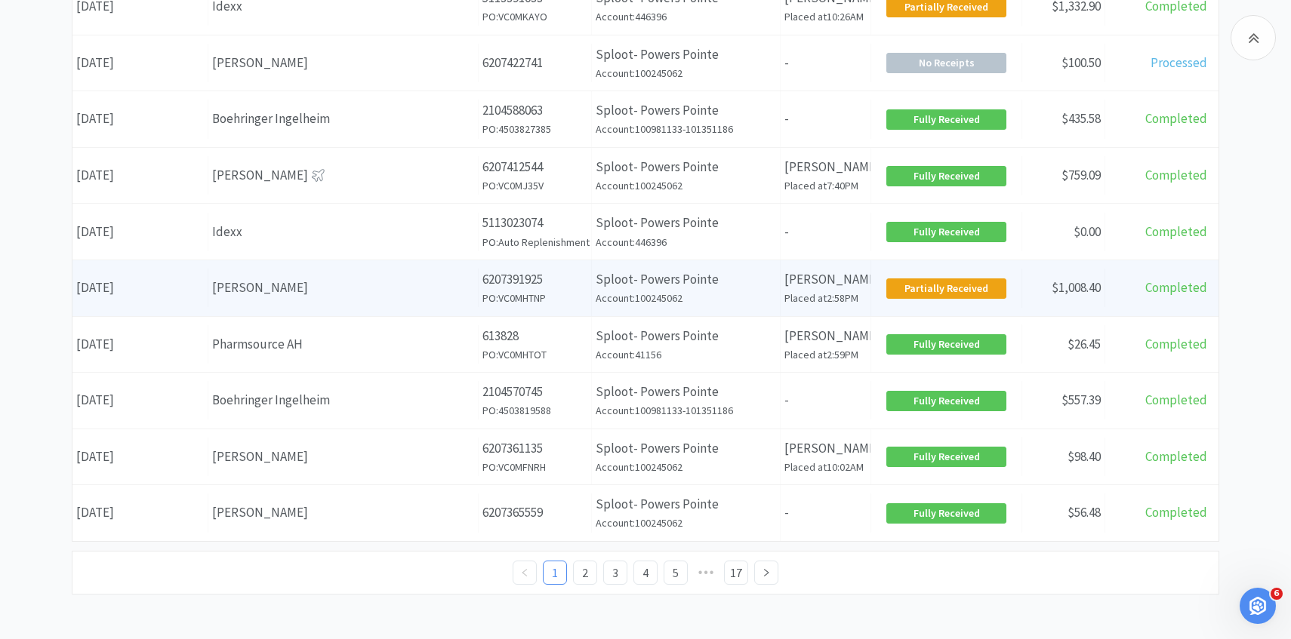
click at [380, 309] on div "Date [DATE] Supplier [PERSON_NAME] Order ID 6207391925 PO: VC0MHTNP Clinic Name…" at bounding box center [645, 288] width 1146 height 56
click at [376, 303] on div "Supplier [PERSON_NAME]" at bounding box center [343, 288] width 270 height 38
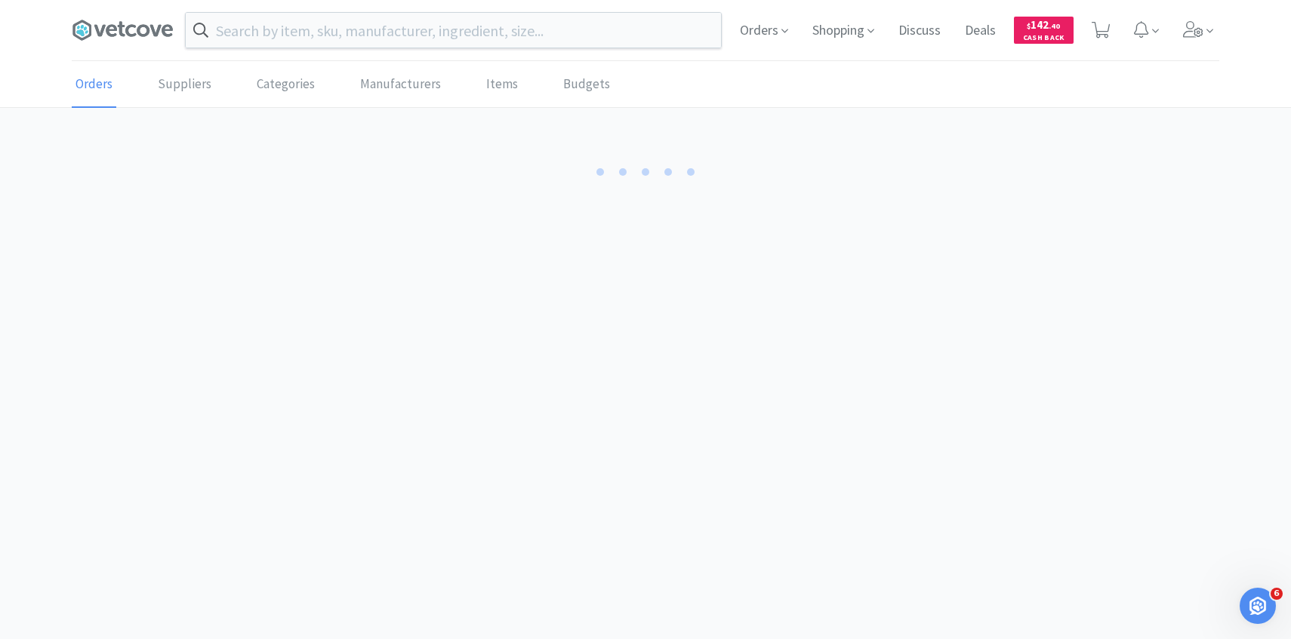
click at [376, 303] on body "Orders Shopping Discuss Discuss Deals Deals $ 142 . 40 Cash Back Orders Supplie…" at bounding box center [645, 319] width 1291 height 639
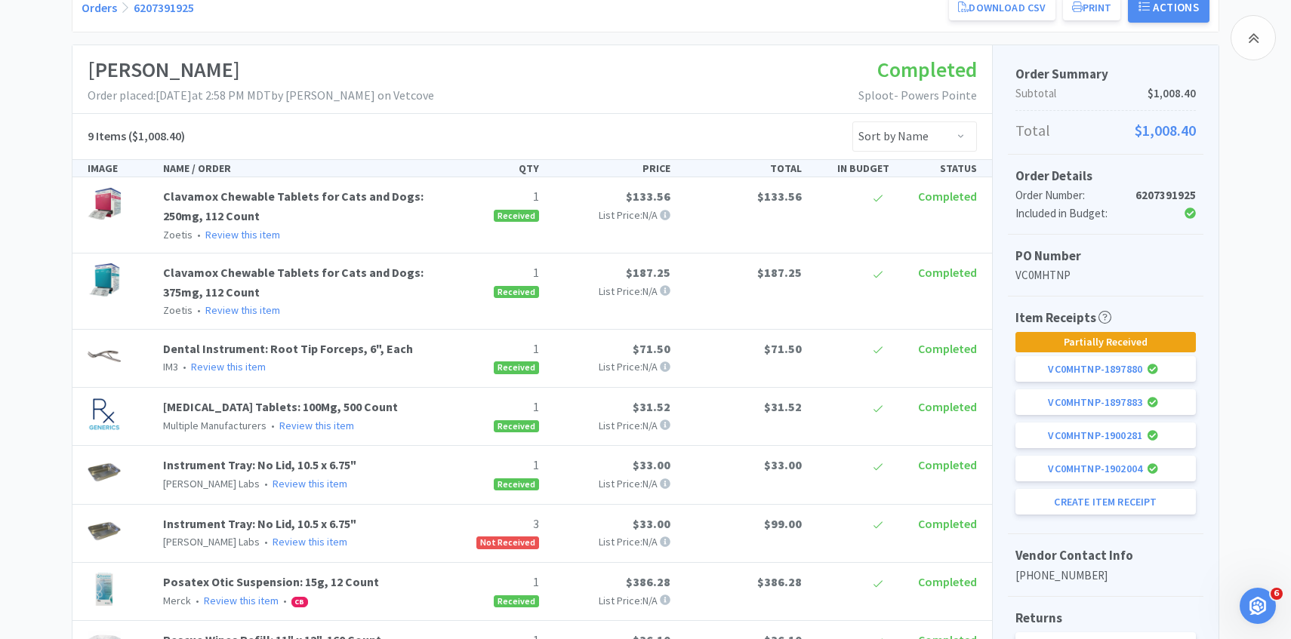
click at [413, 253] on div "Clavamox Chewable Tablets for Cats and Dogs: 250mg, 112 Count Zoetis • Review t…" at bounding box center [531, 215] width 919 height 76
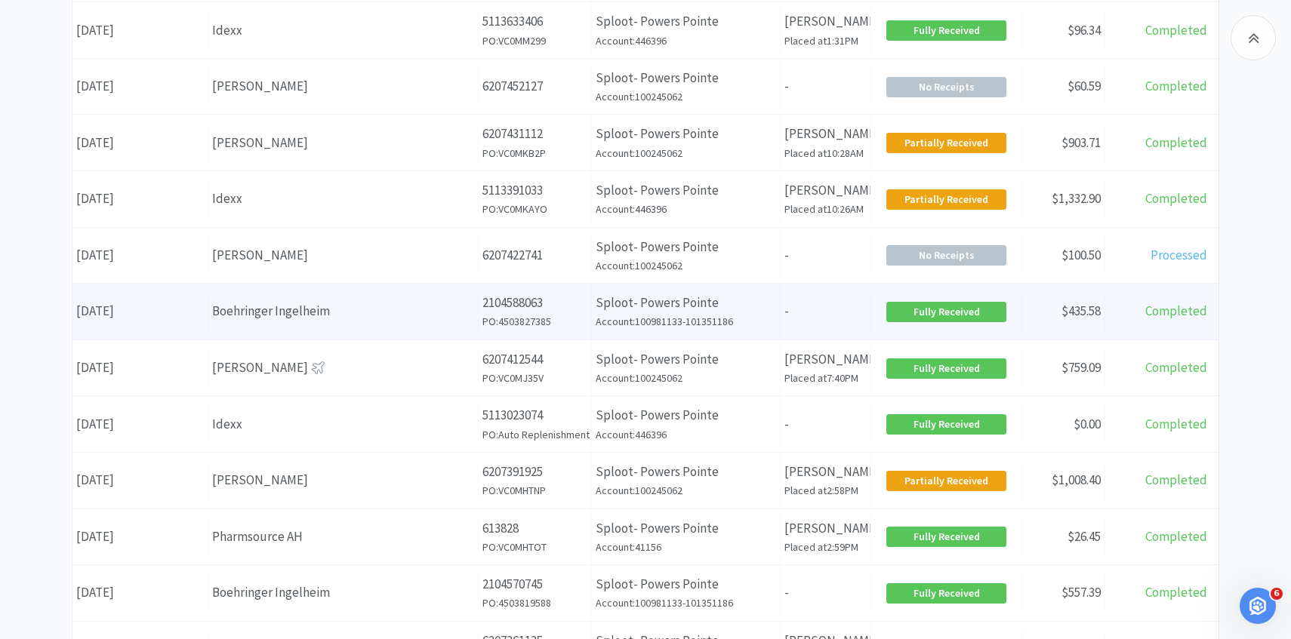
scroll to position [331, 0]
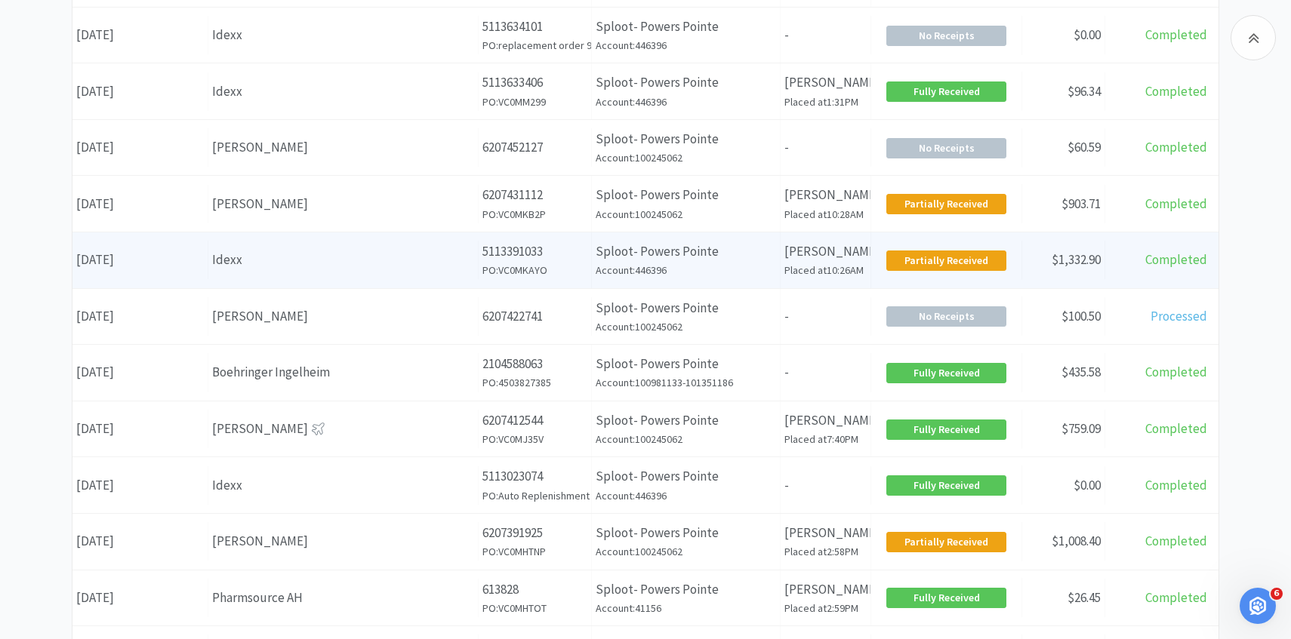
click at [344, 278] on div "Supplier Idexx" at bounding box center [343, 260] width 270 height 38
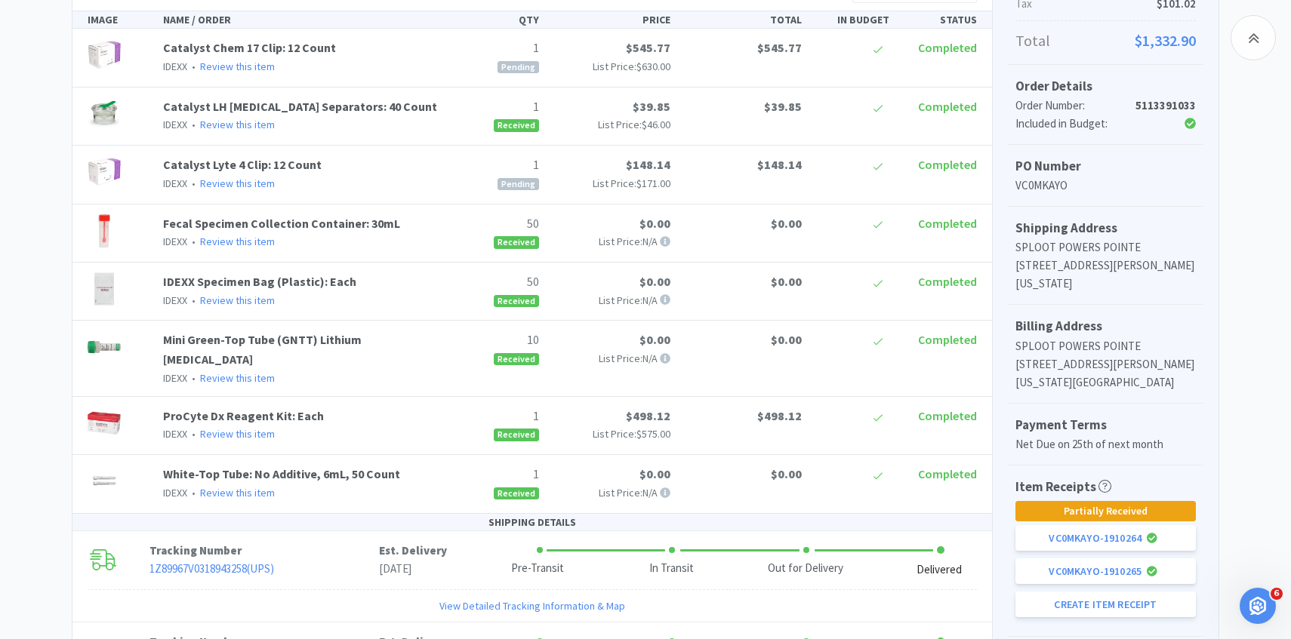
scroll to position [368, 0]
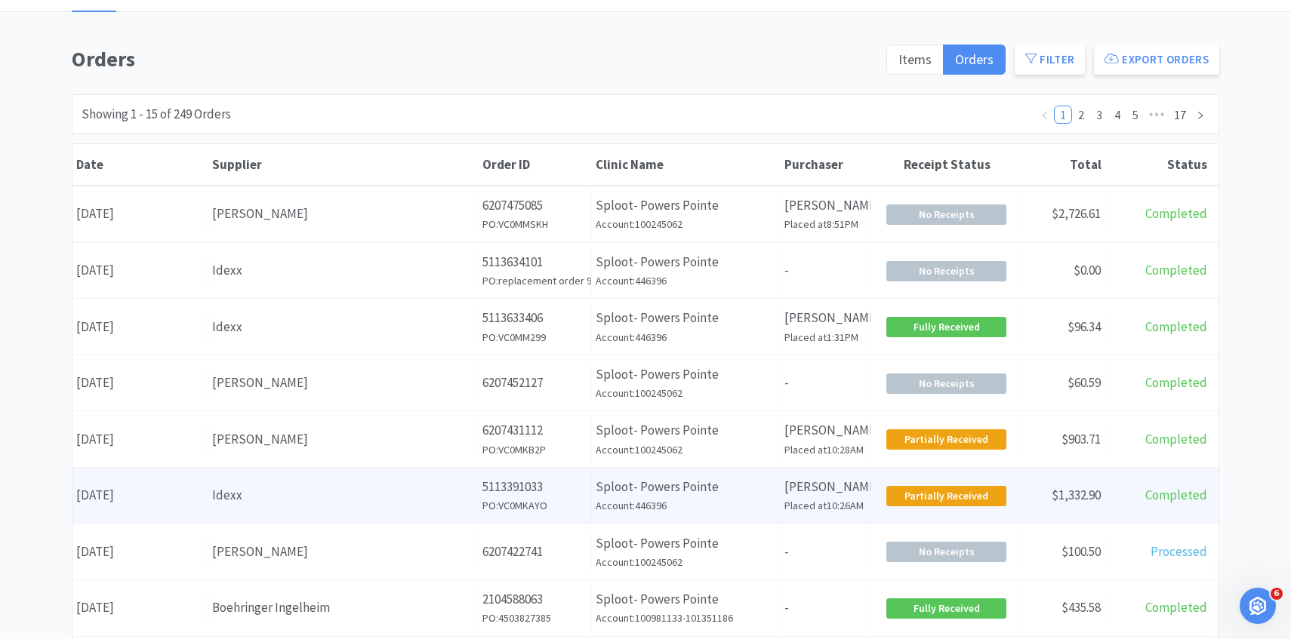
scroll to position [81, 0]
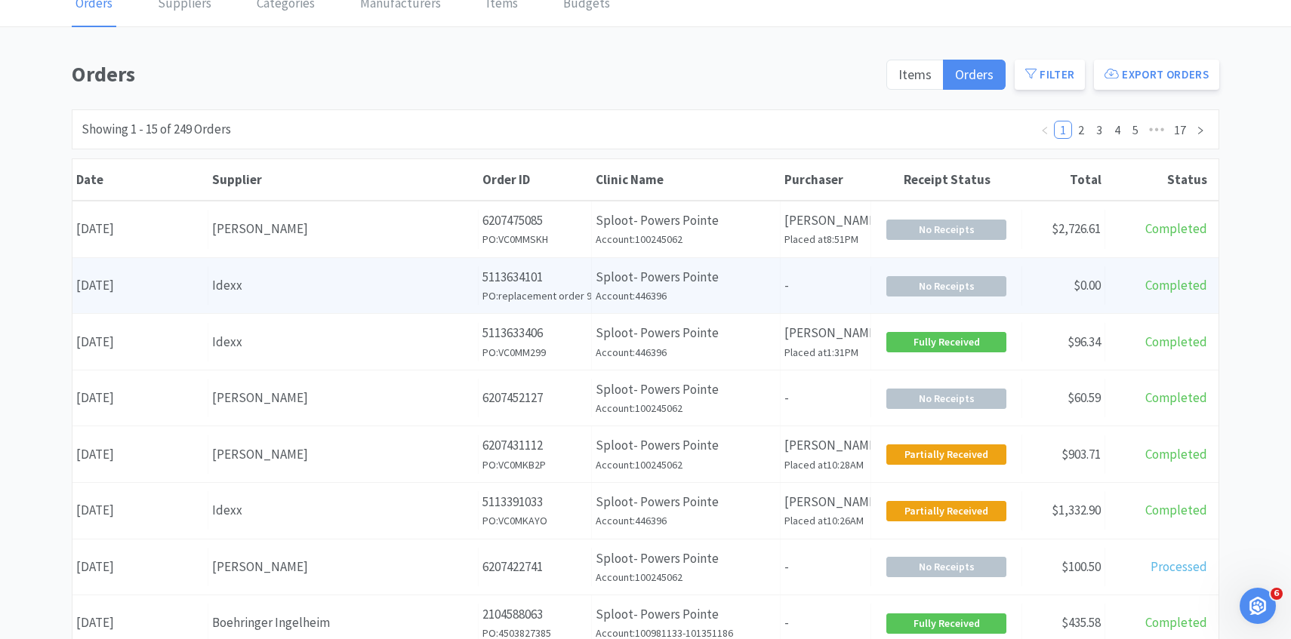
click at [380, 262] on div "Date [DATE] Supplier Idexx Order ID 5113634101 PO: replacement order 9/30 Clini…" at bounding box center [645, 286] width 1146 height 56
click at [377, 271] on div "Supplier Idexx" at bounding box center [343, 285] width 270 height 38
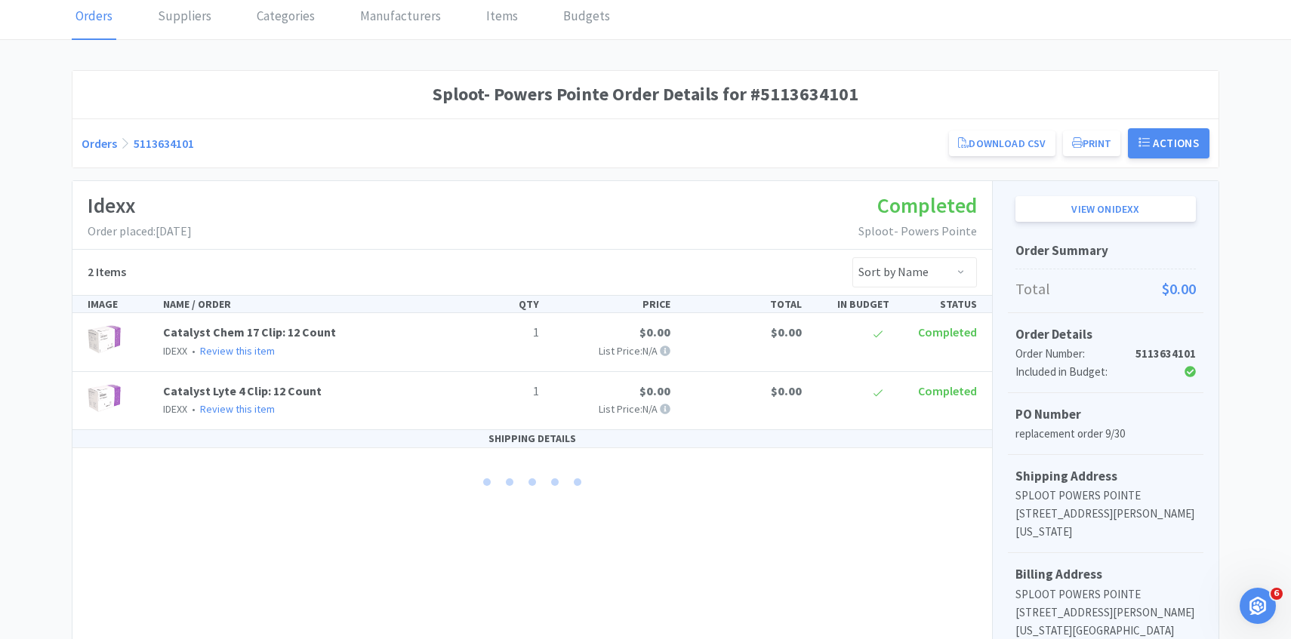
scroll to position [74, 0]
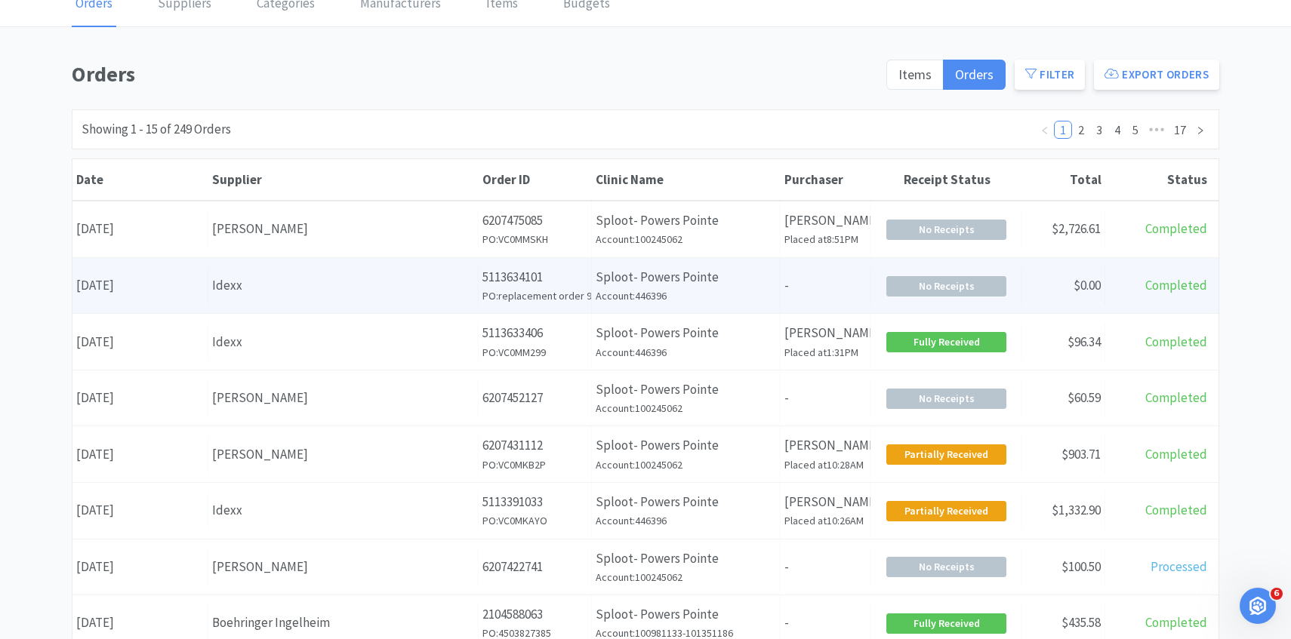
scroll to position [74, 0]
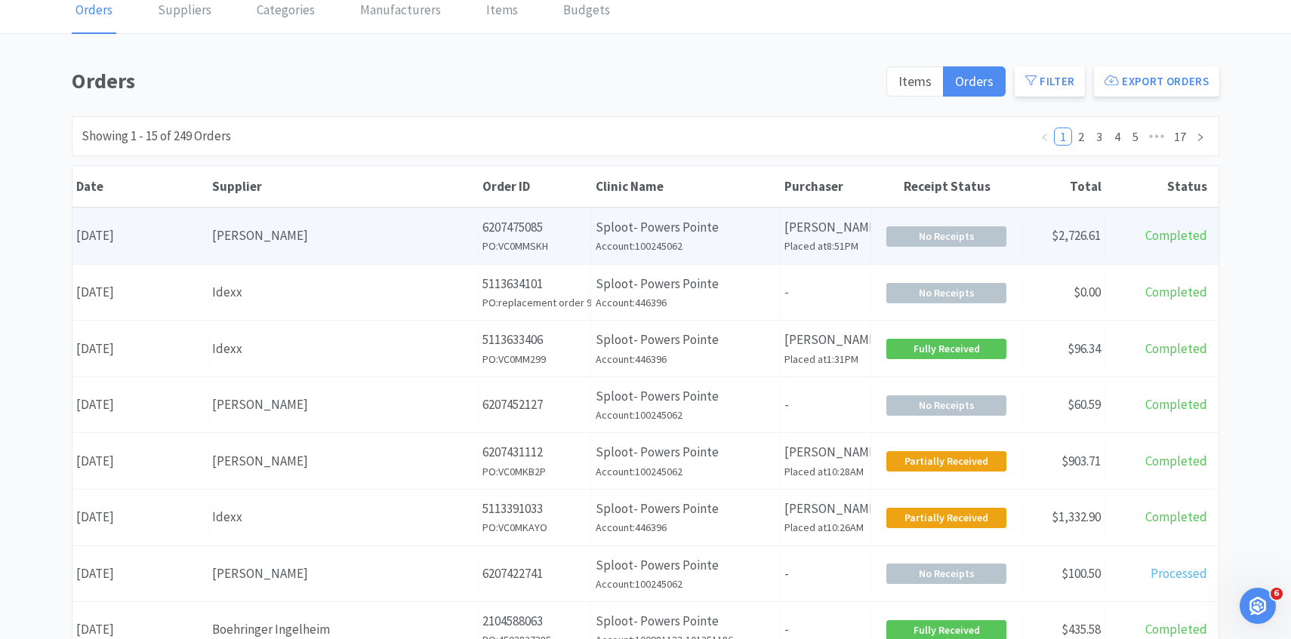
click at [455, 257] on div "Date [DATE] Supplier [PERSON_NAME] Order ID 6207475085 PO: VC0MMSKH Clinic Name…" at bounding box center [645, 236] width 1146 height 56
click at [418, 243] on div "[PERSON_NAME]" at bounding box center [343, 236] width 262 height 20
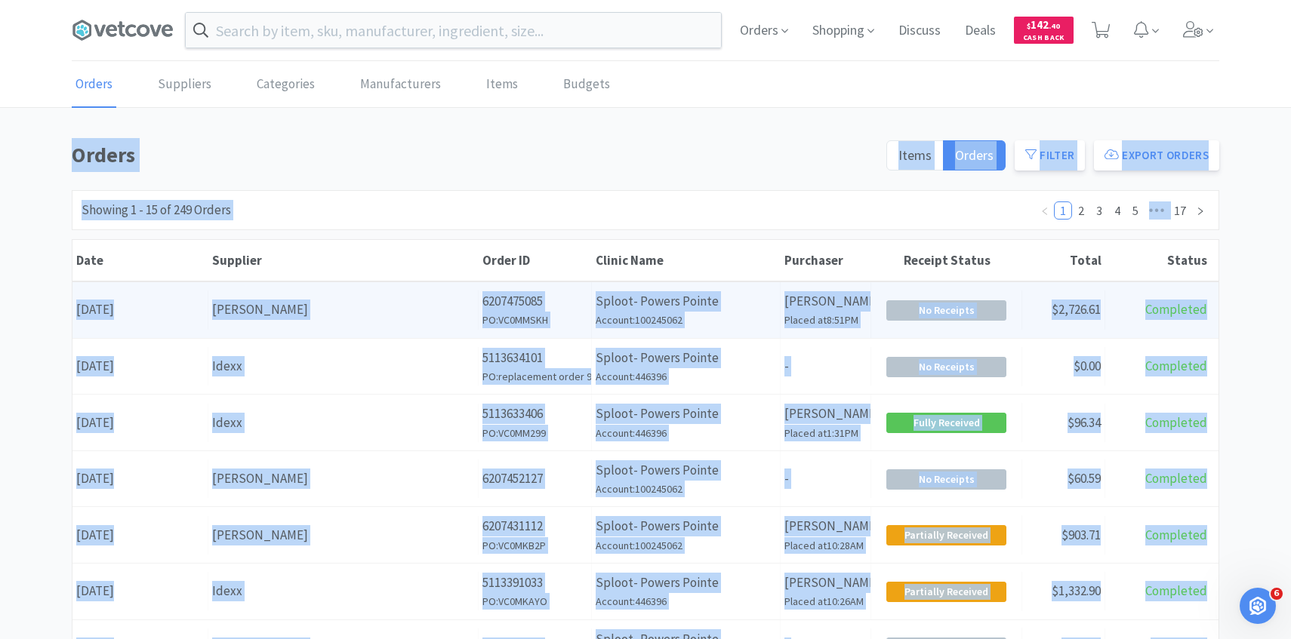
click at [418, 243] on div "Orders Shopping Discuss Discuss Deals Deals $ 142 . 40 Cash Back Orders Supplie…" at bounding box center [645, 612] width 1291 height 1225
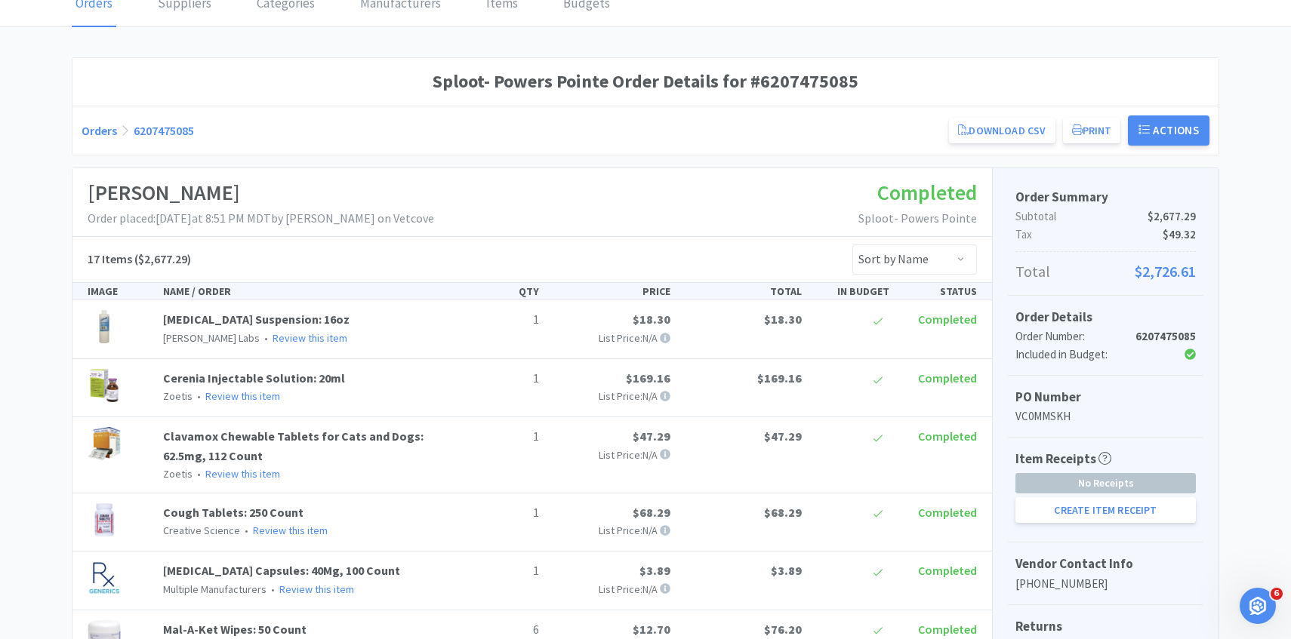
click at [438, 293] on div "NAME / ORDER" at bounding box center [307, 291] width 300 height 17
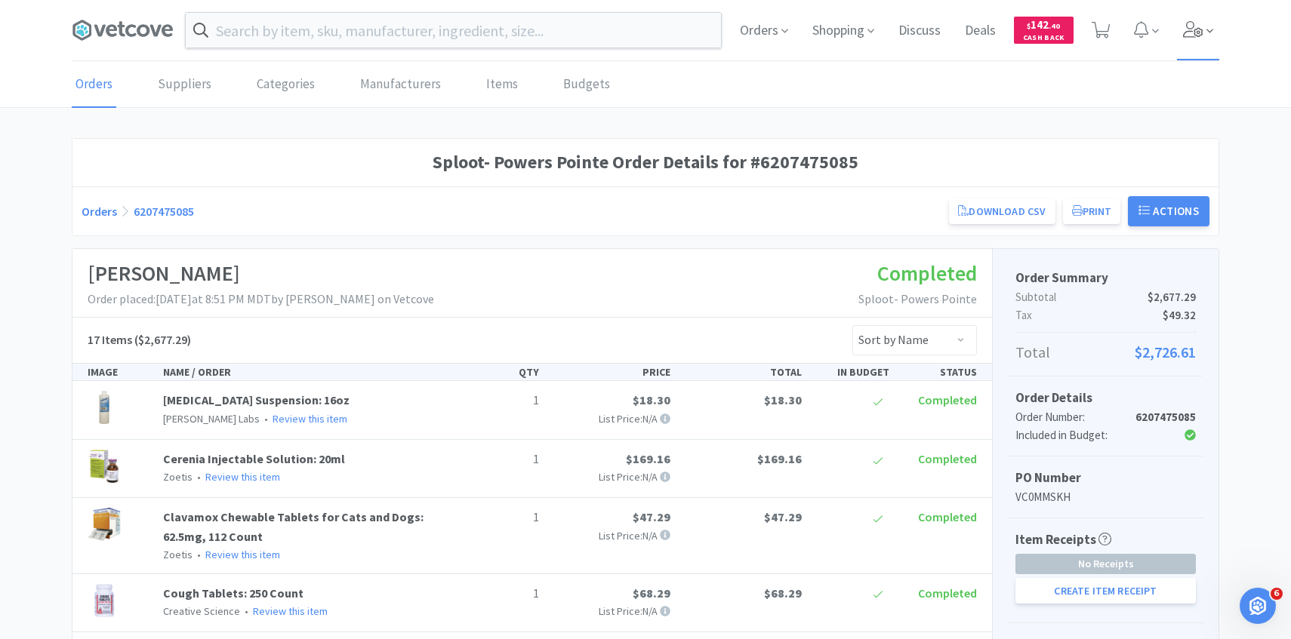
click at [1206, 45] on span at bounding box center [1198, 30] width 43 height 60
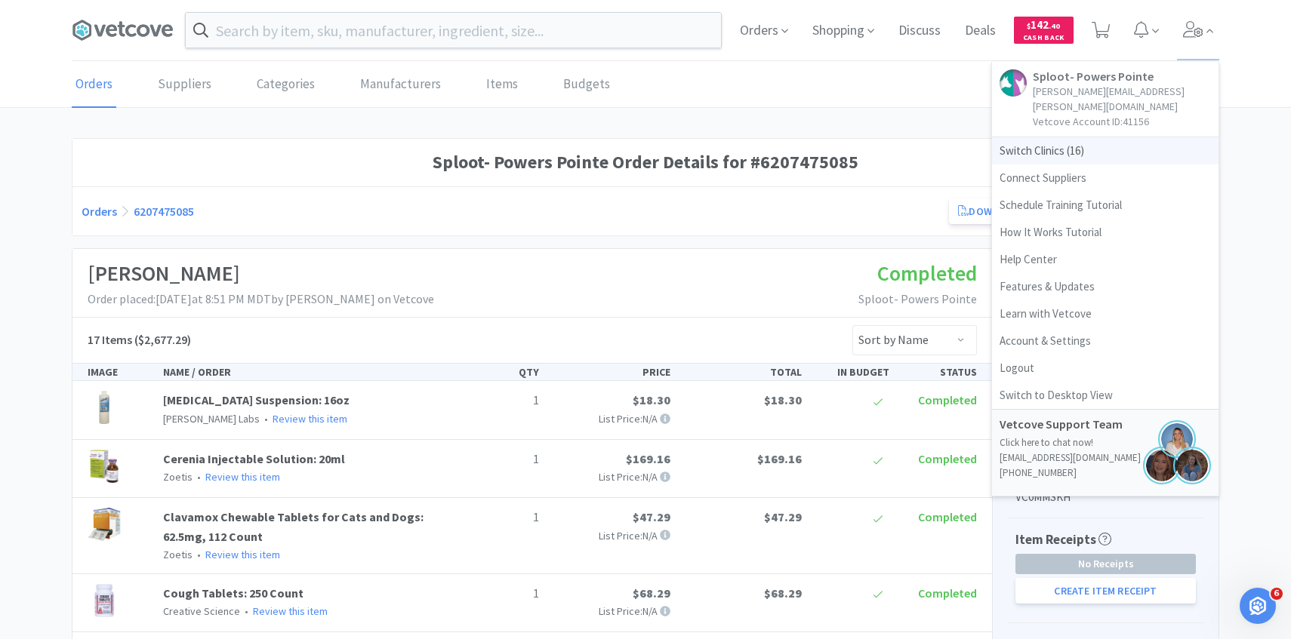
click at [1100, 137] on span "Switch Clinics ( 16 )" at bounding box center [1105, 150] width 226 height 27
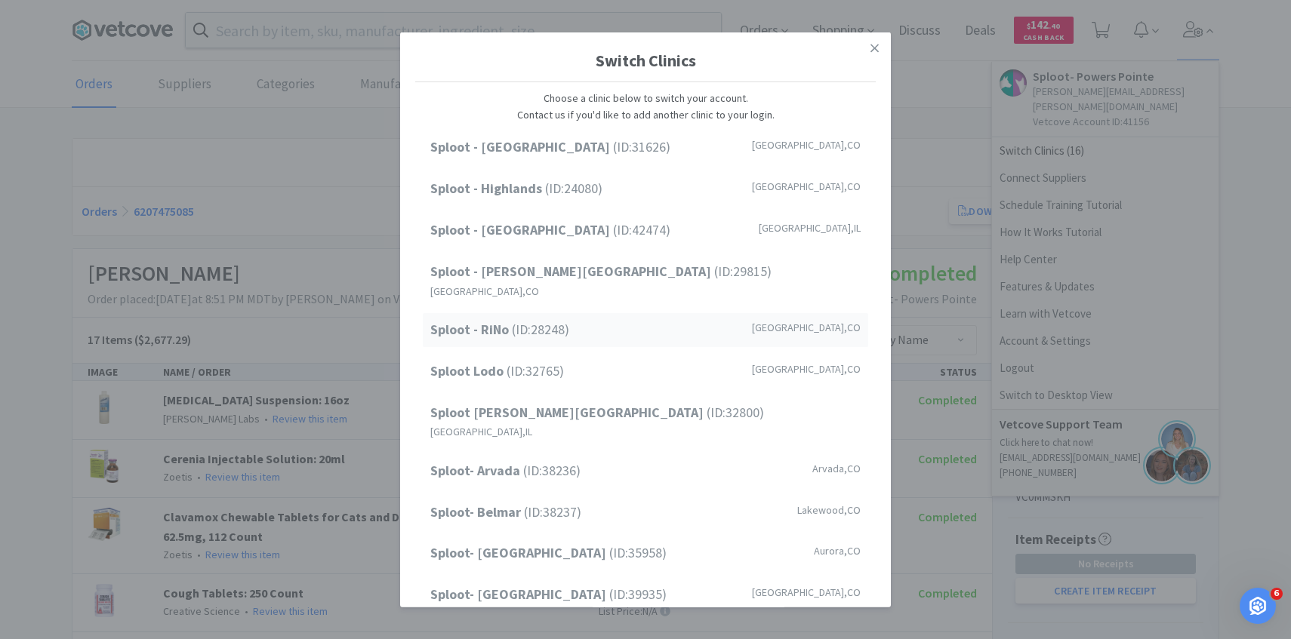
scroll to position [192, 0]
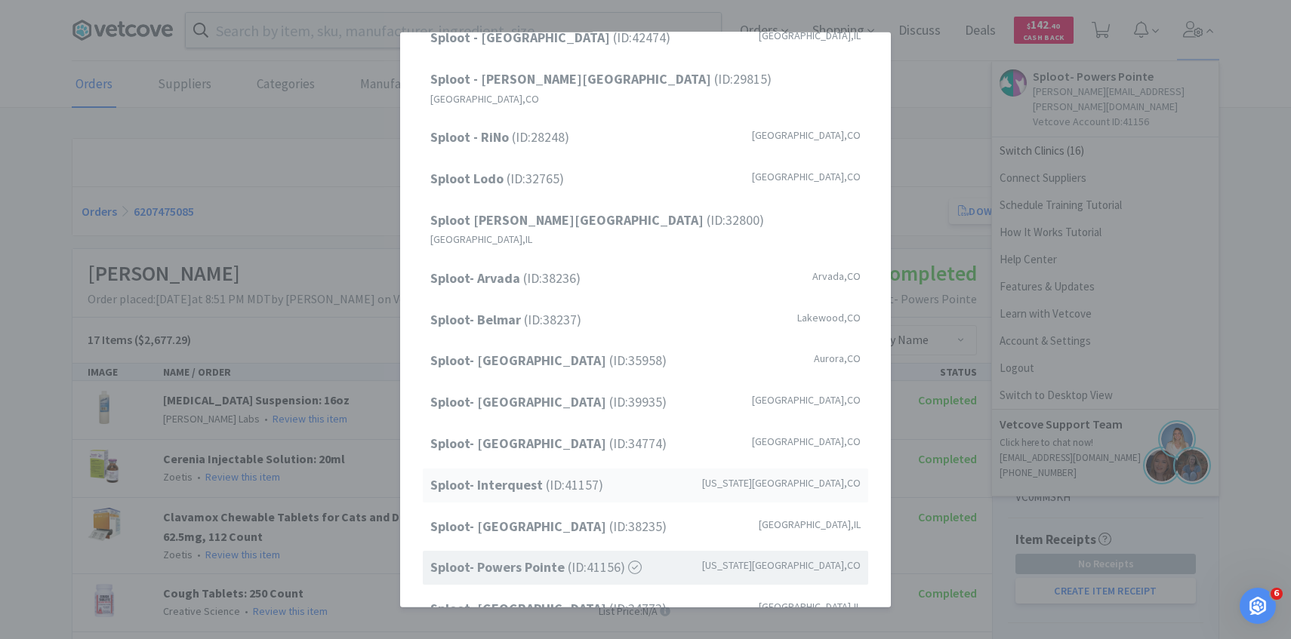
click at [614, 469] on div "Sploot- Interquest (ID: 41157 ) [US_STATE][GEOGRAPHIC_DATA] , [GEOGRAPHIC_DATA]" at bounding box center [645, 486] width 445 height 34
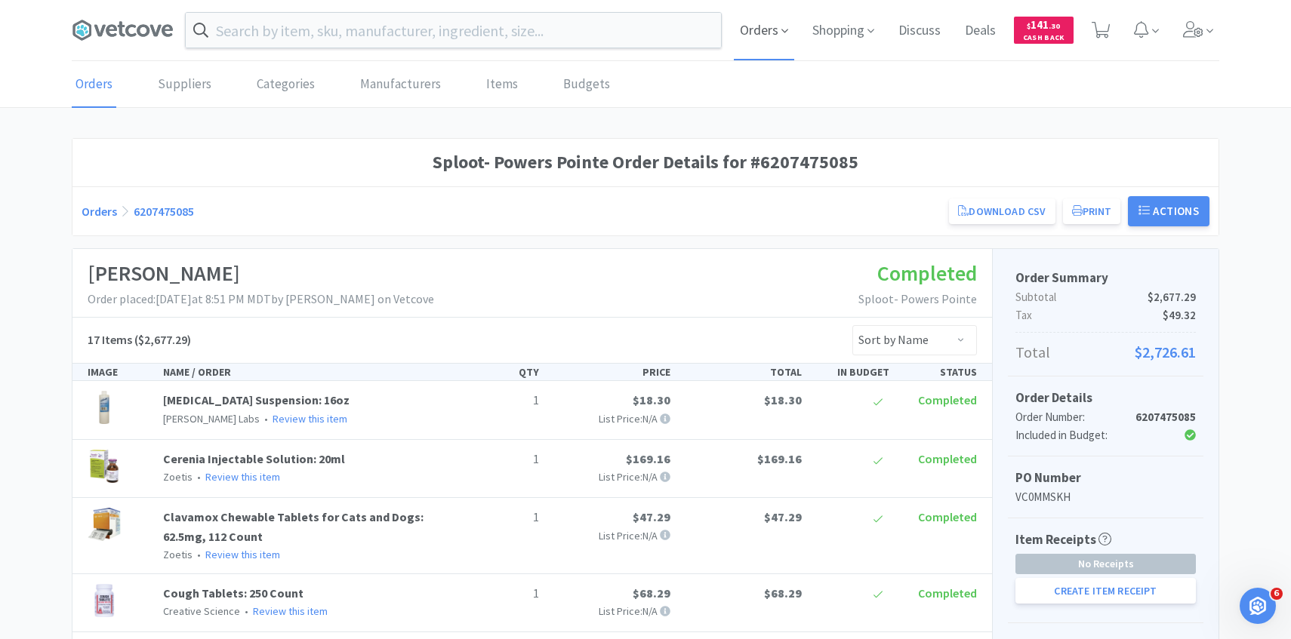
click at [786, 28] on icon at bounding box center [784, 31] width 7 height 14
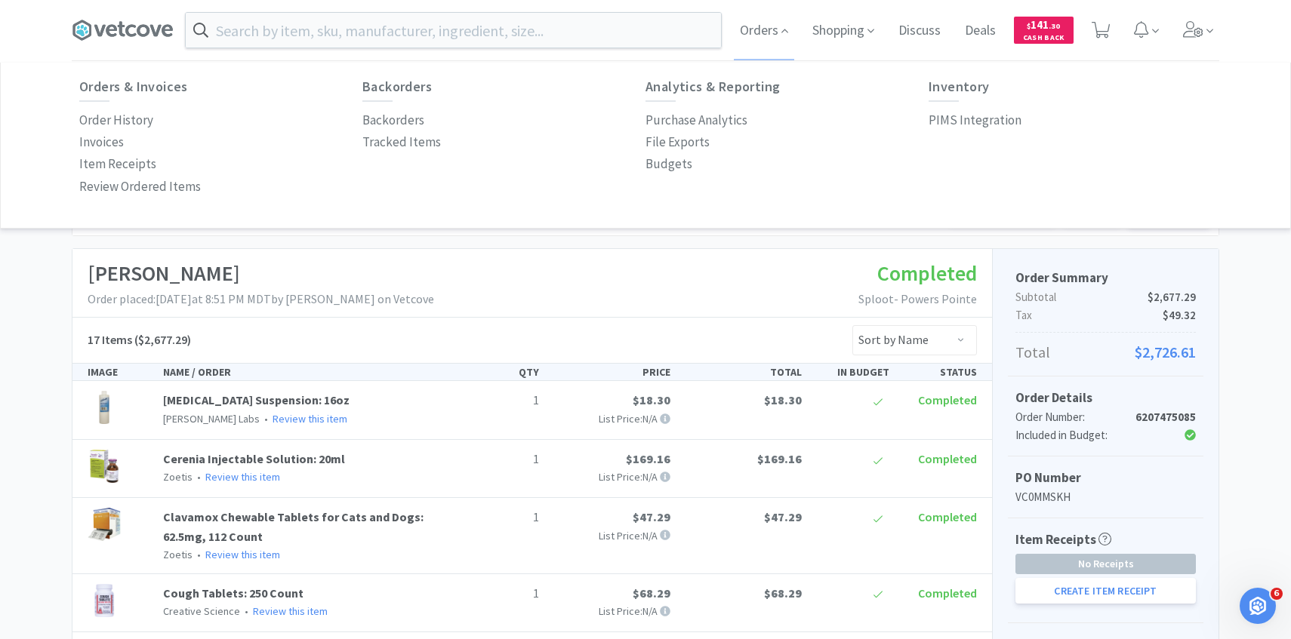
click at [157, 113] on div "Order History" at bounding box center [220, 120] width 283 height 22
click at [154, 115] on div "Order History" at bounding box center [220, 120] width 283 height 22
click at [149, 115] on p "Order History" at bounding box center [116, 120] width 74 height 20
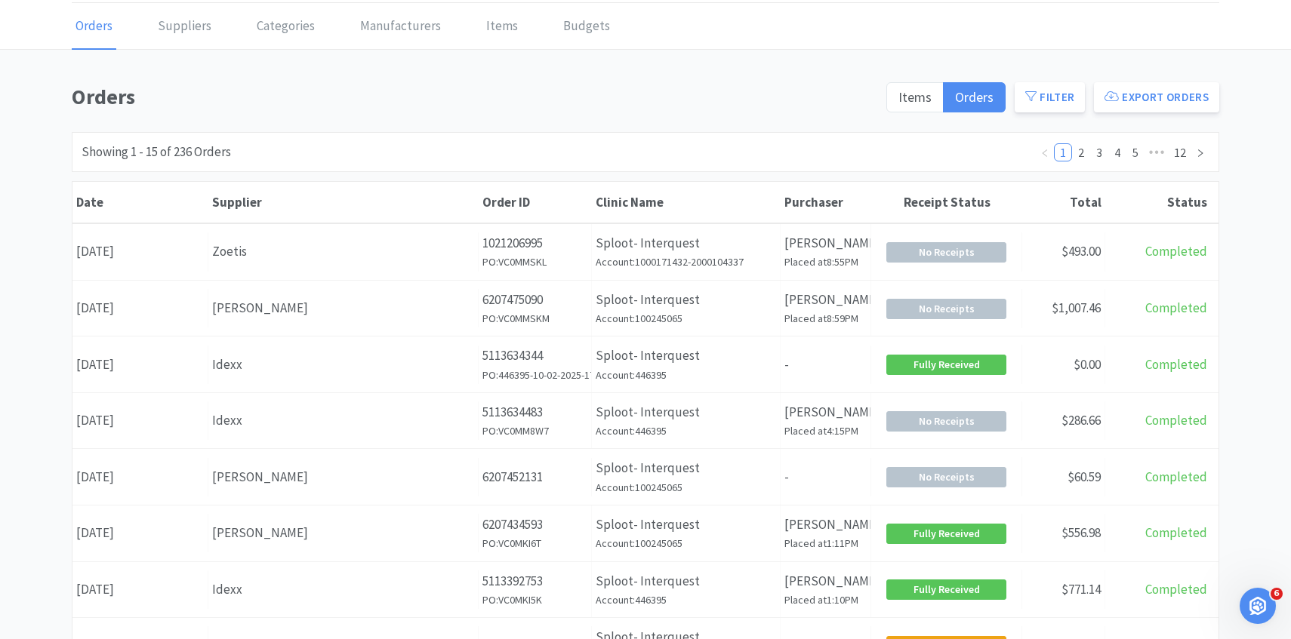
scroll to position [57, 0]
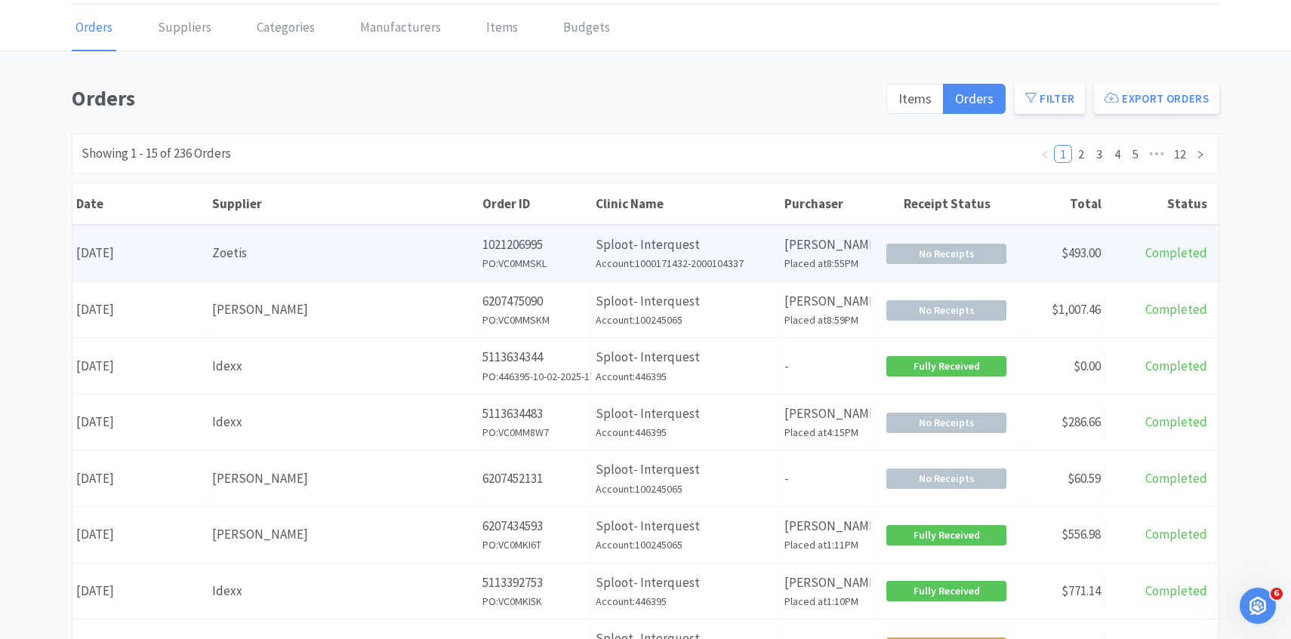
click at [530, 252] on p "1021206995" at bounding box center [534, 245] width 105 height 20
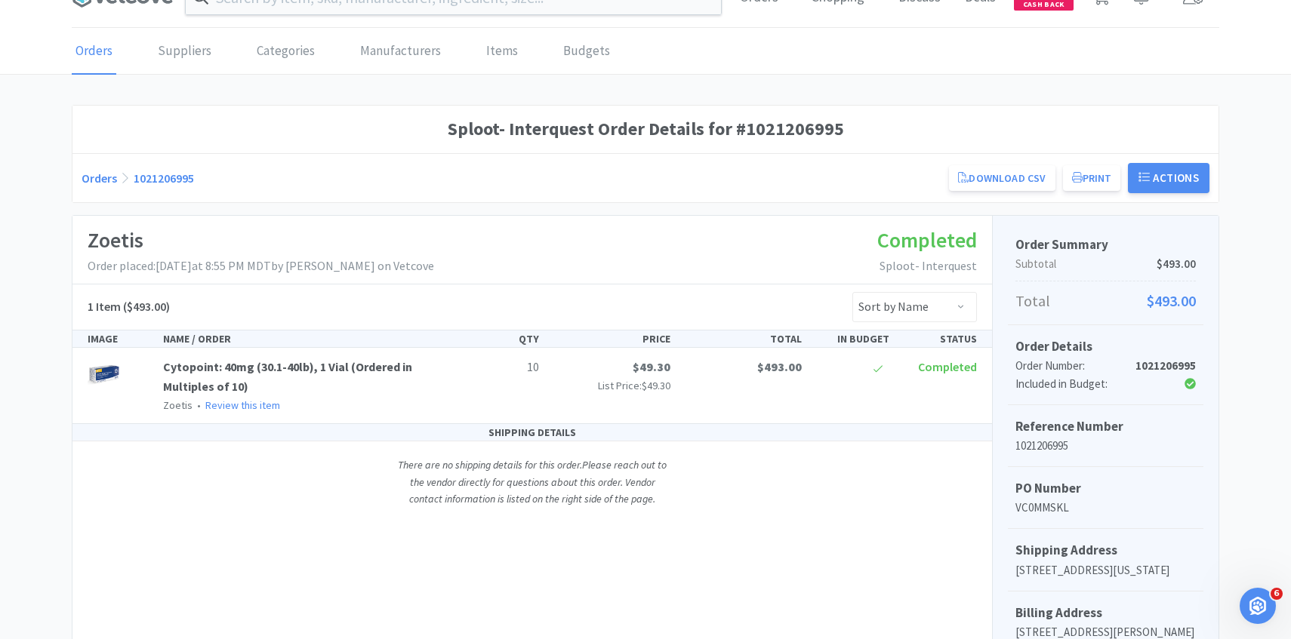
scroll to position [64, 0]
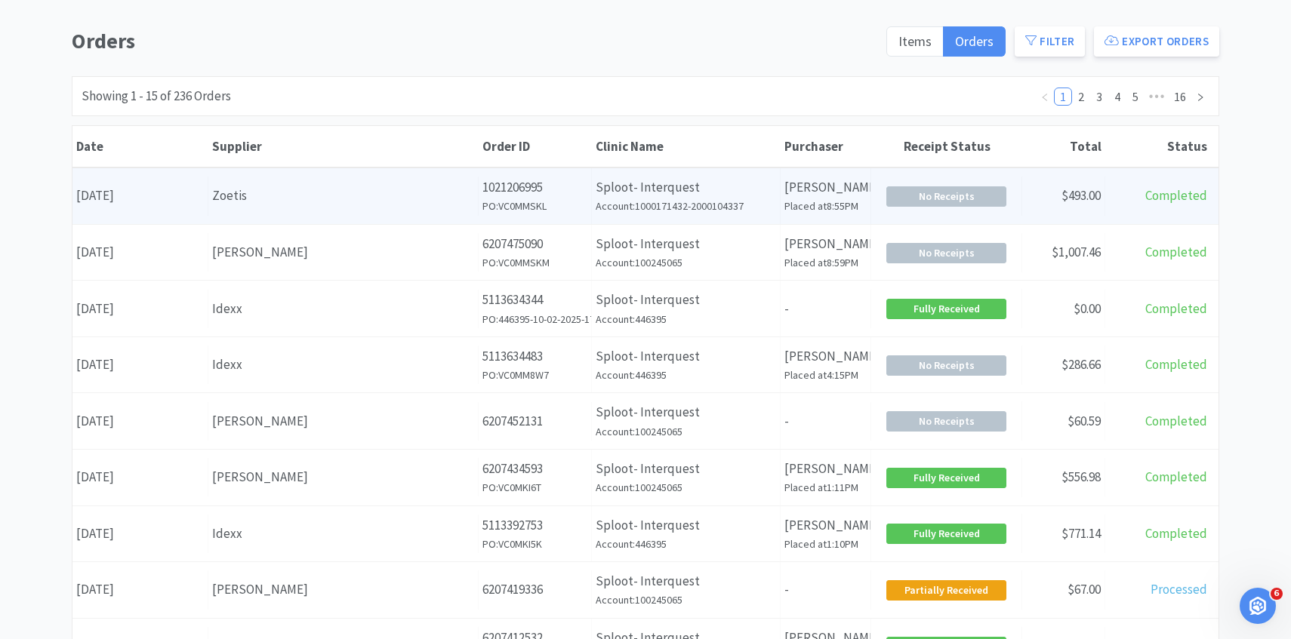
scroll to position [119, 0]
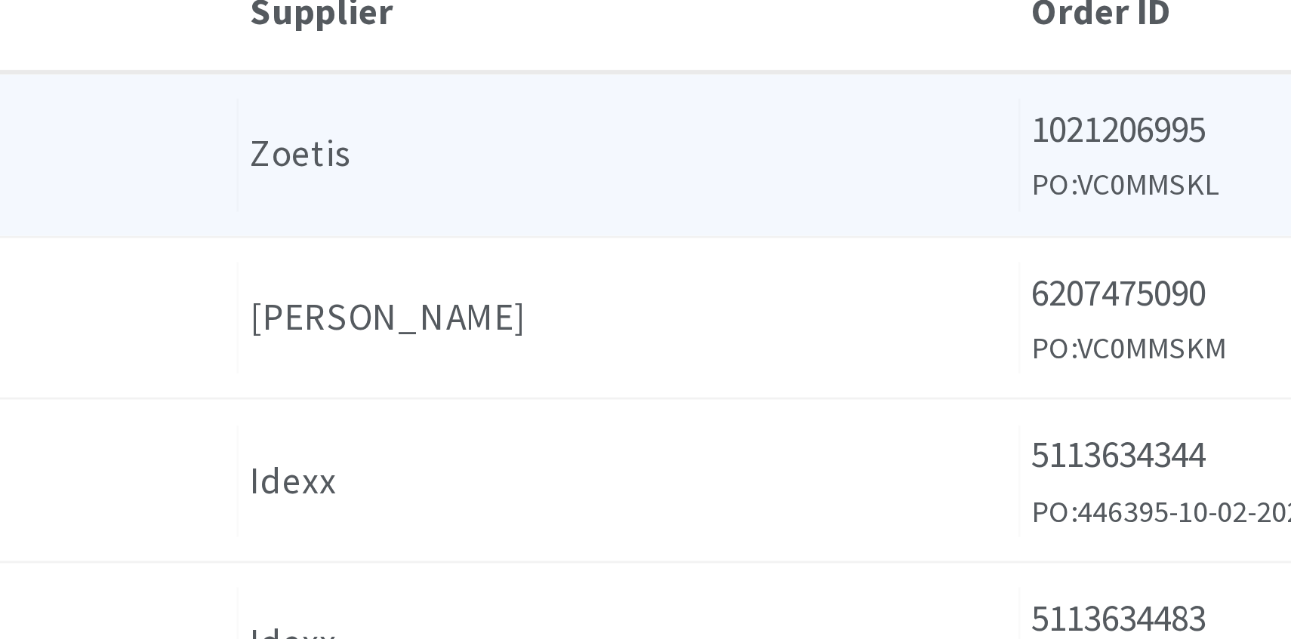
click at [252, 221] on div "Date [DATE] Supplier [PERSON_NAME] Order ID 6207475090 PO: VC0MMSKM Clinic Name…" at bounding box center [645, 248] width 1146 height 56
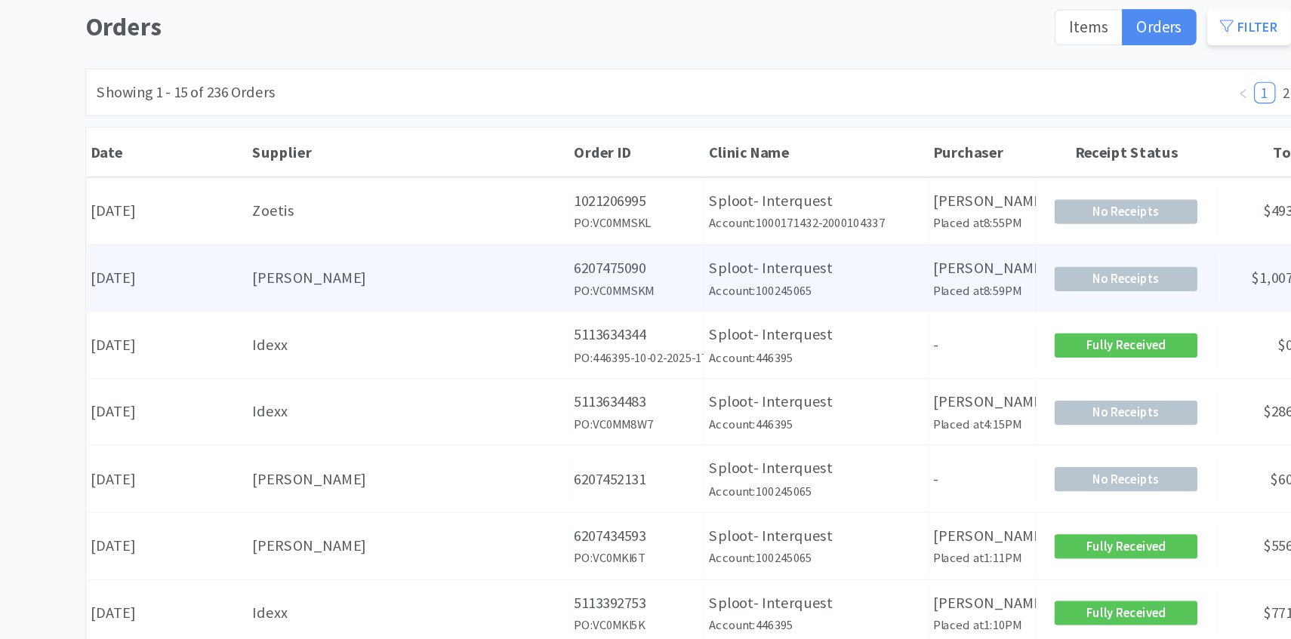
click at [307, 223] on div "Date [DATE] Supplier [PERSON_NAME] Order ID 6207475090 PO: VC0MMSKM Clinic Name…" at bounding box center [645, 248] width 1146 height 56
click at [305, 237] on div "[PERSON_NAME]" at bounding box center [343, 247] width 262 height 20
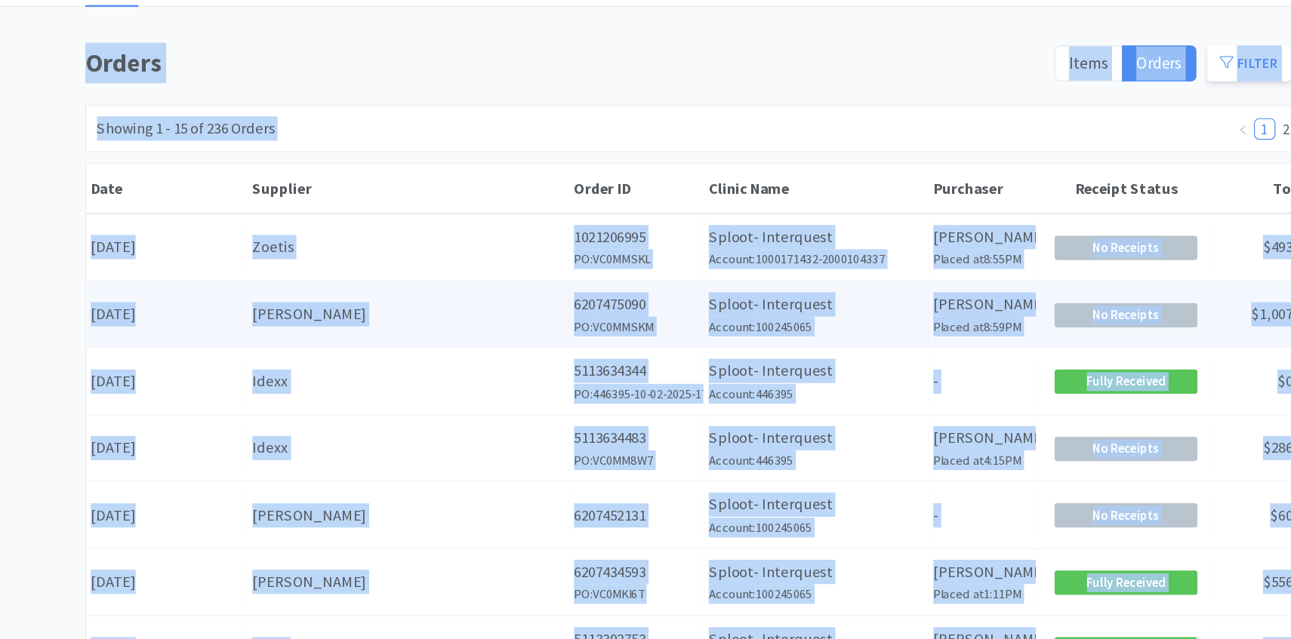
click at [305, 325] on body "Orders Shopping Discuss Discuss Deals Deals $ 141 . 30 Cash Back Orders Supplie…" at bounding box center [645, 319] width 1291 height 639
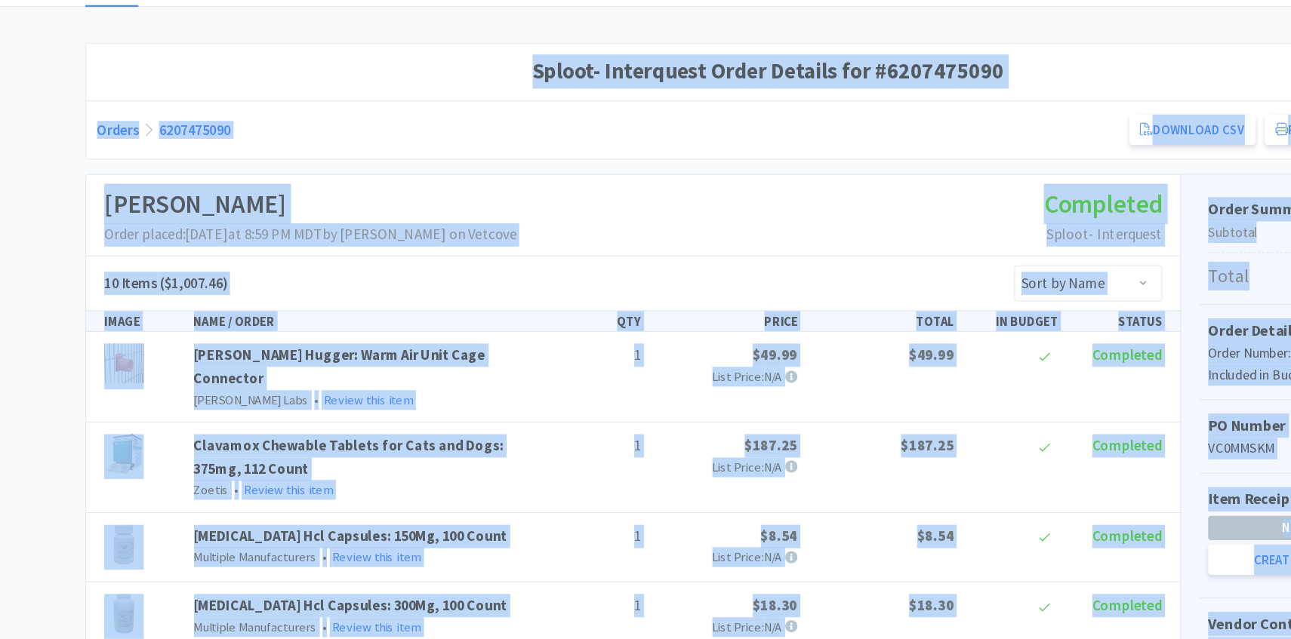
scroll to position [31, 0]
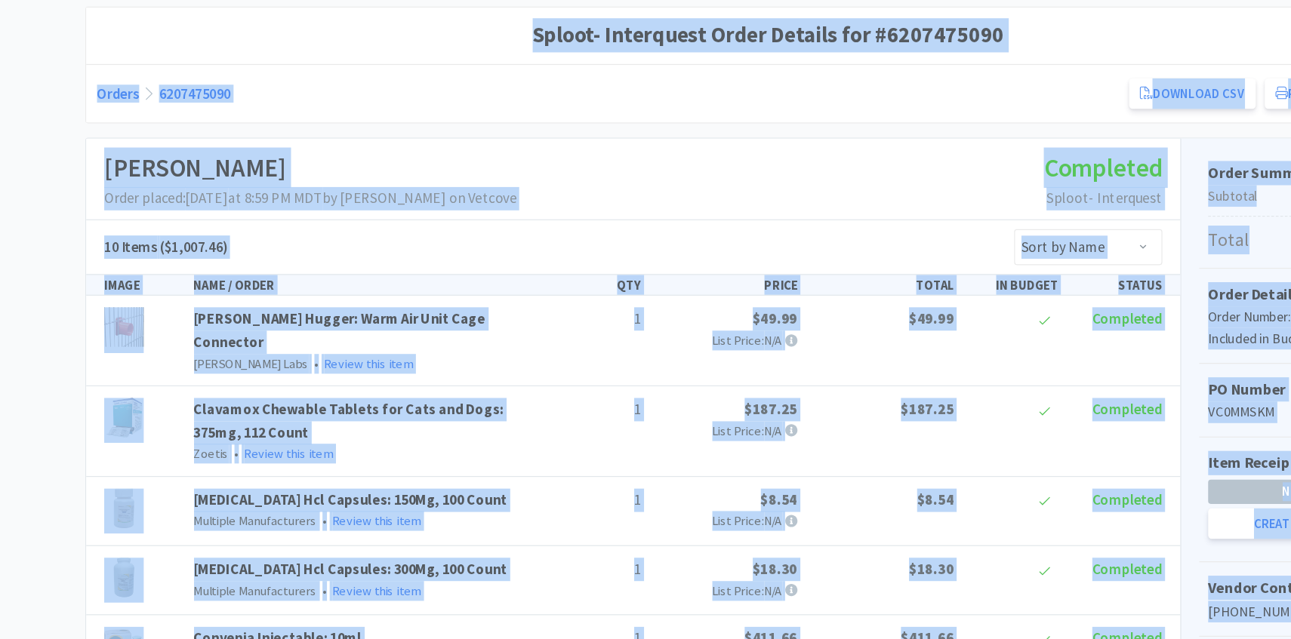
click at [383, 333] on div "NAME / ORDER" at bounding box center [307, 341] width 300 height 17
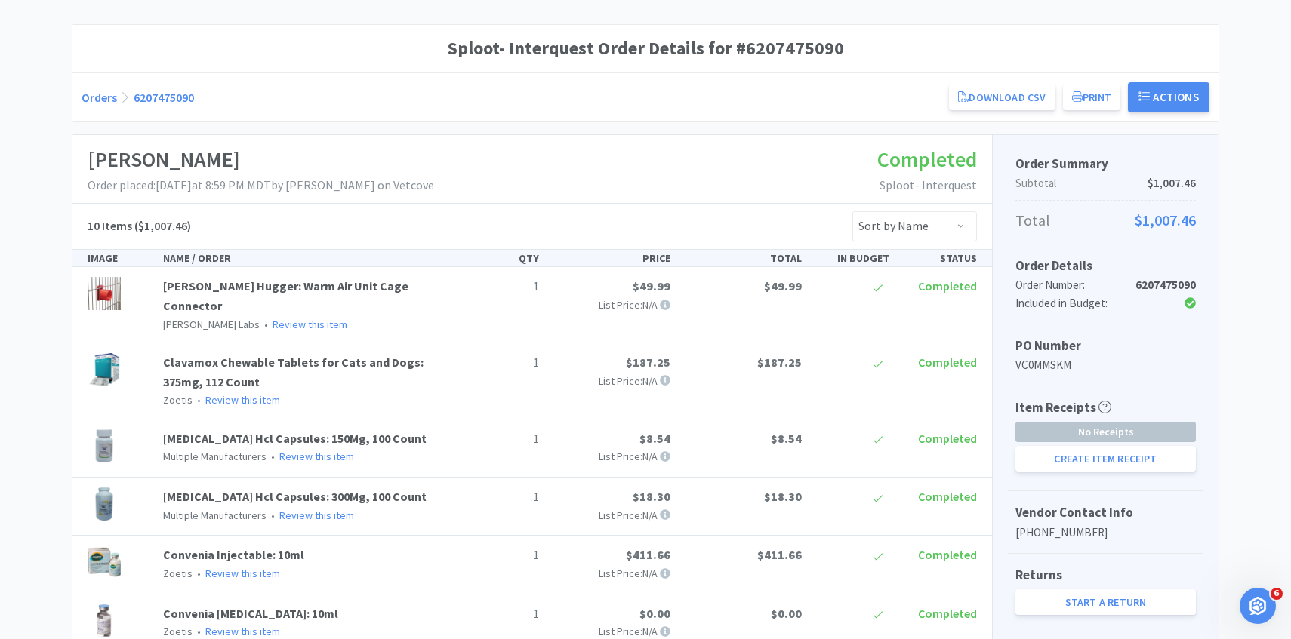
scroll to position [0, 0]
